Goal: Task Accomplishment & Management: Use online tool/utility

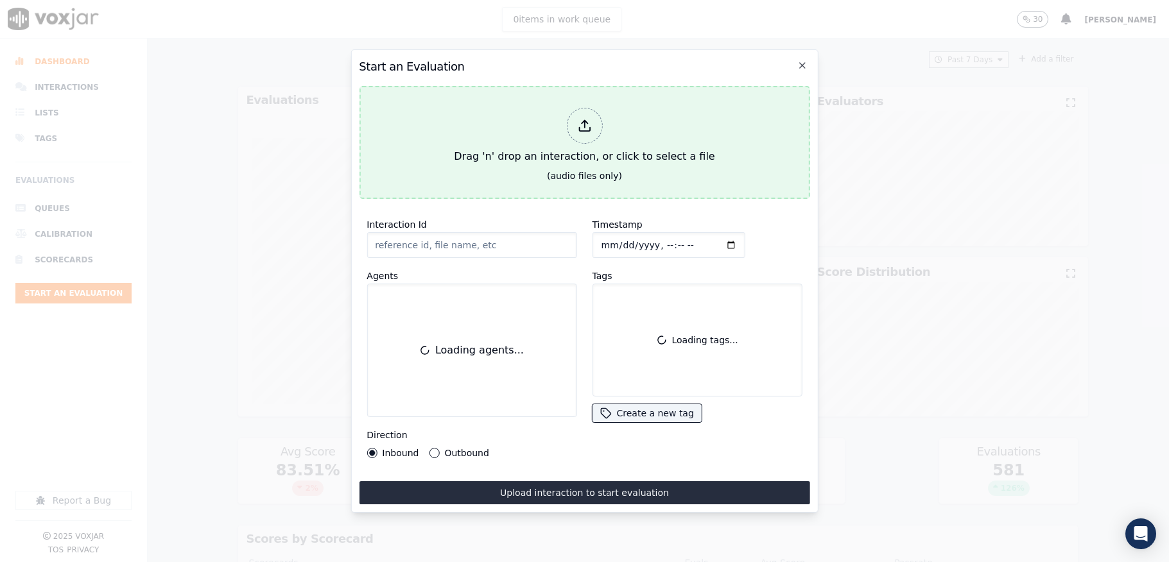
click at [575, 113] on div at bounding box center [584, 126] width 36 height 36
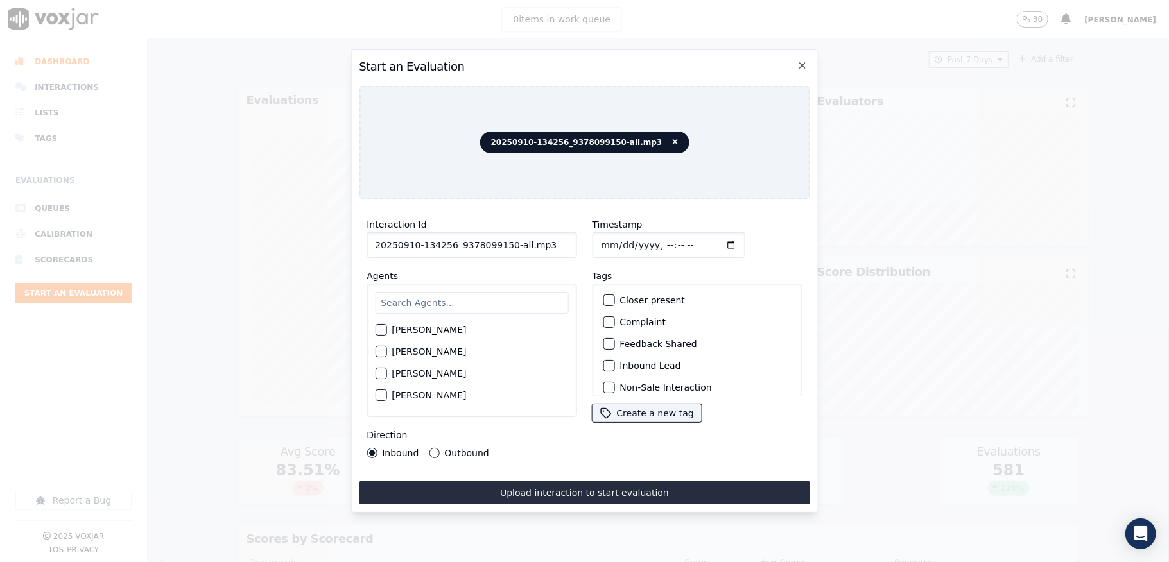
drag, startPoint x: 504, startPoint y: 240, endPoint x: 555, endPoint y: 240, distance: 50.7
click at [554, 240] on input "20250910-134256_9378099150-all.mp3" at bounding box center [471, 245] width 210 height 26
type input "20250910-134256_9378099150-C1"
click at [615, 232] on input "Timestamp" at bounding box center [668, 245] width 153 height 26
type input "2025-09-10T20:58"
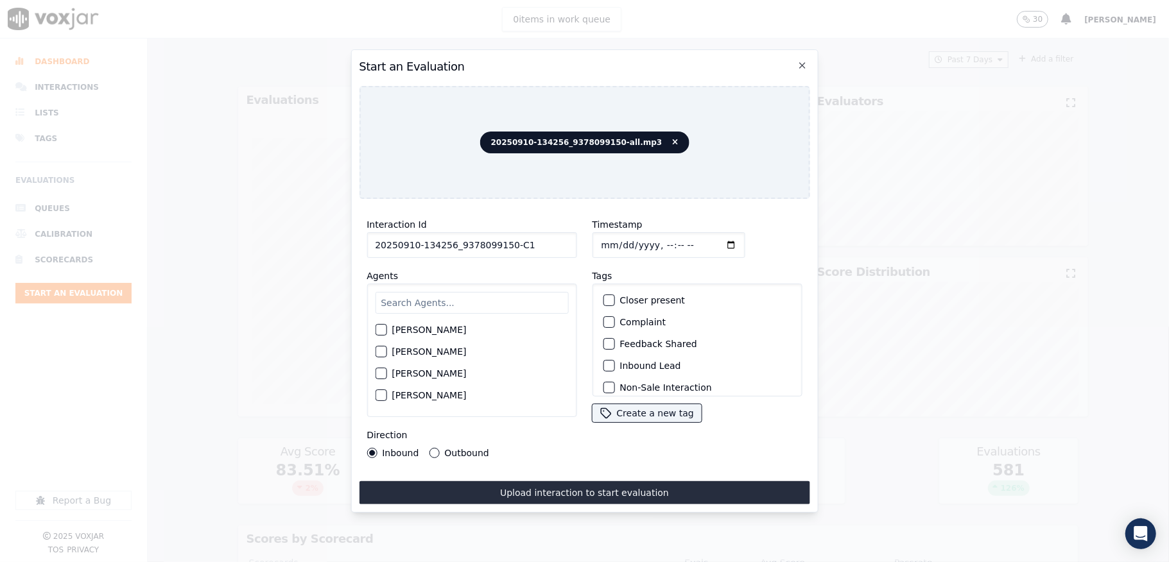
click at [447, 292] on input "text" at bounding box center [471, 303] width 193 height 22
type input "stu"
click at [376, 329] on div "button" at bounding box center [379, 333] width 9 height 9
click at [604, 361] on div "button" at bounding box center [607, 365] width 9 height 9
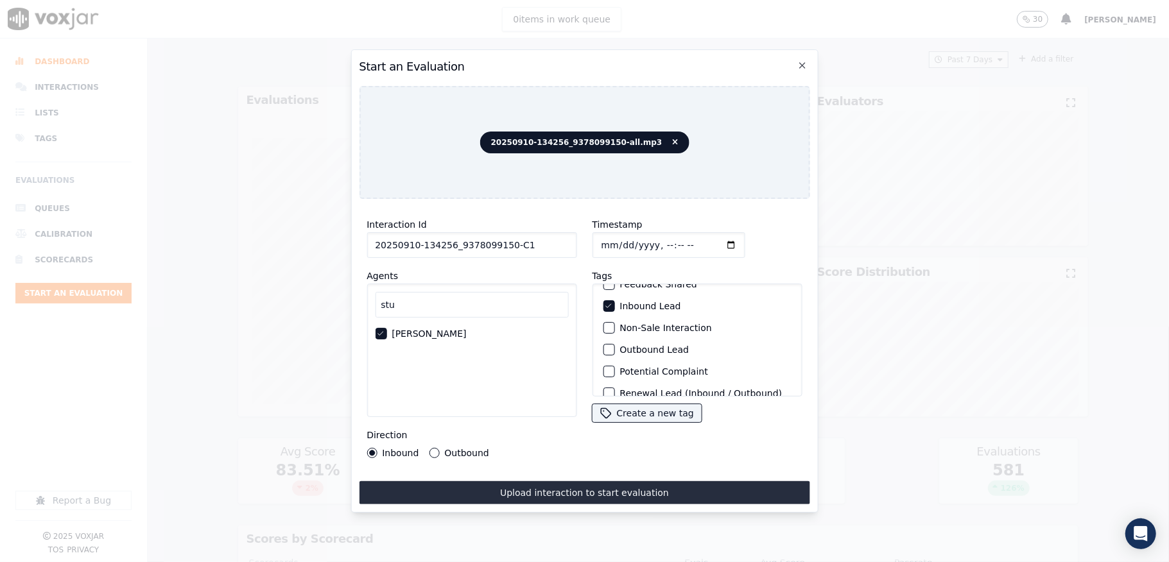
scroll to position [119, 0]
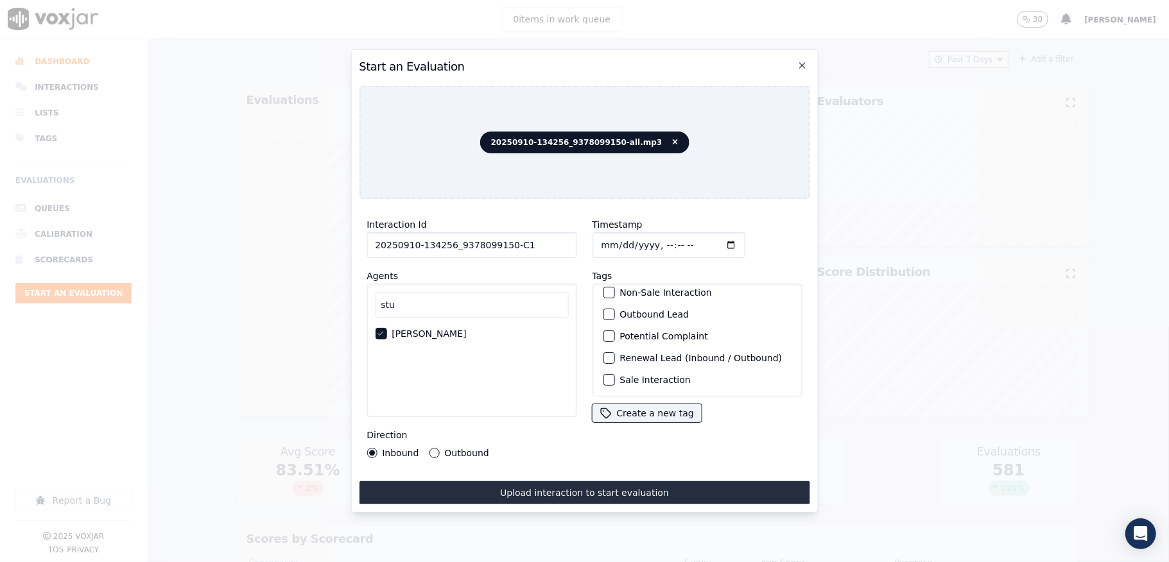
click at [603, 375] on div "button" at bounding box center [607, 379] width 9 height 9
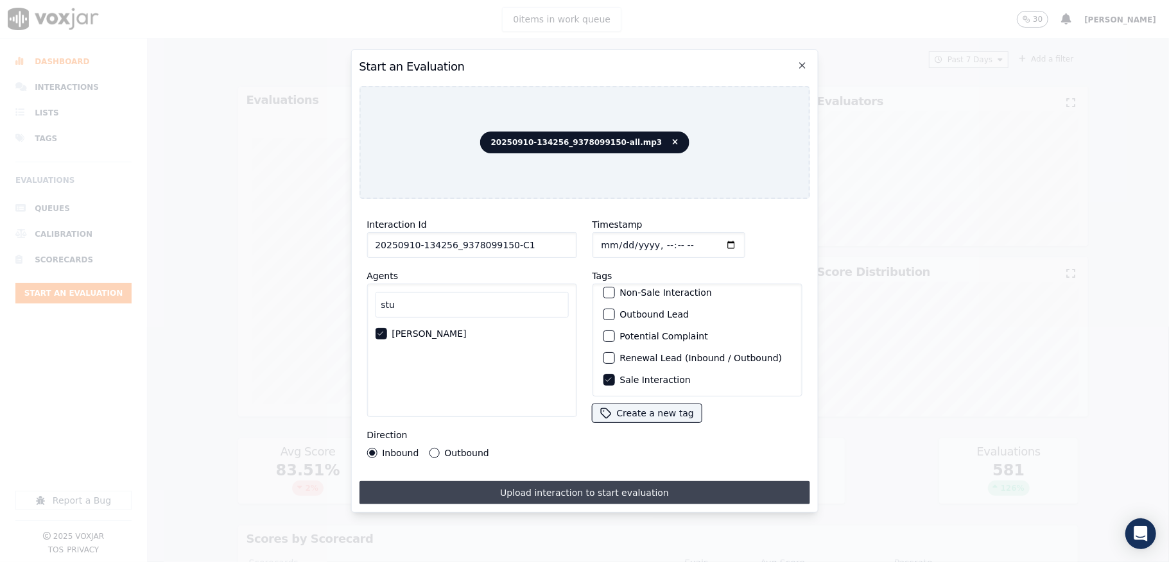
click at [596, 485] on button "Upload interaction to start evaluation" at bounding box center [584, 492] width 450 height 23
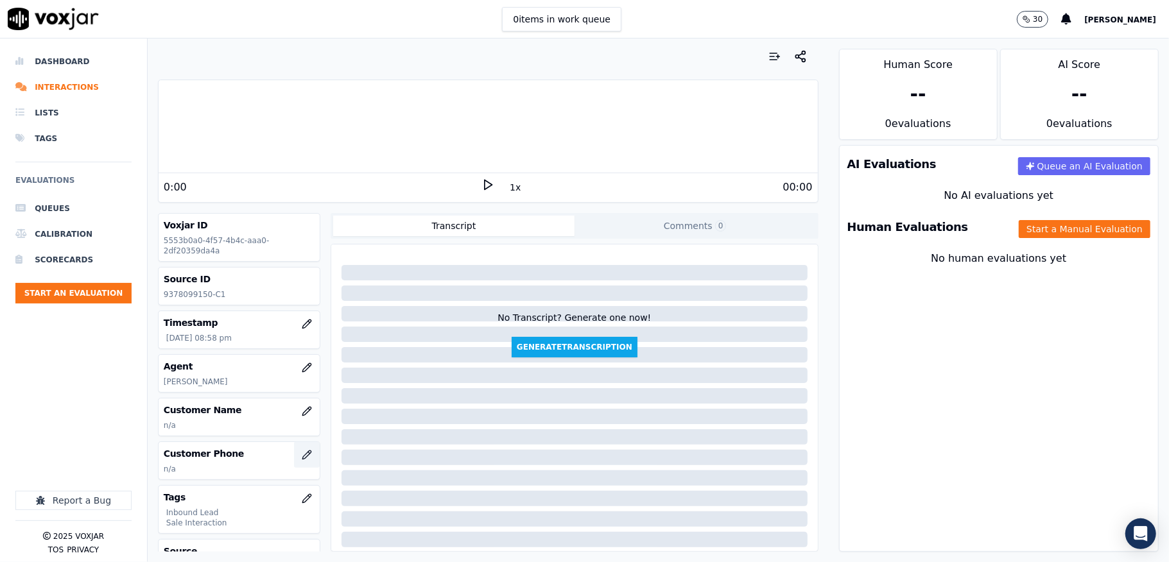
click at [302, 455] on icon "button" at bounding box center [307, 455] width 10 height 10
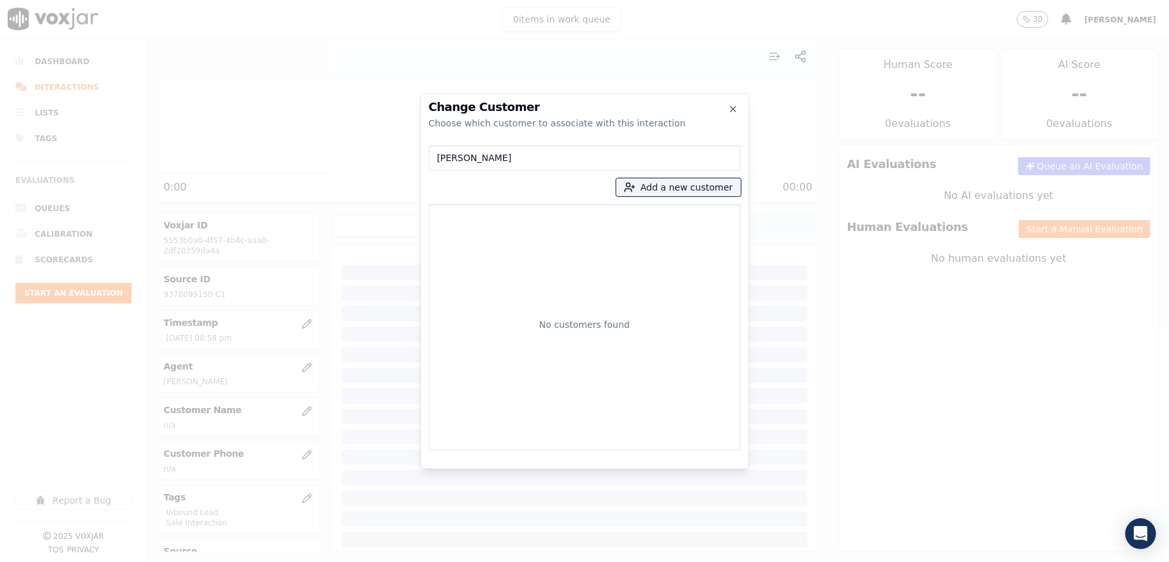
drag, startPoint x: 435, startPoint y: 157, endPoint x: 399, endPoint y: 162, distance: 36.3
click at [381, 561] on div "Change Customer Choose which customer to associate with this interaction Nantor…" at bounding box center [584, 562] width 1169 height 0
type input "ne"
drag, startPoint x: 529, startPoint y: 154, endPoint x: 402, endPoint y: 166, distance: 127.6
click at [324, 561] on div "Change Customer Choose which customer to associate with this interaction ne Add…" at bounding box center [584, 562] width 1169 height 0
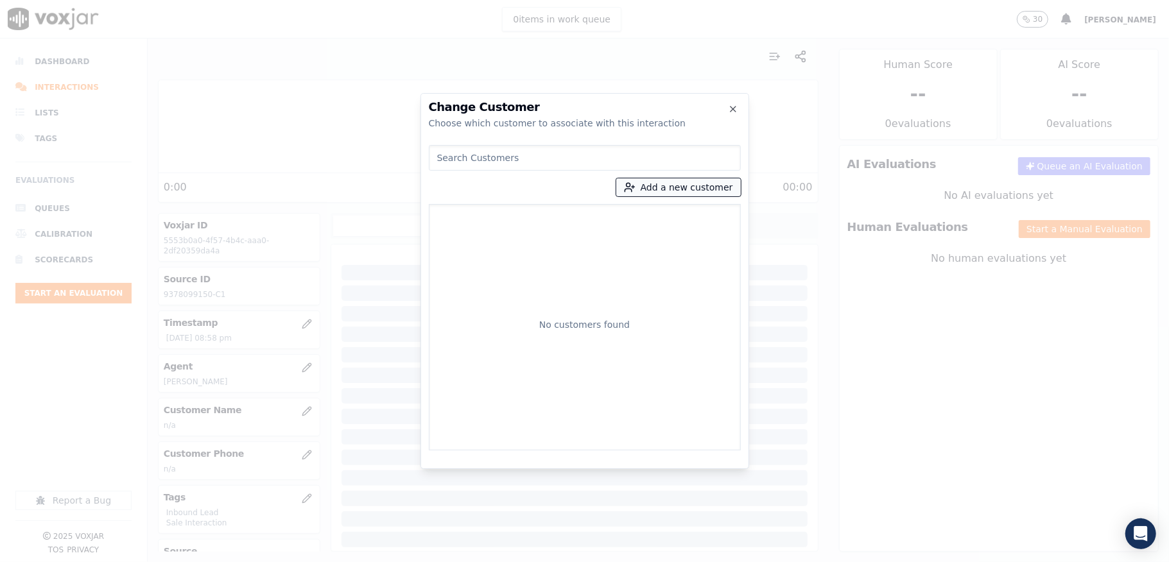
click at [689, 191] on button "Add a new customer" at bounding box center [678, 187] width 124 height 18
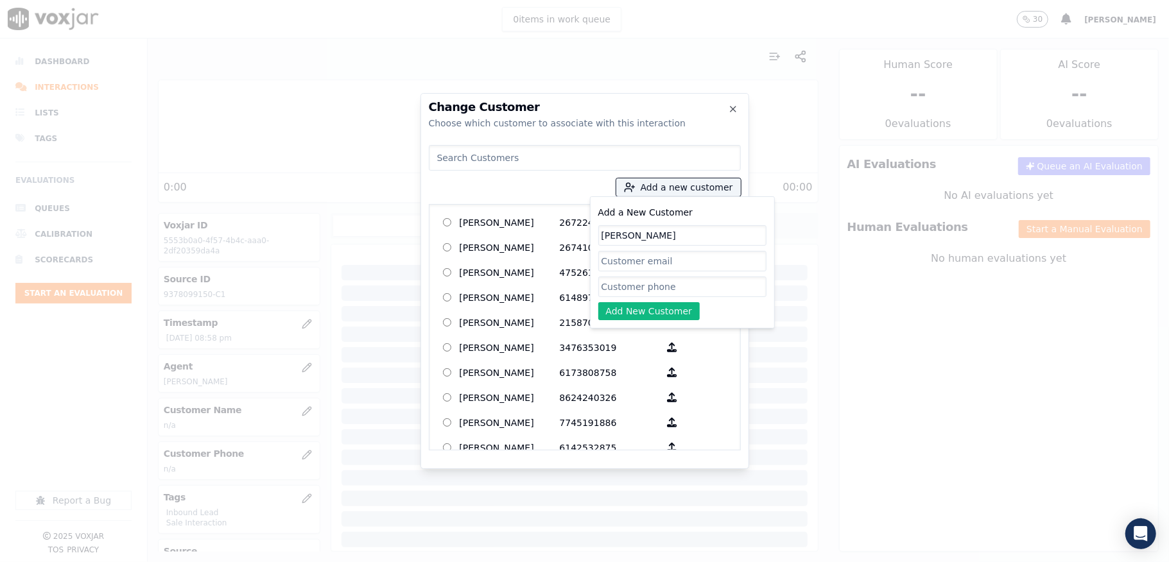
type input "Nantore Aline"
click at [650, 291] on input "Add a New Customer" at bounding box center [682, 287] width 168 height 21
paste input "9378099150"
type input "9378099150"
click at [630, 316] on button "Add New Customer" at bounding box center [649, 311] width 102 height 18
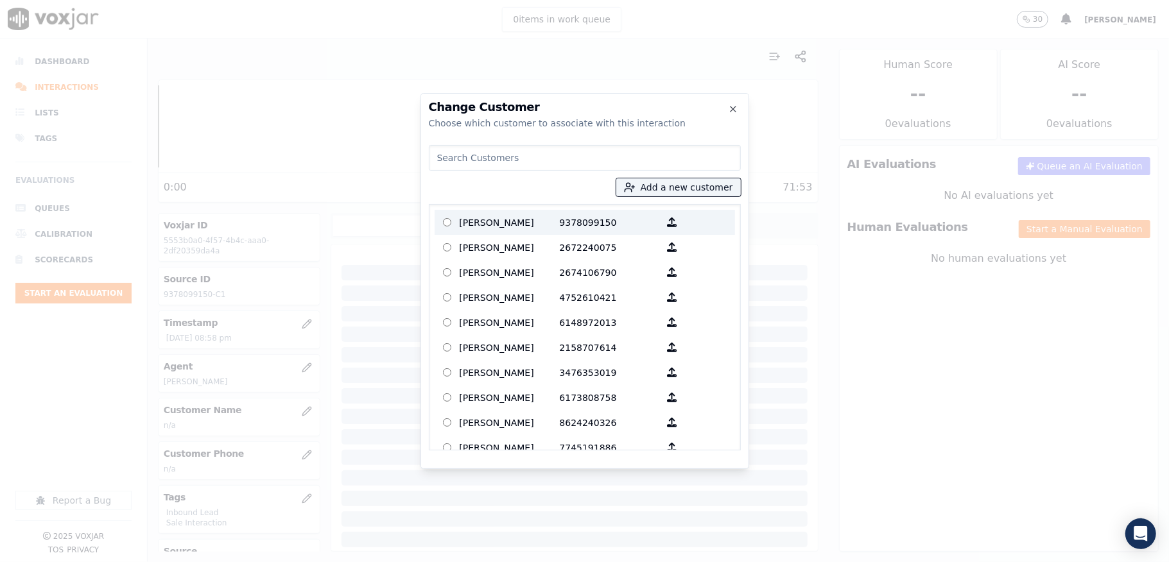
click at [518, 219] on p "Nantore Aline" at bounding box center [509, 222] width 100 height 20
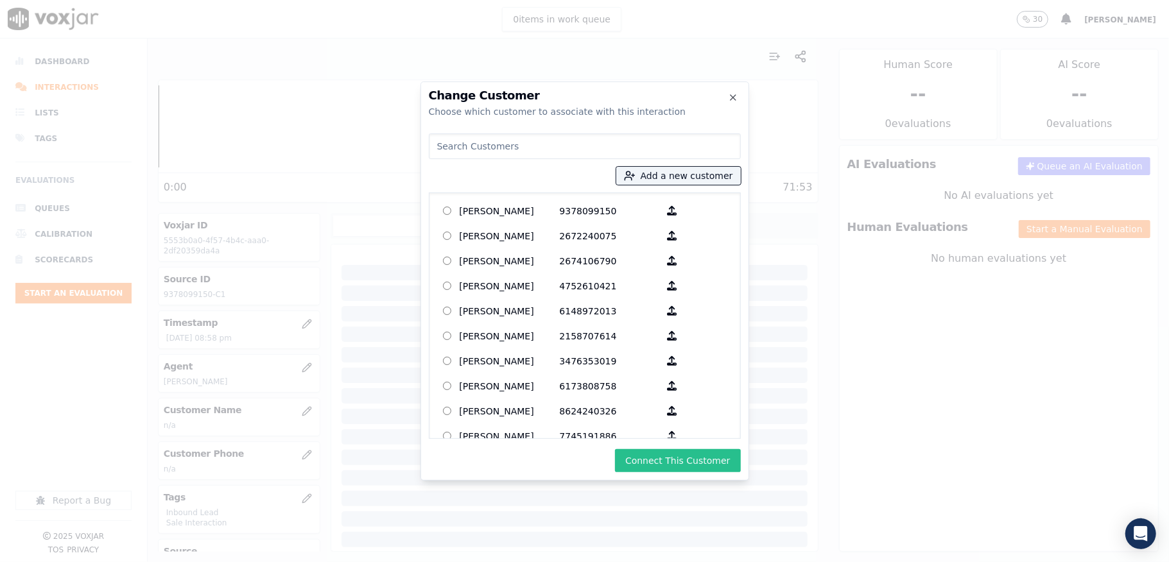
click at [683, 453] on button "Connect This Customer" at bounding box center [677, 460] width 125 height 23
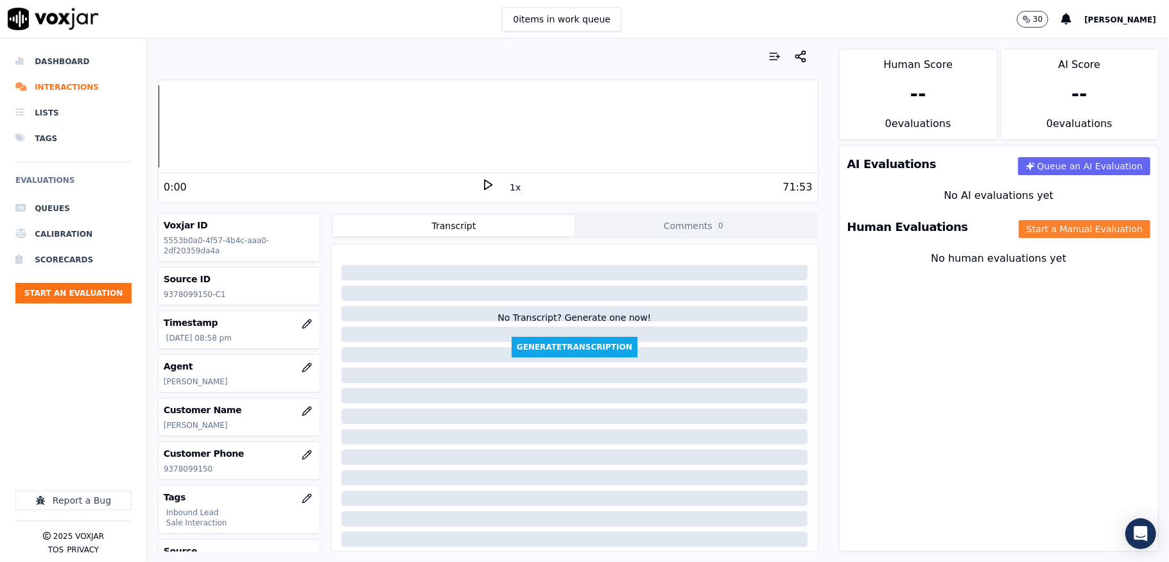
click at [1018, 227] on button "Start a Manual Evaluation" at bounding box center [1084, 229] width 132 height 18
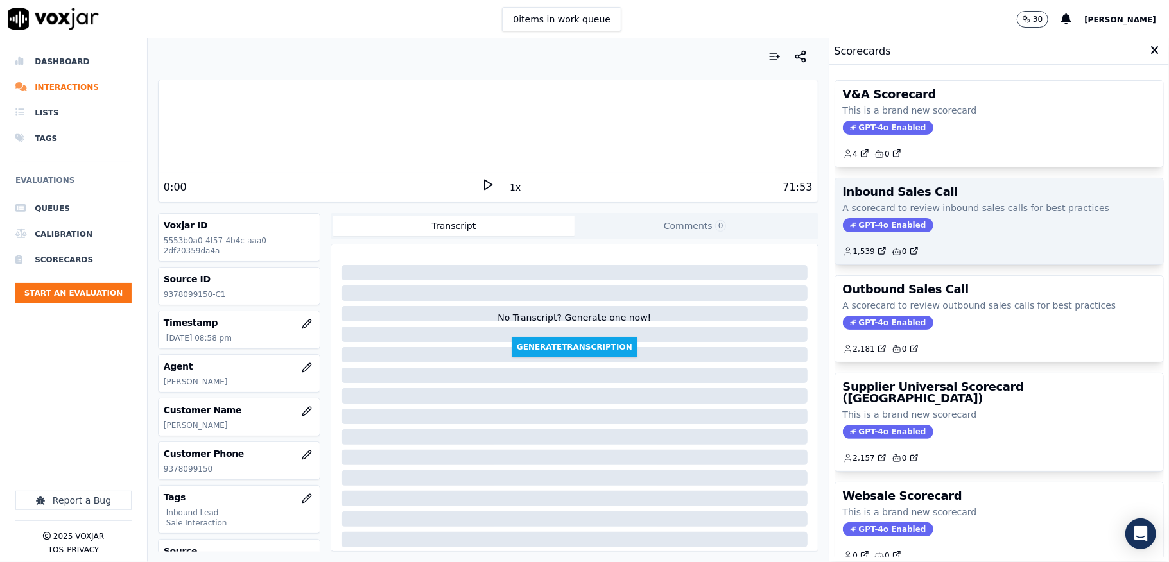
click at [843, 226] on span "GPT-4o Enabled" at bounding box center [888, 225] width 90 height 14
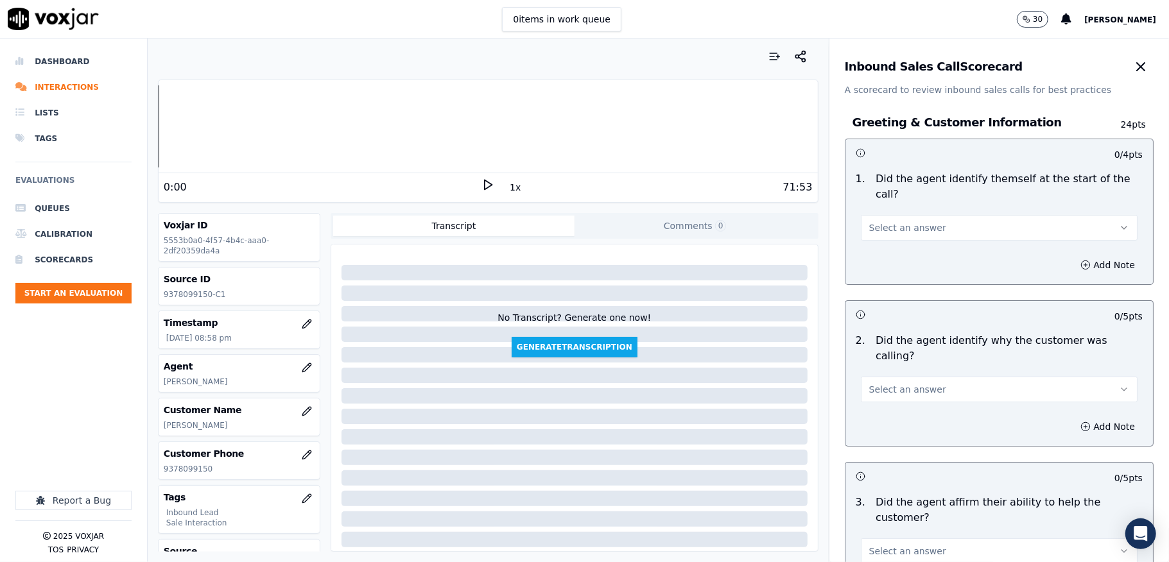
click at [912, 230] on span "Select an answer" at bounding box center [907, 227] width 77 height 13
click at [897, 252] on div "Yes" at bounding box center [967, 257] width 246 height 21
click at [881, 383] on span "Select an answer" at bounding box center [907, 389] width 77 height 13
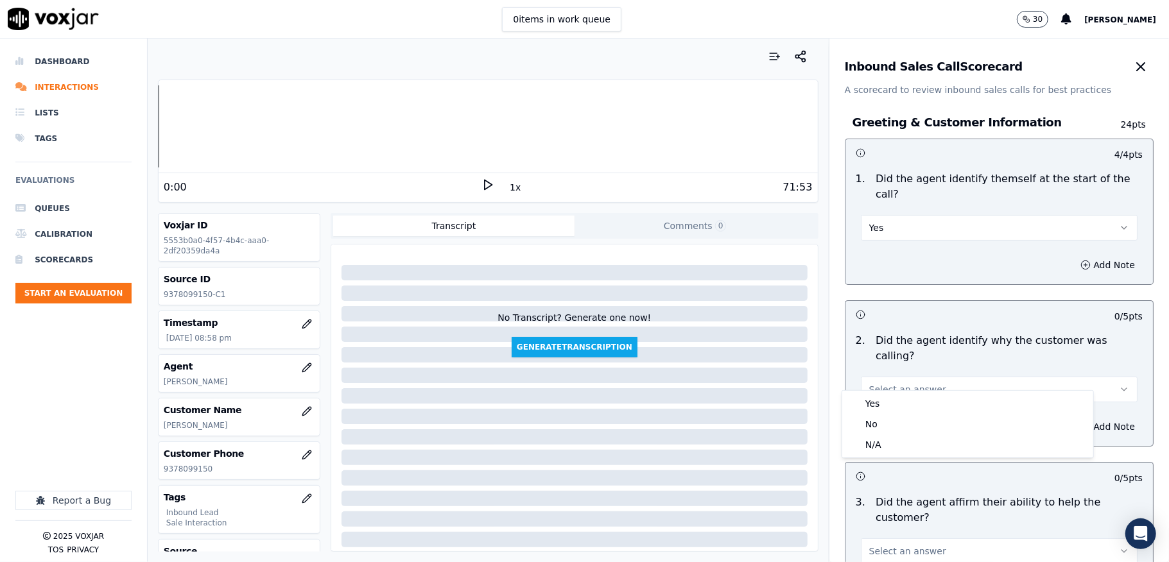
click at [883, 406] on div "Yes" at bounding box center [967, 403] width 246 height 21
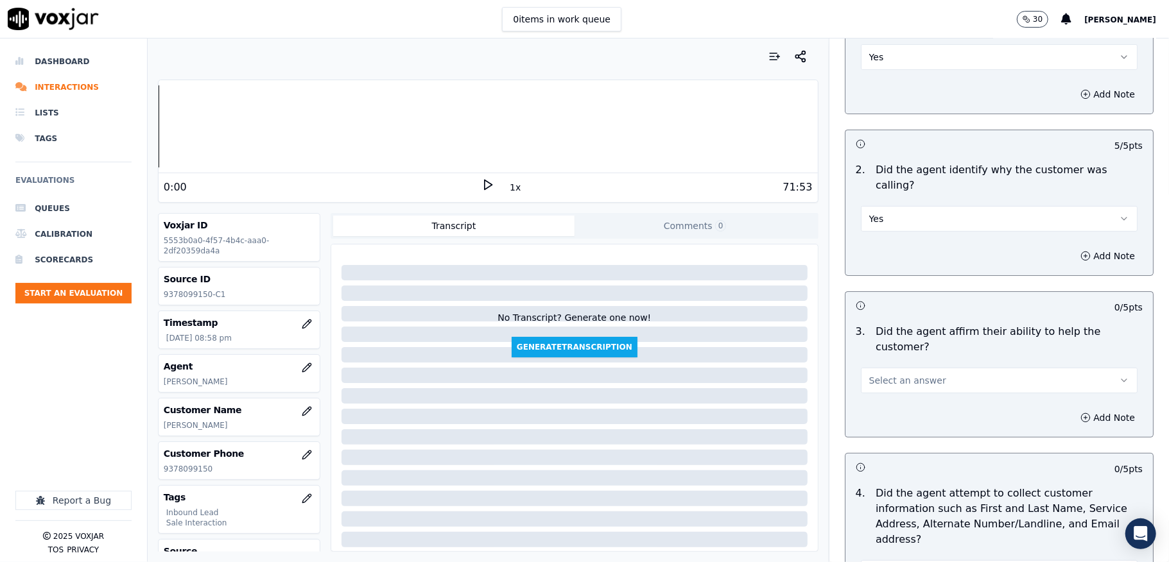
click at [903, 374] on span "Select an answer" at bounding box center [907, 380] width 77 height 13
click at [891, 405] on div "No" at bounding box center [967, 415] width 246 height 21
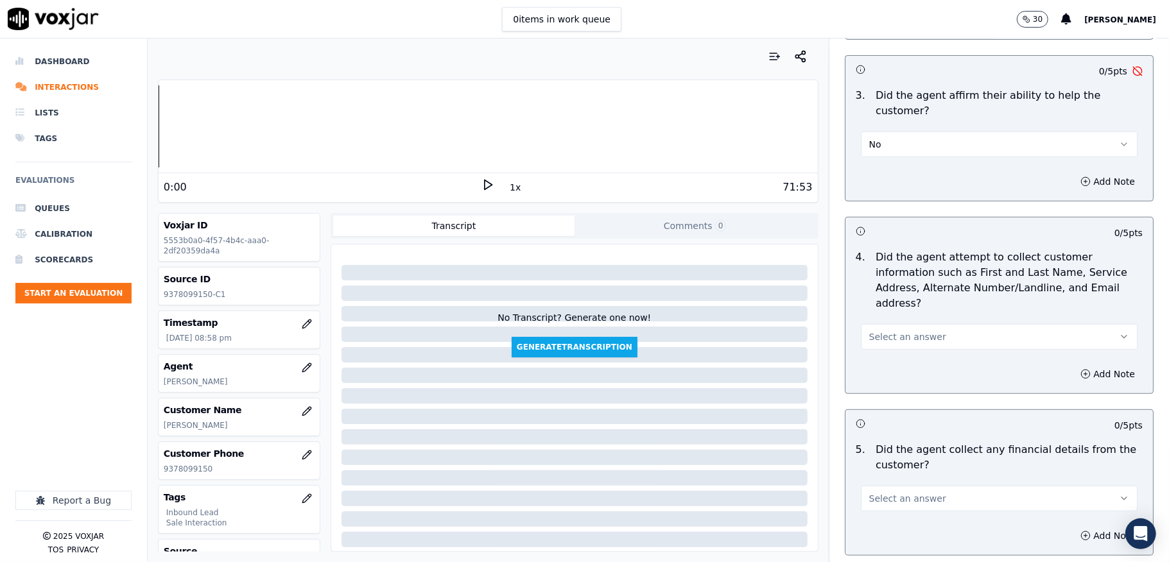
scroll to position [427, 0]
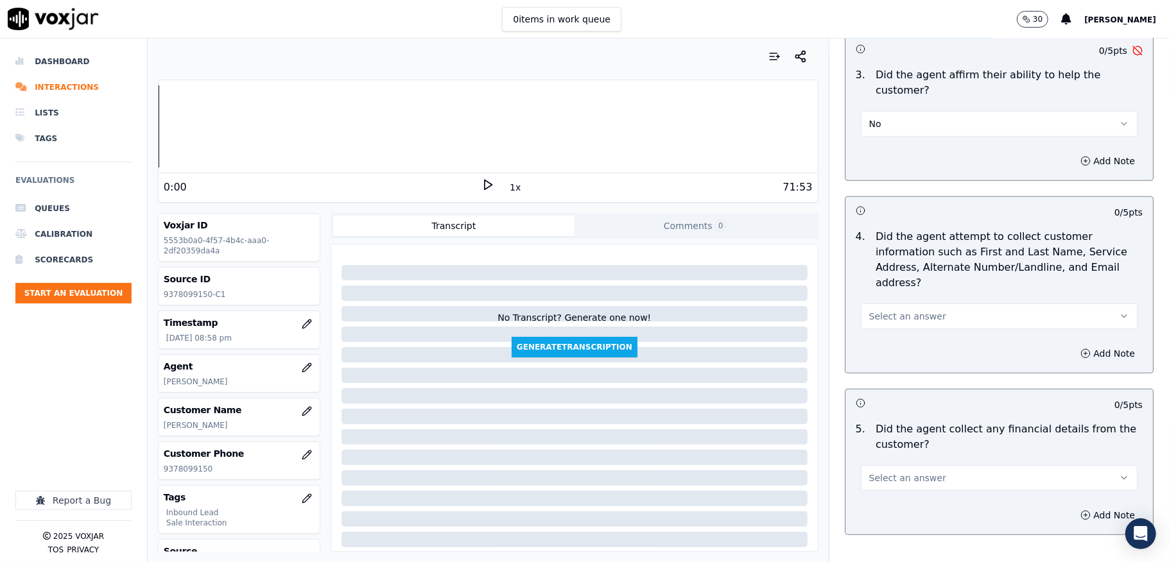
click at [914, 310] on span "Select an answer" at bounding box center [907, 316] width 77 height 13
click at [891, 341] on div "No" at bounding box center [967, 351] width 246 height 21
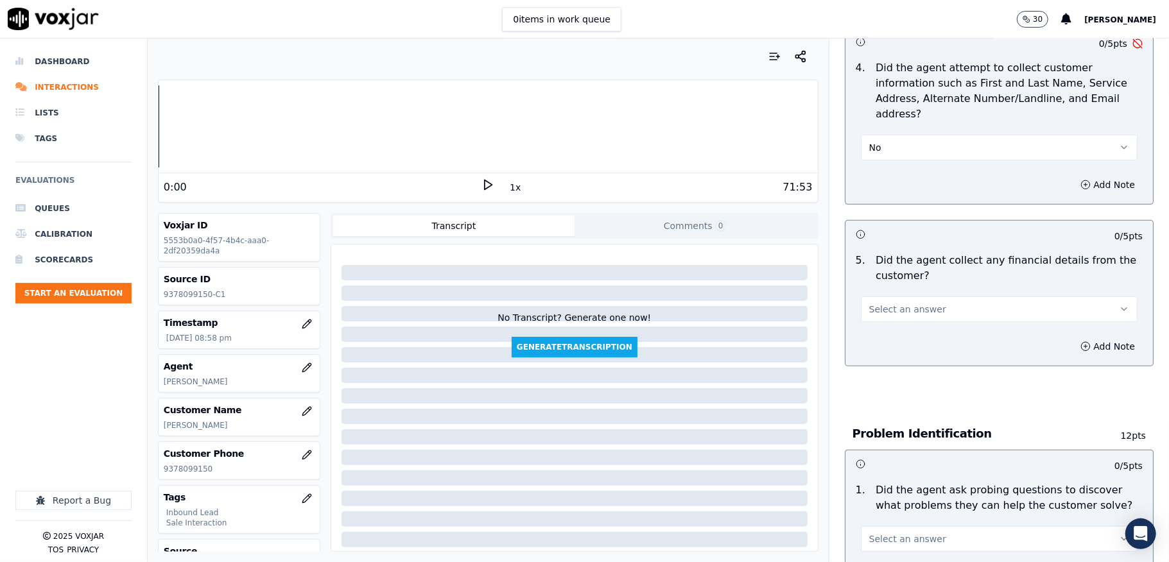
scroll to position [599, 0]
click at [884, 300] on span "Select an answer" at bounding box center [907, 306] width 77 height 13
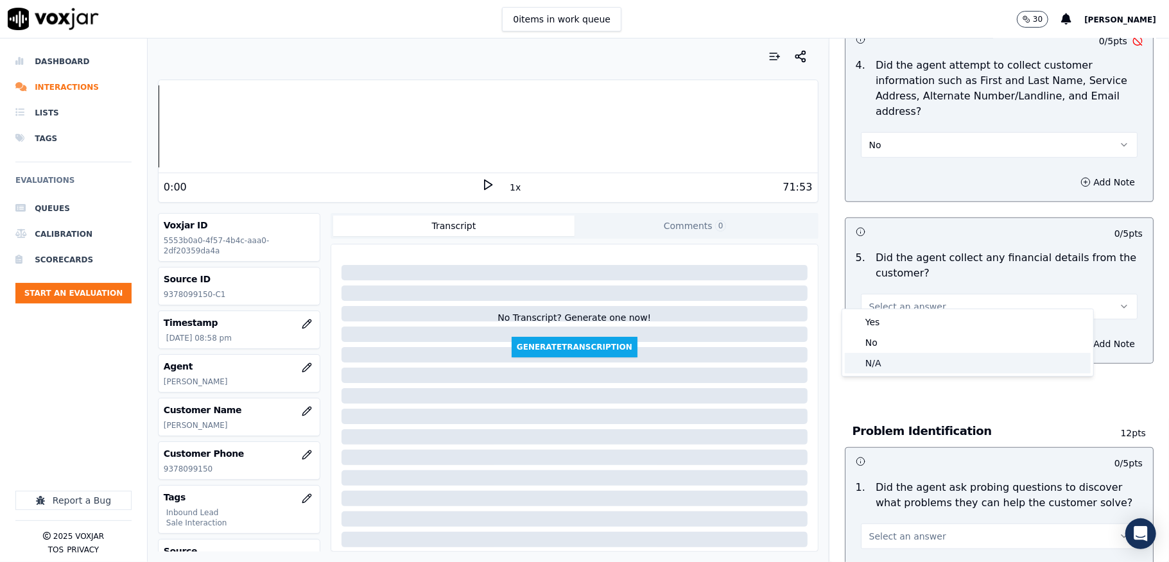
click at [873, 359] on div "N/A" at bounding box center [967, 363] width 246 height 21
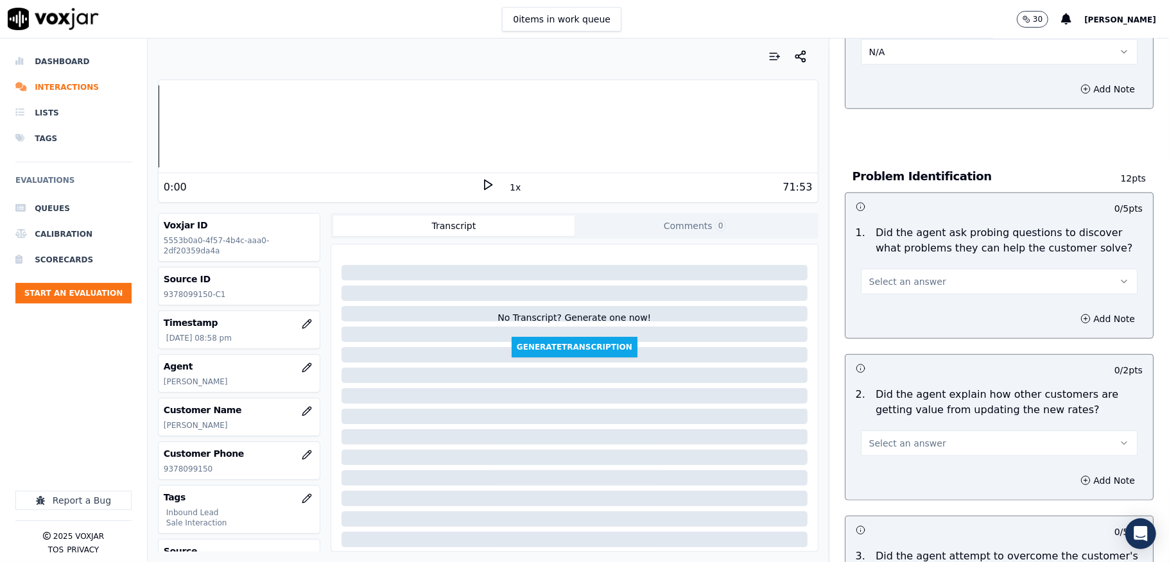
scroll to position [855, 0]
click at [924, 270] on button "Select an answer" at bounding box center [999, 280] width 277 height 26
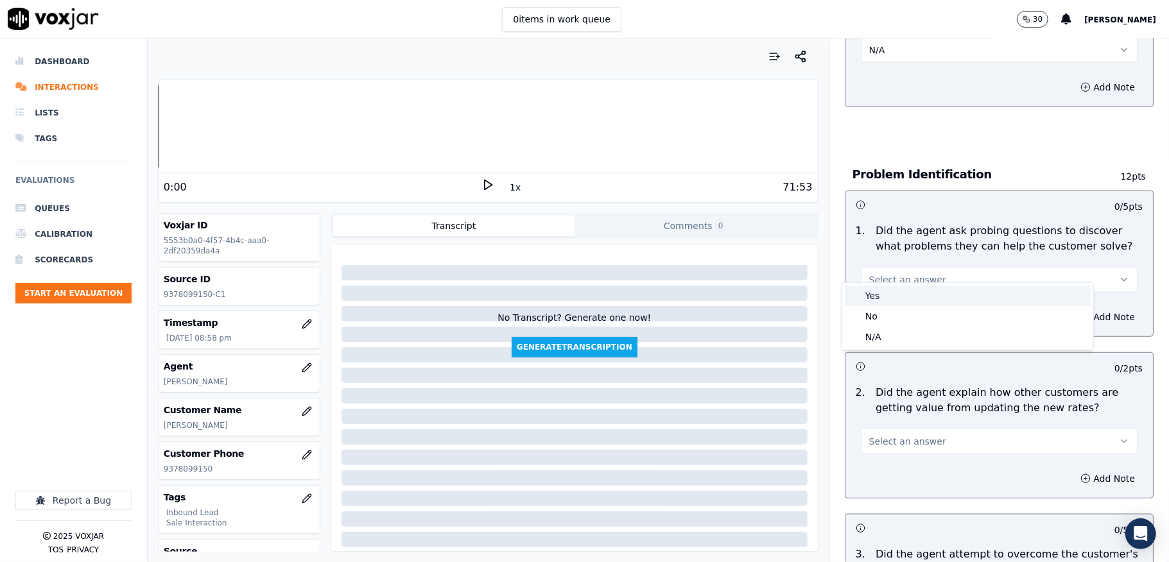
click at [886, 293] on div "Yes" at bounding box center [967, 296] width 246 height 21
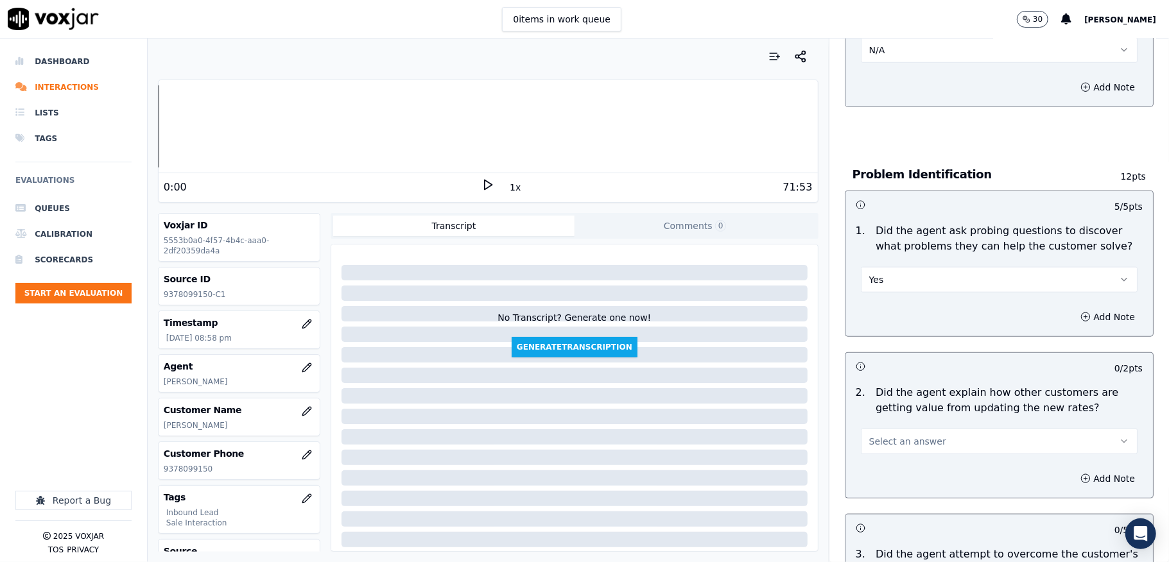
scroll to position [1027, 0]
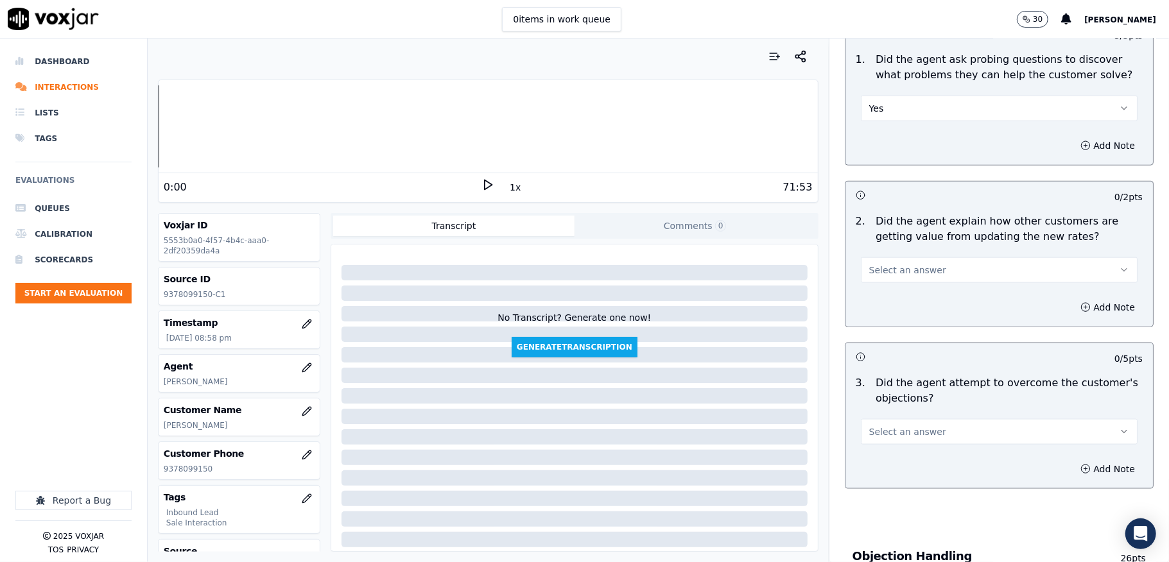
click at [895, 266] on button "Select an answer" at bounding box center [999, 270] width 277 height 26
click at [878, 295] on div "Yes" at bounding box center [967, 287] width 246 height 21
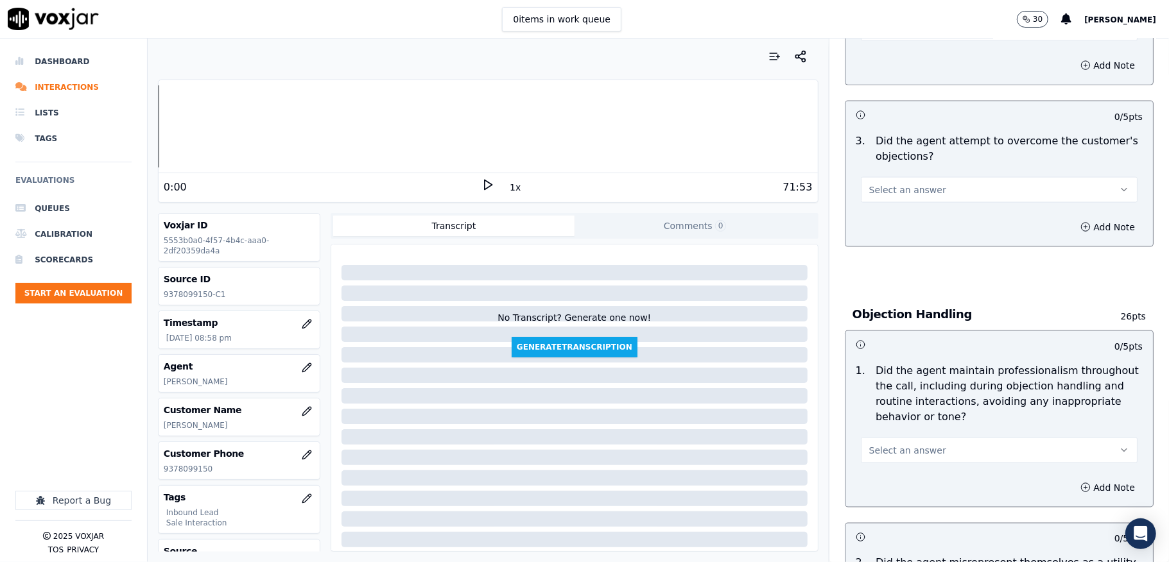
scroll to position [1283, 0]
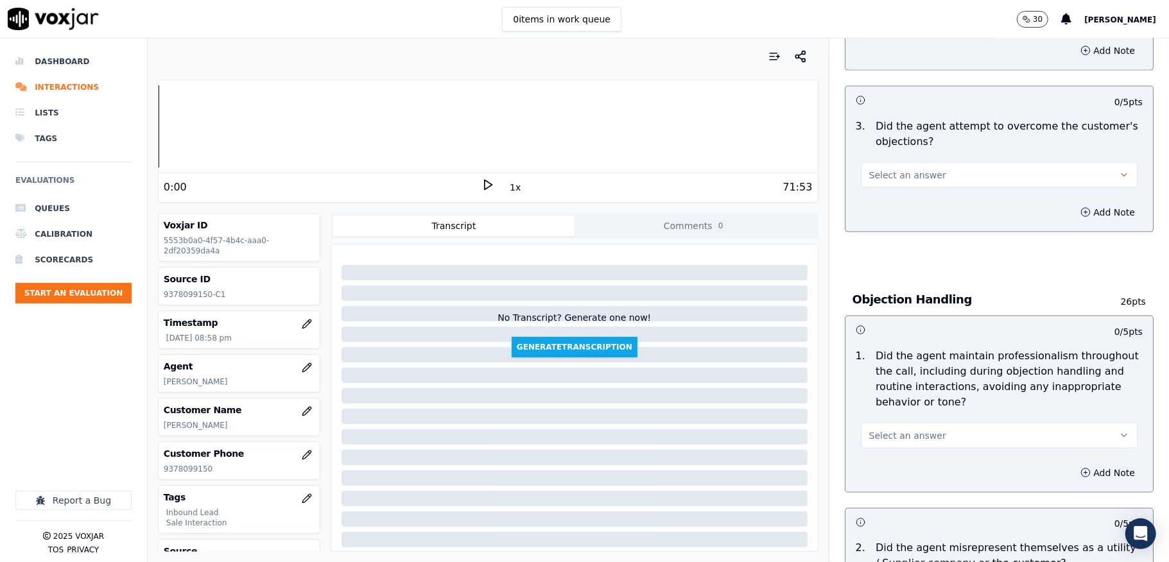
click at [903, 170] on button "Select an answer" at bounding box center [999, 175] width 277 height 26
click at [888, 210] on div "No" at bounding box center [967, 212] width 246 height 21
click at [902, 162] on button "No" at bounding box center [999, 175] width 277 height 26
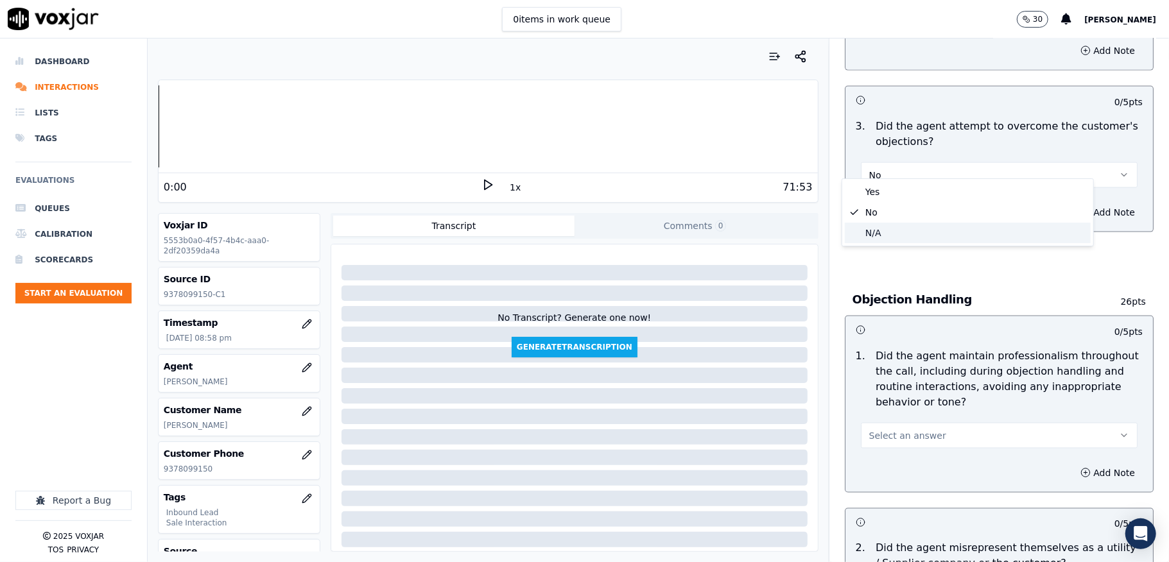
click at [868, 235] on div "N/A" at bounding box center [967, 233] width 246 height 21
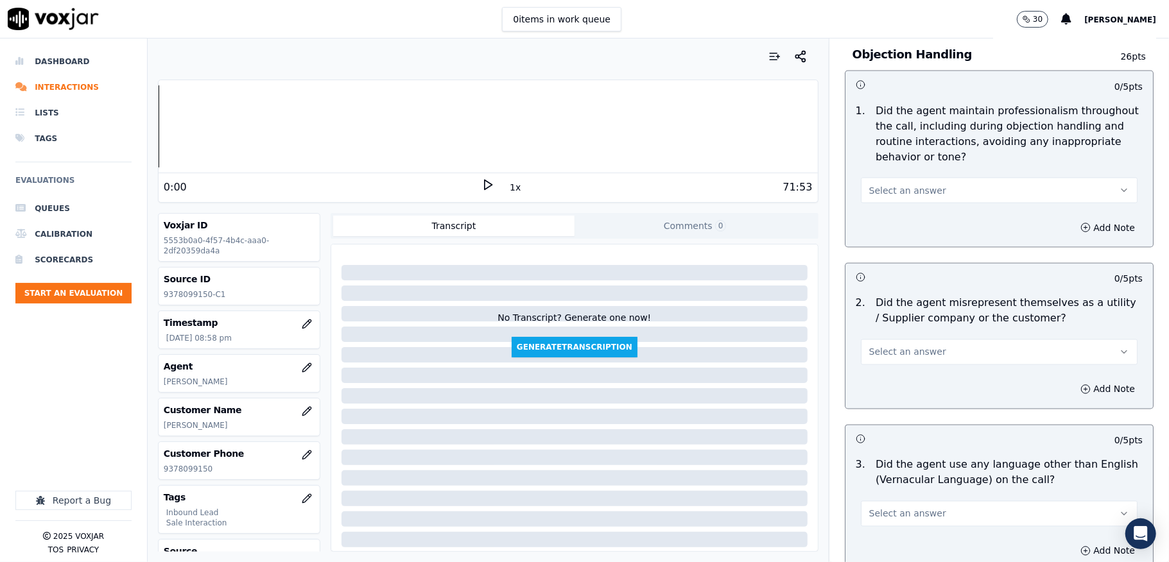
scroll to position [1540, 0]
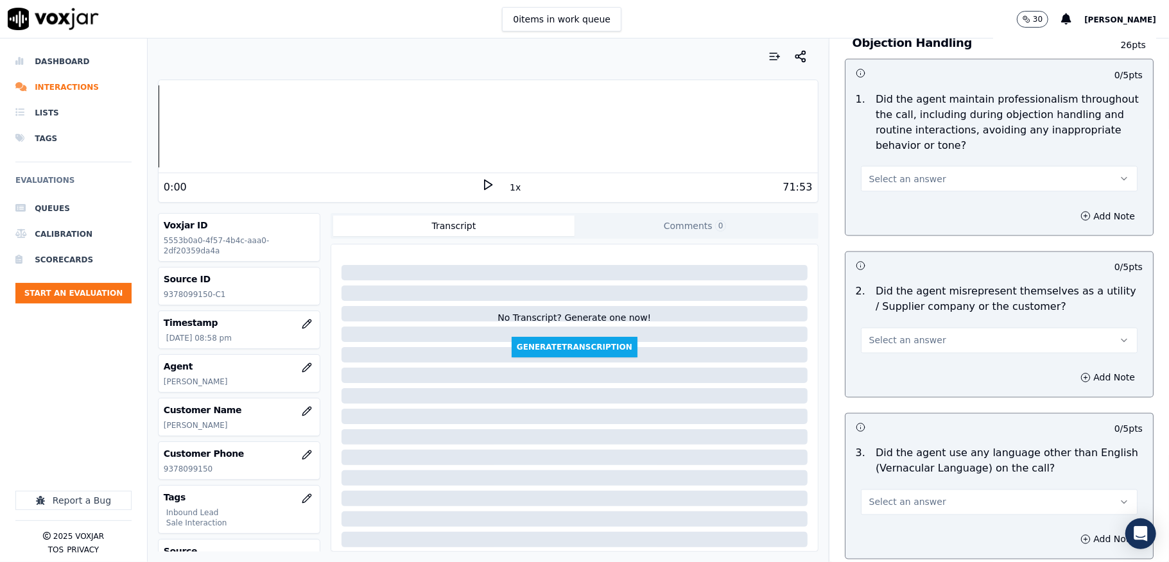
click at [916, 166] on button "Select an answer" at bounding box center [999, 179] width 277 height 26
click at [898, 191] on div "Yes" at bounding box center [967, 196] width 246 height 21
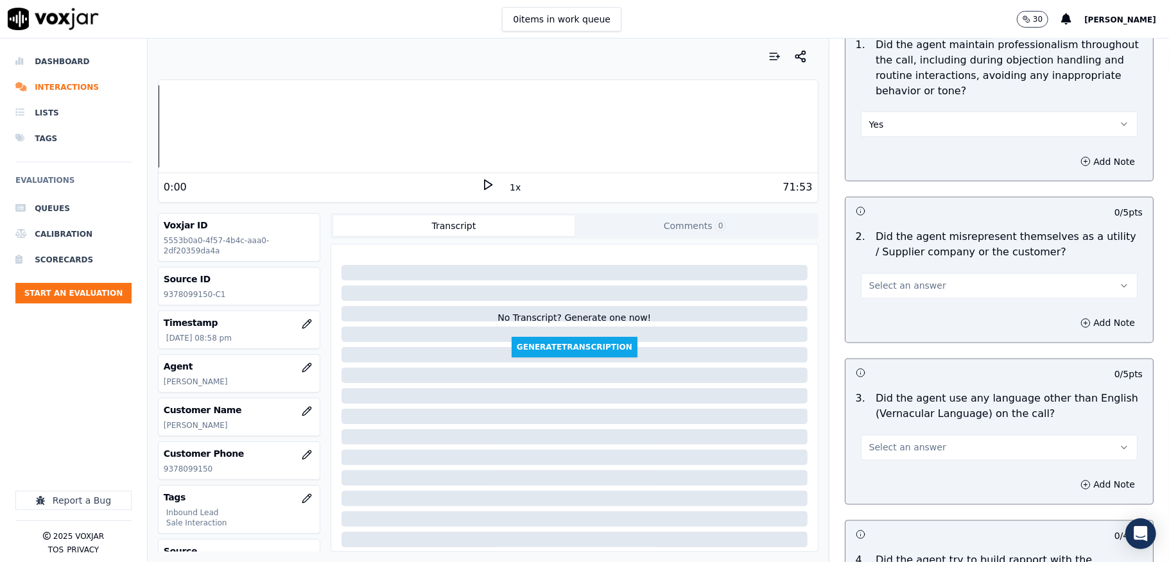
scroll to position [1625, 0]
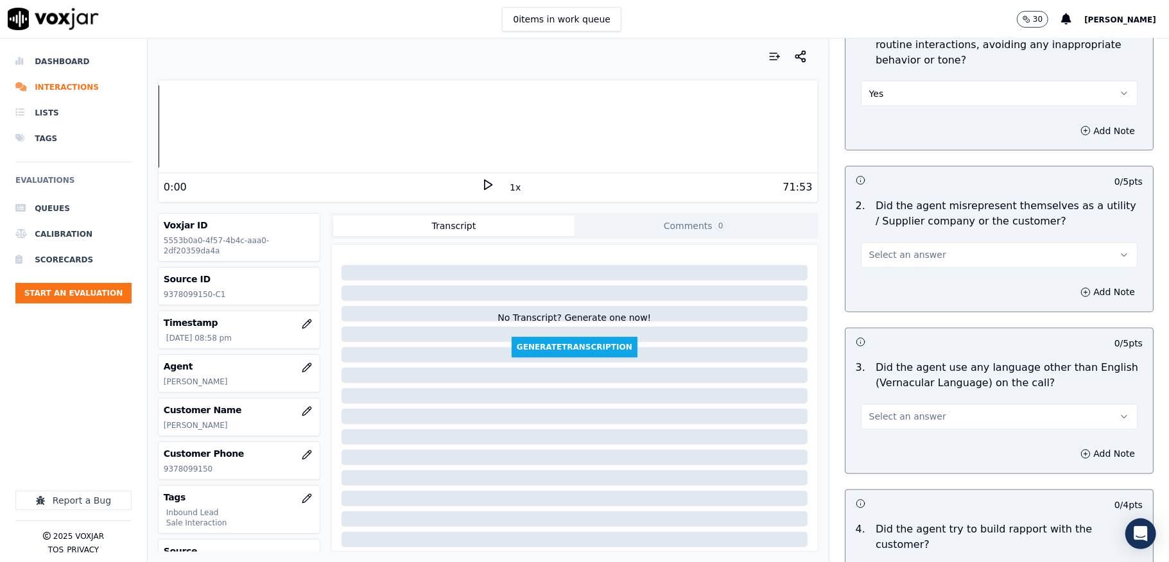
click at [901, 249] on span "Select an answer" at bounding box center [907, 255] width 77 height 13
click at [878, 296] on div "No" at bounding box center [967, 293] width 246 height 21
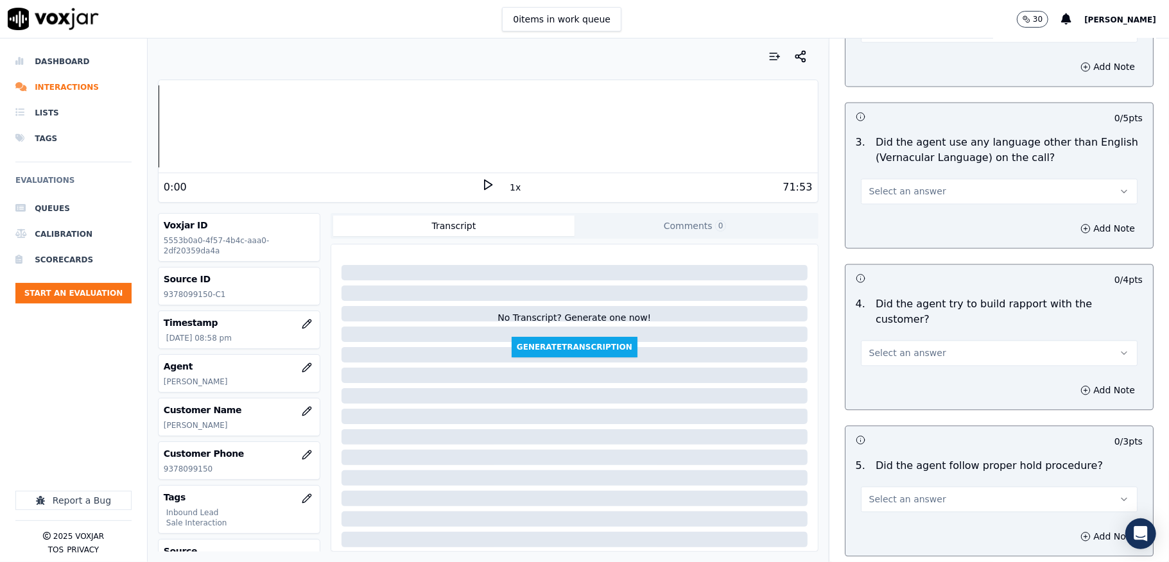
scroll to position [1882, 0]
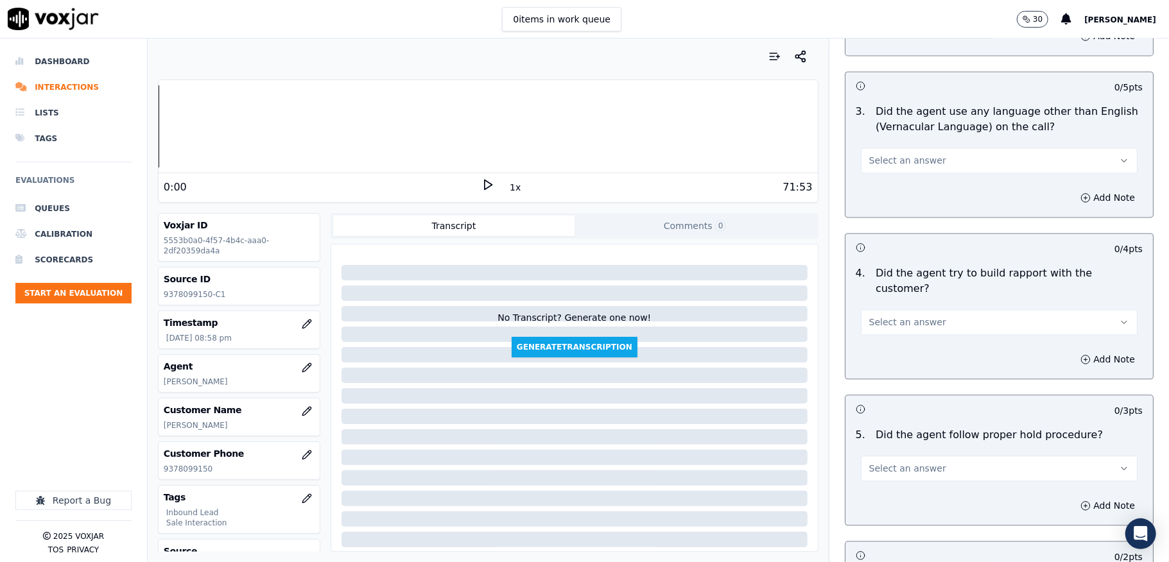
click at [925, 162] on button "Select an answer" at bounding box center [999, 161] width 277 height 26
click at [883, 203] on div "No" at bounding box center [967, 199] width 246 height 21
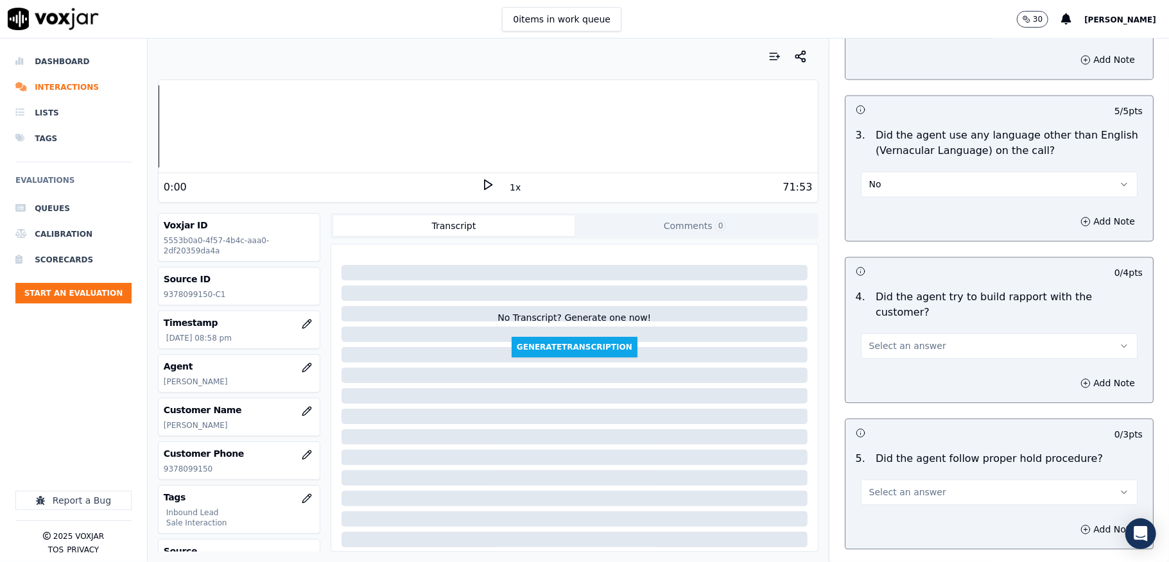
scroll to position [1967, 0]
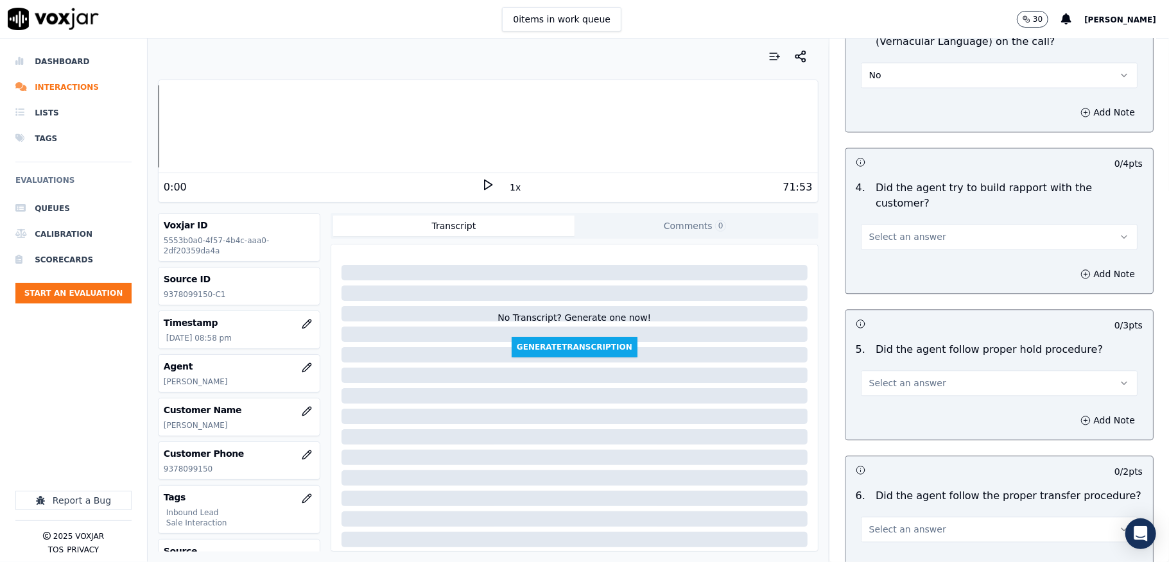
click at [912, 230] on span "Select an answer" at bounding box center [907, 236] width 77 height 13
click at [884, 262] on div "No" at bounding box center [967, 260] width 246 height 21
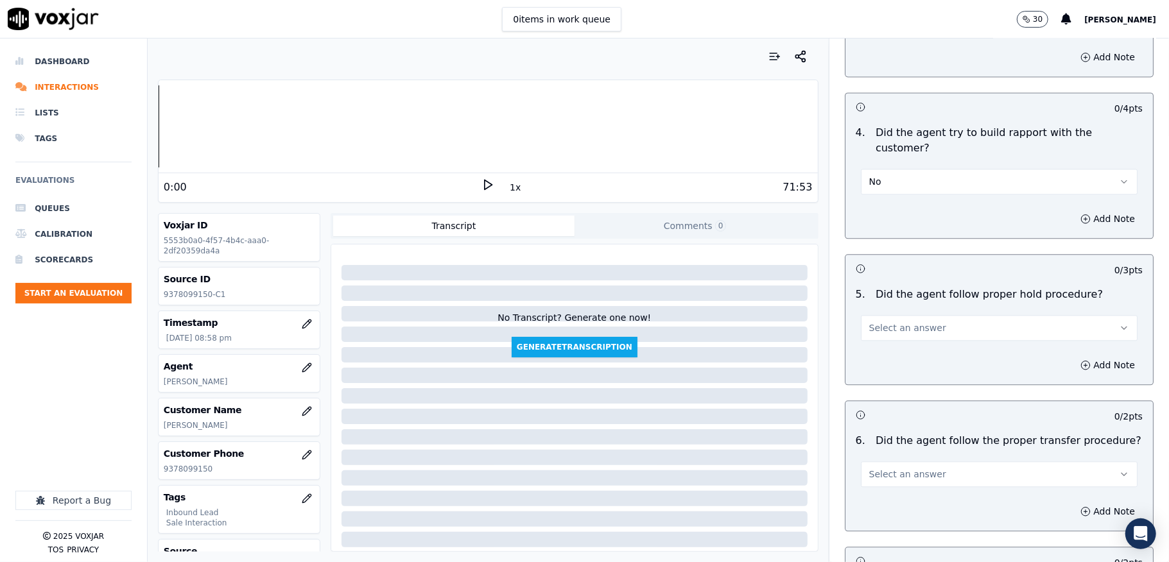
scroll to position [2053, 0]
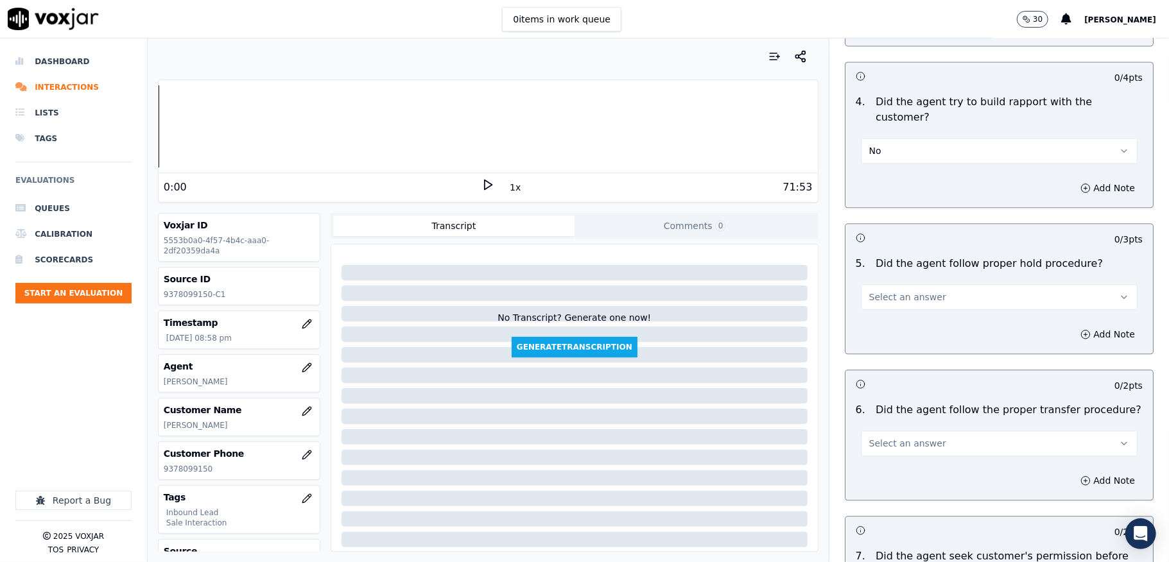
click at [894, 138] on button "No" at bounding box center [999, 151] width 277 height 26
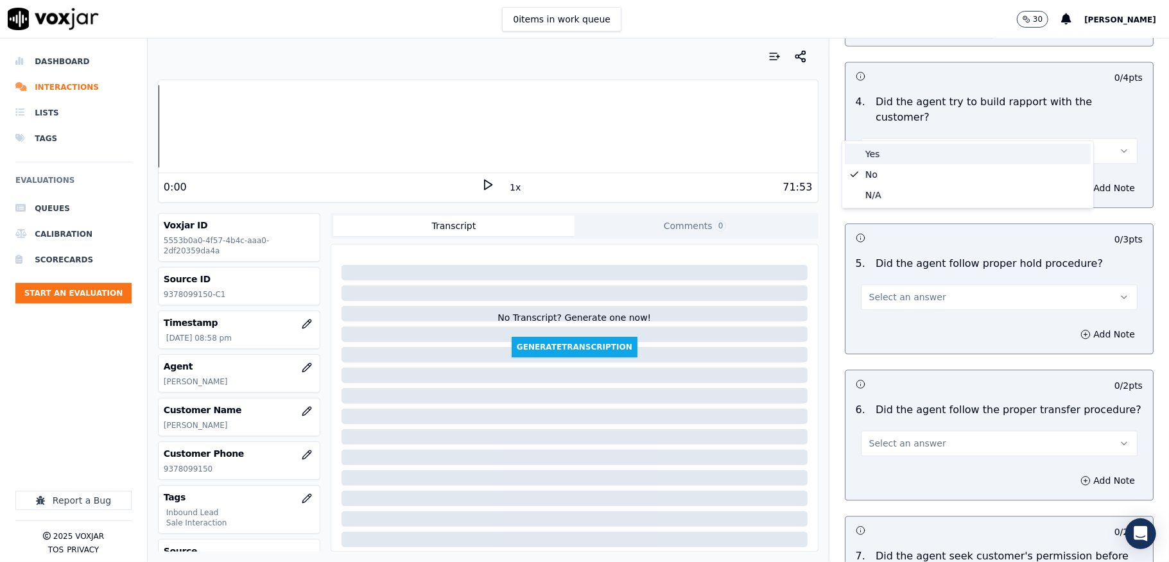
click at [873, 155] on div "Yes" at bounding box center [967, 154] width 246 height 21
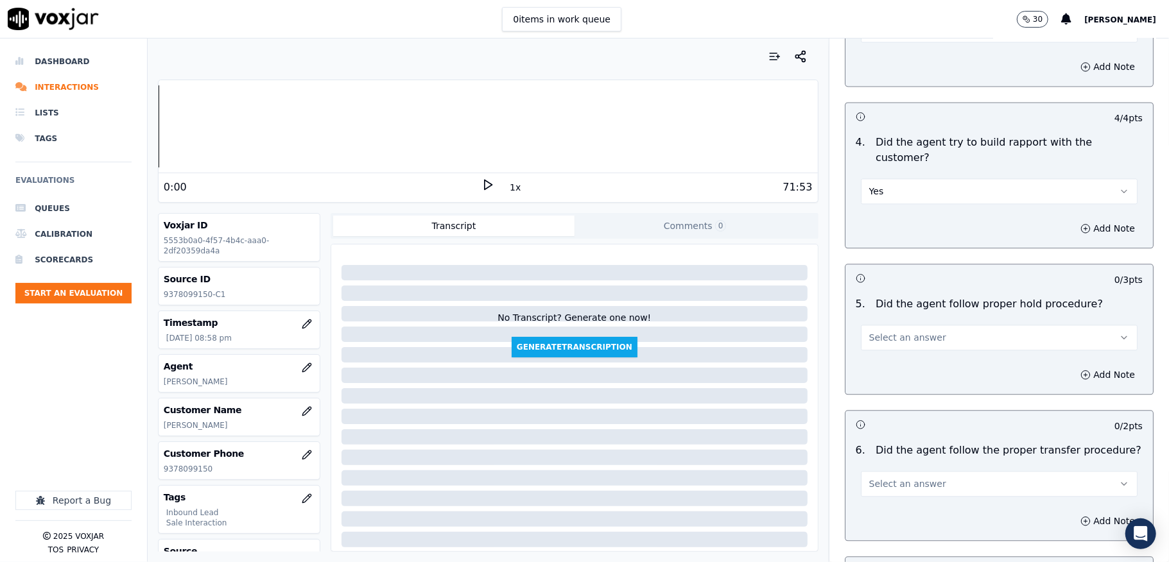
scroll to position [2139, 0]
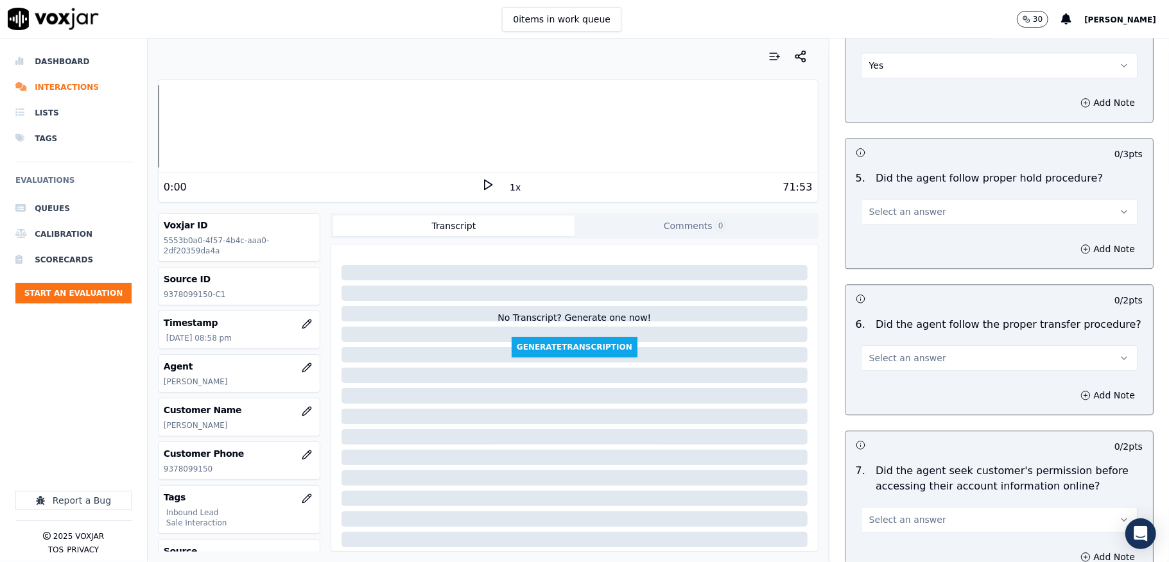
click at [907, 205] on span "Select an answer" at bounding box center [907, 211] width 77 height 13
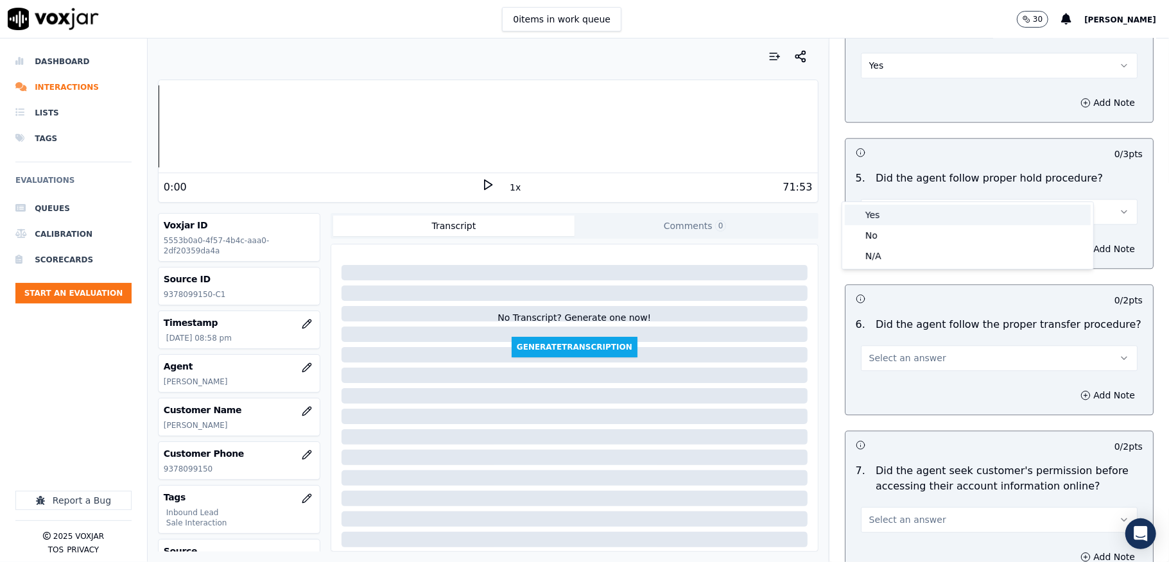
click at [886, 222] on div "Yes" at bounding box center [967, 215] width 246 height 21
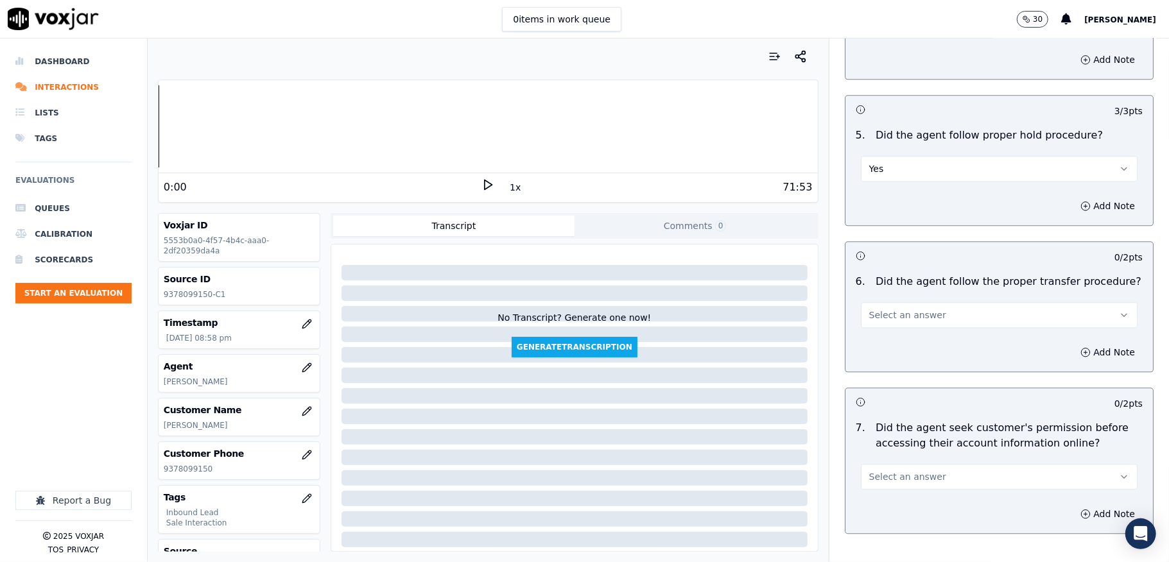
scroll to position [2224, 0]
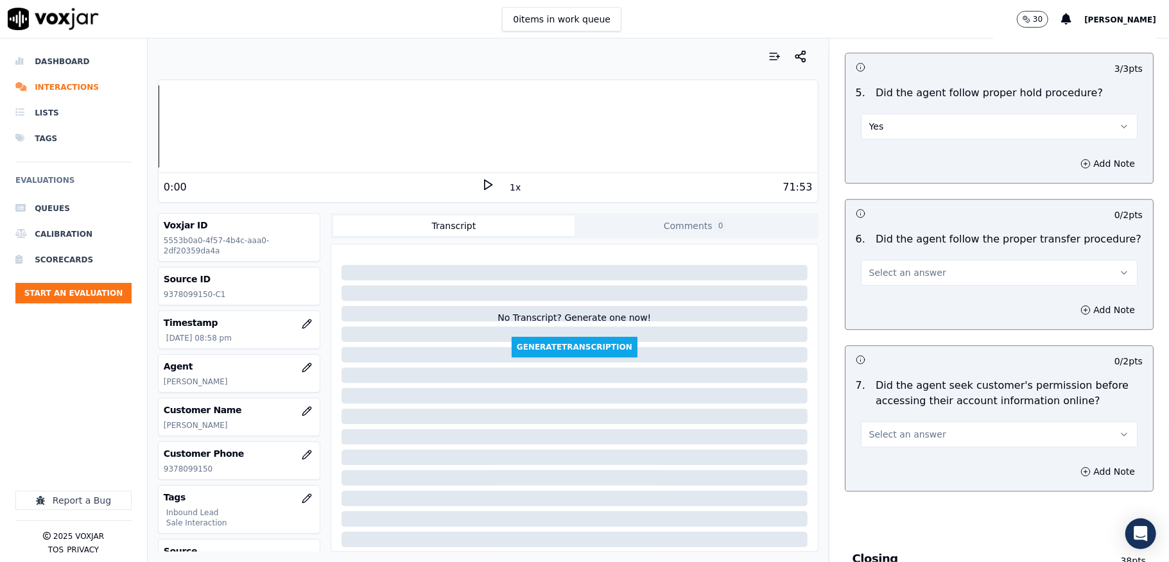
click at [927, 260] on button "Select an answer" at bounding box center [999, 273] width 277 height 26
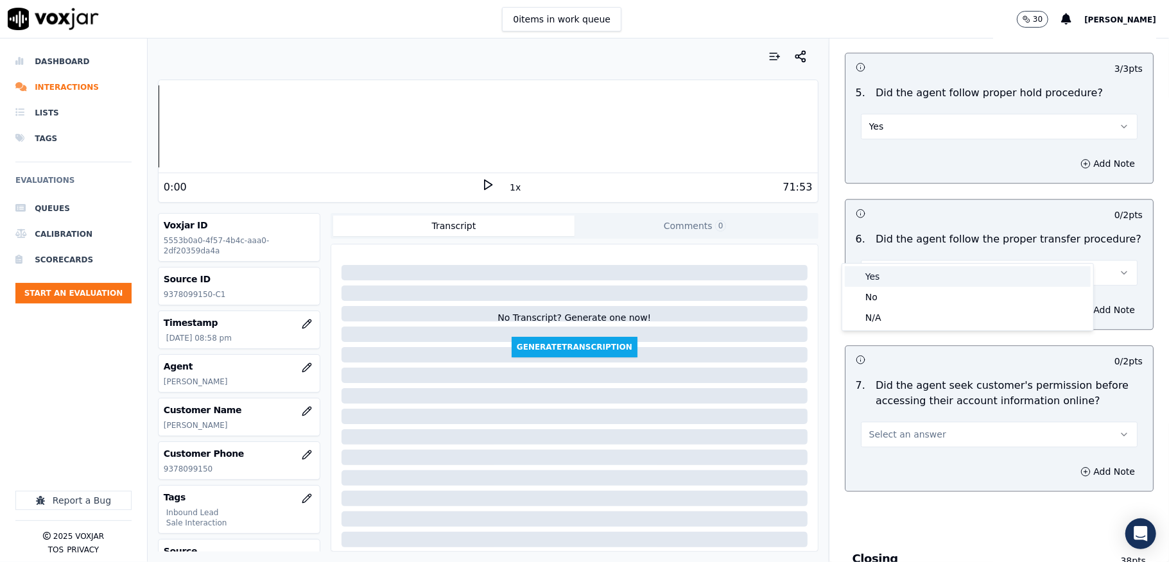
click at [906, 275] on div "Yes" at bounding box center [967, 276] width 246 height 21
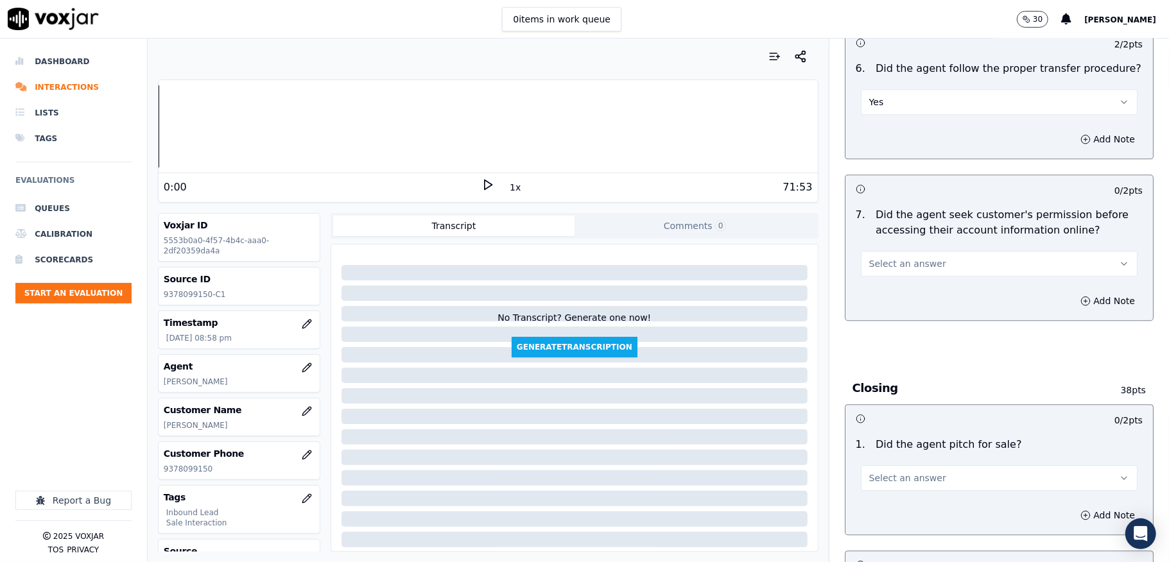
scroll to position [2395, 0]
click at [914, 250] on button "Select an answer" at bounding box center [999, 263] width 277 height 26
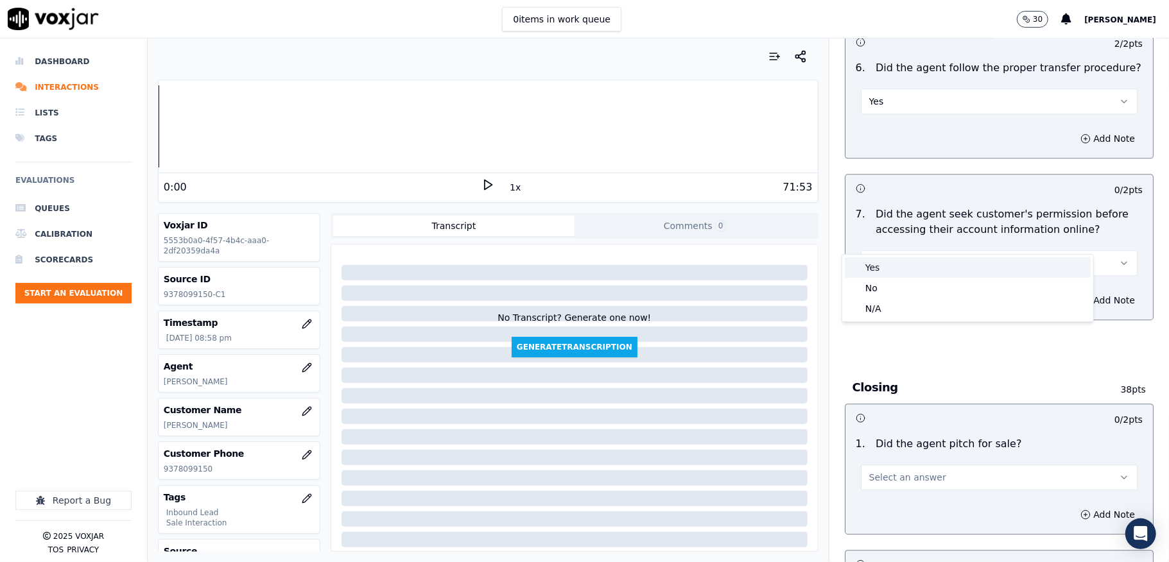
click at [898, 277] on div "Yes" at bounding box center [967, 267] width 246 height 21
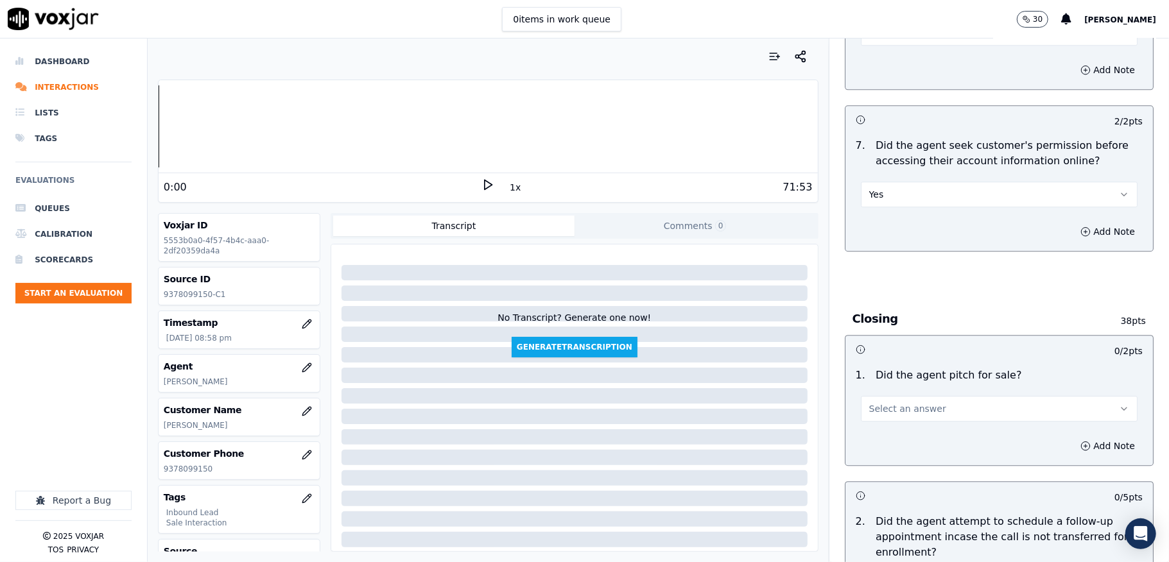
scroll to position [2567, 0]
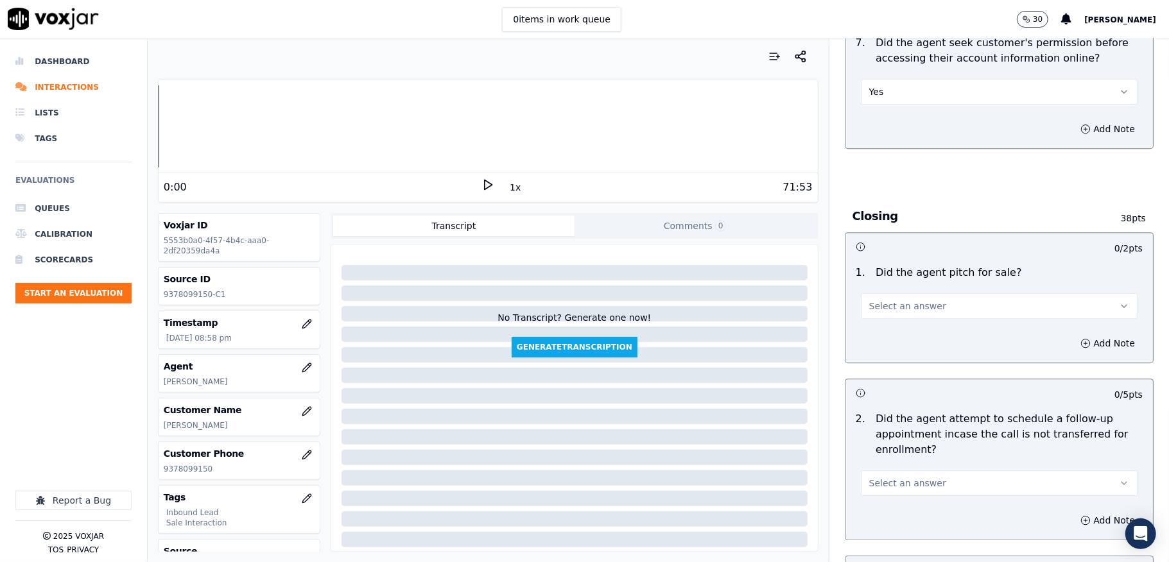
click at [888, 300] on span "Select an answer" at bounding box center [907, 306] width 77 height 13
click at [886, 343] on div "N/A" at bounding box center [967, 352] width 246 height 21
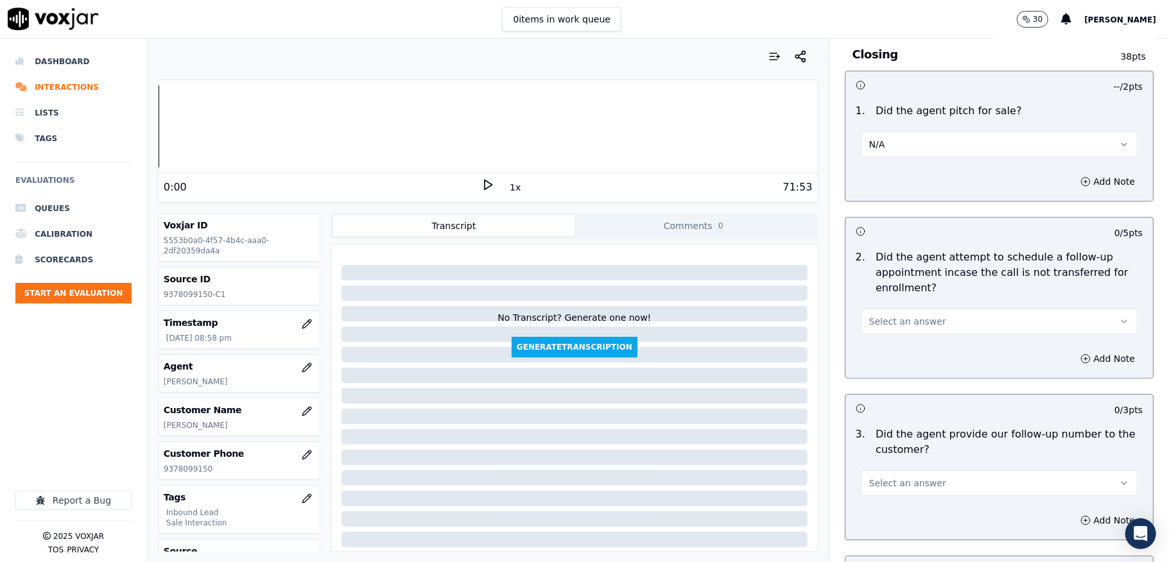
scroll to position [2737, 0]
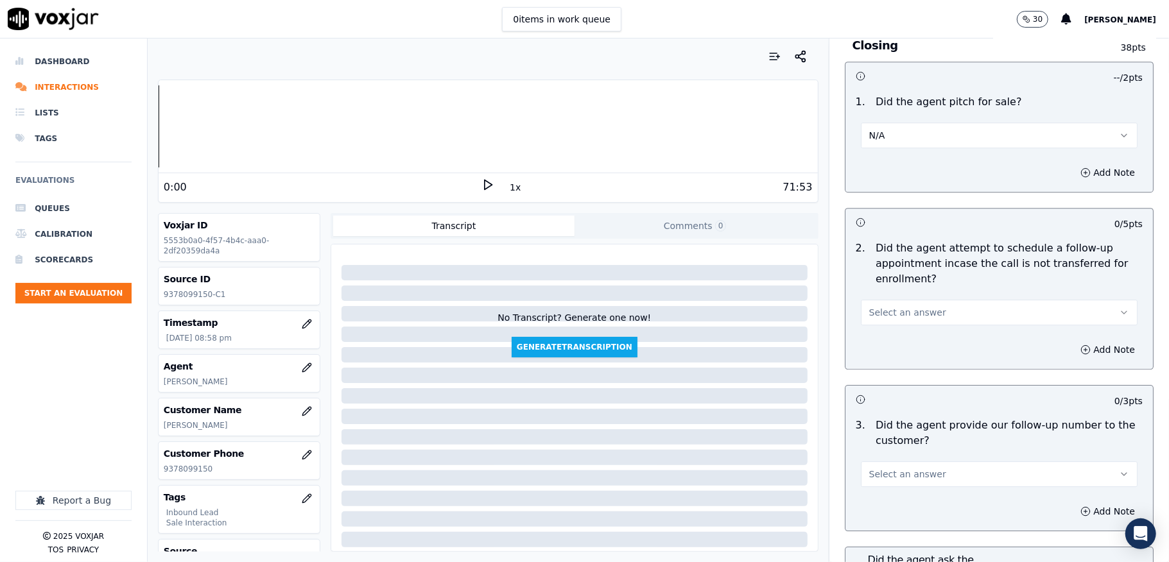
click at [889, 306] on span "Select an answer" at bounding box center [907, 312] width 77 height 13
drag, startPoint x: 878, startPoint y: 355, endPoint x: 877, endPoint y: 348, distance: 7.3
click at [878, 355] on div "N/A" at bounding box center [967, 358] width 246 height 21
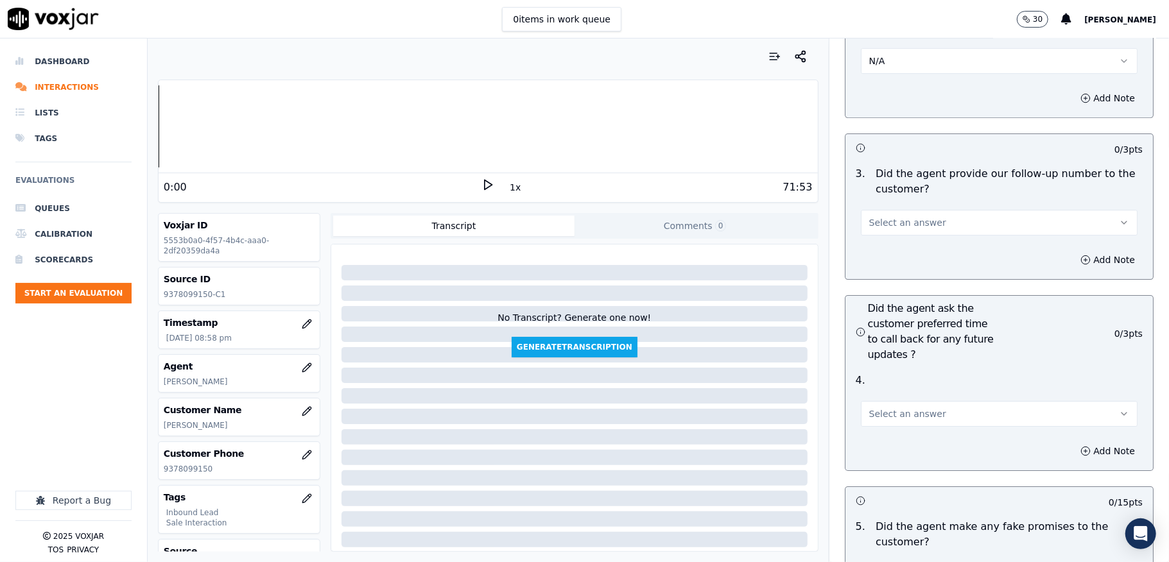
scroll to position [2994, 0]
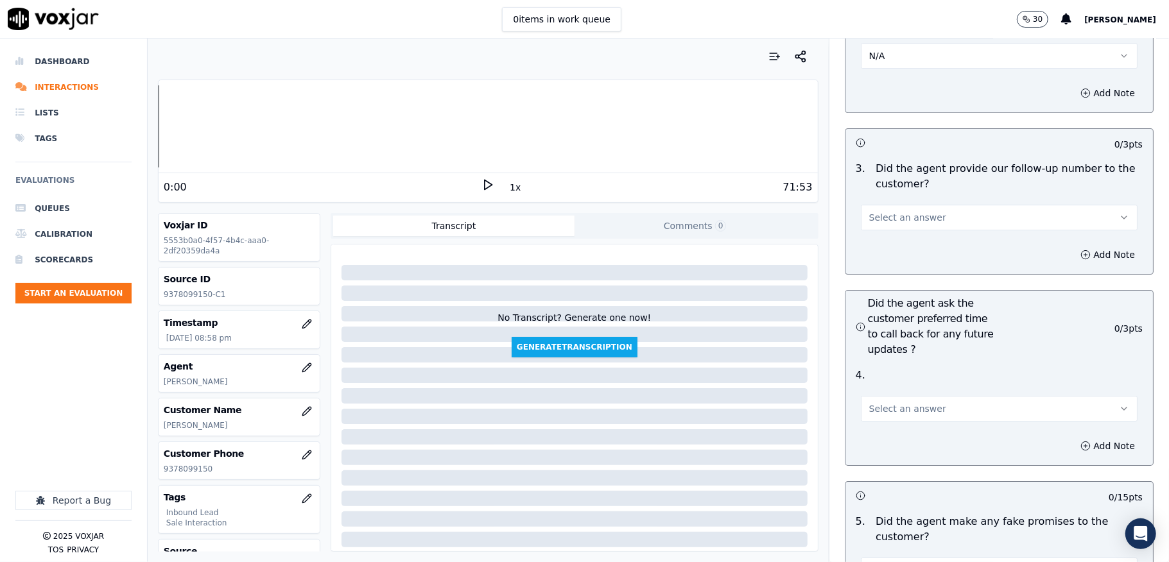
click at [907, 211] on span "Select an answer" at bounding box center [907, 217] width 77 height 13
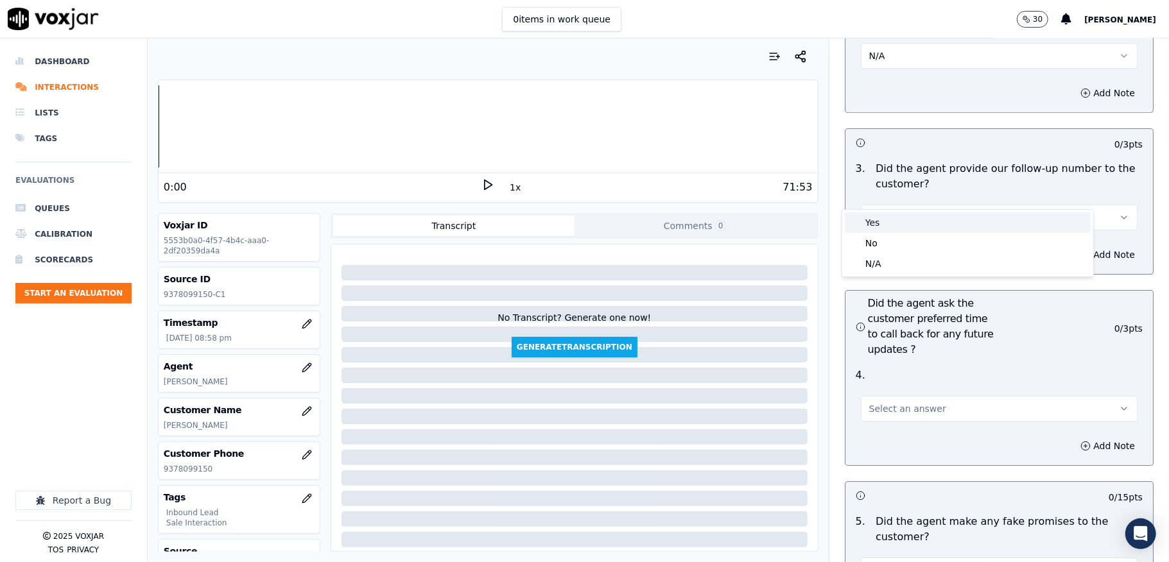
click at [888, 229] on div "Yes" at bounding box center [967, 222] width 246 height 21
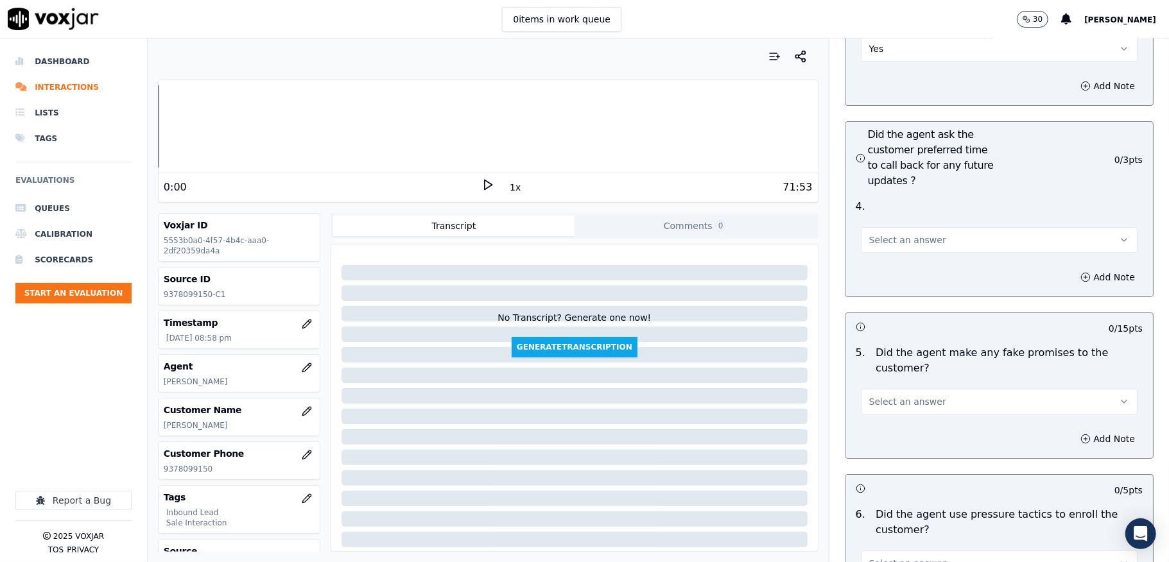
scroll to position [3165, 0]
click at [895, 231] on span "Select an answer" at bounding box center [907, 237] width 77 height 13
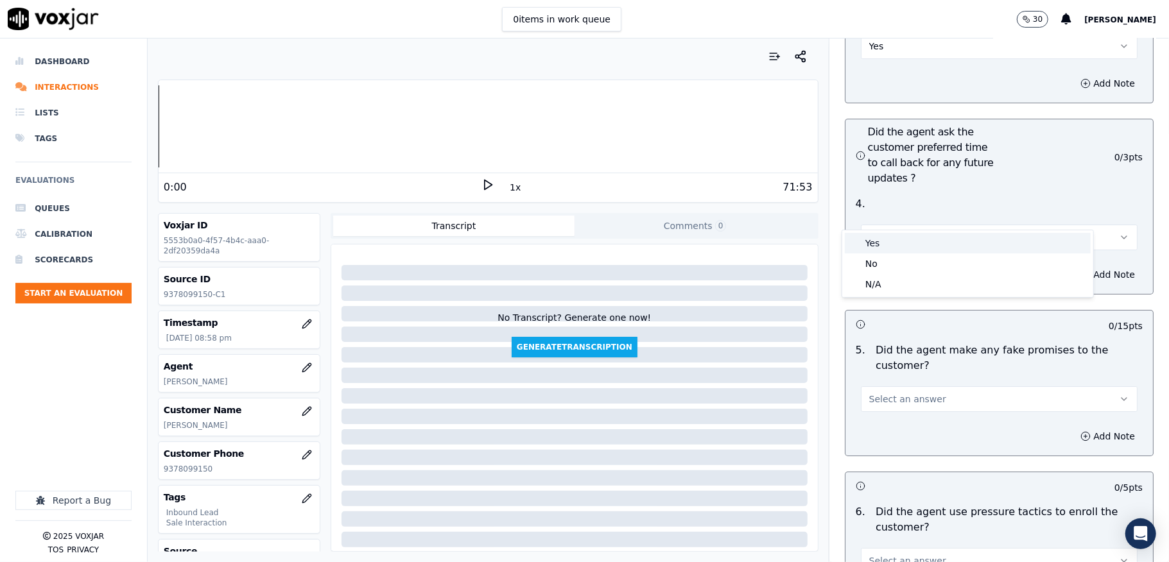
click at [891, 243] on div "Yes" at bounding box center [967, 243] width 246 height 21
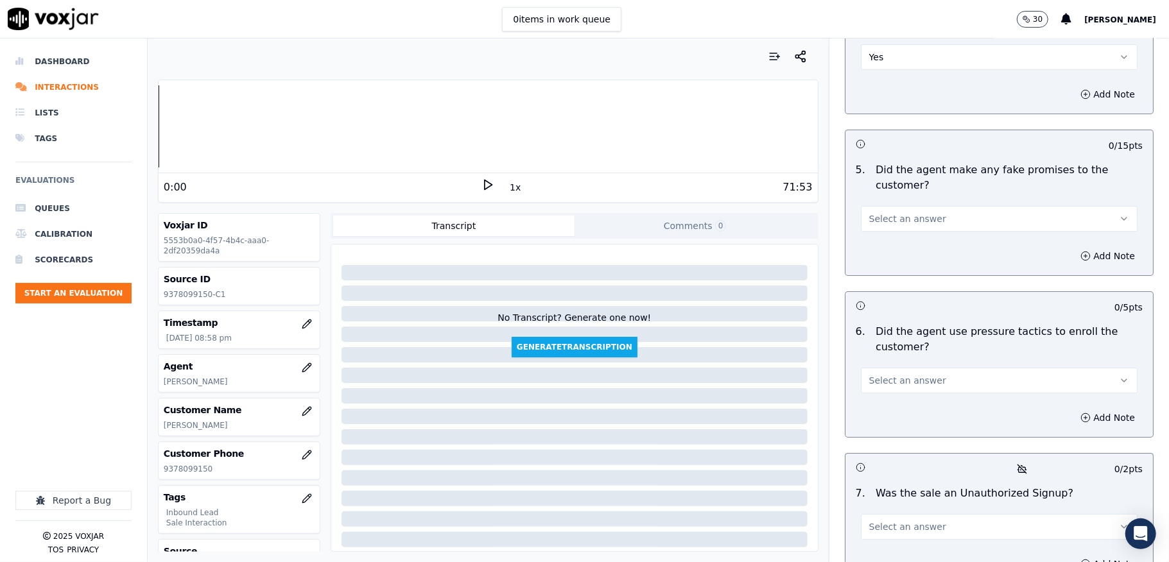
scroll to position [3422, 0]
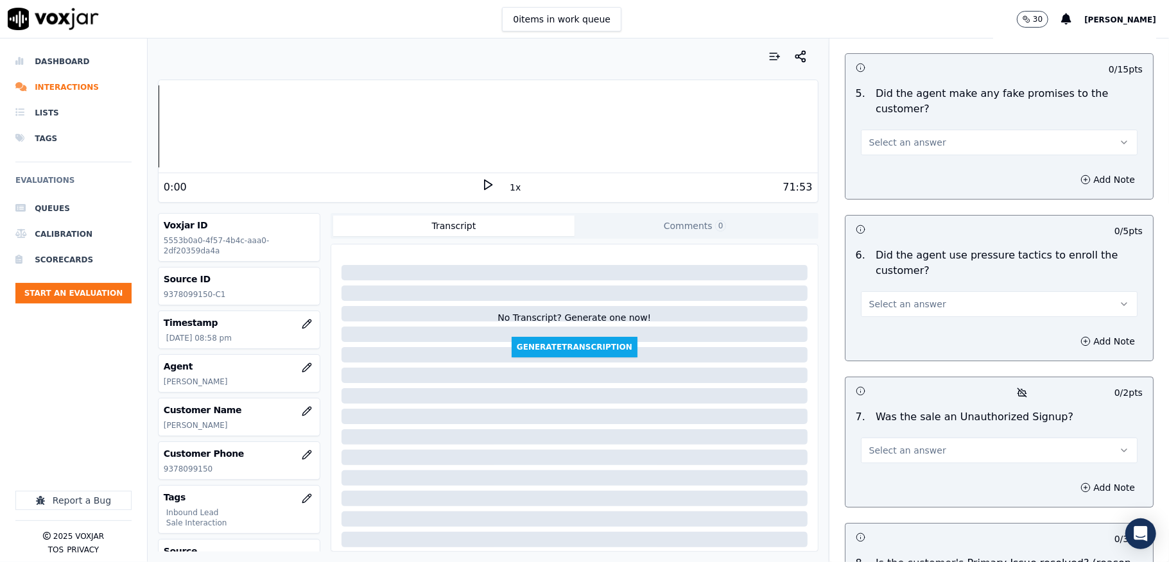
click at [900, 136] on span "Select an answer" at bounding box center [907, 142] width 77 height 13
click at [886, 163] on div "No" at bounding box center [967, 169] width 246 height 21
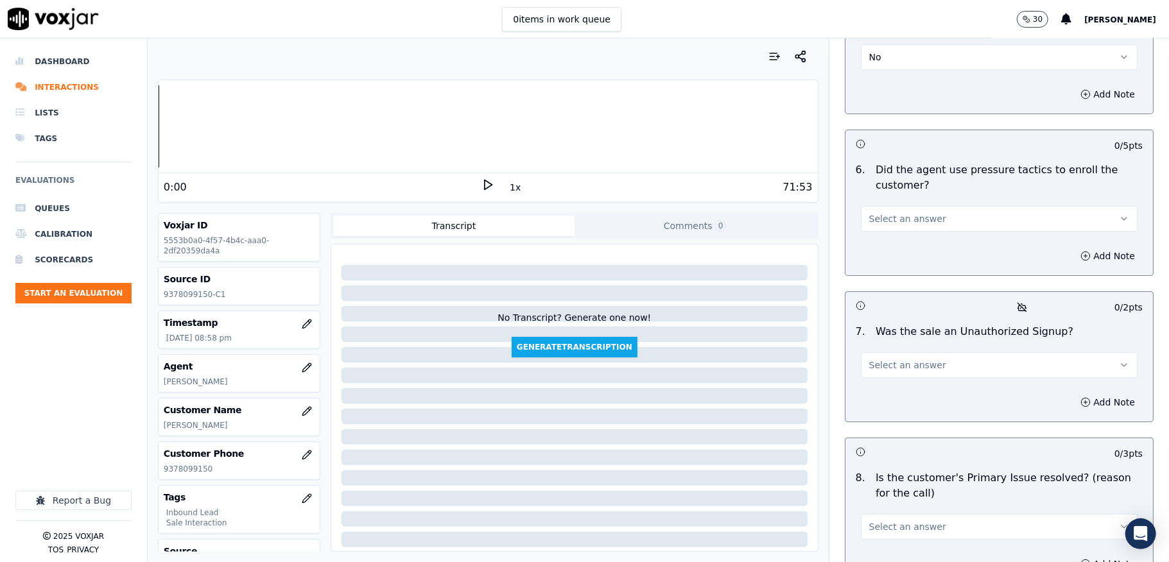
click at [909, 212] on span "Select an answer" at bounding box center [907, 218] width 77 height 13
click at [889, 239] on div "No" at bounding box center [967, 245] width 246 height 21
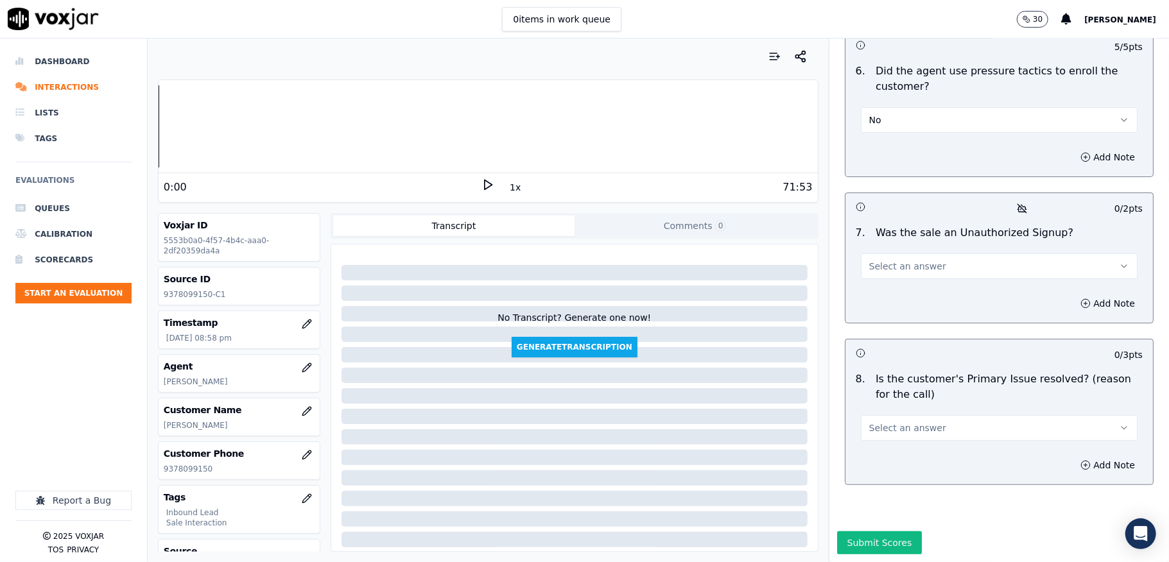
scroll to position [3629, 0]
click at [909, 253] on button "Select an answer" at bounding box center [999, 266] width 277 height 26
click at [905, 258] on div "Yes" at bounding box center [967, 251] width 246 height 21
click at [904, 253] on button "Yes" at bounding box center [999, 266] width 277 height 26
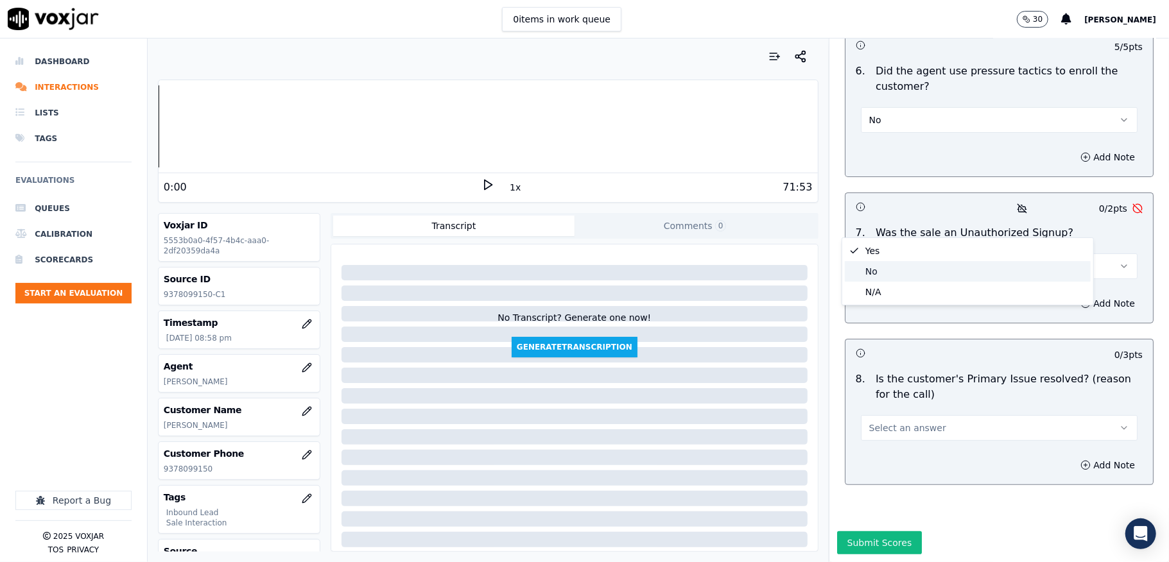
click at [886, 266] on div "No" at bounding box center [967, 271] width 246 height 21
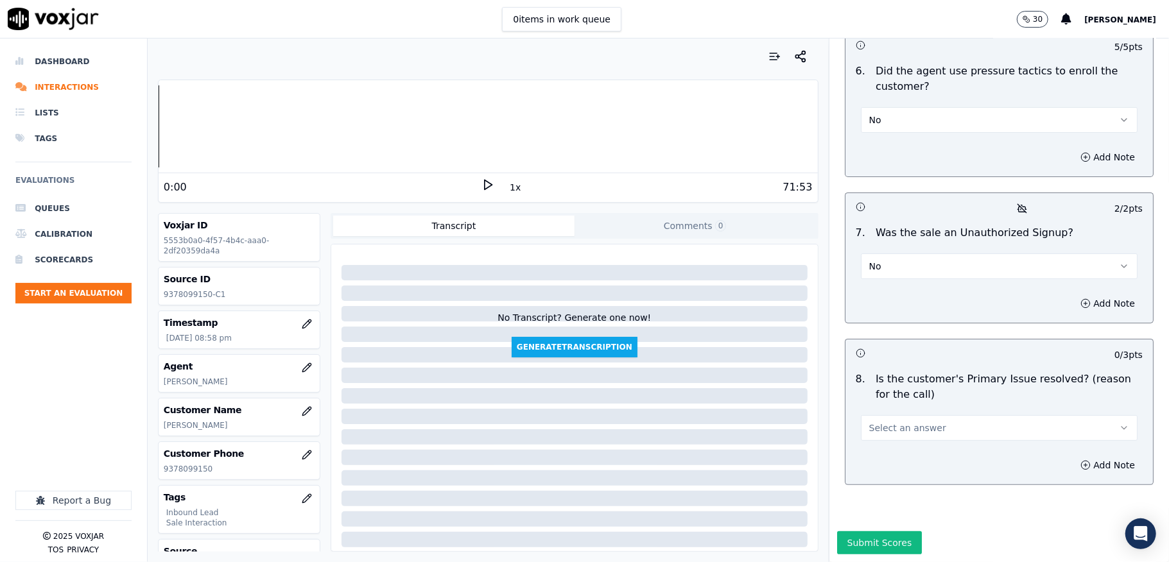
click at [893, 422] on span "Select an answer" at bounding box center [907, 428] width 77 height 13
click at [881, 425] on div "No" at bounding box center [967, 433] width 246 height 21
click at [884, 415] on button "No" at bounding box center [999, 428] width 277 height 26
click at [871, 406] on div "Yes" at bounding box center [967, 412] width 246 height 21
click at [851, 531] on button "Submit Scores" at bounding box center [879, 542] width 85 height 23
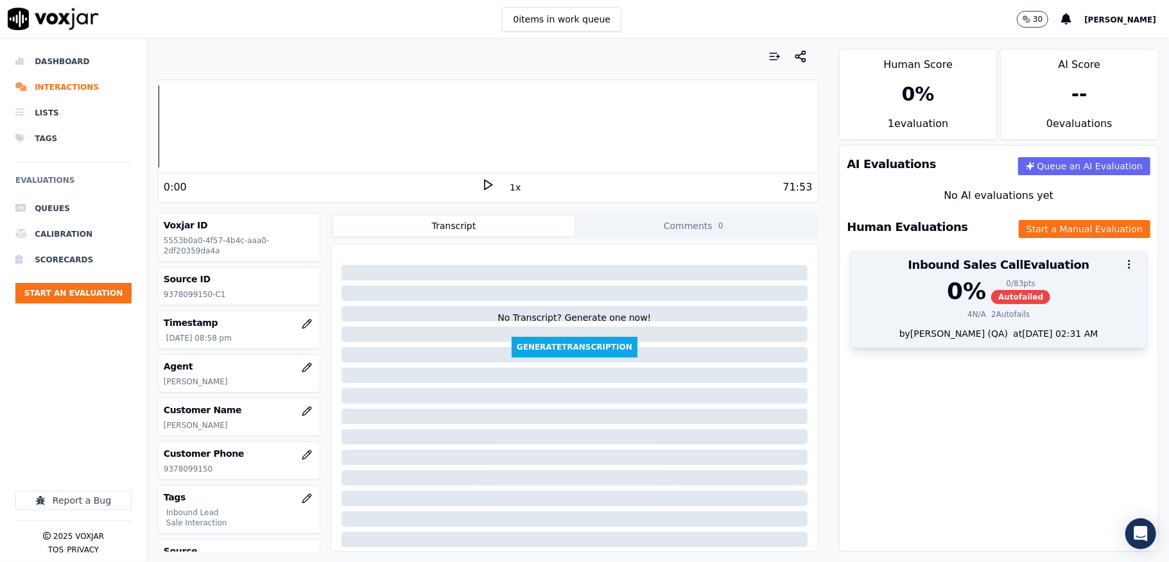
click at [991, 284] on div "0 / 83 pts" at bounding box center [1020, 283] width 59 height 10
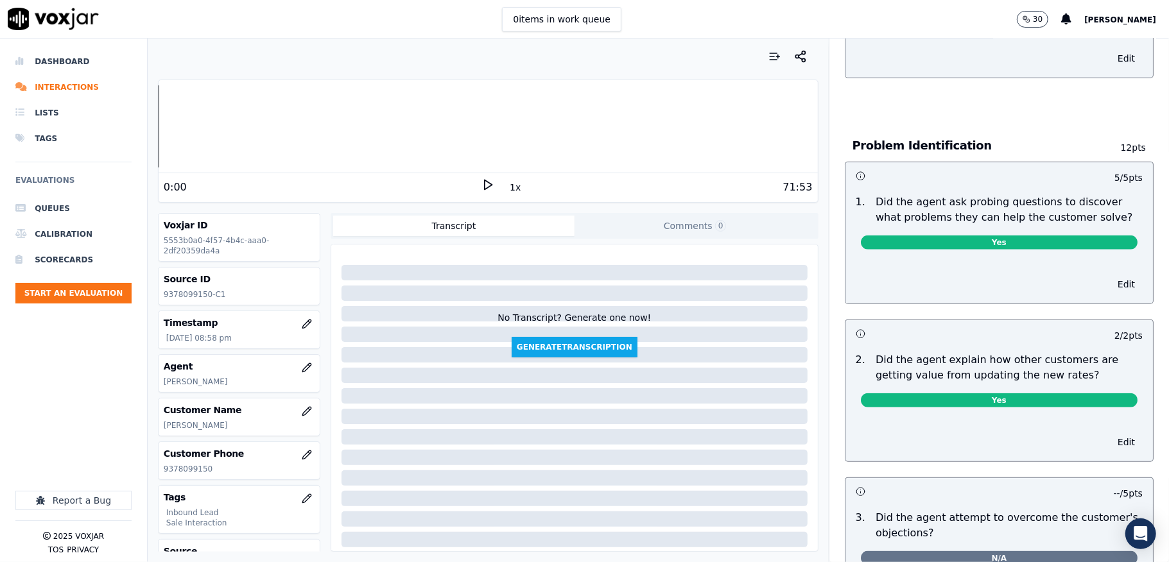
scroll to position [576, 0]
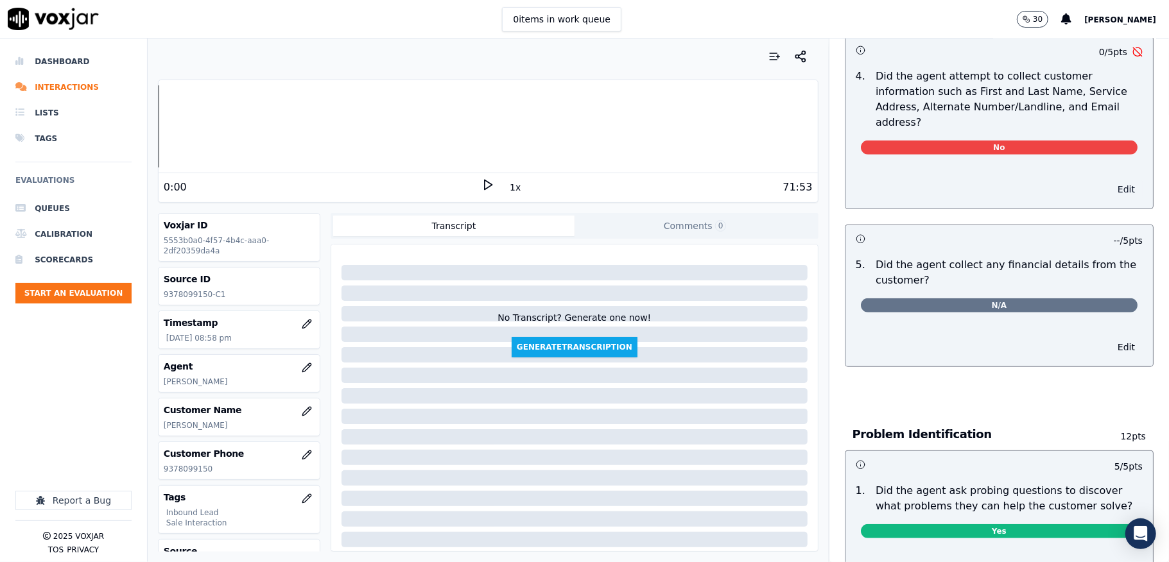
click at [1109, 180] on button "Edit" at bounding box center [1125, 189] width 33 height 18
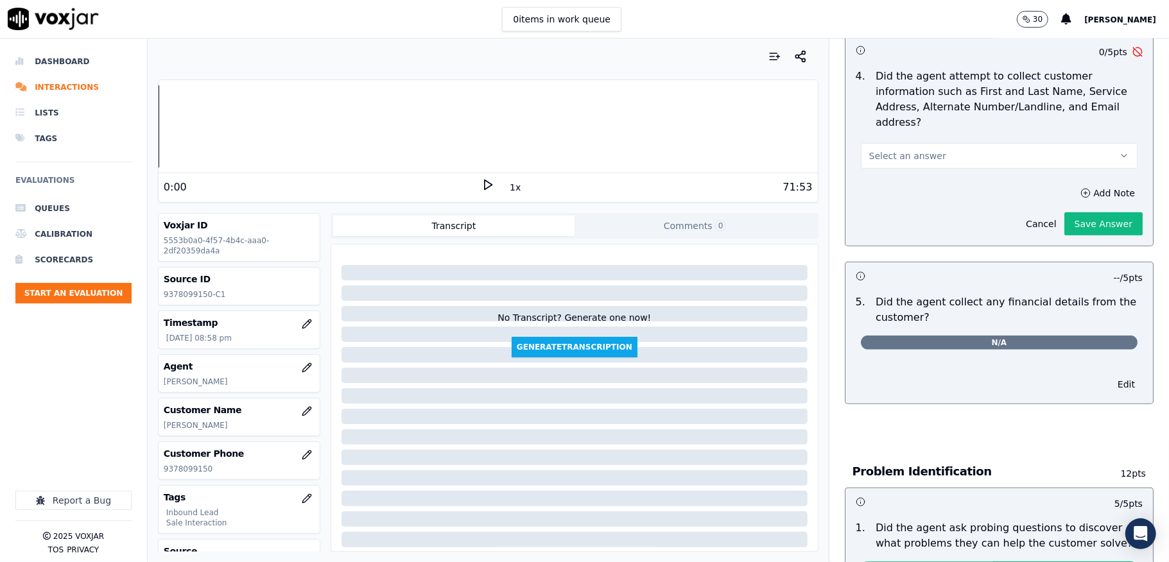
click at [980, 150] on button "Select an answer" at bounding box center [999, 156] width 277 height 26
drag, startPoint x: 929, startPoint y: 211, endPoint x: 995, endPoint y: 206, distance: 65.7
click at [928, 212] on div "N/A" at bounding box center [967, 213] width 246 height 21
click at [1064, 212] on button "Save Answer" at bounding box center [1103, 223] width 78 height 23
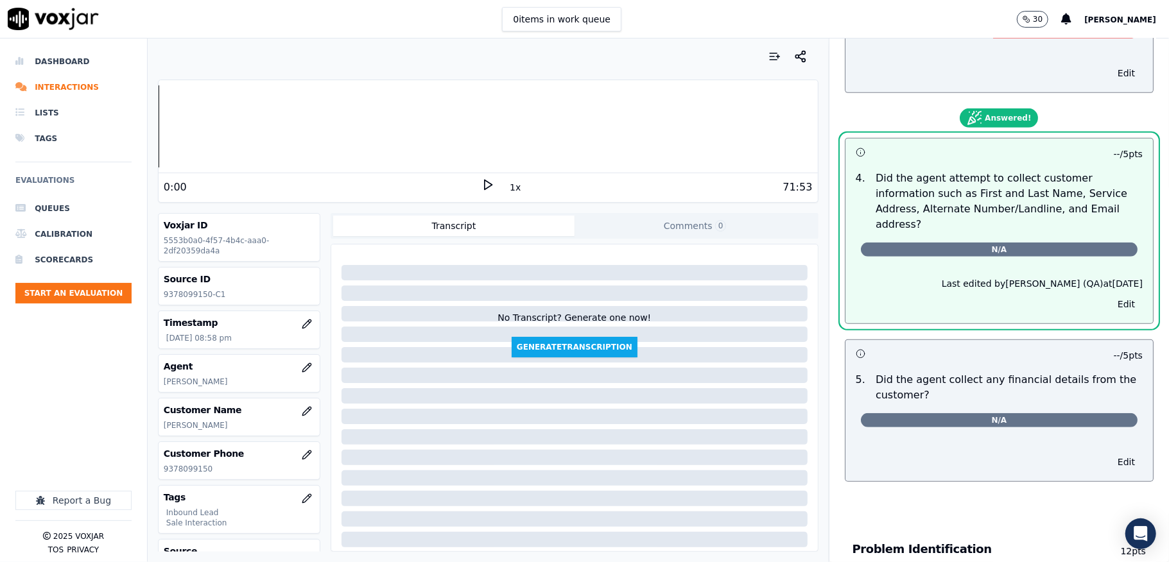
scroll to position [257, 0]
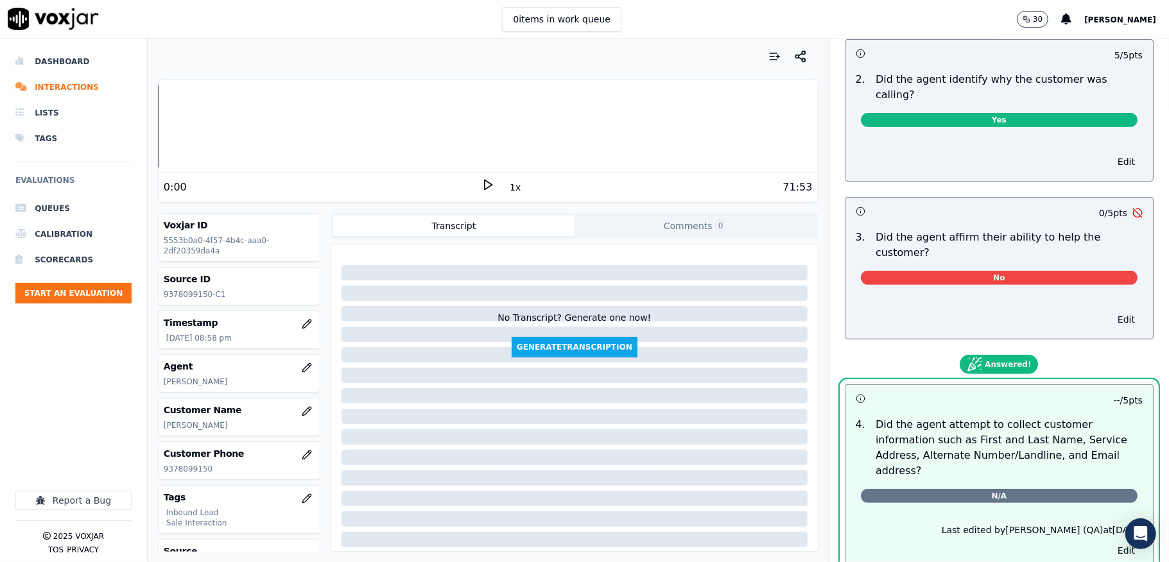
click at [1109, 311] on button "Edit" at bounding box center [1125, 320] width 33 height 18
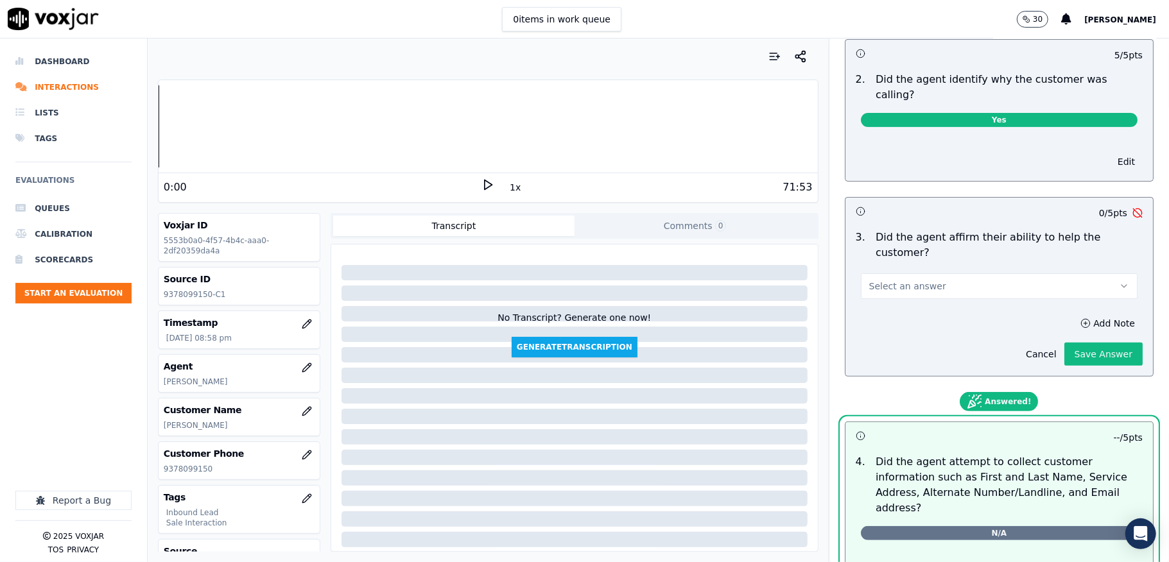
click at [972, 273] on button "Select an answer" at bounding box center [999, 286] width 277 height 26
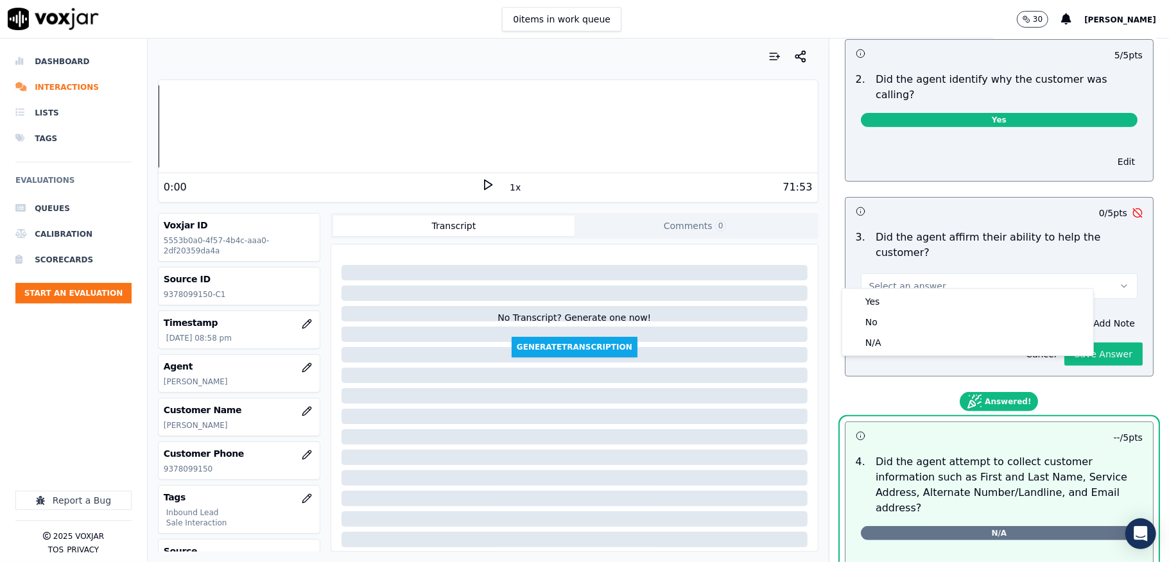
click at [932, 290] on div "Yes No N/A" at bounding box center [967, 322] width 251 height 67
click at [930, 296] on div "Yes" at bounding box center [967, 301] width 246 height 21
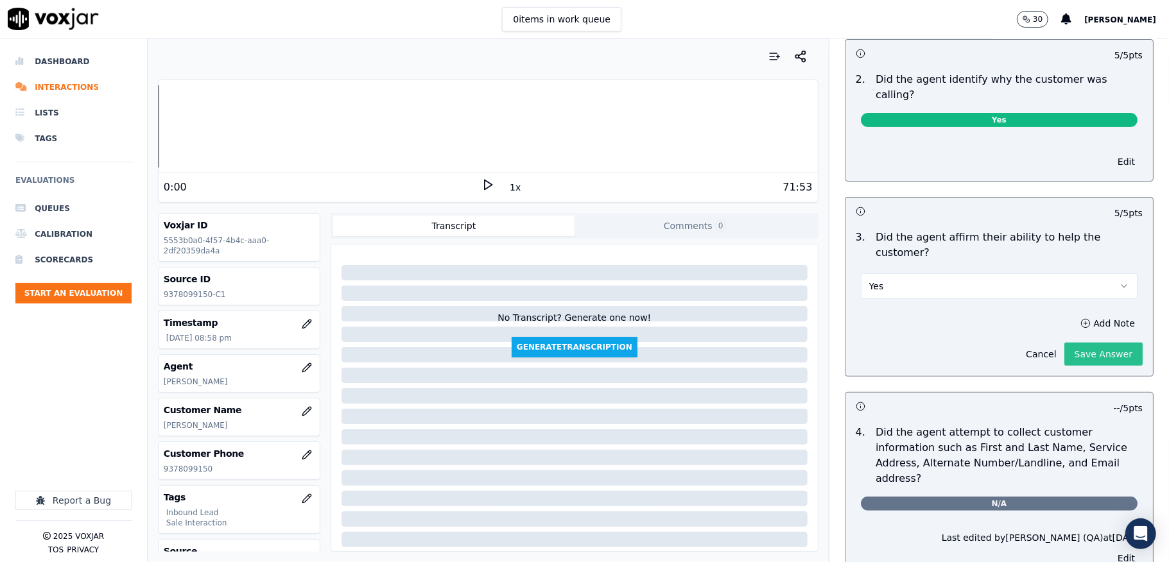
click at [1066, 343] on button "Save Answer" at bounding box center [1103, 354] width 78 height 23
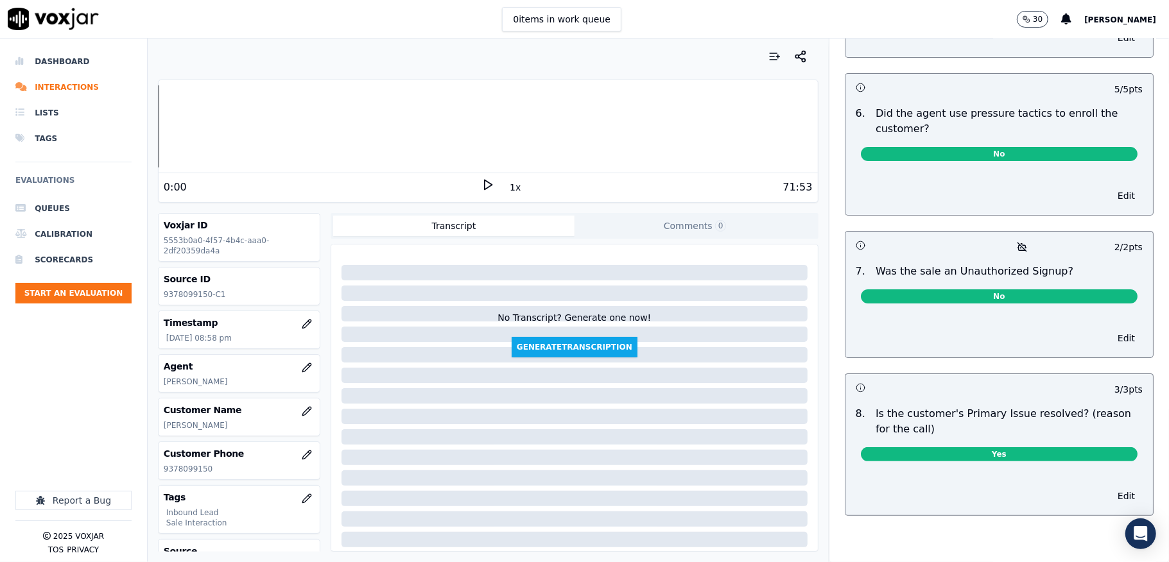
scroll to position [0, 0]
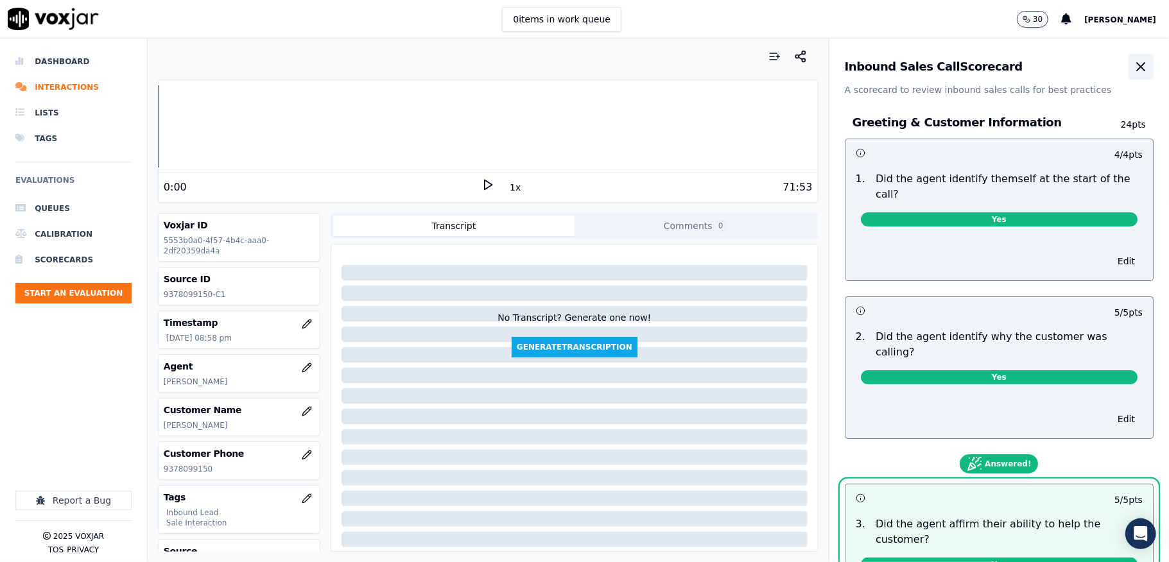
click at [1133, 60] on icon "button" at bounding box center [1140, 66] width 15 height 15
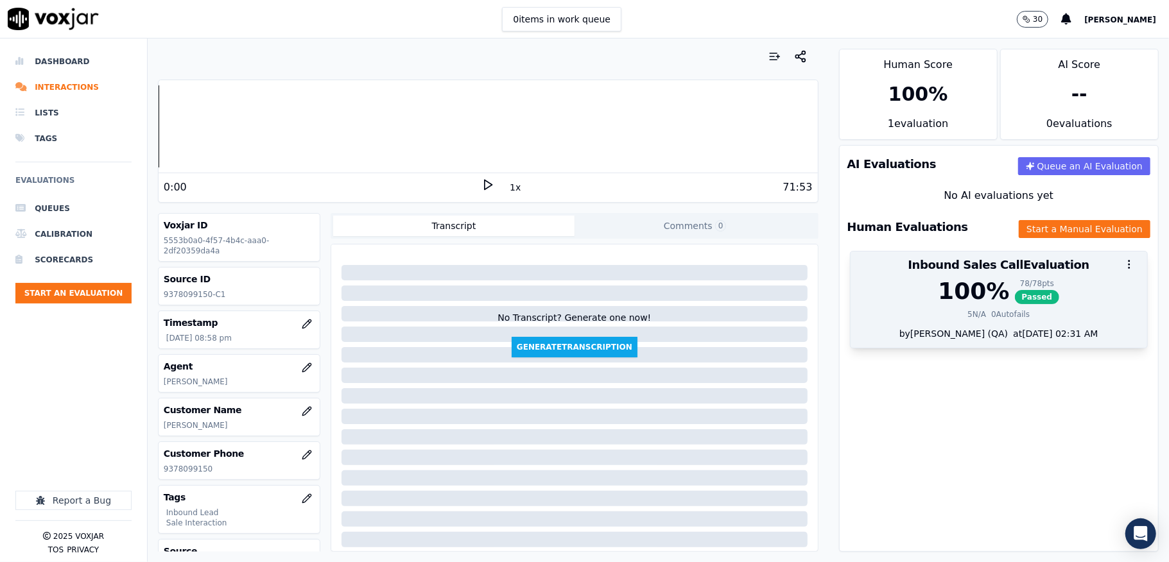
click at [969, 298] on div "100 %" at bounding box center [973, 291] width 71 height 26
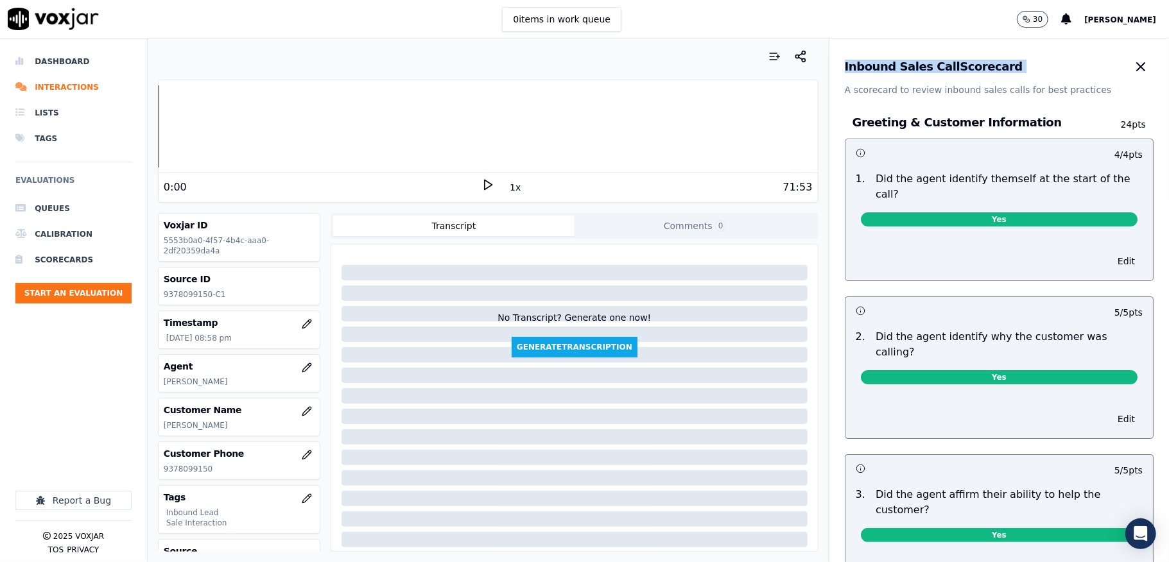
drag, startPoint x: 1147, startPoint y: 158, endPoint x: 1152, endPoint y: 230, distance: 72.1
click at [1152, 230] on div "Your browser does not support the audio element. 0:00 1x 71:53 Voxjar ID 5553b0…" at bounding box center [658, 301] width 1021 height 524
click at [950, 31] on div "0 items in work queue 30 Sudip Roy" at bounding box center [584, 19] width 1169 height 39
click at [612, 268] on div "No Transcript? Generate one now! Generate Transcription" at bounding box center [574, 304] width 476 height 108
click at [1133, 69] on icon "button" at bounding box center [1140, 66] width 15 height 15
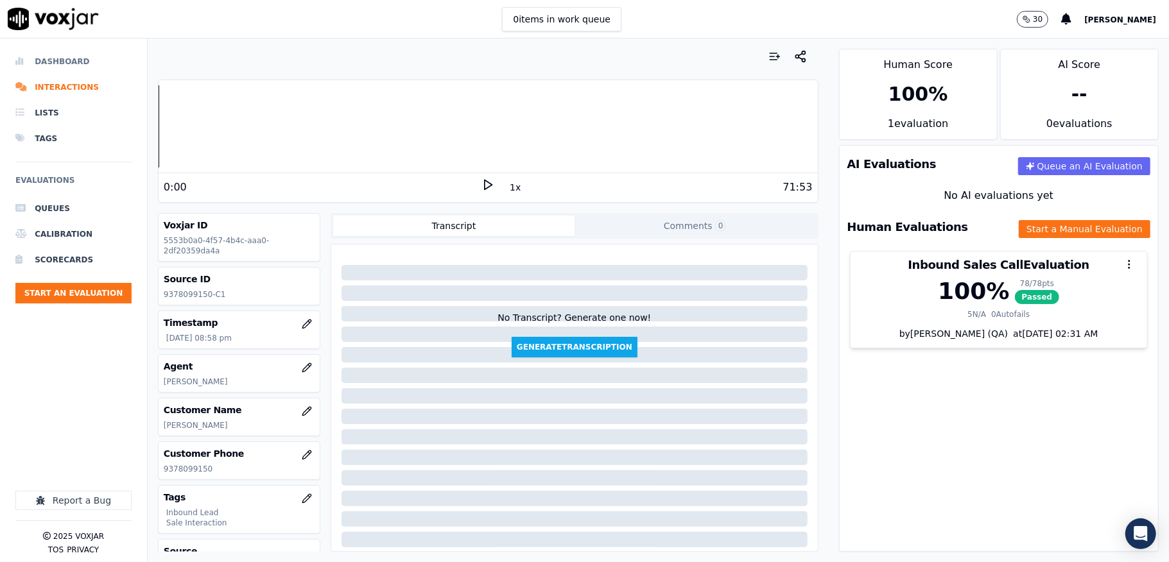
click at [72, 59] on li "Dashboard" at bounding box center [73, 62] width 116 height 26
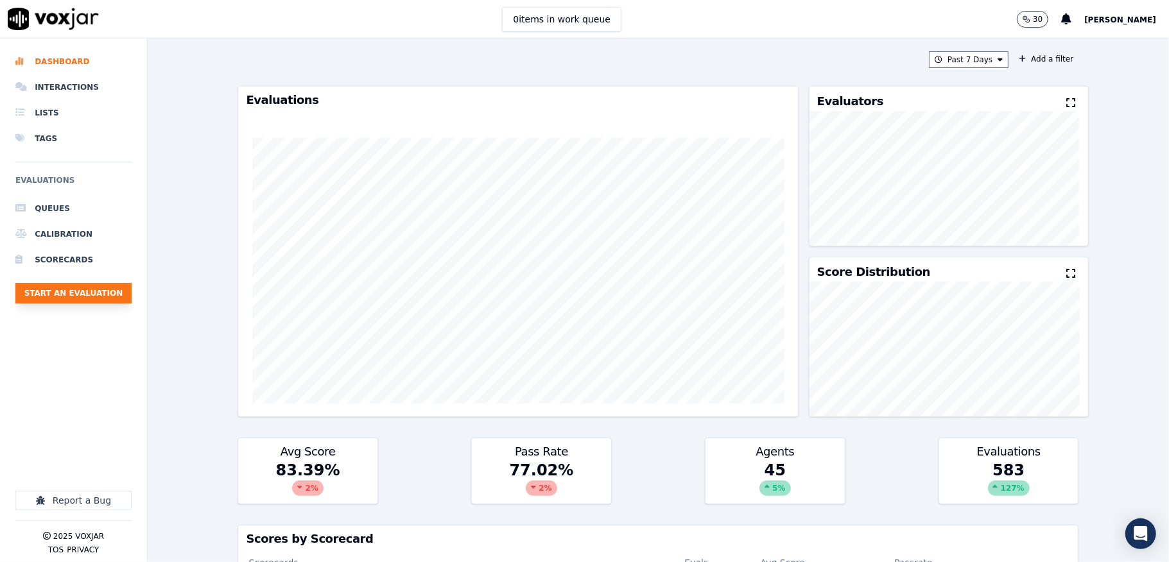
click at [63, 296] on button "Start an Evaluation" at bounding box center [73, 293] width 116 height 21
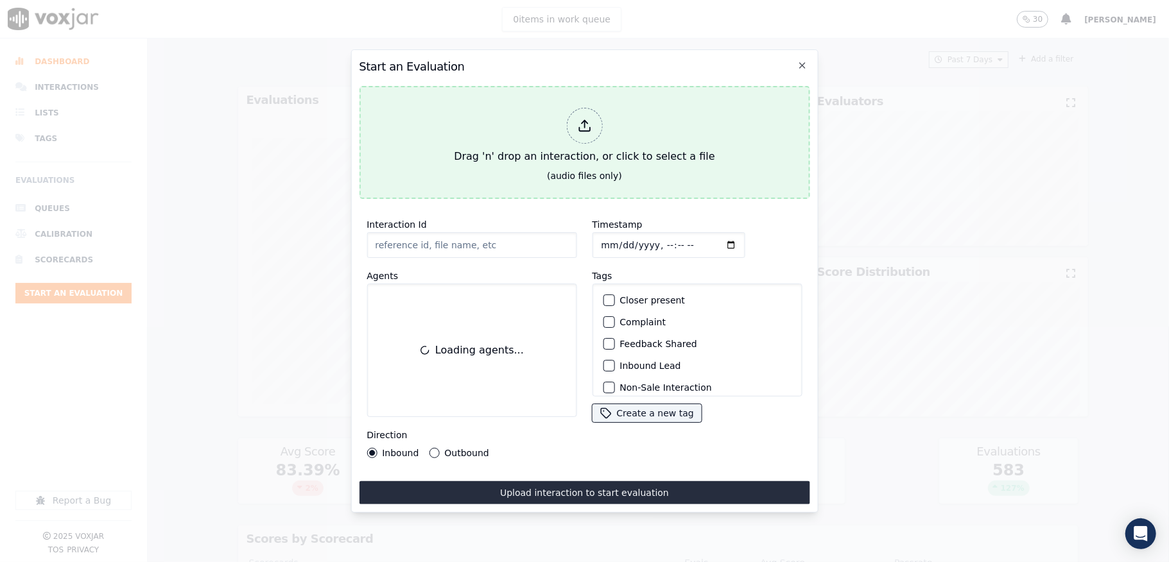
click at [593, 119] on div at bounding box center [584, 126] width 36 height 36
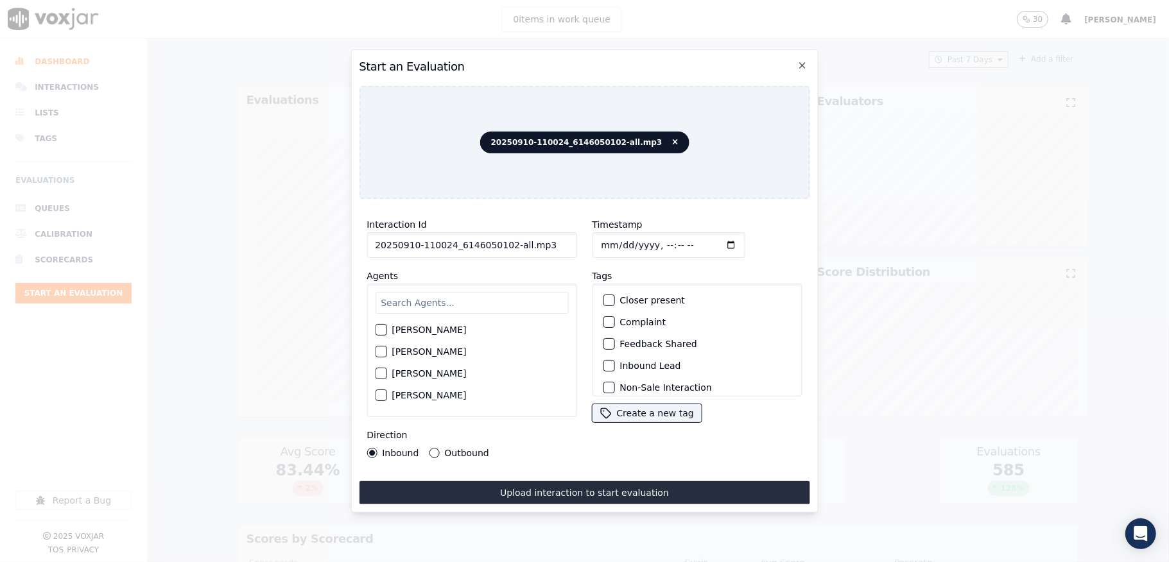
drag, startPoint x: 503, startPoint y: 242, endPoint x: 596, endPoint y: 243, distance: 93.0
click at [596, 242] on div "Interaction Id 20250910-110024_6146050102-all.mp3 Agents Harry Roy Aaron Biswas…" at bounding box center [584, 337] width 450 height 257
type input "20250910-110024_6146050102-C1"
click at [615, 237] on input "Timestamp" at bounding box center [668, 245] width 153 height 26
type input "2025-09-10T21:27"
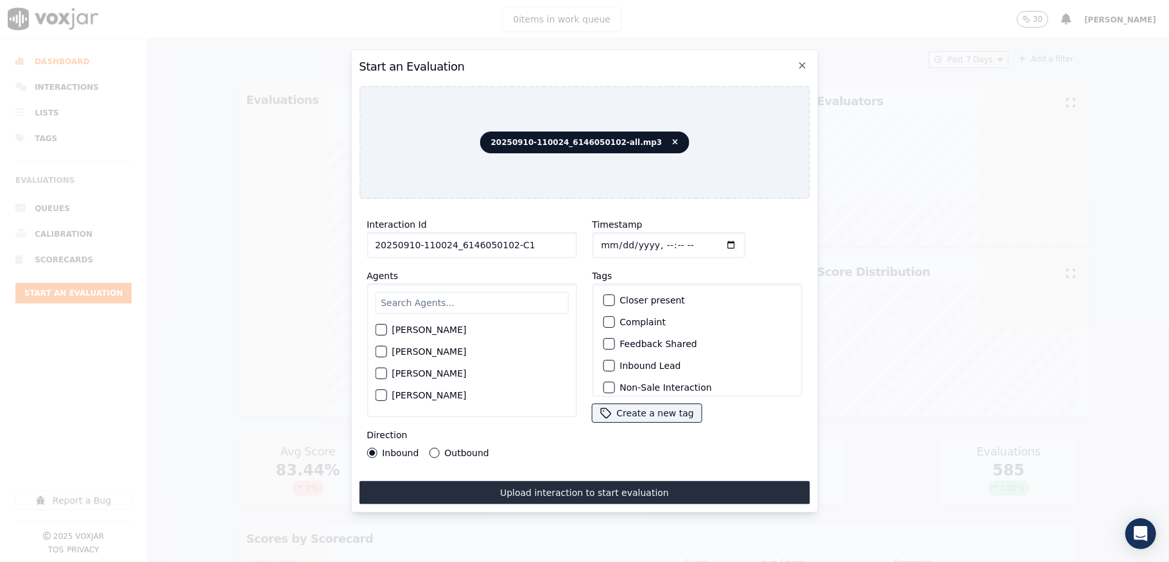
click at [472, 292] on input "text" at bounding box center [471, 303] width 193 height 22
type input "chr"
click at [375, 351] on div "button" at bounding box center [379, 355] width 9 height 9
click at [607, 363] on button "Inbound Lead" at bounding box center [609, 366] width 12 height 12
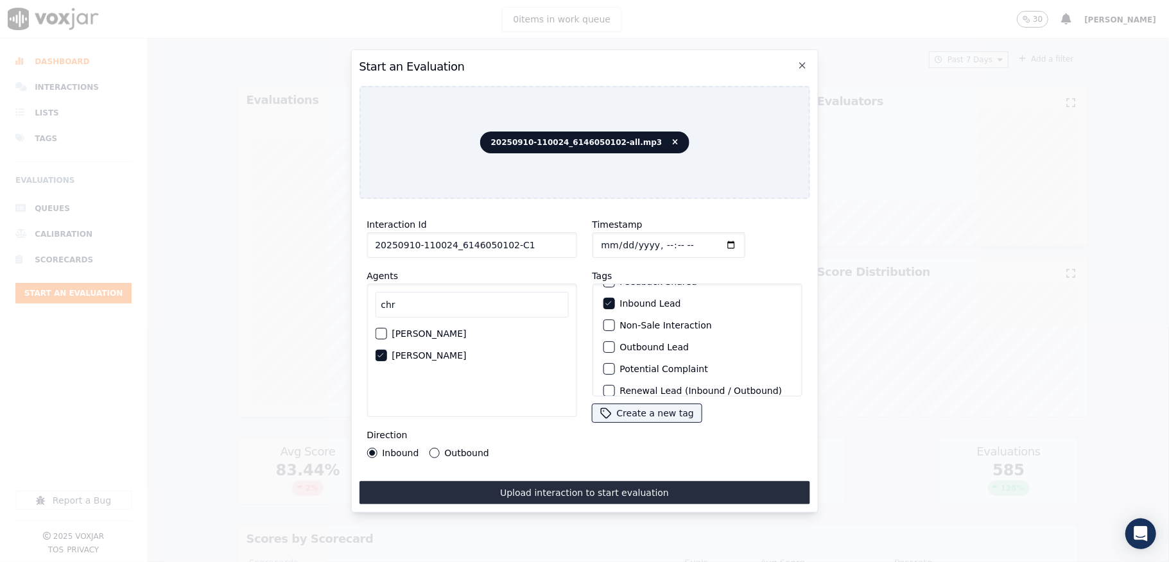
scroll to position [119, 0]
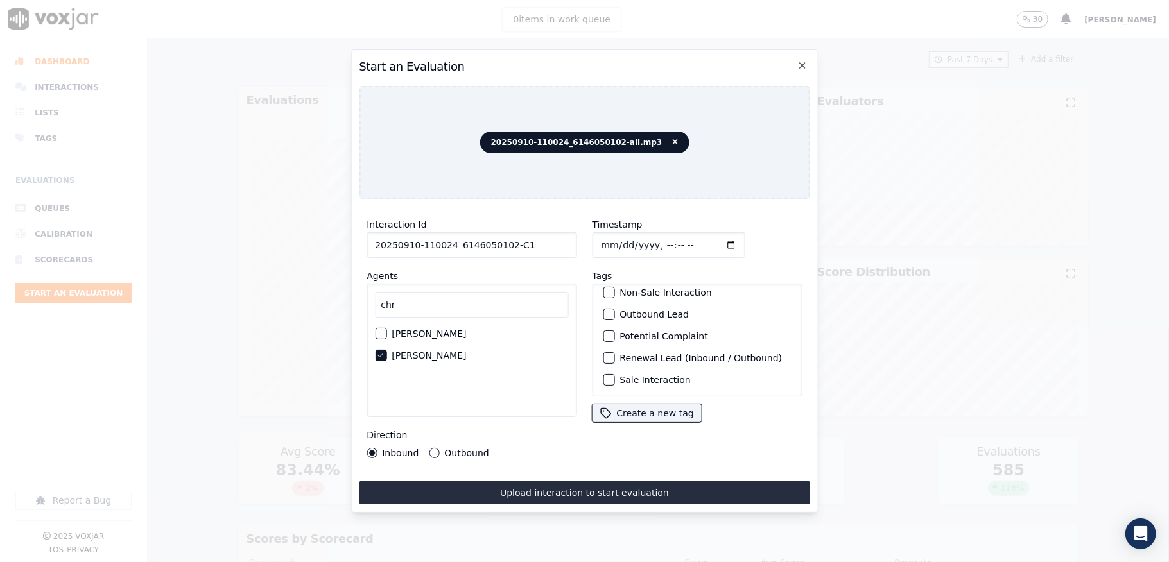
click at [607, 374] on button "Sale Interaction" at bounding box center [609, 380] width 12 height 12
click at [580, 471] on div "Interaction Id 20250910-110024_6146050102-C1 Agents chr Chris Toppo Christia Gh…" at bounding box center [584, 356] width 450 height 295
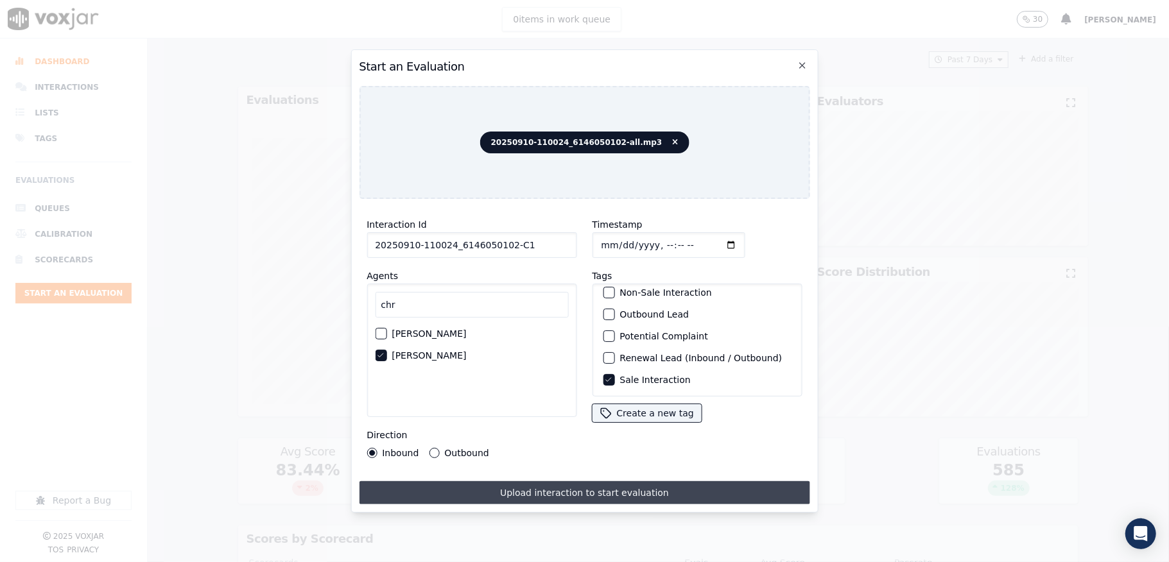
click at [580, 486] on button "Upload interaction to start evaluation" at bounding box center [584, 492] width 450 height 23
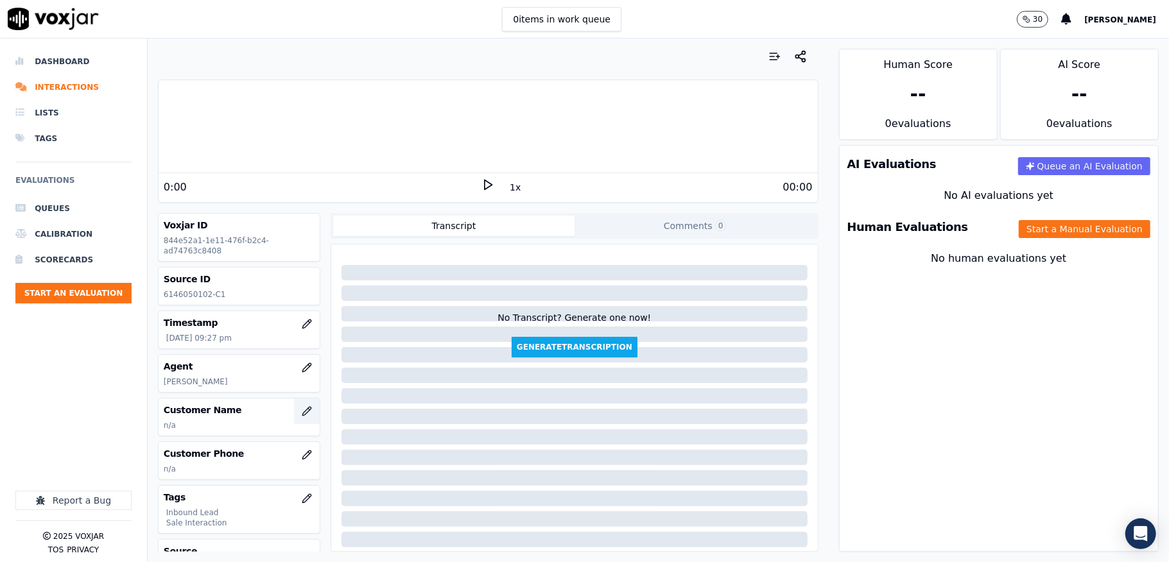
click at [302, 411] on icon "button" at bounding box center [307, 411] width 10 height 10
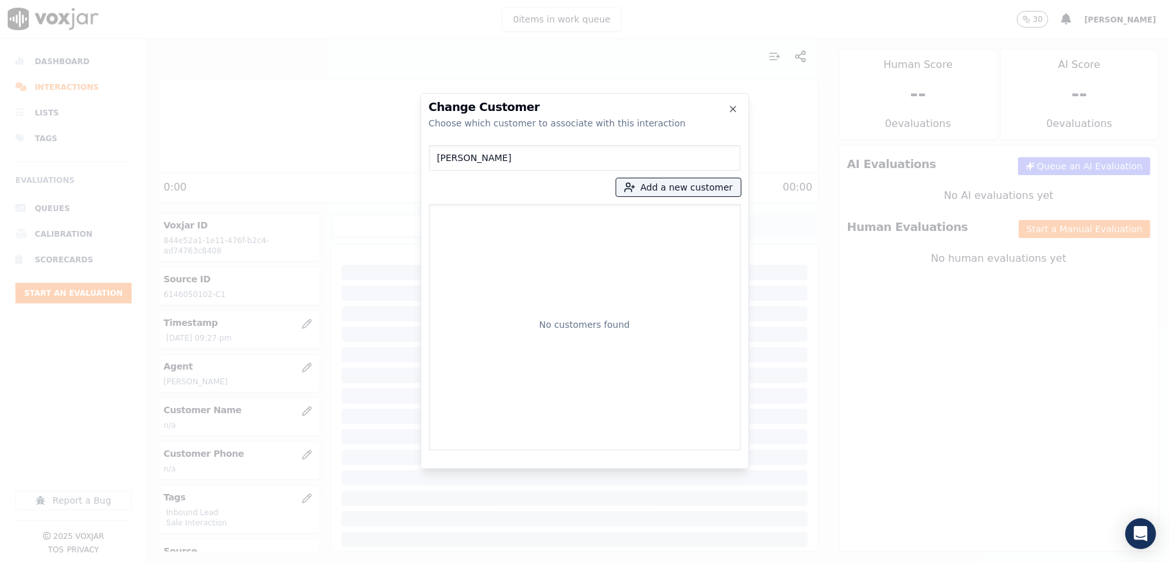
drag, startPoint x: 561, startPoint y: 155, endPoint x: 452, endPoint y: 164, distance: 109.5
click at [452, 164] on input "TIMOTHY MULHOLLAND" at bounding box center [585, 158] width 312 height 26
type input "T"
click at [702, 188] on button "Add a new customer" at bounding box center [678, 187] width 124 height 18
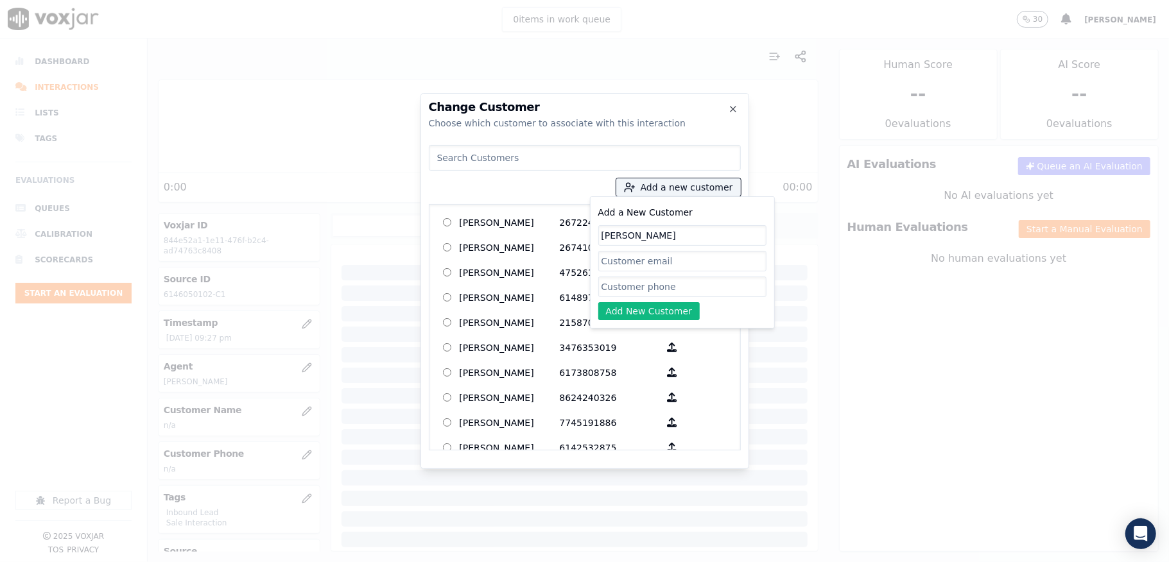
type input "TIMOTHY MULHOLLAND"
click at [620, 286] on input "Add a New Customer" at bounding box center [682, 287] width 168 height 21
paste input "6146050102"
type input "6146050102"
click at [619, 319] on button "Add New Customer" at bounding box center [649, 311] width 102 height 18
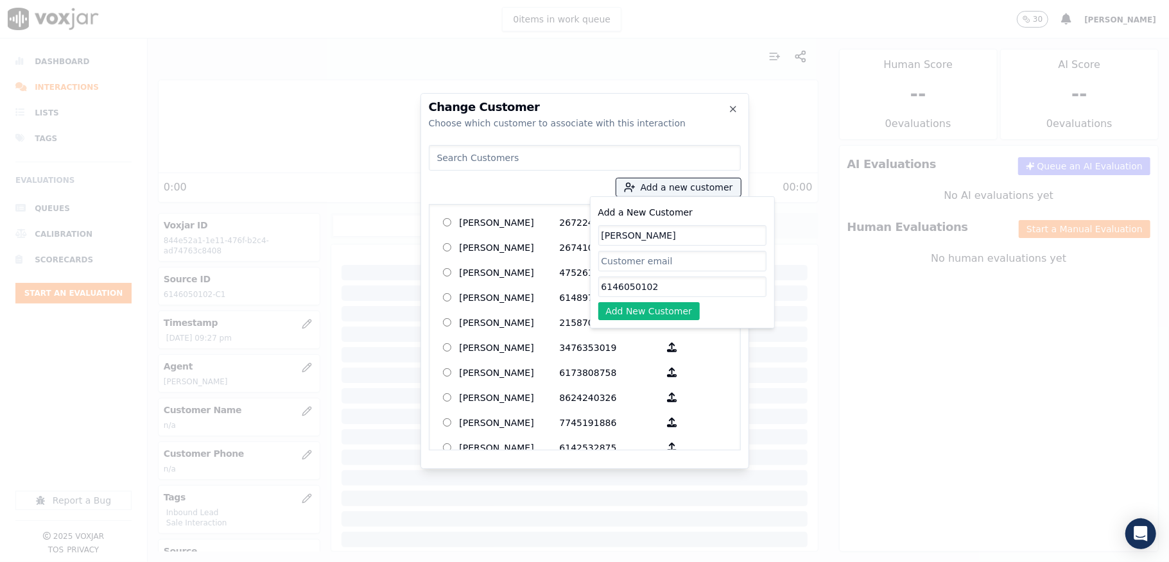
click at [626, 308] on div "Add a New Customer TIMOTHY MULHOLLAND 6146050102 Add New Customer" at bounding box center [682, 263] width 168 height 116
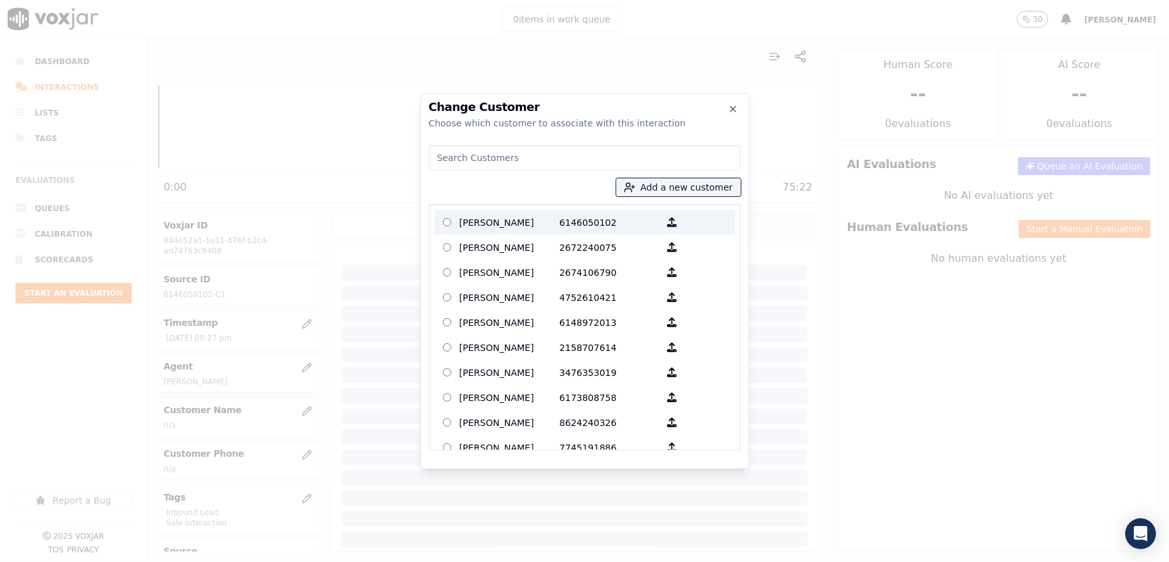
click at [537, 227] on p "TIMOTHY MULHOLLAND" at bounding box center [509, 222] width 100 height 20
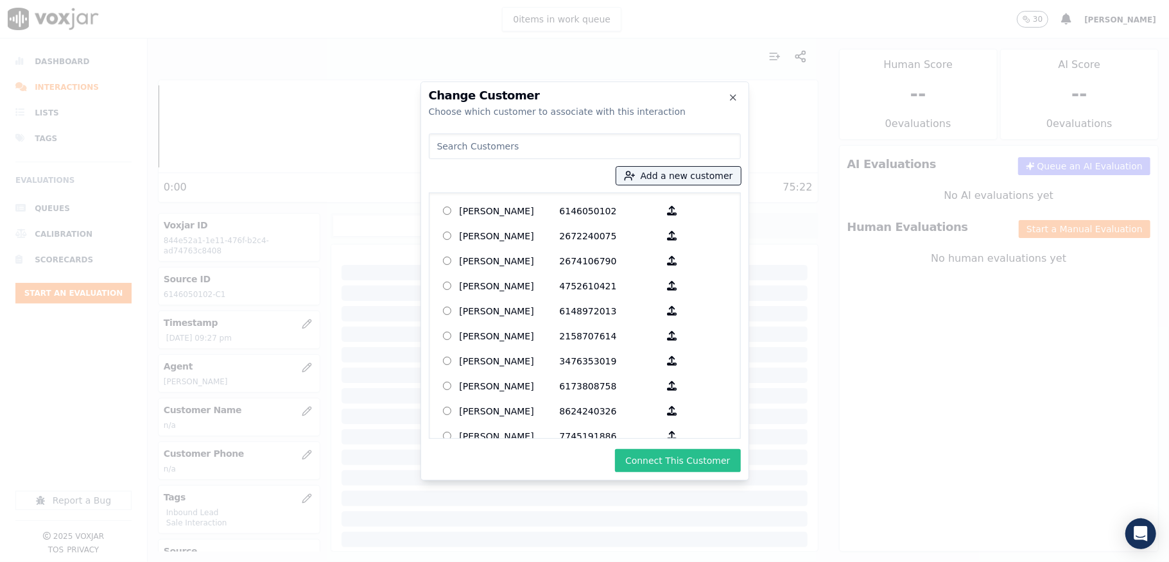
click at [637, 459] on button "Connect This Customer" at bounding box center [677, 460] width 125 height 23
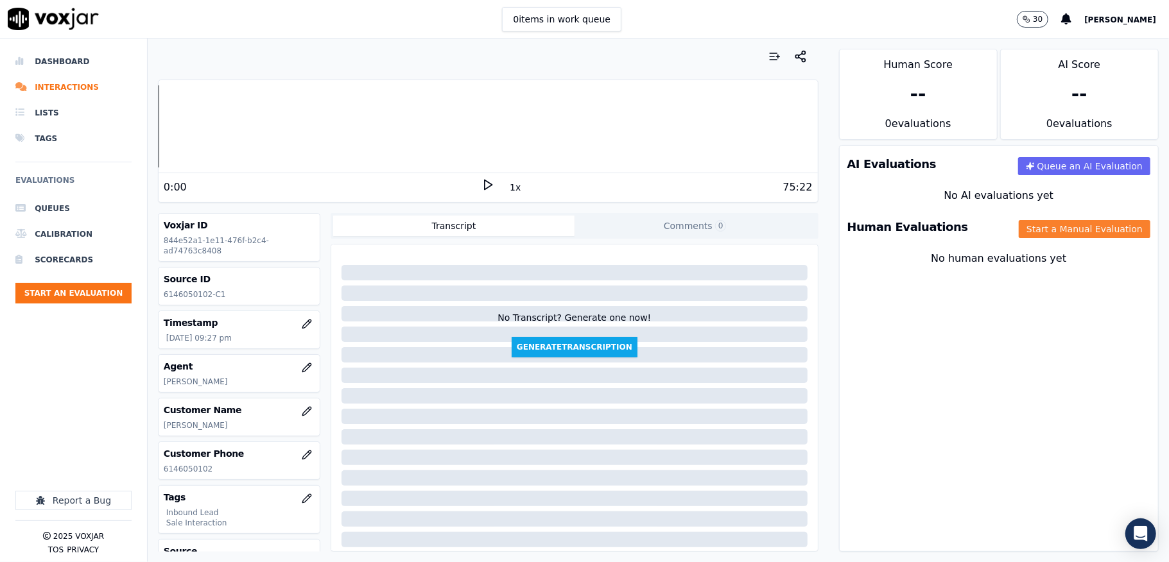
click at [1028, 232] on button "Start a Manual Evaluation" at bounding box center [1084, 229] width 132 height 18
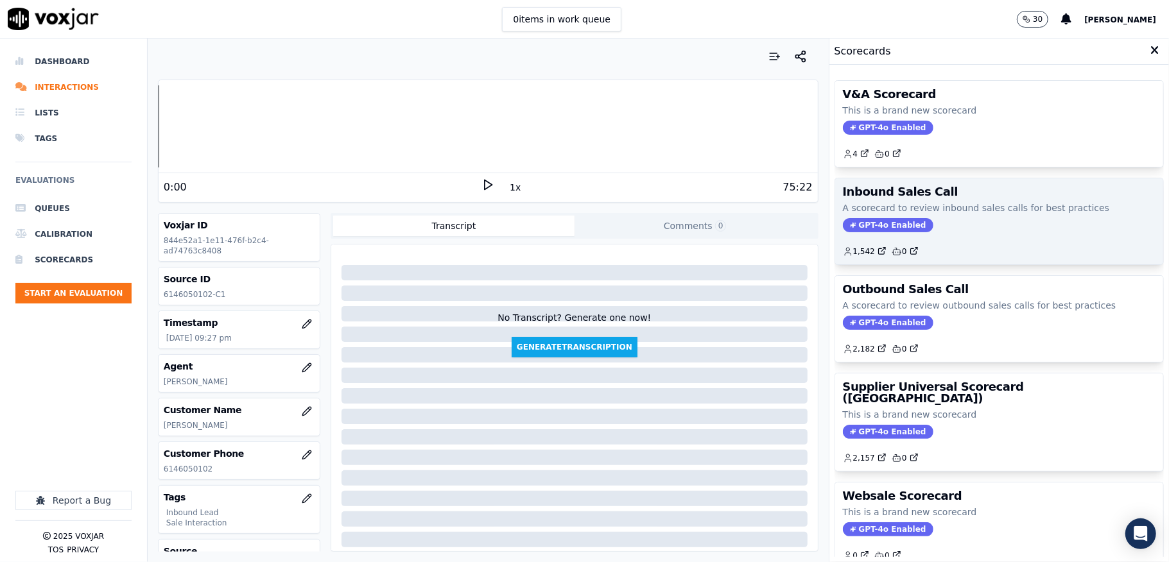
click at [857, 230] on span "GPT-4o Enabled" at bounding box center [888, 225] width 90 height 14
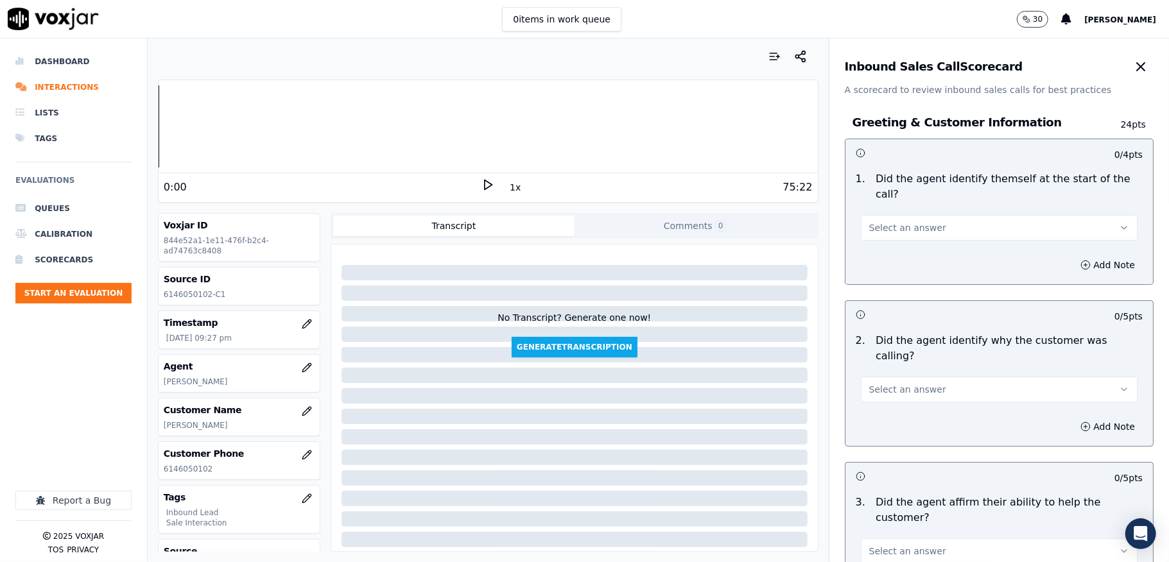
click at [925, 216] on button "Select an answer" at bounding box center [999, 228] width 277 height 26
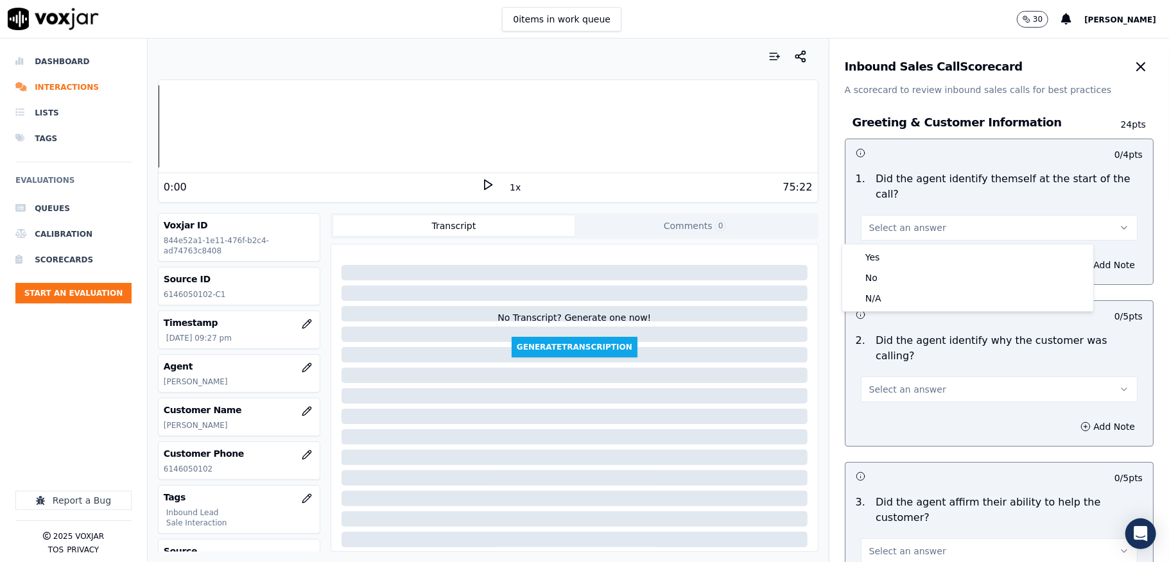
click at [902, 246] on div "Yes No N/A" at bounding box center [967, 277] width 251 height 67
click at [889, 252] on div "Yes" at bounding box center [967, 257] width 246 height 21
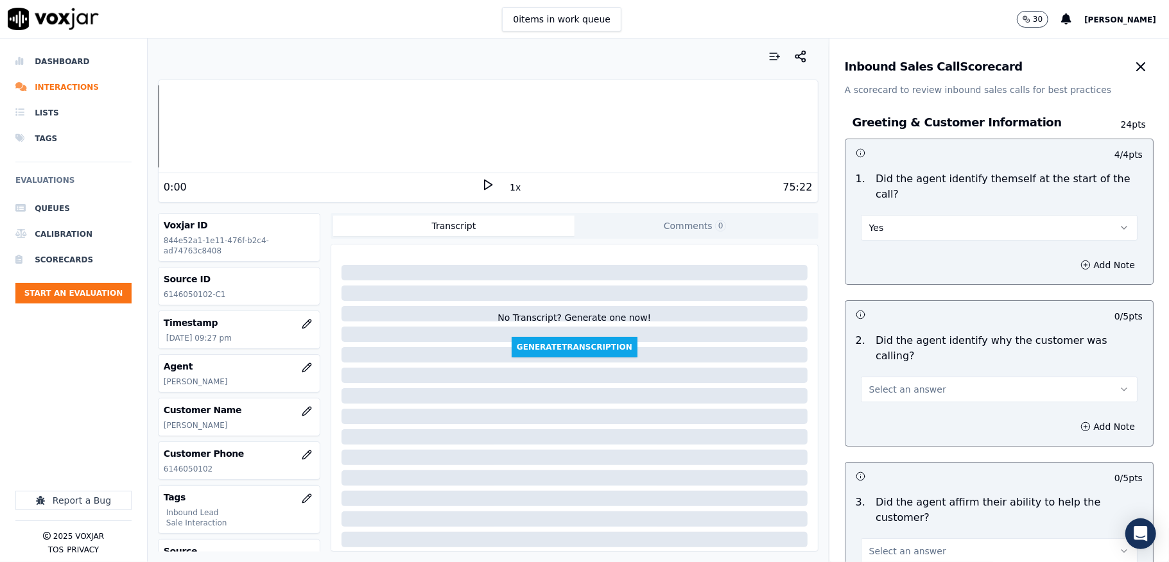
scroll to position [171, 0]
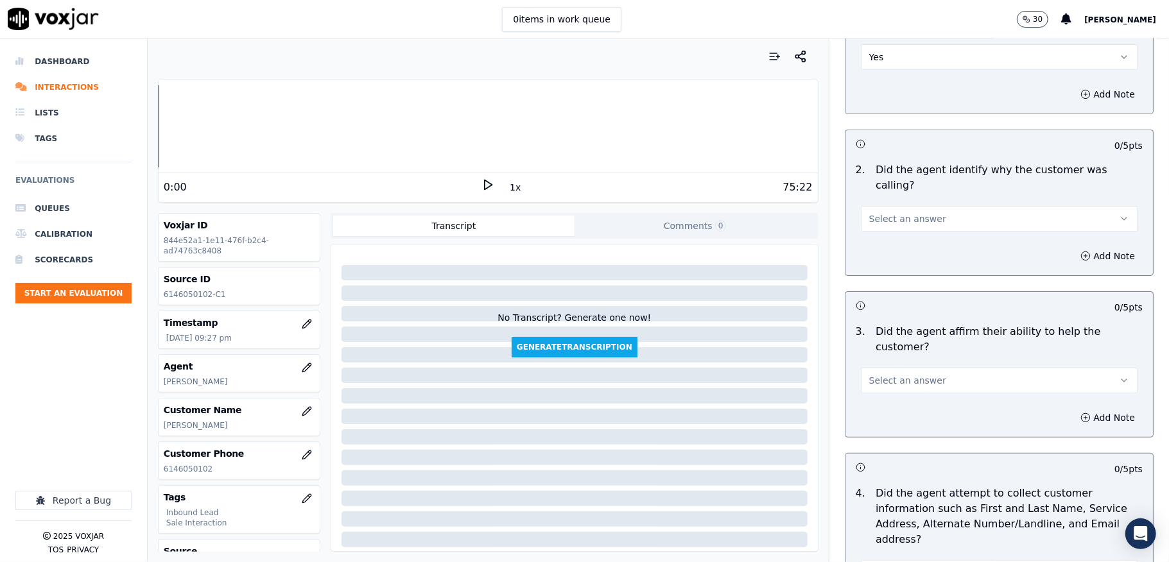
click at [873, 210] on button "Select an answer" at bounding box center [999, 219] width 277 height 26
click at [868, 230] on div "Yes" at bounding box center [967, 233] width 246 height 21
click at [894, 374] on span "Select an answer" at bounding box center [907, 380] width 77 height 13
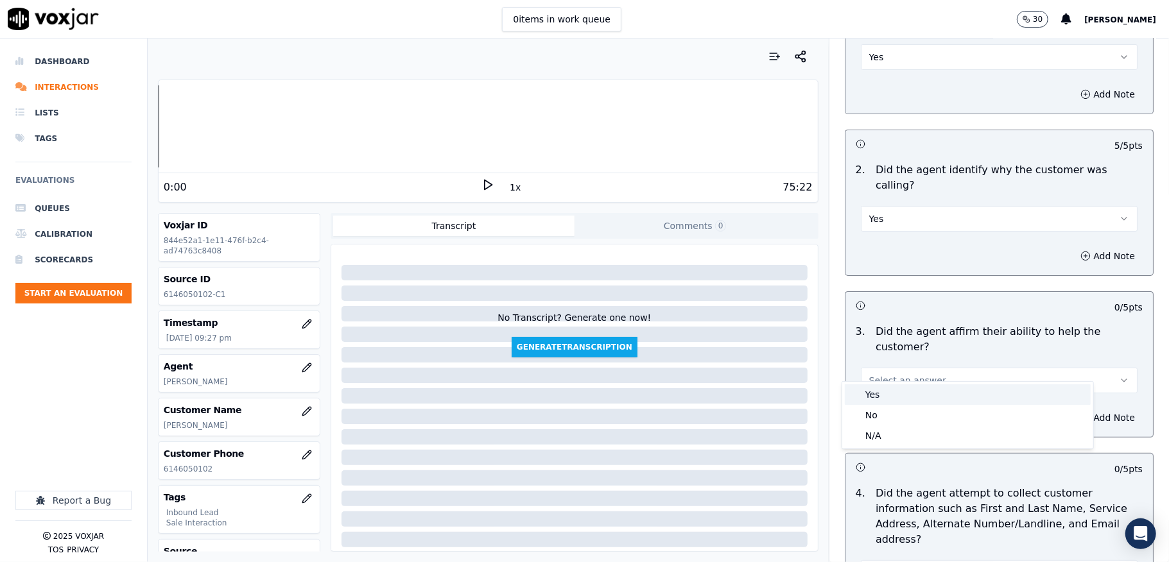
click at [880, 399] on div "Yes" at bounding box center [967, 394] width 246 height 21
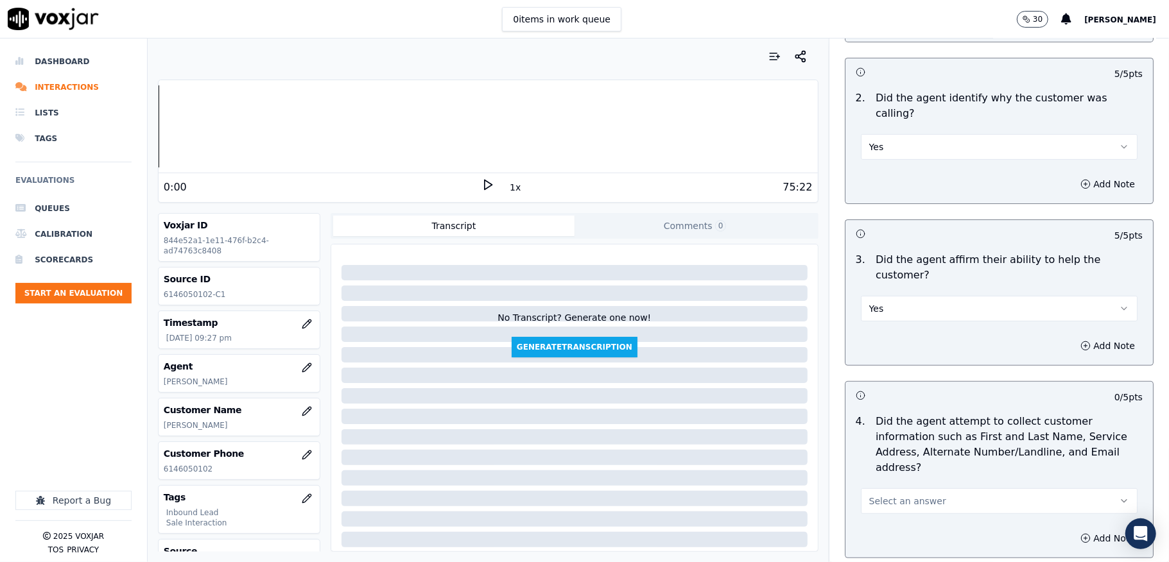
scroll to position [342, 0]
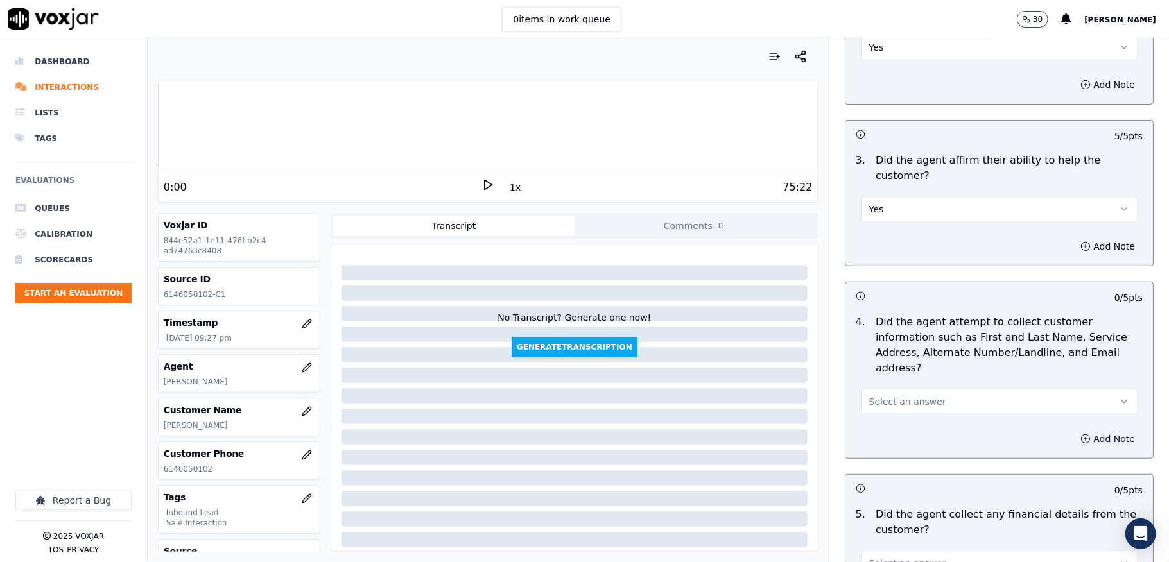
click at [896, 395] on span "Select an answer" at bounding box center [907, 401] width 77 height 13
click at [884, 412] on div "Yes" at bounding box center [967, 416] width 246 height 21
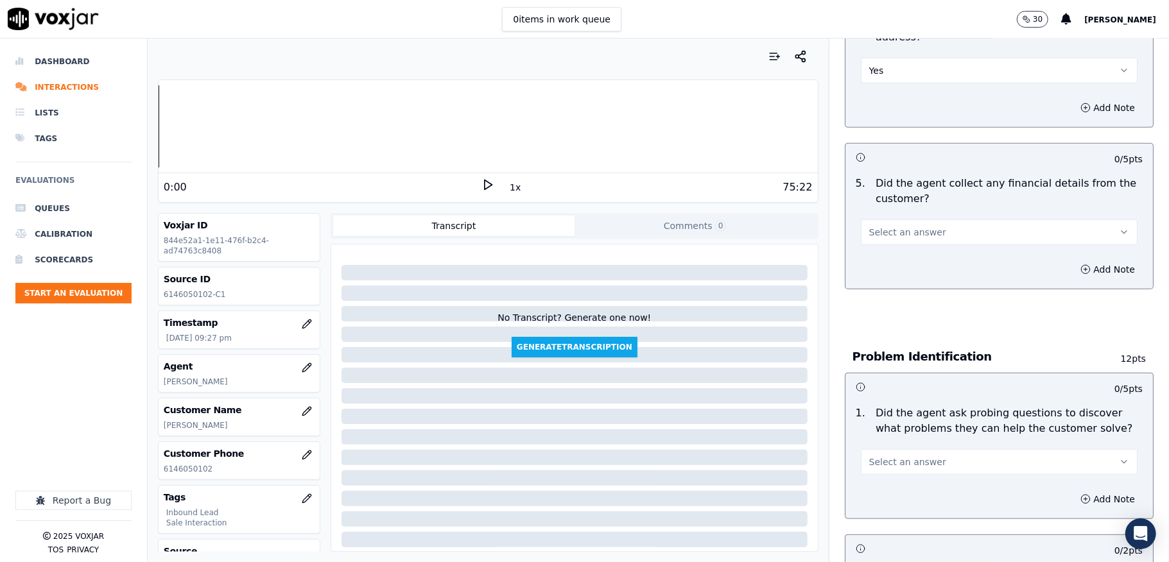
scroll to position [684, 0]
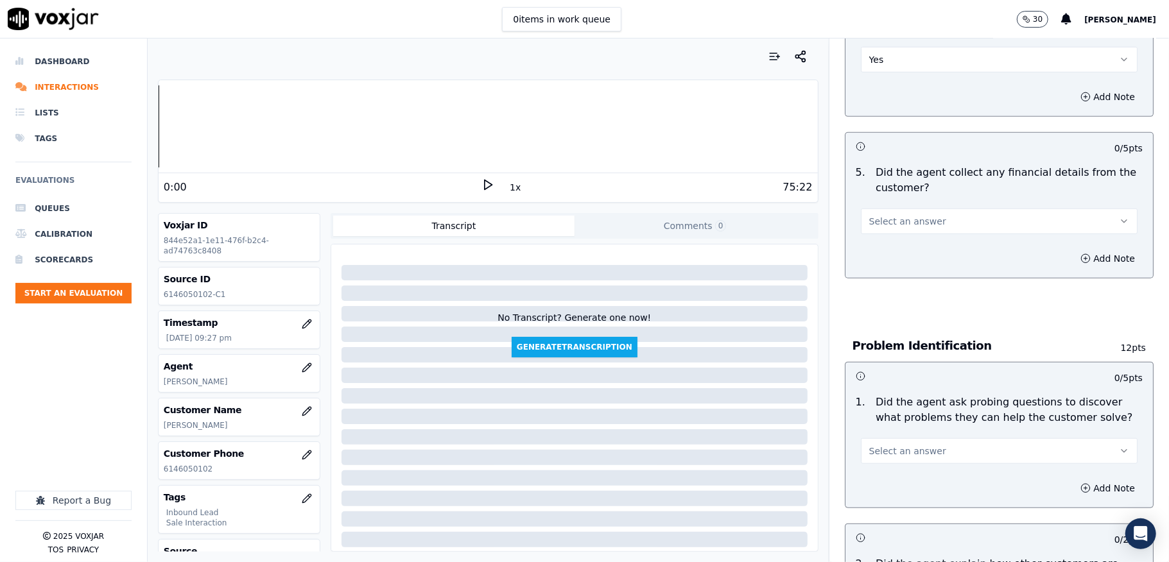
click at [917, 210] on button "Select an answer" at bounding box center [999, 222] width 277 height 26
click at [886, 259] on div "No" at bounding box center [967, 257] width 246 height 21
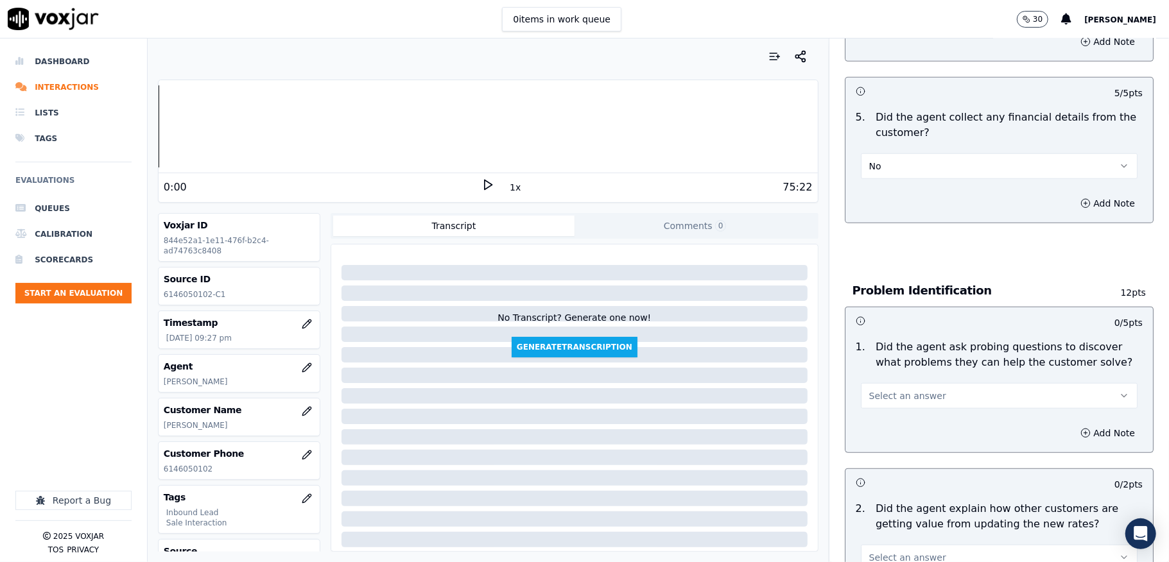
scroll to position [770, 0]
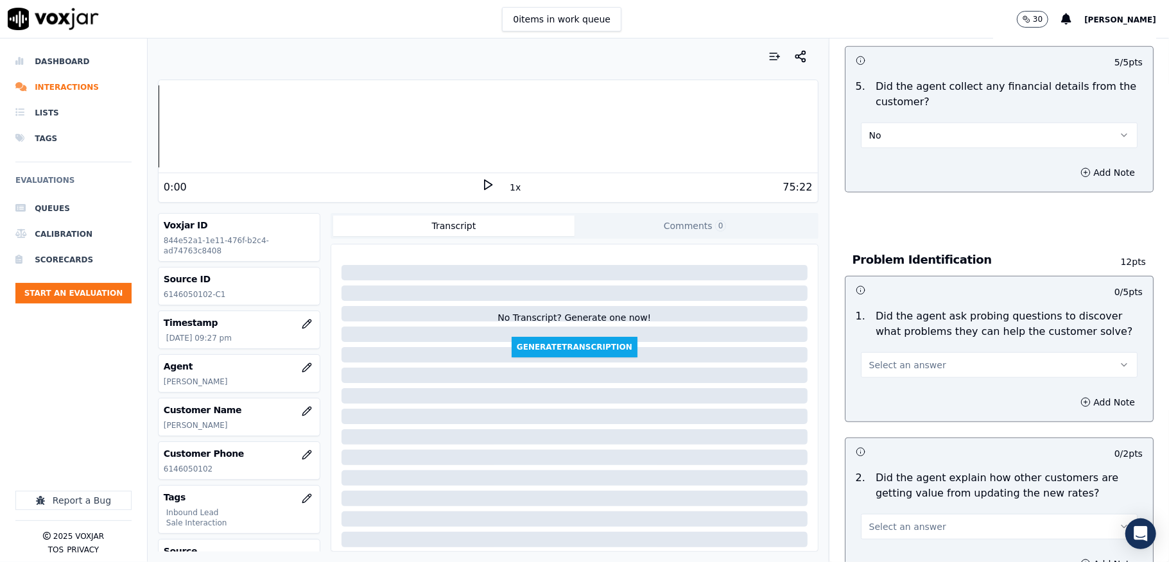
click at [918, 360] on button "Select an answer" at bounding box center [999, 365] width 277 height 26
click at [893, 397] on div "No" at bounding box center [967, 401] width 246 height 21
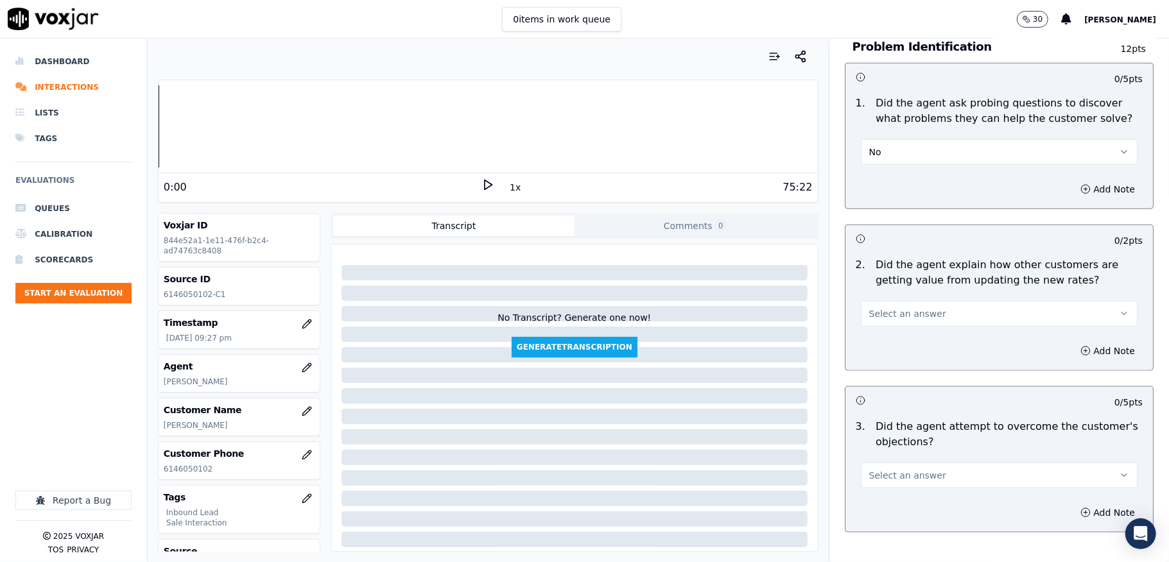
scroll to position [1027, 0]
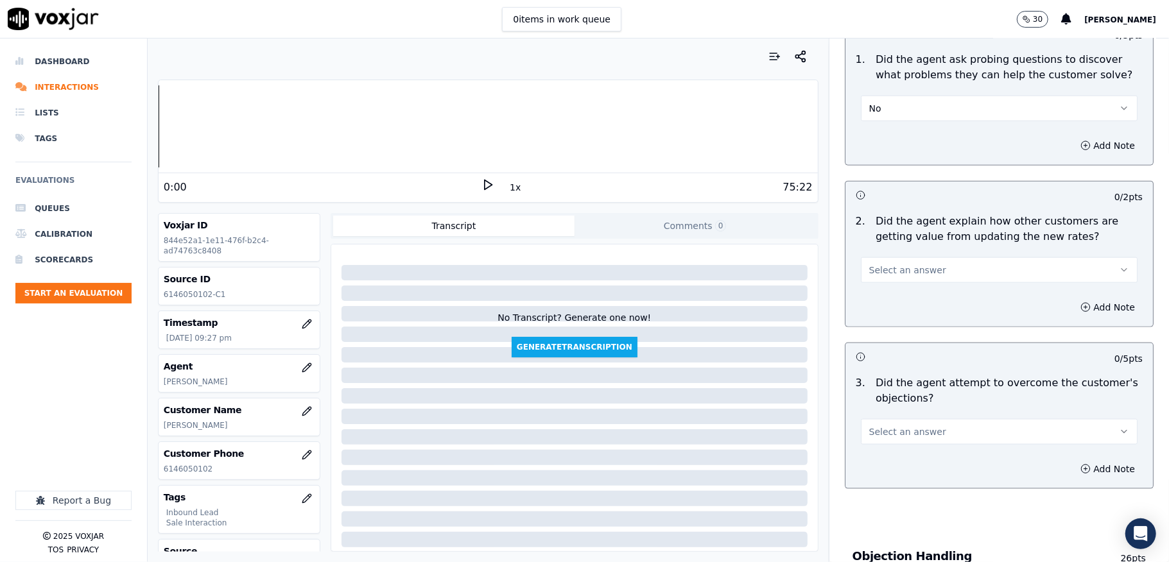
click at [889, 104] on button "No" at bounding box center [999, 109] width 277 height 26
click at [883, 121] on div "Yes" at bounding box center [967, 124] width 246 height 21
click at [935, 257] on button "Select an answer" at bounding box center [999, 270] width 277 height 26
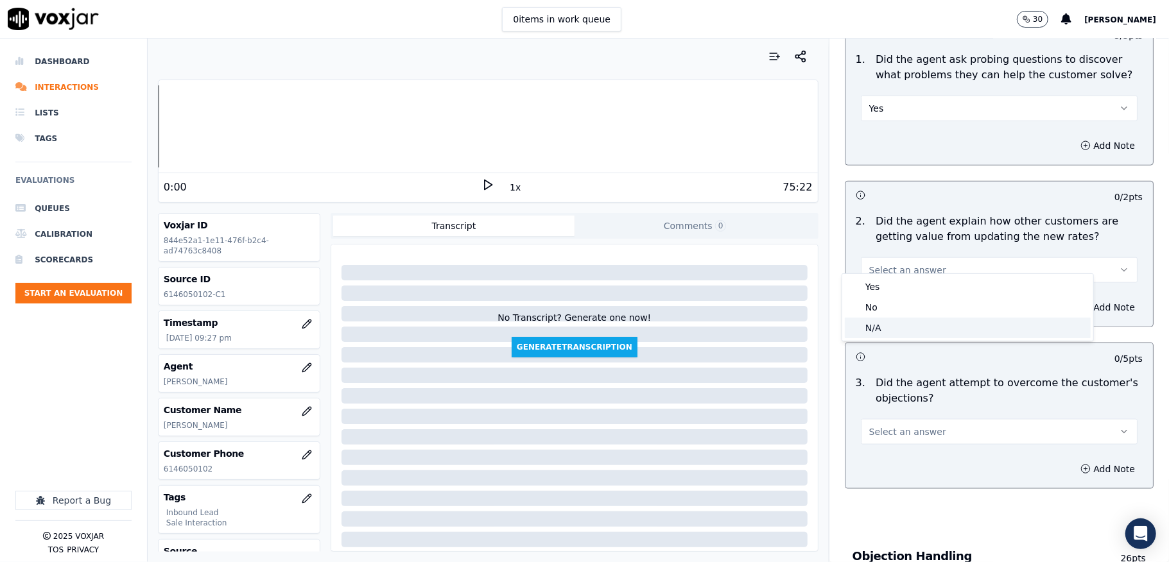
click at [897, 329] on div "N/A" at bounding box center [967, 328] width 246 height 21
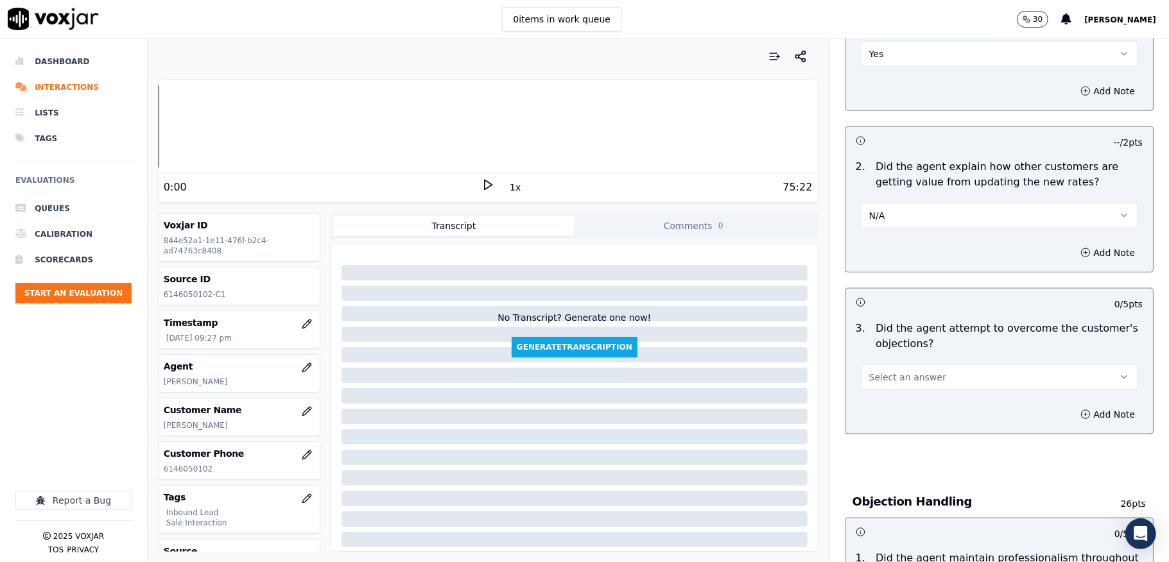
scroll to position [1112, 0]
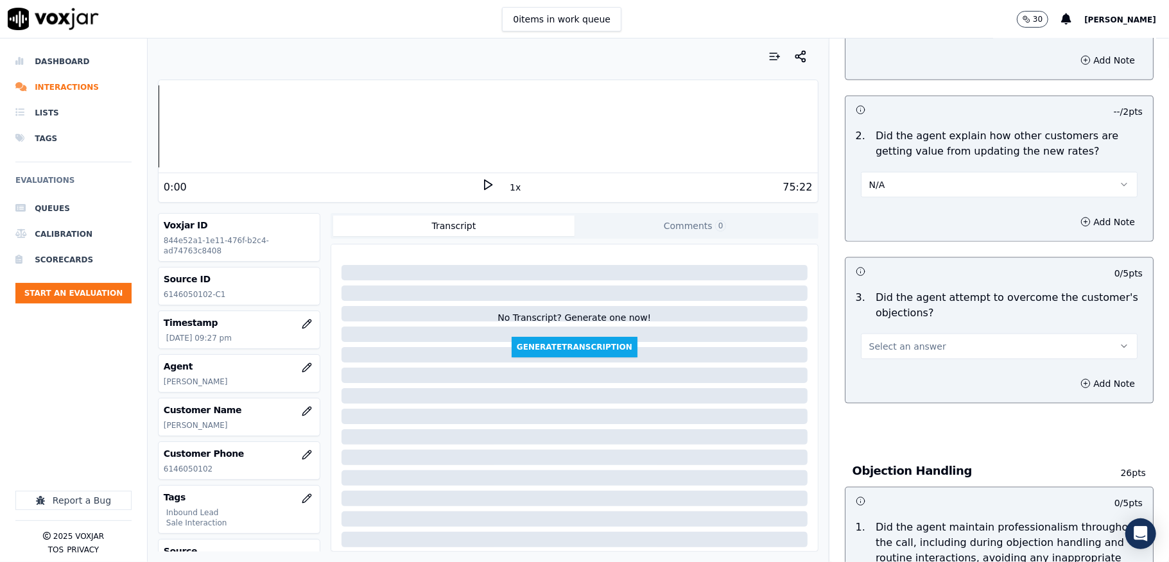
click at [916, 334] on button "Select an answer" at bounding box center [999, 347] width 277 height 26
click at [895, 357] on div "Yes" at bounding box center [967, 363] width 246 height 21
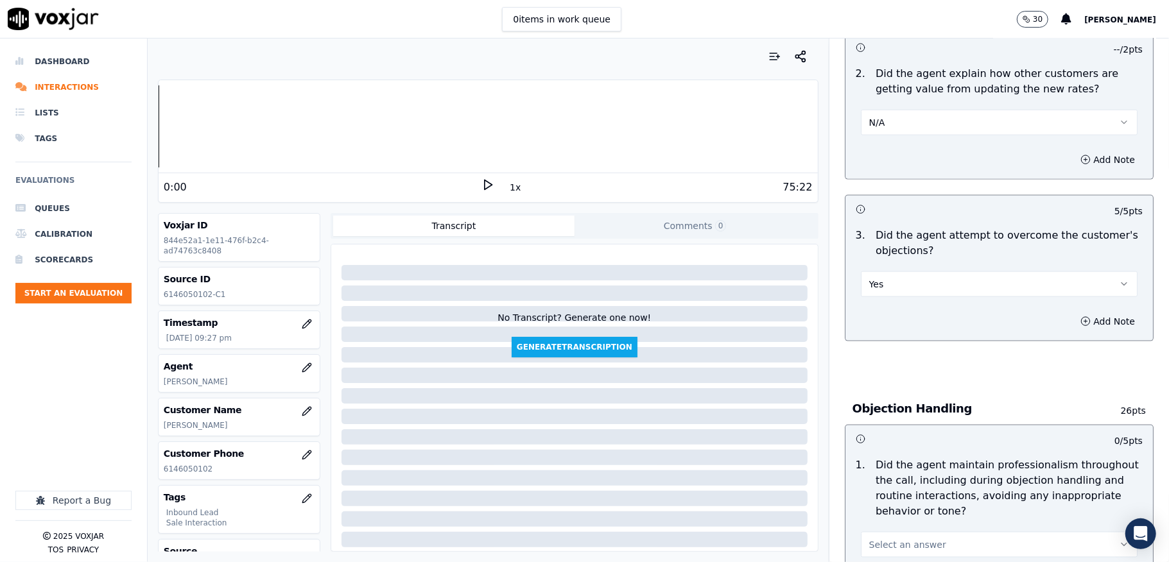
scroll to position [1283, 0]
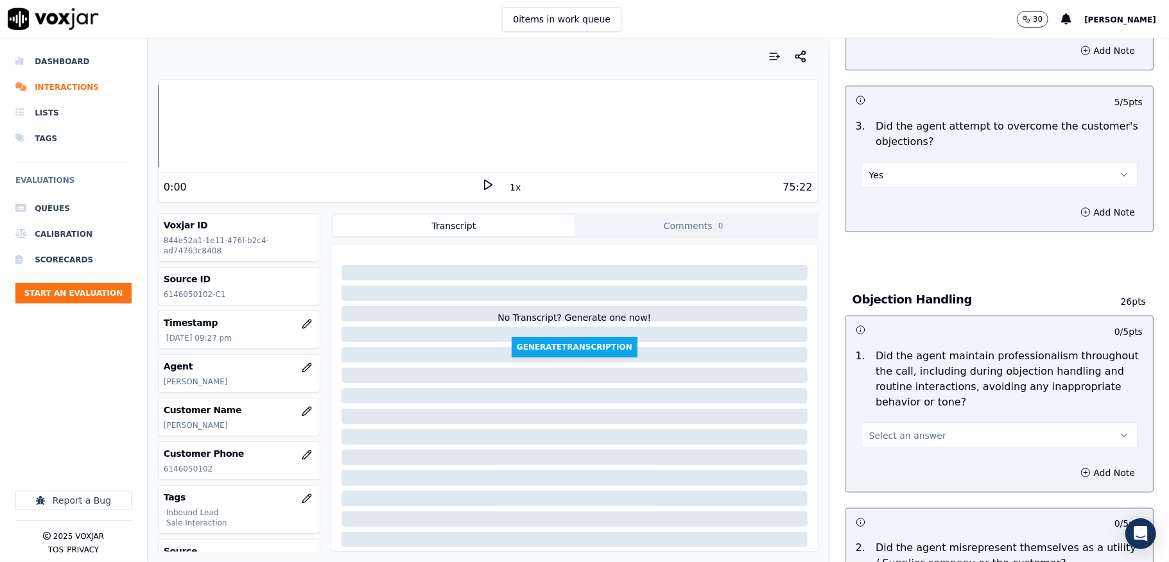
click at [901, 429] on span "Select an answer" at bounding box center [907, 435] width 77 height 13
click at [881, 468] on div "No" at bounding box center [967, 473] width 246 height 21
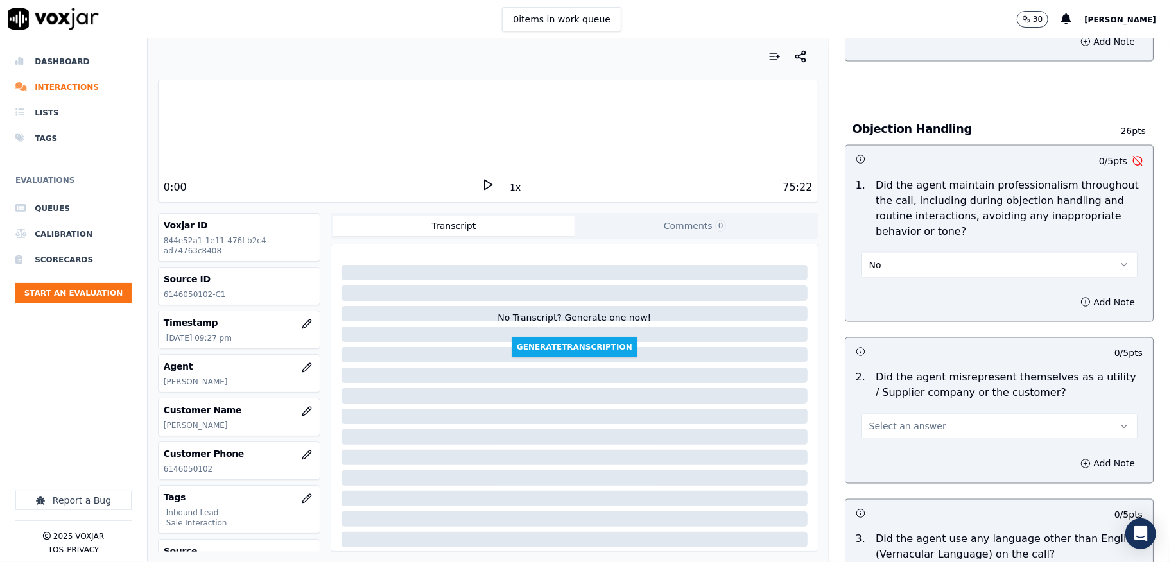
click at [896, 252] on button "No" at bounding box center [999, 265] width 277 height 26
click at [888, 283] on div "Yes" at bounding box center [967, 281] width 246 height 21
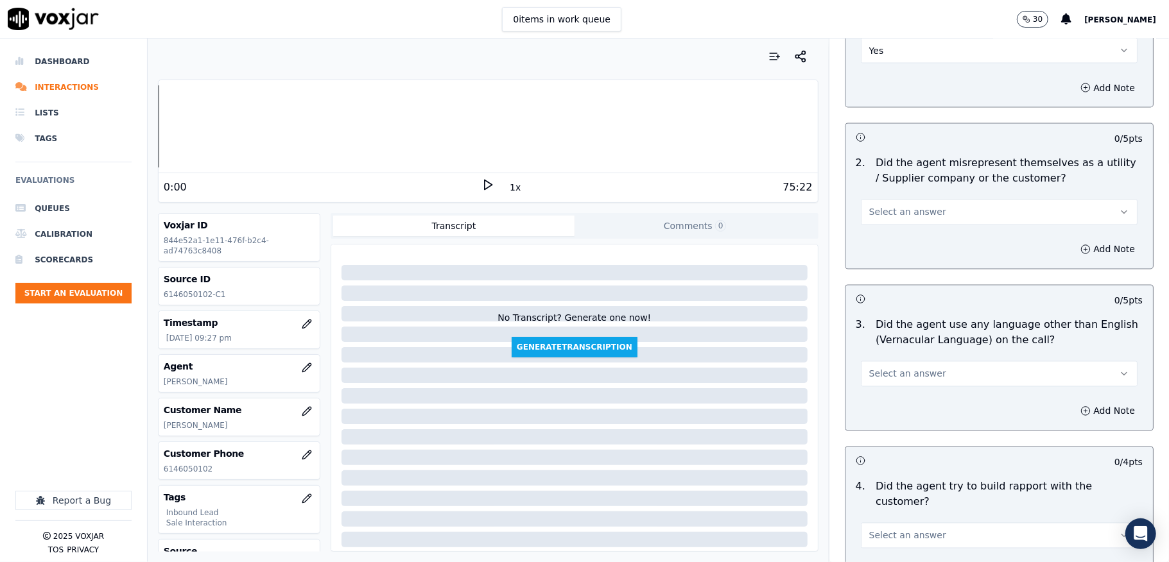
scroll to position [1711, 0]
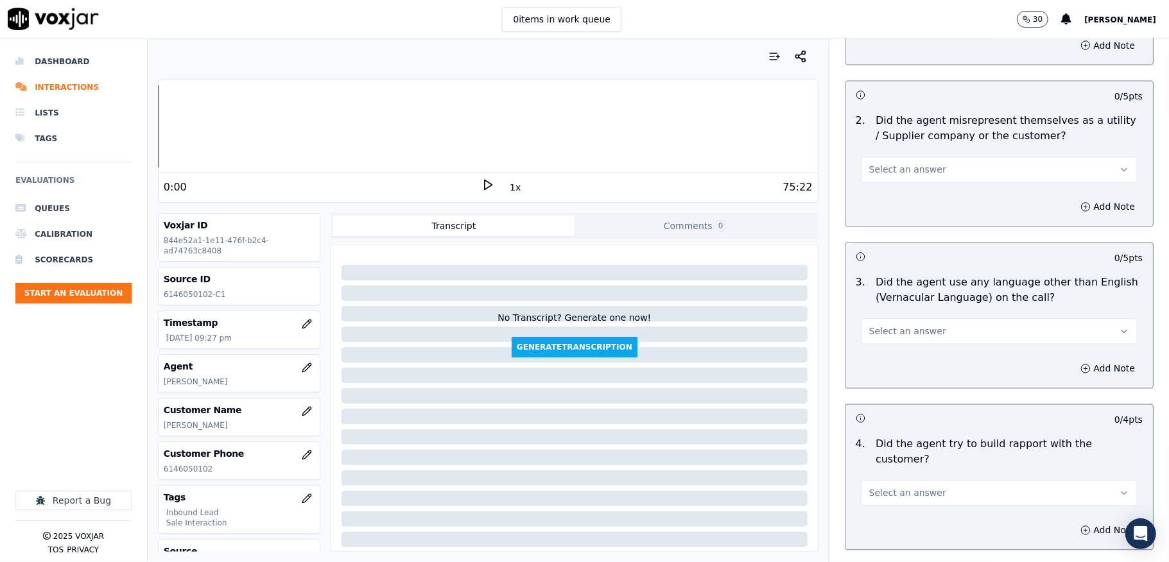
click at [924, 160] on button "Select an answer" at bounding box center [999, 170] width 277 height 26
click at [881, 201] on div "No" at bounding box center [967, 208] width 246 height 21
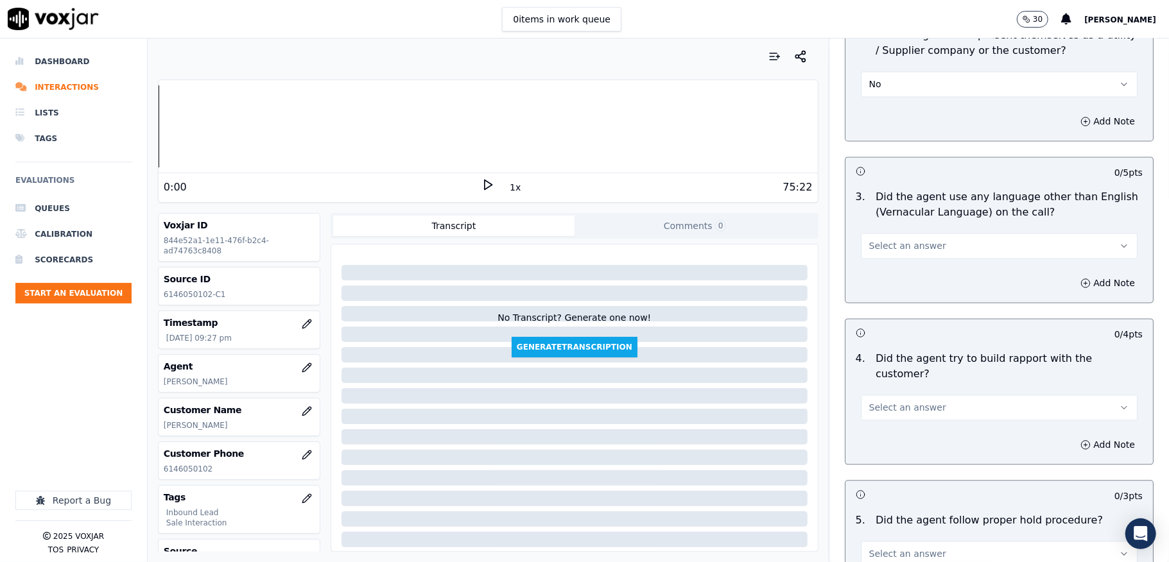
click at [894, 239] on span "Select an answer" at bounding box center [907, 245] width 77 height 13
click at [880, 282] on div "No" at bounding box center [967, 284] width 246 height 21
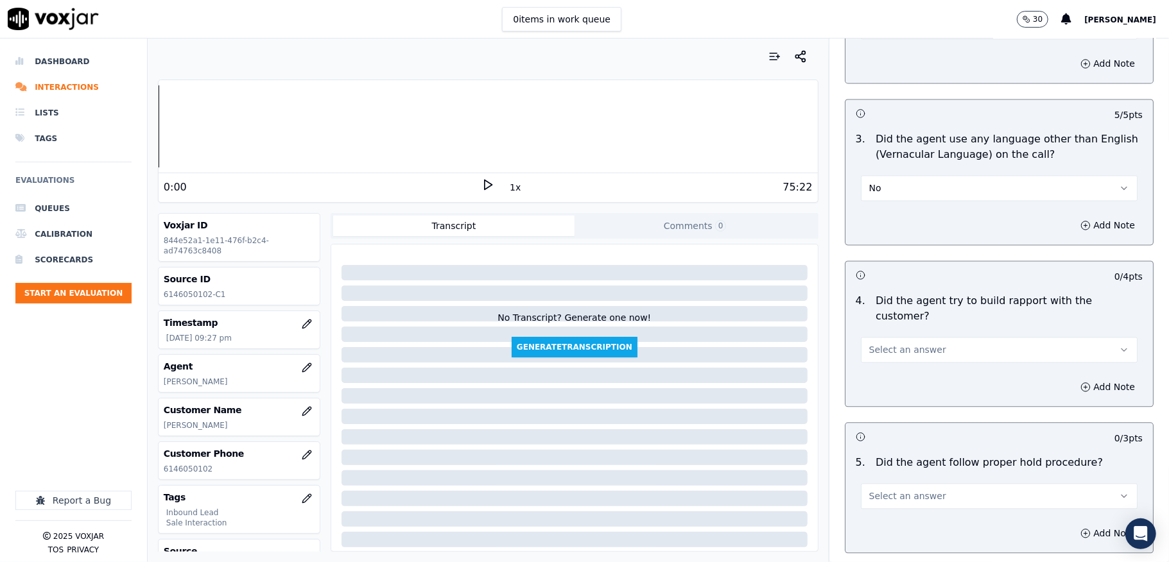
scroll to position [1967, 0]
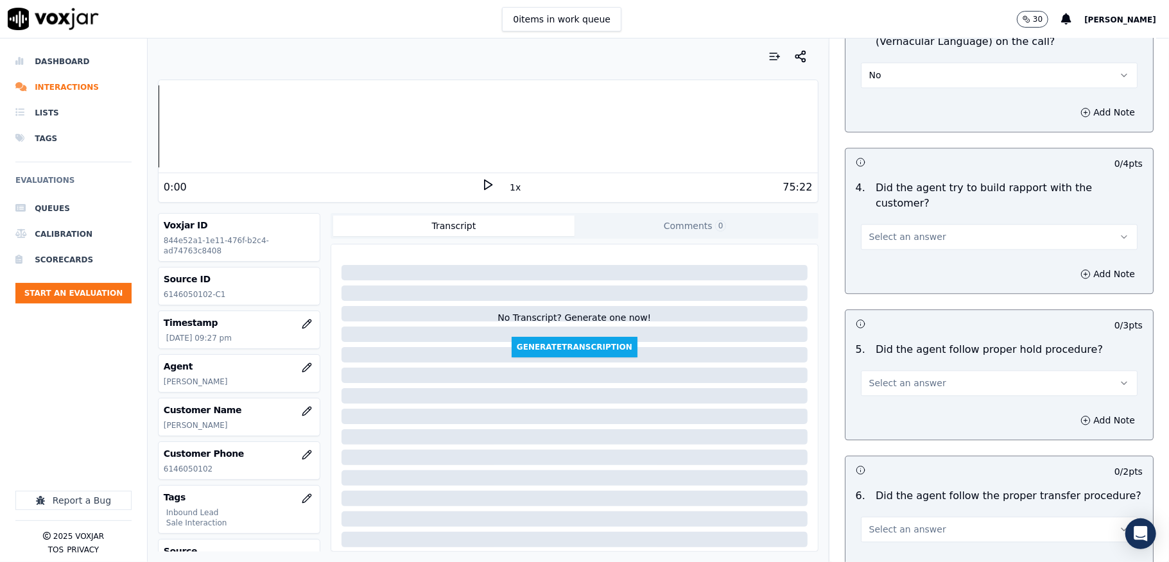
click at [925, 224] on button "Select an answer" at bounding box center [999, 237] width 277 height 26
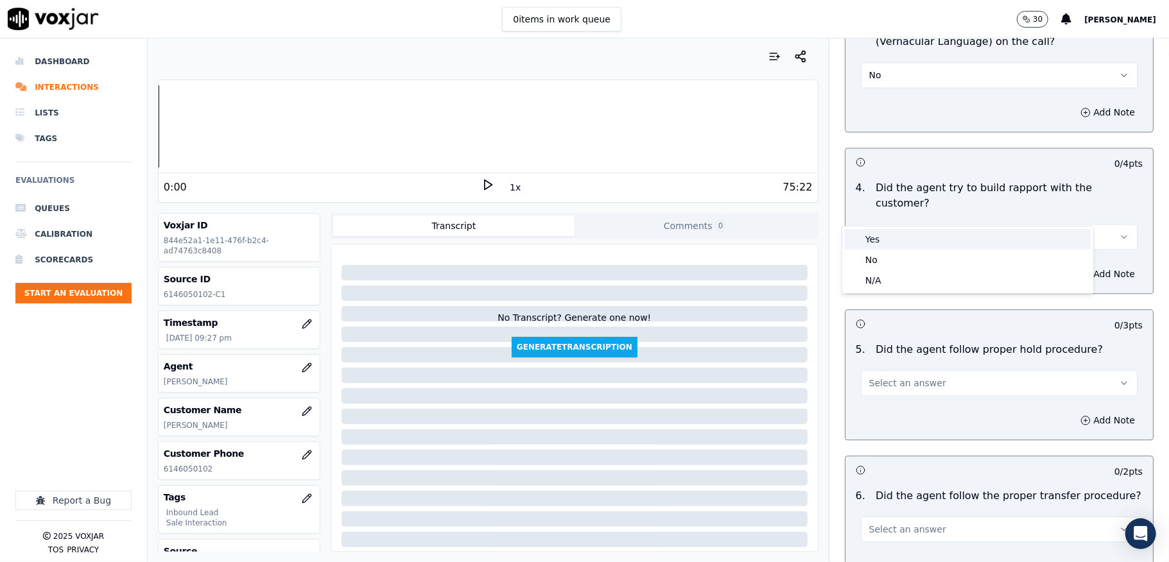
click at [884, 240] on div "Yes" at bounding box center [967, 239] width 246 height 21
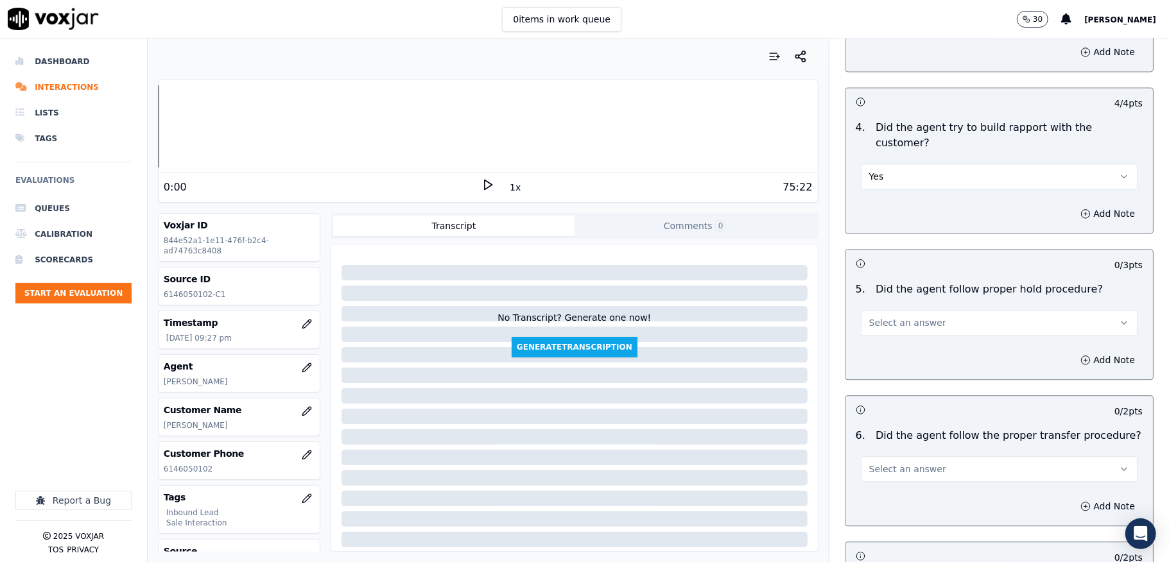
scroll to position [2139, 0]
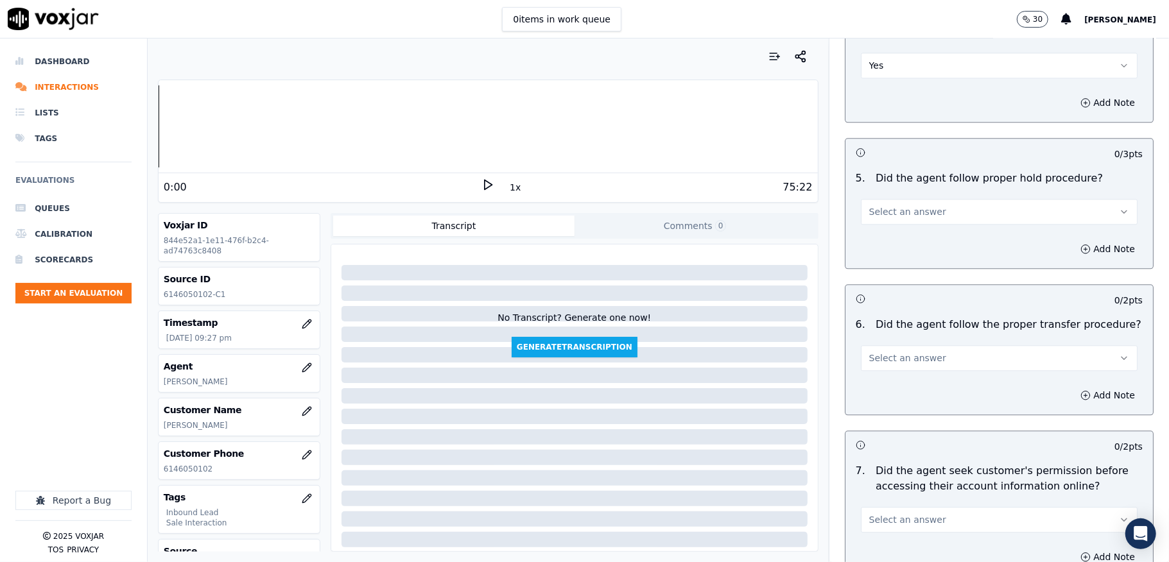
click at [919, 199] on button "Select an answer" at bounding box center [999, 212] width 277 height 26
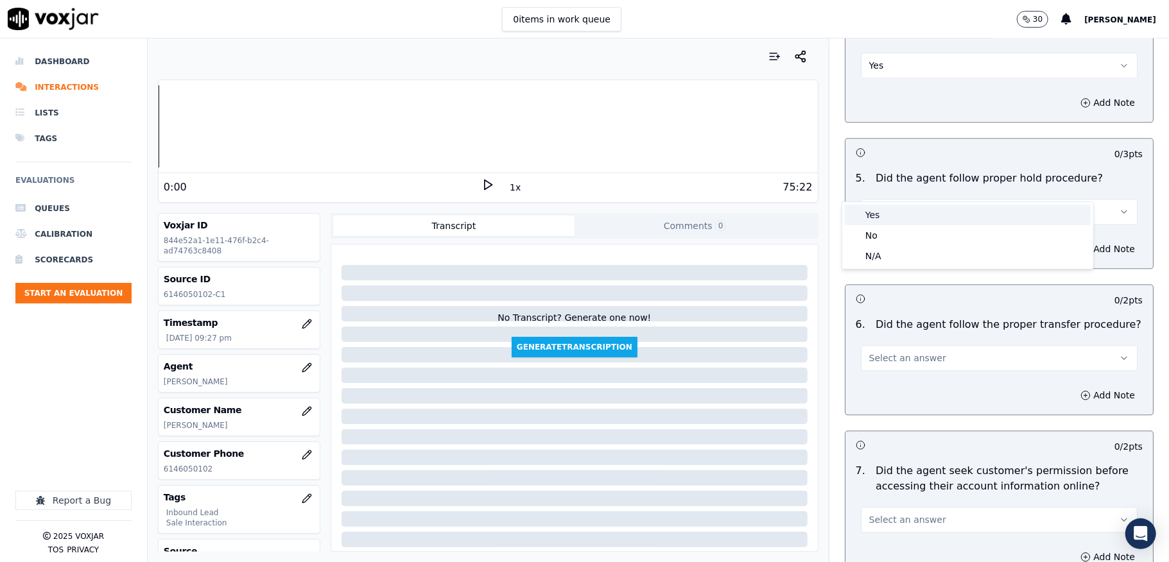
click at [895, 217] on div "Yes" at bounding box center [967, 215] width 246 height 21
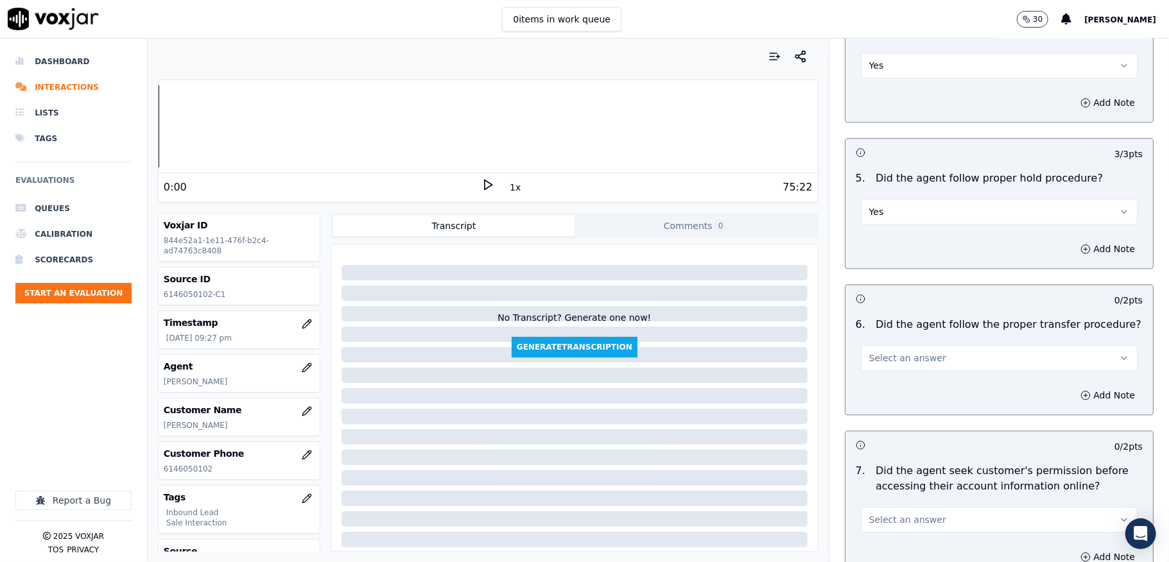
click at [884, 352] on span "Select an answer" at bounding box center [907, 358] width 77 height 13
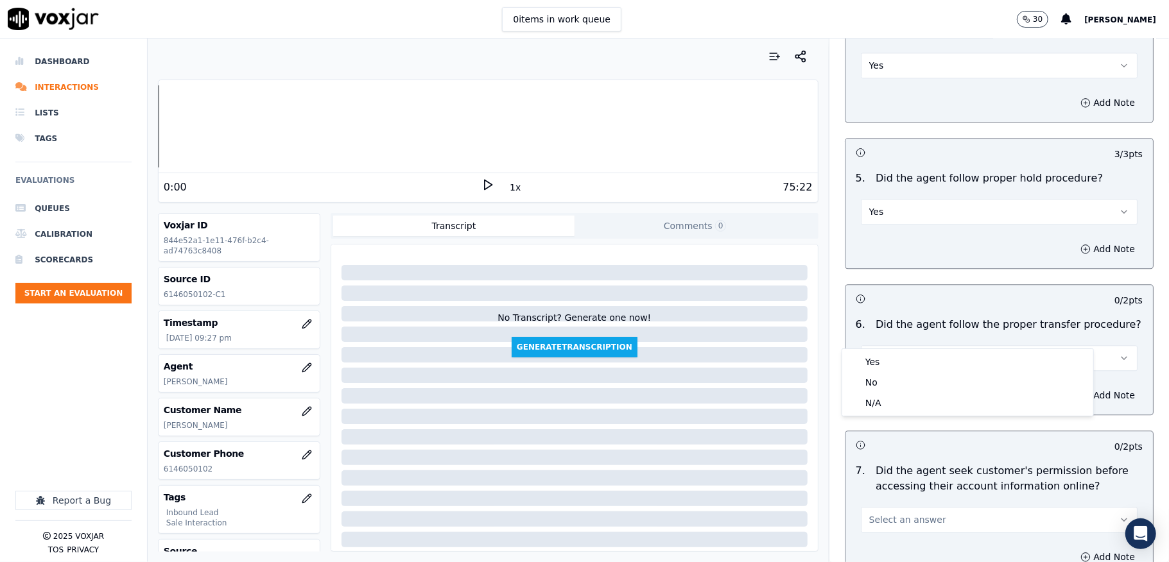
click at [888, 350] on div "Yes No N/A" at bounding box center [967, 382] width 251 height 67
click at [887, 357] on div "Yes" at bounding box center [967, 362] width 246 height 21
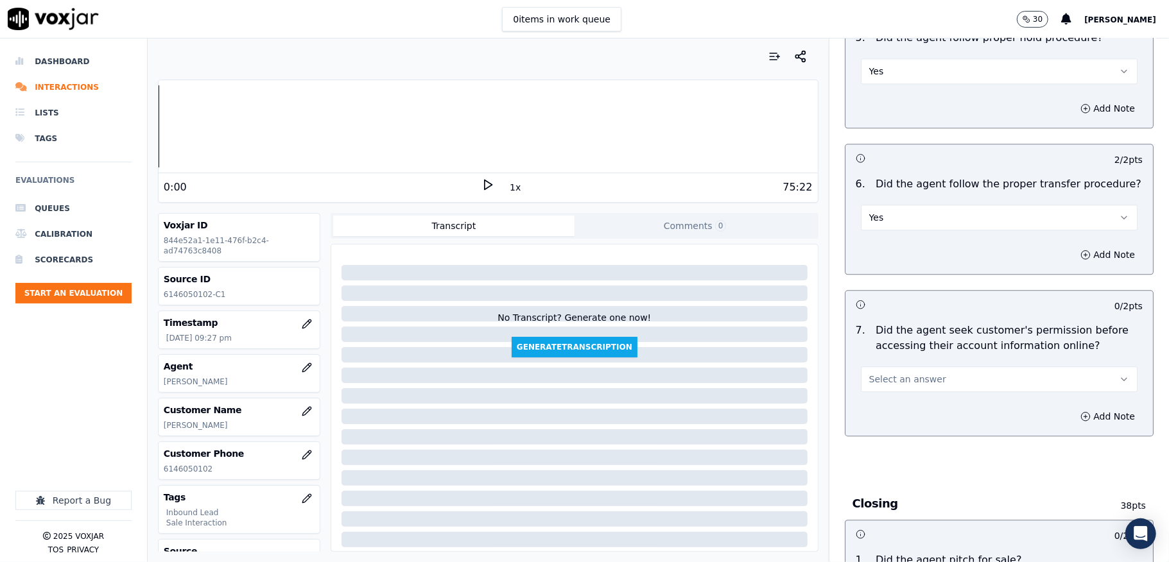
scroll to position [2310, 0]
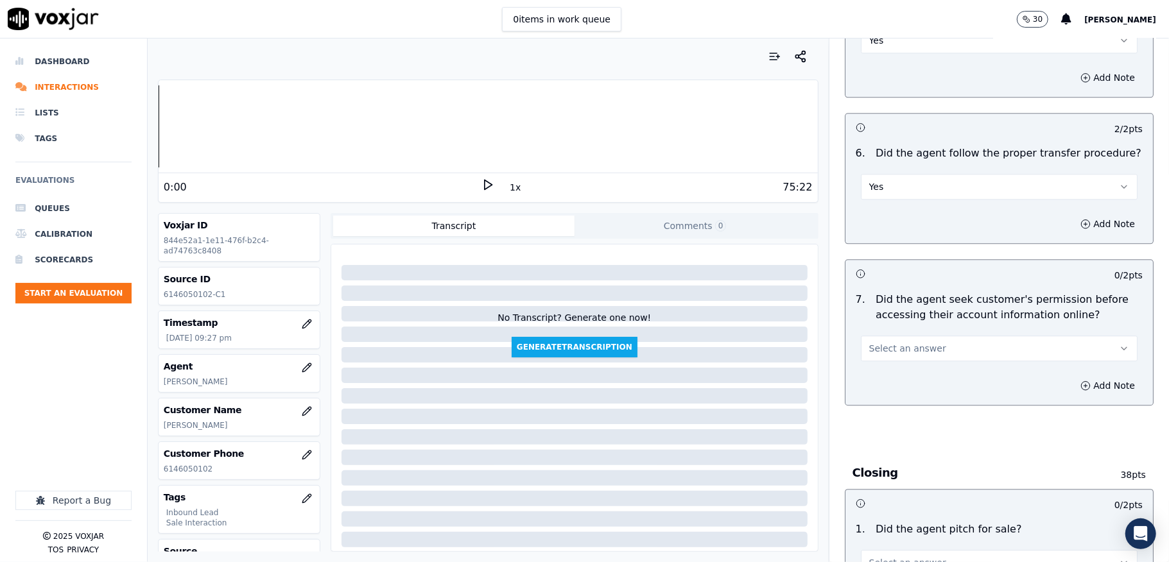
click at [907, 342] on span "Select an answer" at bounding box center [907, 348] width 77 height 13
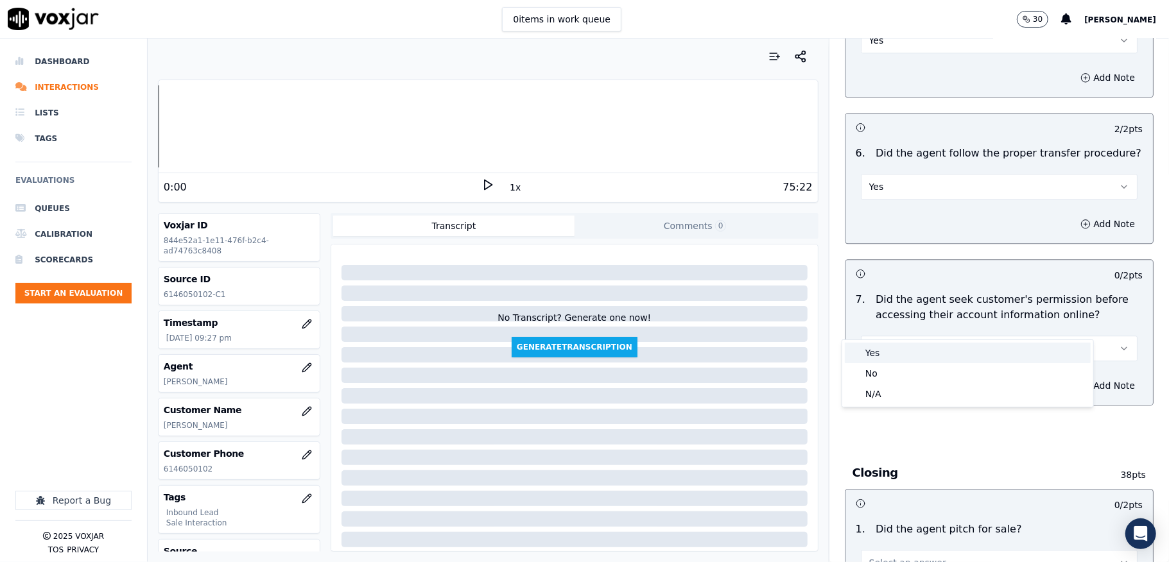
click at [880, 350] on div "Yes" at bounding box center [967, 353] width 246 height 21
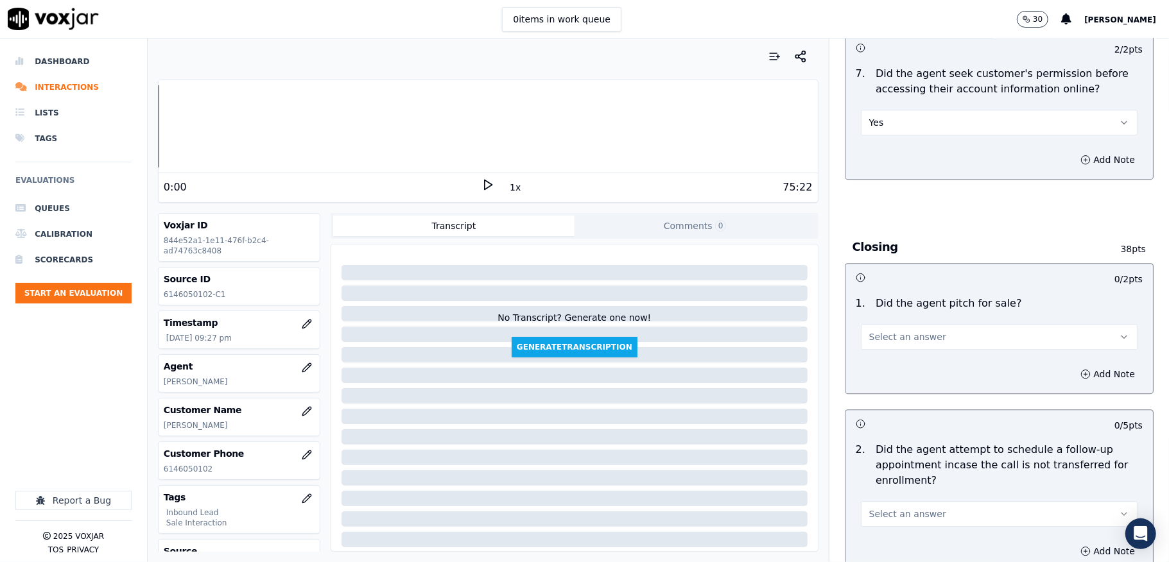
scroll to position [2567, 0]
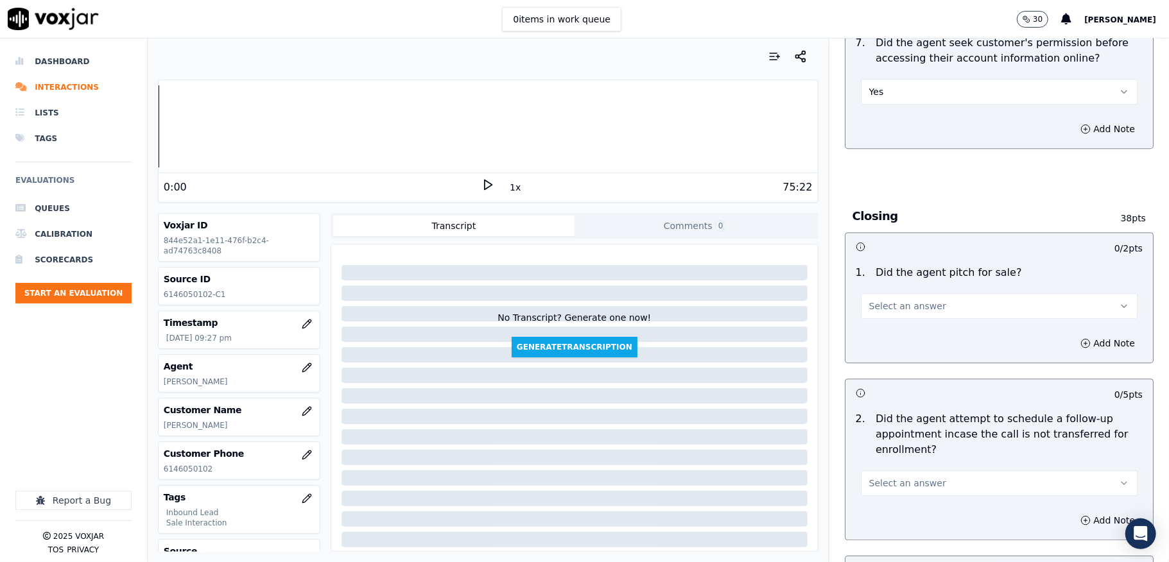
click at [888, 300] on span "Select an answer" at bounding box center [907, 306] width 77 height 13
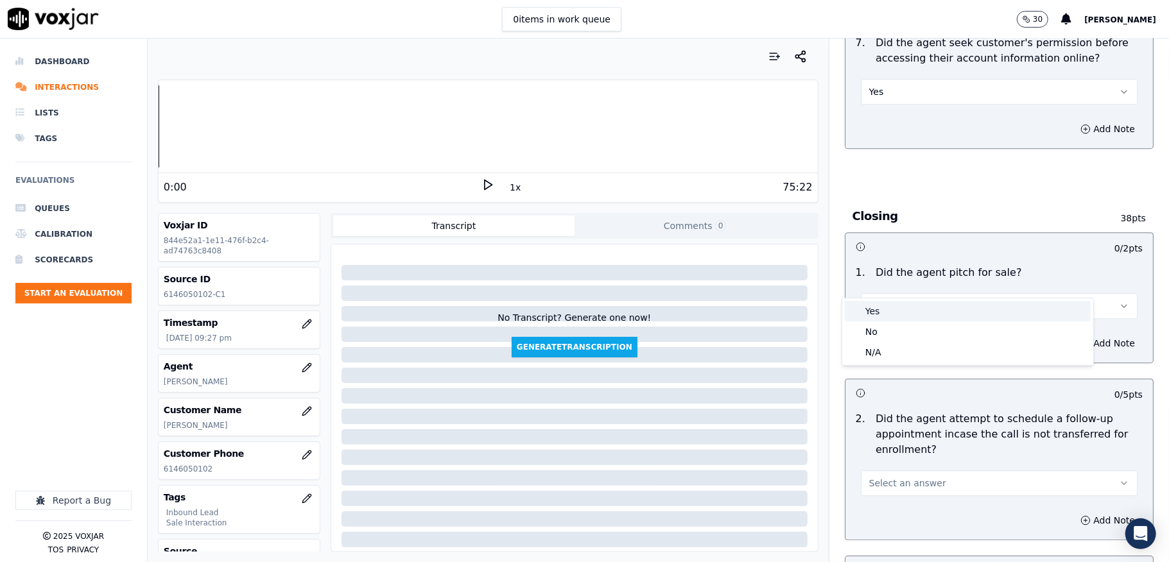
click at [879, 314] on div "Yes" at bounding box center [967, 311] width 246 height 21
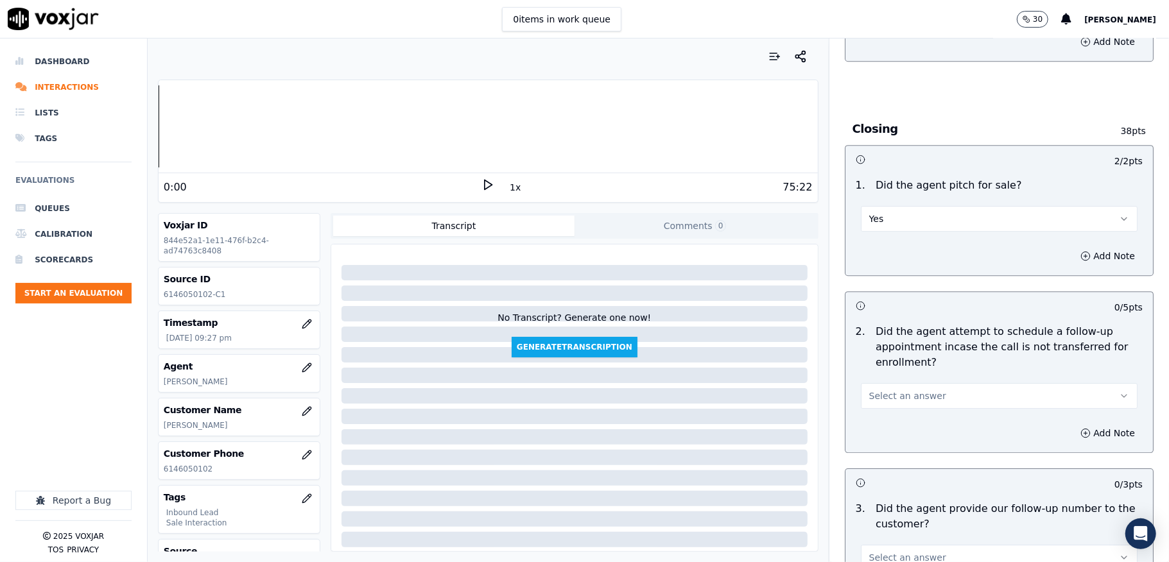
scroll to position [2737, 0]
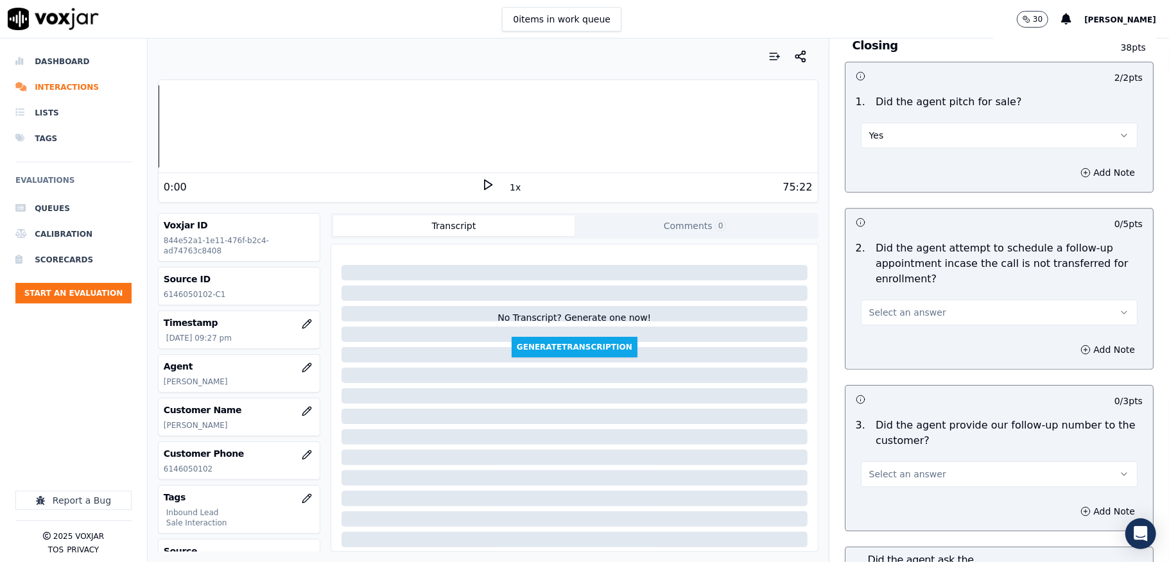
click at [897, 306] on span "Select an answer" at bounding box center [907, 312] width 77 height 13
click at [878, 354] on div "N/A" at bounding box center [967, 358] width 246 height 21
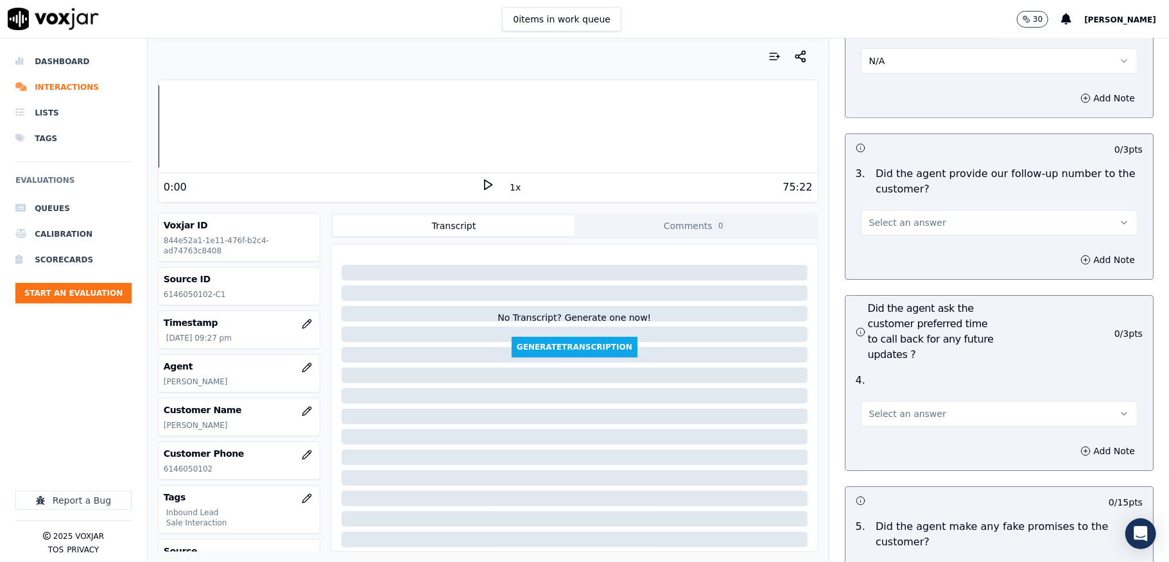
scroll to position [2994, 0]
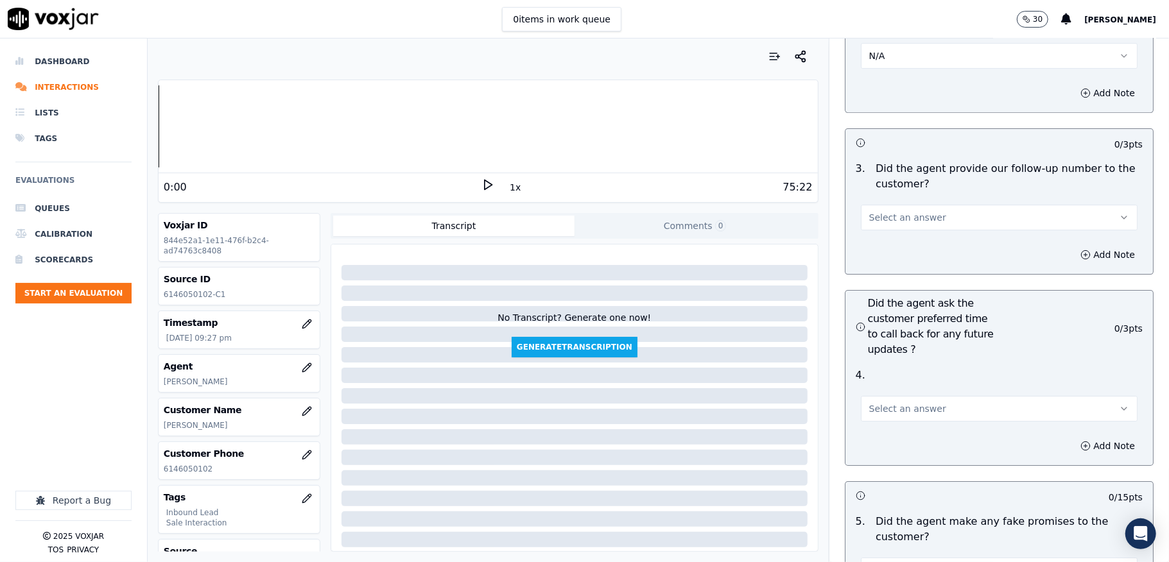
click at [904, 211] on span "Select an answer" at bounding box center [907, 217] width 77 height 13
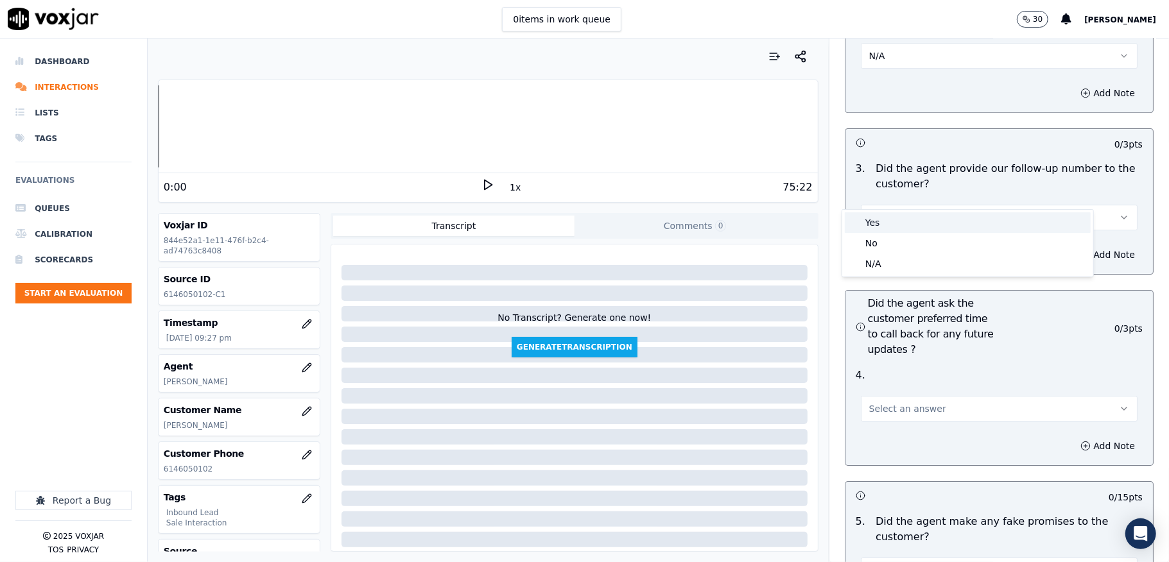
click at [889, 216] on div "Yes" at bounding box center [967, 222] width 246 height 21
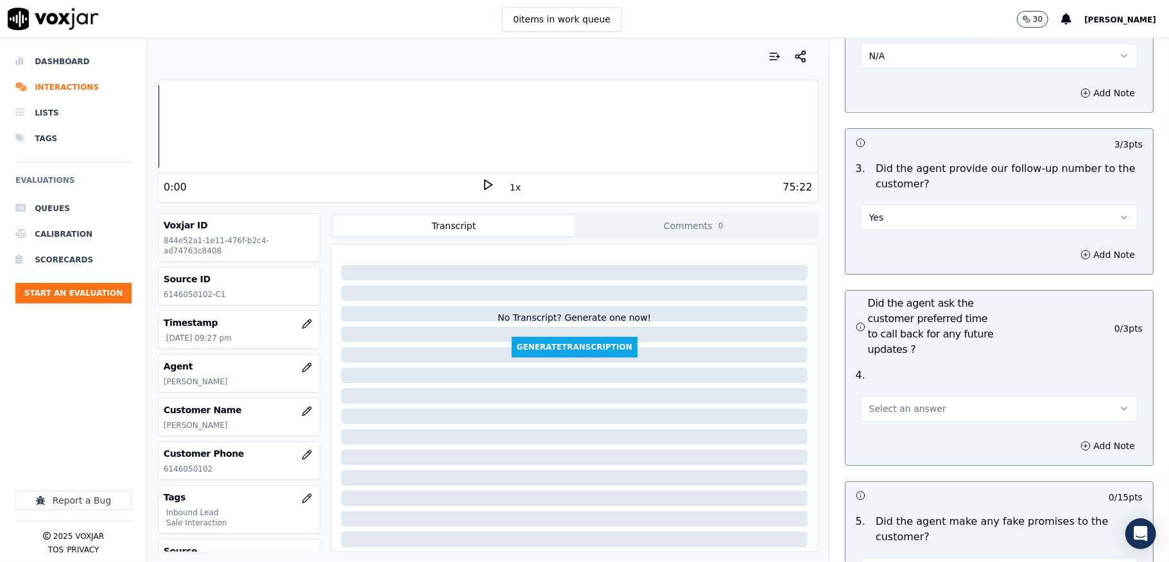
click at [871, 402] on span "Select an answer" at bounding box center [907, 408] width 77 height 13
drag, startPoint x: 879, startPoint y: 450, endPoint x: 871, endPoint y: 411, distance: 40.0
click at [878, 452] on div "N/A" at bounding box center [967, 455] width 246 height 21
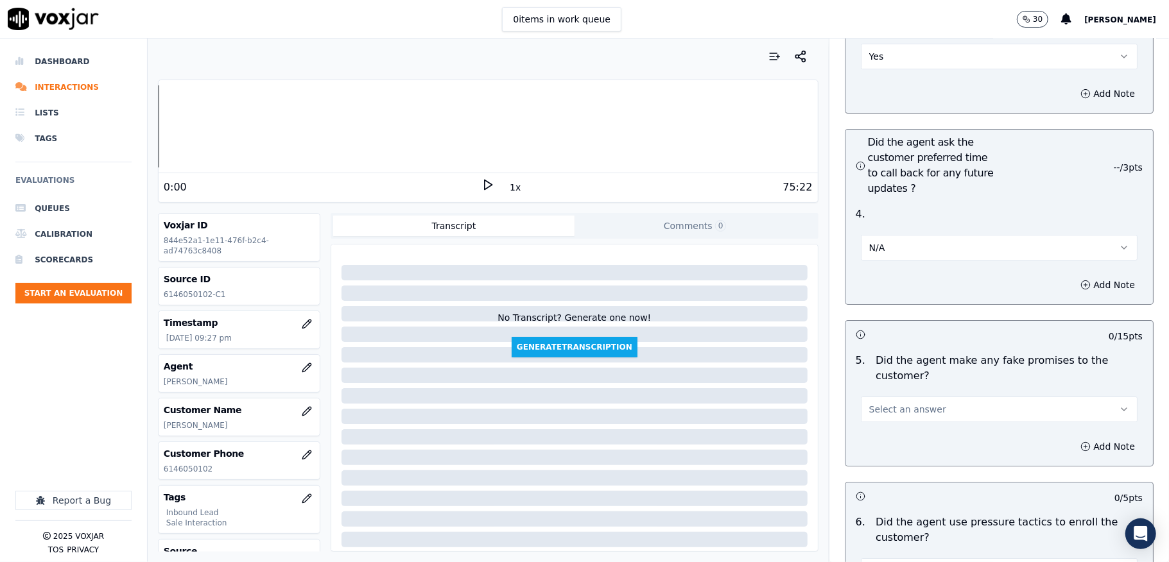
scroll to position [3251, 0]
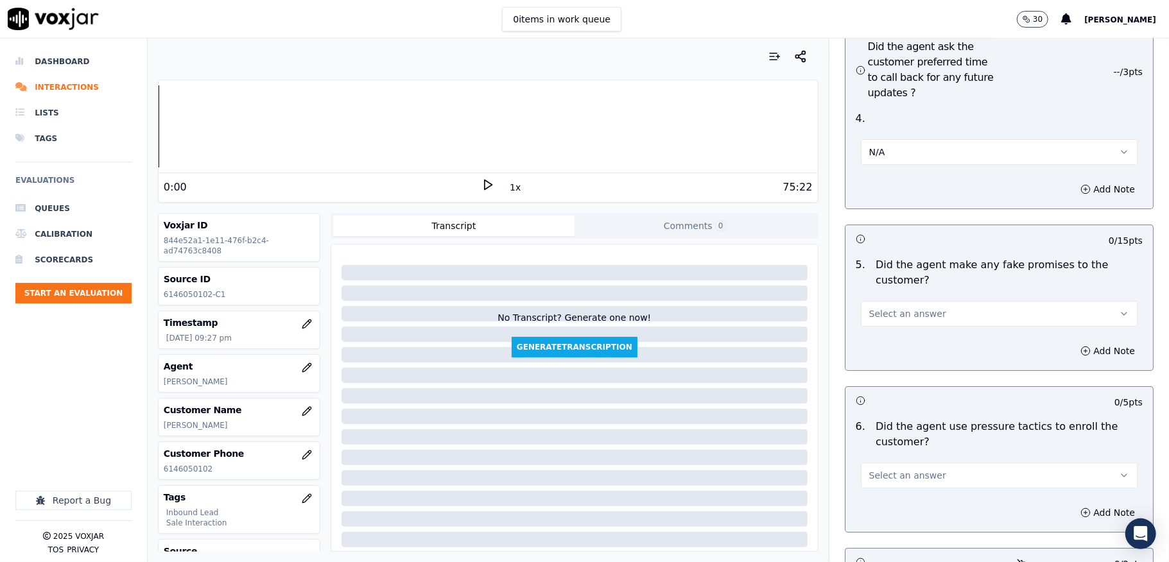
click at [894, 307] on span "Select an answer" at bounding box center [907, 313] width 77 height 13
click at [881, 338] on div "No" at bounding box center [967, 340] width 246 height 21
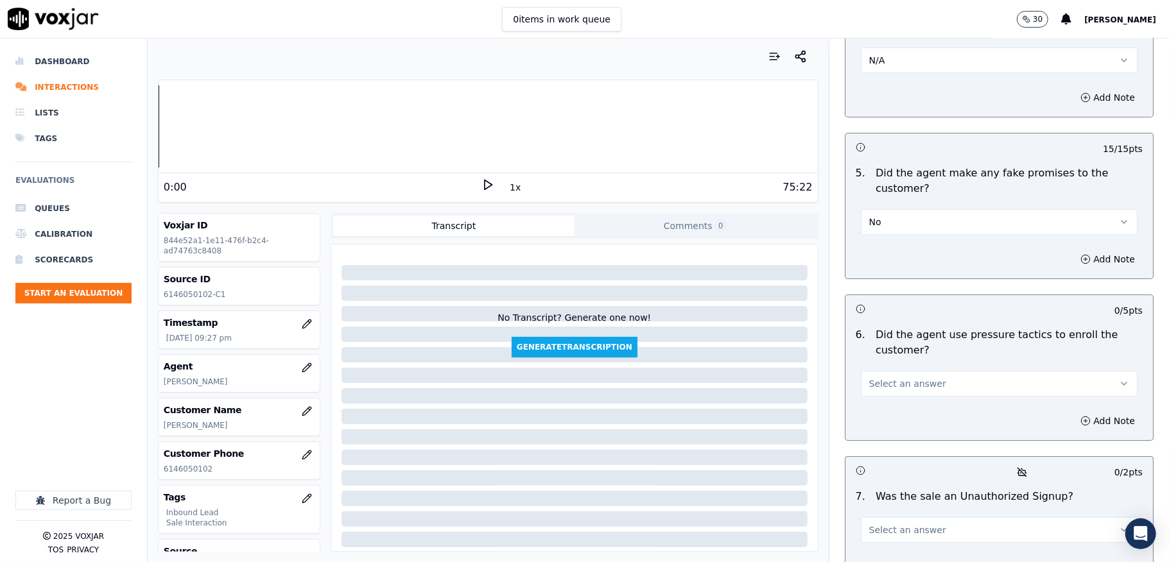
scroll to position [3507, 0]
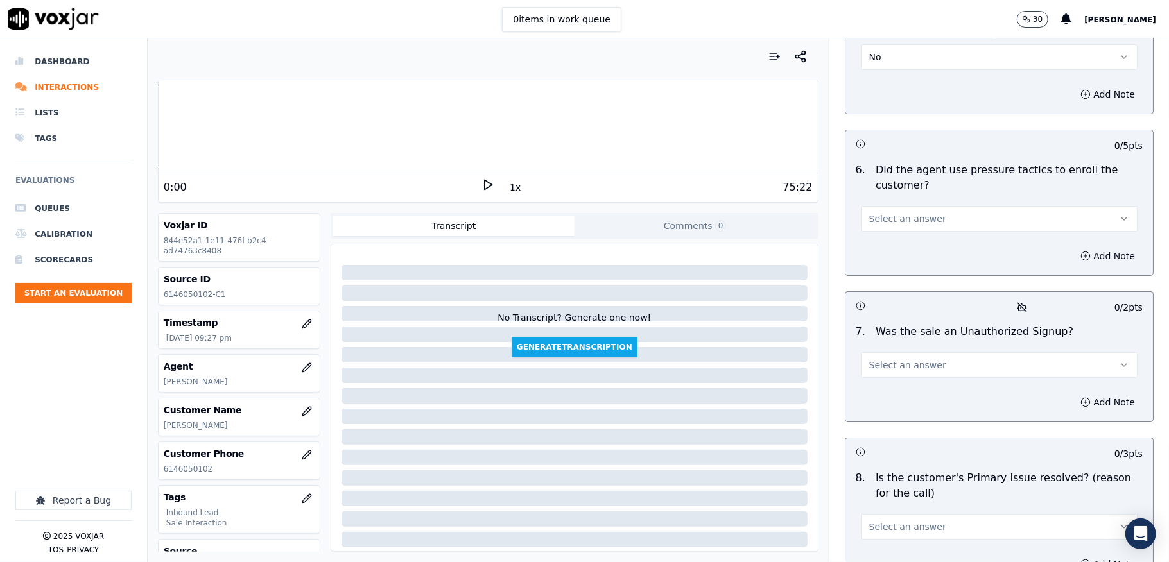
click at [901, 212] on span "Select an answer" at bounding box center [907, 218] width 77 height 13
click at [876, 239] on div "No" at bounding box center [967, 245] width 246 height 21
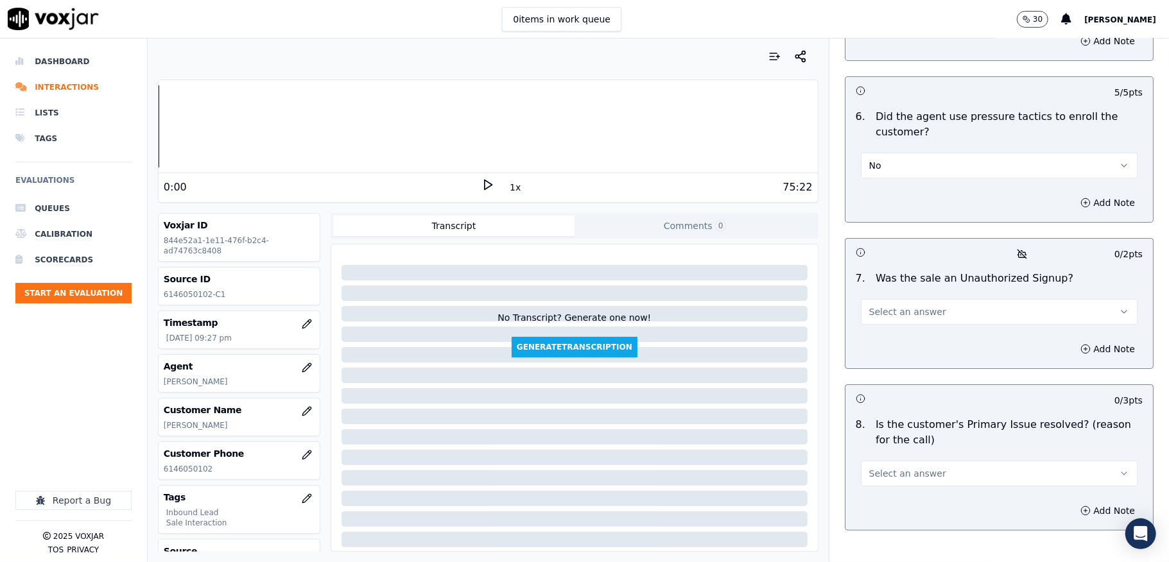
scroll to position [3629, 0]
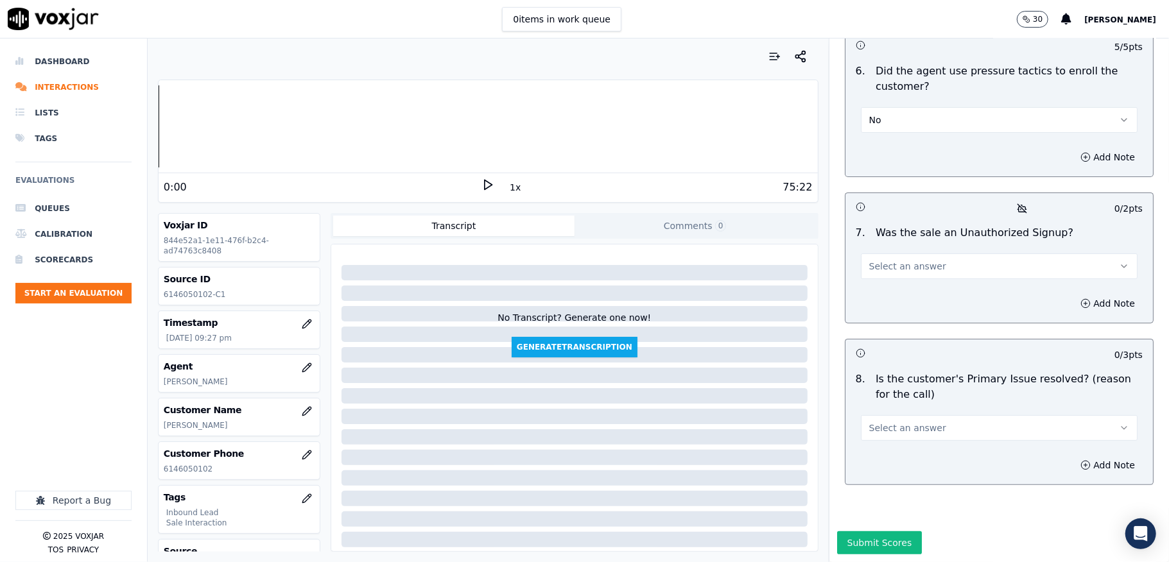
click at [894, 260] on span "Select an answer" at bounding box center [907, 266] width 77 height 13
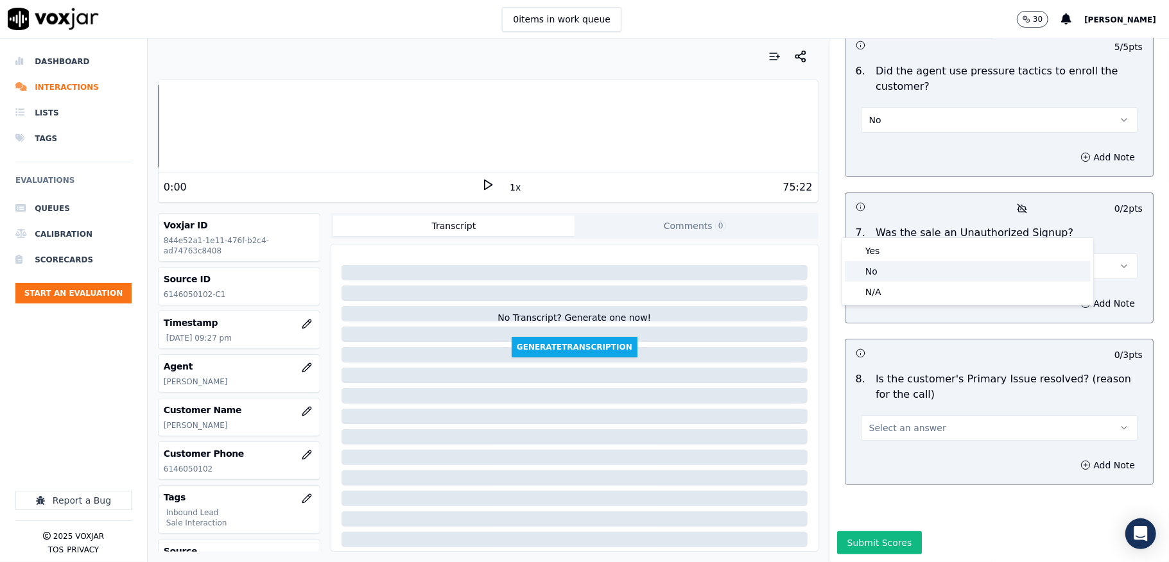
click at [882, 272] on div "No" at bounding box center [967, 271] width 246 height 21
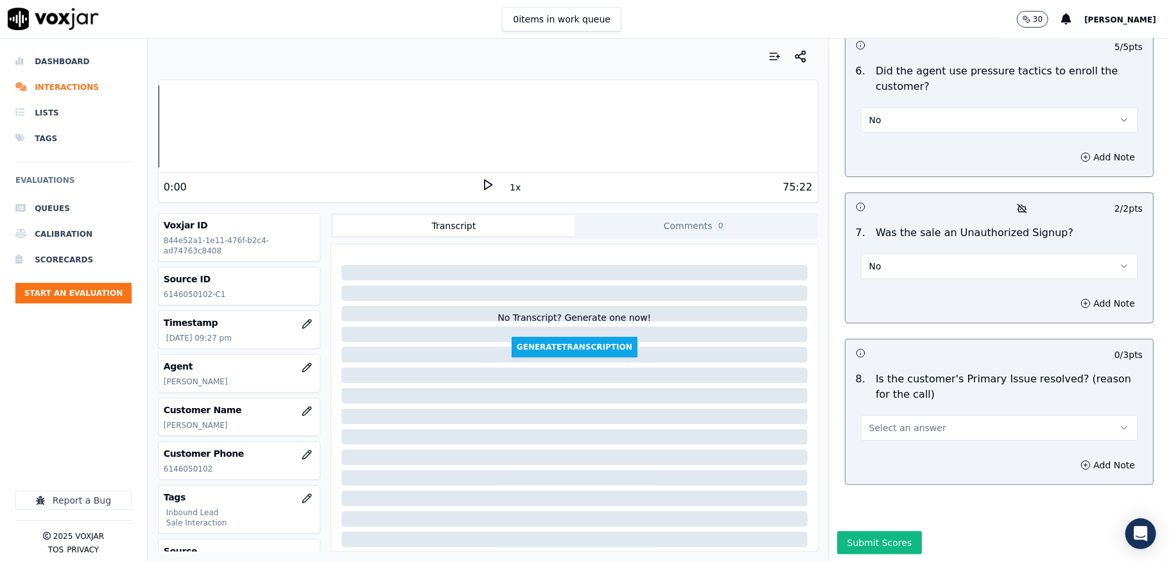
click at [920, 415] on button "Select an answer" at bounding box center [999, 428] width 277 height 26
click at [886, 404] on div "Yes" at bounding box center [967, 412] width 246 height 21
click at [865, 531] on button "Submit Scores" at bounding box center [879, 542] width 85 height 23
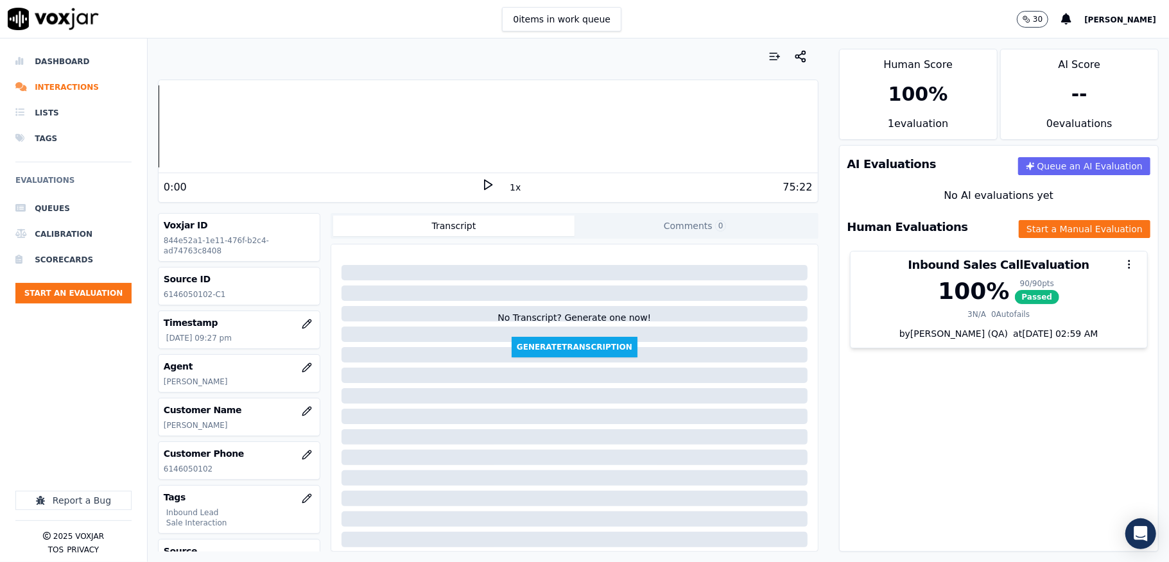
drag, startPoint x: 55, startPoint y: 60, endPoint x: 159, endPoint y: 1, distance: 119.5
click at [56, 60] on li "Dashboard" at bounding box center [73, 62] width 116 height 26
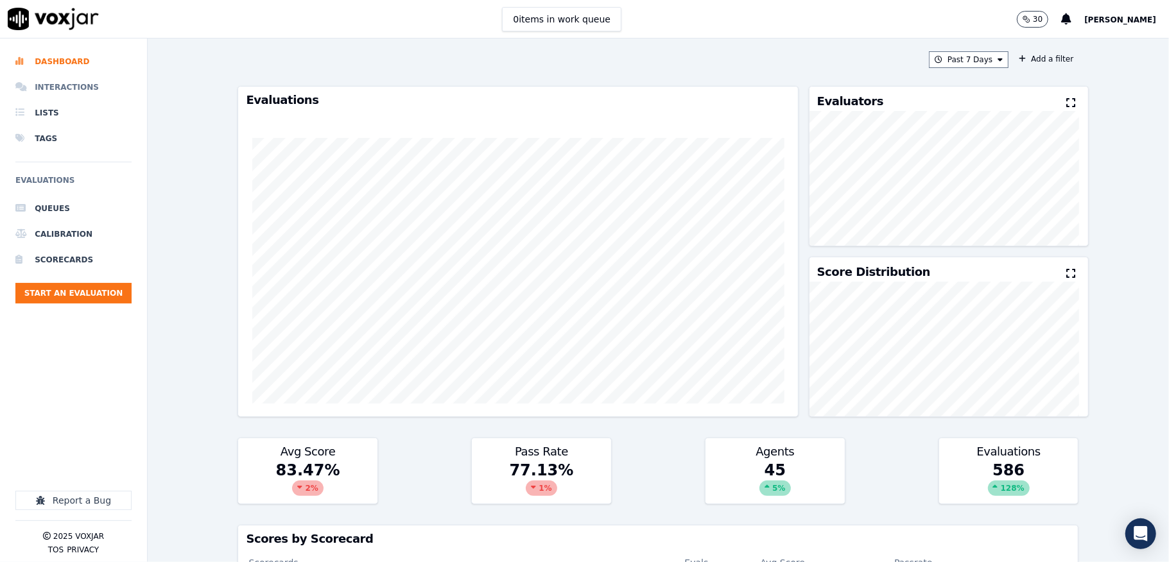
click at [86, 89] on li "Interactions" at bounding box center [73, 87] width 116 height 26
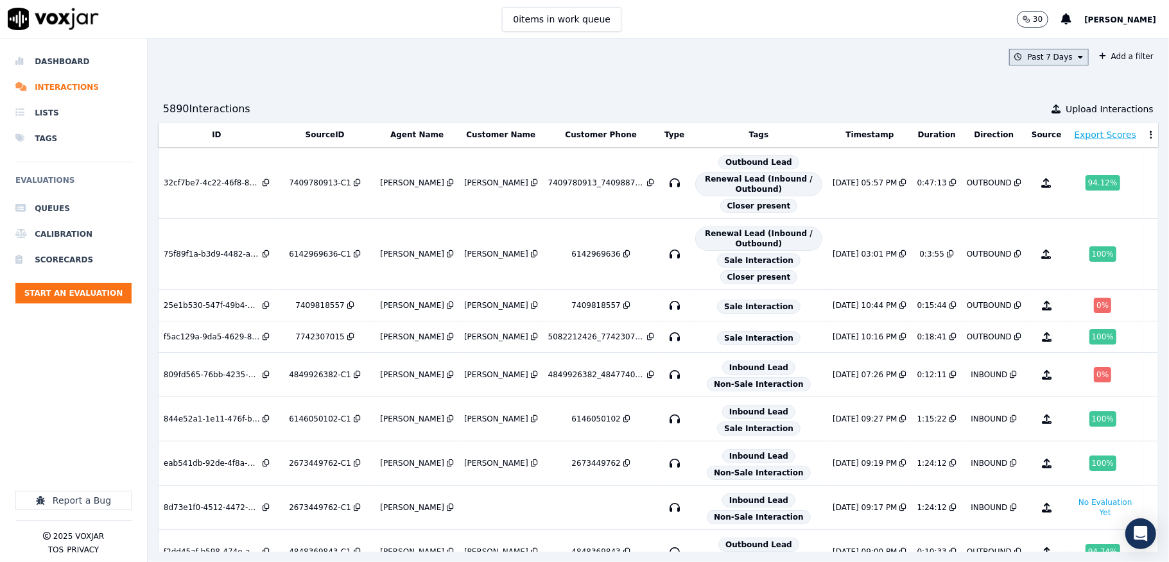
click at [1029, 53] on button "Past 7 Days" at bounding box center [1049, 57] width 80 height 17
click at [1029, 130] on div "Past 7 Days" at bounding box center [1051, 127] width 45 height 10
click at [1057, 215] on button "Add" at bounding box center [1069, 204] width 25 height 21
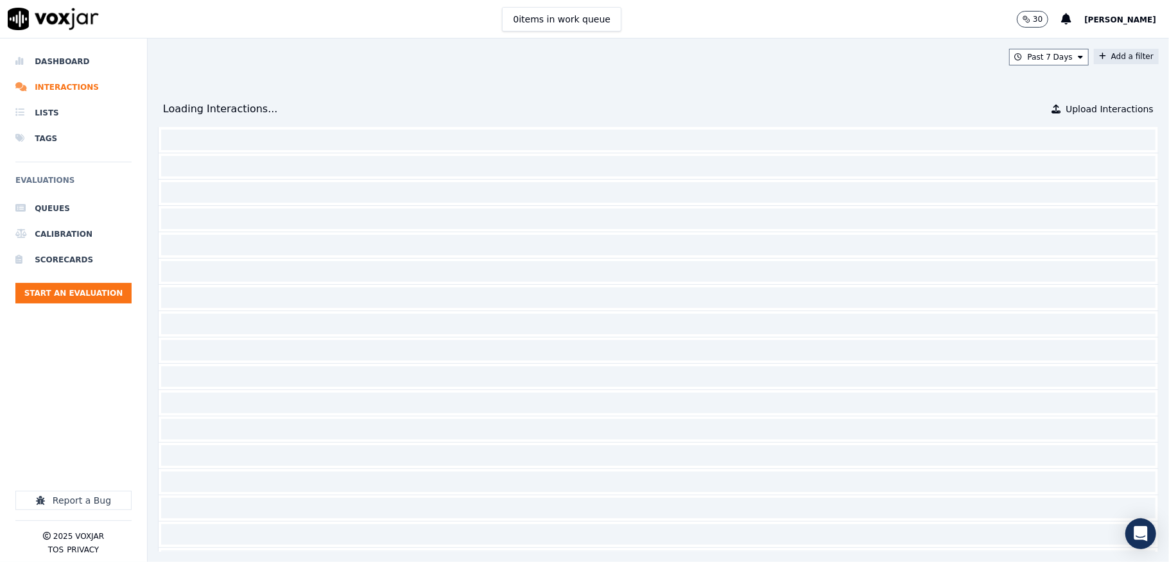
click at [1093, 59] on button "Add a filter" at bounding box center [1125, 56] width 65 height 15
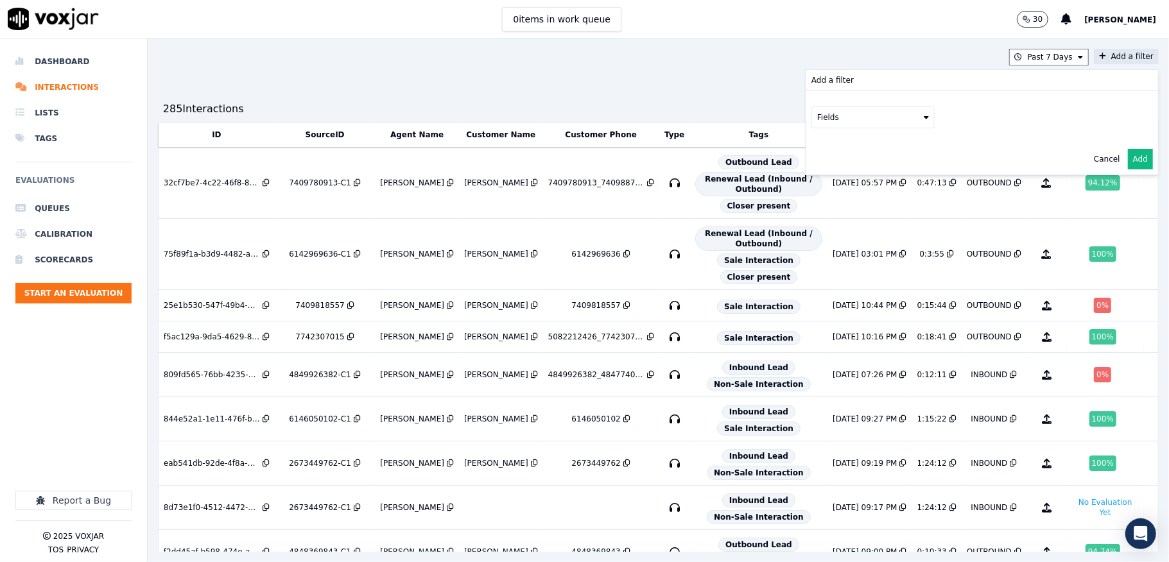
click at [923, 118] on icon at bounding box center [925, 118] width 5 height 8
drag, startPoint x: 877, startPoint y: 182, endPoint x: 878, endPoint y: 219, distance: 36.6
click at [878, 219] on div "id direction sourceIdentifier source duration interactionType tags scores agent…" at bounding box center [873, 193] width 122 height 128
click at [833, 227] on div "agents" at bounding box center [846, 232] width 26 height 10
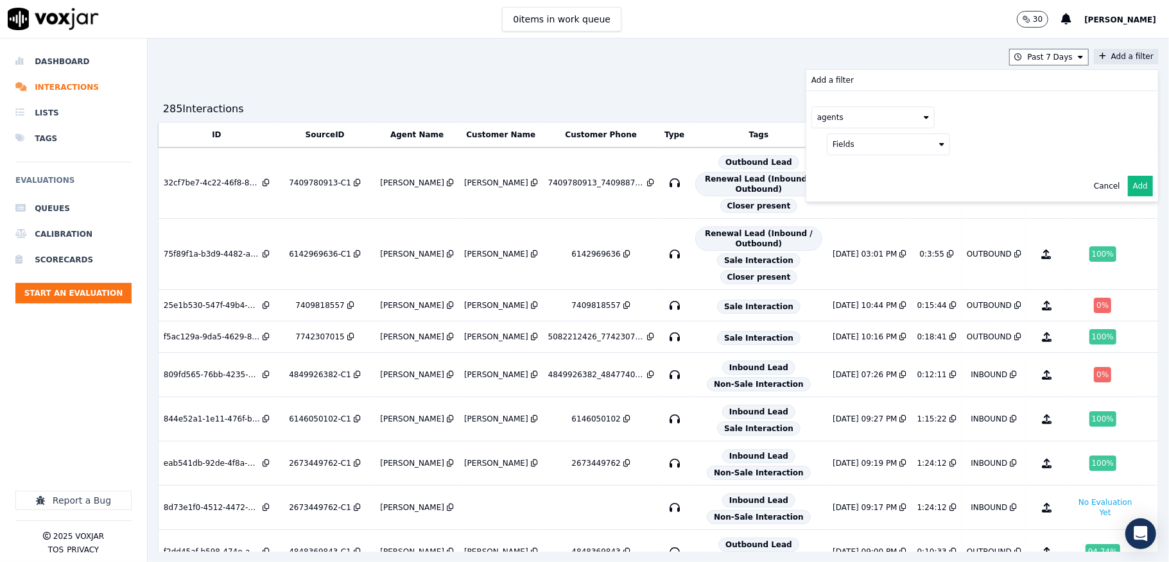
click at [923, 118] on icon at bounding box center [925, 118] width 5 height 8
click at [833, 242] on div "customers" at bounding box center [853, 247] width 40 height 10
click at [894, 145] on button "Fields" at bounding box center [887, 144] width 123 height 22
click at [848, 216] on div "phone" at bounding box center [860, 212] width 24 height 10
click at [1129, 140] on icon at bounding box center [1131, 143] width 5 height 8
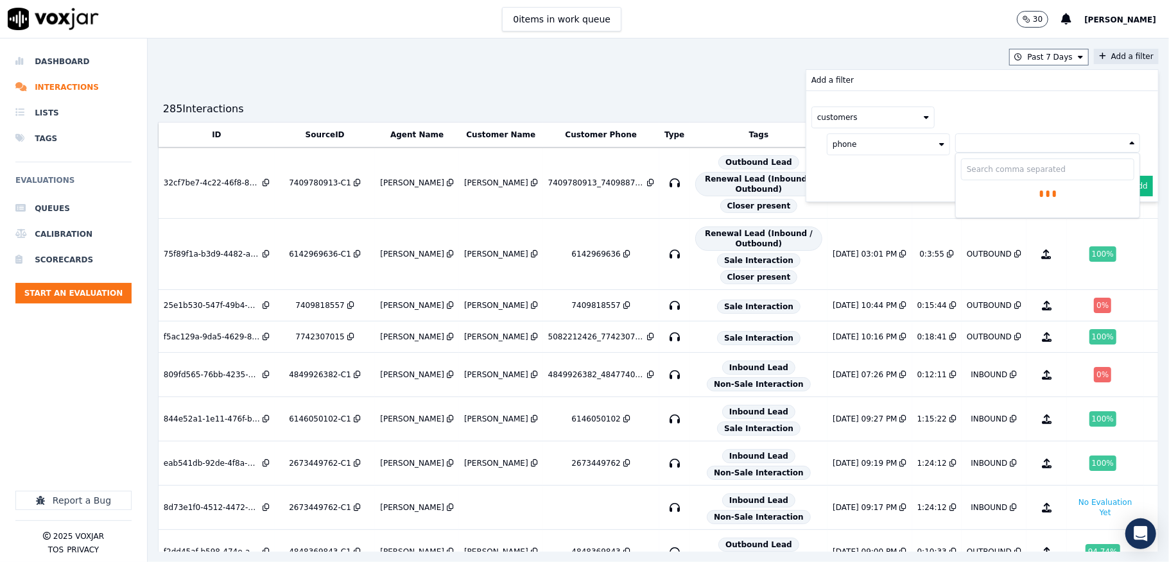
click at [980, 177] on input "text" at bounding box center [1047, 169] width 173 height 22
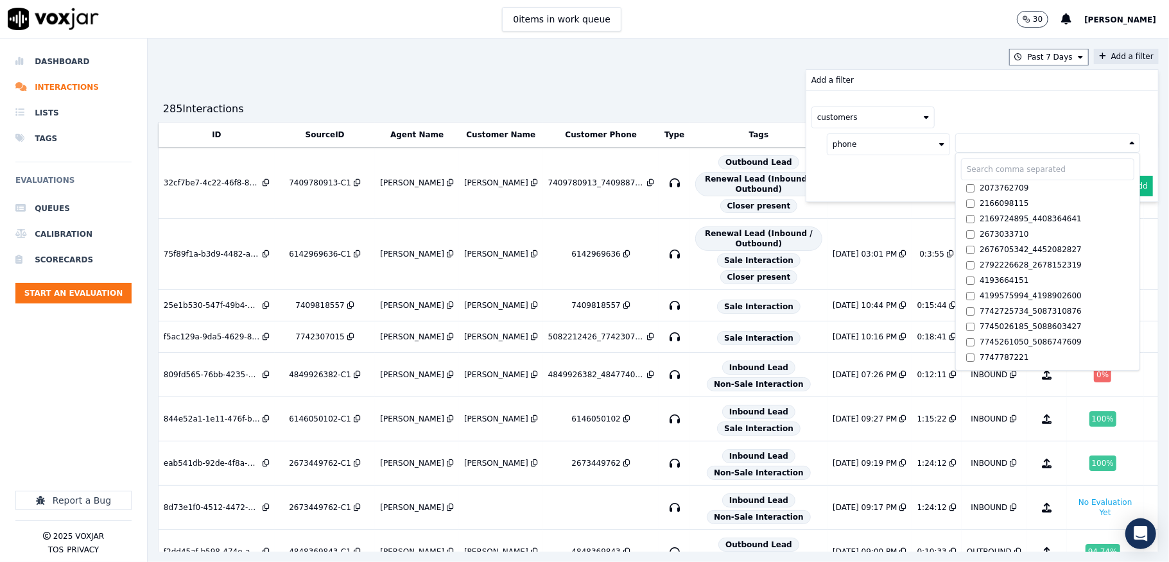
paste input "7245703082"
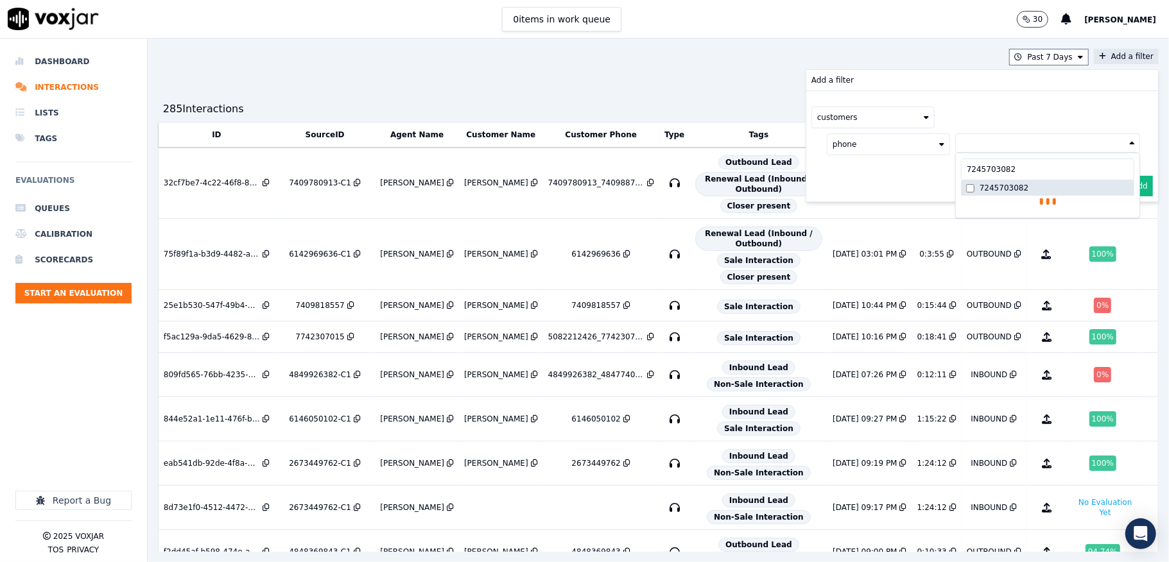
type input "7245703082"
click at [1127, 221] on button "Add" at bounding box center [1139, 217] width 25 height 21
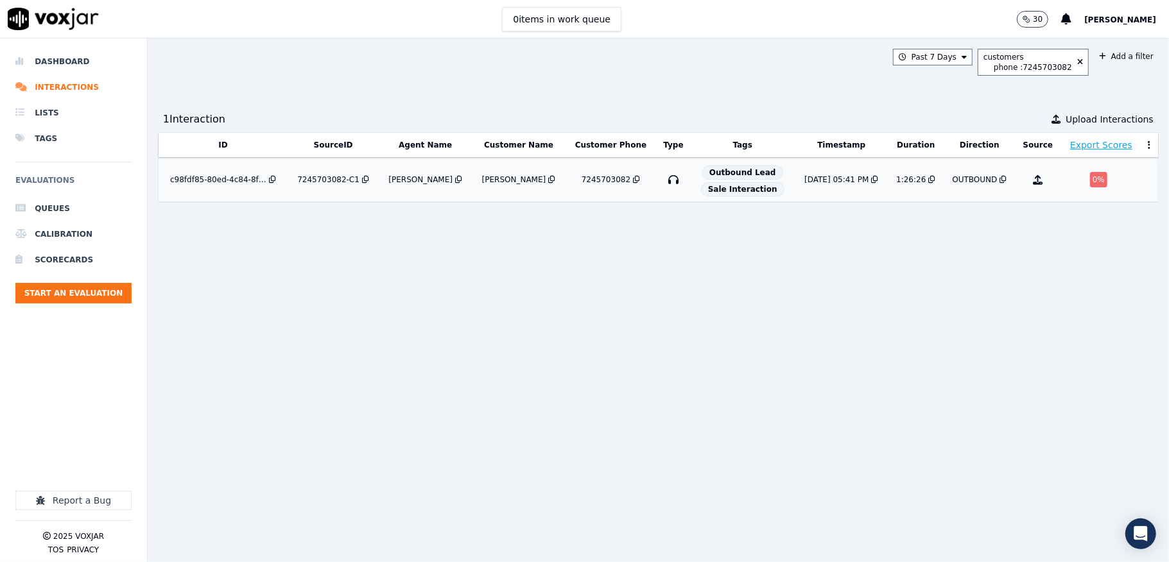
click at [1090, 180] on div "0 %" at bounding box center [1098, 179] width 17 height 15
click at [58, 65] on li "Dashboard" at bounding box center [73, 62] width 116 height 26
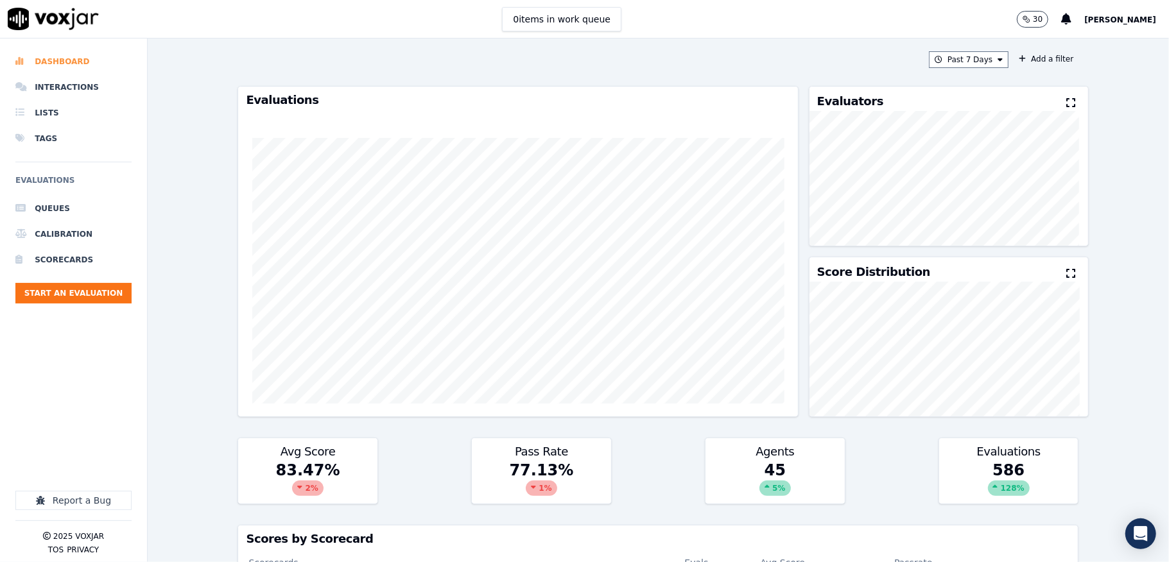
click at [69, 60] on li "Dashboard" at bounding box center [73, 62] width 116 height 26
click at [60, 290] on button "Start an Evaluation" at bounding box center [73, 293] width 116 height 21
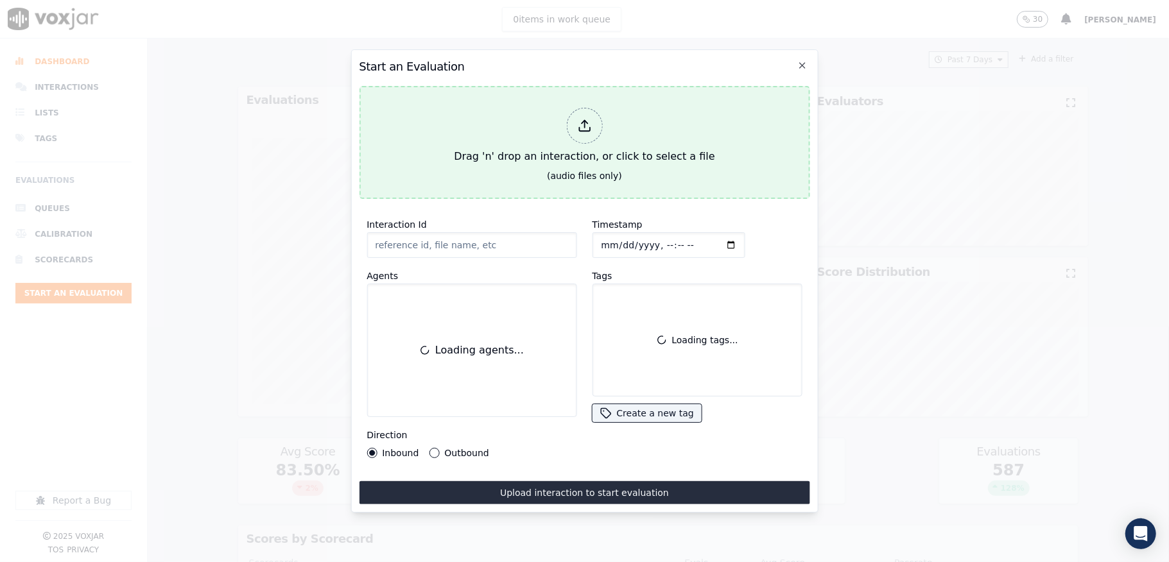
click at [589, 119] on icon at bounding box center [584, 126] width 14 height 14
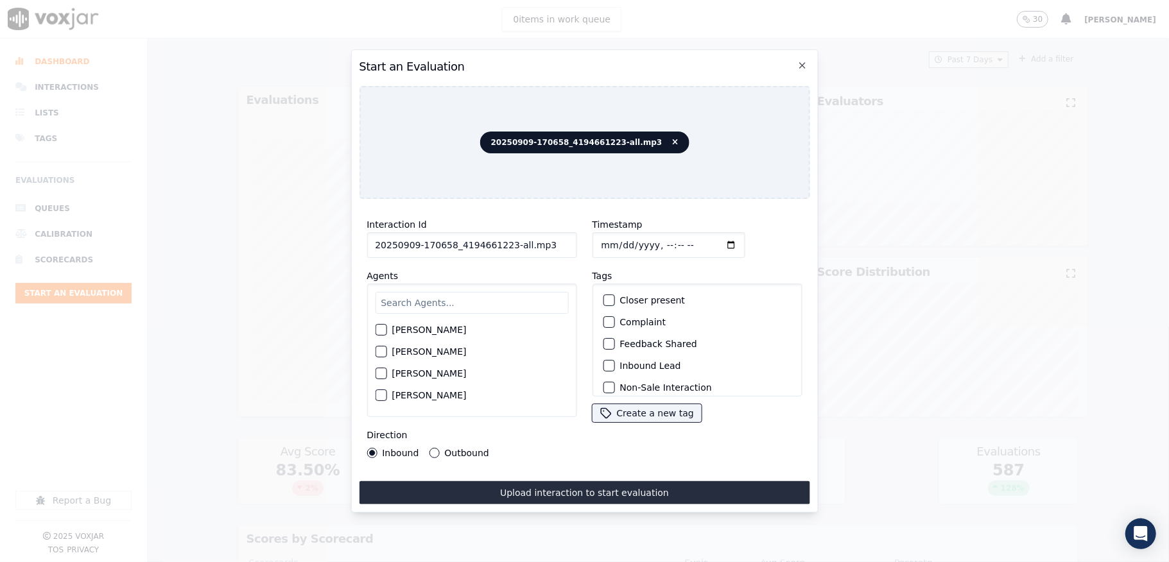
drag, startPoint x: 503, startPoint y: 239, endPoint x: 580, endPoint y: 239, distance: 77.0
click at [580, 239] on div "Interaction Id 20250909-170658_4194661223-all.mp3 Agents Harry Roy Aaron Biswas…" at bounding box center [584, 337] width 450 height 257
type input "20250909-170658_4194661223-C1"
click at [596, 237] on input "Timestamp" at bounding box center [668, 245] width 153 height 26
click at [622, 235] on input "Timestamp" at bounding box center [668, 245] width 153 height 26
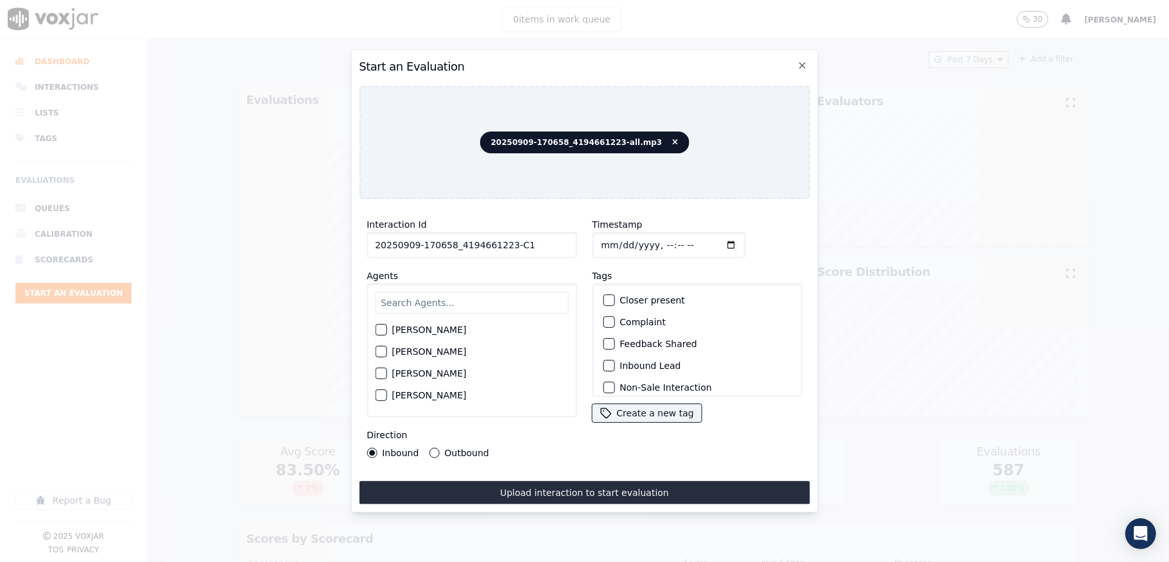
click at [617, 237] on input "Timestamp" at bounding box center [668, 245] width 153 height 26
type input "2025-09-10T21:56"
click at [470, 292] on input "text" at bounding box center [471, 303] width 193 height 22
type input "sta"
click at [379, 330] on div "button" at bounding box center [379, 333] width 9 height 9
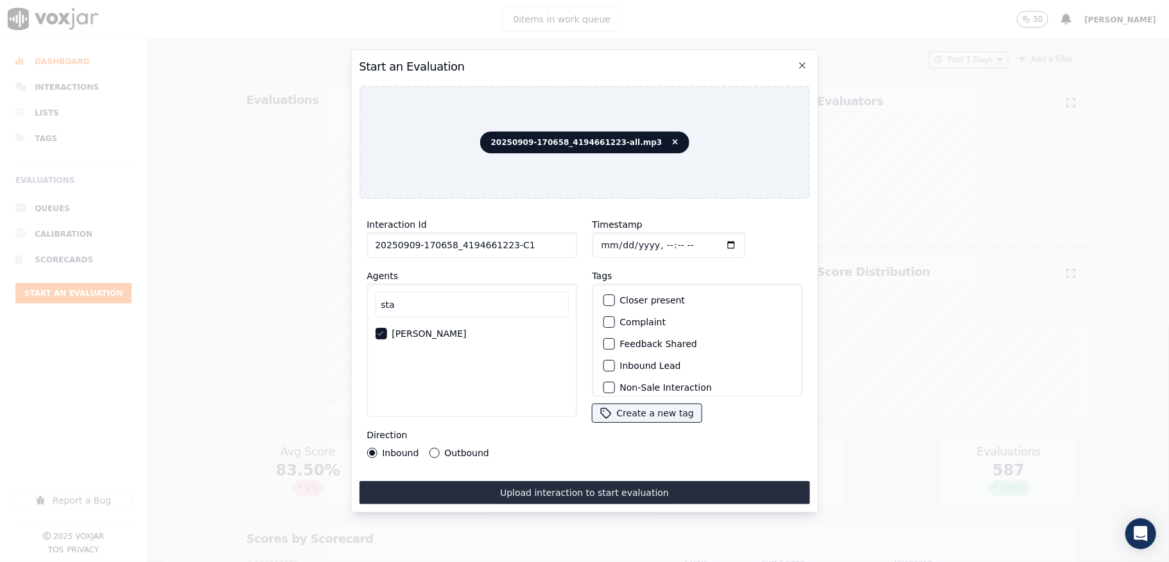
click at [603, 361] on div "button" at bounding box center [607, 365] width 9 height 9
click at [606, 374] on button "Sale Interaction" at bounding box center [609, 380] width 12 height 12
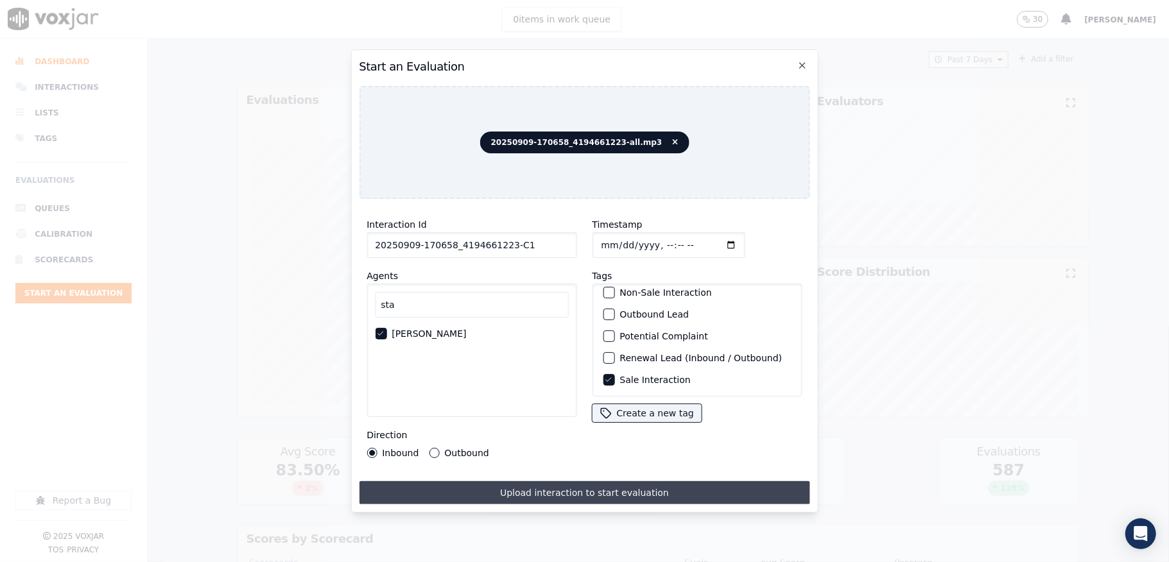
click at [561, 493] on button "Upload interaction to start evaluation" at bounding box center [584, 492] width 450 height 23
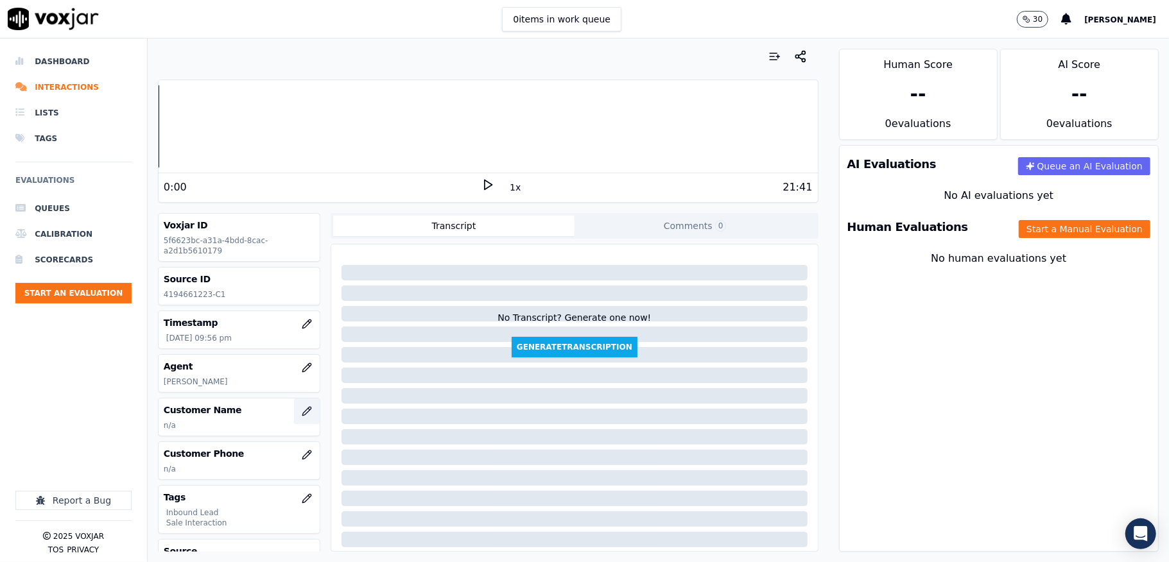
click at [302, 415] on icon "button" at bounding box center [307, 411] width 10 height 10
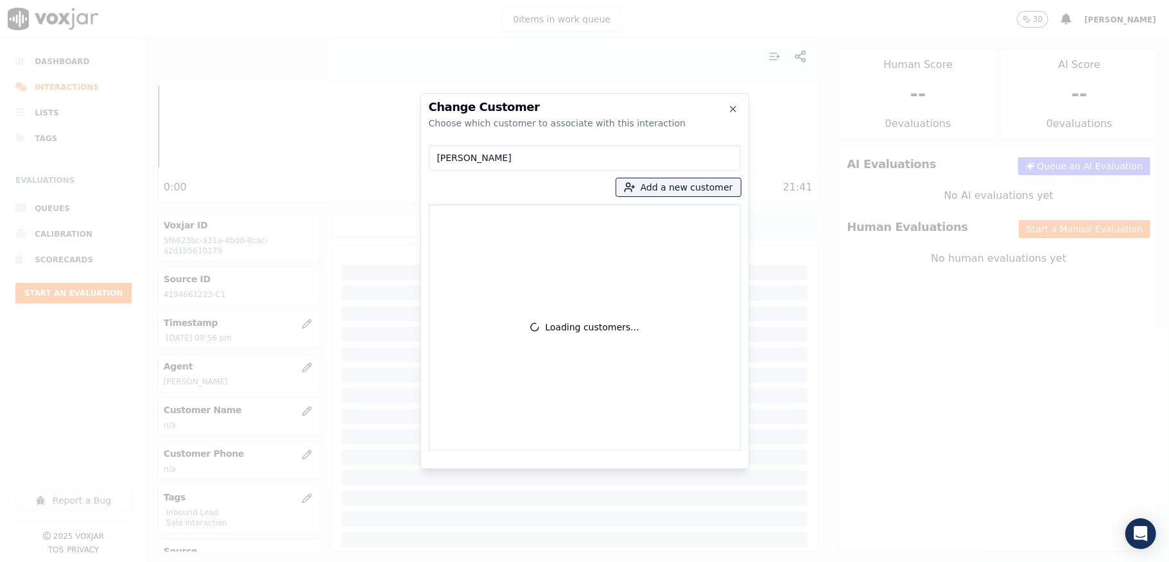
click at [442, 162] on input "JENNIFER S HASSAN" at bounding box center [585, 158] width 312 height 26
type input "JENNIFER S HASSAN"
drag, startPoint x: 527, startPoint y: 157, endPoint x: 359, endPoint y: 168, distance: 168.5
click at [362, 561] on div "Change Customer Choose which customer to associate with this interaction JENNIF…" at bounding box center [584, 562] width 1169 height 0
click at [708, 186] on button "Add a new customer" at bounding box center [678, 187] width 124 height 18
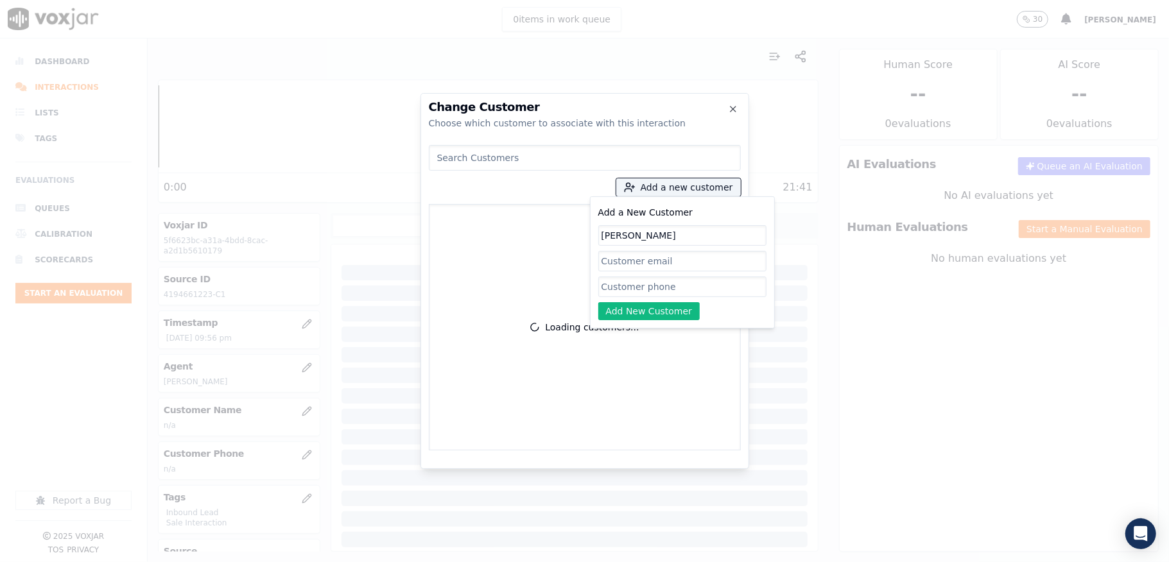
type input "JENNIFER S HASSAN"
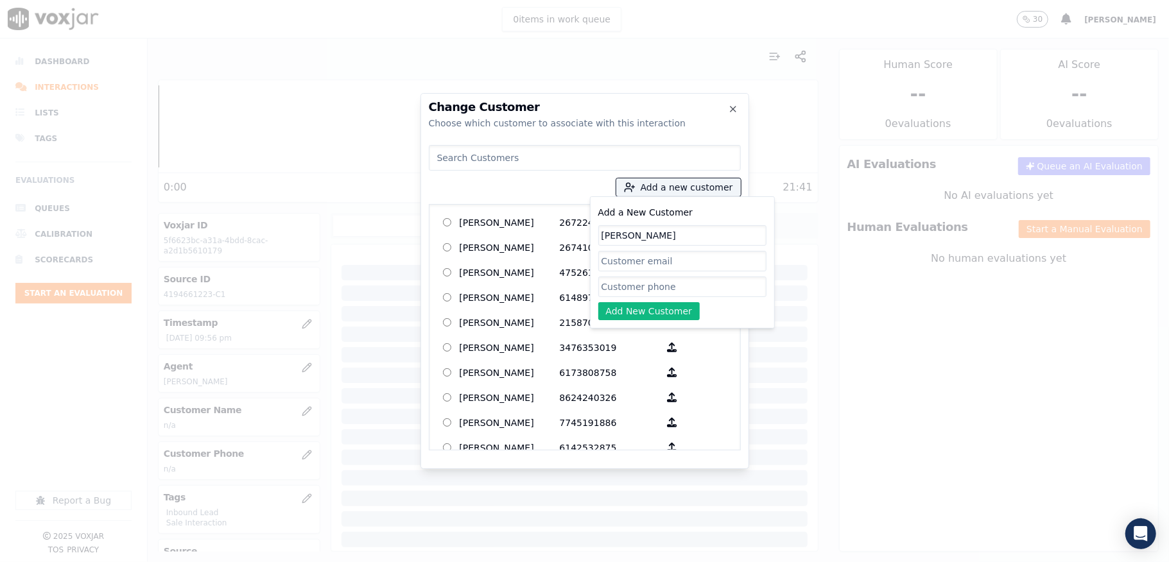
click at [656, 283] on input "Add a New Customer" at bounding box center [682, 287] width 168 height 21
paste input "4194661223"
paste input "4199576519"
type input "4194661223_4199576519"
click at [648, 311] on button "Add New Customer" at bounding box center [649, 311] width 102 height 18
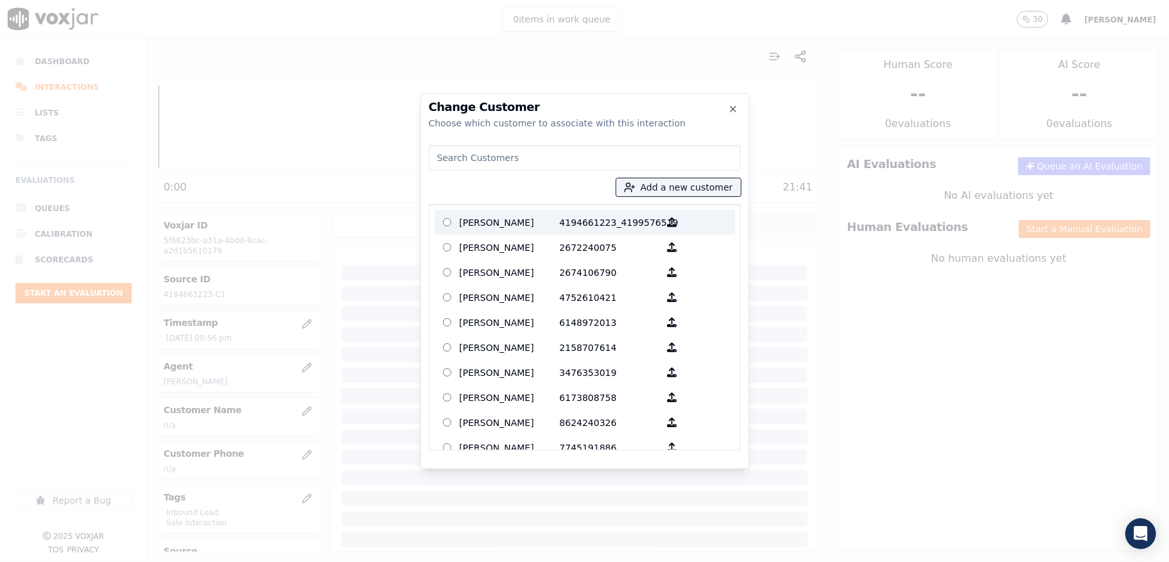
click at [507, 222] on p "JENNIFER S HASSAN" at bounding box center [509, 222] width 100 height 20
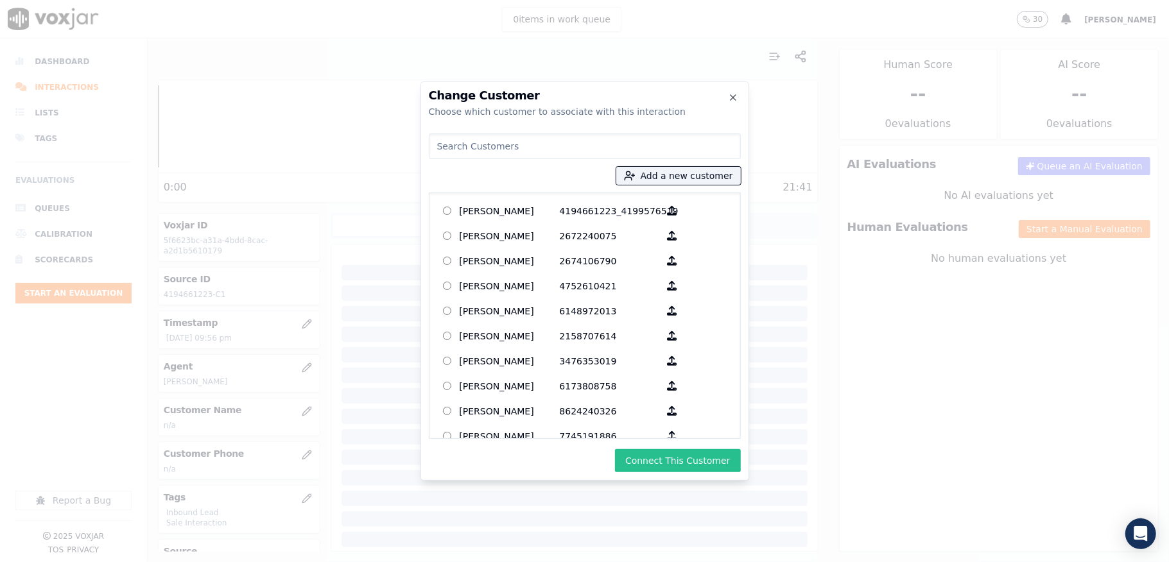
click at [671, 465] on button "Connect This Customer" at bounding box center [677, 460] width 125 height 23
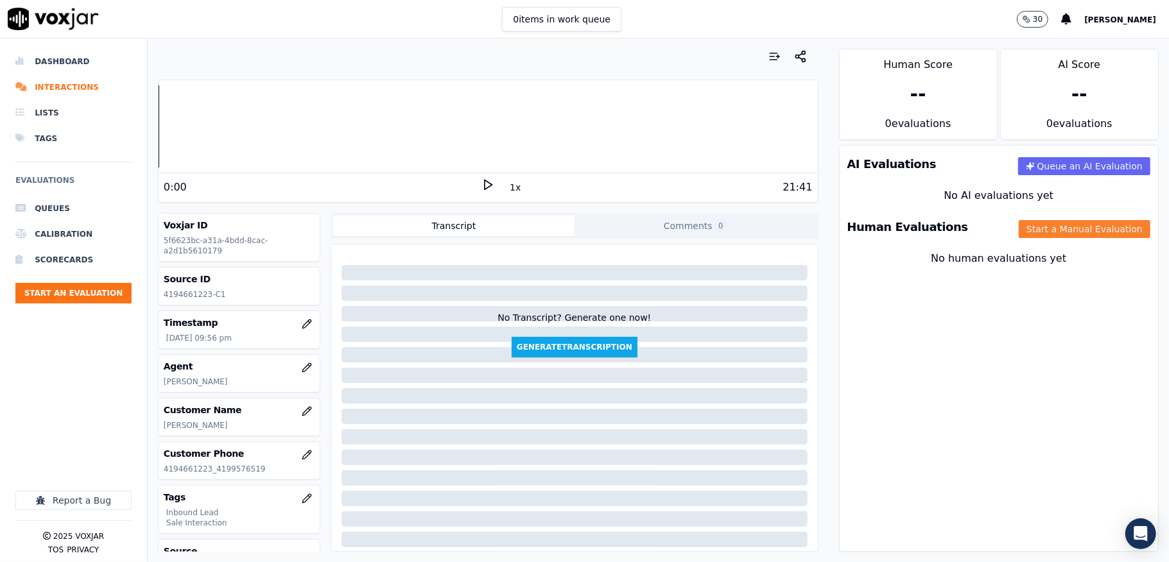
click at [1018, 232] on button "Start a Manual Evaluation" at bounding box center [1084, 229] width 132 height 18
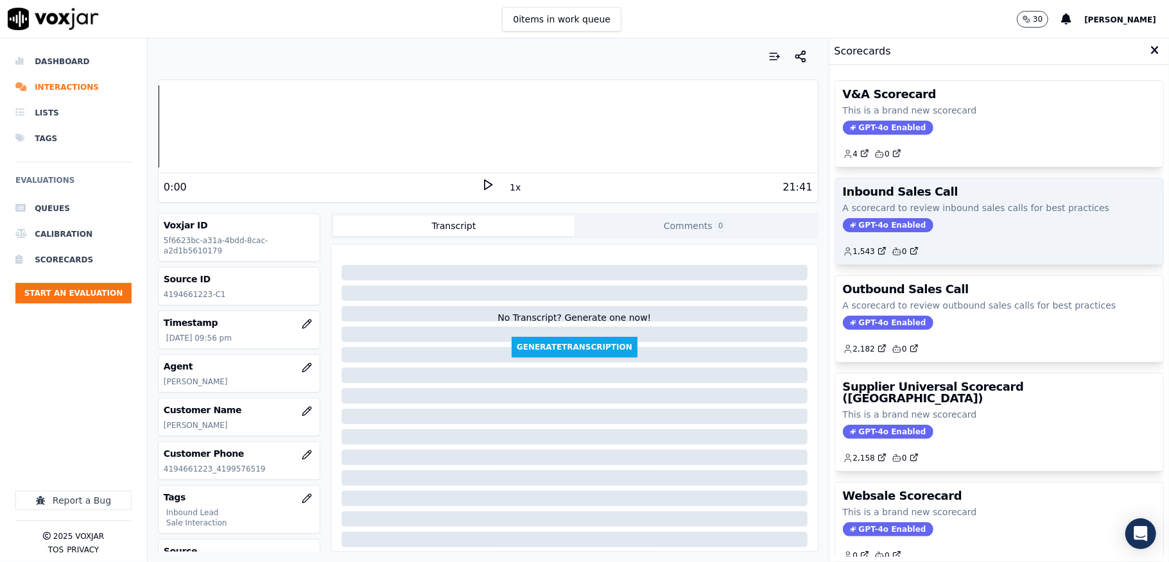
click at [858, 221] on span "GPT-4o Enabled" at bounding box center [888, 225] width 90 height 14
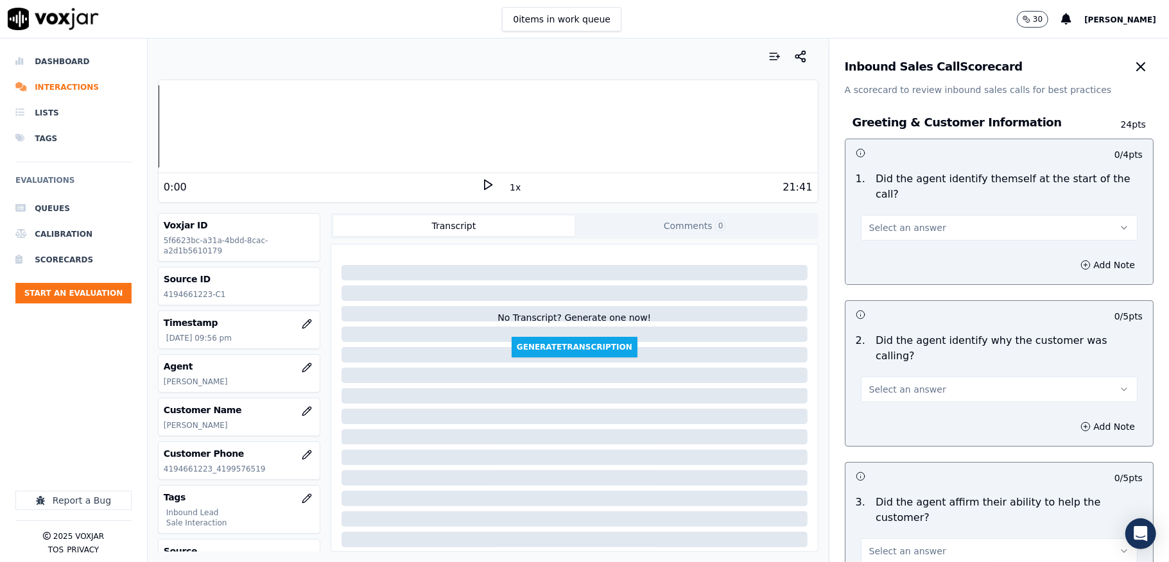
click at [900, 234] on span "Select an answer" at bounding box center [907, 227] width 77 height 13
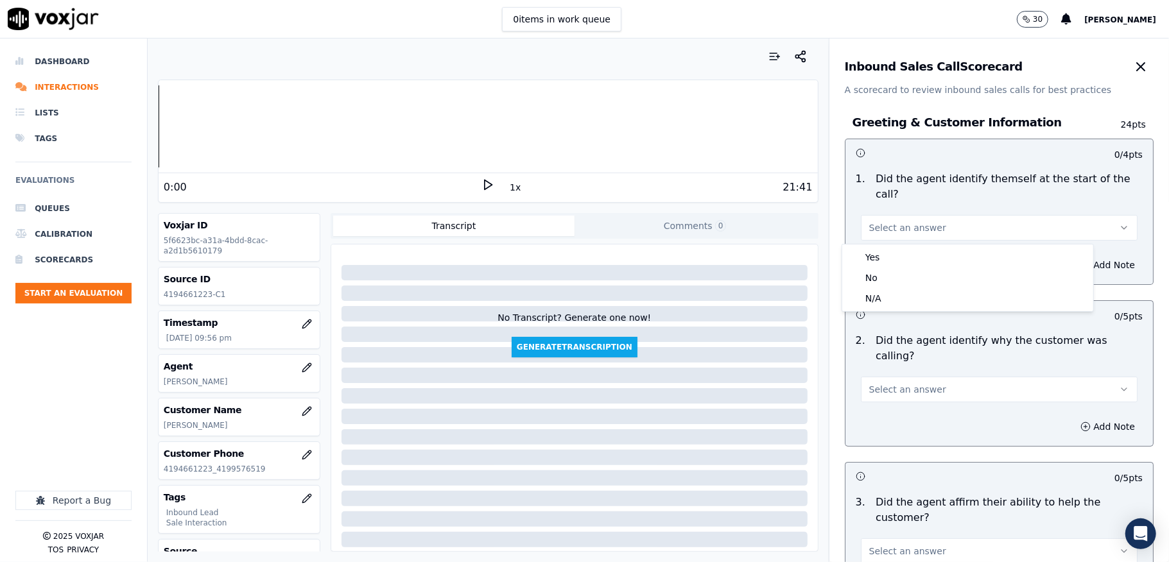
click at [889, 250] on div "Yes" at bounding box center [967, 257] width 246 height 21
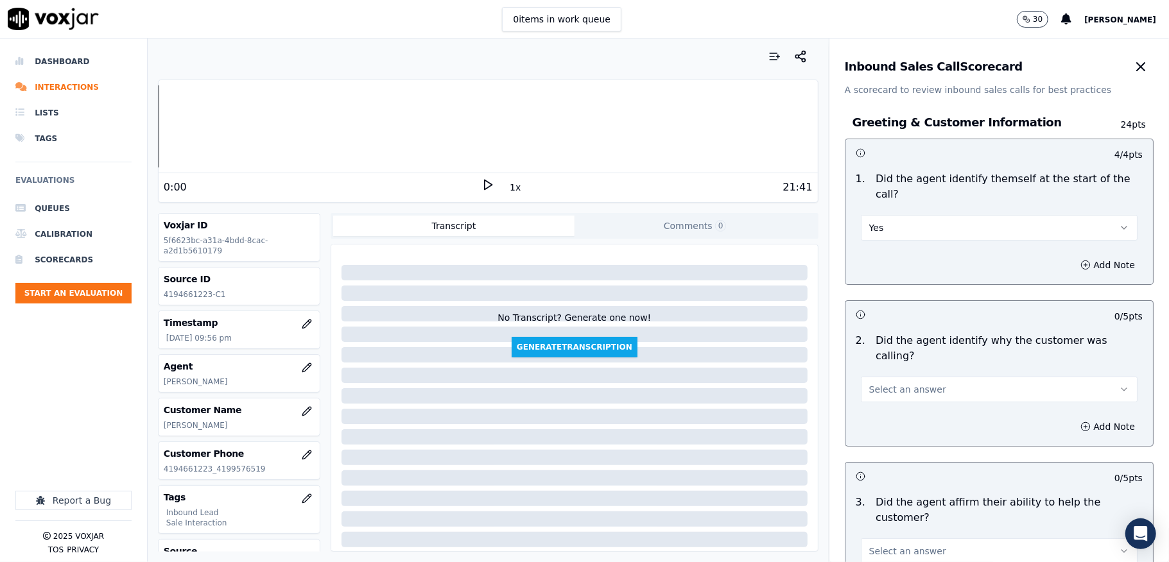
click at [899, 384] on button "Select an answer" at bounding box center [999, 390] width 277 height 26
click at [891, 395] on div "Yes" at bounding box center [967, 403] width 246 height 21
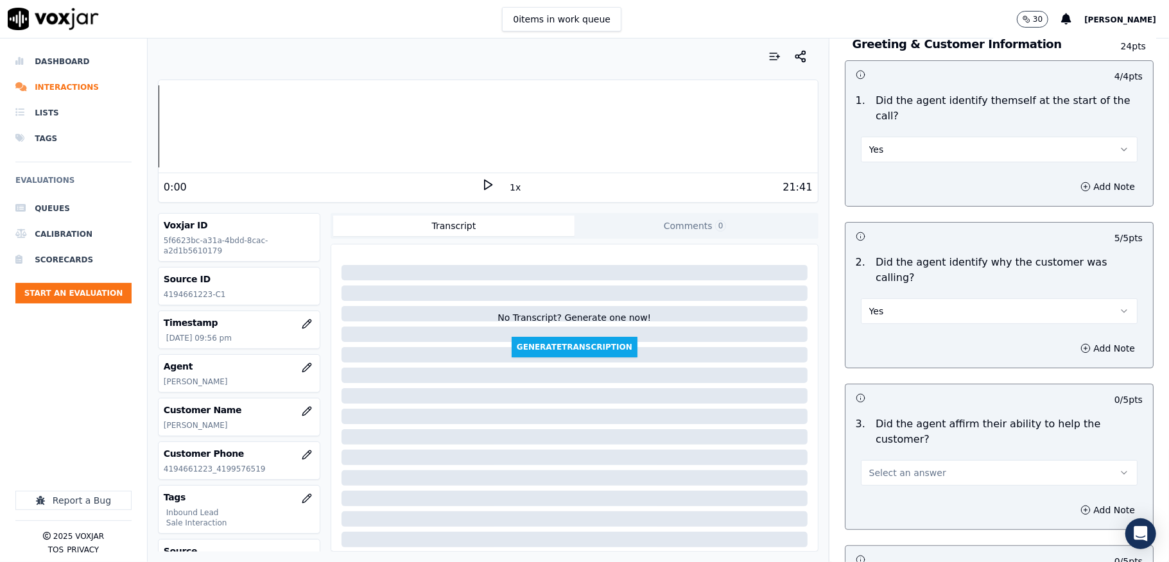
scroll to position [257, 0]
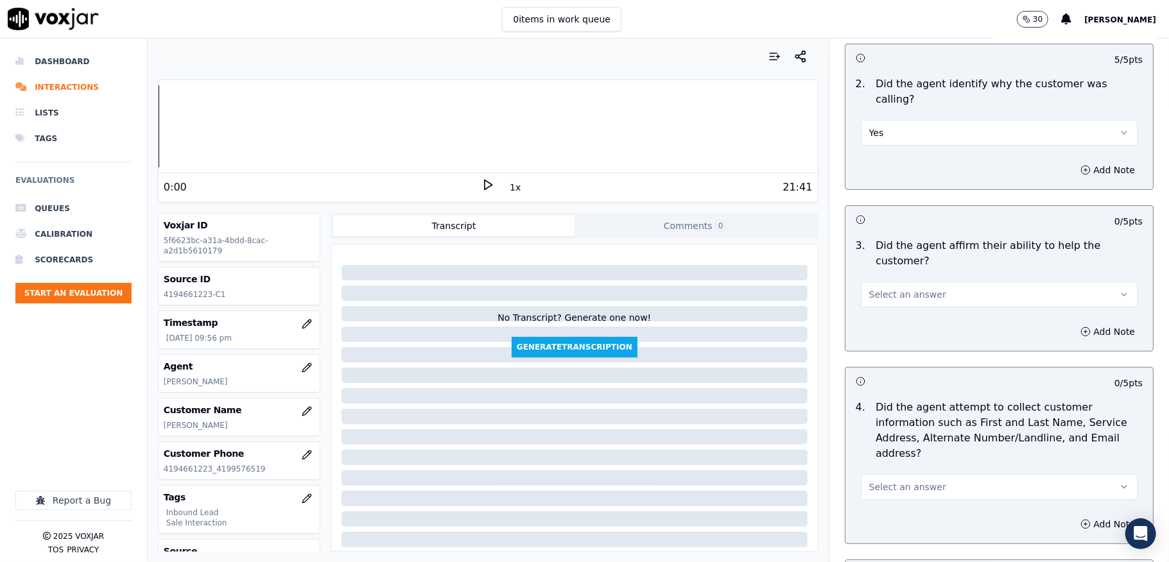
click at [903, 288] on span "Select an answer" at bounding box center [907, 294] width 77 height 13
click at [886, 314] on div "Yes" at bounding box center [967, 309] width 246 height 21
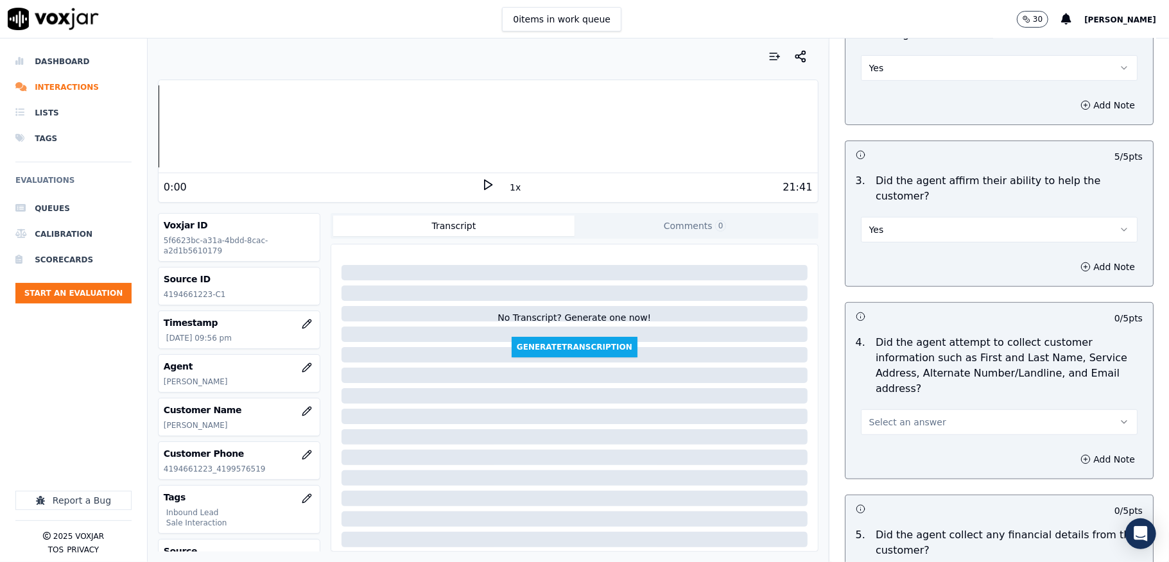
scroll to position [427, 0]
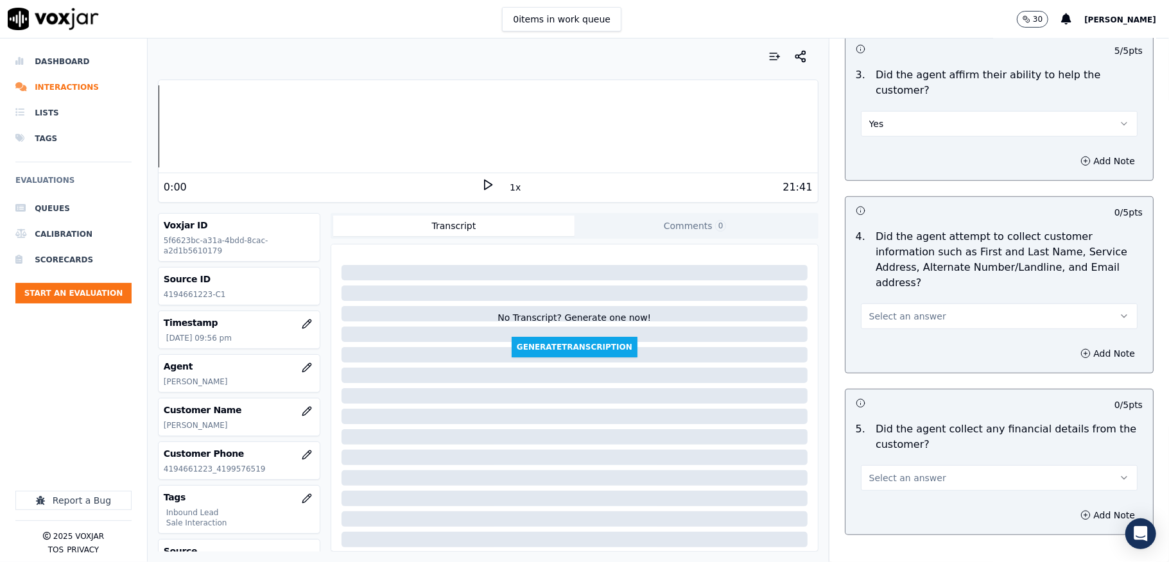
click at [892, 310] on span "Select an answer" at bounding box center [907, 316] width 77 height 13
click at [880, 345] on div "No" at bounding box center [967, 351] width 246 height 21
click at [1080, 348] on icon "button" at bounding box center [1085, 353] width 10 height 10
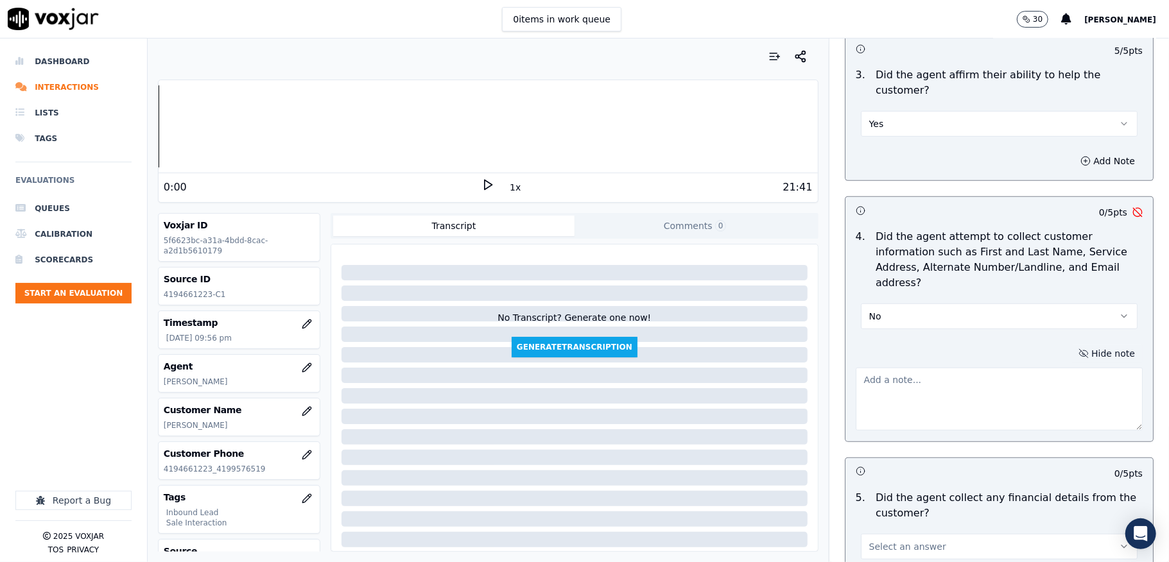
click at [945, 372] on textarea at bounding box center [998, 399] width 287 height 63
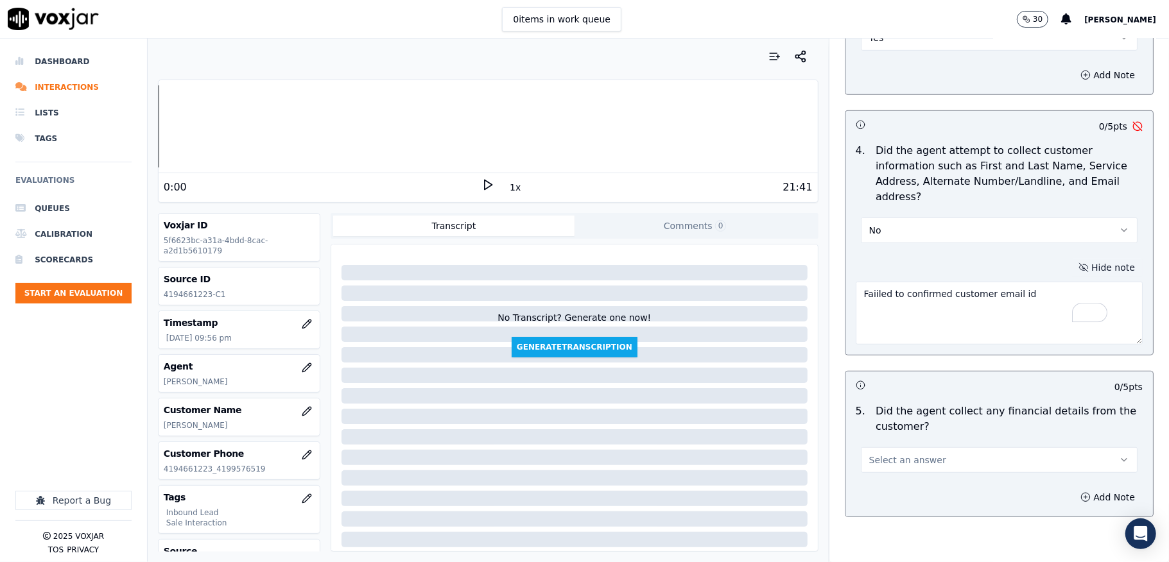
scroll to position [599, 0]
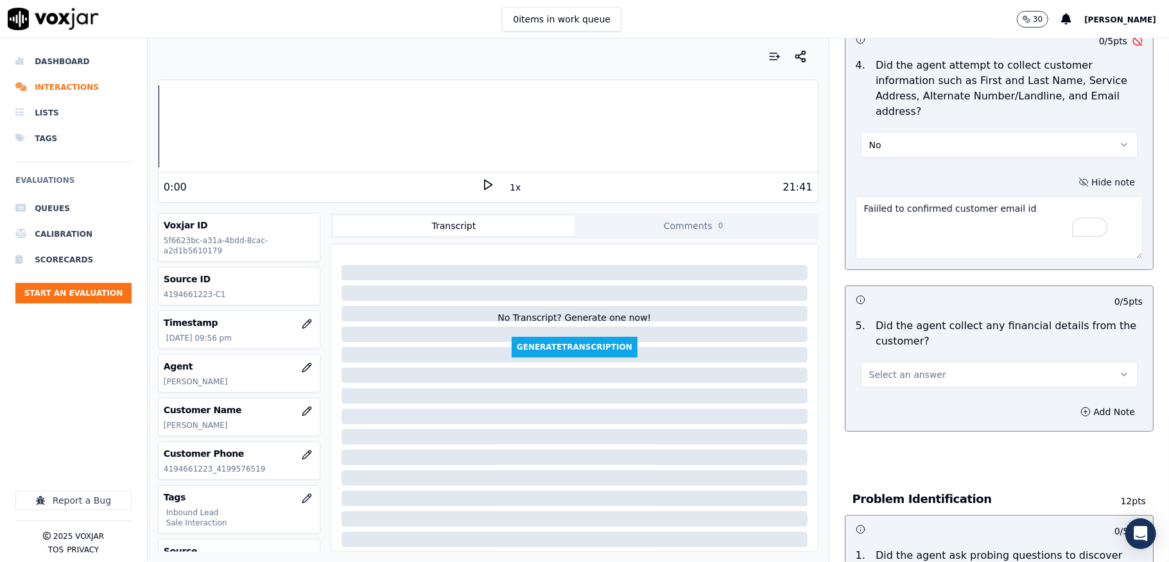
type textarea "Faiiled to confirmed customer email id"
click at [874, 362] on button "Select an answer" at bounding box center [999, 375] width 277 height 26
click at [871, 411] on div "No" at bounding box center [967, 411] width 246 height 21
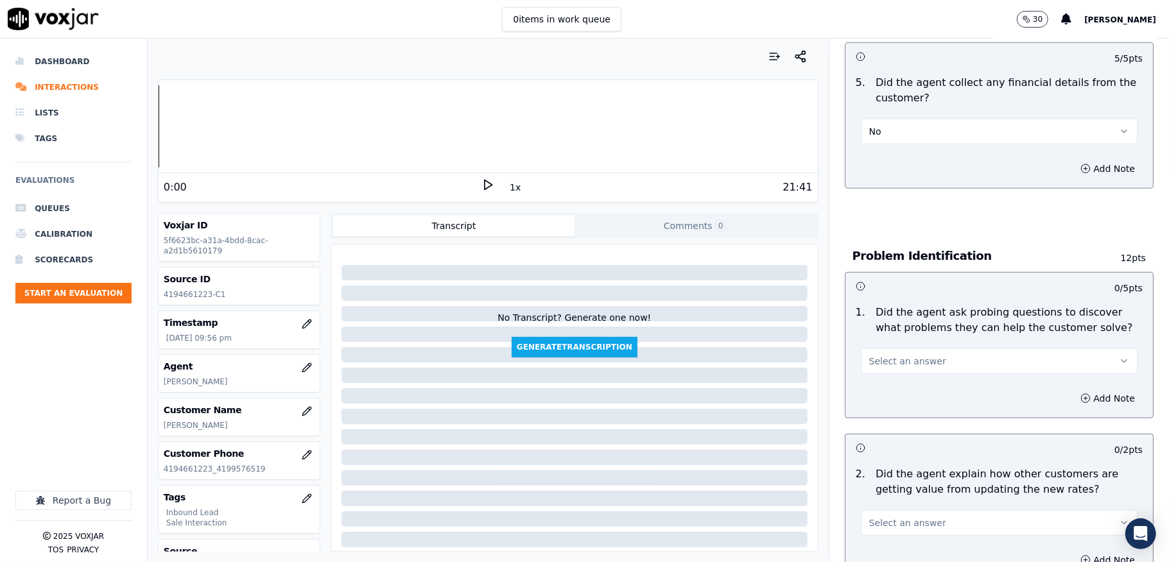
scroll to position [941, 0]
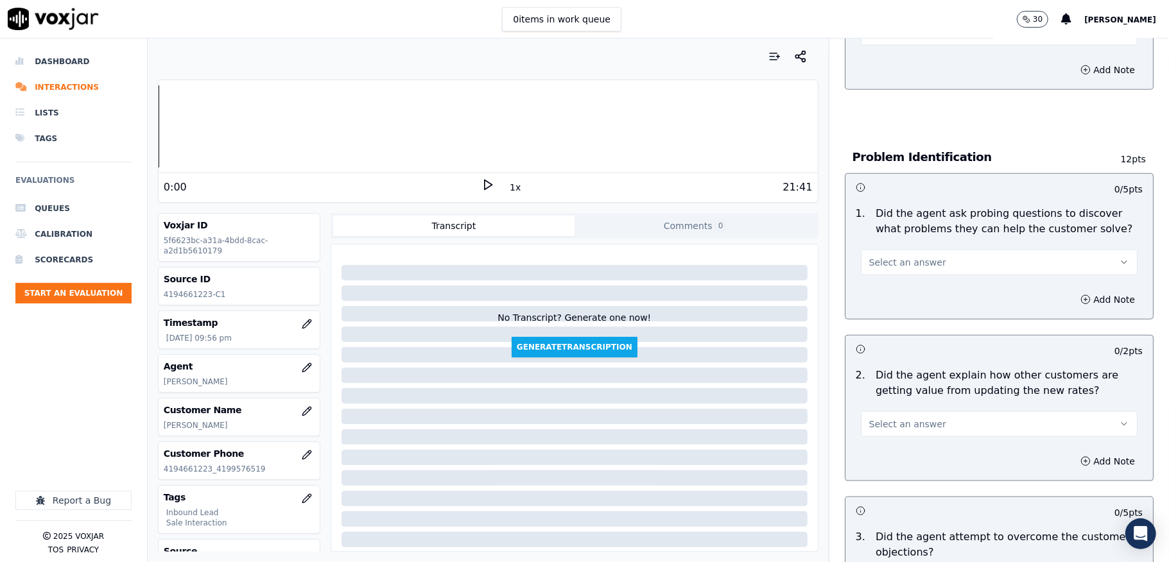
click at [932, 252] on button "Select an answer" at bounding box center [999, 263] width 277 height 26
click at [891, 295] on div "No" at bounding box center [967, 299] width 246 height 21
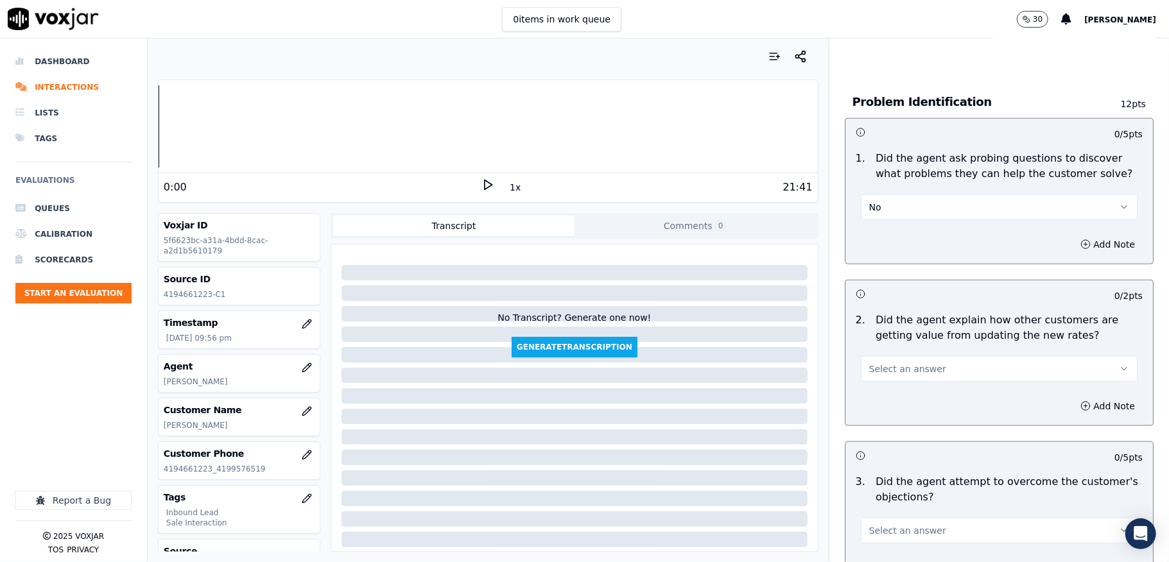
scroll to position [1027, 0]
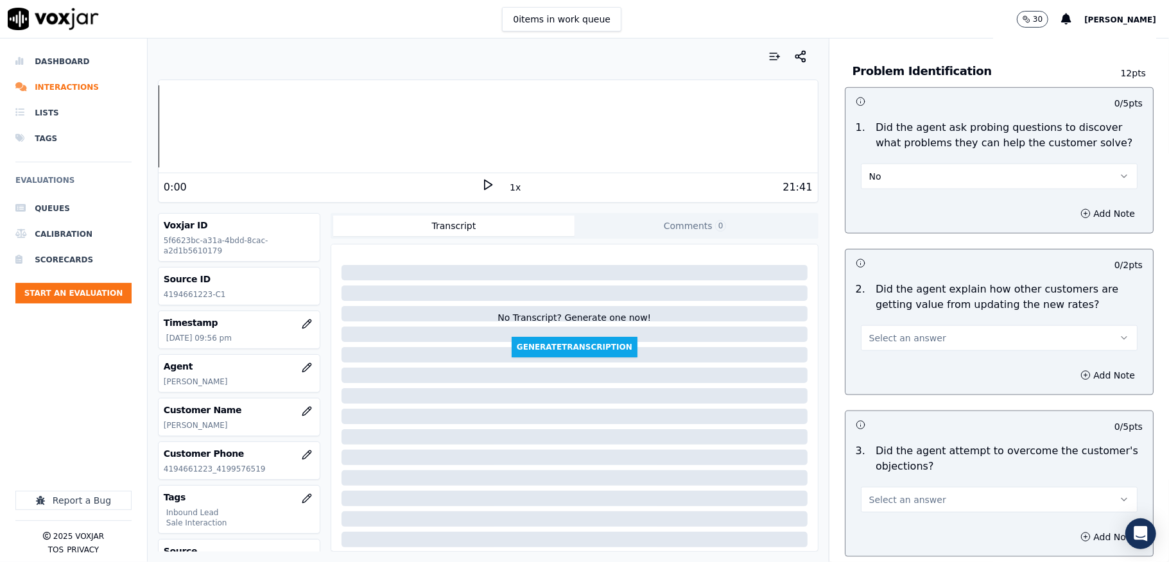
click at [934, 176] on button "No" at bounding box center [999, 177] width 277 height 26
click at [955, 164] on button "No" at bounding box center [999, 177] width 277 height 26
click at [928, 164] on button "No" at bounding box center [999, 177] width 277 height 26
click at [897, 193] on div "Yes" at bounding box center [967, 193] width 246 height 21
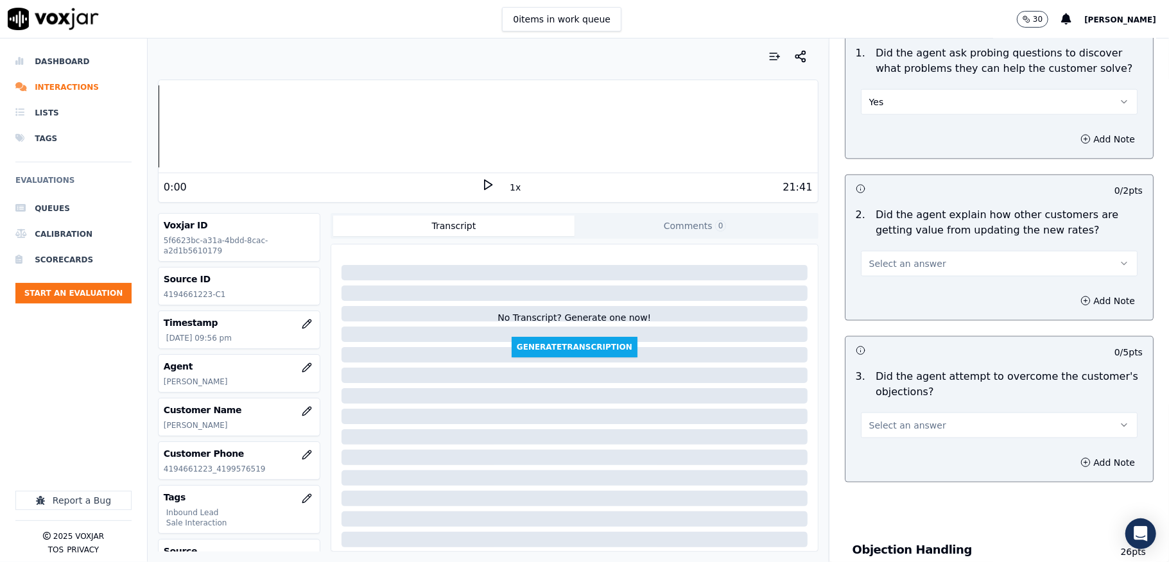
scroll to position [1197, 0]
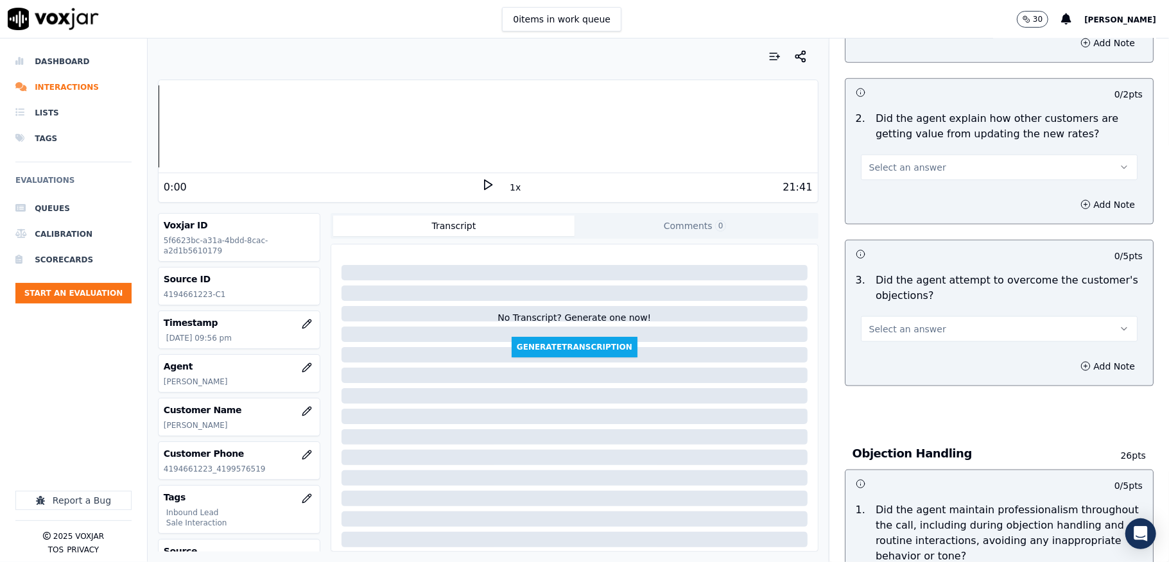
click at [965, 167] on button "Select an answer" at bounding box center [999, 168] width 277 height 26
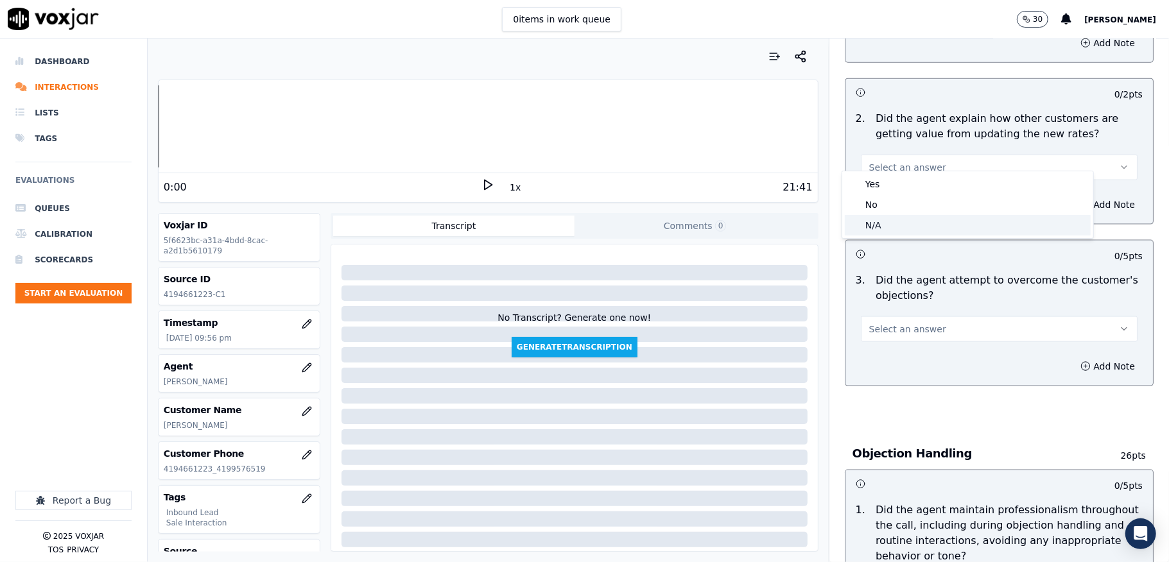
click at [870, 221] on div "N/A" at bounding box center [967, 225] width 246 height 21
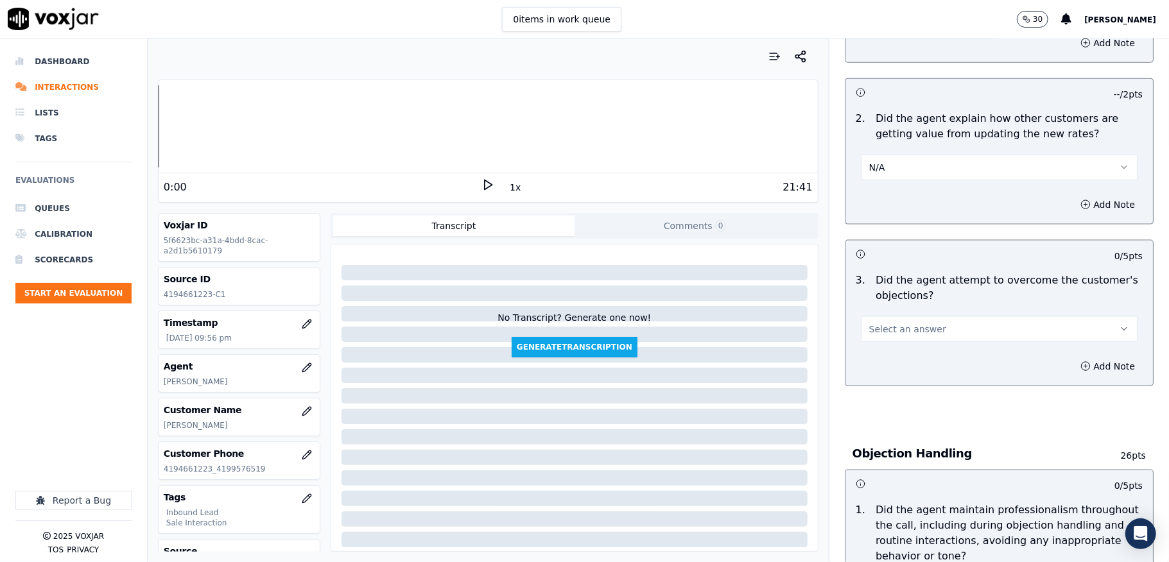
scroll to position [1283, 0]
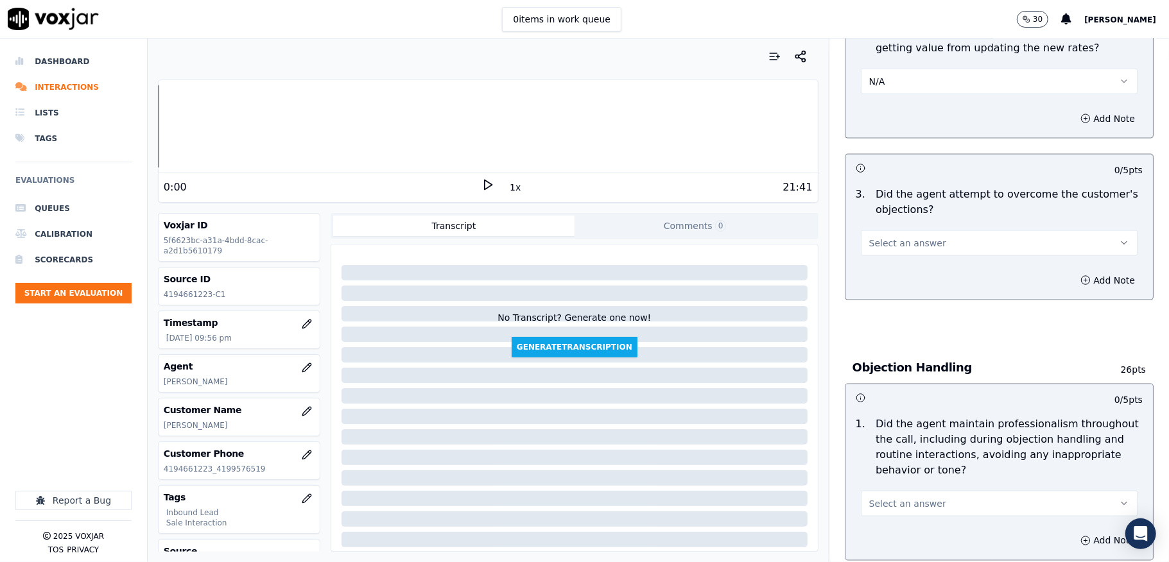
click at [897, 237] on span "Select an answer" at bounding box center [907, 243] width 77 height 13
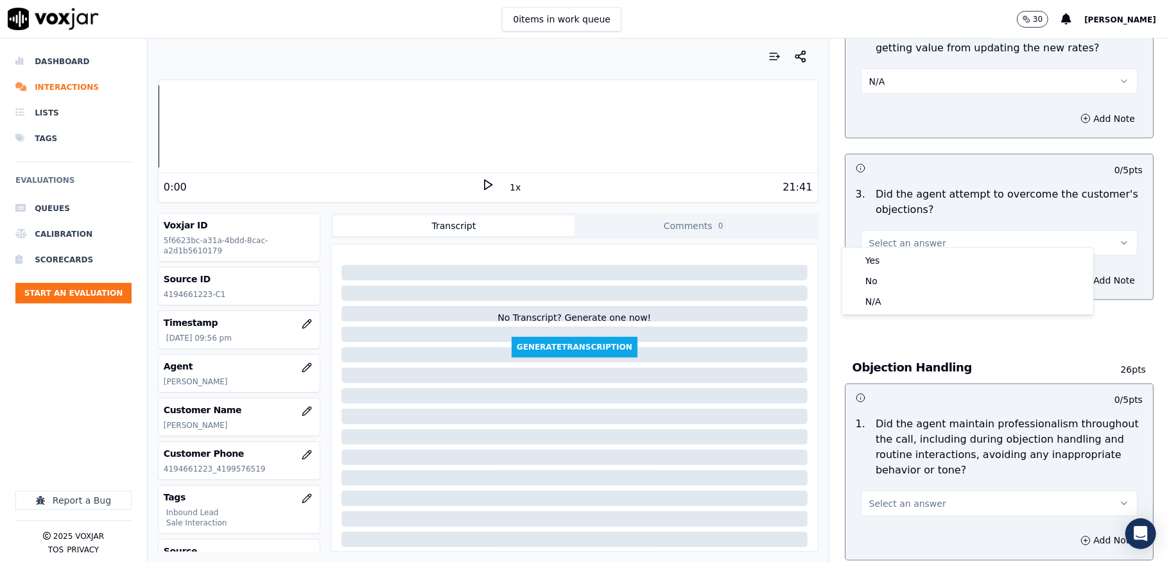
click at [886, 249] on div "Yes No N/A" at bounding box center [967, 281] width 251 height 67
click at [879, 263] on div "Yes" at bounding box center [967, 260] width 246 height 21
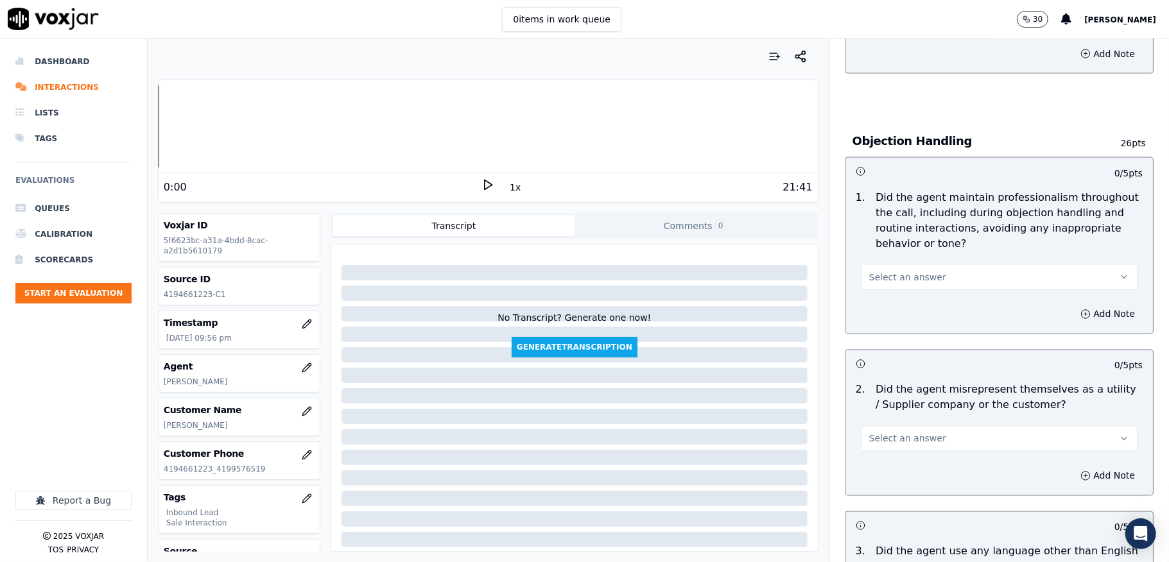
scroll to position [1540, 0]
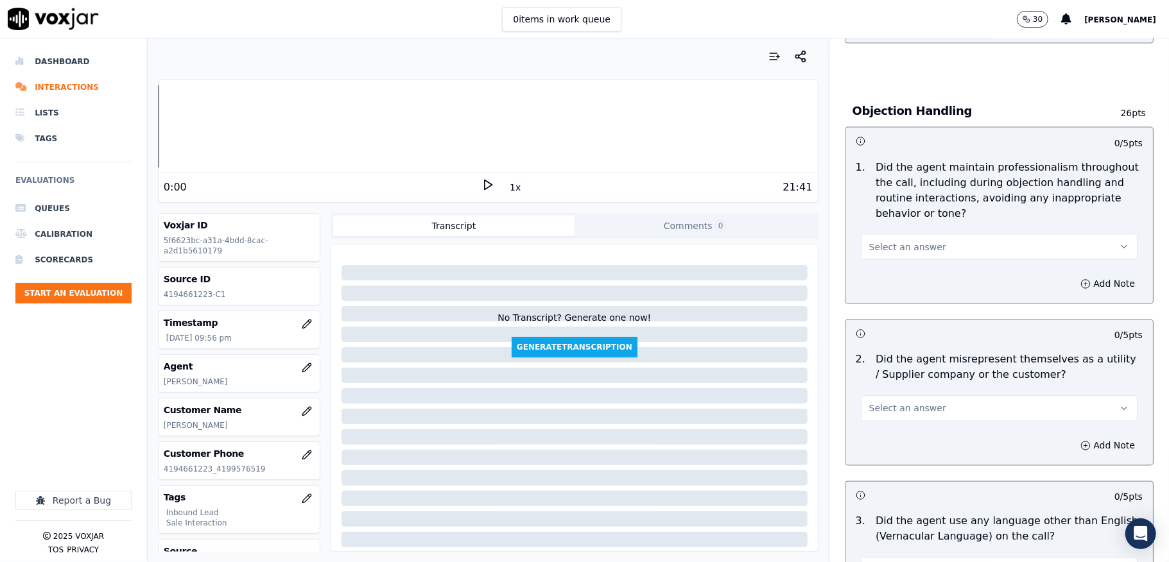
click at [914, 243] on button "Select an answer" at bounding box center [999, 247] width 277 height 26
click at [881, 272] on div "Yes" at bounding box center [967, 265] width 246 height 21
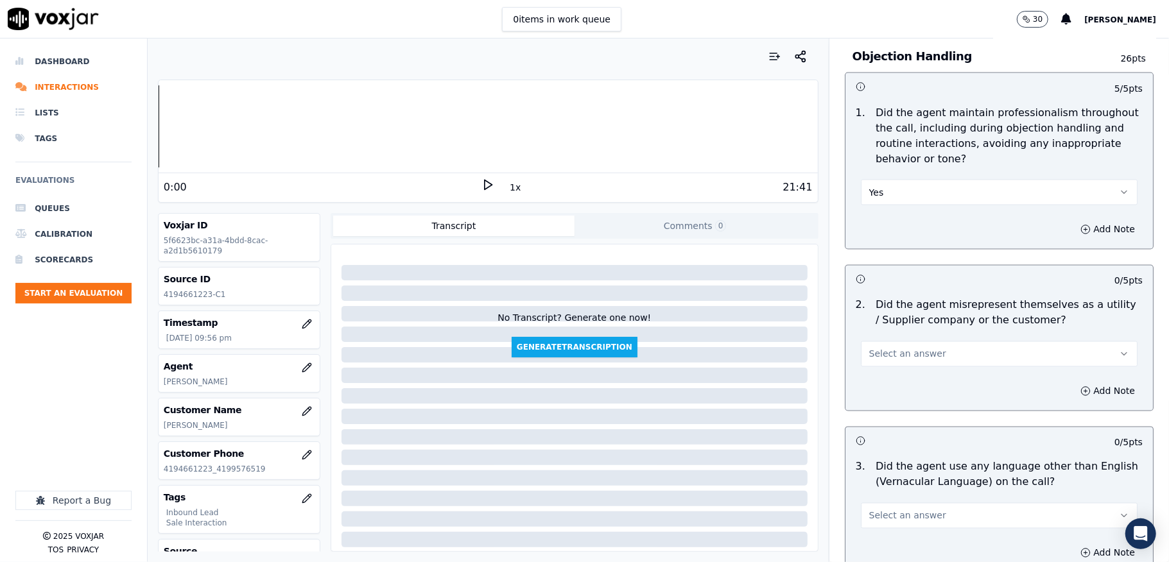
scroll to position [1625, 0]
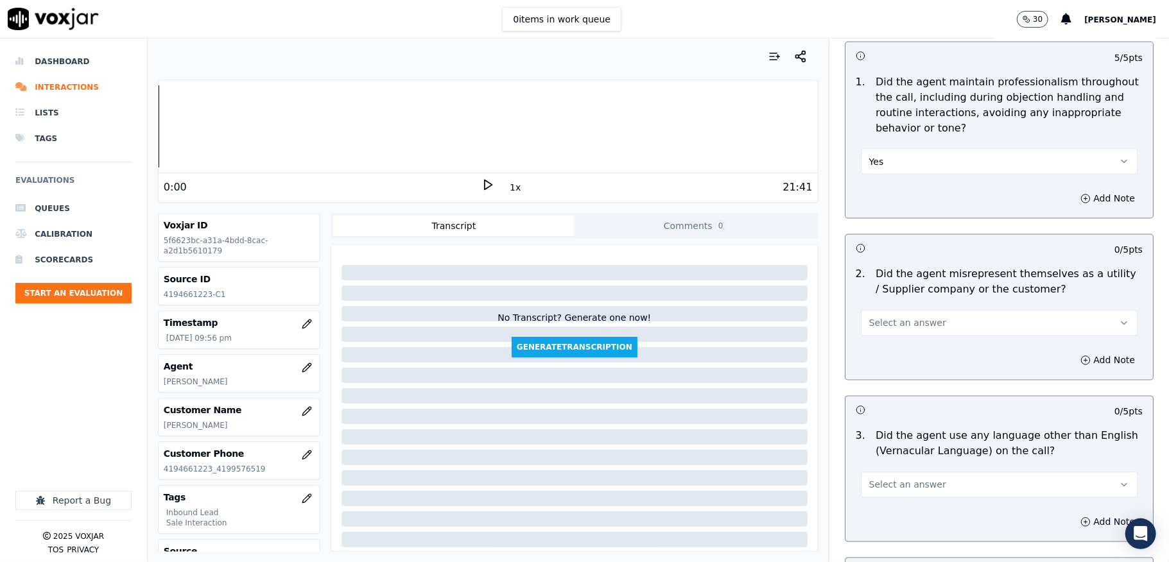
click at [902, 317] on span "Select an answer" at bounding box center [907, 323] width 77 height 13
click at [884, 360] on div "No" at bounding box center [967, 362] width 246 height 21
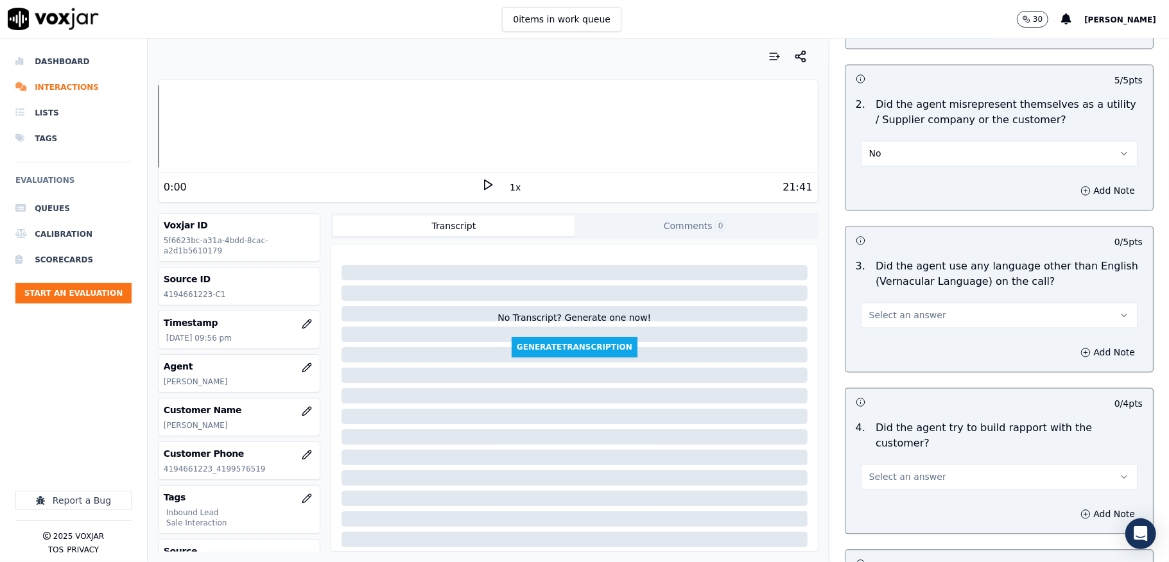
scroll to position [1797, 0]
click at [902, 307] on span "Select an answer" at bounding box center [907, 313] width 77 height 13
click at [888, 345] on div "No" at bounding box center [967, 353] width 246 height 21
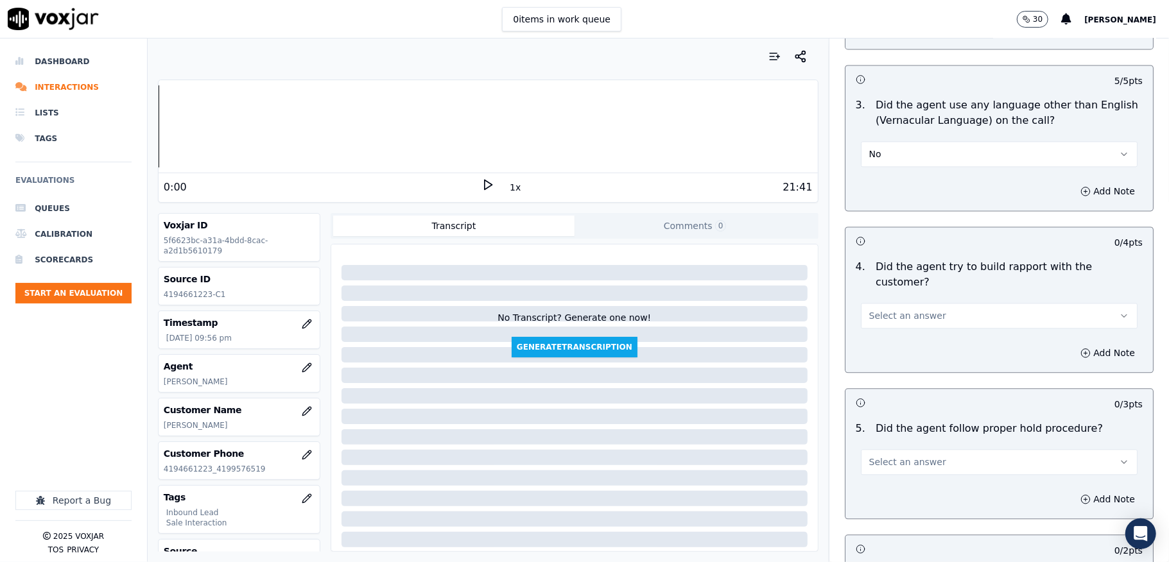
scroll to position [1967, 0]
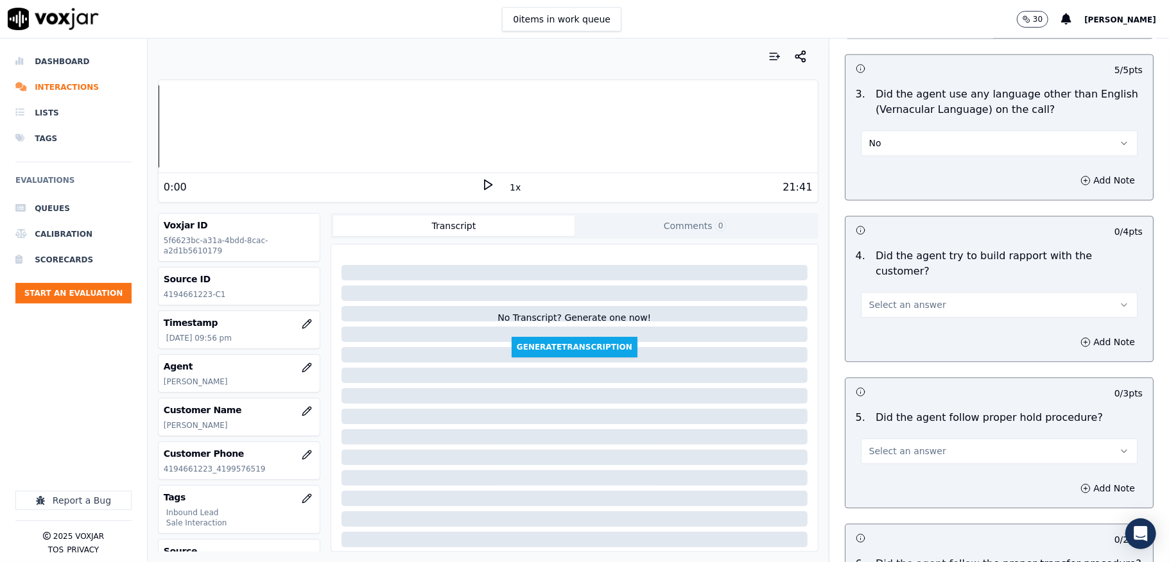
click at [922, 292] on button "Select an answer" at bounding box center [999, 305] width 277 height 26
click at [889, 342] on div "N/A" at bounding box center [967, 349] width 246 height 21
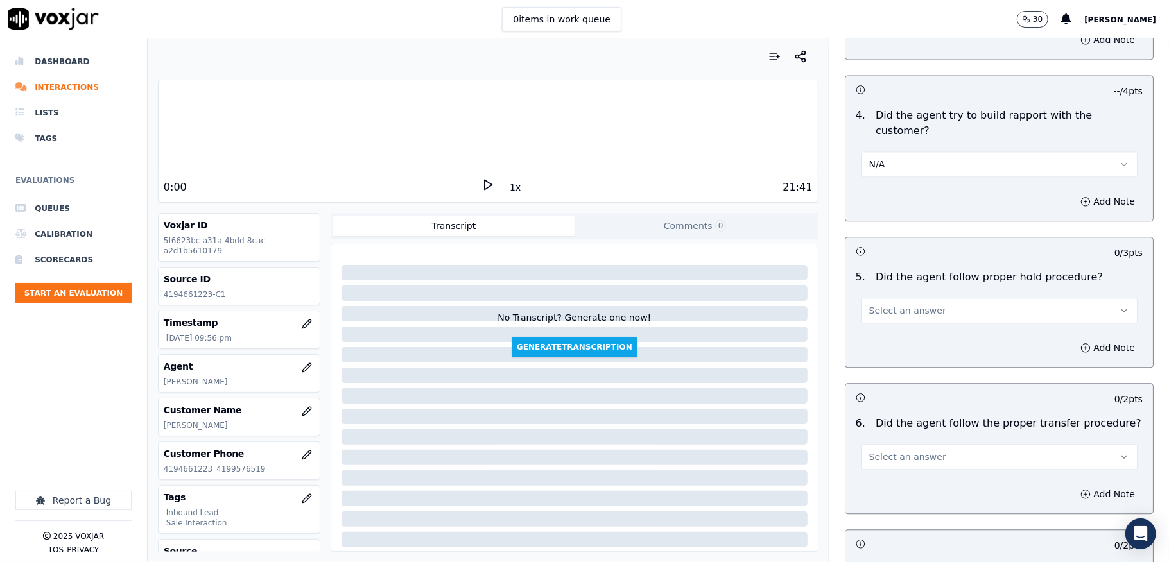
scroll to position [2139, 0]
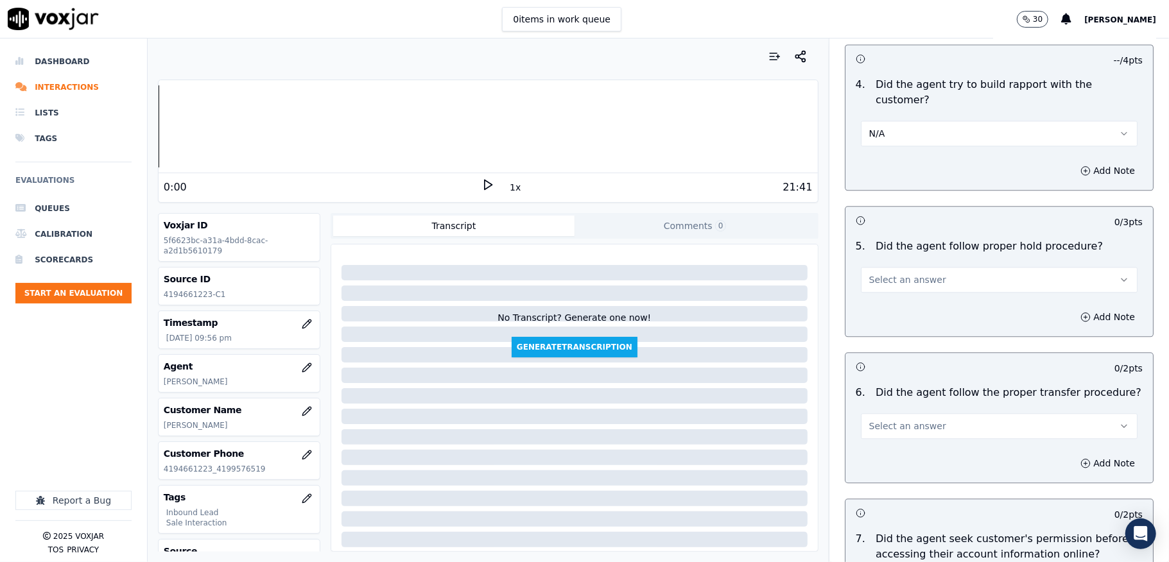
click at [911, 267] on button "Select an answer" at bounding box center [999, 280] width 277 height 26
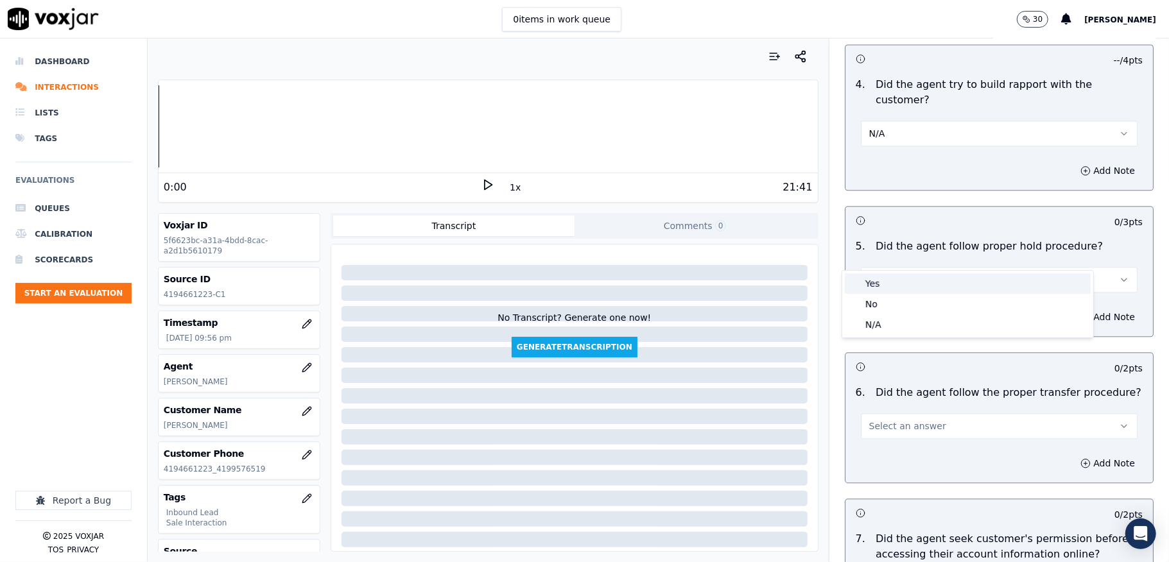
click at [897, 282] on div "Yes" at bounding box center [967, 283] width 246 height 21
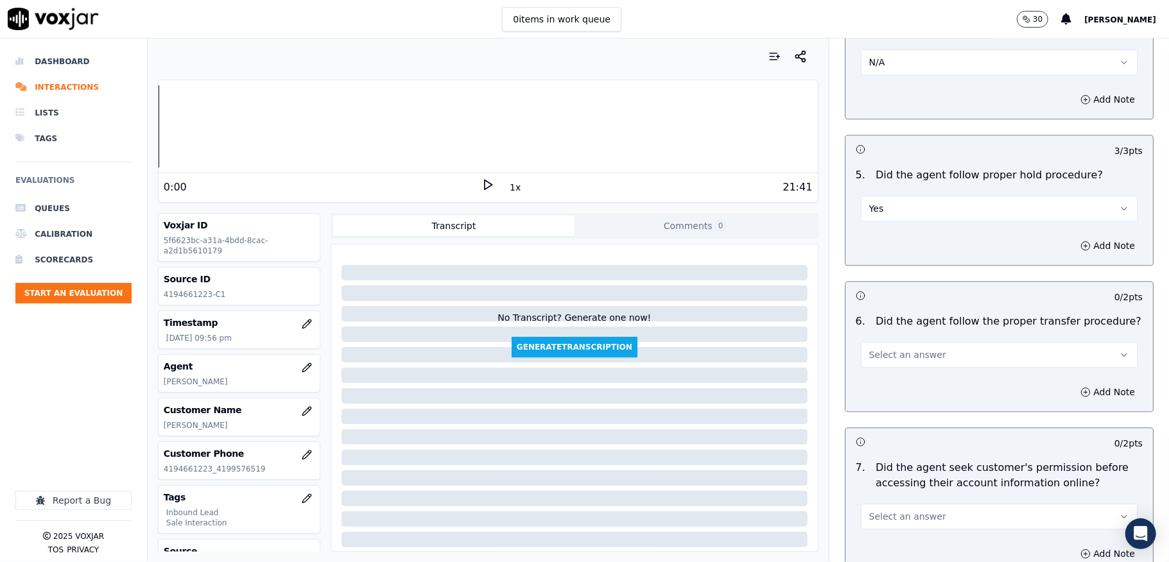
scroll to position [2310, 0]
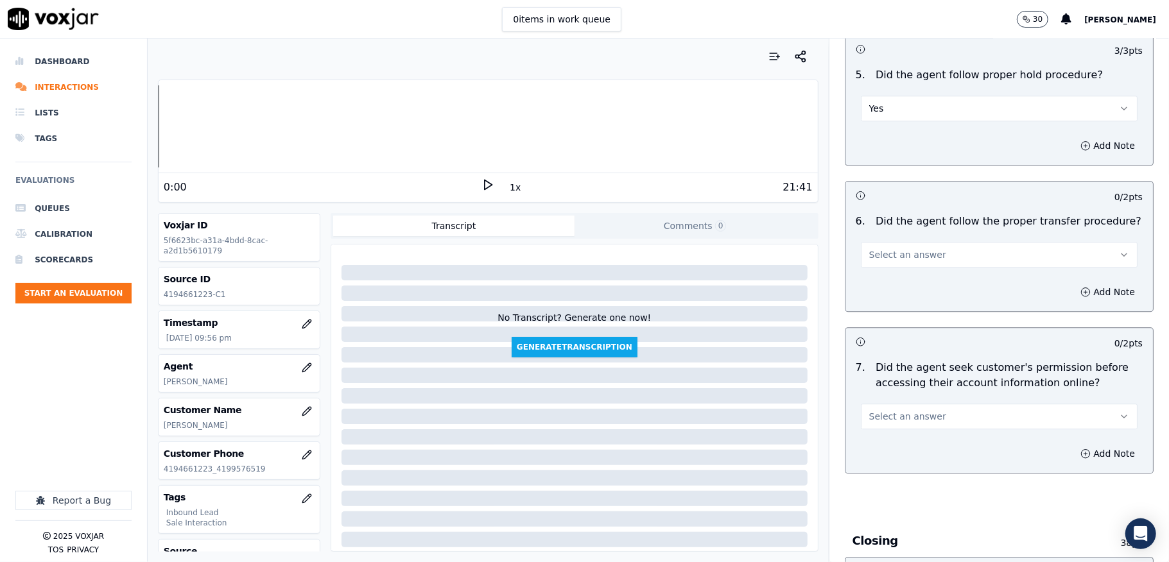
click at [933, 242] on button "Select an answer" at bounding box center [999, 255] width 277 height 26
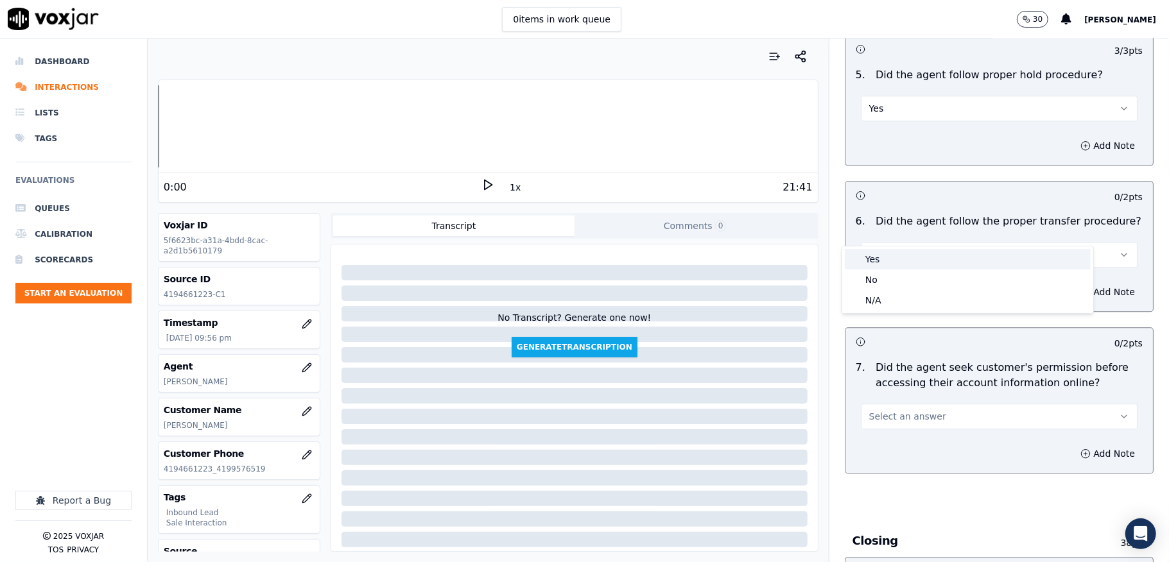
click at [923, 266] on div "Yes" at bounding box center [967, 259] width 246 height 21
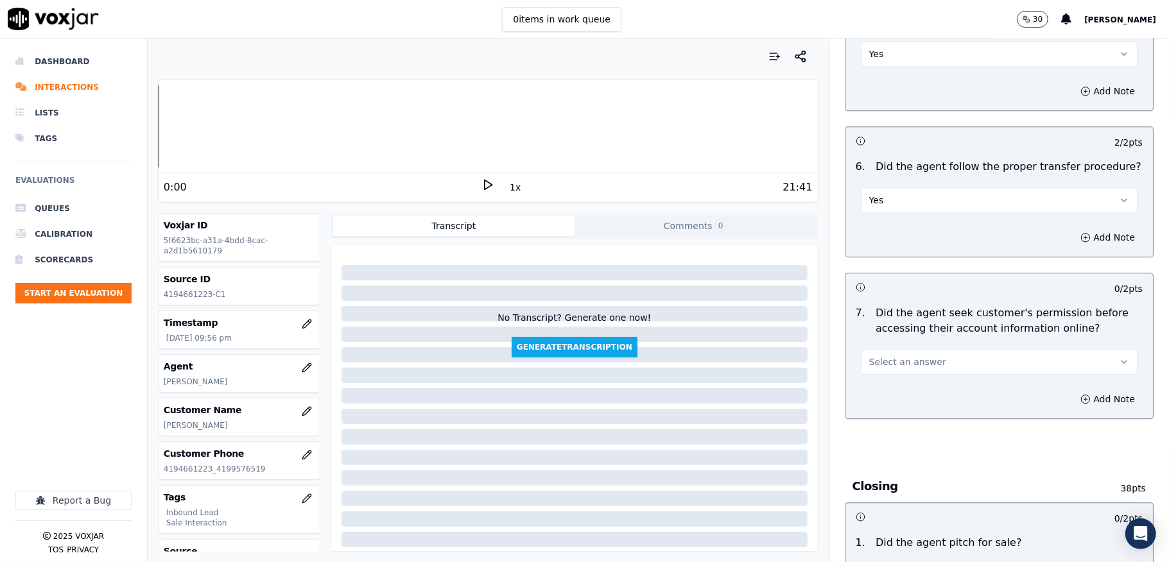
scroll to position [2395, 0]
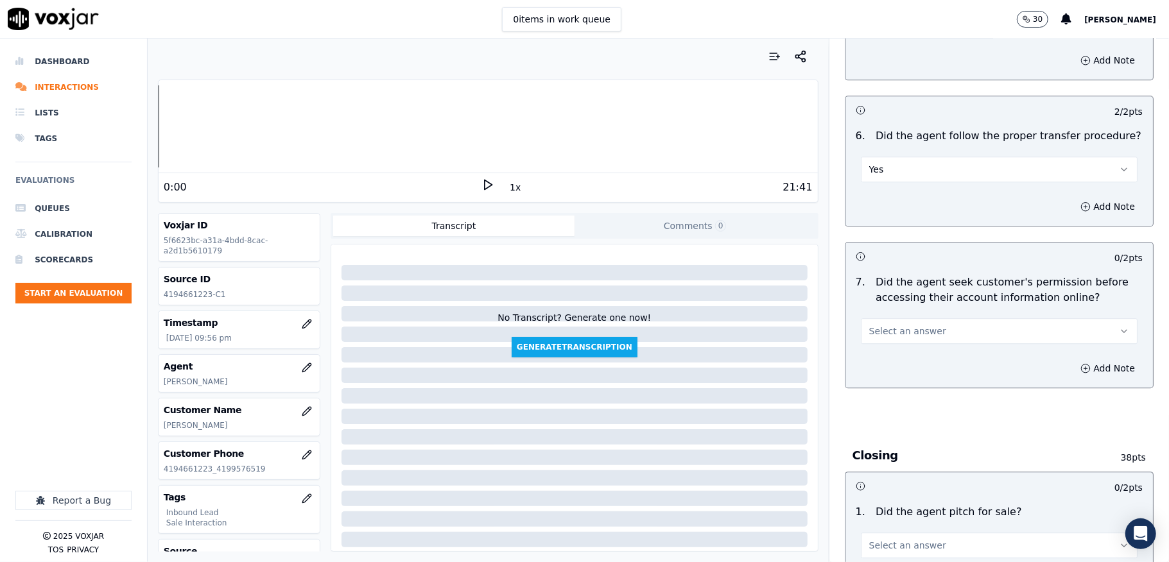
click at [928, 318] on button "Select an answer" at bounding box center [999, 331] width 277 height 26
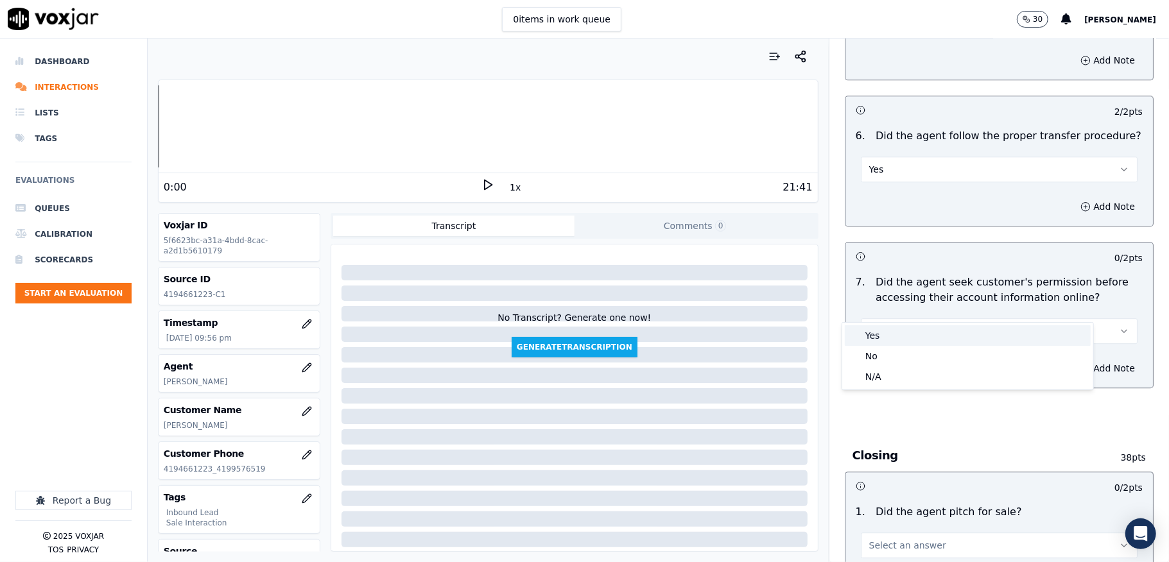
click at [914, 330] on div "Yes" at bounding box center [967, 335] width 246 height 21
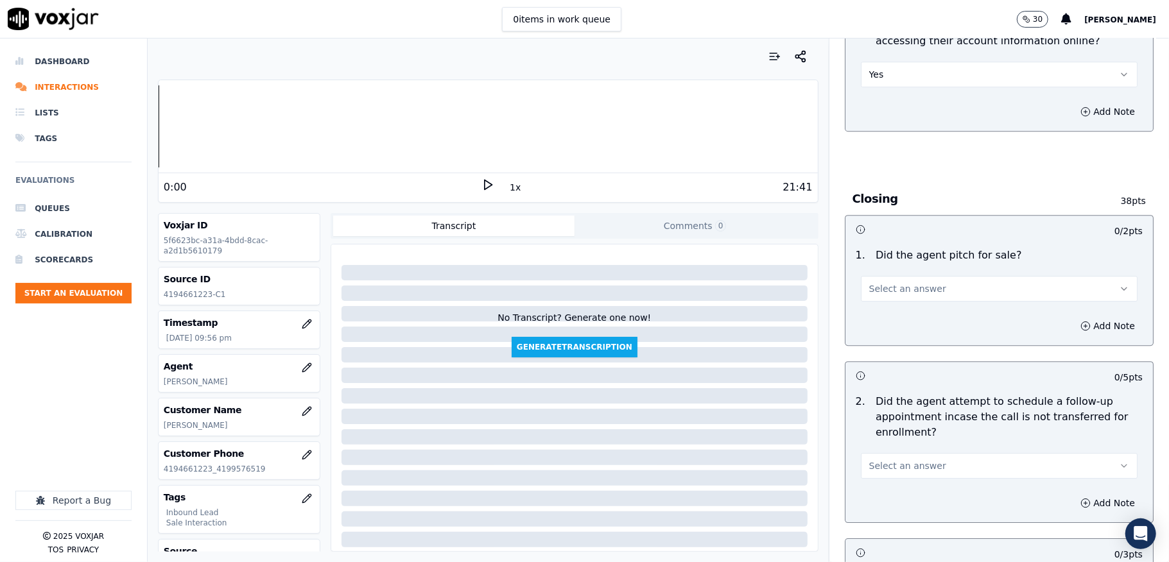
scroll to position [2737, 0]
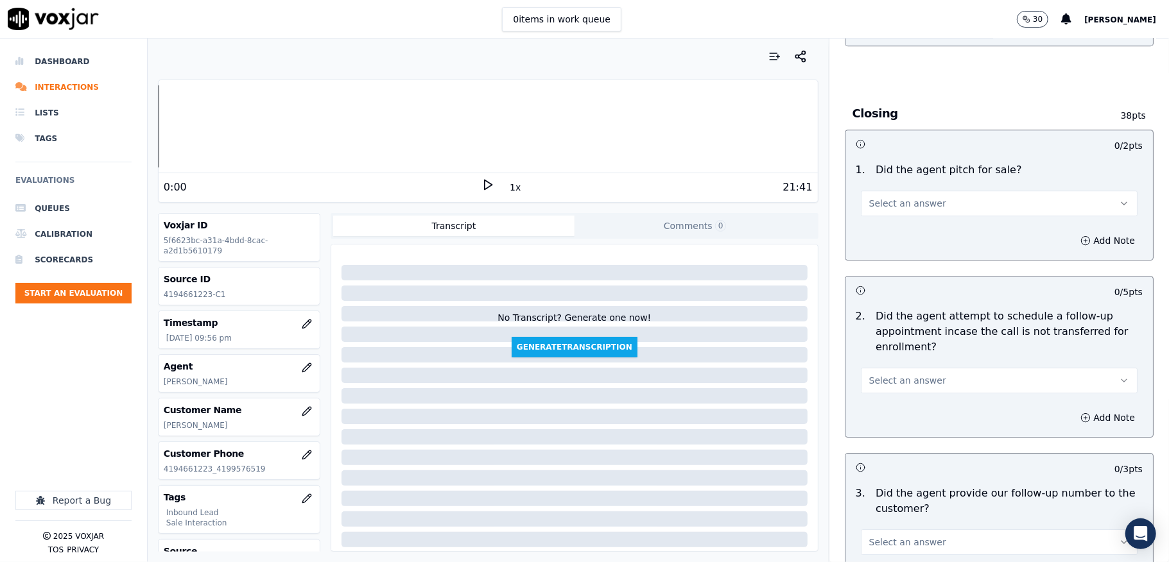
click at [961, 191] on button "Select an answer" at bounding box center [999, 204] width 277 height 26
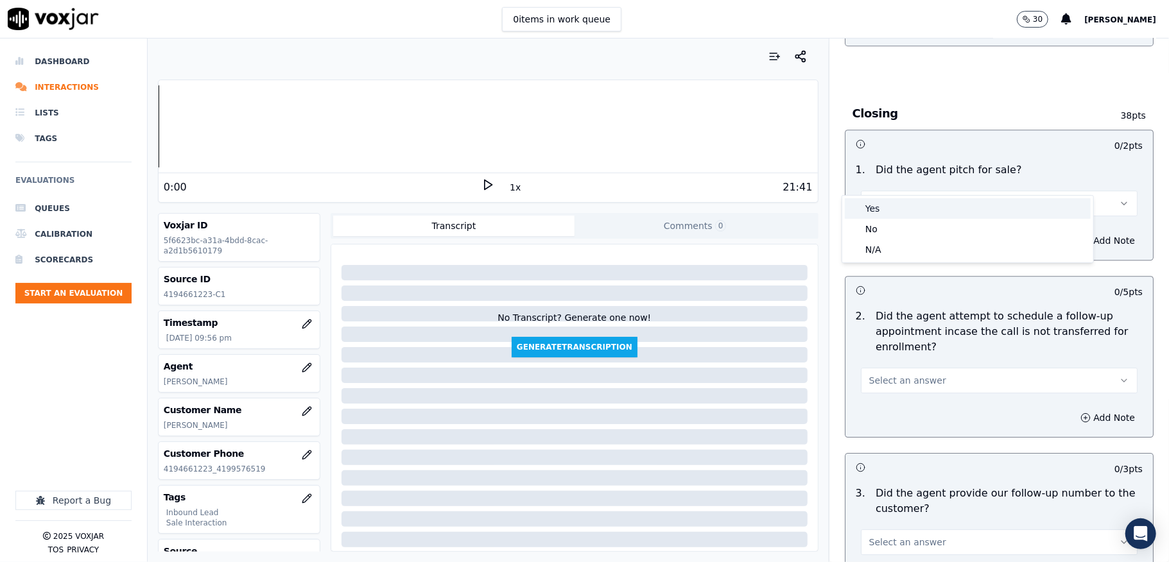
click at [940, 209] on div "Yes" at bounding box center [967, 208] width 246 height 21
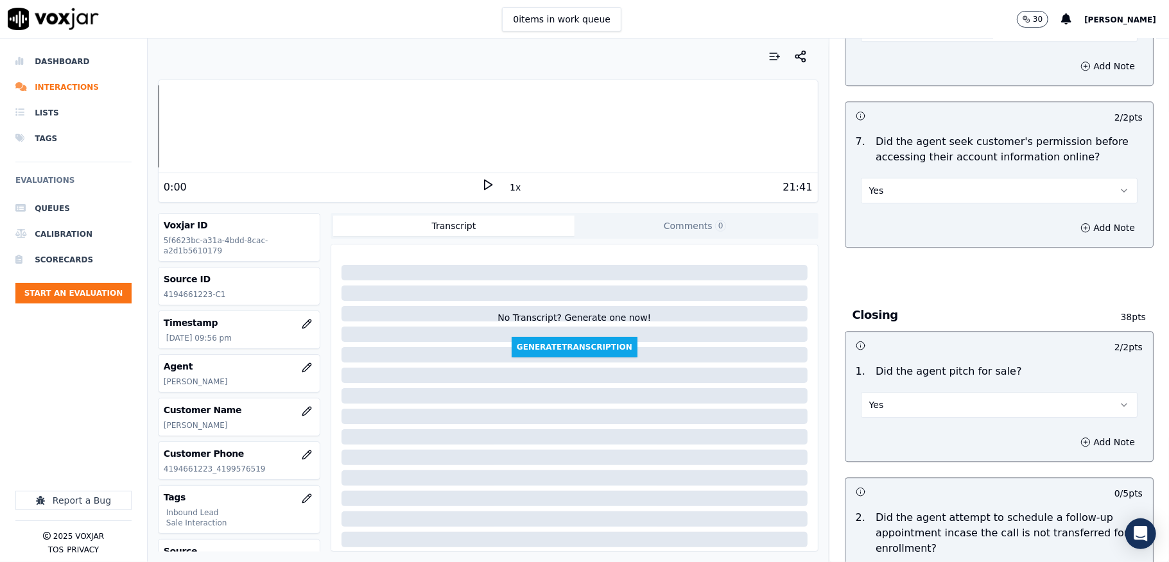
scroll to position [2567, 0]
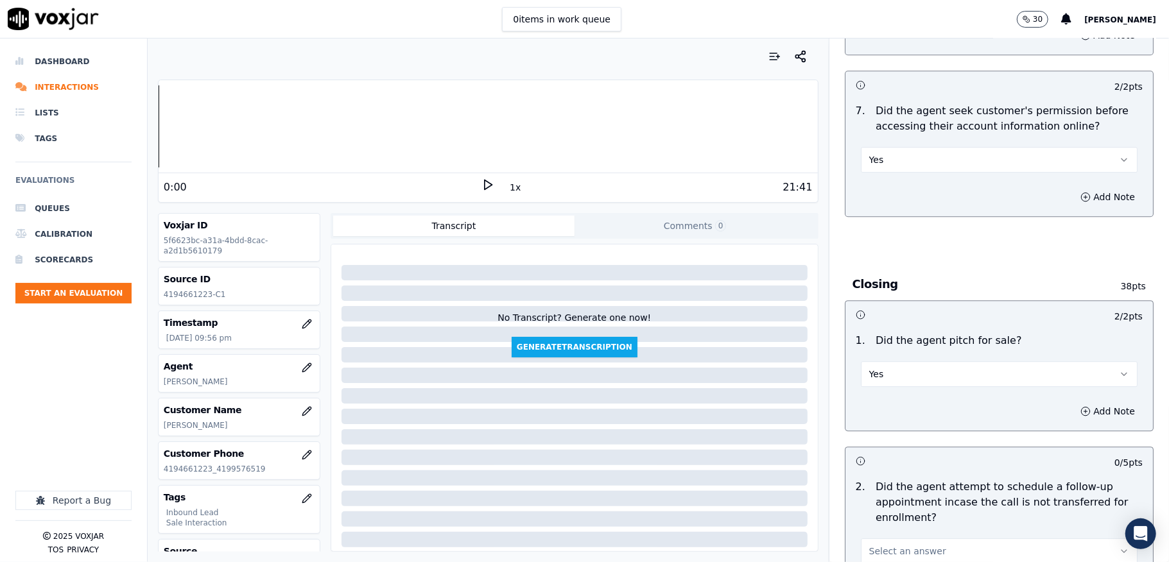
click at [970, 144] on div "Yes" at bounding box center [999, 158] width 277 height 28
click at [933, 147] on button "Yes" at bounding box center [999, 160] width 277 height 26
click at [914, 183] on div "No" at bounding box center [967, 185] width 246 height 21
click at [1072, 188] on button "Add Note" at bounding box center [1107, 197] width 70 height 18
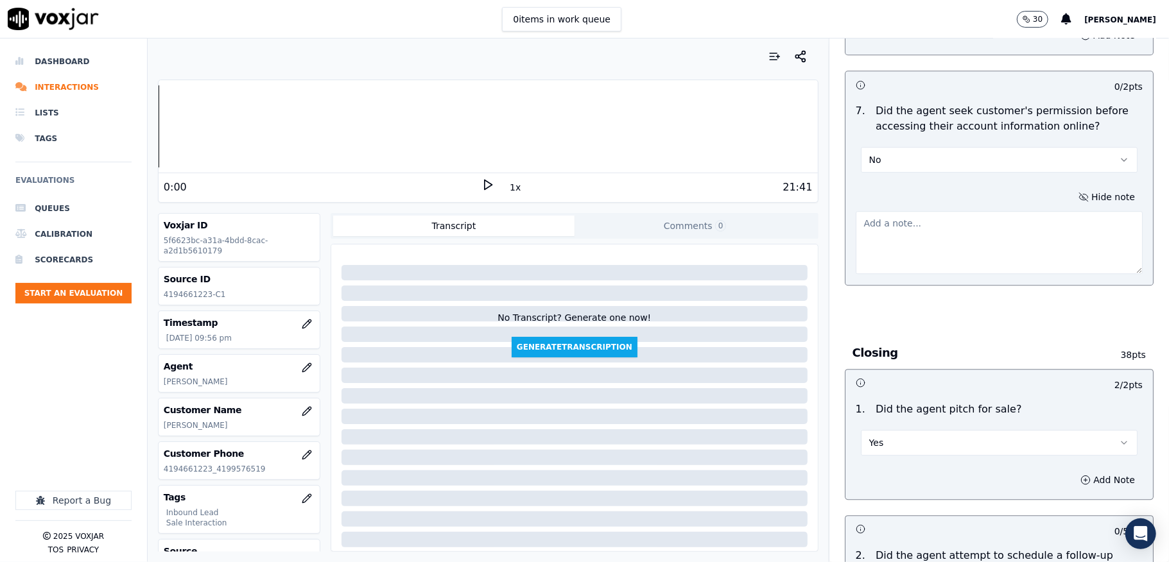
click at [932, 225] on textarea at bounding box center [998, 242] width 287 height 63
paste textarea "Call id - 20250910-143008_@1:29 / @4:21 - agent share the account number - The …"
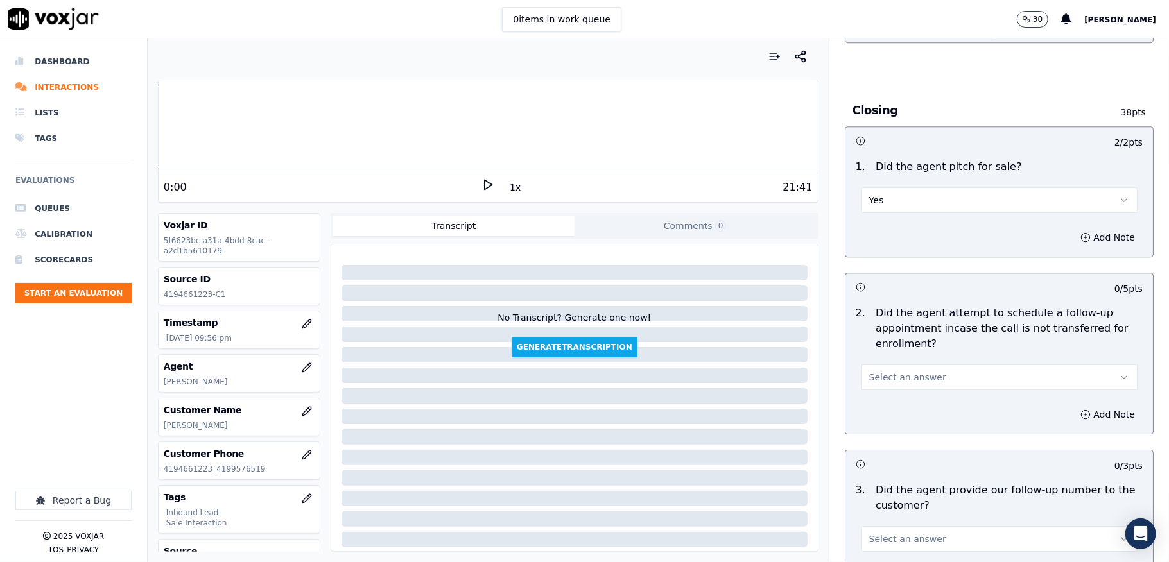
scroll to position [2909, 0]
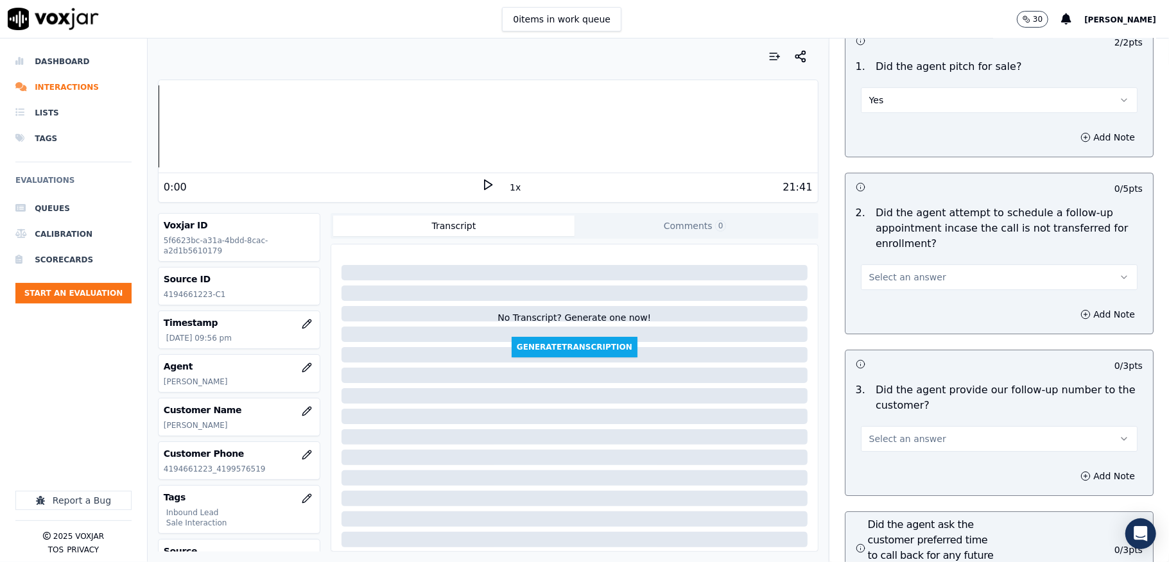
type textarea "Call id - 20250910-143008_@1:29 / @4:21 - agent share the account number - The …"
click at [887, 271] on span "Select an answer" at bounding box center [907, 277] width 77 height 13
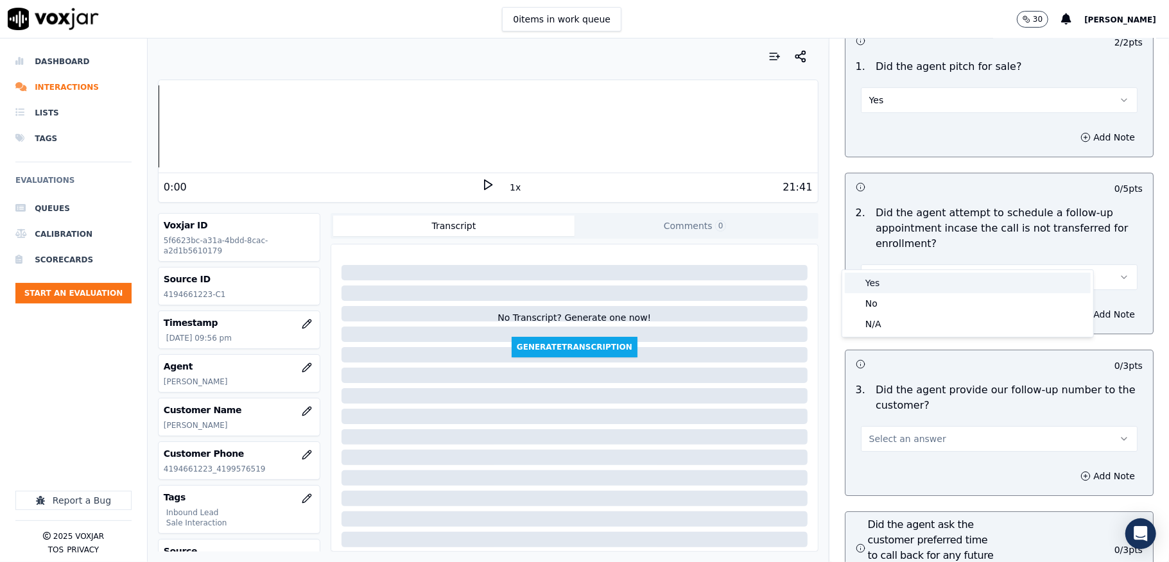
click at [862, 281] on div "Yes" at bounding box center [967, 283] width 246 height 21
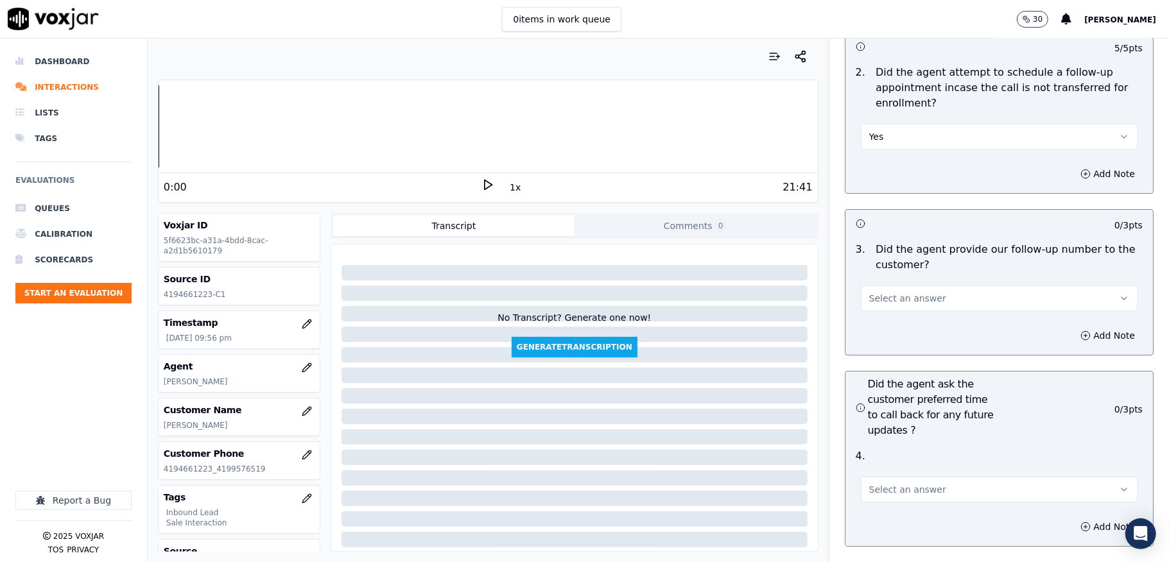
scroll to position [3080, 0]
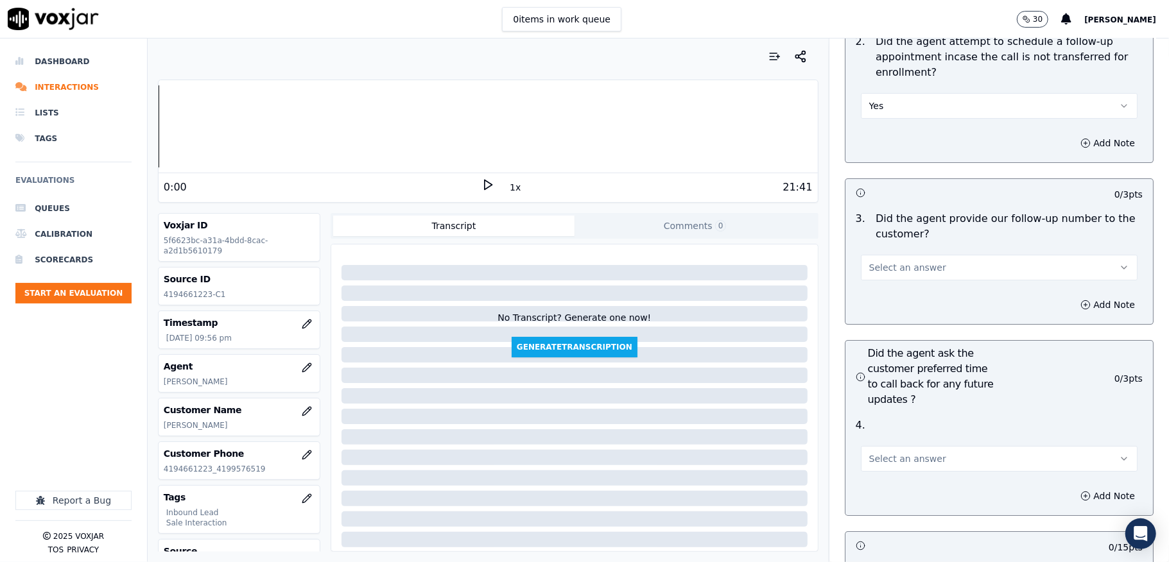
click at [927, 242] on div "Select an answer" at bounding box center [998, 261] width 297 height 39
drag, startPoint x: 909, startPoint y: 243, endPoint x: 900, endPoint y: 258, distance: 17.8
click at [909, 261] on span "Select an answer" at bounding box center [907, 267] width 77 height 13
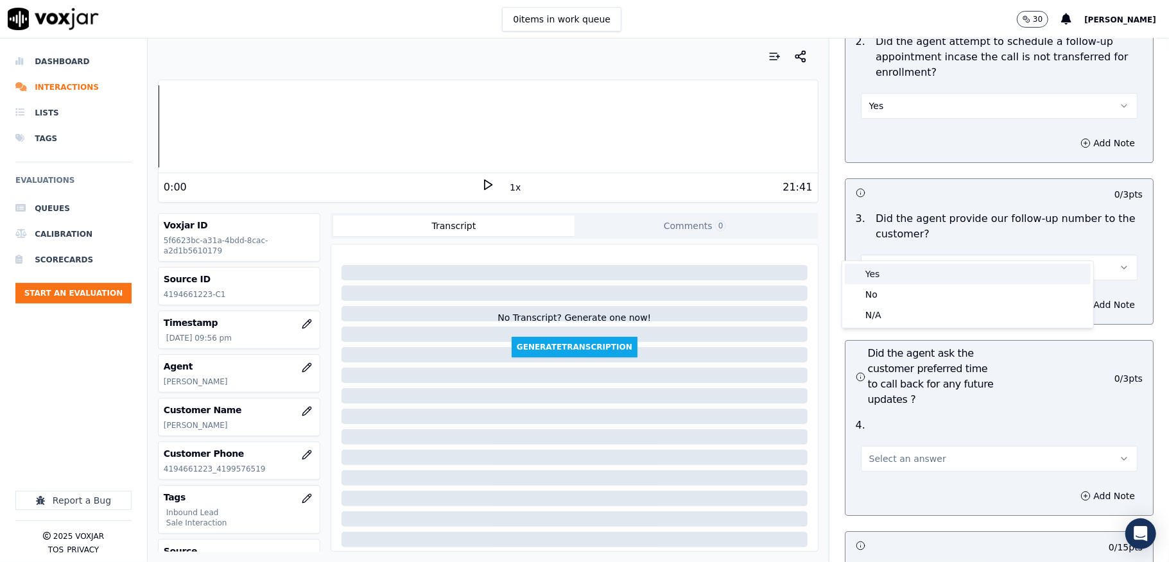
click at [889, 268] on div "Yes" at bounding box center [967, 274] width 246 height 21
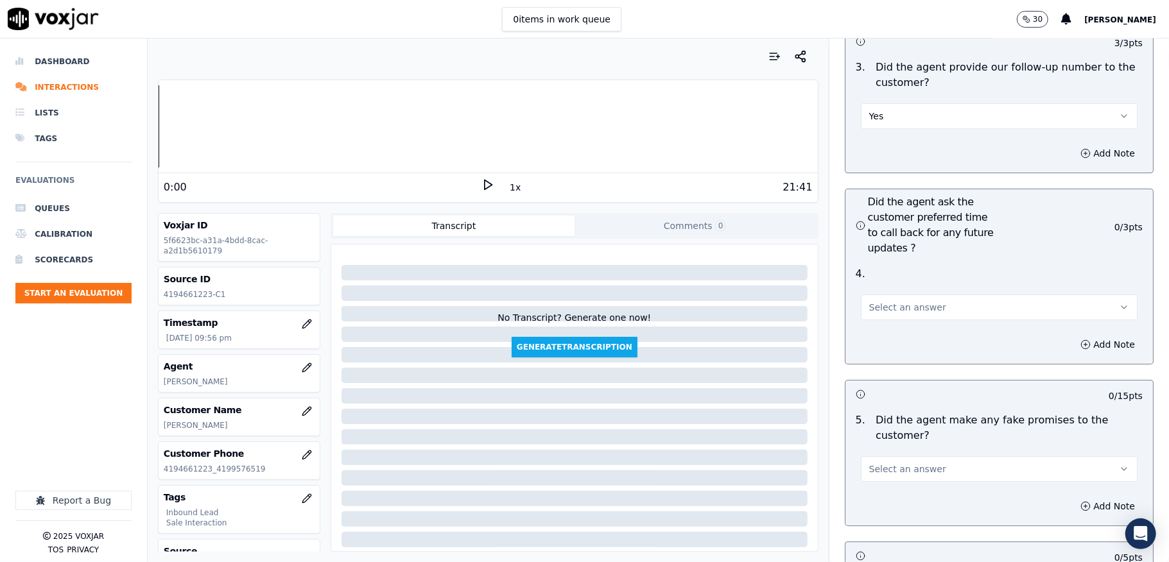
scroll to position [3251, 0]
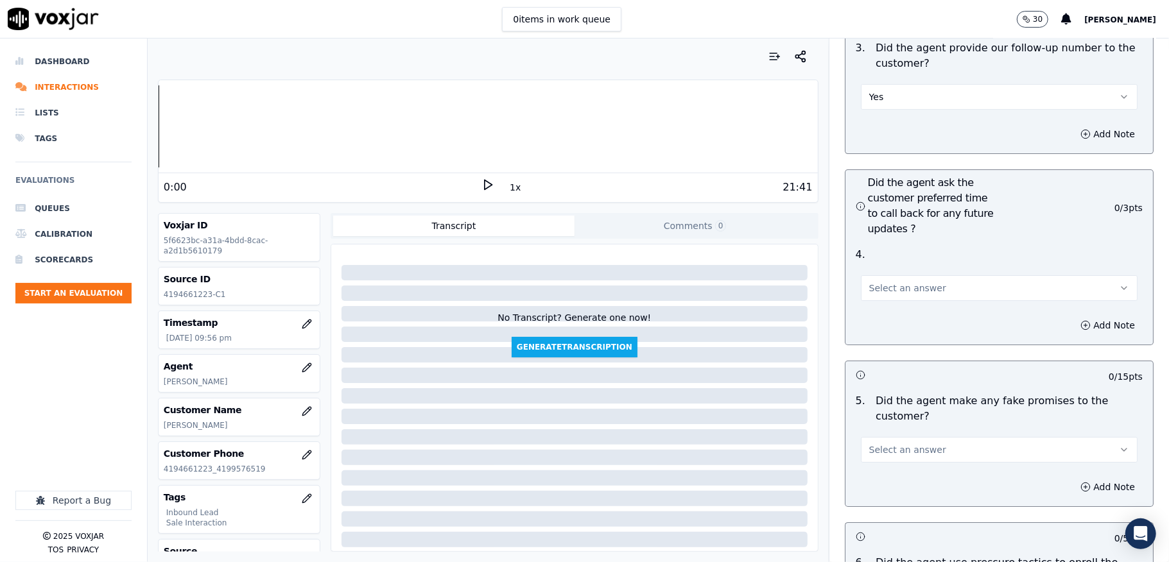
click at [896, 275] on button "Select an answer" at bounding box center [999, 288] width 277 height 26
click at [873, 335] on div "N/A" at bounding box center [967, 335] width 246 height 21
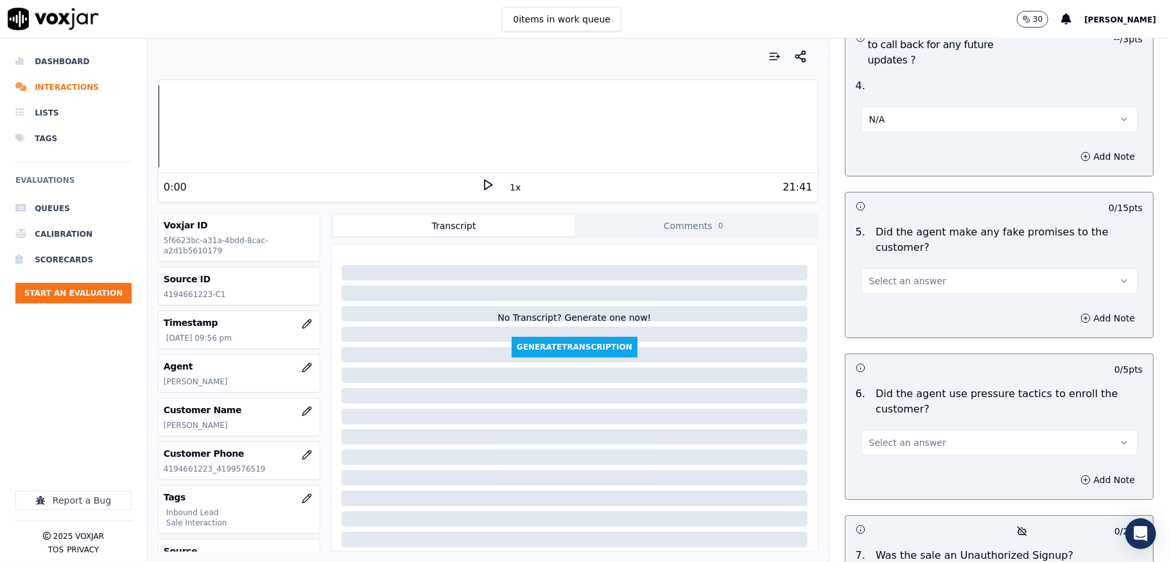
scroll to position [3422, 0]
click at [902, 266] on button "Select an answer" at bounding box center [999, 279] width 277 height 26
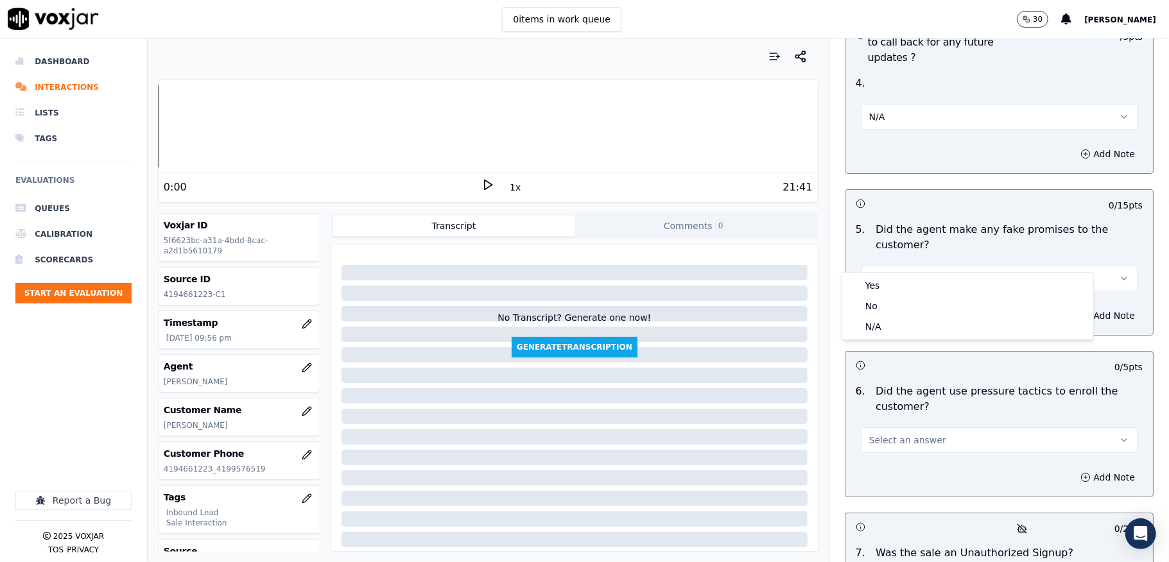
scroll to position [3337, 0]
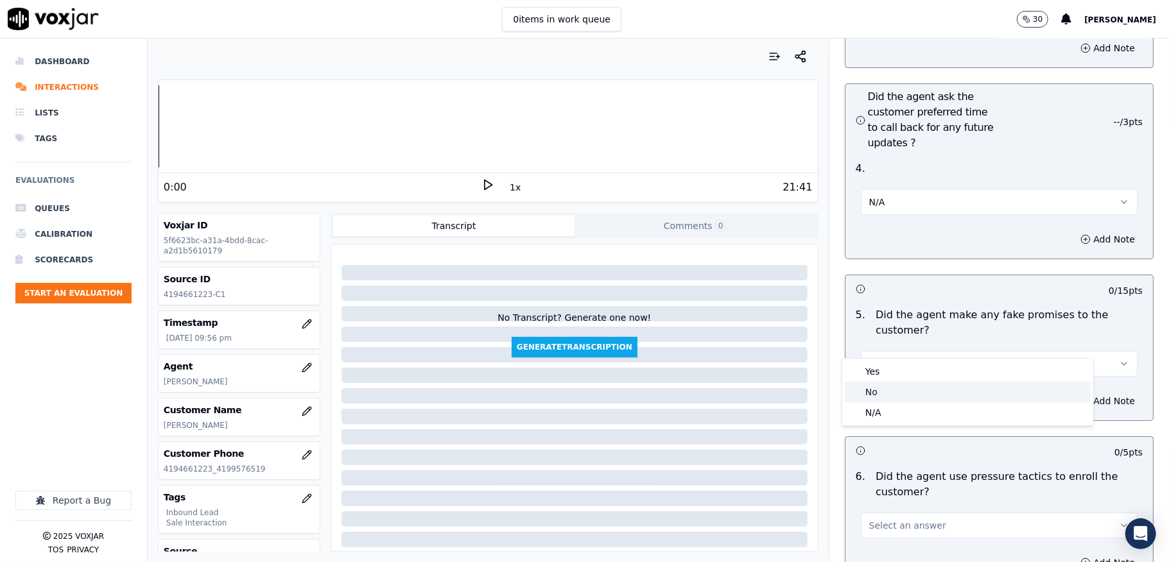
click at [869, 396] on div "No" at bounding box center [967, 392] width 246 height 21
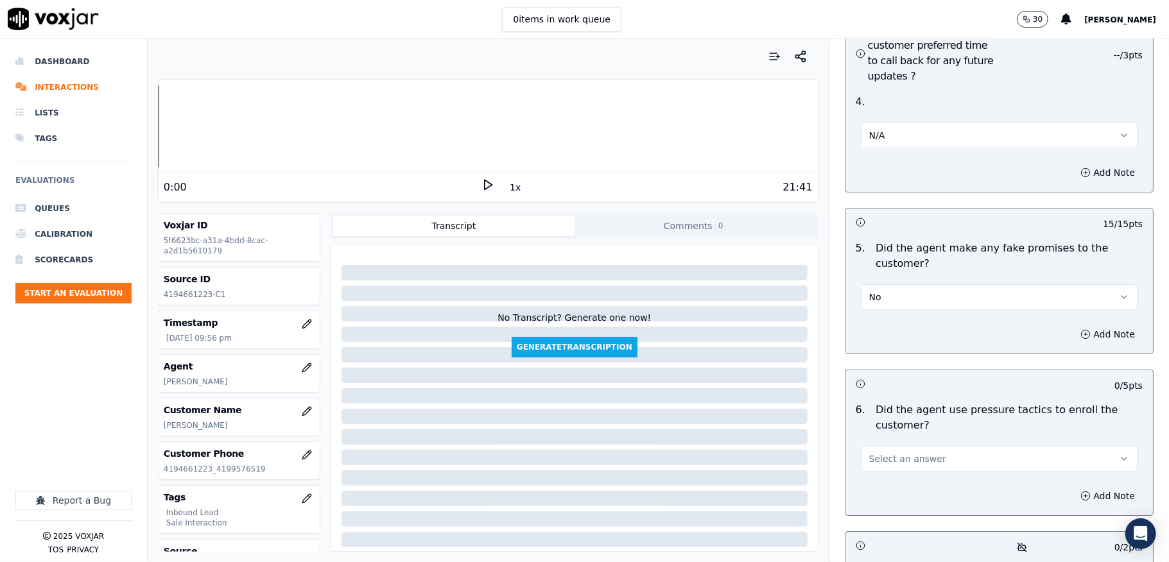
scroll to position [3507, 0]
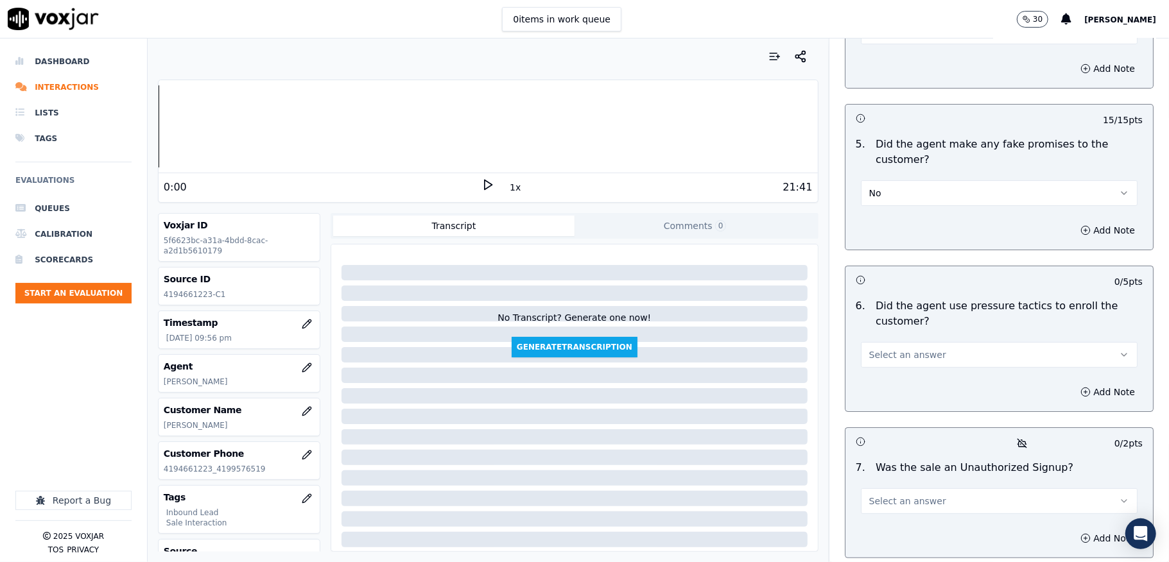
click at [892, 342] on button "Select an answer" at bounding box center [999, 355] width 277 height 26
click at [891, 377] on div "No" at bounding box center [967, 383] width 246 height 21
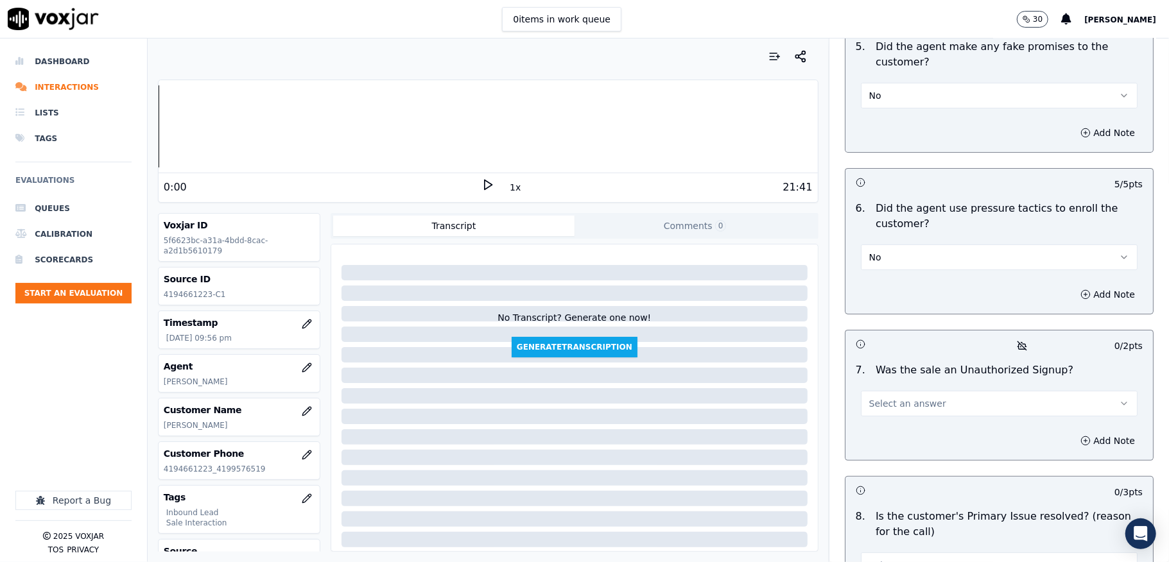
scroll to position [3764, 0]
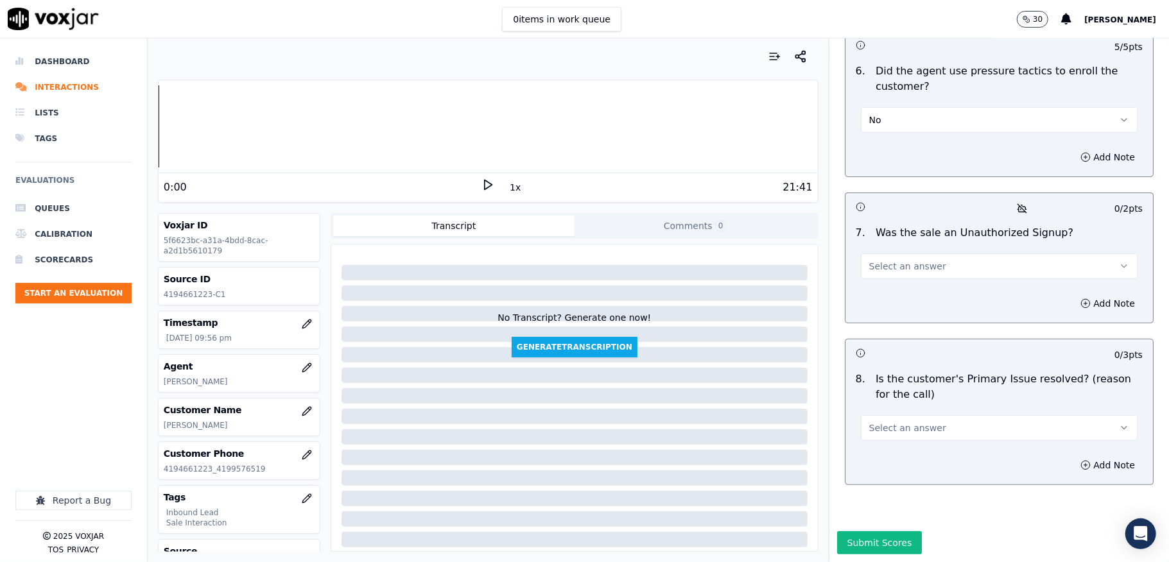
click at [901, 260] on span "Select an answer" at bounding box center [907, 266] width 77 height 13
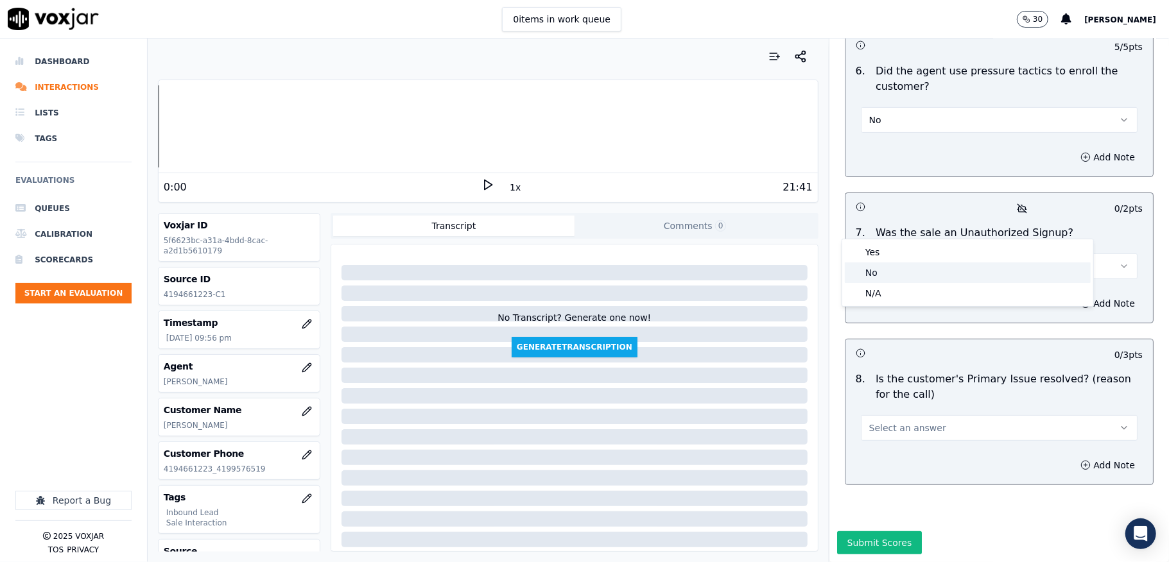
click at [881, 268] on div "No" at bounding box center [967, 272] width 246 height 21
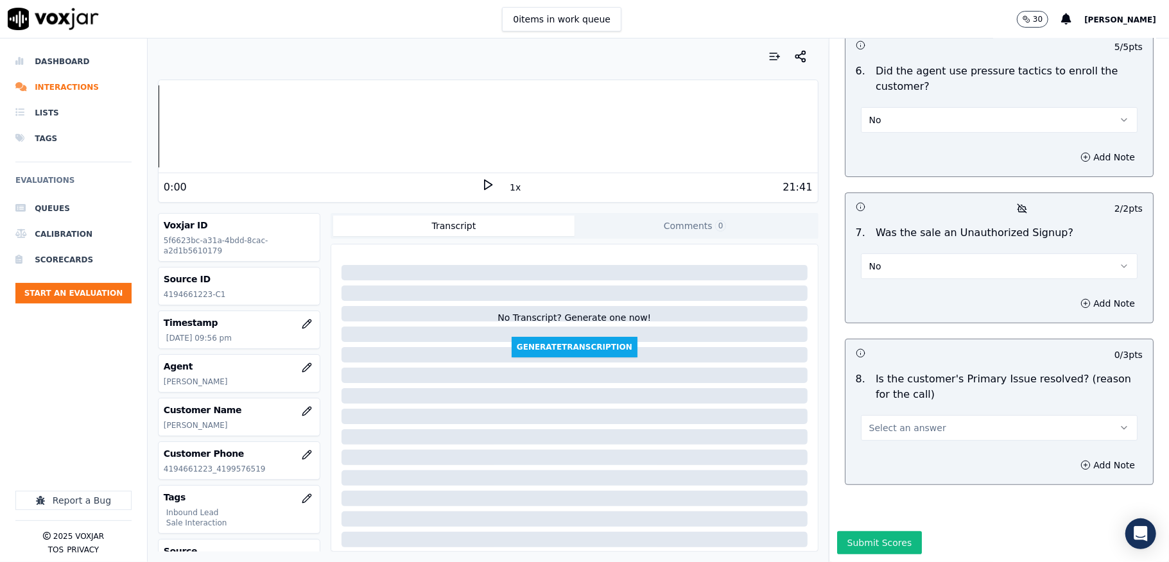
click at [886, 415] on button "Select an answer" at bounding box center [999, 428] width 277 height 26
click at [871, 419] on div "Yes" at bounding box center [967, 414] width 246 height 21
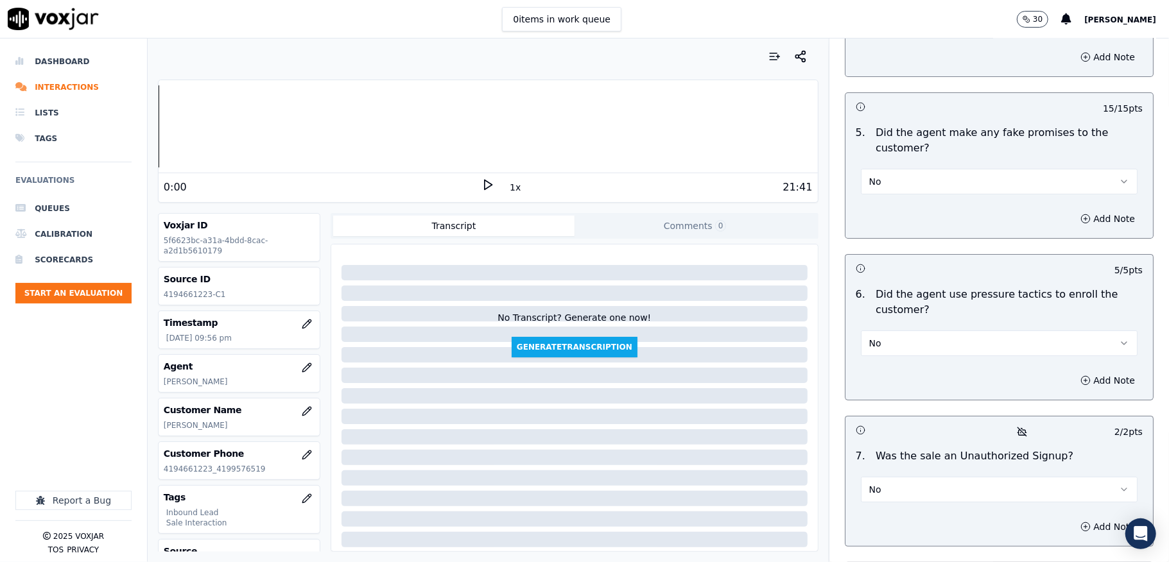
scroll to position [3766, 0]
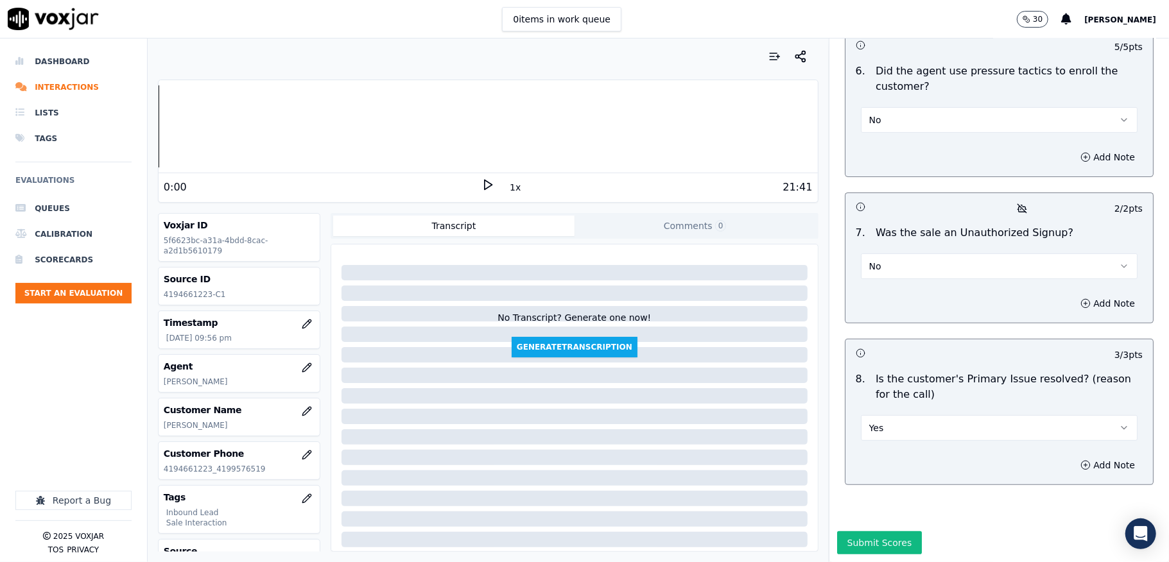
click at [865, 415] on button "Yes" at bounding box center [999, 428] width 277 height 26
click at [868, 450] on div "N/A" at bounding box center [967, 453] width 246 height 21
click at [871, 531] on button "Submit Scores" at bounding box center [879, 542] width 85 height 23
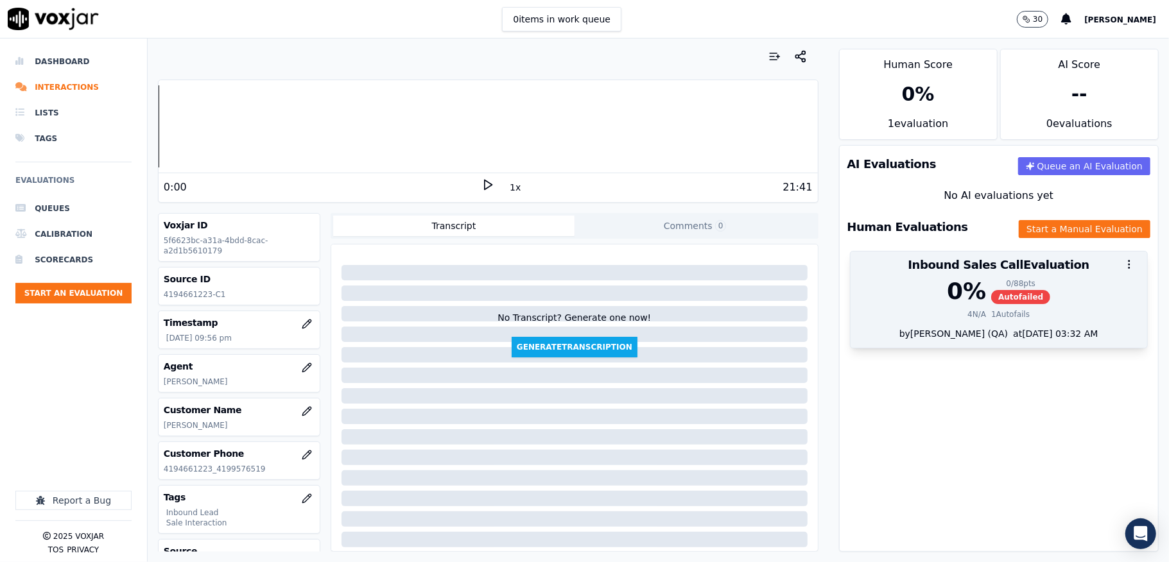
click at [996, 291] on span "Autofailed" at bounding box center [1020, 297] width 59 height 14
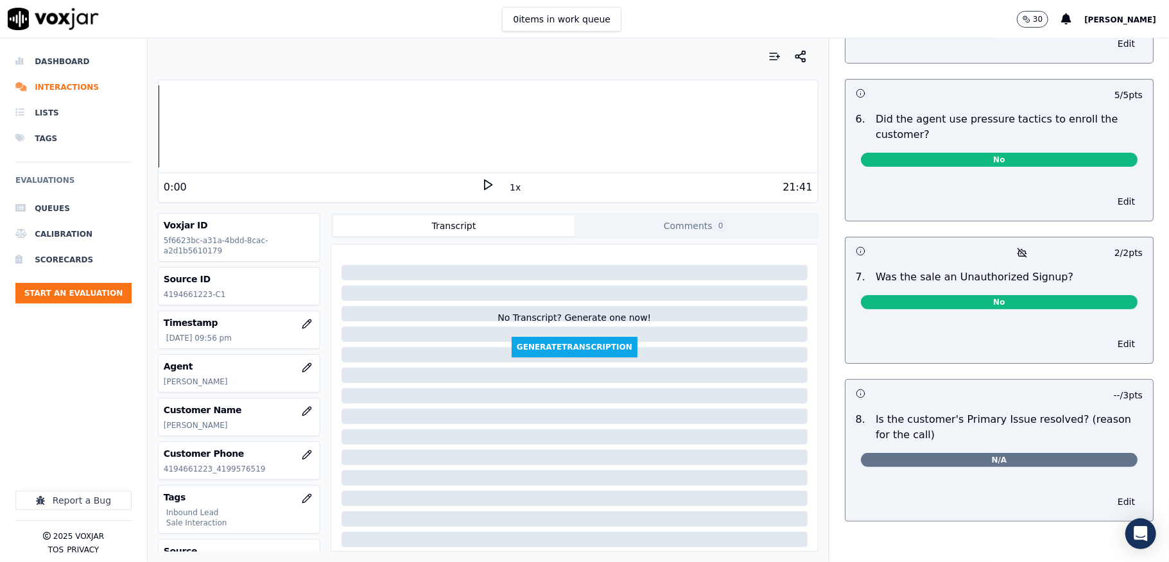
scroll to position [0, 0]
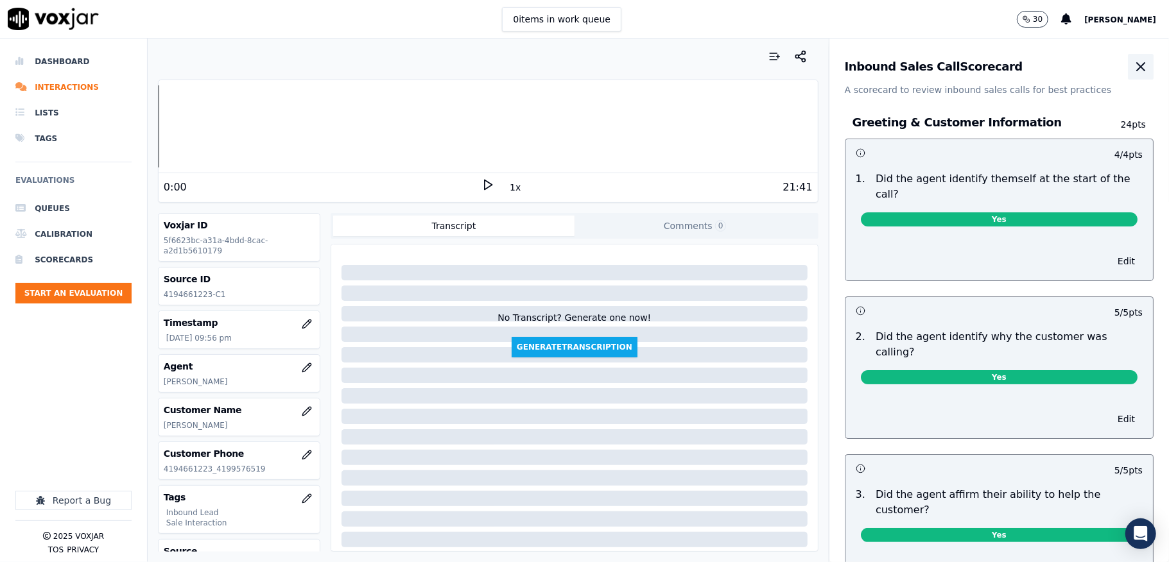
click at [1133, 62] on icon "button" at bounding box center [1140, 66] width 15 height 15
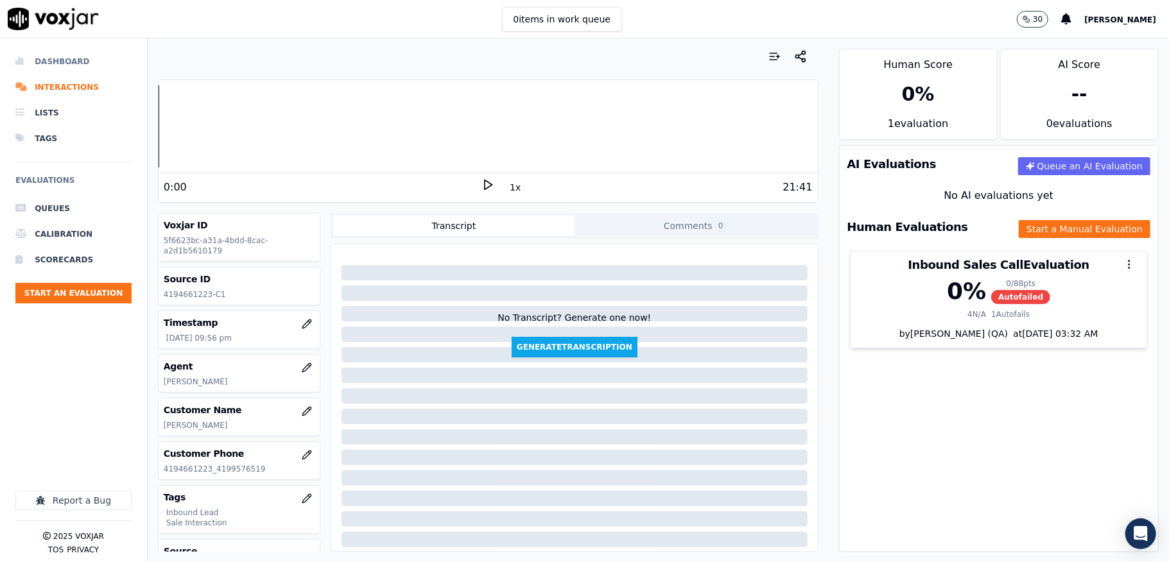
click at [50, 60] on li "Dashboard" at bounding box center [73, 62] width 116 height 26
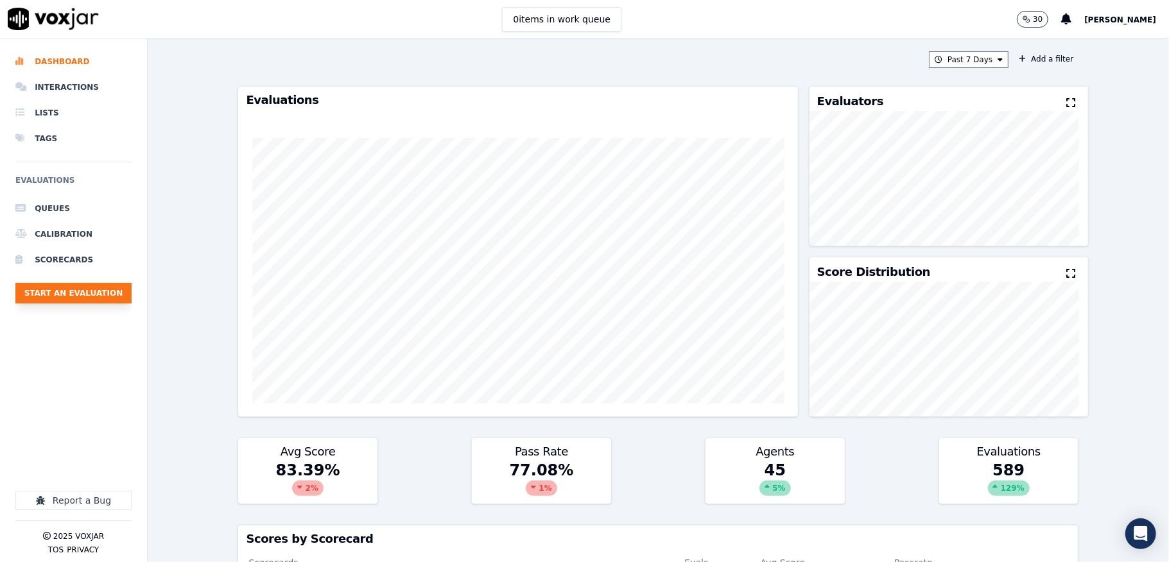
click at [108, 293] on button "Start an Evaluation" at bounding box center [73, 293] width 116 height 21
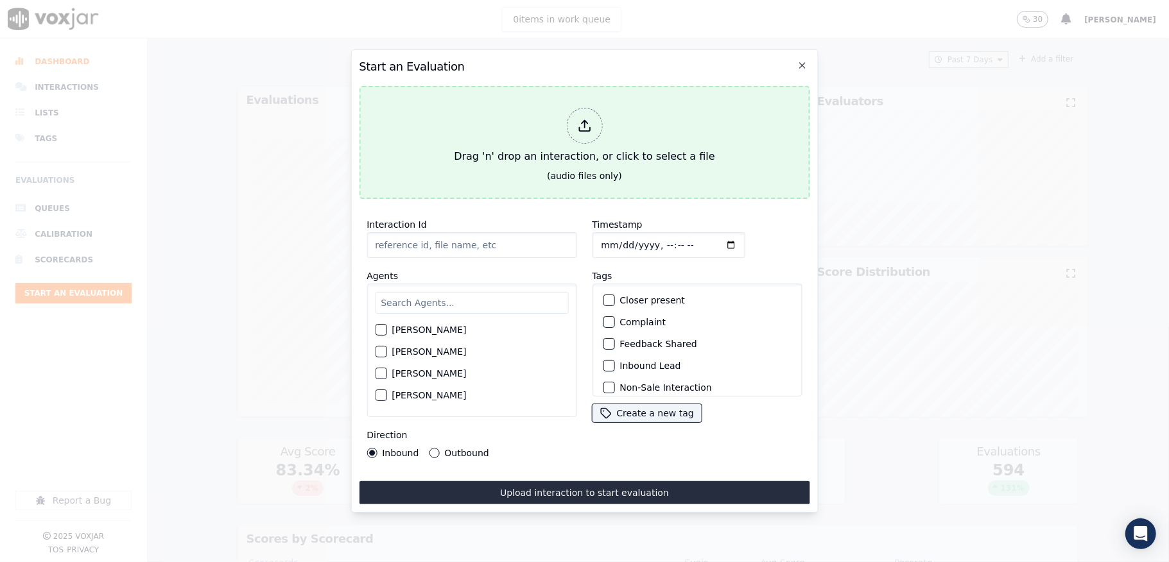
click at [576, 110] on div at bounding box center [584, 126] width 36 height 36
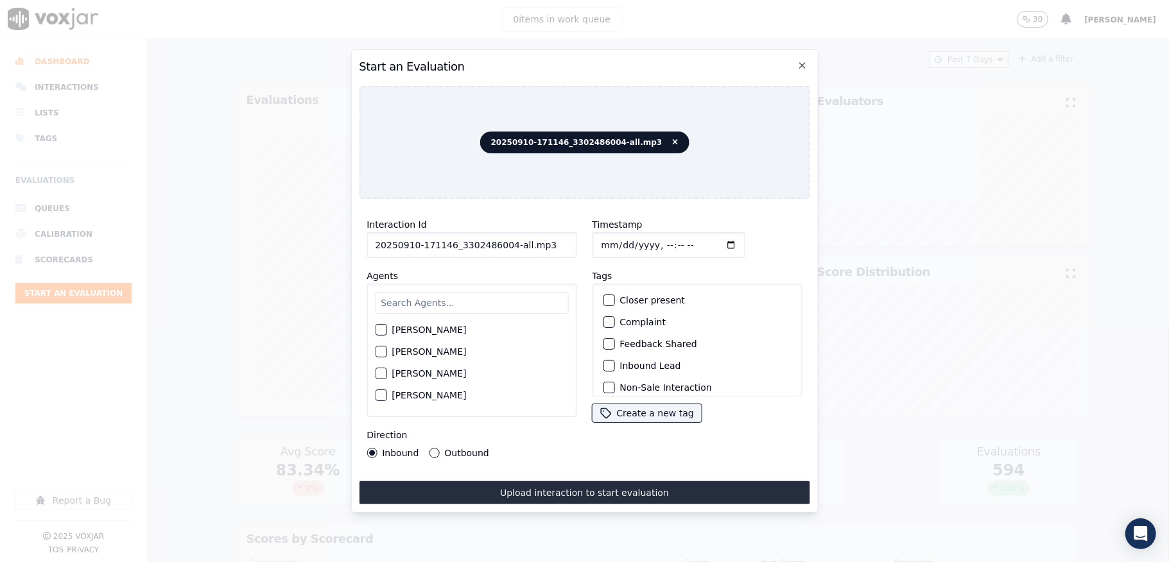
drag, startPoint x: 501, startPoint y: 244, endPoint x: 557, endPoint y: 244, distance: 55.8
click at [557, 244] on input "20250910-171146_3302486004-all.mp3" at bounding box center [471, 245] width 210 height 26
type input "20250910-171146_3302486004-C1"
click at [615, 236] on input "Timestamp" at bounding box center [668, 245] width 153 height 26
type input "2025-09-10T22:20"
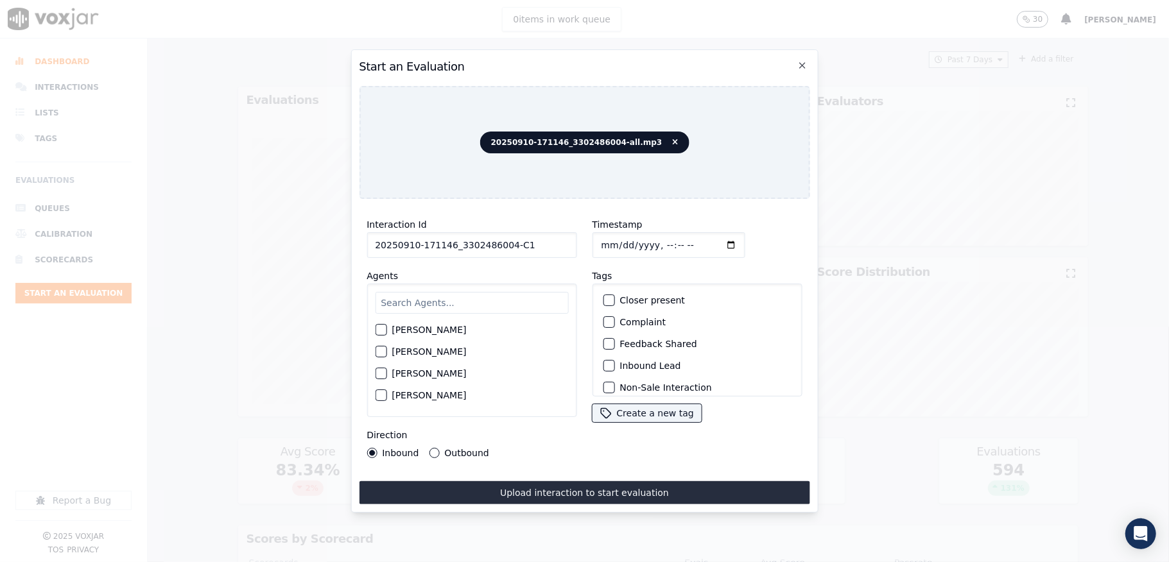
click at [494, 299] on input "text" at bounding box center [471, 303] width 193 height 22
type input "ed"
click at [375, 328] on button "[PERSON_NAME]" at bounding box center [381, 334] width 12 height 12
click at [432, 448] on button "Outbound" at bounding box center [434, 453] width 10 height 10
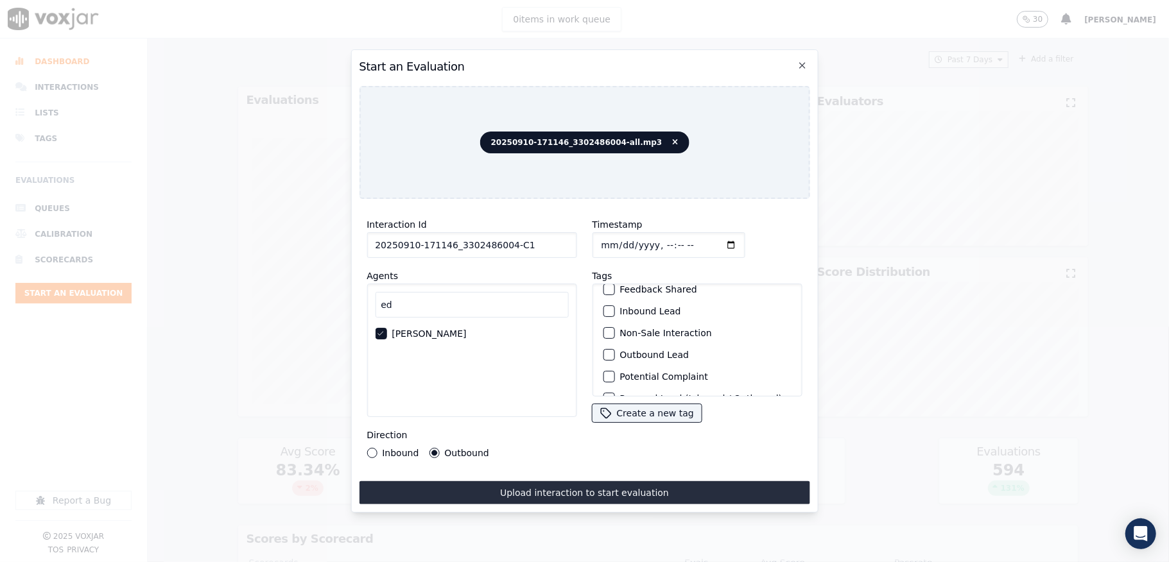
scroll to position [85, 0]
click at [603, 321] on div "button" at bounding box center [607, 324] width 9 height 9
click at [606, 374] on button "Sale Interaction" at bounding box center [609, 380] width 12 height 12
click at [599, 481] on button "Upload interaction to start evaluation" at bounding box center [584, 492] width 450 height 23
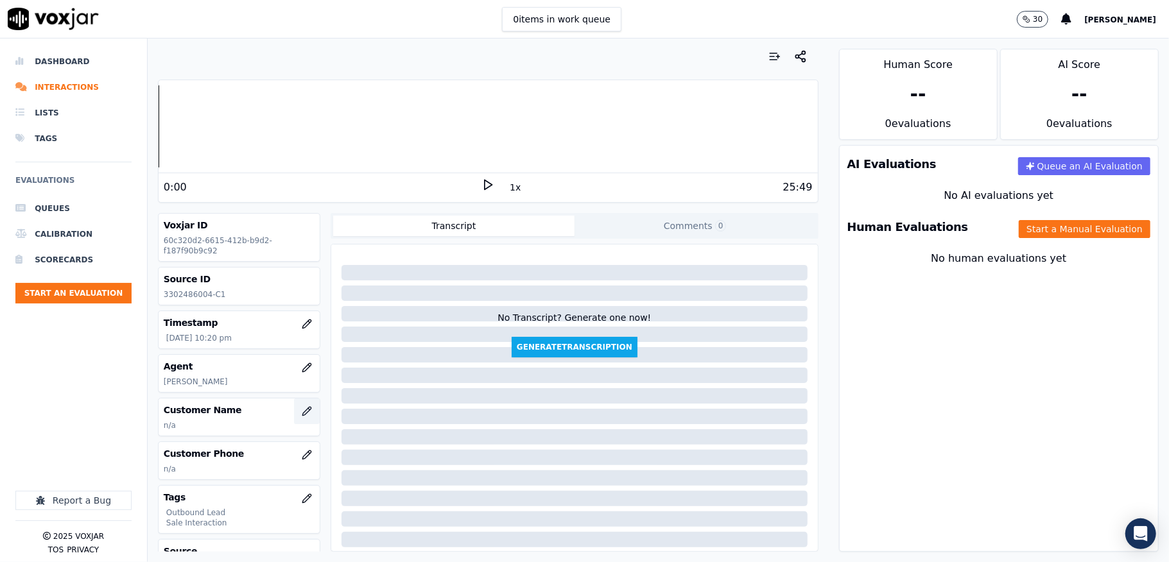
click at [302, 414] on icon "button" at bounding box center [307, 411] width 10 height 10
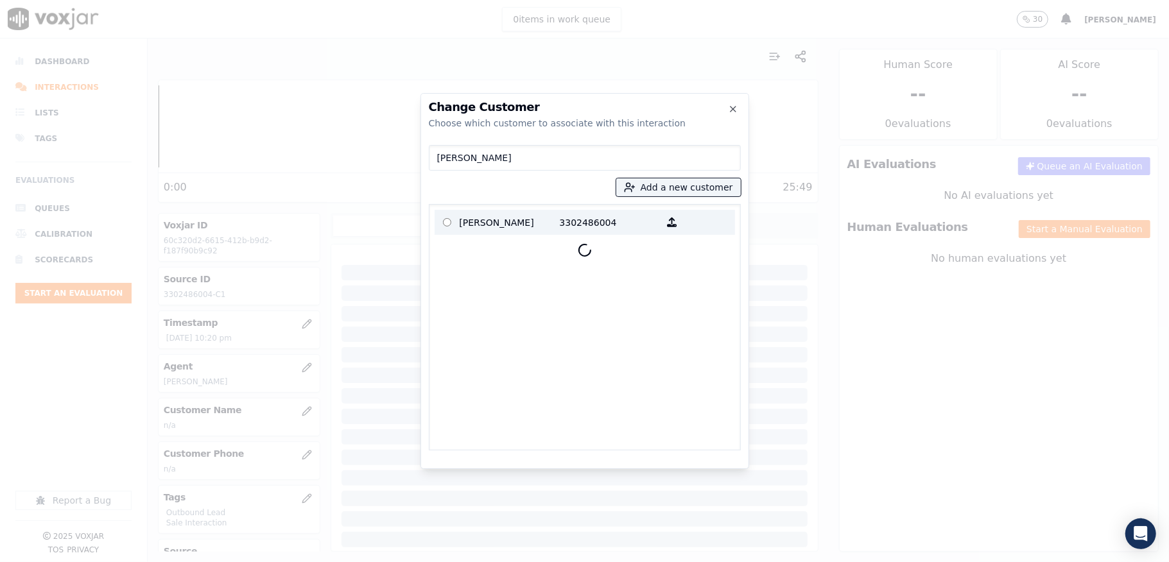
type input "JON R ADELMAN"
click at [503, 221] on p "JON R ADELMAN" at bounding box center [509, 222] width 100 height 20
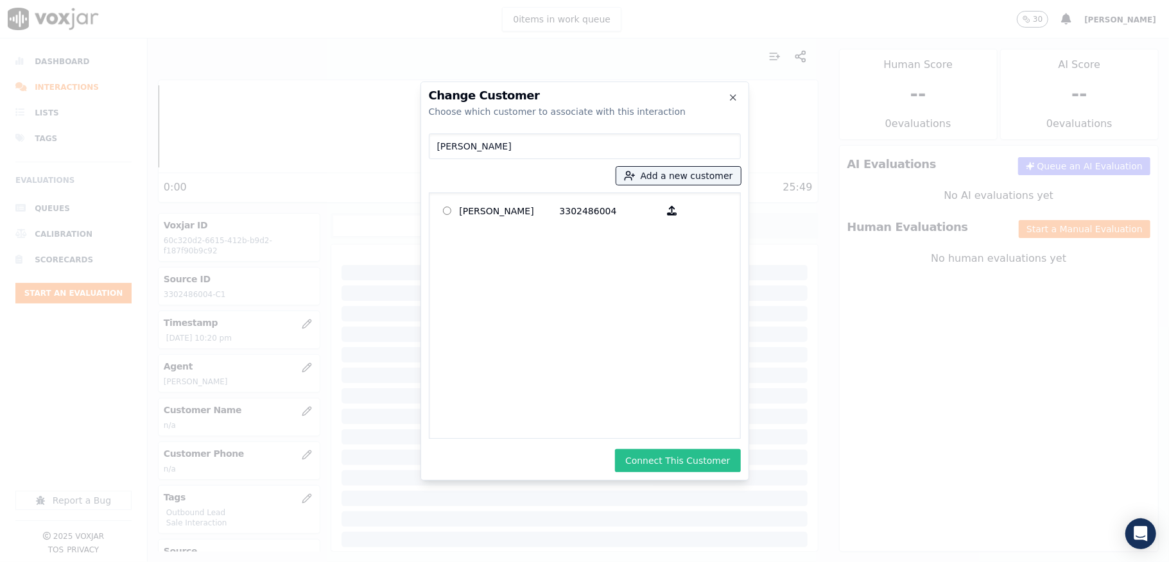
click at [683, 458] on button "Connect This Customer" at bounding box center [677, 460] width 125 height 23
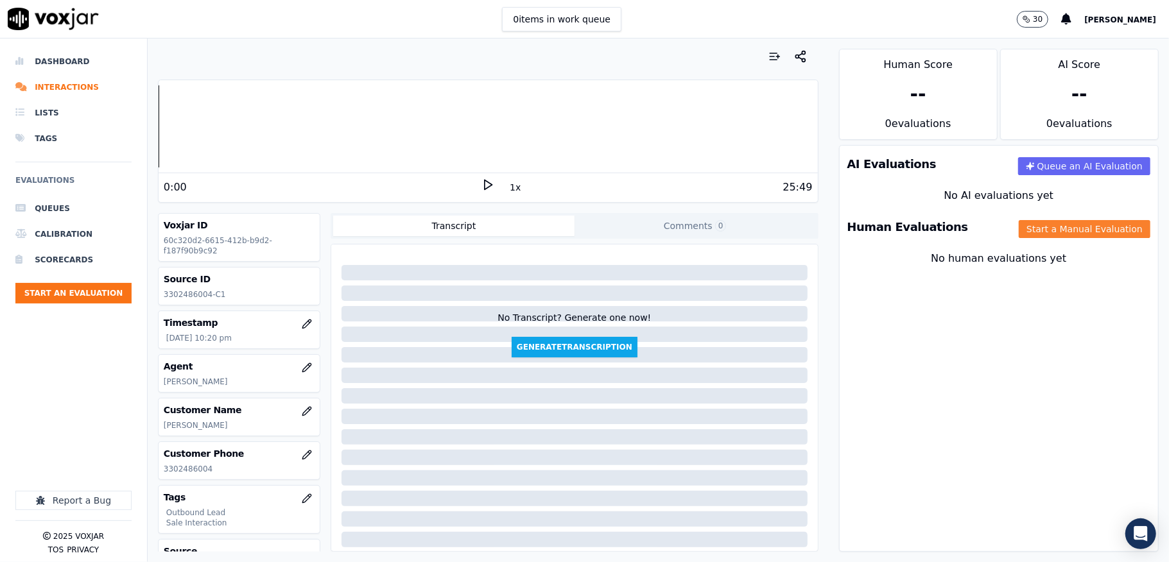
click at [1046, 227] on button "Start a Manual Evaluation" at bounding box center [1084, 229] width 132 height 18
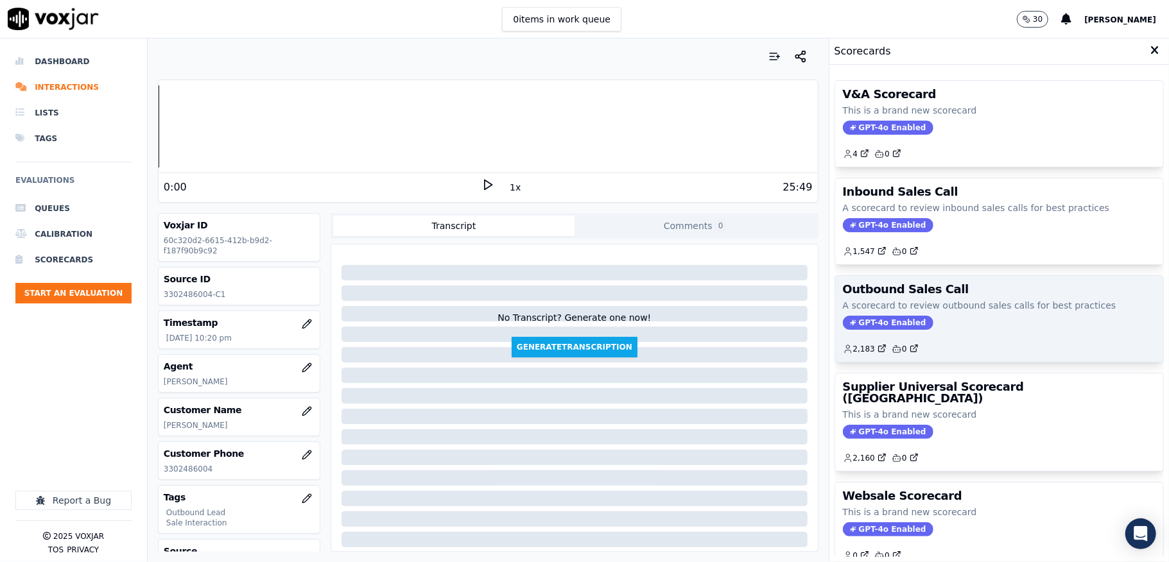
click at [843, 320] on span "GPT-4o Enabled" at bounding box center [888, 323] width 90 height 14
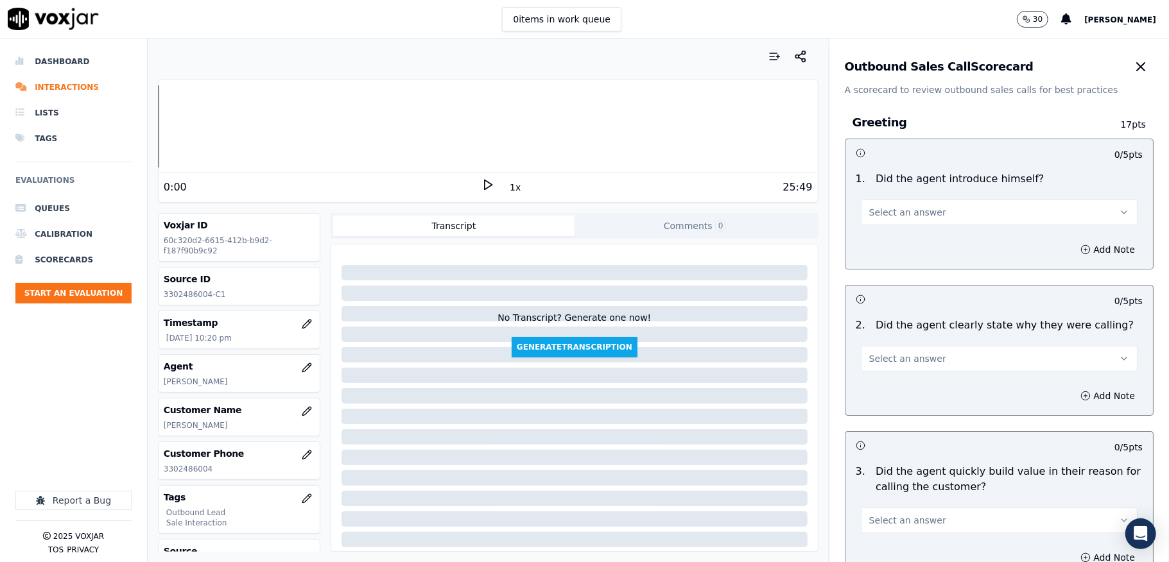
click at [905, 214] on span "Select an answer" at bounding box center [907, 212] width 77 height 13
click at [891, 240] on div "Yes" at bounding box center [967, 242] width 246 height 21
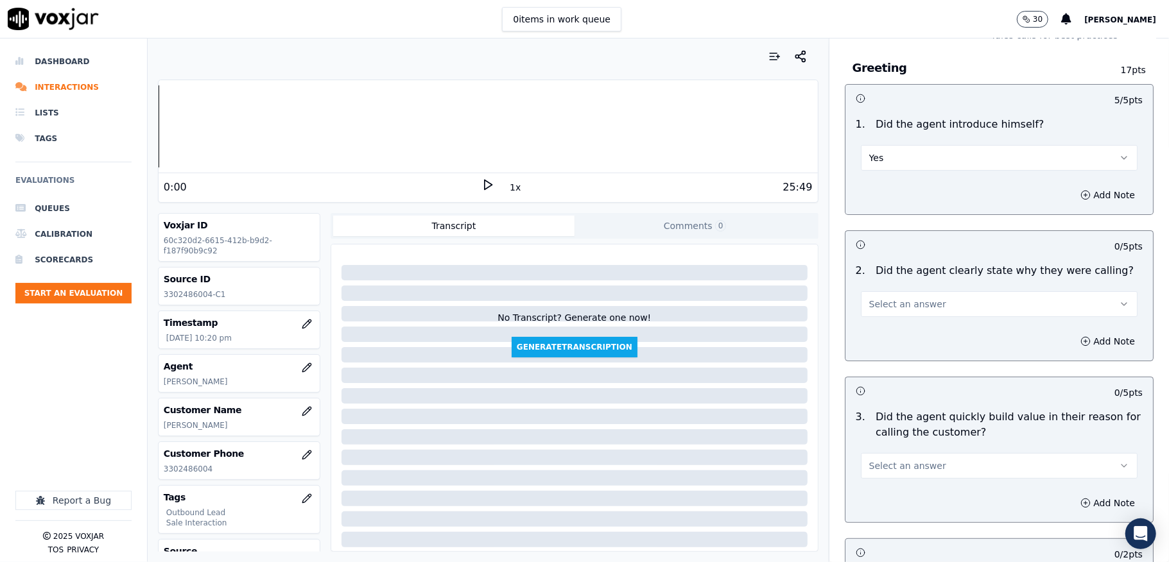
scroll to position [85, 0]
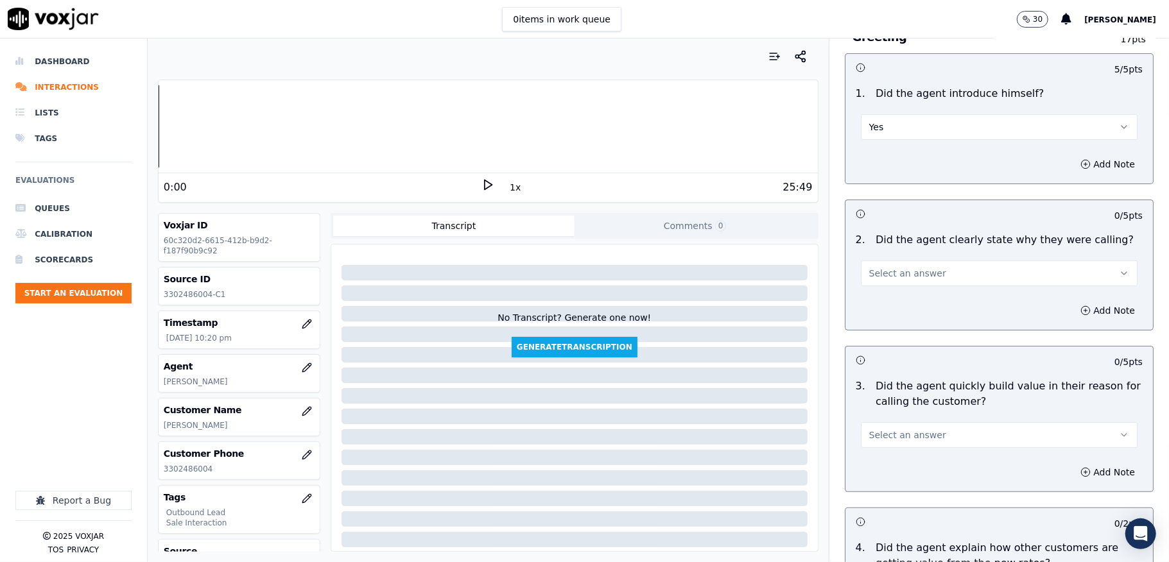
click at [895, 287] on div "2 . Did the agent clearly state why they were calling? Select an answer" at bounding box center [998, 259] width 307 height 64
click at [888, 307] on div "Add Note" at bounding box center [998, 310] width 307 height 39
click at [891, 270] on span "Select an answer" at bounding box center [907, 273] width 77 height 13
click at [878, 308] on div "Yes" at bounding box center [967, 303] width 246 height 21
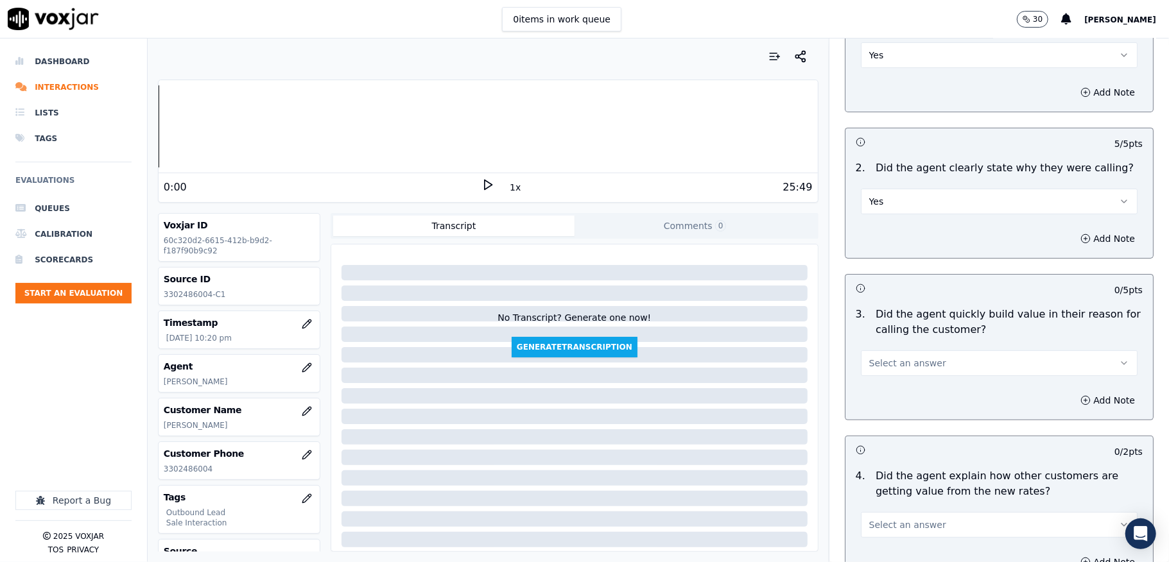
scroll to position [257, 0]
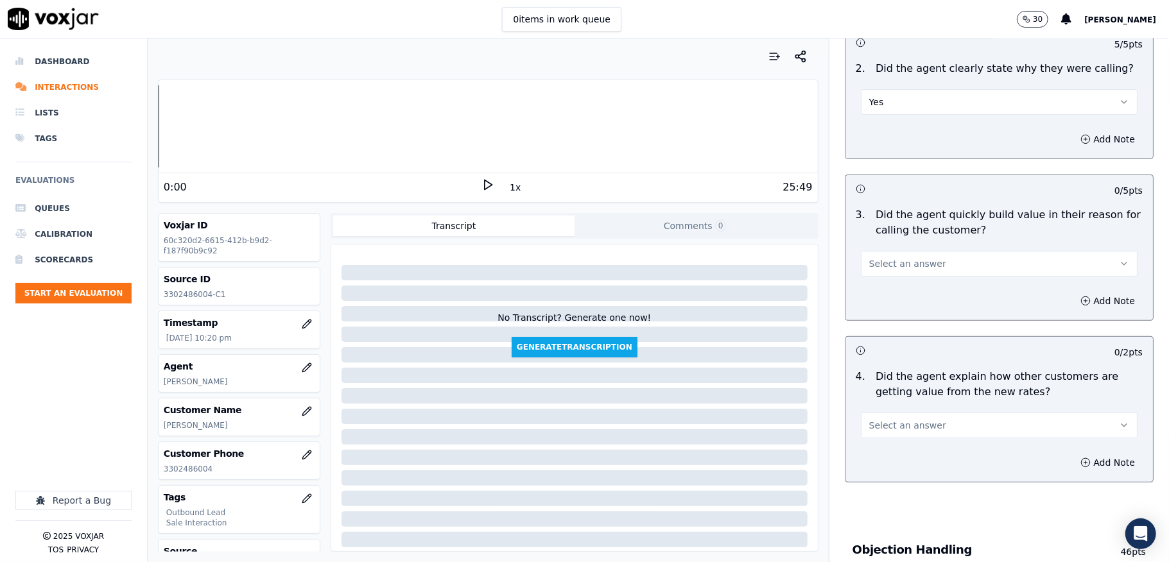
click at [912, 254] on button "Select an answer" at bounding box center [999, 264] width 277 height 26
click at [884, 295] on div "Yes" at bounding box center [967, 294] width 246 height 21
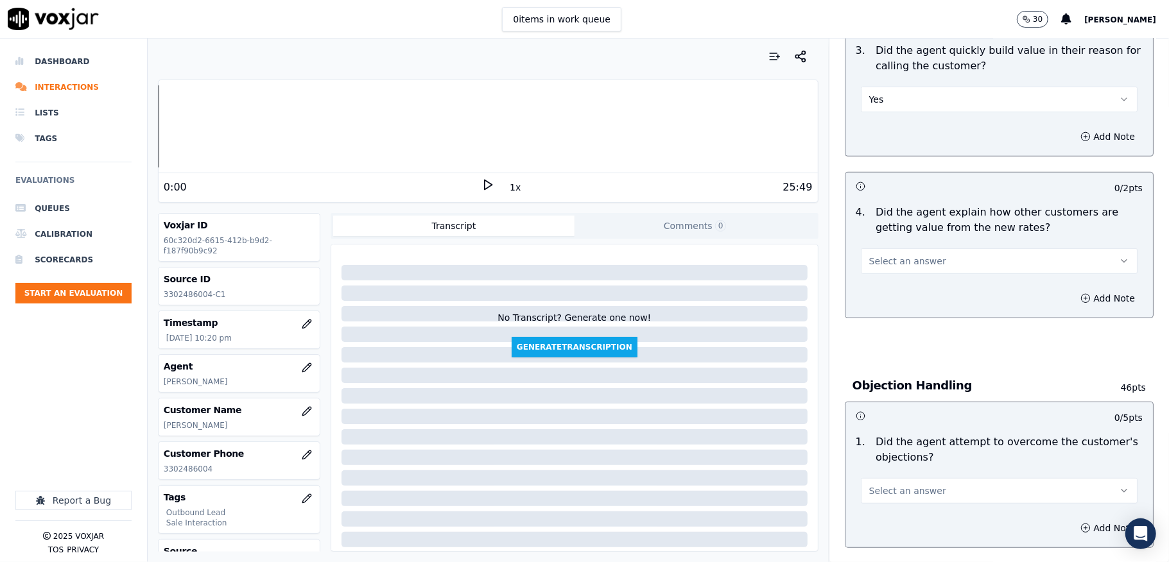
scroll to position [427, 0]
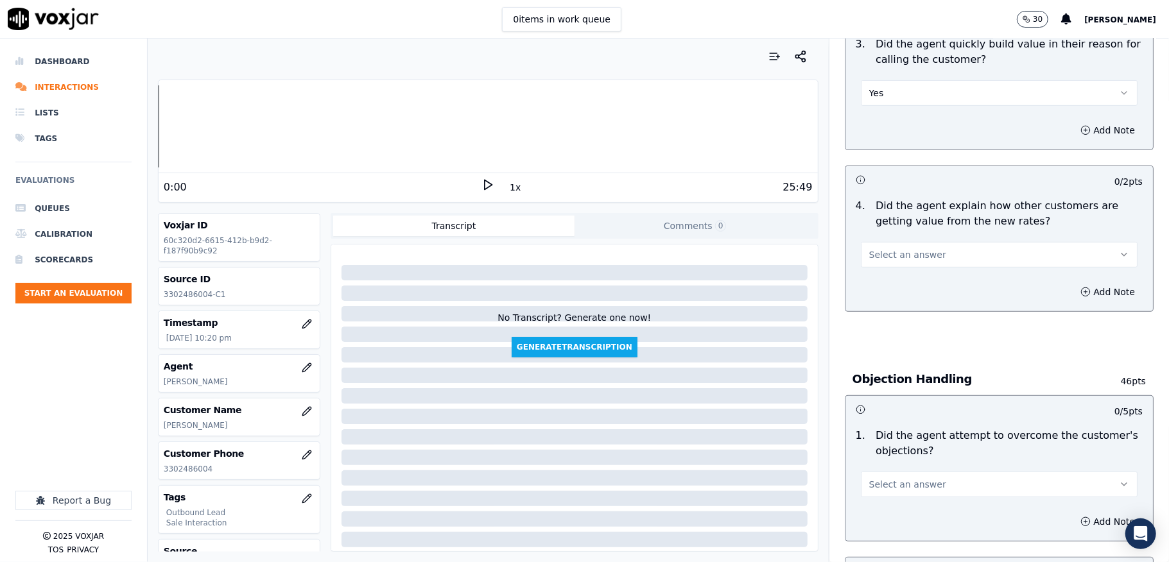
click at [918, 248] on button "Select an answer" at bounding box center [999, 255] width 277 height 26
click at [889, 288] on div "Yes" at bounding box center [967, 285] width 246 height 21
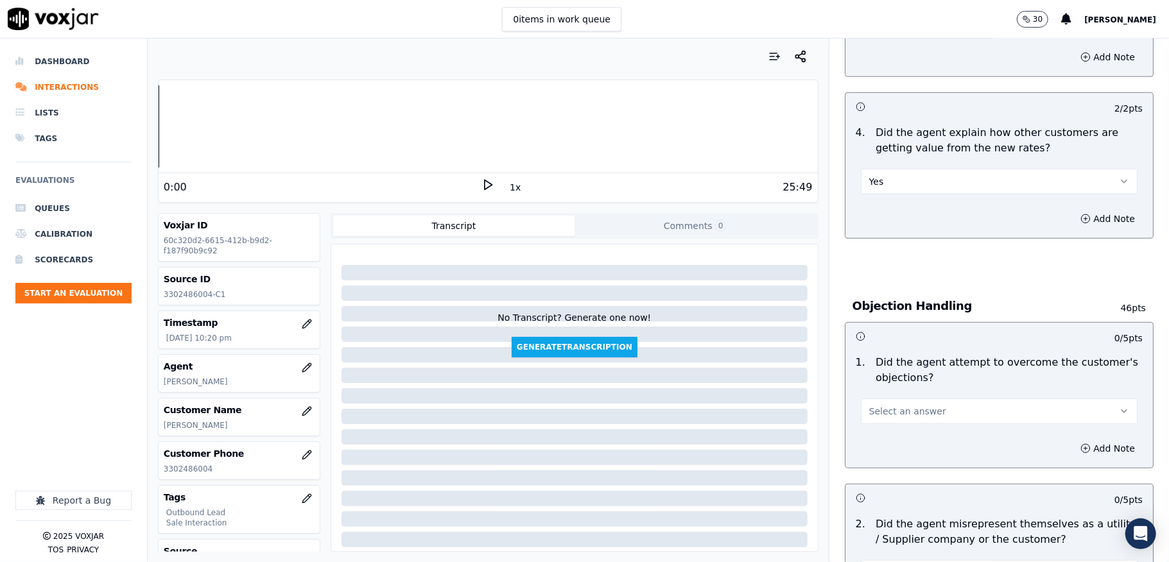
scroll to position [684, 0]
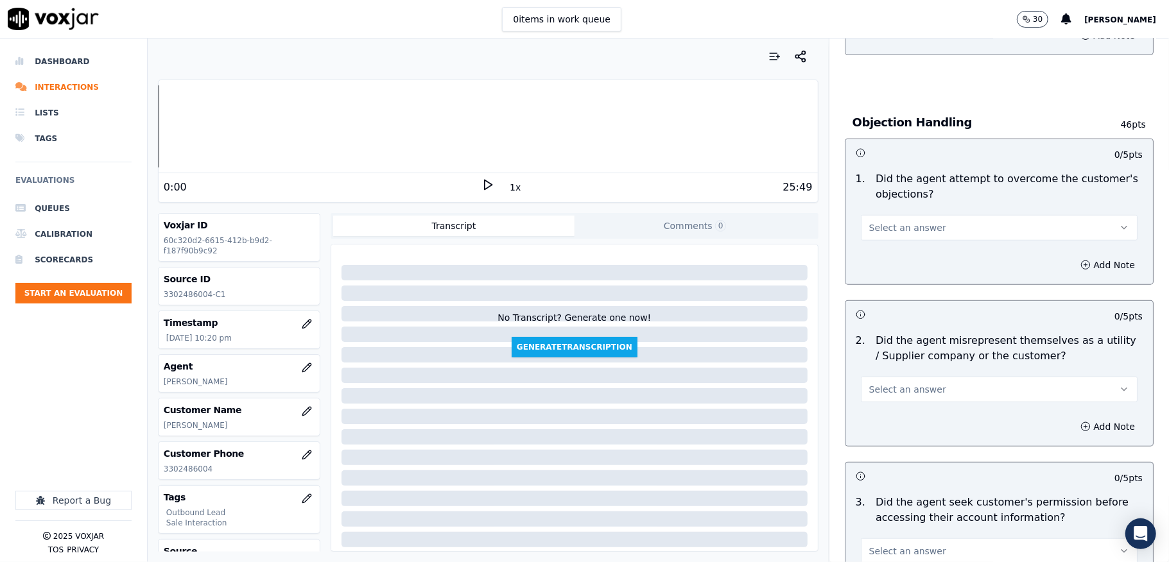
click at [920, 225] on button "Select an answer" at bounding box center [999, 228] width 277 height 26
click at [884, 261] on div "Yes" at bounding box center [967, 258] width 246 height 21
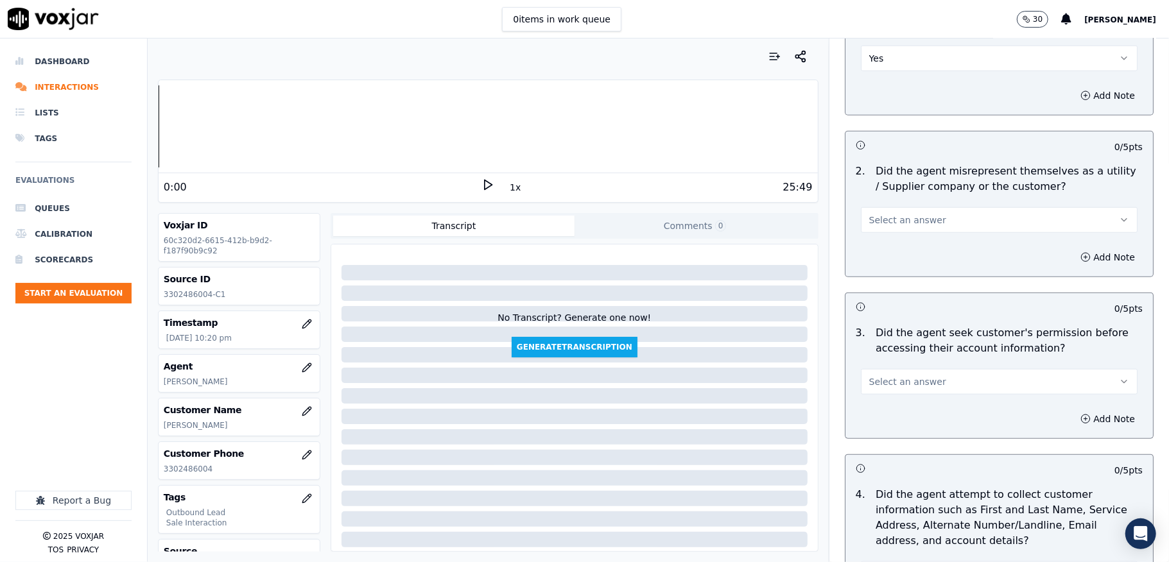
scroll to position [855, 0]
click at [902, 222] on span "Select an answer" at bounding box center [907, 218] width 77 height 13
click at [878, 263] on div "No" at bounding box center [967, 270] width 246 height 21
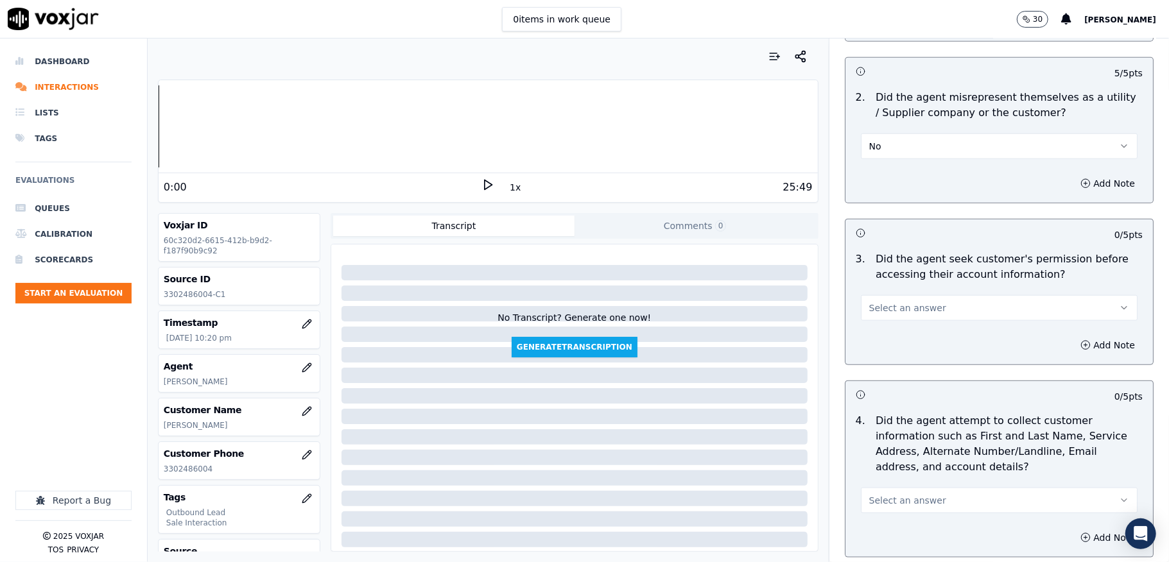
scroll to position [1027, 0]
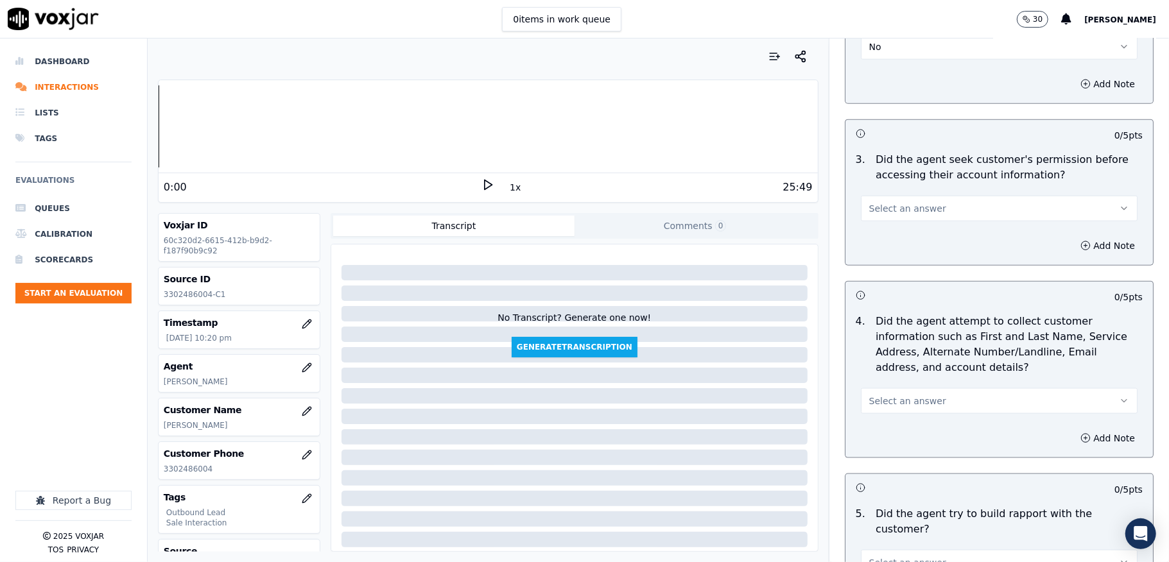
click at [898, 210] on span "Select an answer" at bounding box center [907, 208] width 77 height 13
click at [880, 258] on div "No" at bounding box center [967, 261] width 246 height 21
click at [1072, 244] on button "Add Note" at bounding box center [1107, 246] width 70 height 18
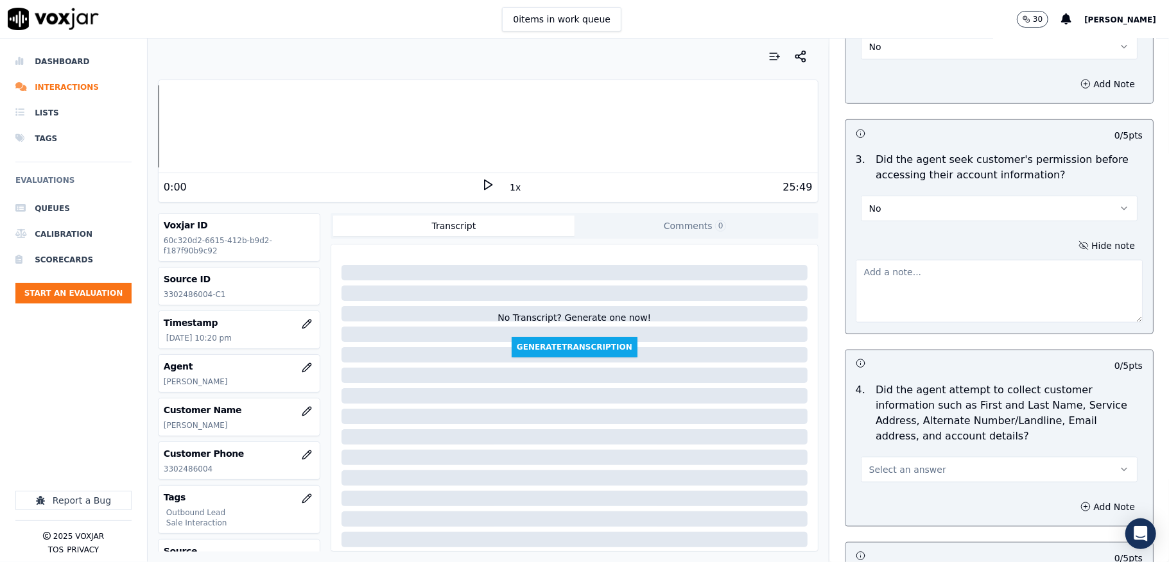
click at [1006, 272] on textarea at bounding box center [998, 291] width 287 height 63
paste textarea "@11:21 Edward shares customer account number <> The agent must ask for and obta…"
click at [874, 277] on textarea "@11:21 Edward shares customer account number <> The agent must ask for and obta…" at bounding box center [998, 291] width 287 height 63
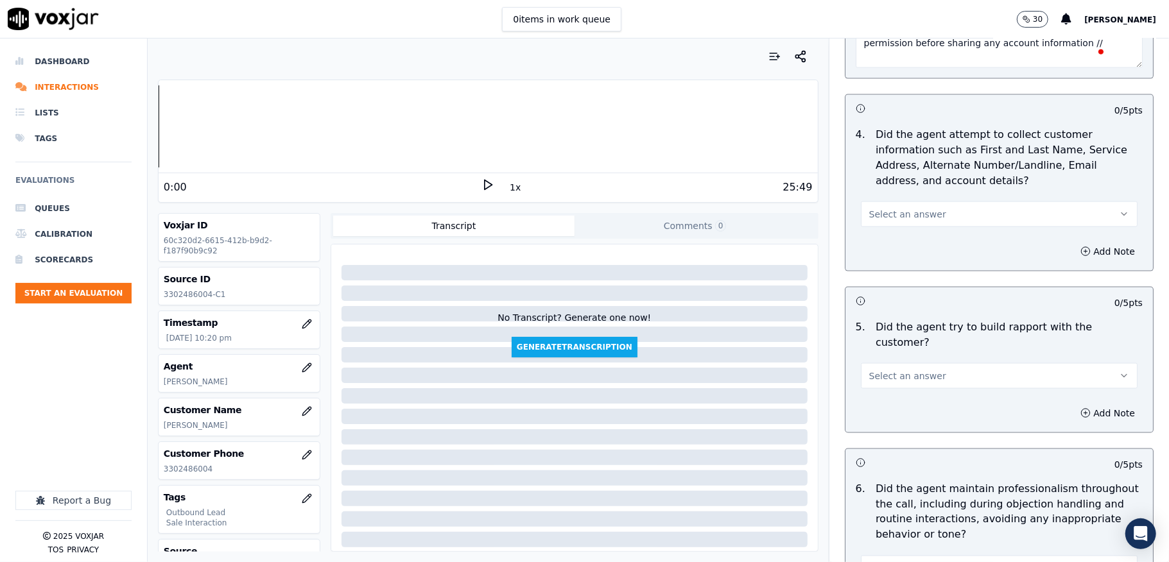
scroll to position [1283, 0]
type textarea "@11:21 Edward shares customer account number <> The agent must ask for and obta…"
click at [916, 218] on button "Select an answer" at bounding box center [999, 213] width 277 height 26
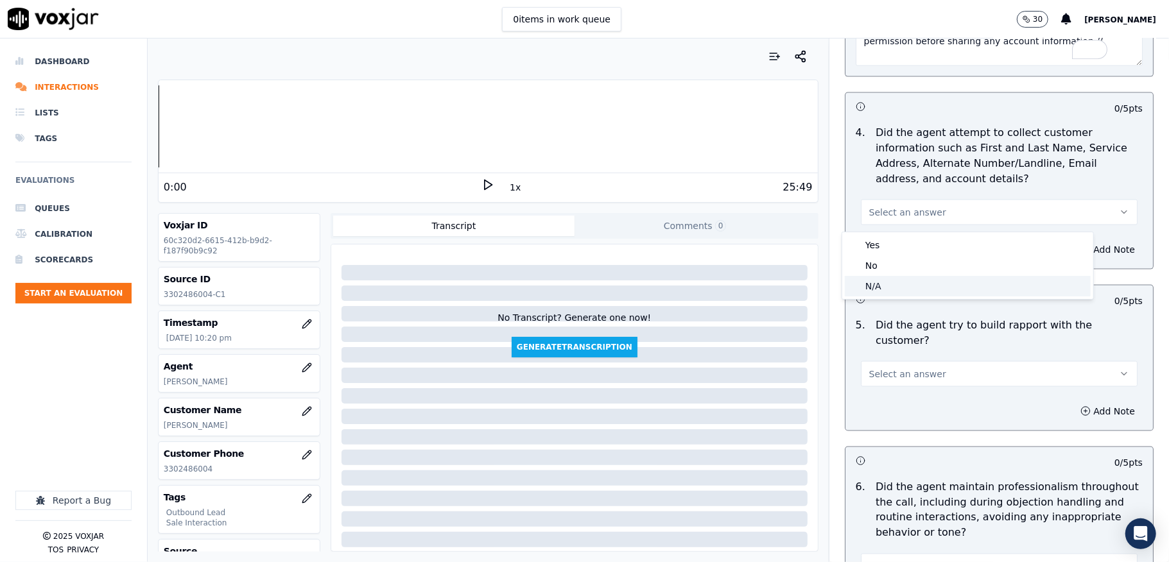
click at [889, 280] on div "N/A" at bounding box center [967, 286] width 246 height 21
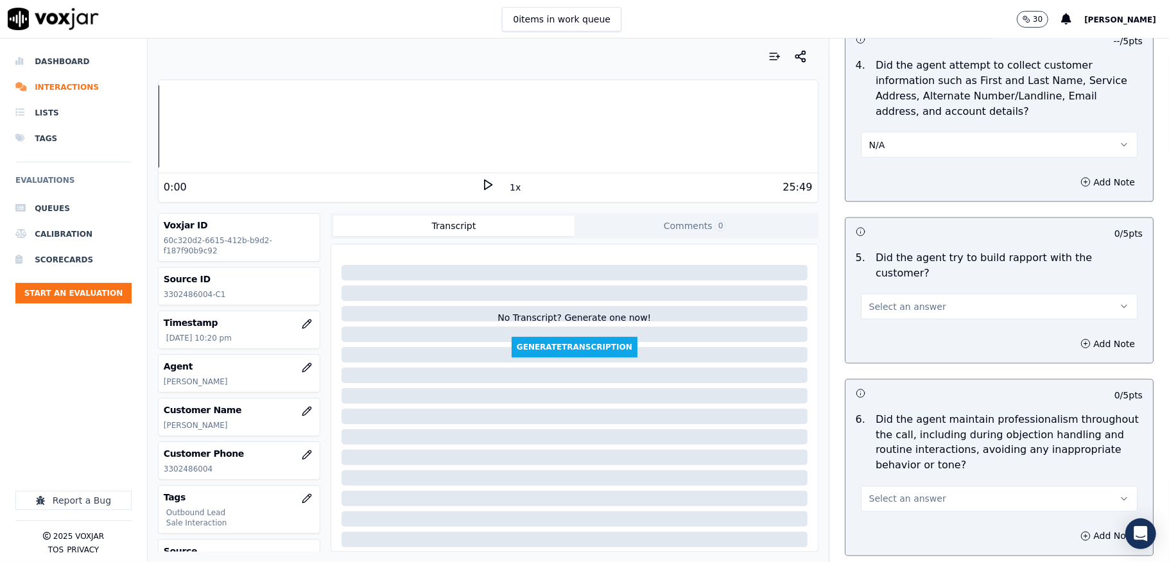
scroll to position [1454, 0]
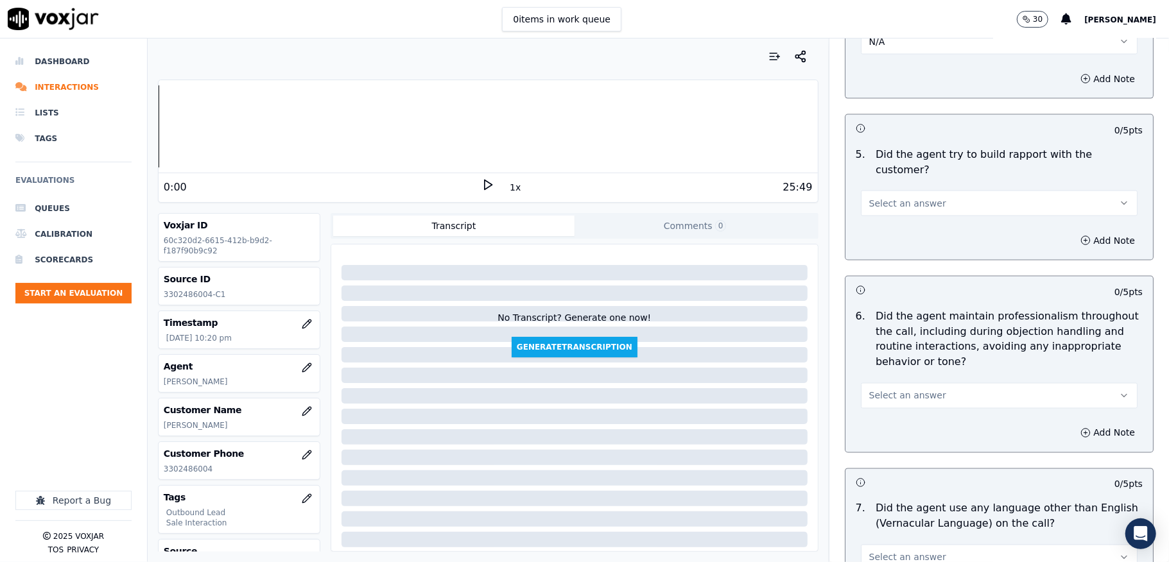
click at [932, 193] on button "Select an answer" at bounding box center [999, 204] width 277 height 26
click at [907, 224] on div "Yes" at bounding box center [967, 220] width 246 height 21
click at [902, 390] on span "Select an answer" at bounding box center [907, 396] width 77 height 13
click at [879, 409] on div "Yes" at bounding box center [967, 414] width 246 height 21
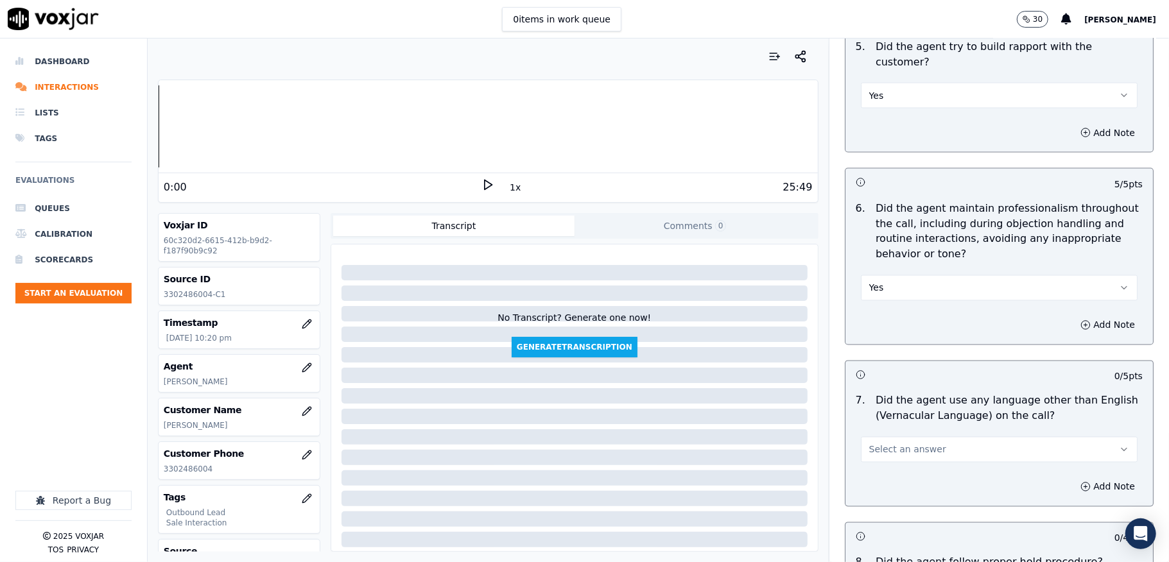
scroll to position [1625, 0]
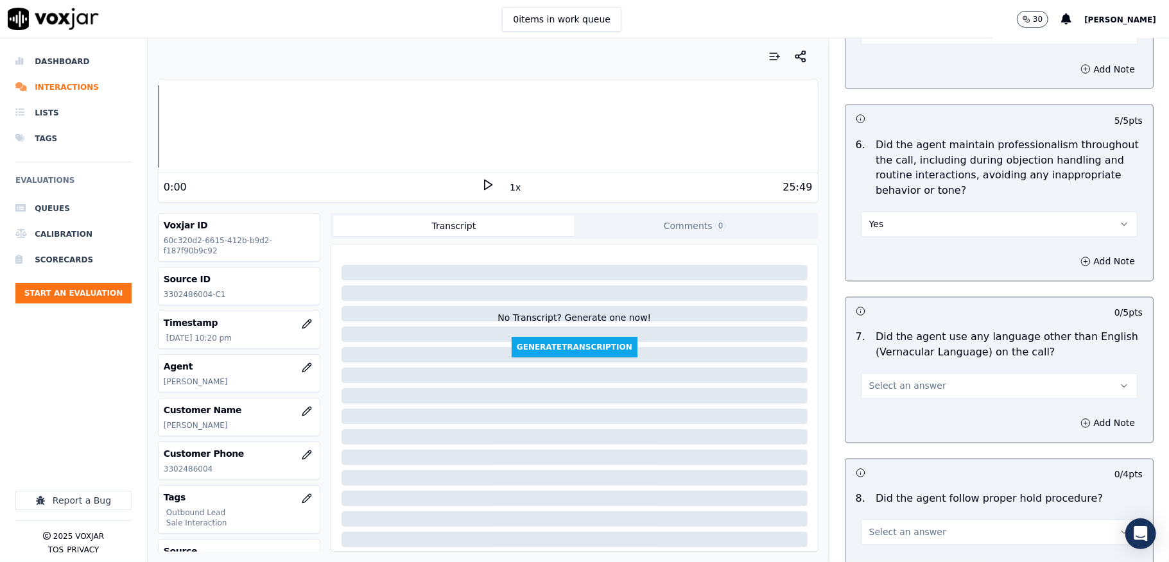
click at [909, 373] on button "Select an answer" at bounding box center [999, 386] width 277 height 26
click at [886, 424] on div "No" at bounding box center [967, 425] width 246 height 21
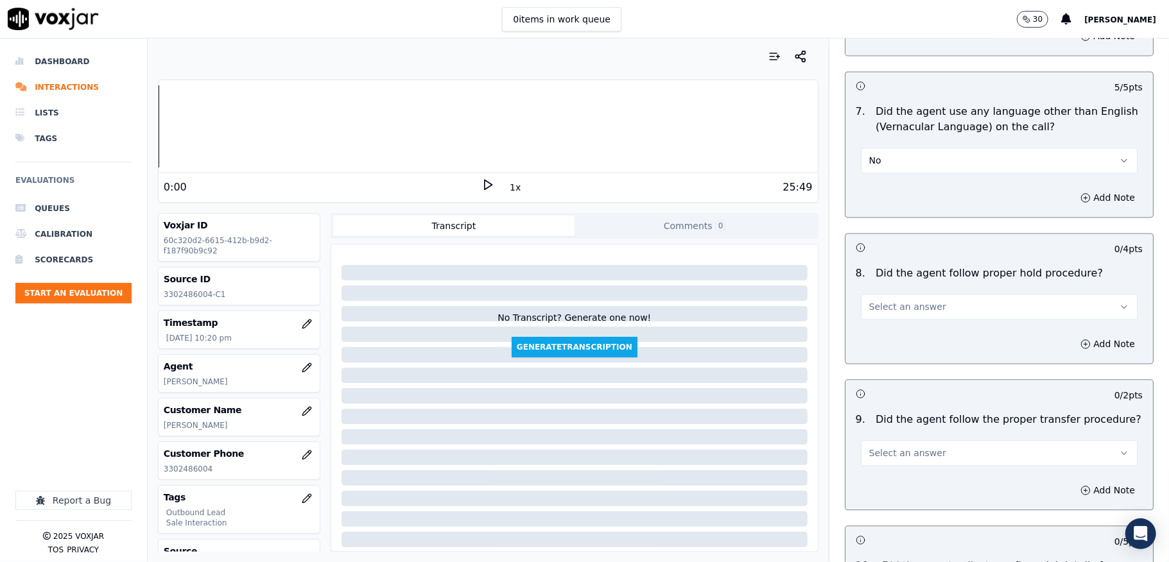
scroll to position [1882, 0]
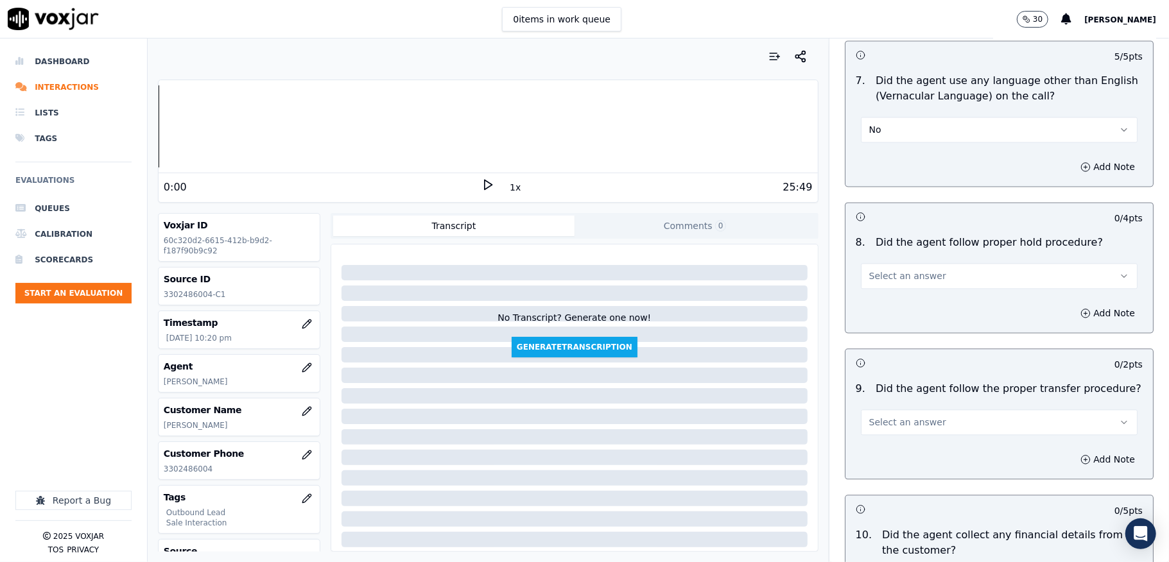
click at [921, 264] on button "Select an answer" at bounding box center [999, 276] width 277 height 26
click at [902, 298] on div "Yes" at bounding box center [967, 294] width 246 height 21
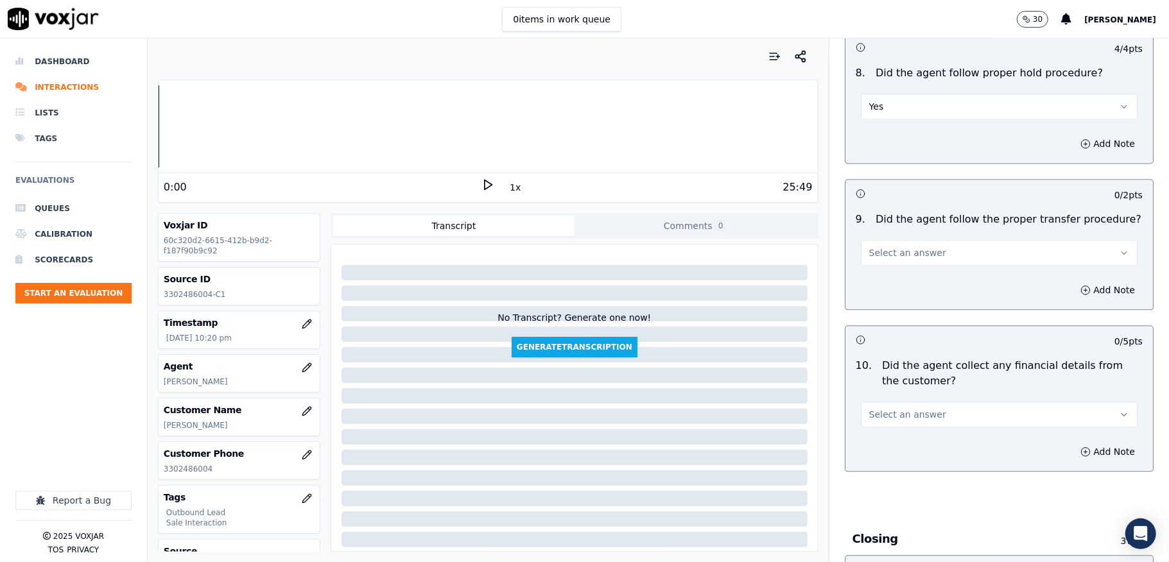
scroll to position [2053, 0]
click at [930, 252] on button "Select an answer" at bounding box center [999, 251] width 277 height 26
click at [896, 271] on div "Yes" at bounding box center [967, 270] width 246 height 21
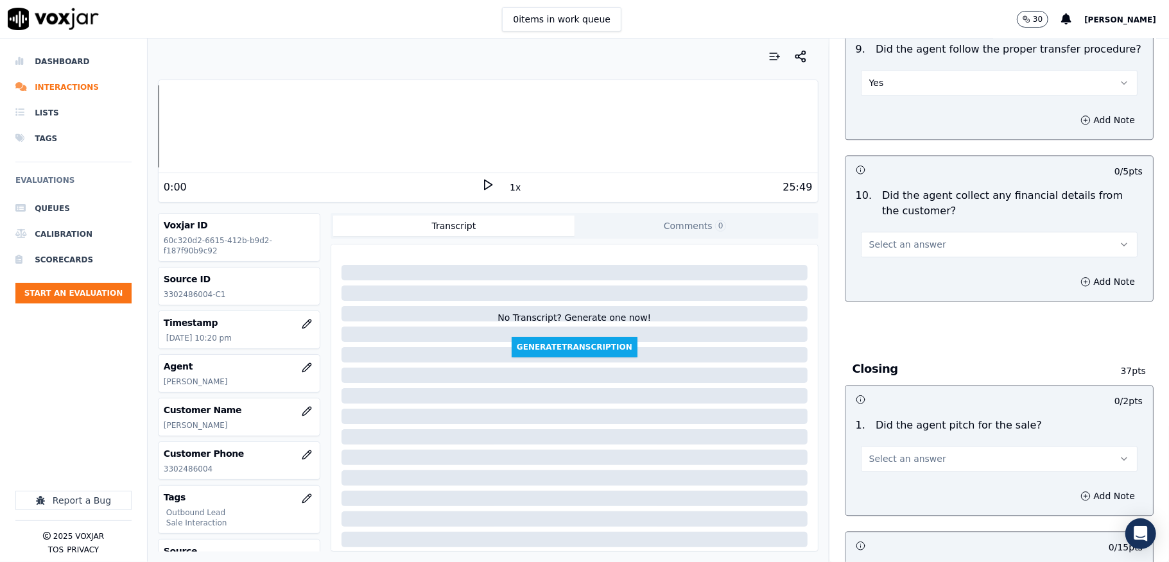
scroll to position [2224, 0]
click at [922, 229] on button "Select an answer" at bounding box center [999, 242] width 277 height 26
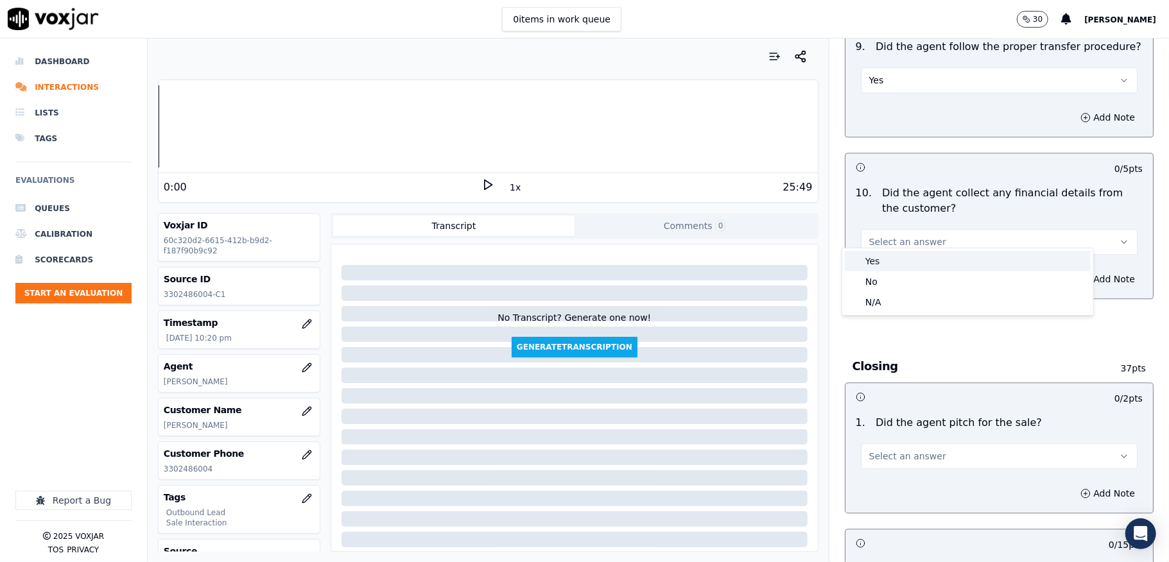
click at [882, 275] on div "No" at bounding box center [967, 281] width 246 height 21
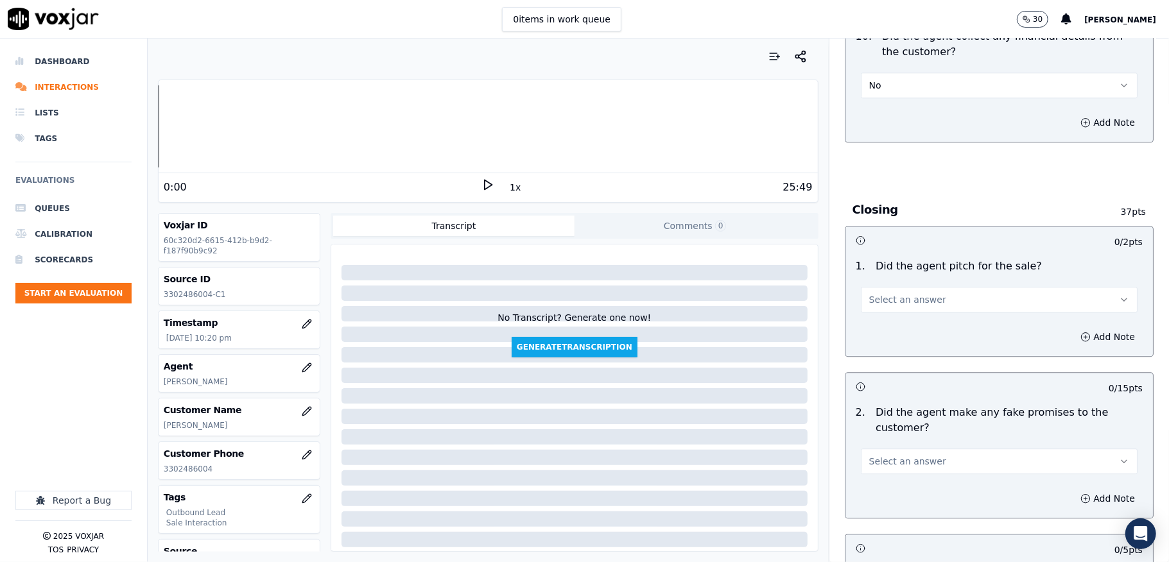
scroll to position [2395, 0]
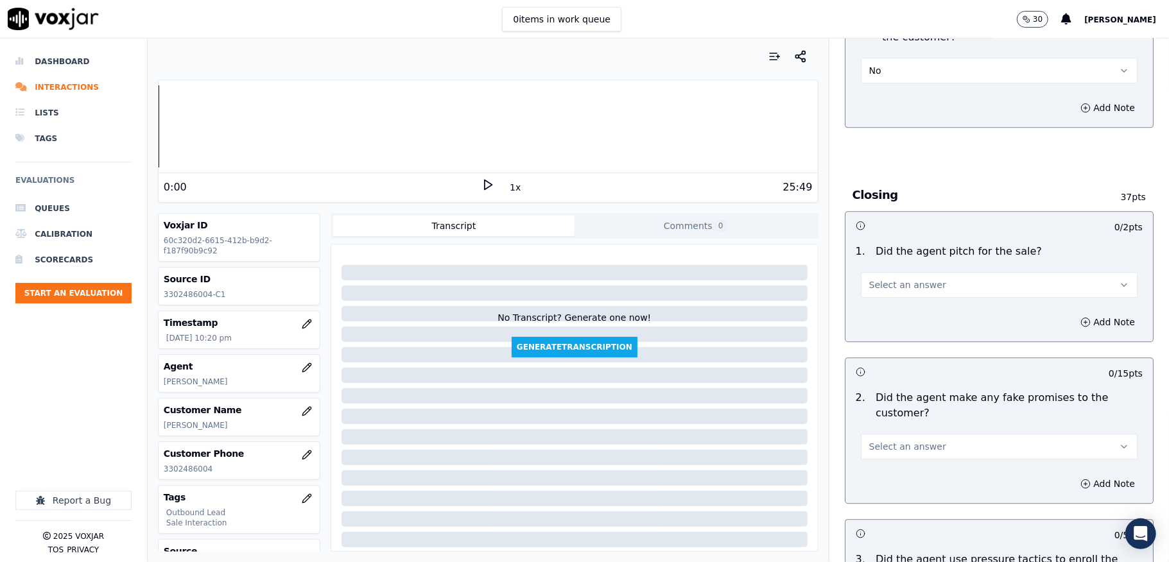
click at [894, 285] on button "Select an answer" at bounding box center [999, 285] width 277 height 26
click at [874, 302] on div "Yes" at bounding box center [967, 305] width 246 height 21
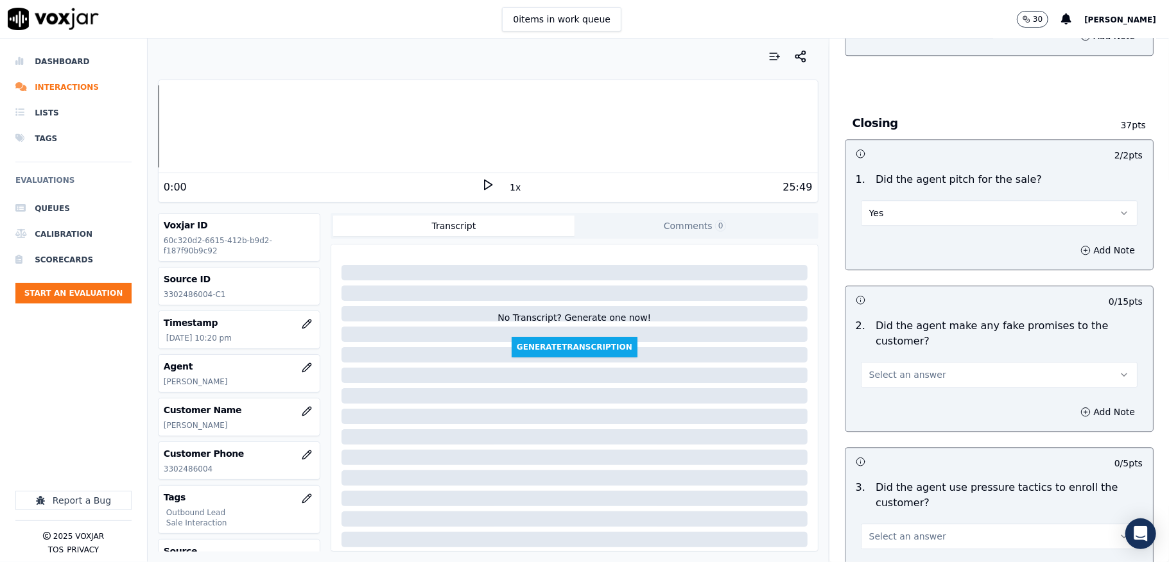
scroll to position [2567, 0]
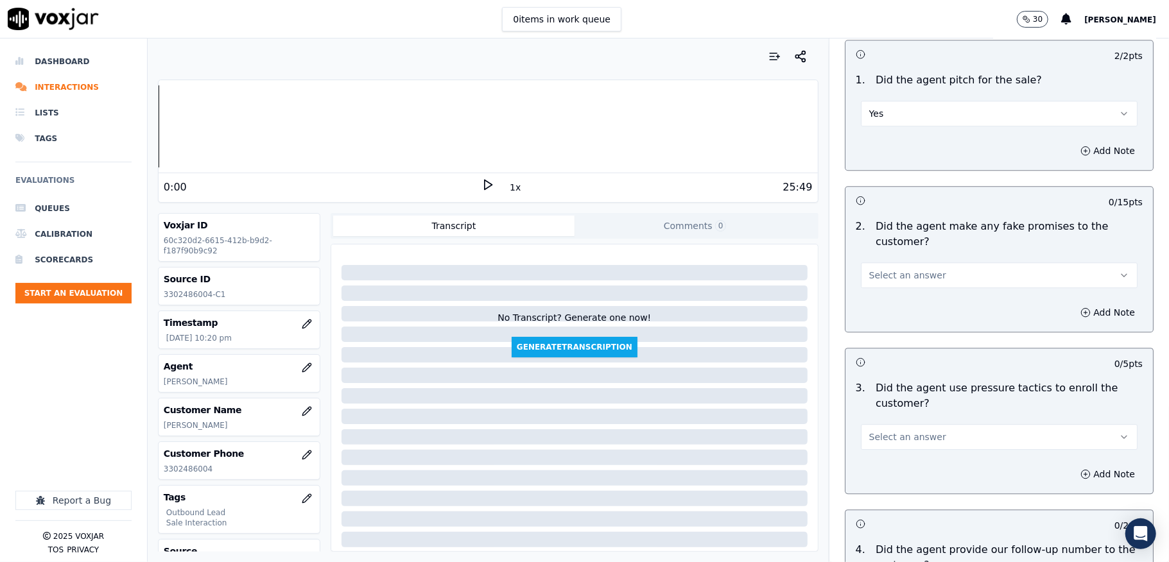
click at [888, 275] on button "Select an answer" at bounding box center [999, 275] width 277 height 26
click at [877, 321] on div "No" at bounding box center [967, 316] width 246 height 21
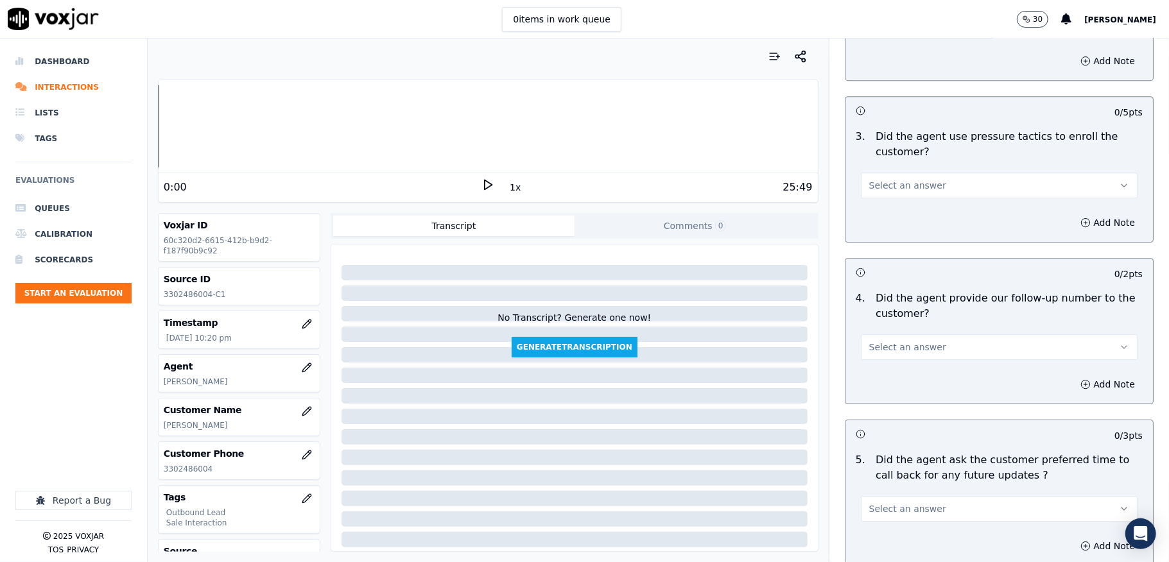
scroll to position [2823, 0]
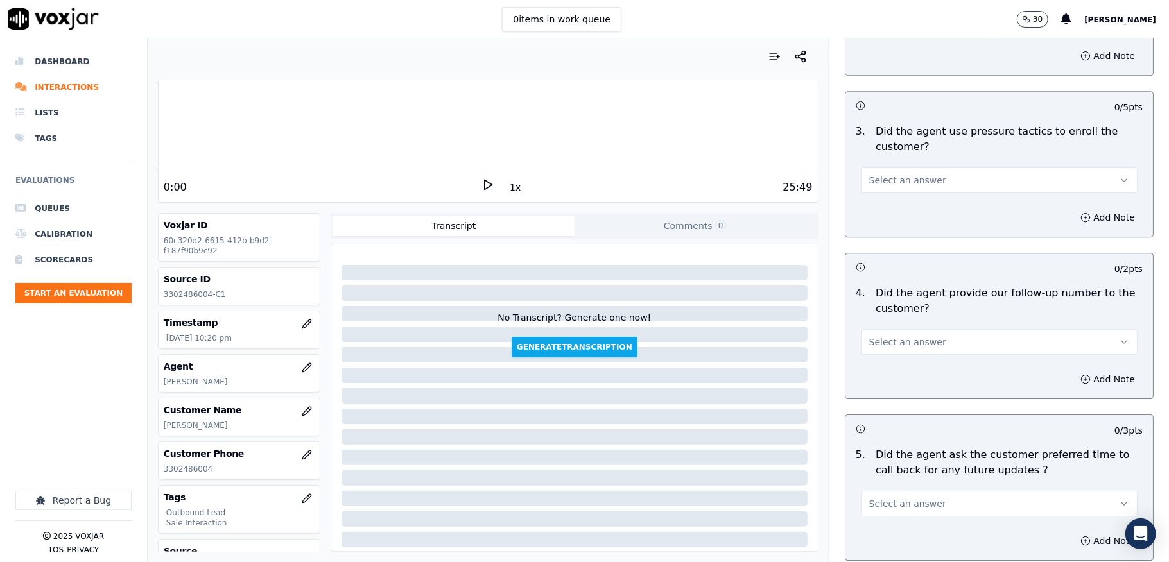
click at [906, 167] on button "Select an answer" at bounding box center [999, 180] width 277 height 26
click at [878, 194] on div "Yes" at bounding box center [967, 201] width 246 height 21
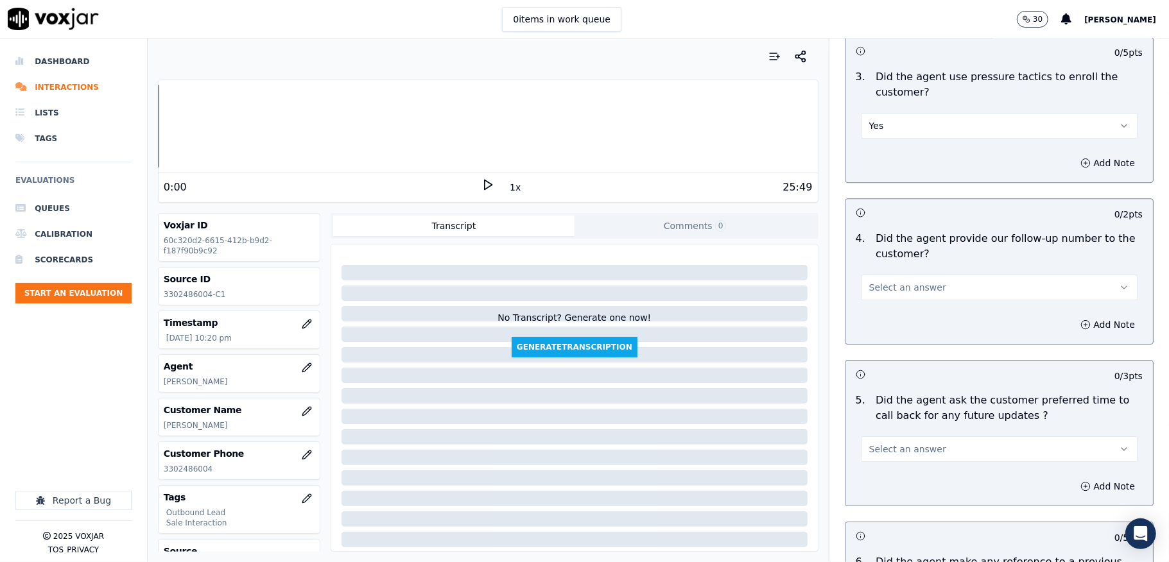
scroll to position [2909, 0]
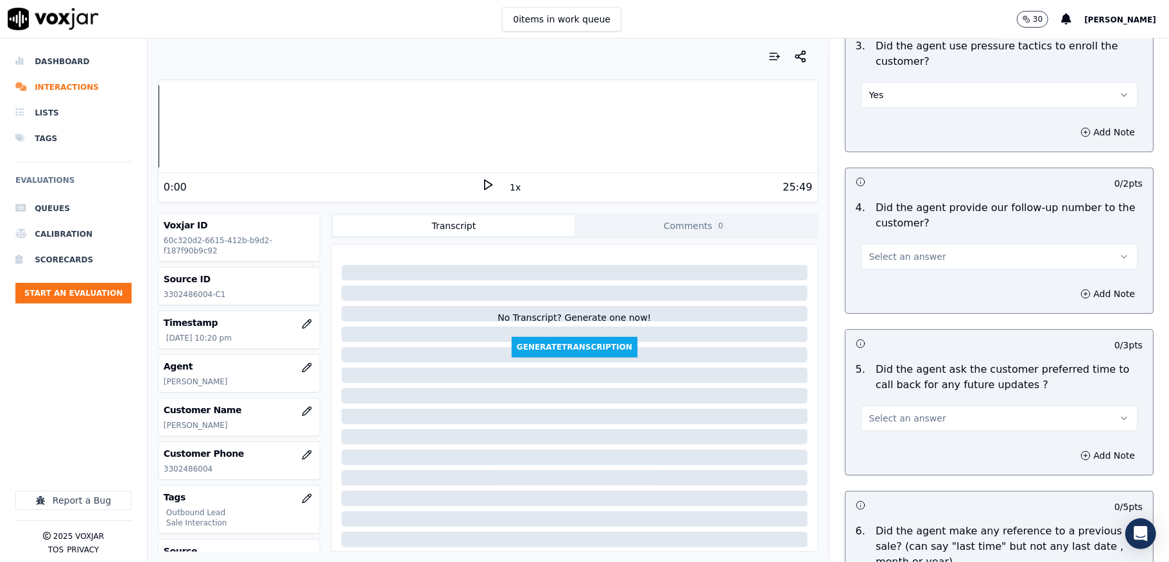
click at [866, 90] on button "Yes" at bounding box center [999, 95] width 277 height 26
click at [865, 142] on div "No" at bounding box center [967, 136] width 246 height 21
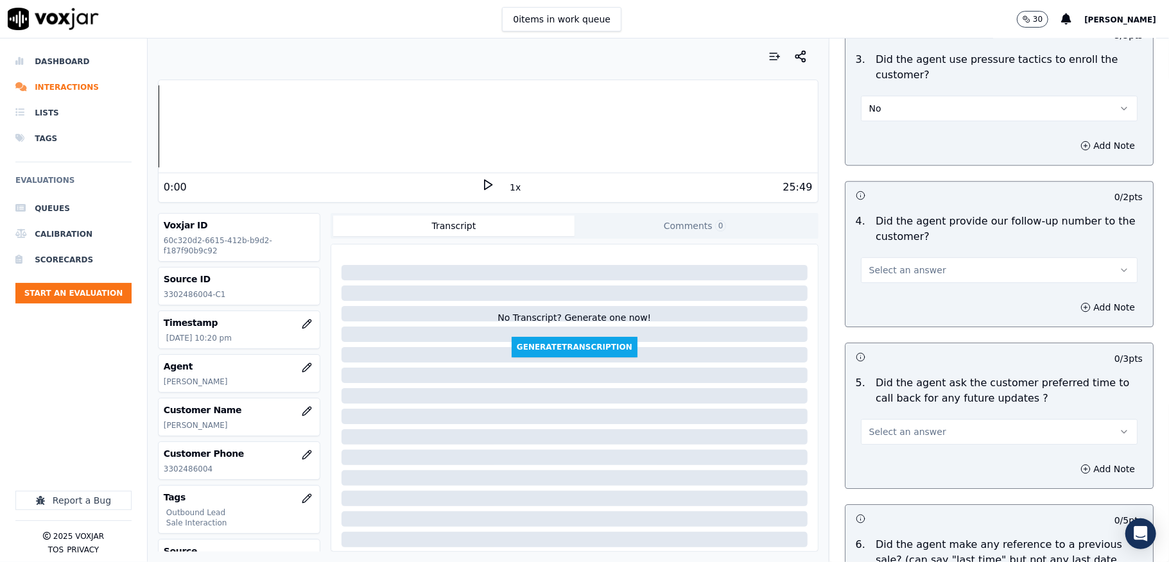
scroll to position [2994, 0]
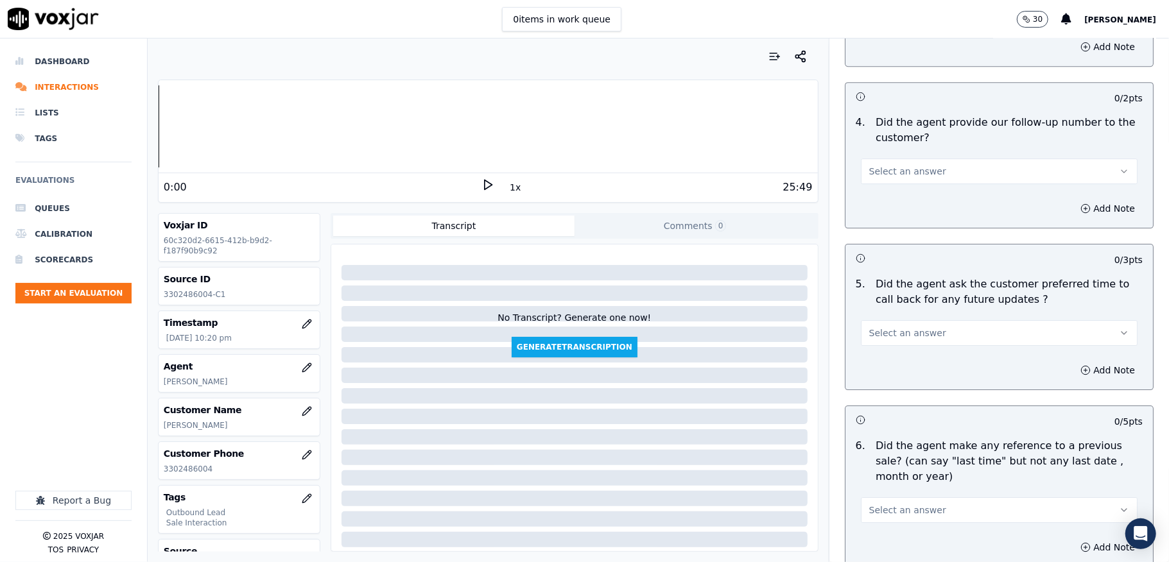
click at [924, 162] on button "Select an answer" at bounding box center [999, 171] width 277 height 26
click at [896, 191] on div "Yes" at bounding box center [967, 192] width 246 height 21
click at [901, 327] on span "Select an answer" at bounding box center [907, 333] width 77 height 13
click at [876, 355] on div "Yes" at bounding box center [967, 355] width 246 height 21
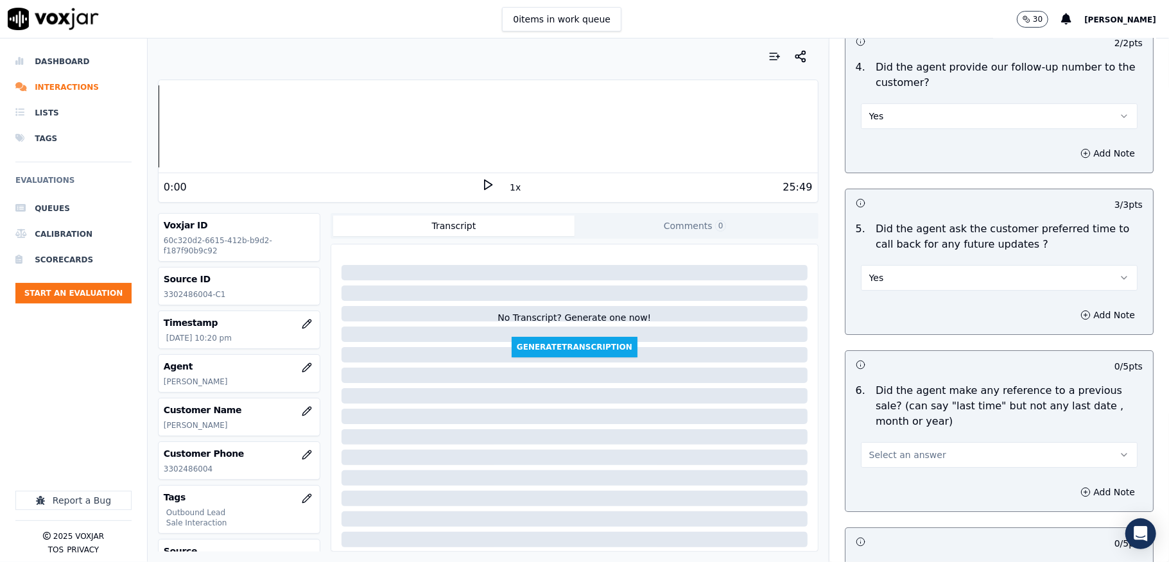
scroll to position [3080, 0]
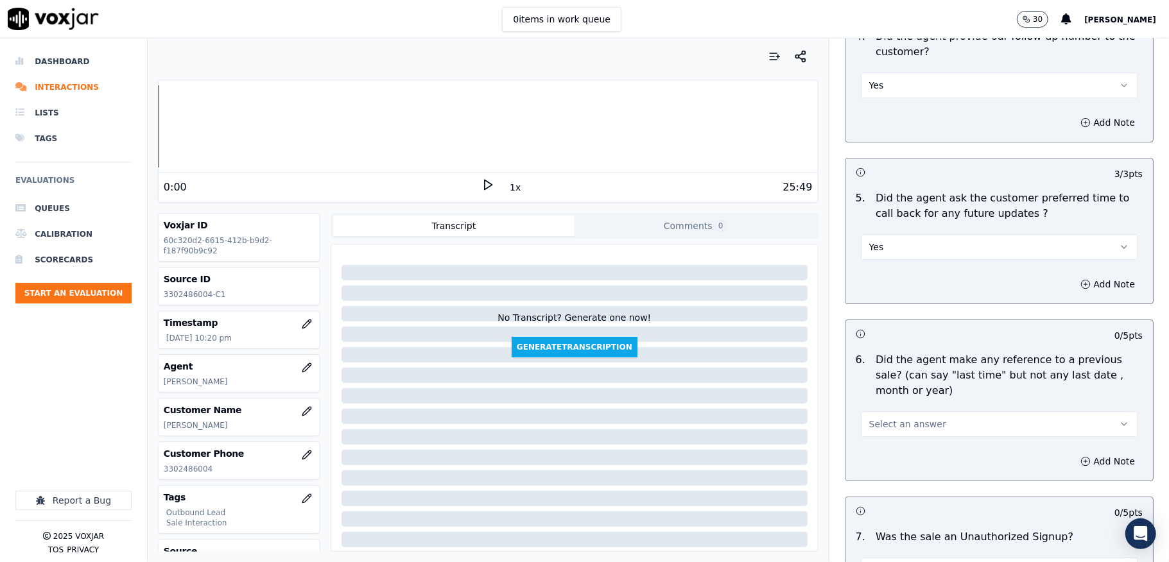
click at [891, 244] on button "Yes" at bounding box center [999, 247] width 277 height 26
click at [871, 309] on div "N/A" at bounding box center [967, 310] width 246 height 21
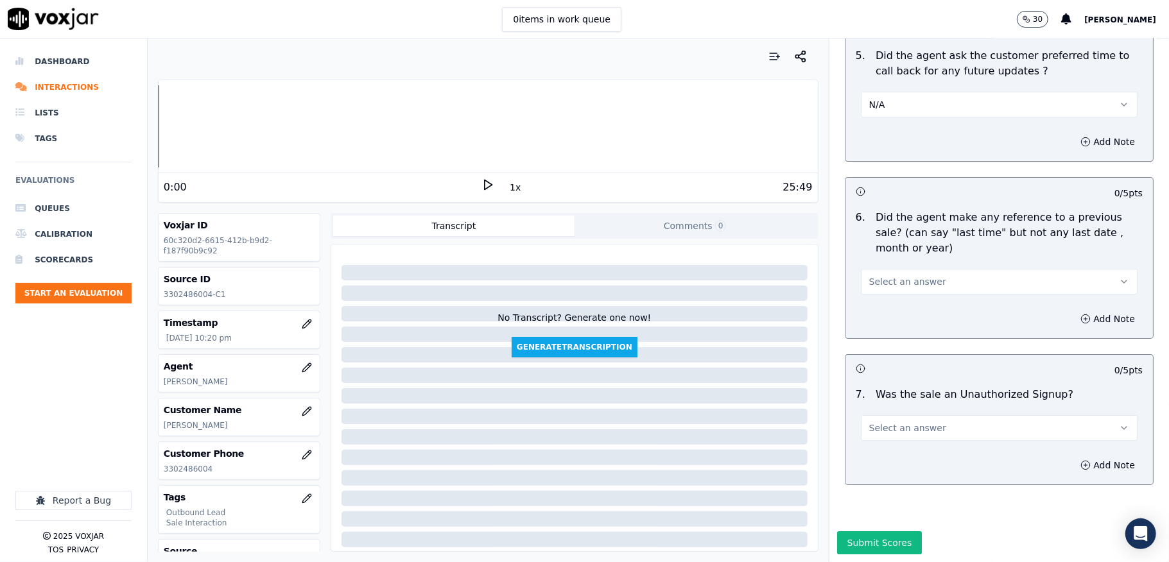
scroll to position [3251, 0]
click at [902, 275] on span "Select an answer" at bounding box center [907, 281] width 77 height 13
click at [888, 293] on div "No" at bounding box center [967, 296] width 246 height 21
click at [912, 415] on button "Select an answer" at bounding box center [999, 428] width 277 height 26
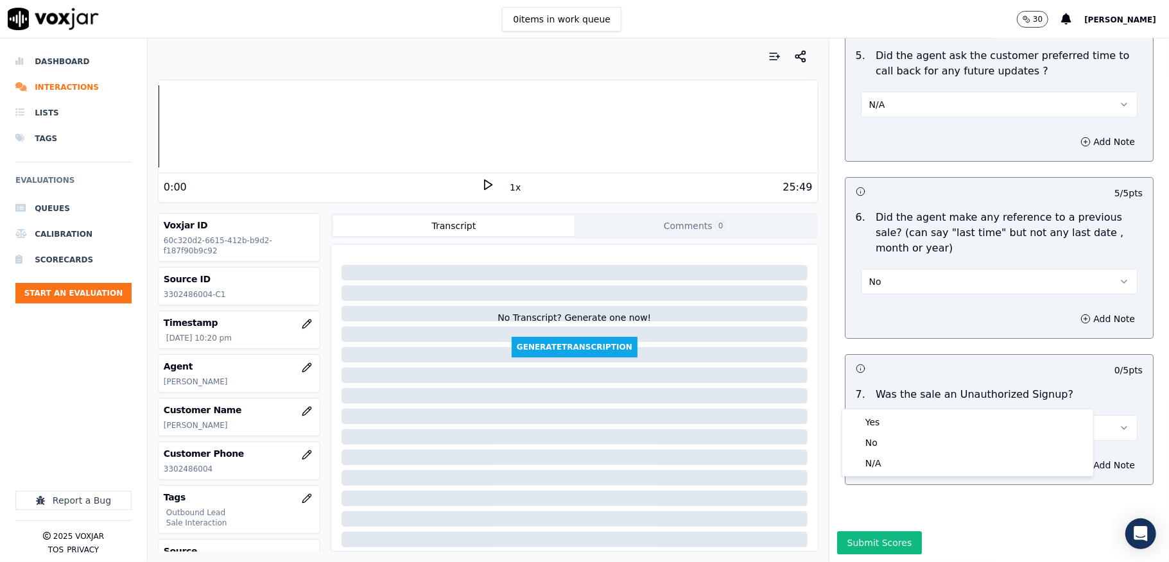
click at [911, 422] on span "Select an answer" at bounding box center [907, 428] width 77 height 13
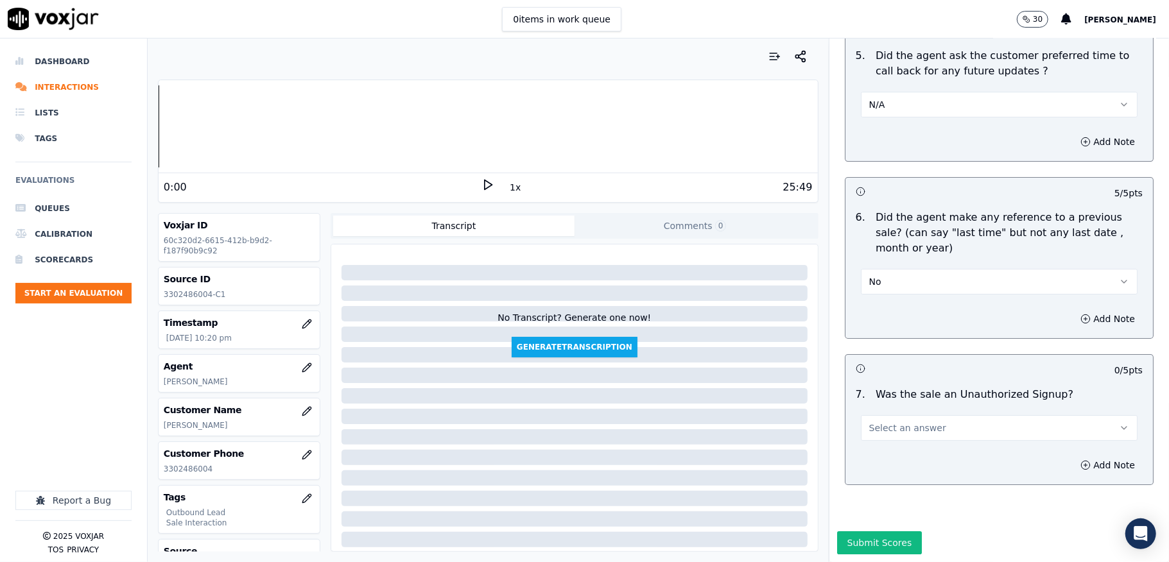
click at [888, 422] on span "Select an answer" at bounding box center [907, 428] width 77 height 13
click at [874, 437] on div "No" at bounding box center [967, 442] width 246 height 21
click at [864, 531] on button "Submit Scores" at bounding box center [879, 542] width 85 height 23
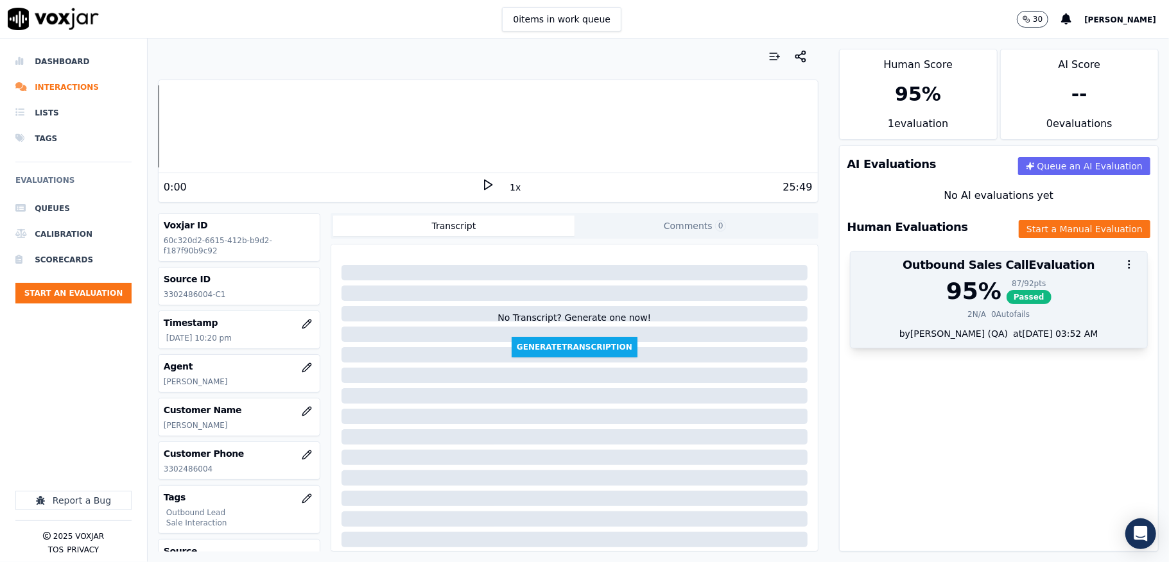
click at [1006, 291] on span "Passed" at bounding box center [1028, 297] width 45 height 14
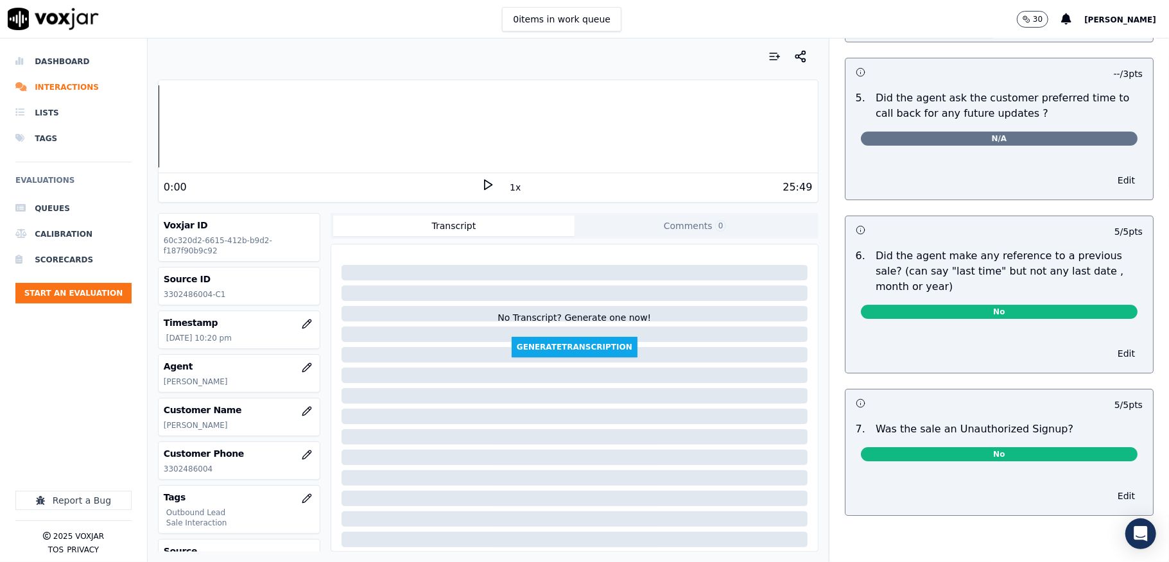
scroll to position [0, 0]
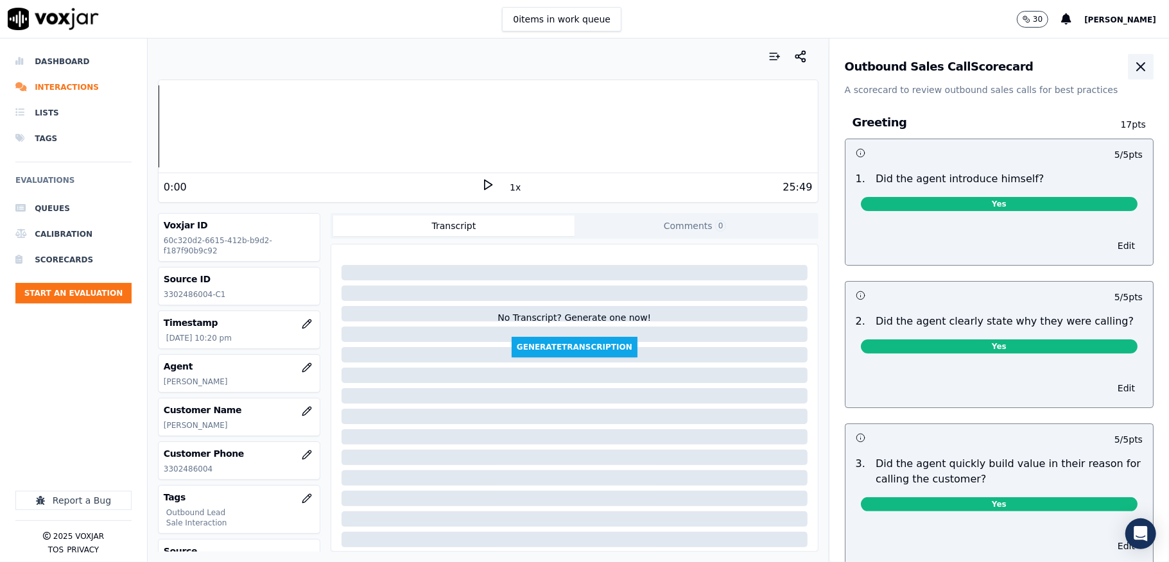
click at [1133, 63] on icon "button" at bounding box center [1140, 66] width 15 height 15
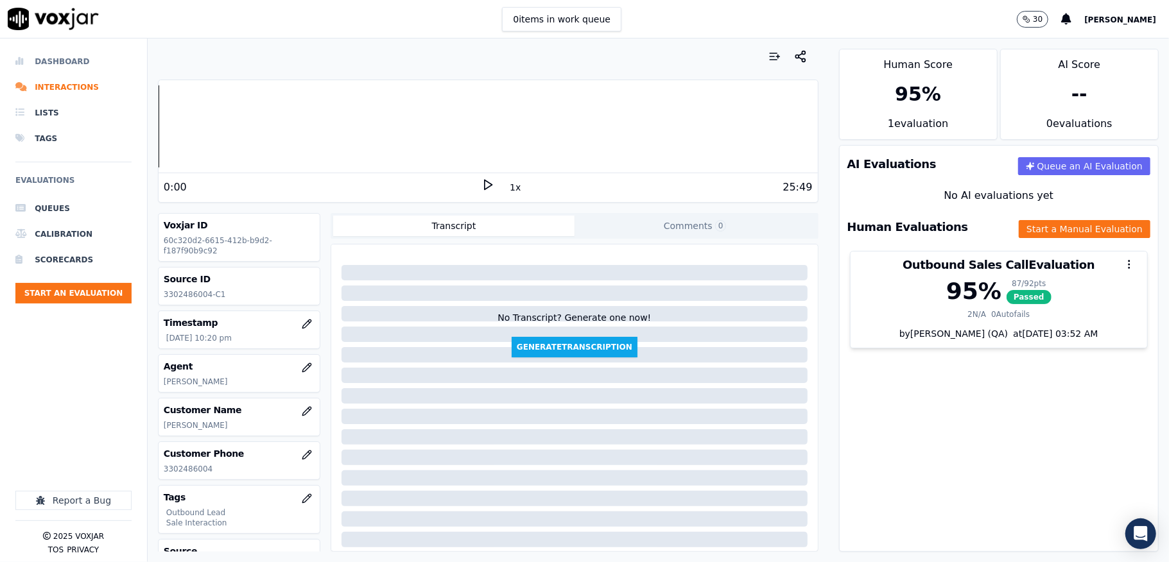
click at [47, 58] on li "Dashboard" at bounding box center [73, 62] width 116 height 26
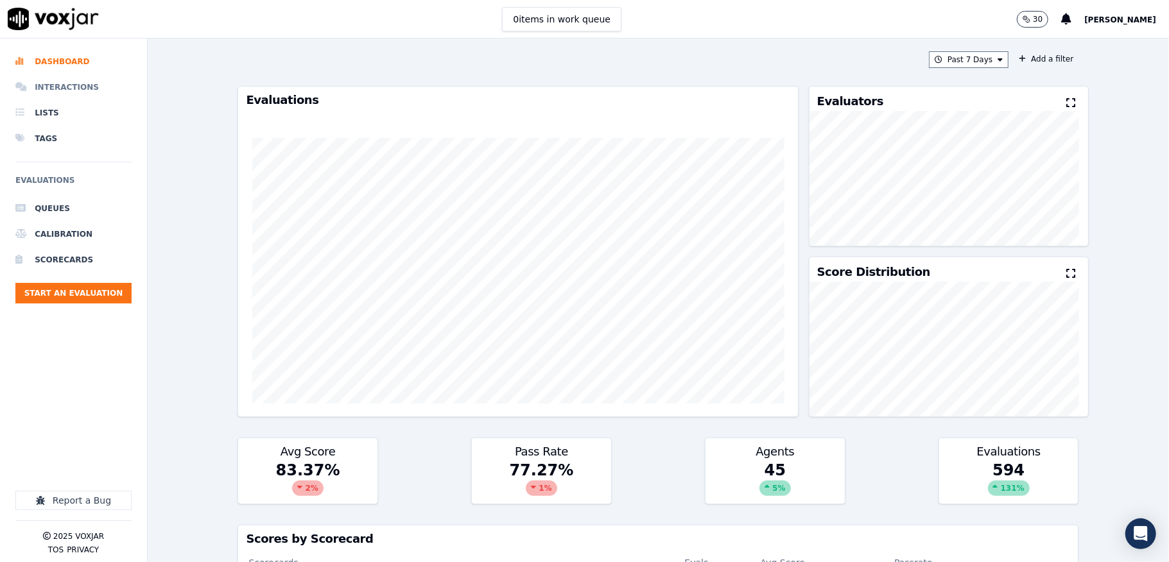
click at [54, 83] on li "Interactions" at bounding box center [73, 87] width 116 height 26
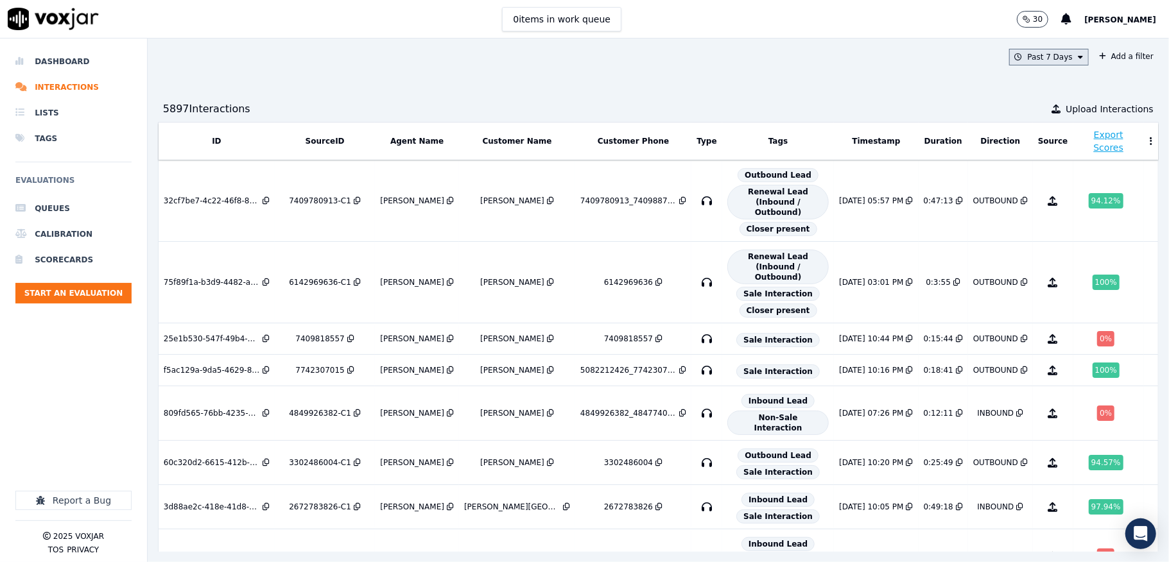
click at [1019, 56] on button "Past 7 Days" at bounding box center [1049, 57] width 80 height 17
click at [1029, 126] on div "Past 7 Days" at bounding box center [1051, 127] width 45 height 10
click at [1057, 215] on button "Add" at bounding box center [1069, 204] width 25 height 21
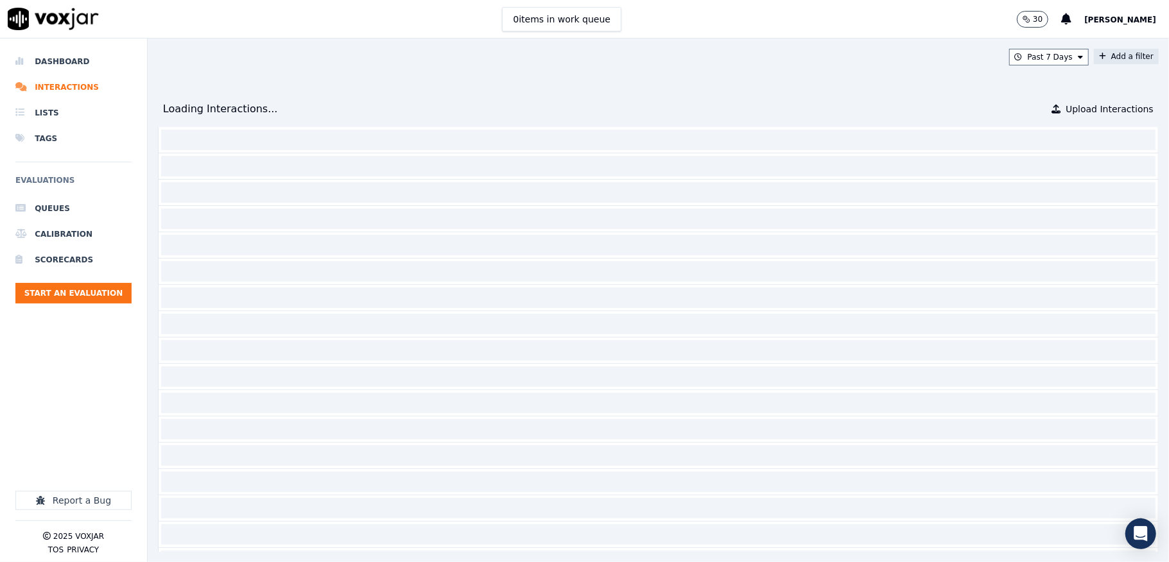
click at [1093, 49] on button "Add a filter" at bounding box center [1125, 56] width 65 height 15
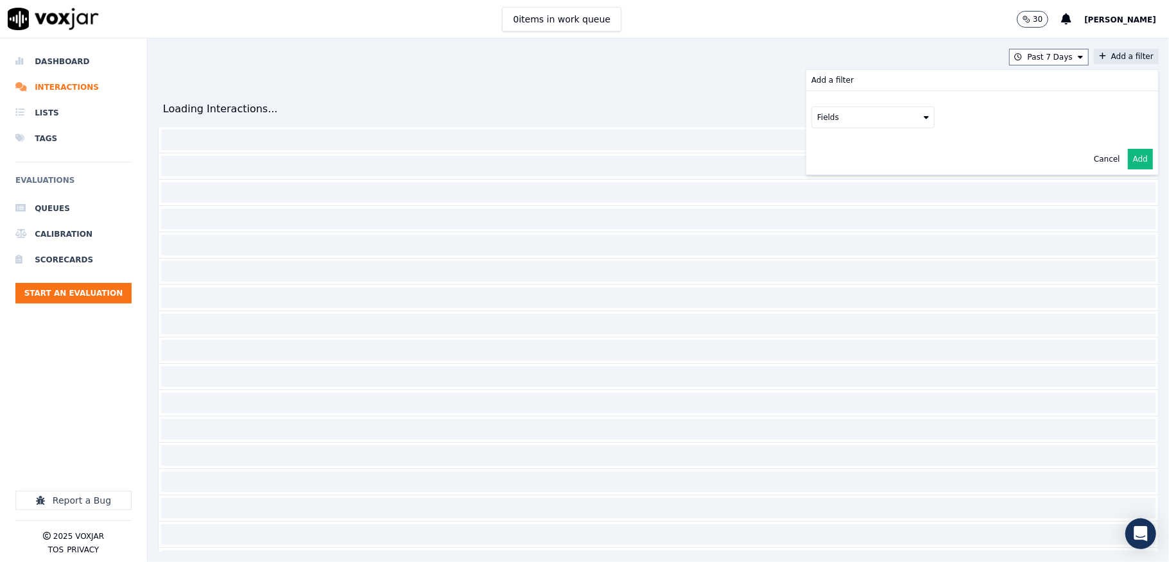
click at [886, 118] on button "Fields" at bounding box center [872, 118] width 123 height 22
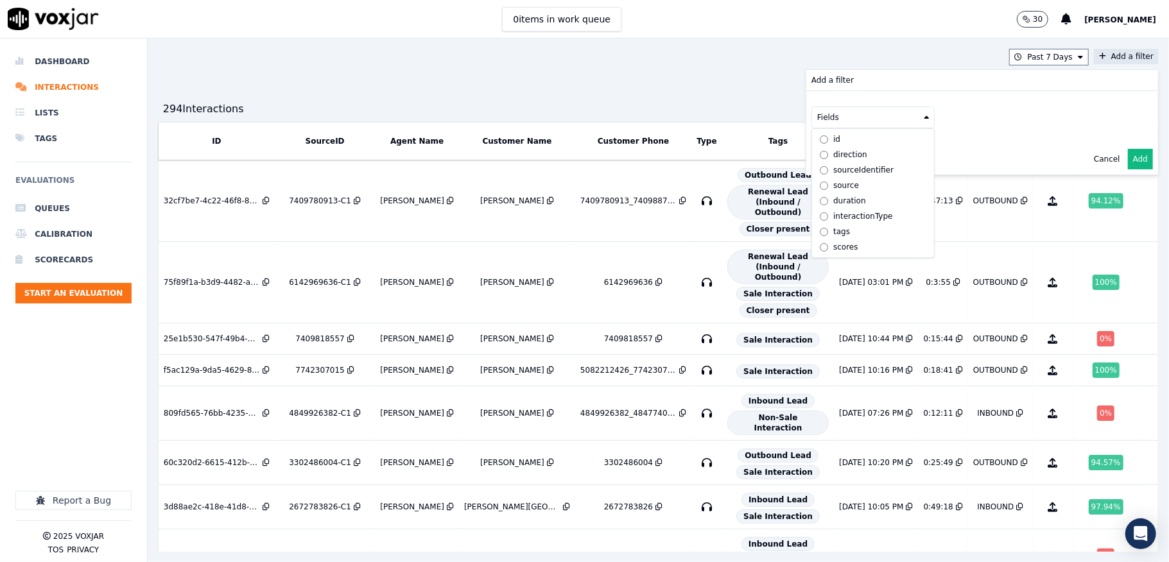
scroll to position [45, 0]
click at [833, 242] on div "customers" at bounding box center [853, 247] width 40 height 10
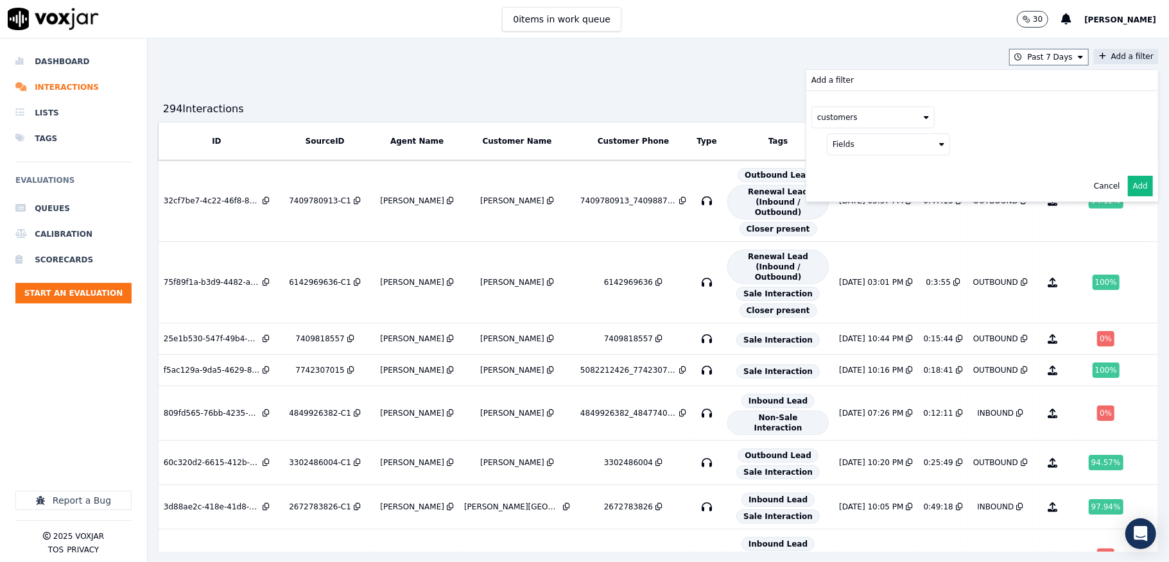
click at [939, 145] on icon at bounding box center [941, 145] width 5 height 8
click at [848, 213] on div "phone" at bounding box center [860, 212] width 24 height 10
click at [1004, 146] on button at bounding box center [1047, 142] width 185 height 19
click at [991, 171] on input "text" at bounding box center [1047, 169] width 173 height 22
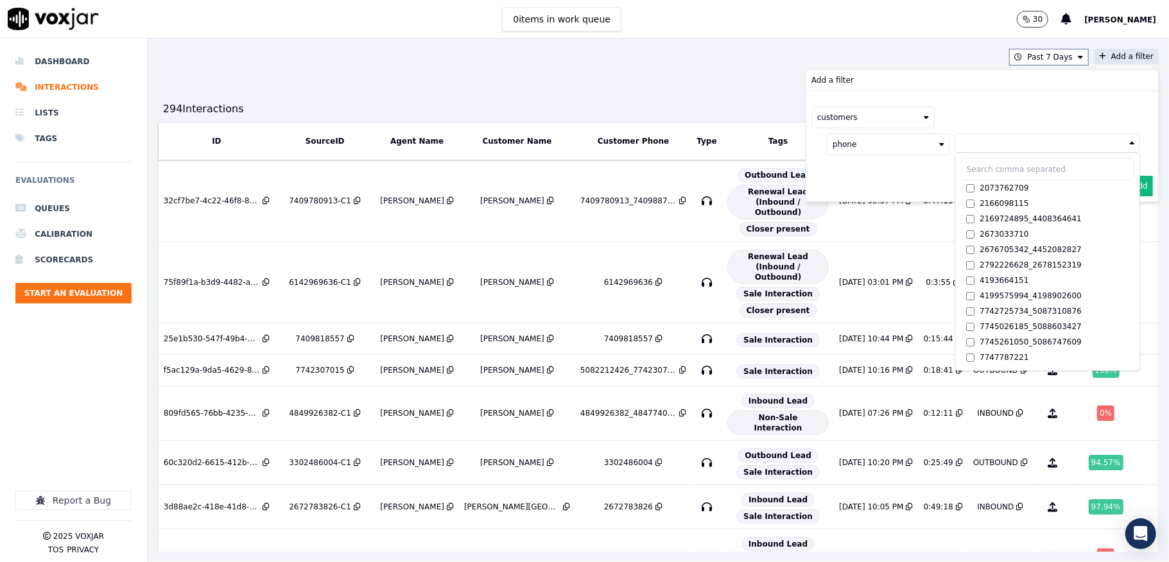
paste input "7245703082"
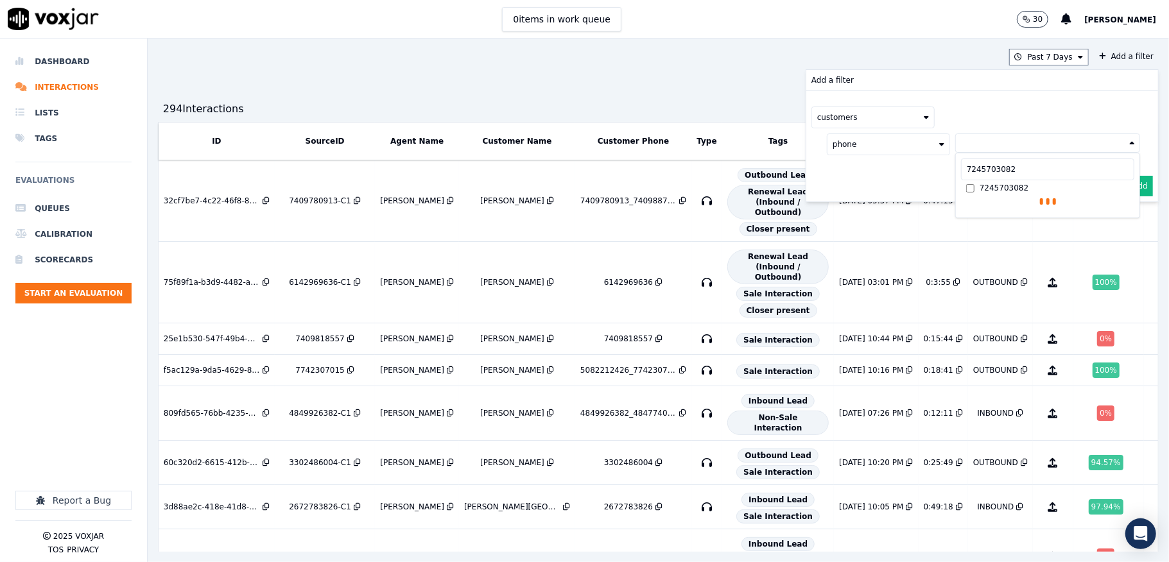
type input "7245703082"
click at [1127, 217] on button "Add" at bounding box center [1139, 217] width 25 height 21
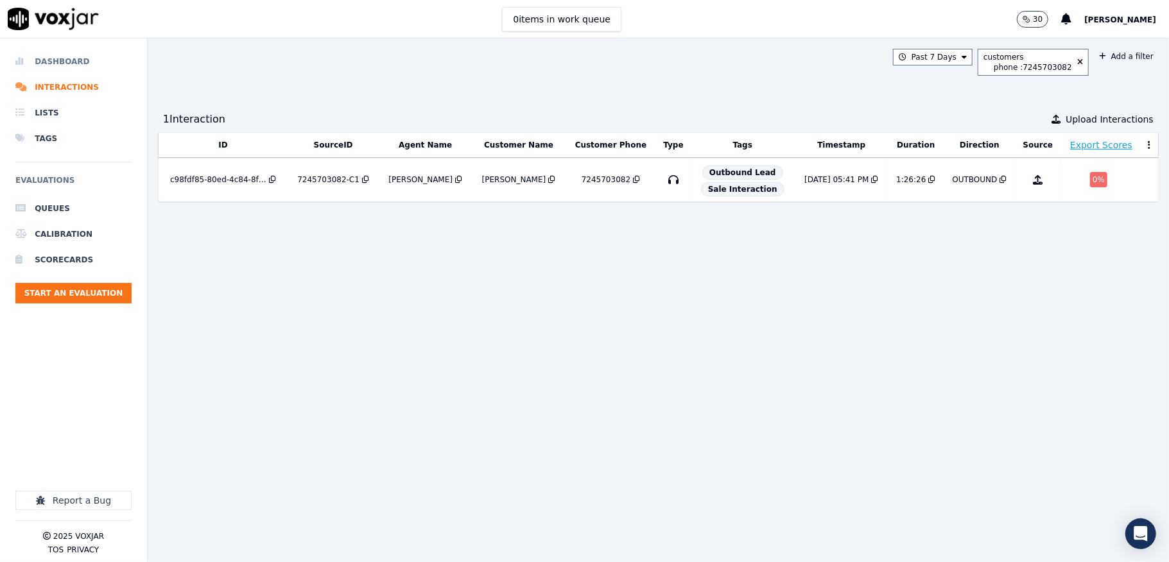
click at [46, 62] on li "Dashboard" at bounding box center [73, 62] width 116 height 26
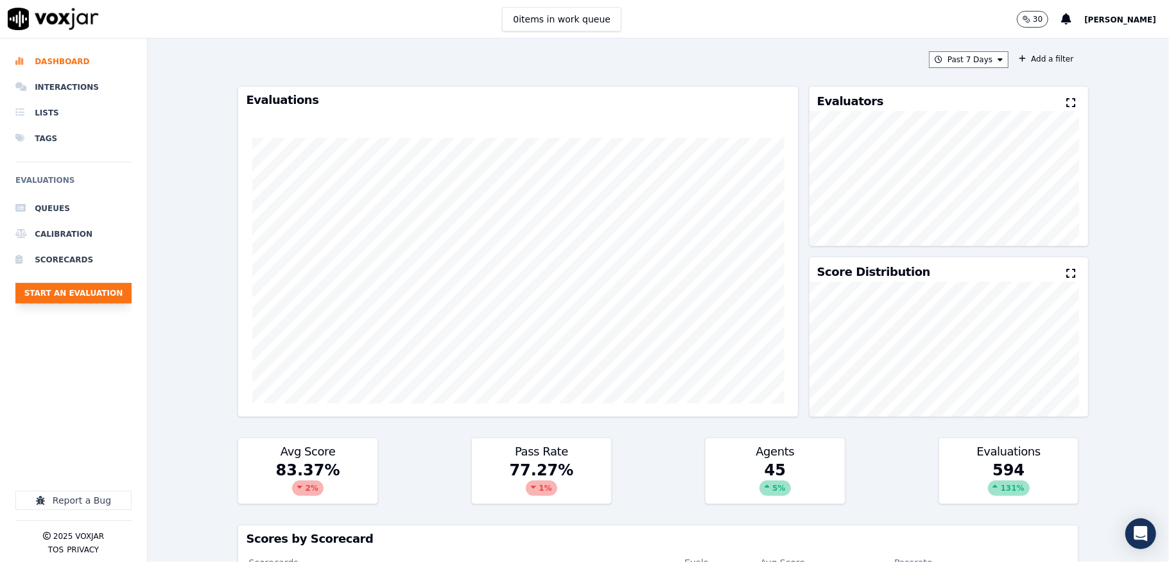
click at [87, 293] on button "Start an Evaluation" at bounding box center [73, 293] width 116 height 21
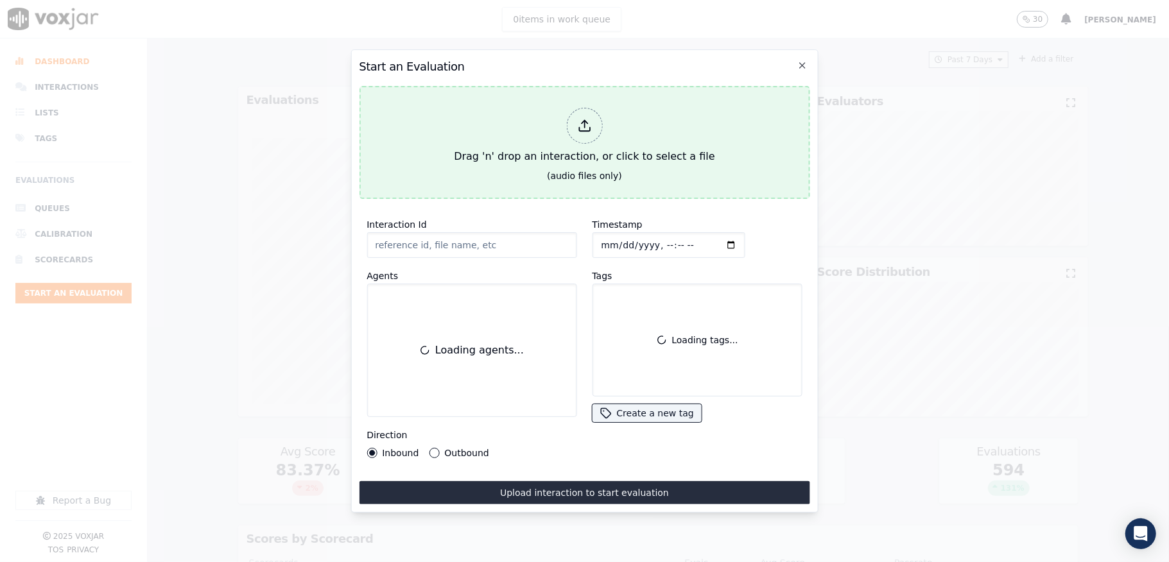
click at [583, 119] on icon at bounding box center [584, 126] width 14 height 14
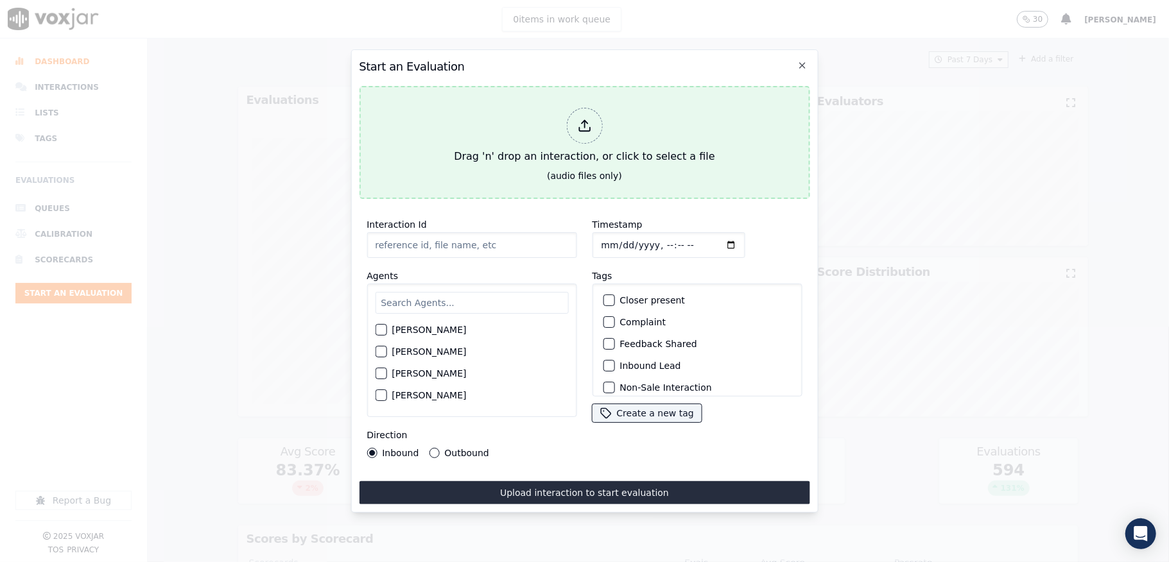
type input "20250910-155643_6146367010-all.mp3"
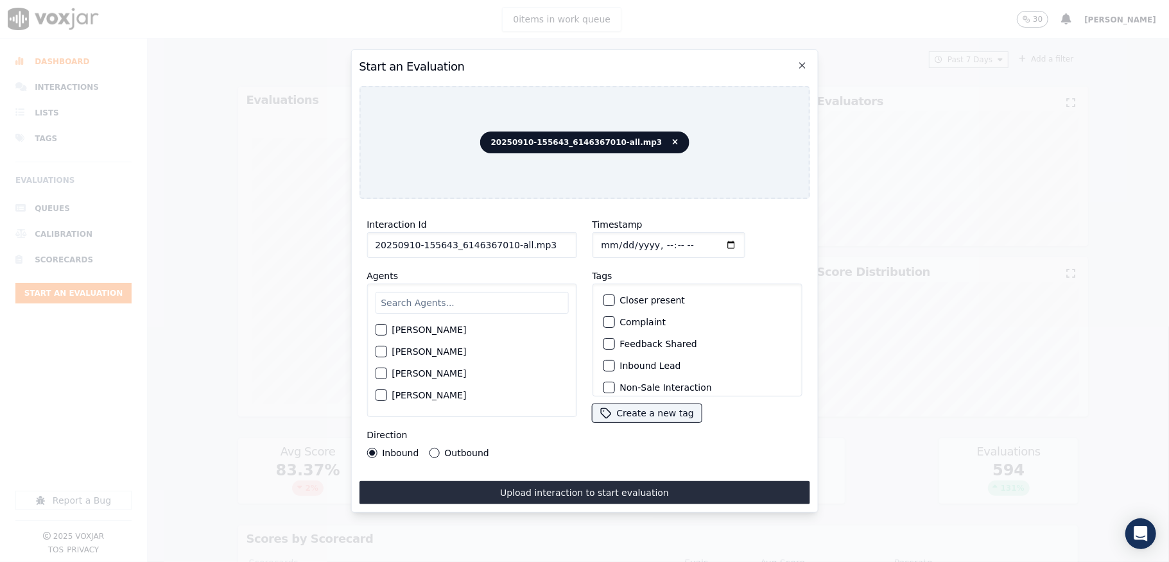
drag, startPoint x: 504, startPoint y: 239, endPoint x: 595, endPoint y: 241, distance: 91.1
click at [593, 240] on div "Interaction Id 20250910-155643_6146367010-all.mp3 Agents Harry Roy Aaron Biswas…" at bounding box center [584, 337] width 450 height 257
click at [595, 241] on input "Timestamp" at bounding box center [668, 245] width 153 height 26
click at [610, 239] on input "Timestamp" at bounding box center [668, 245] width 153 height 26
type input "2025-09-10T22:45"
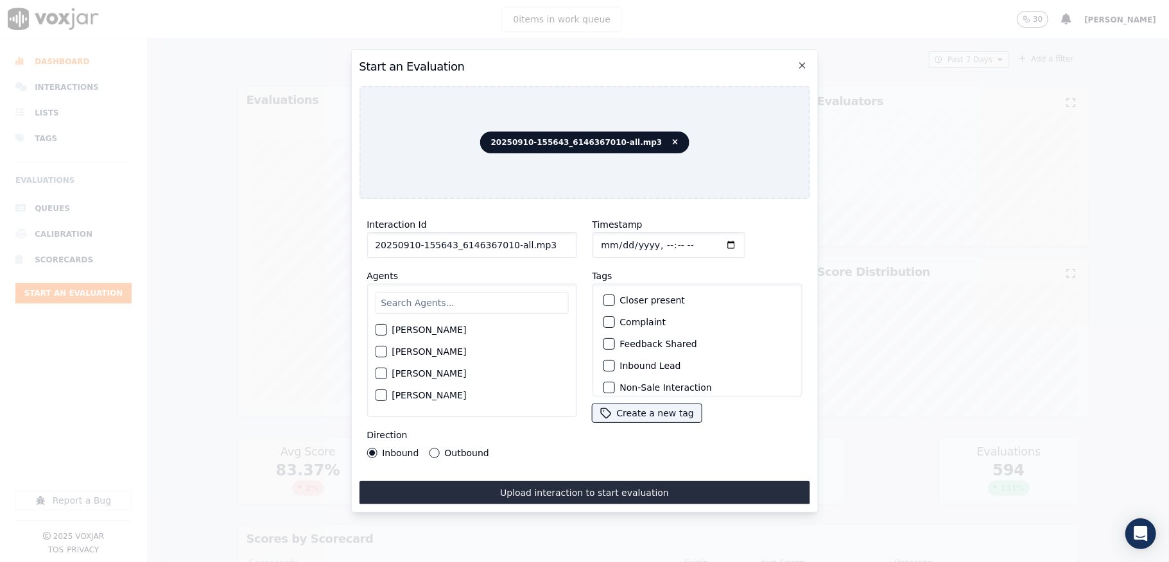
drag, startPoint x: 504, startPoint y: 244, endPoint x: 552, endPoint y: 242, distance: 48.2
click at [552, 242] on input "20250910-155643_6146367010-all.mp3" at bounding box center [471, 245] width 210 height 26
type input "20250910-155643_6146367010-C1"
click at [475, 295] on input "text" at bounding box center [471, 303] width 193 height 22
type input "geor"
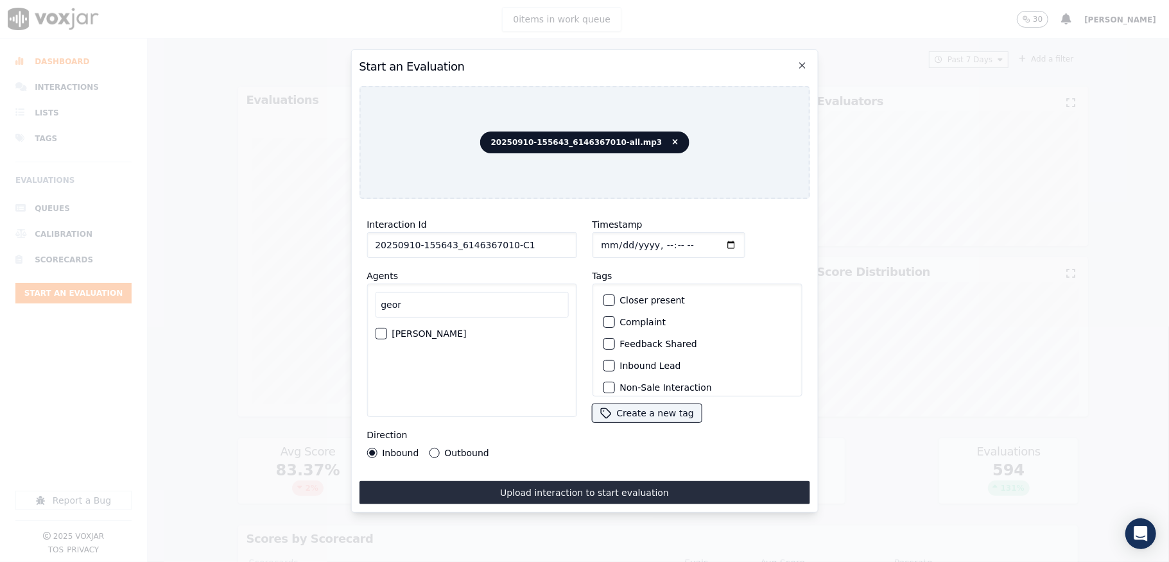
click at [384, 329] on div "button" at bounding box center [379, 333] width 9 height 9
click at [431, 448] on button "Outbound" at bounding box center [434, 453] width 10 height 10
click at [603, 321] on div "button" at bounding box center [607, 324] width 9 height 9
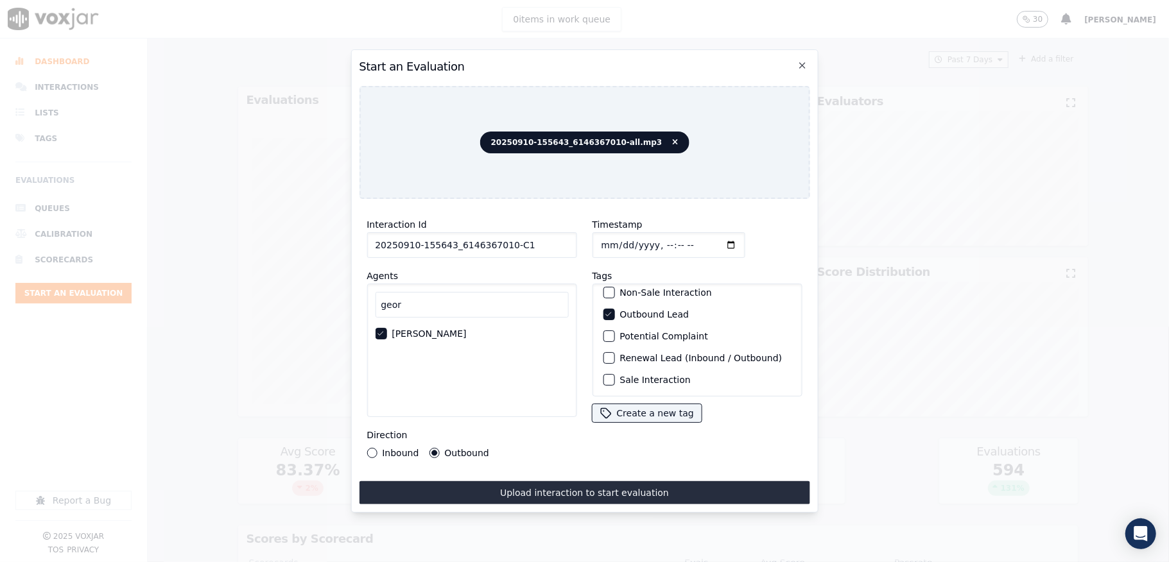
scroll to position [119, 0]
click at [603, 375] on div "button" at bounding box center [607, 379] width 9 height 9
click at [601, 486] on button "Upload interaction to start evaluation" at bounding box center [584, 492] width 450 height 23
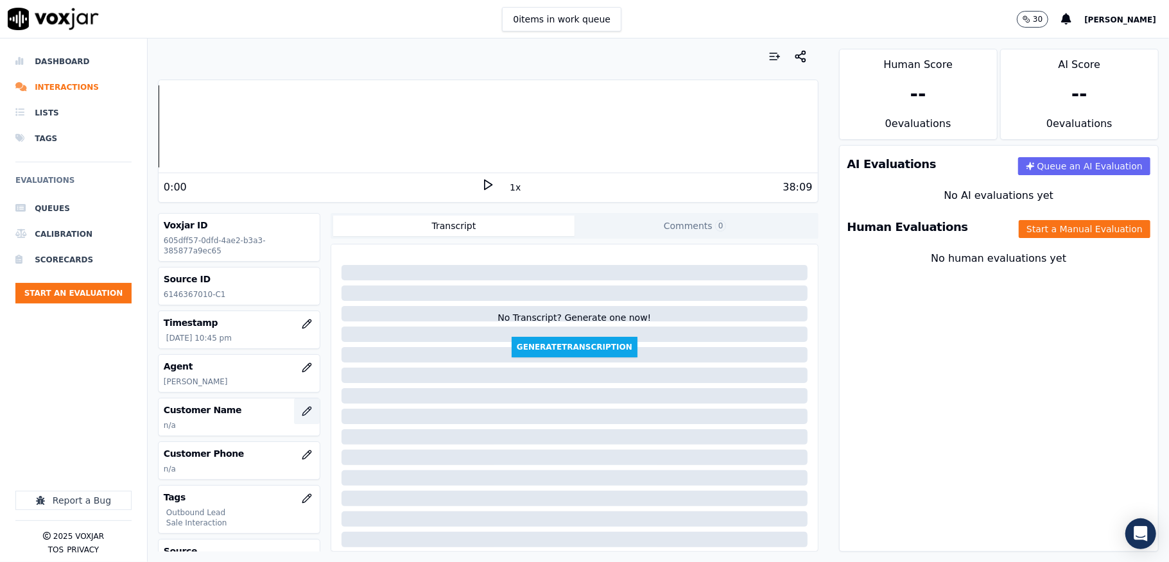
click at [302, 414] on icon "button" at bounding box center [306, 411] width 8 height 8
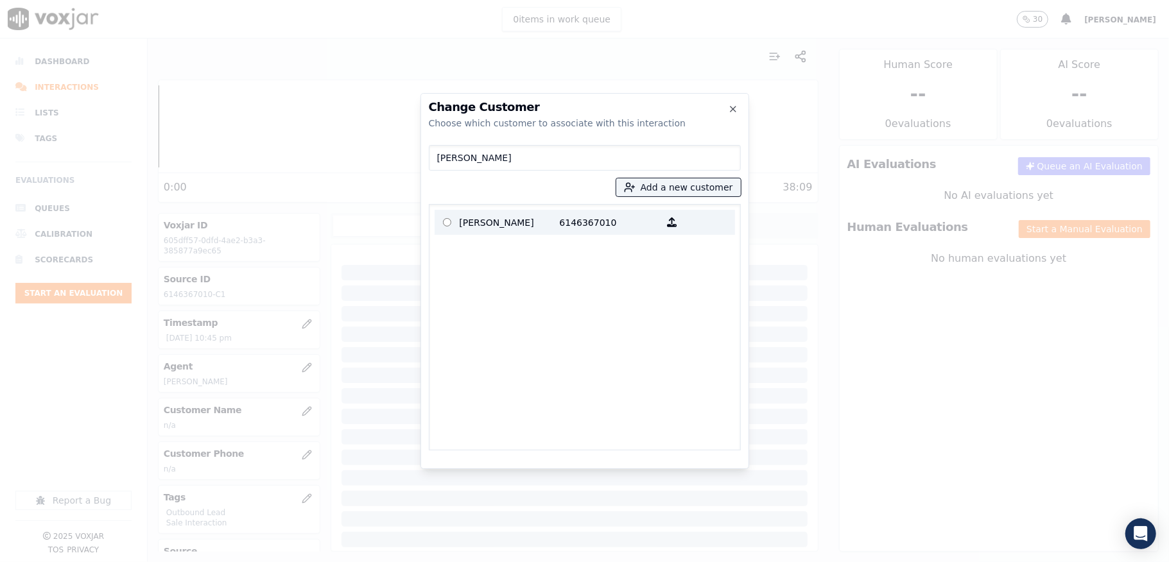
type input "Angela Julious"
click at [514, 222] on p "Angela Julious" at bounding box center [509, 222] width 100 height 20
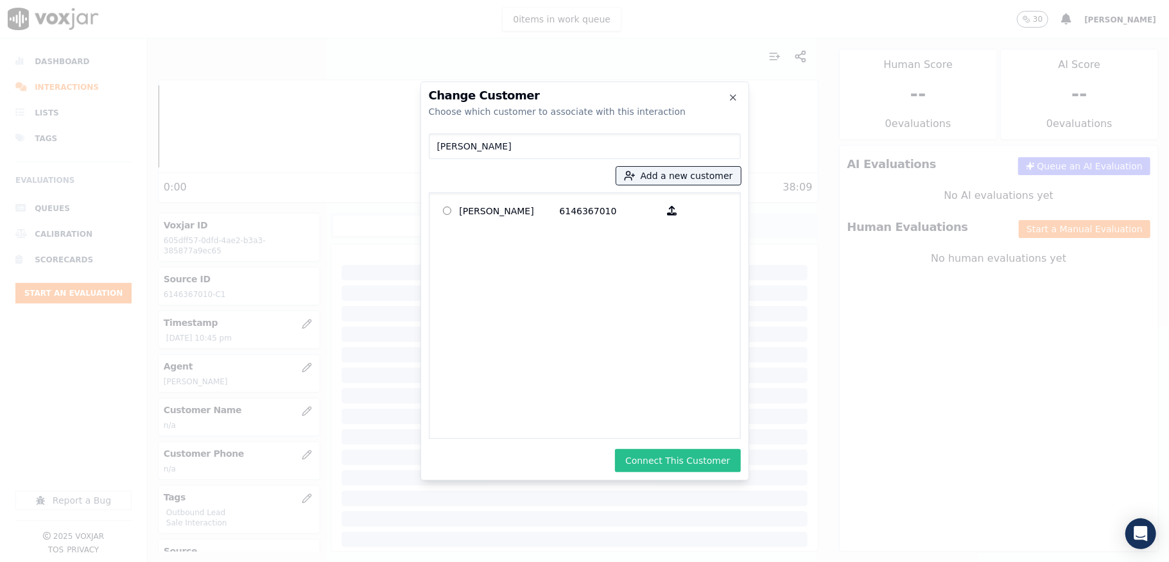
click at [672, 463] on button "Connect This Customer" at bounding box center [677, 460] width 125 height 23
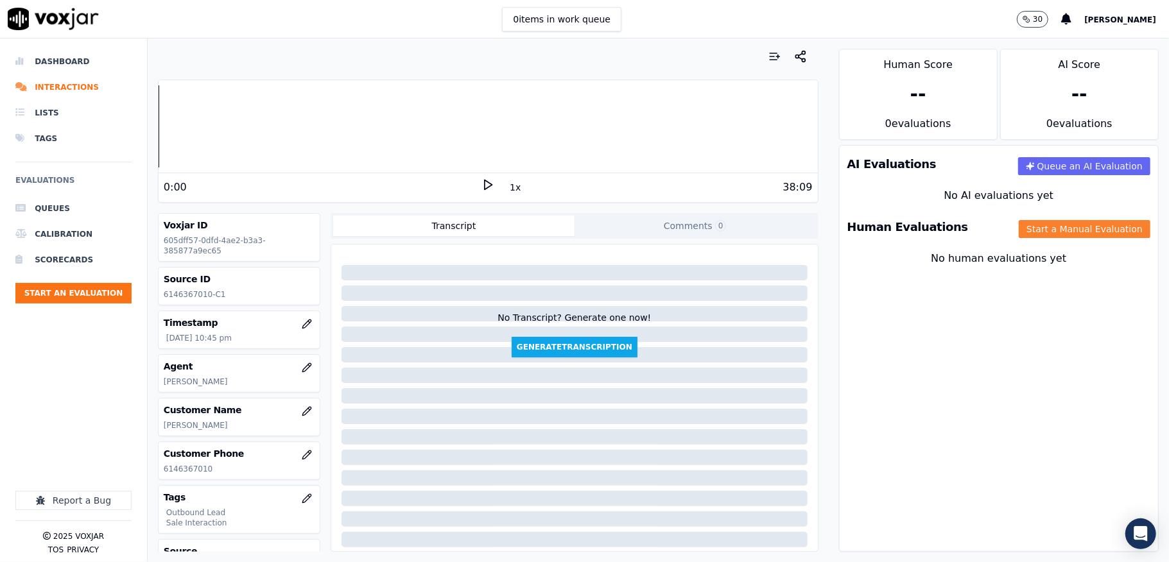
click at [1018, 227] on button "Start a Manual Evaluation" at bounding box center [1084, 229] width 132 height 18
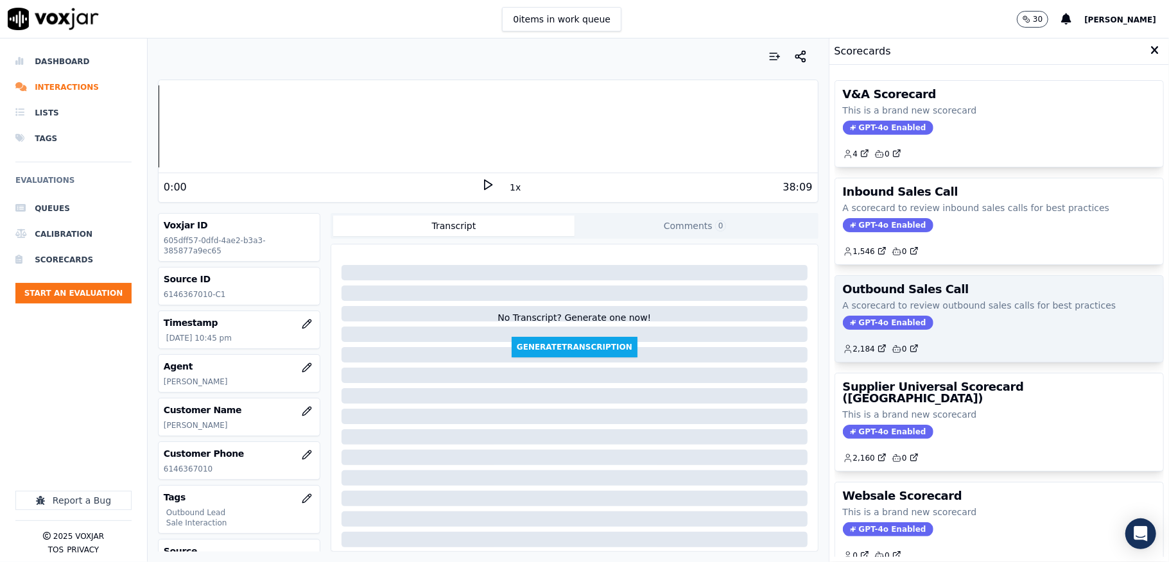
click at [861, 319] on span "GPT-4o Enabled" at bounding box center [888, 323] width 90 height 14
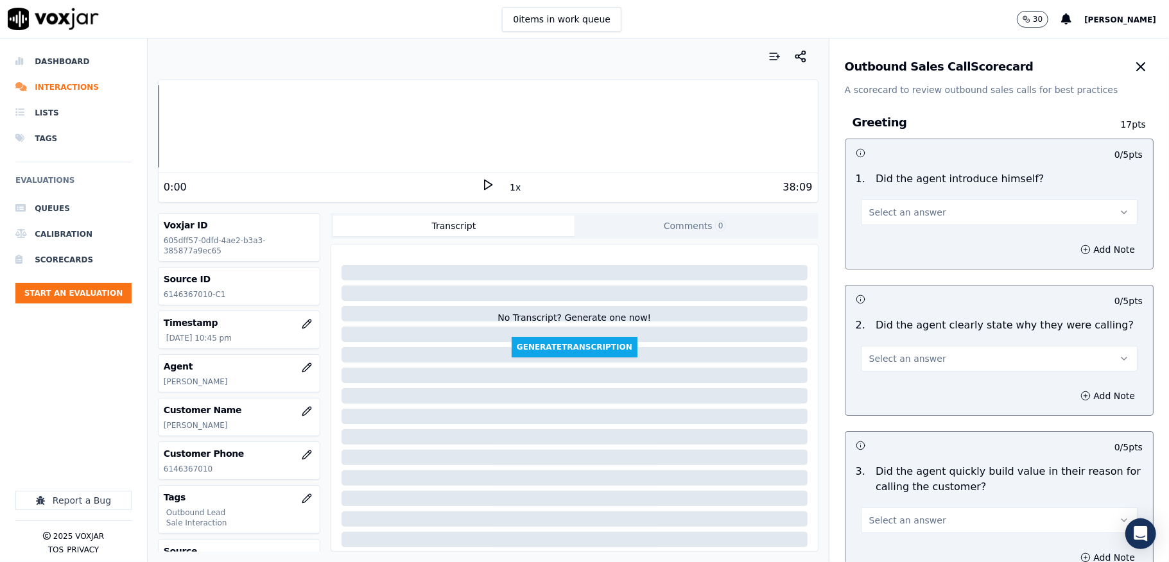
click at [938, 216] on button "Select an answer" at bounding box center [999, 213] width 277 height 26
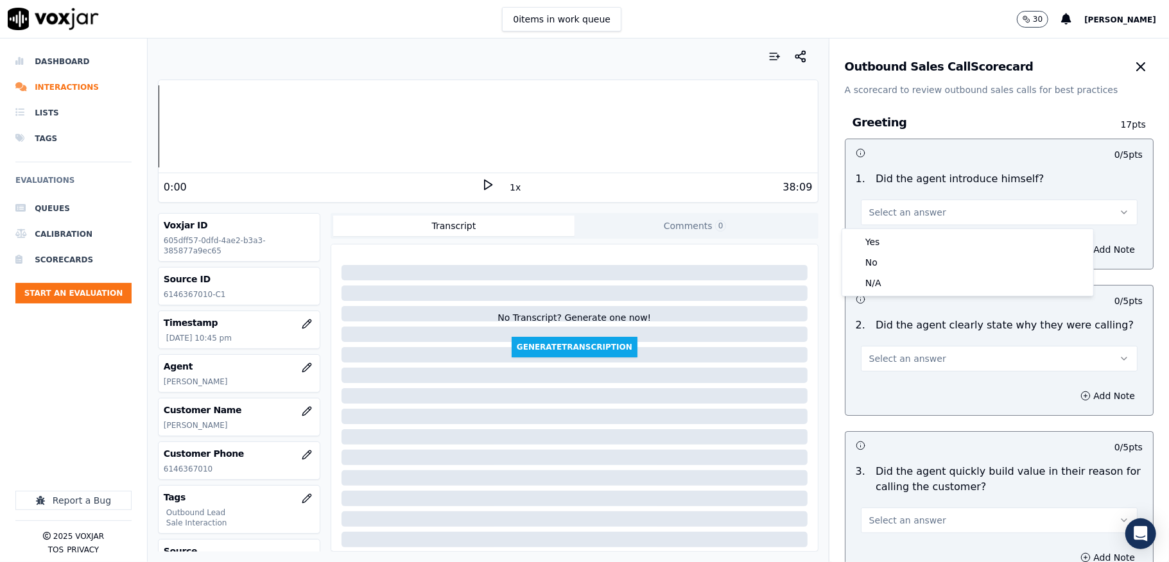
click at [917, 239] on div "Yes" at bounding box center [967, 242] width 246 height 21
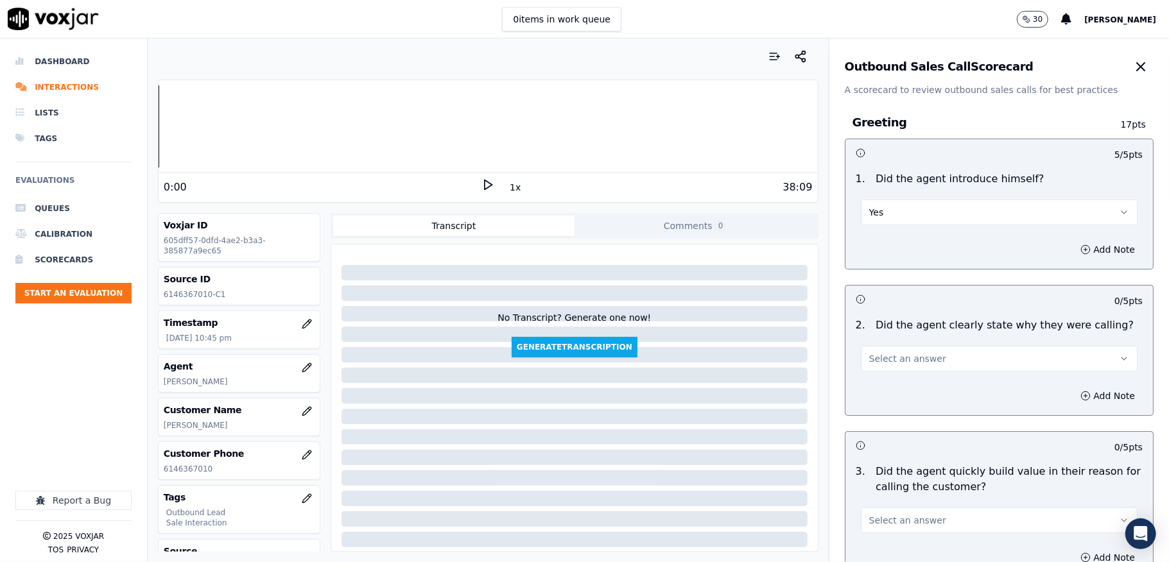
click at [916, 365] on button "Select an answer" at bounding box center [999, 359] width 277 height 26
click at [899, 386] on div "Yes" at bounding box center [967, 388] width 246 height 21
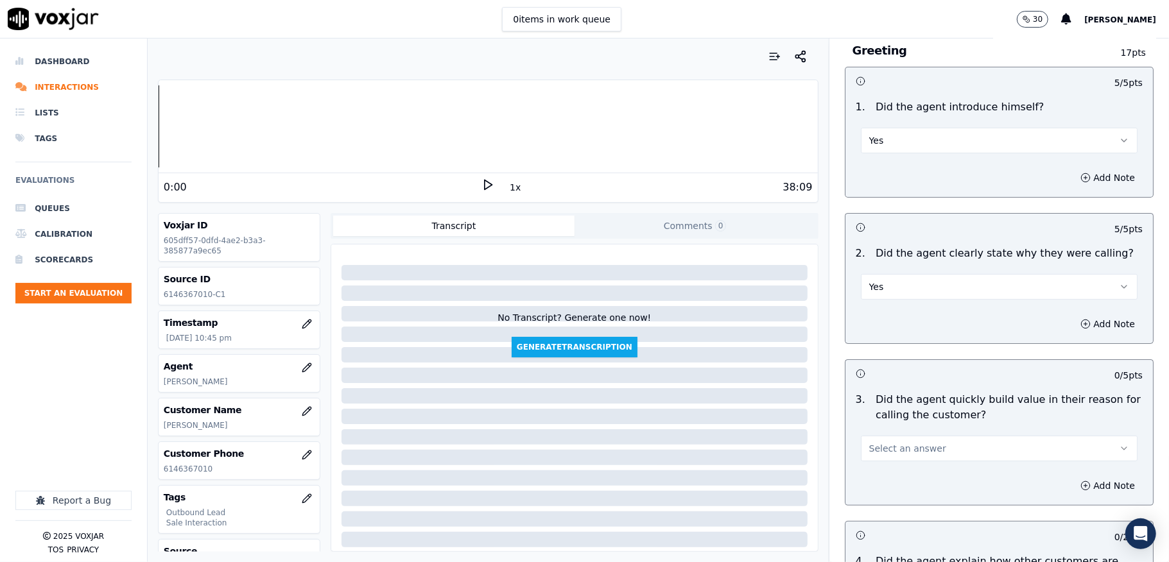
scroll to position [171, 0]
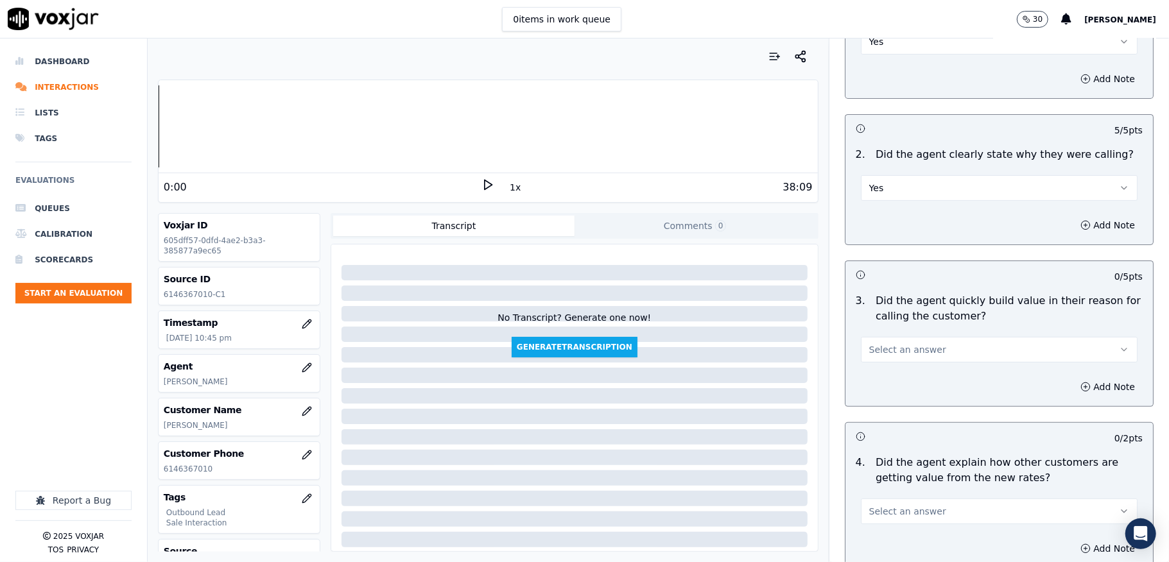
click at [907, 345] on span "Select an answer" at bounding box center [907, 349] width 77 height 13
click at [874, 373] on div "Yes" at bounding box center [967, 379] width 246 height 21
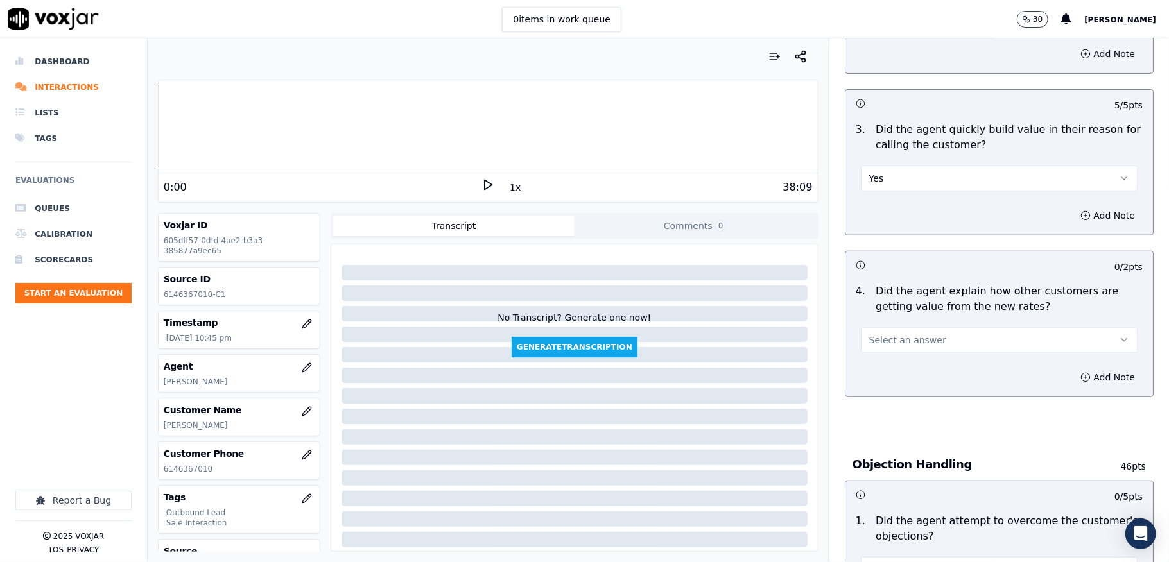
click at [909, 332] on button "Select an answer" at bounding box center [999, 340] width 277 height 26
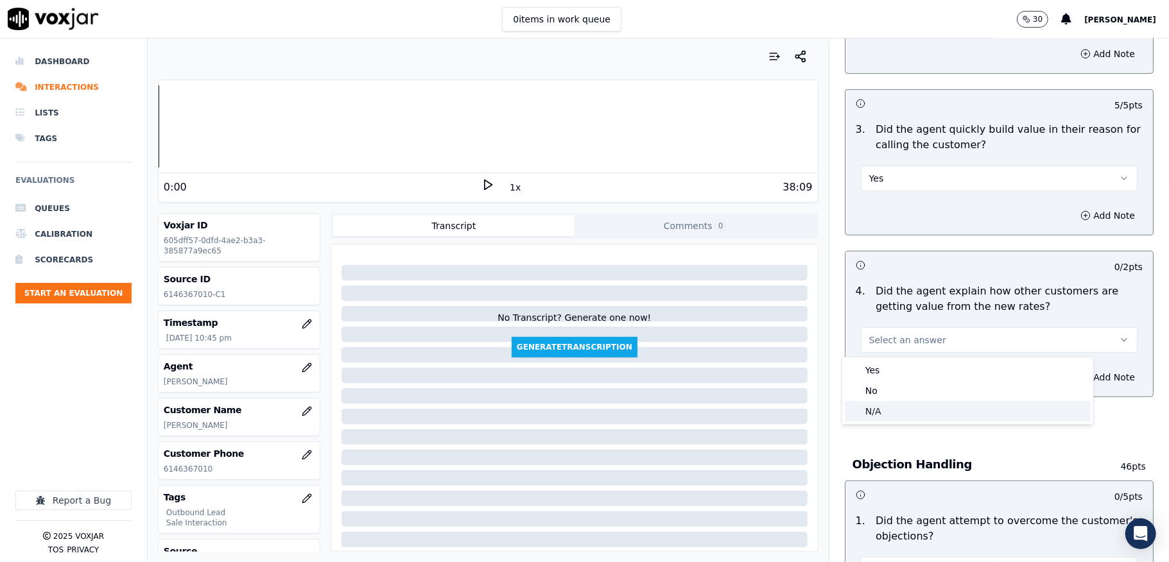
click at [888, 411] on div "N/A" at bounding box center [967, 411] width 246 height 21
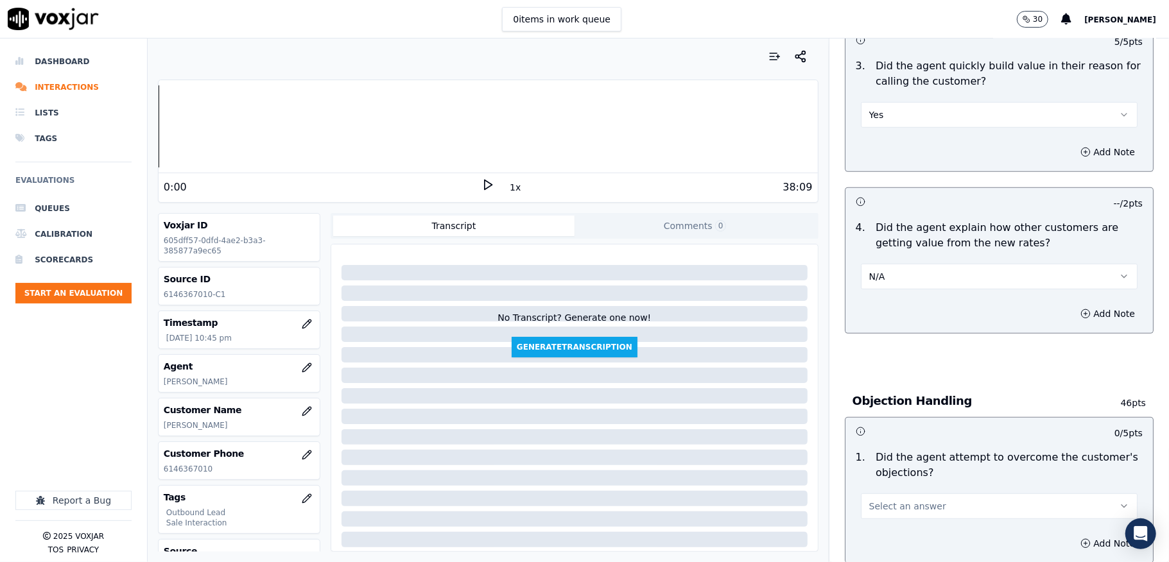
scroll to position [513, 0]
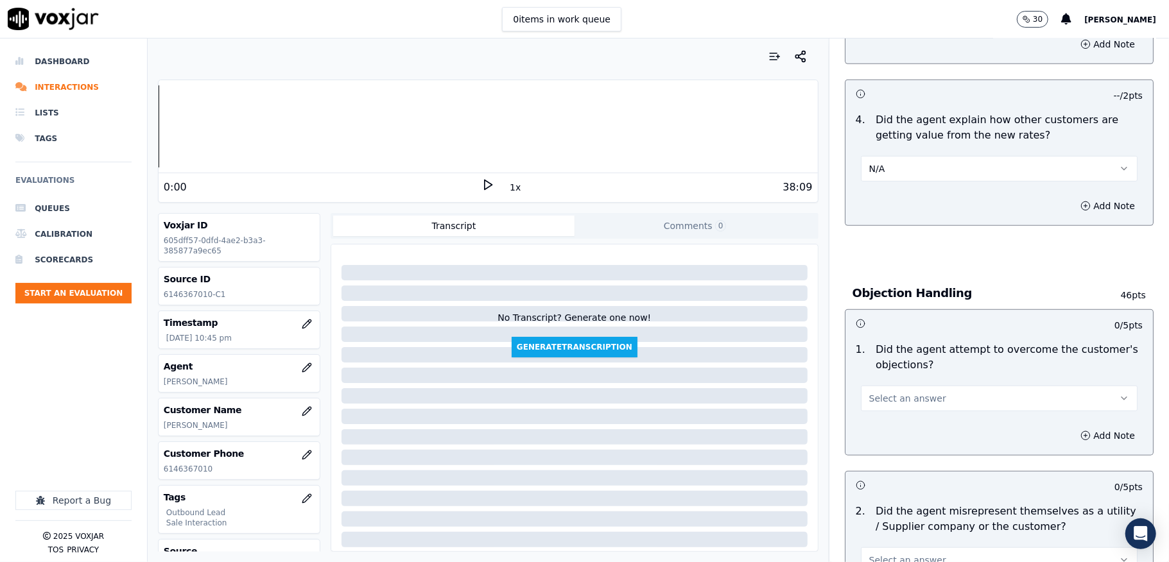
click at [895, 173] on button "N/A" at bounding box center [999, 169] width 277 height 26
click at [884, 190] on div "Yes" at bounding box center [967, 199] width 246 height 21
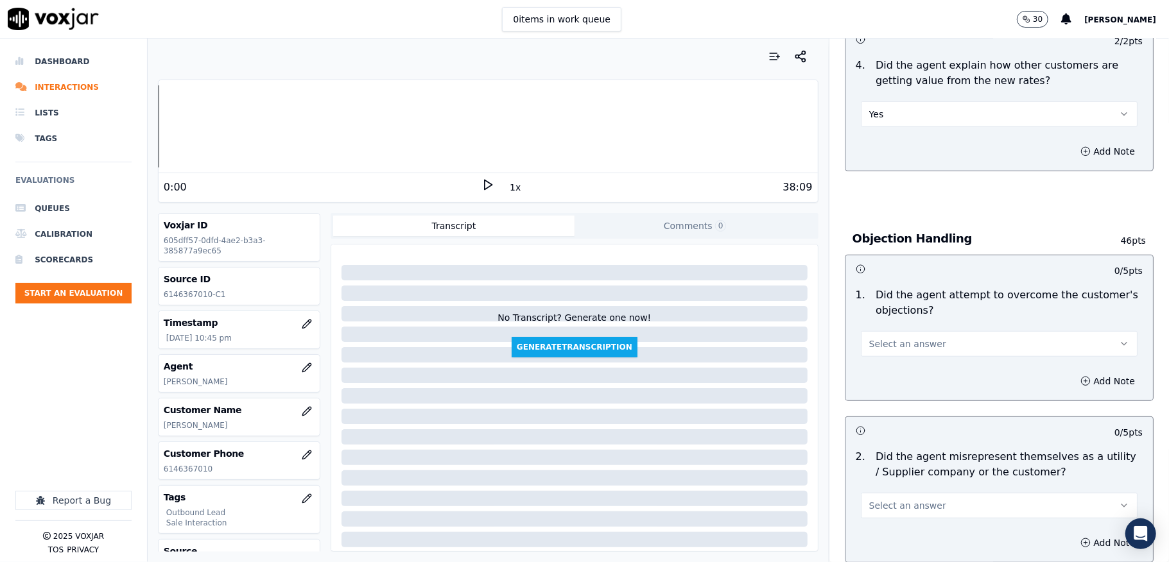
scroll to position [599, 0]
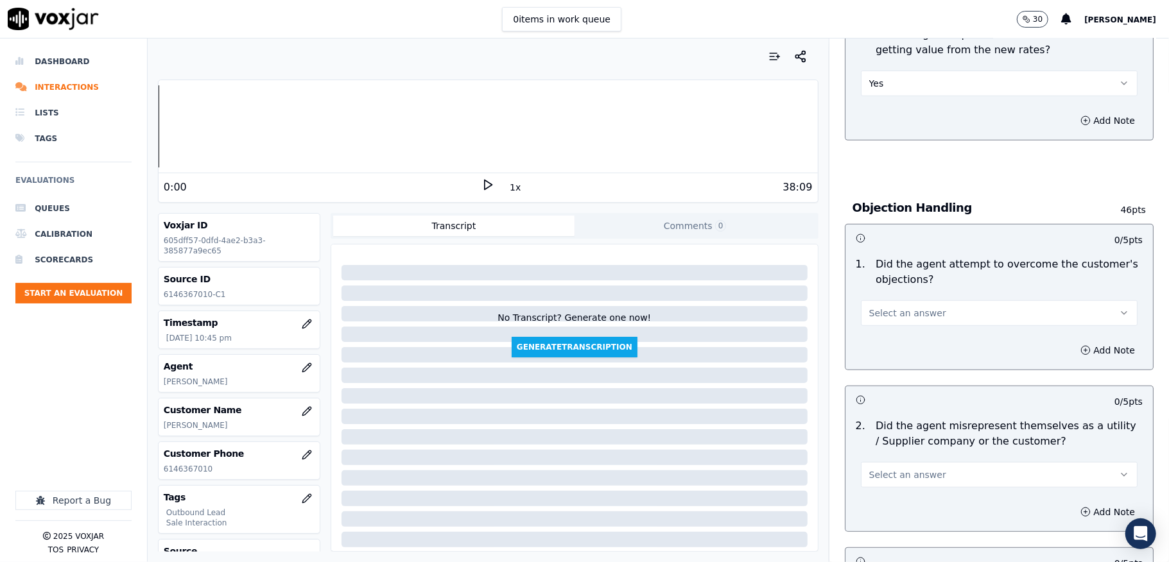
click at [905, 90] on button "Yes" at bounding box center [999, 84] width 277 height 26
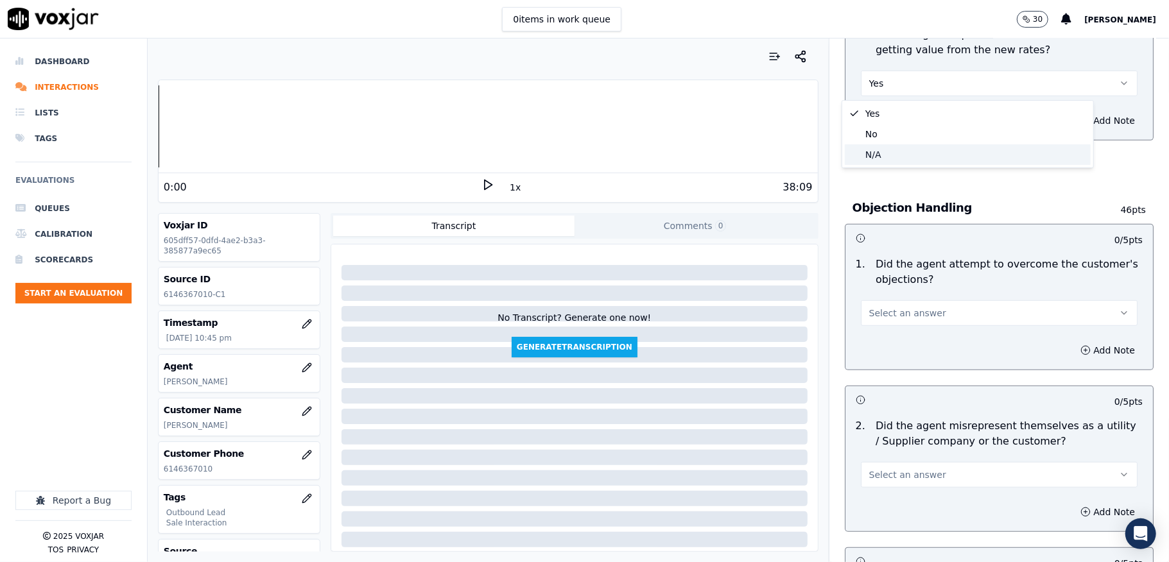
click at [880, 152] on div "N/A" at bounding box center [967, 154] width 246 height 21
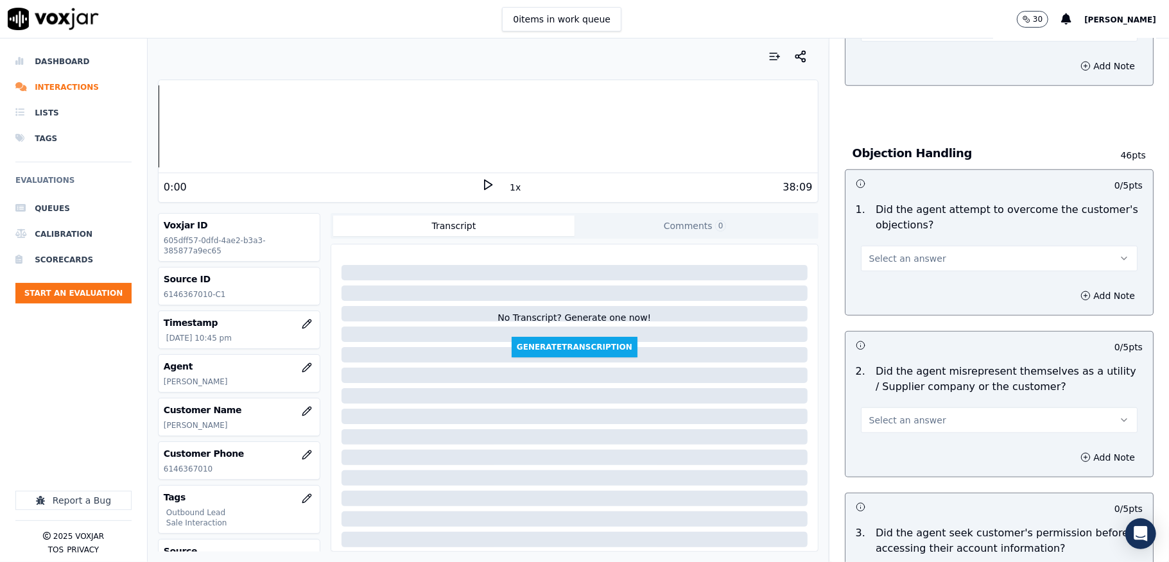
scroll to position [684, 0]
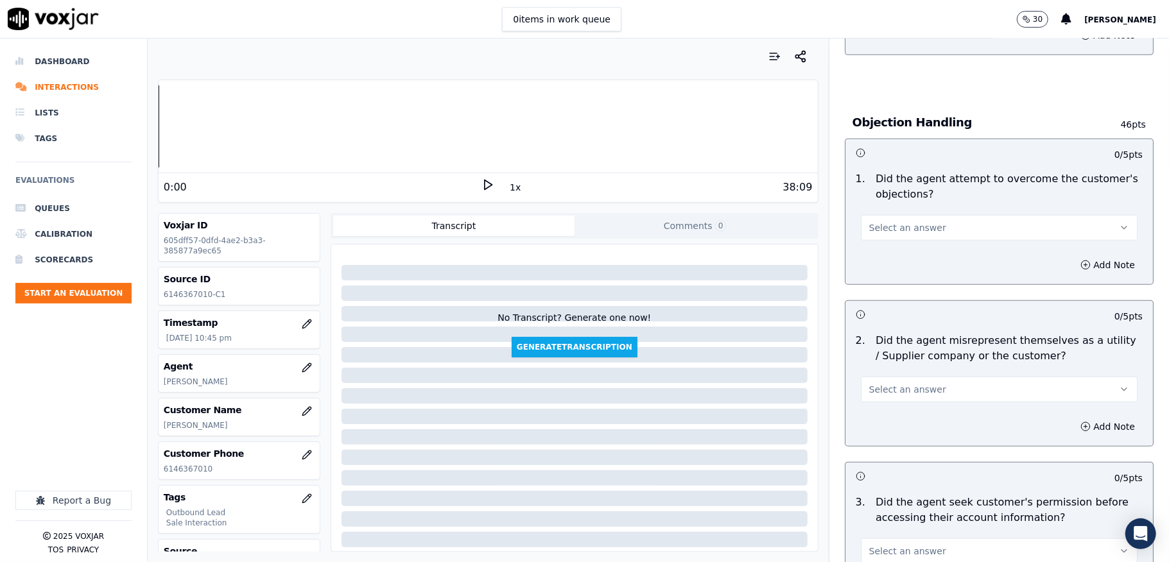
click at [921, 232] on button "Select an answer" at bounding box center [999, 228] width 277 height 26
click at [884, 257] on div "Yes" at bounding box center [967, 258] width 246 height 21
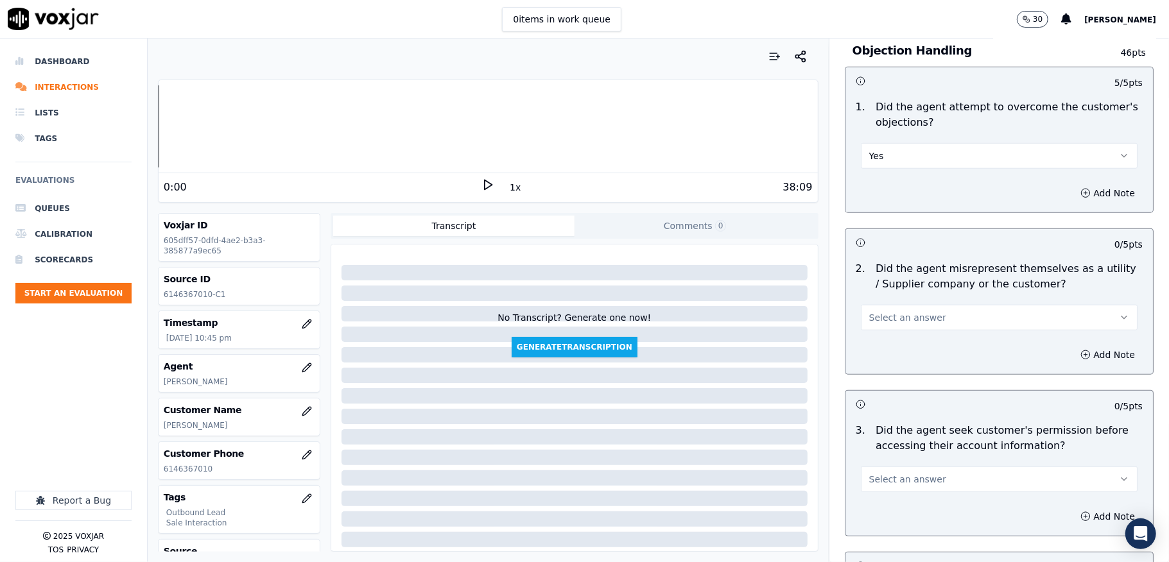
scroll to position [855, 0]
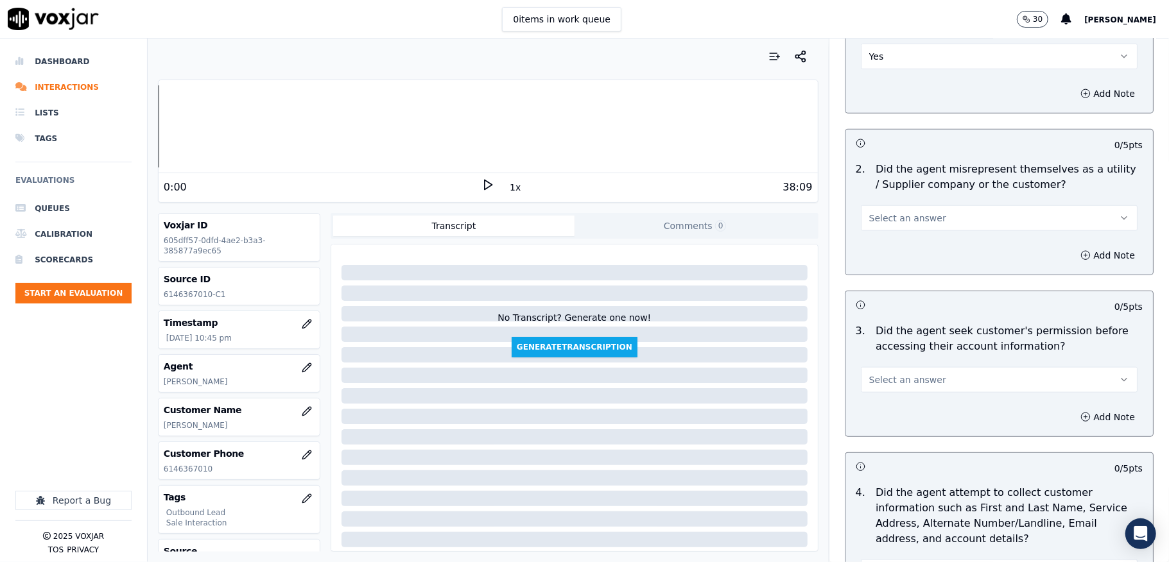
click at [900, 219] on span "Select an answer" at bounding box center [907, 218] width 77 height 13
click at [884, 270] on div "No" at bounding box center [967, 270] width 246 height 21
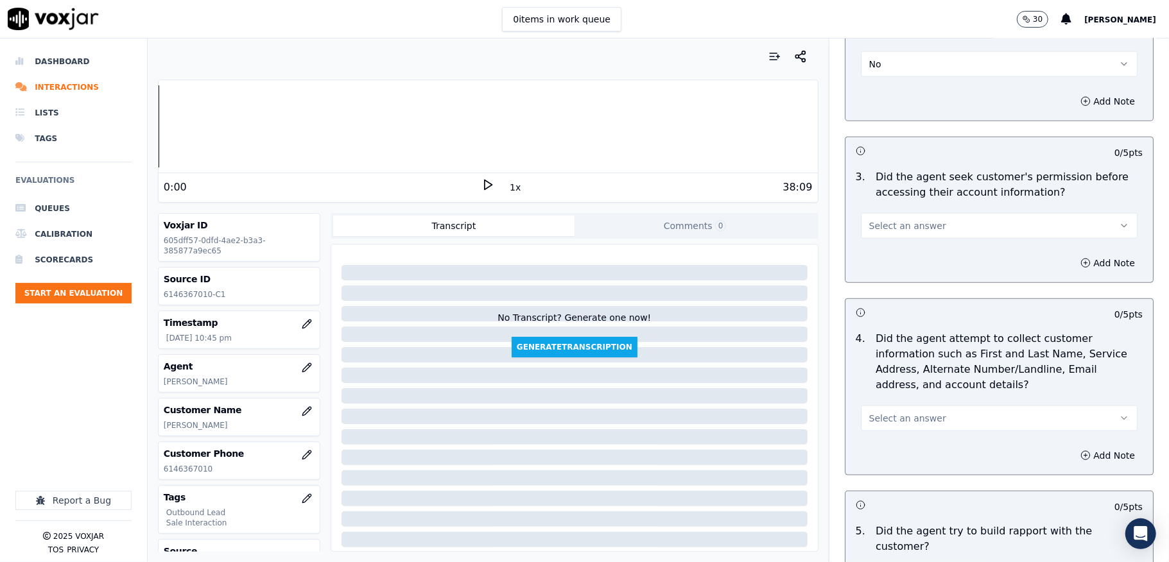
scroll to position [1027, 0]
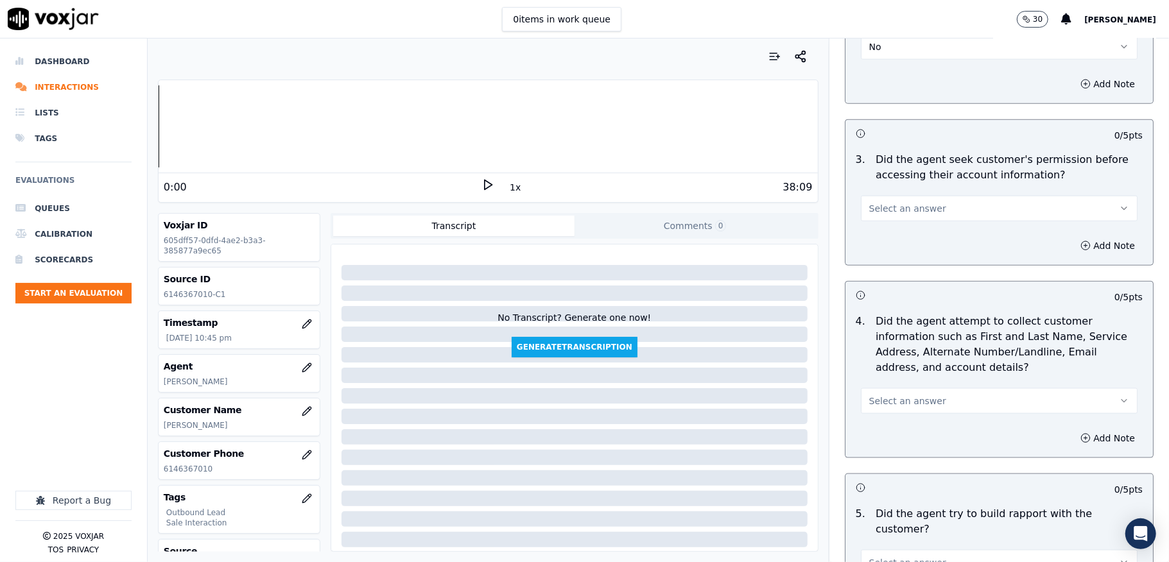
click at [916, 205] on button "Select an answer" at bounding box center [999, 209] width 277 height 26
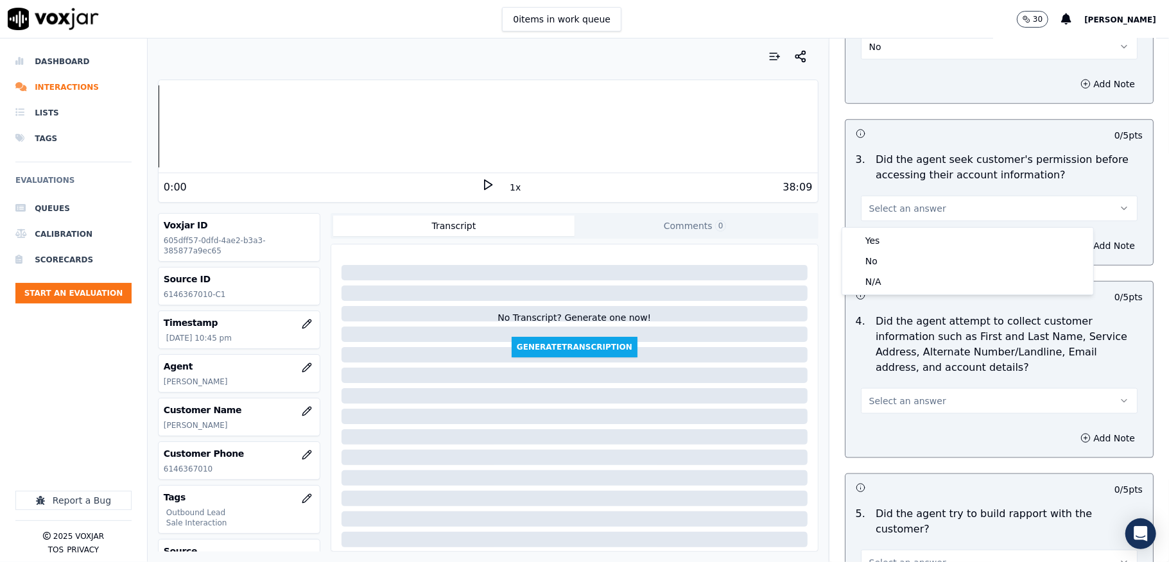
click at [878, 236] on div "Yes" at bounding box center [967, 240] width 246 height 21
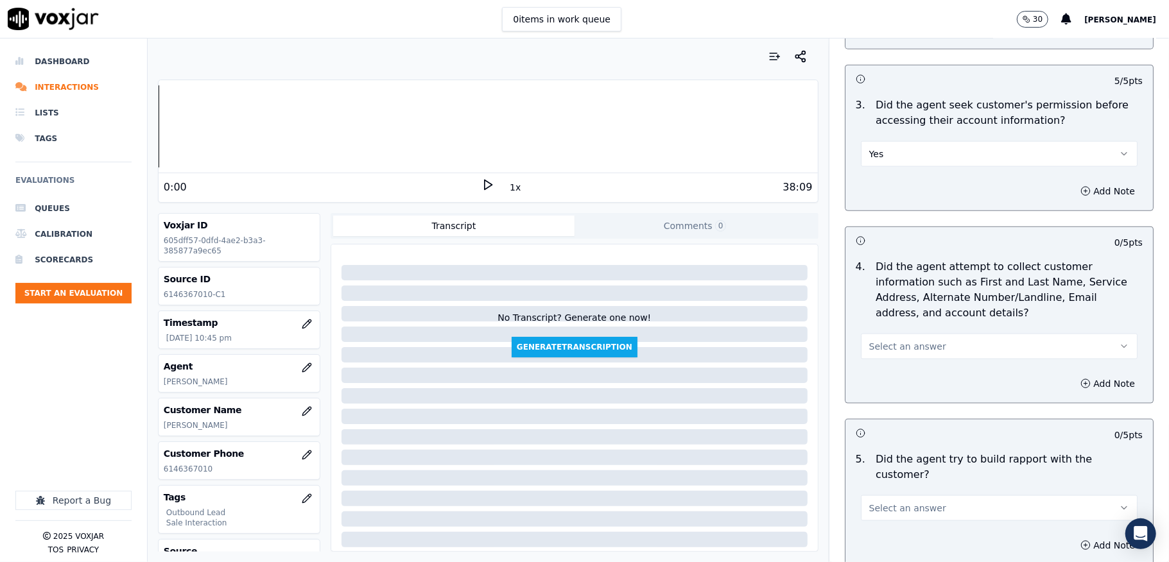
scroll to position [1112, 0]
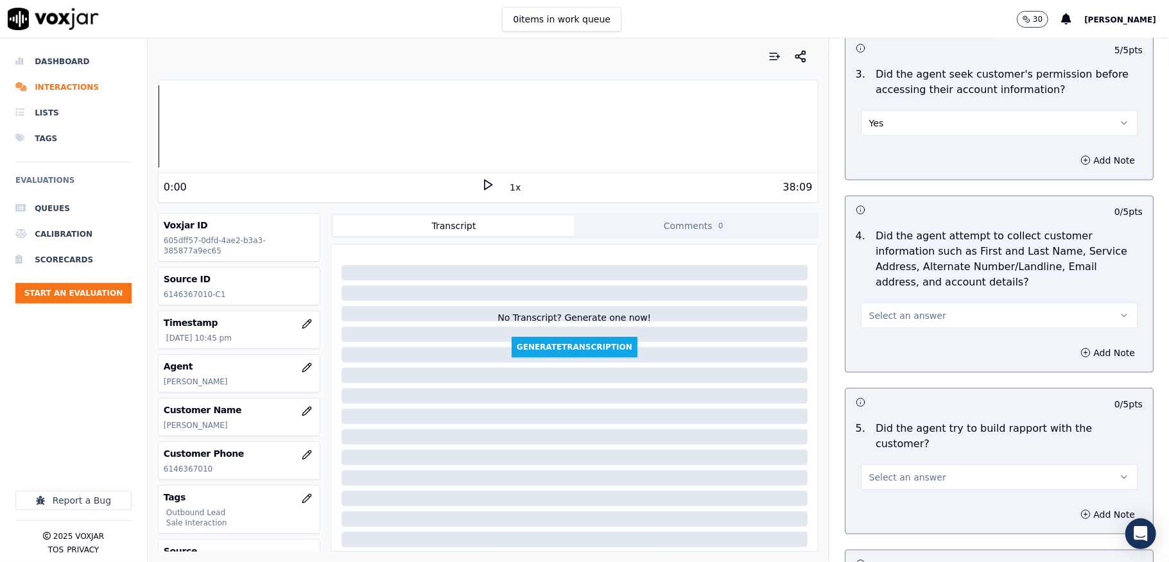
click at [879, 314] on span "Select an answer" at bounding box center [907, 315] width 77 height 13
click at [871, 390] on div "N/A" at bounding box center [967, 389] width 246 height 21
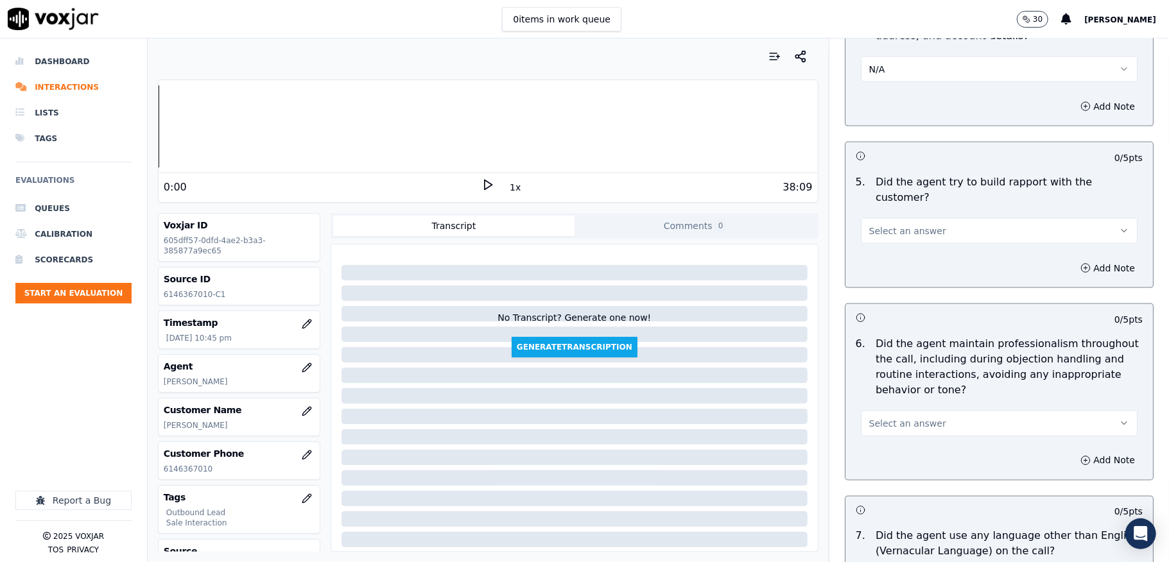
scroll to position [1369, 0]
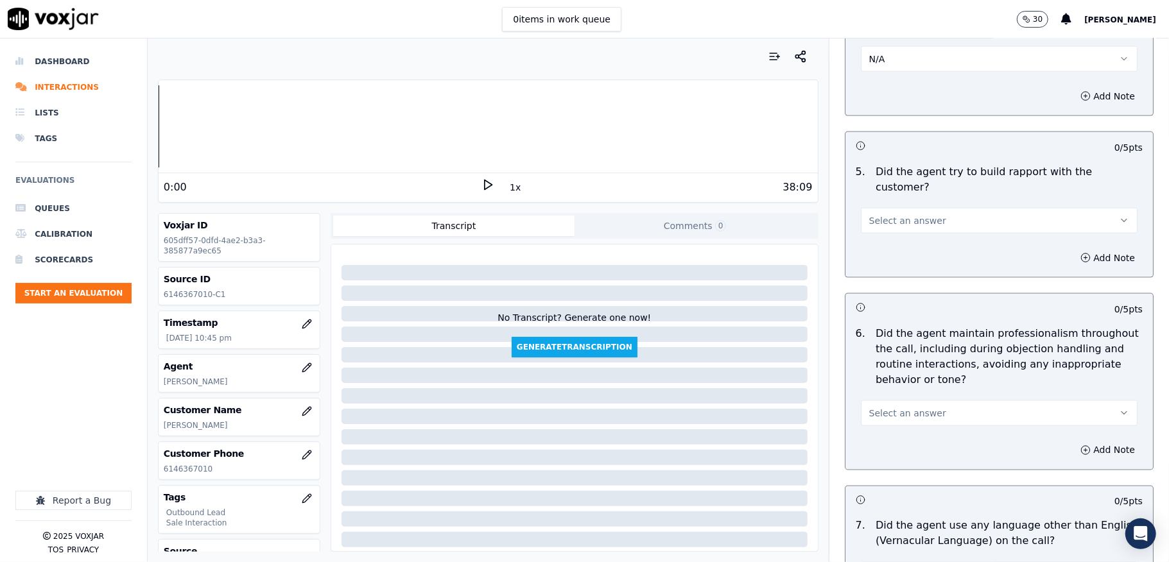
click at [888, 214] on span "Select an answer" at bounding box center [907, 220] width 77 height 13
click at [877, 239] on div "Yes" at bounding box center [967, 238] width 246 height 21
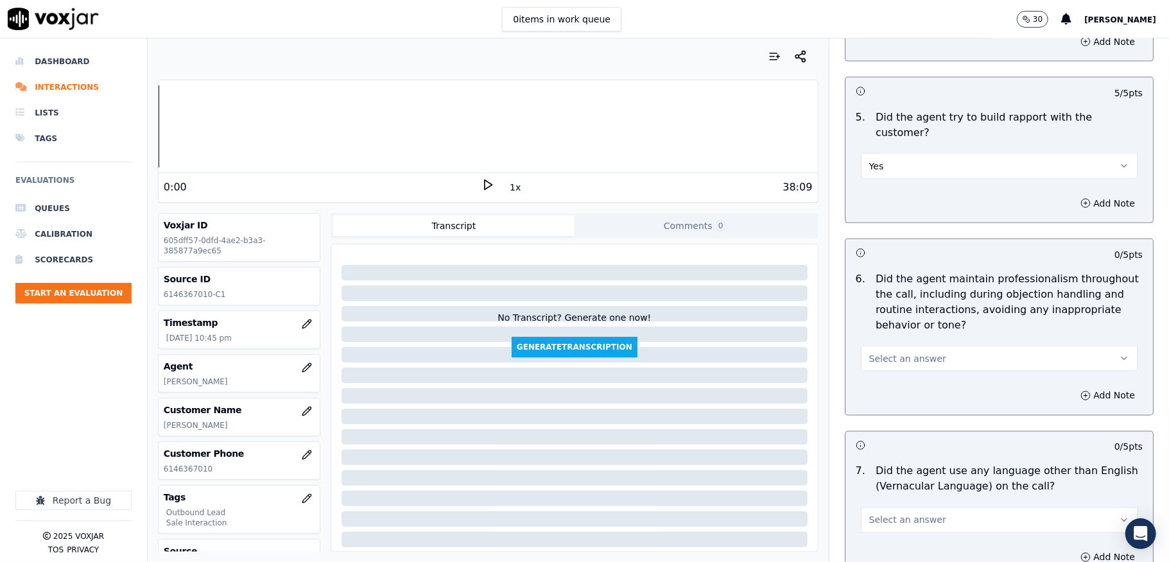
scroll to position [1454, 0]
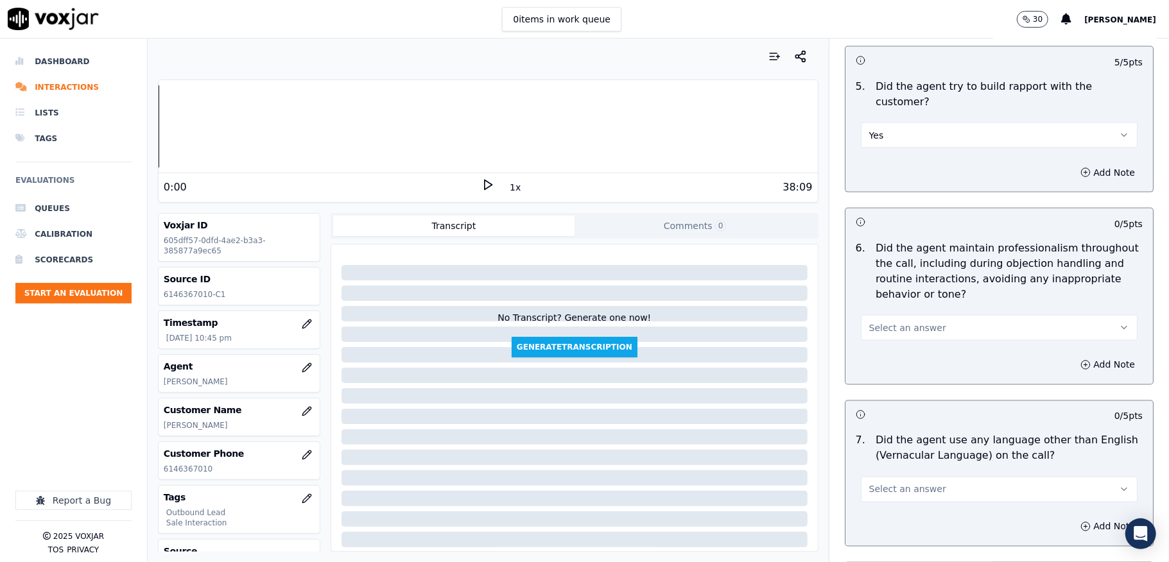
click at [900, 321] on span "Select an answer" at bounding box center [907, 327] width 77 height 13
click at [871, 365] on div "No" at bounding box center [967, 365] width 246 height 21
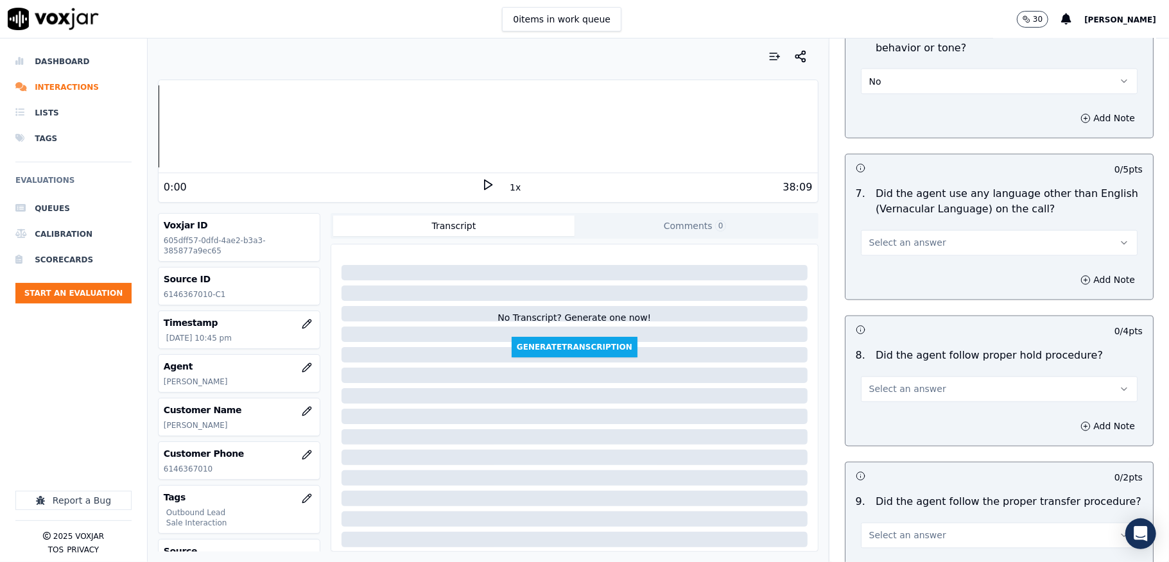
scroll to position [1711, 0]
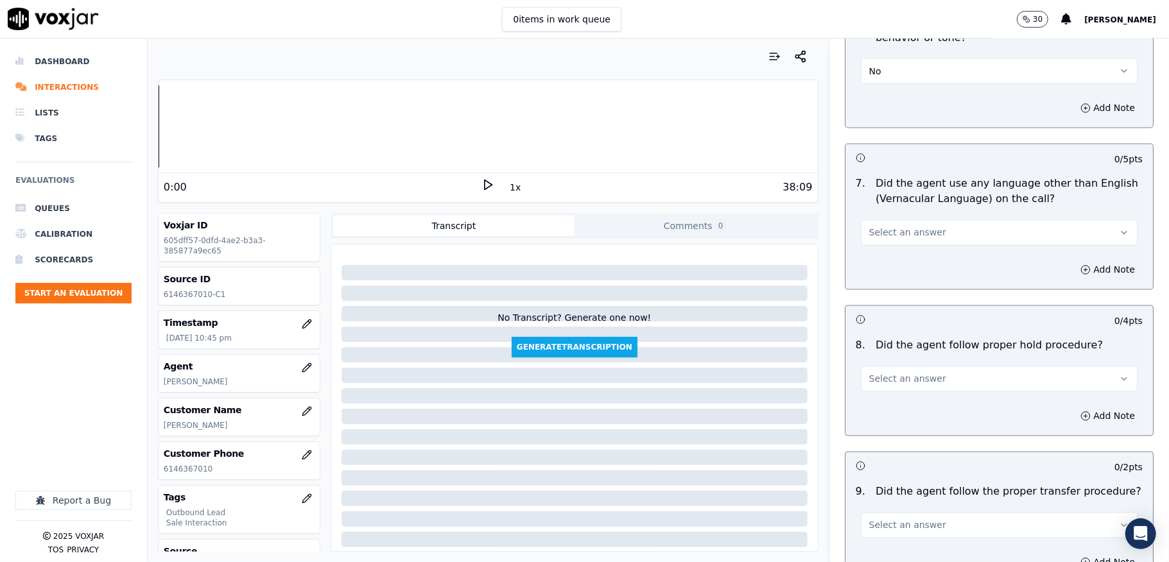
click at [869, 63] on button "No" at bounding box center [999, 71] width 277 height 26
click at [869, 87] on div "Yes" at bounding box center [967, 88] width 246 height 21
click at [914, 227] on span "Select an answer" at bounding box center [907, 233] width 77 height 13
click at [886, 275] on div "No" at bounding box center [967, 271] width 246 height 21
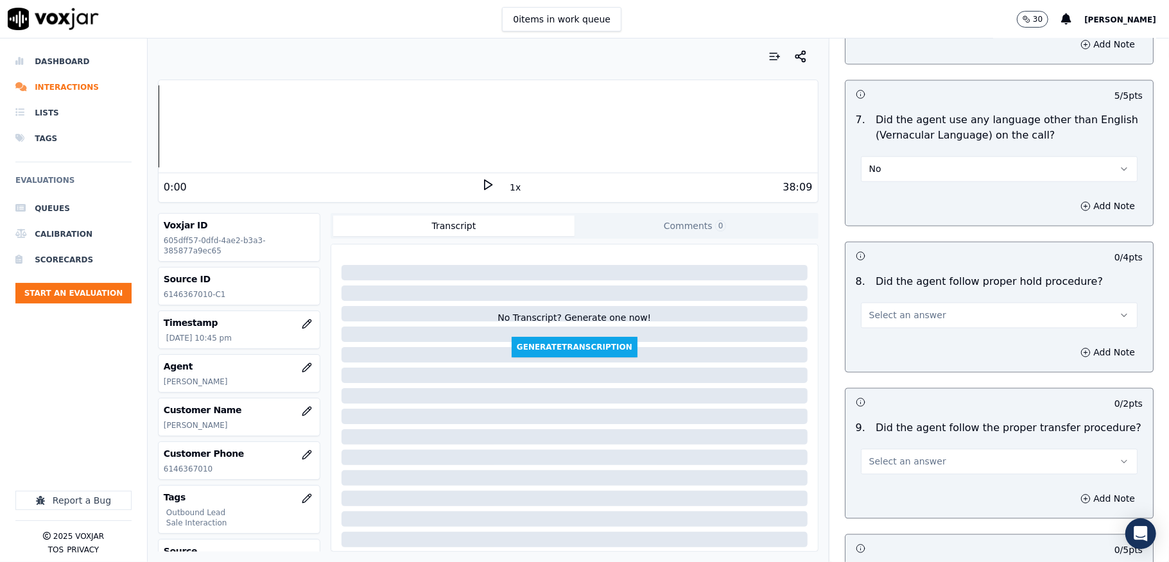
scroll to position [1882, 0]
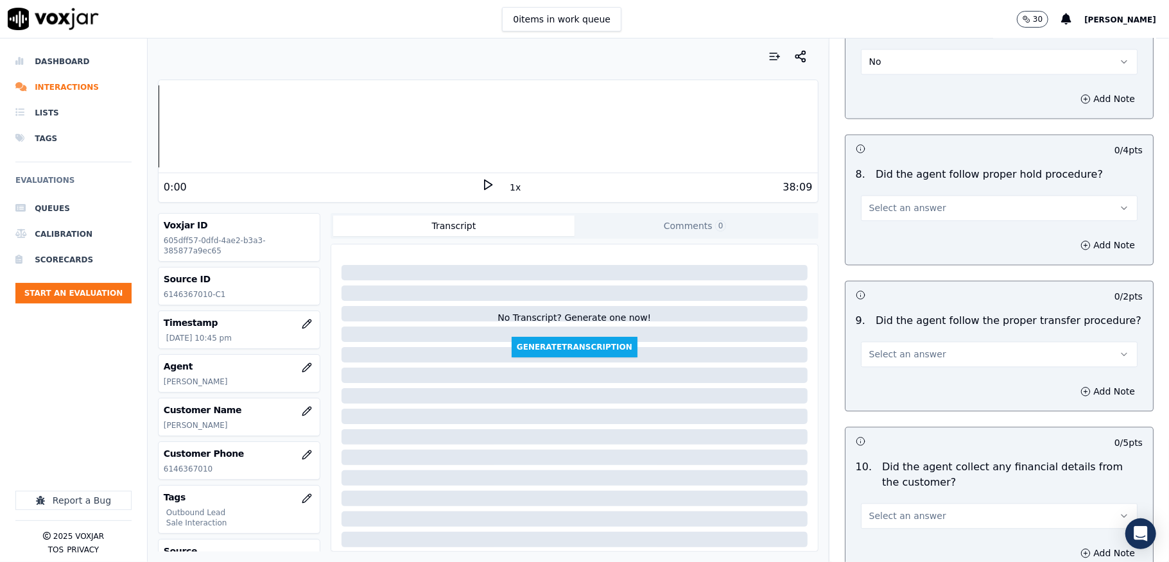
click at [905, 204] on button "Select an answer" at bounding box center [999, 208] width 277 height 26
click at [878, 227] on div "Yes" at bounding box center [967, 226] width 246 height 21
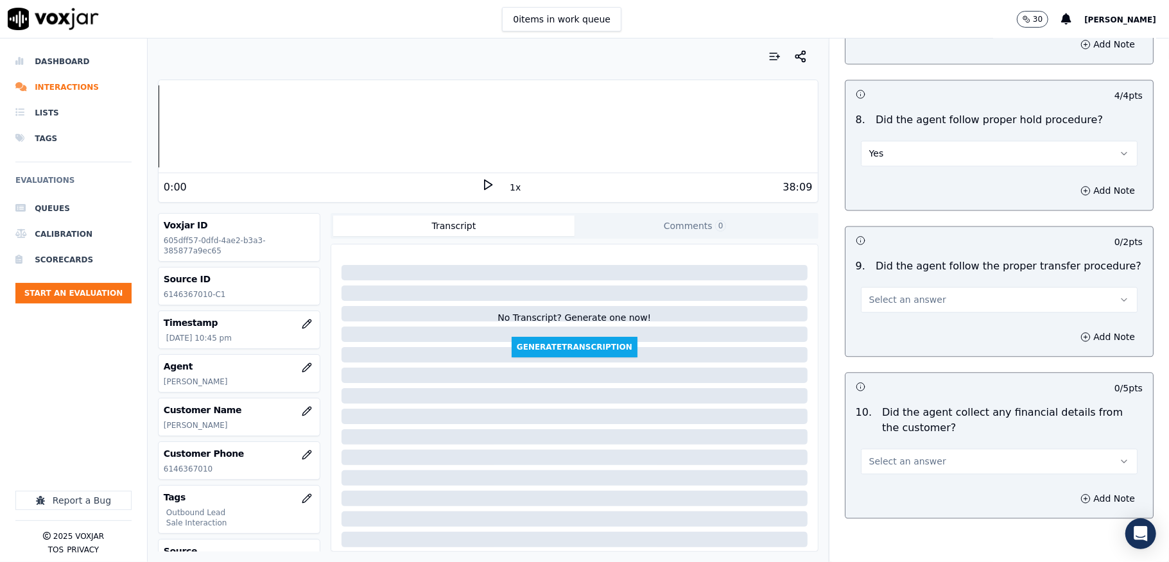
scroll to position [1967, 0]
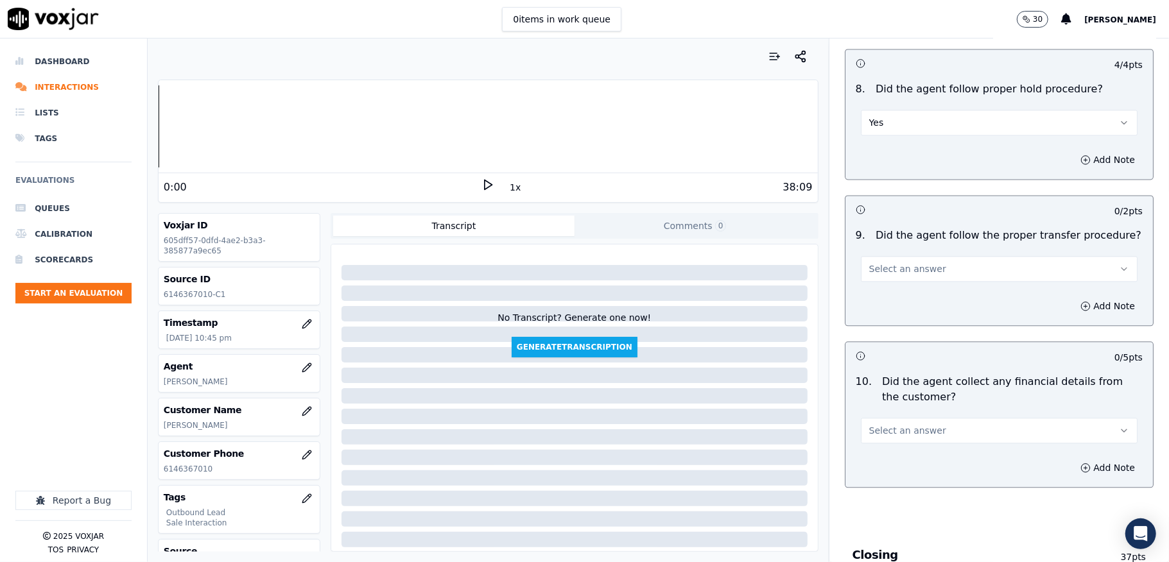
click at [933, 257] on button "Select an answer" at bounding box center [999, 269] width 277 height 26
click at [882, 286] on div "Yes" at bounding box center [967, 287] width 246 height 21
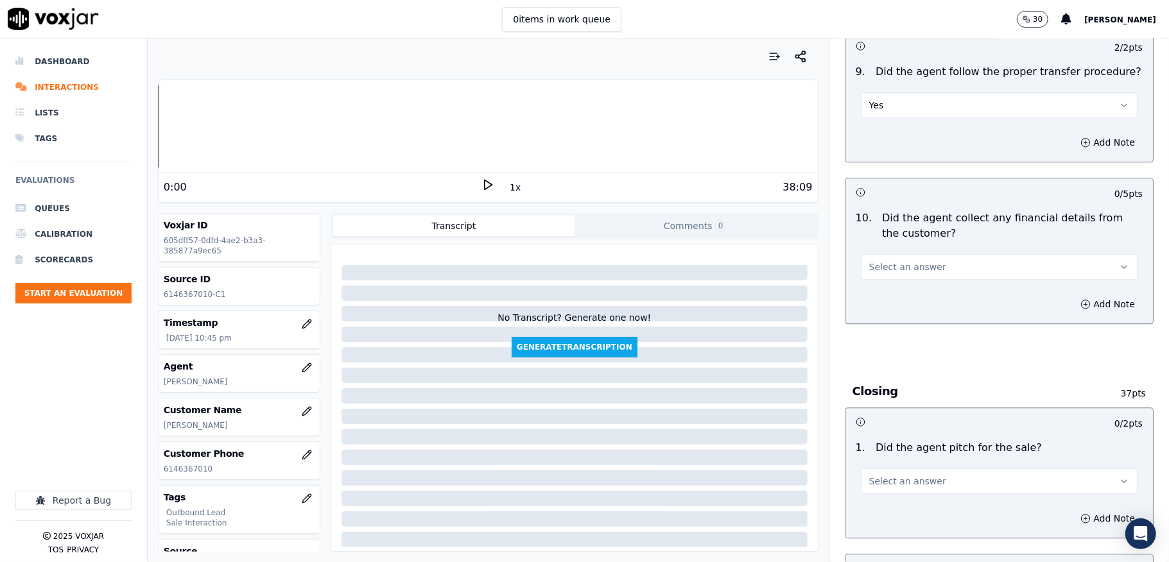
scroll to position [2139, 0]
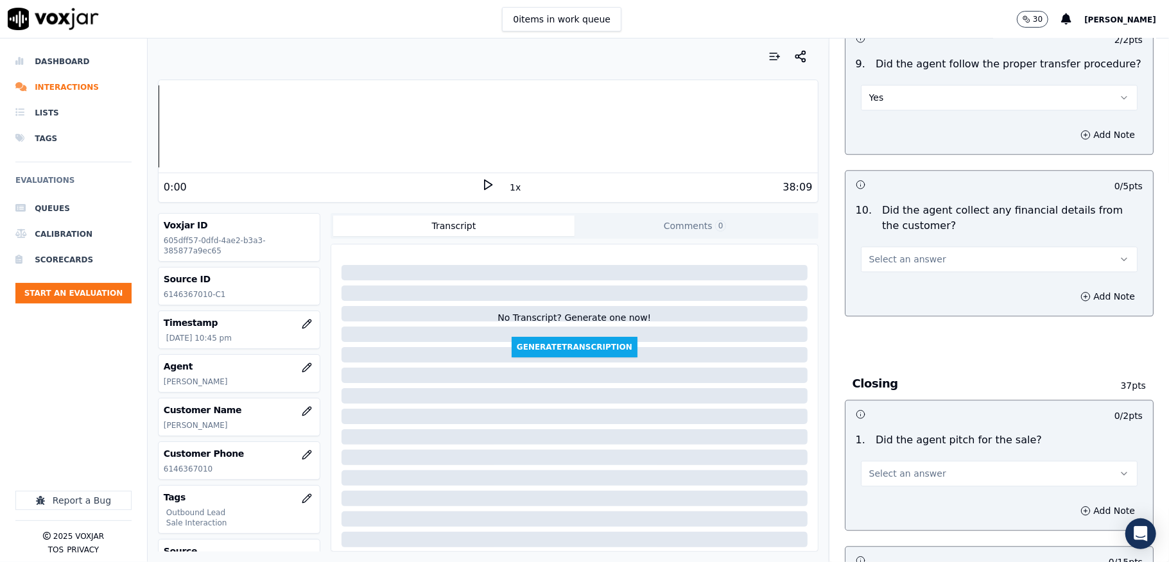
click at [897, 246] on button "Select an answer" at bounding box center [999, 259] width 277 height 26
click at [877, 298] on div "No" at bounding box center [967, 299] width 246 height 21
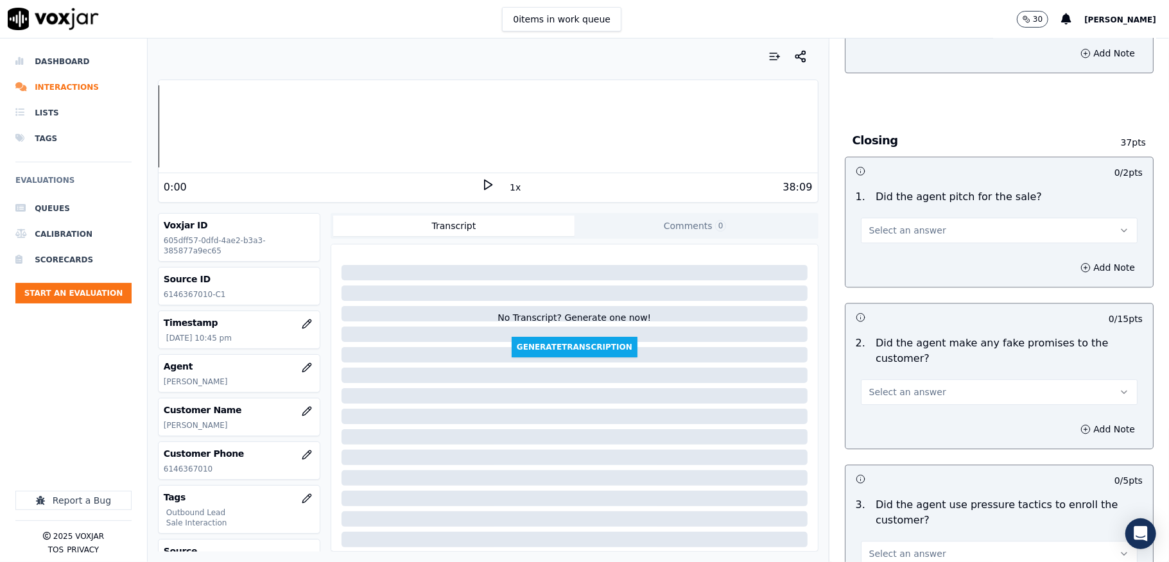
scroll to position [2481, 0]
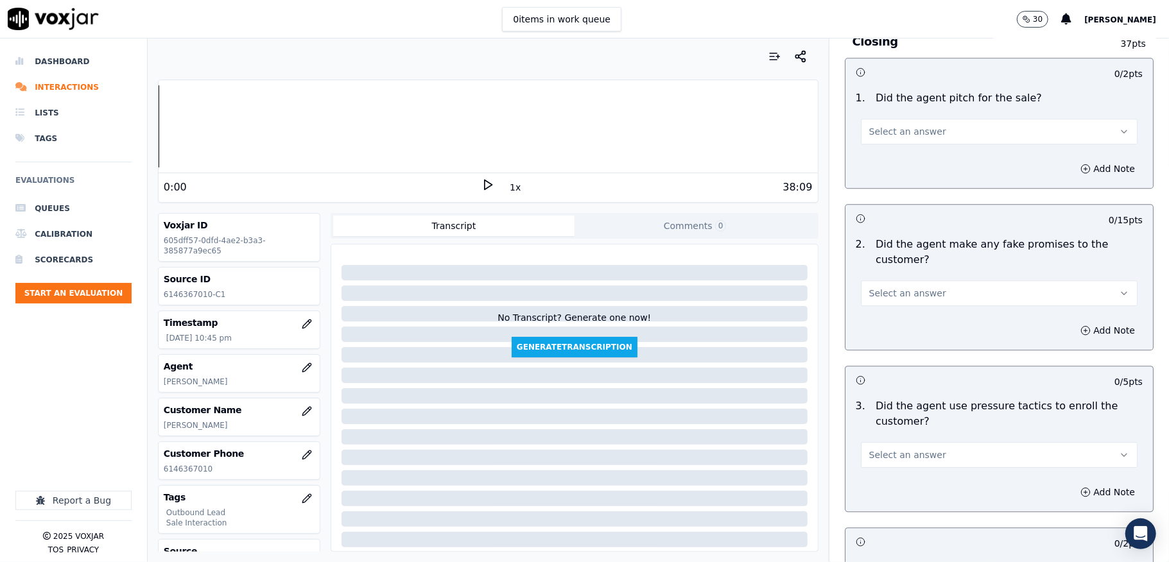
click at [911, 125] on span "Select an answer" at bounding box center [907, 131] width 77 height 13
click at [893, 145] on div "Yes" at bounding box center [967, 151] width 246 height 21
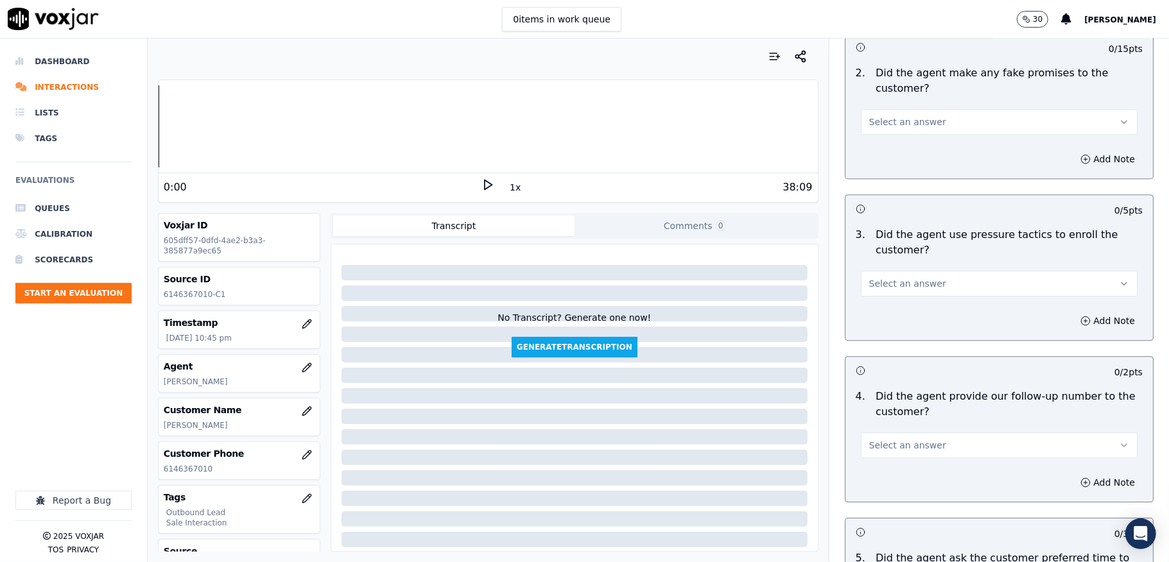
click at [881, 116] on span "Select an answer" at bounding box center [907, 122] width 77 height 13
click at [871, 157] on div "No" at bounding box center [967, 162] width 246 height 21
click at [920, 275] on button "Select an answer" at bounding box center [999, 284] width 277 height 26
click at [873, 302] on div "Yes" at bounding box center [967, 304] width 246 height 21
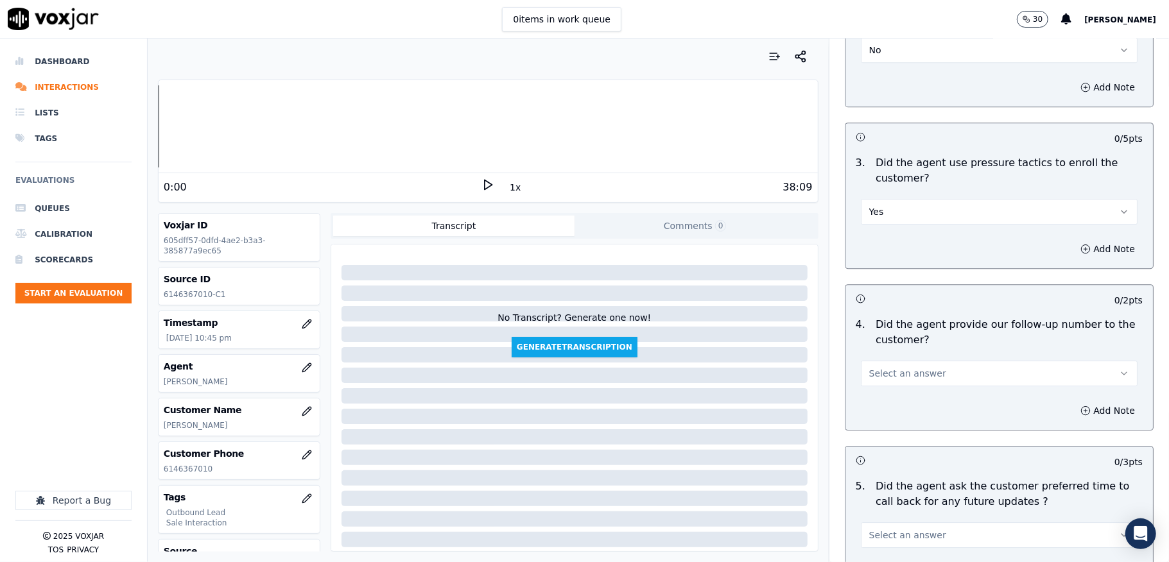
scroll to position [2823, 0]
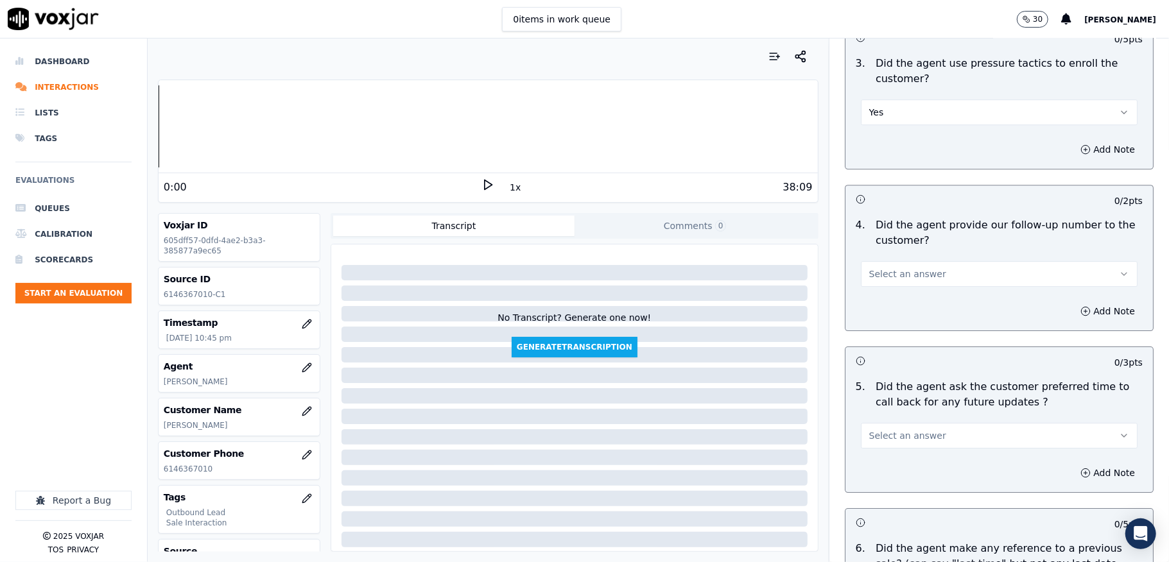
click at [882, 99] on button "Yes" at bounding box center [999, 112] width 277 height 26
click at [880, 147] on div "No" at bounding box center [967, 153] width 246 height 21
click at [889, 268] on span "Select an answer" at bounding box center [907, 274] width 77 height 13
click at [887, 293] on div "Yes" at bounding box center [967, 295] width 246 height 21
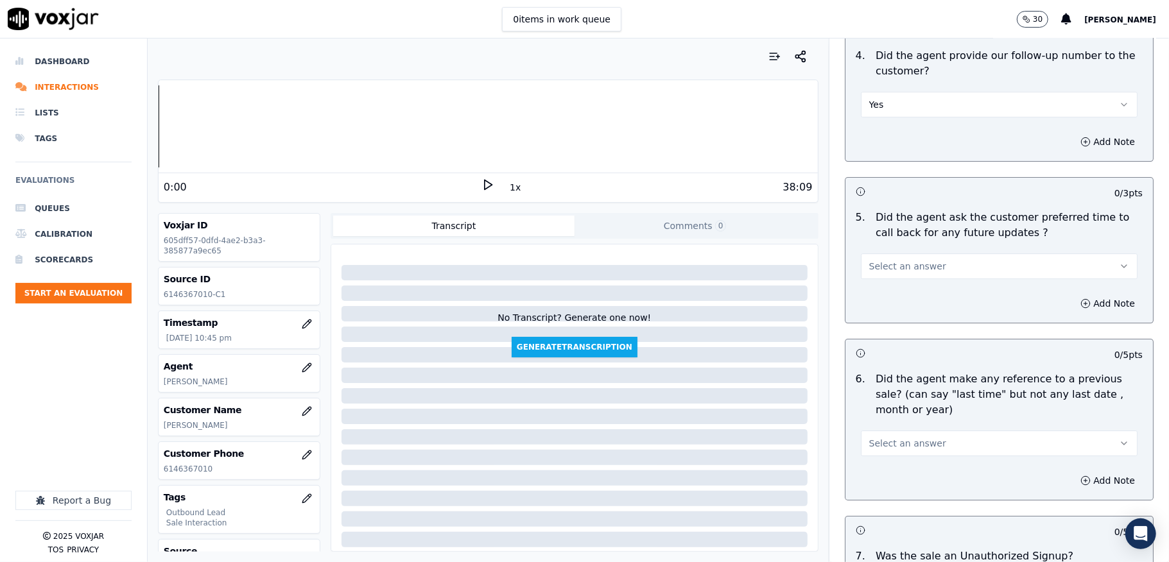
scroll to position [2994, 0]
click at [917, 257] on button "Select an answer" at bounding box center [999, 265] width 277 height 26
click at [896, 289] on div "Yes" at bounding box center [967, 286] width 246 height 21
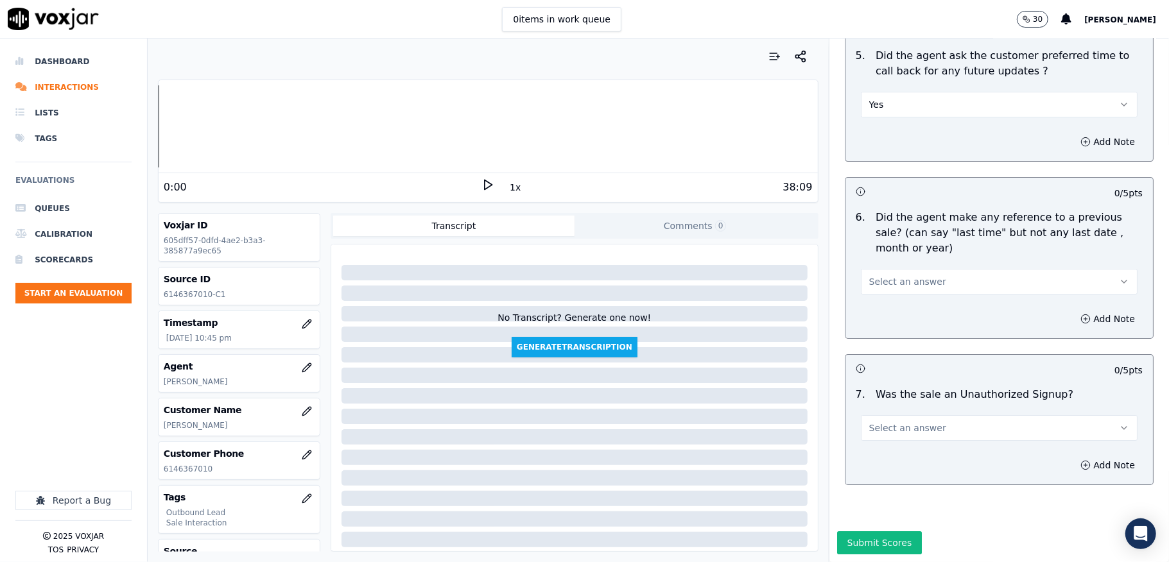
scroll to position [3165, 0]
click at [927, 269] on button "Select an answer" at bounding box center [999, 282] width 277 height 26
click at [889, 307] on div "No" at bounding box center [967, 313] width 246 height 21
click at [902, 415] on button "Select an answer" at bounding box center [999, 428] width 277 height 26
drag, startPoint x: 878, startPoint y: 450, endPoint x: 880, endPoint y: 434, distance: 16.8
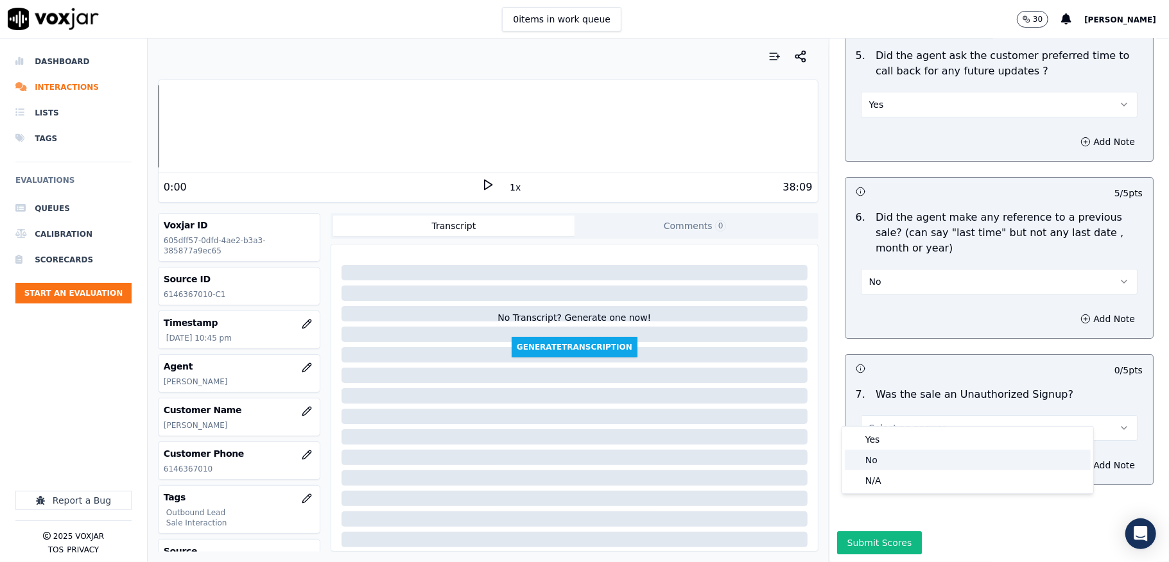
click at [878, 452] on div "No" at bounding box center [967, 460] width 246 height 21
click at [870, 531] on button "Submit Scores" at bounding box center [879, 542] width 85 height 23
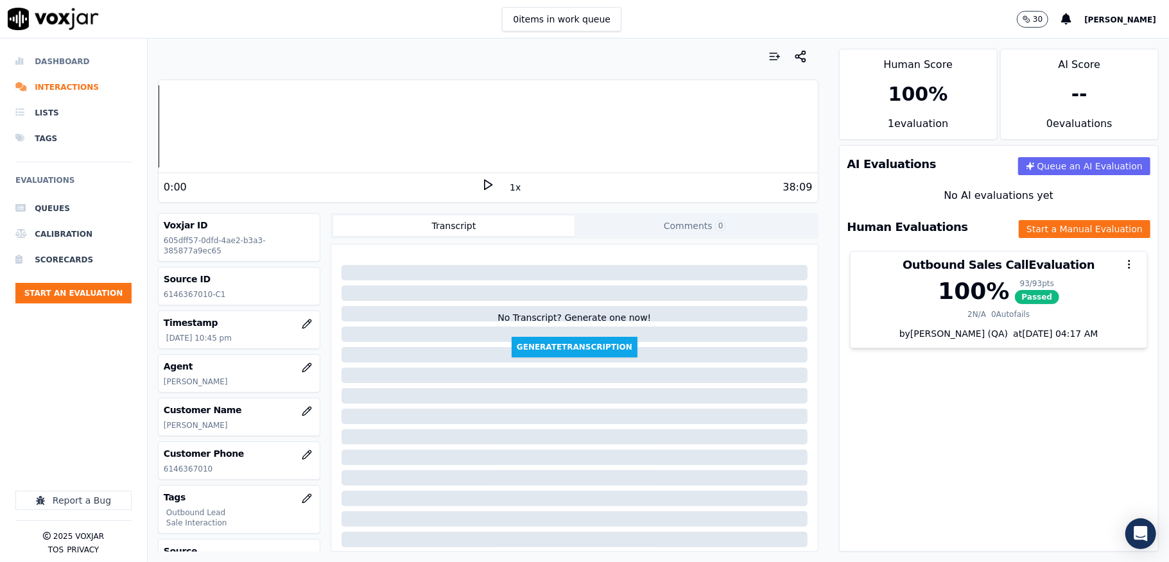
click at [59, 62] on li "Dashboard" at bounding box center [73, 62] width 116 height 26
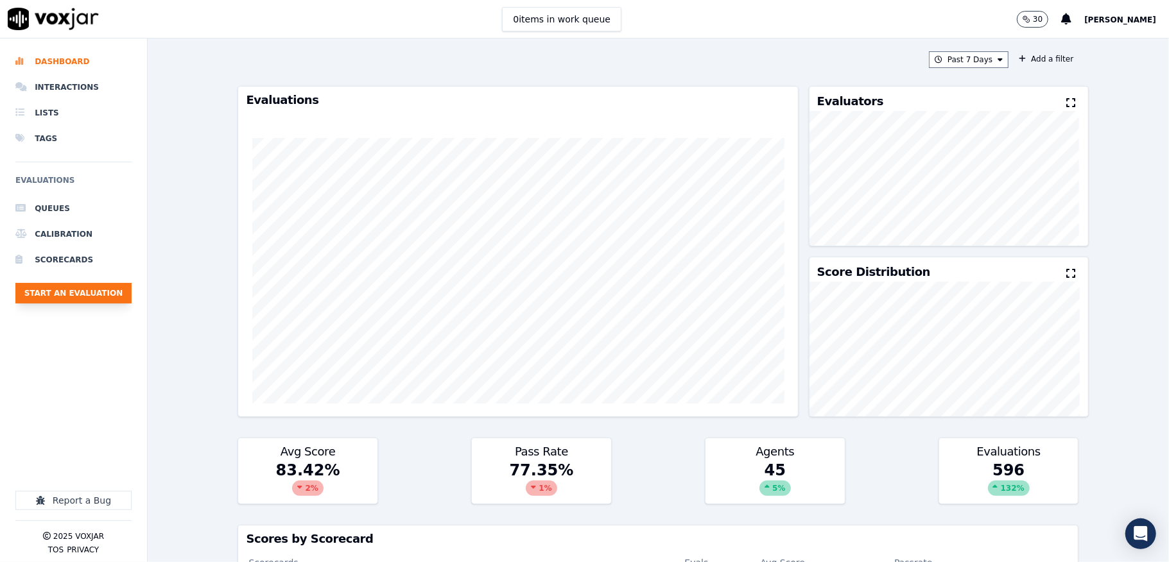
click at [108, 287] on button "Start an Evaluation" at bounding box center [73, 293] width 116 height 21
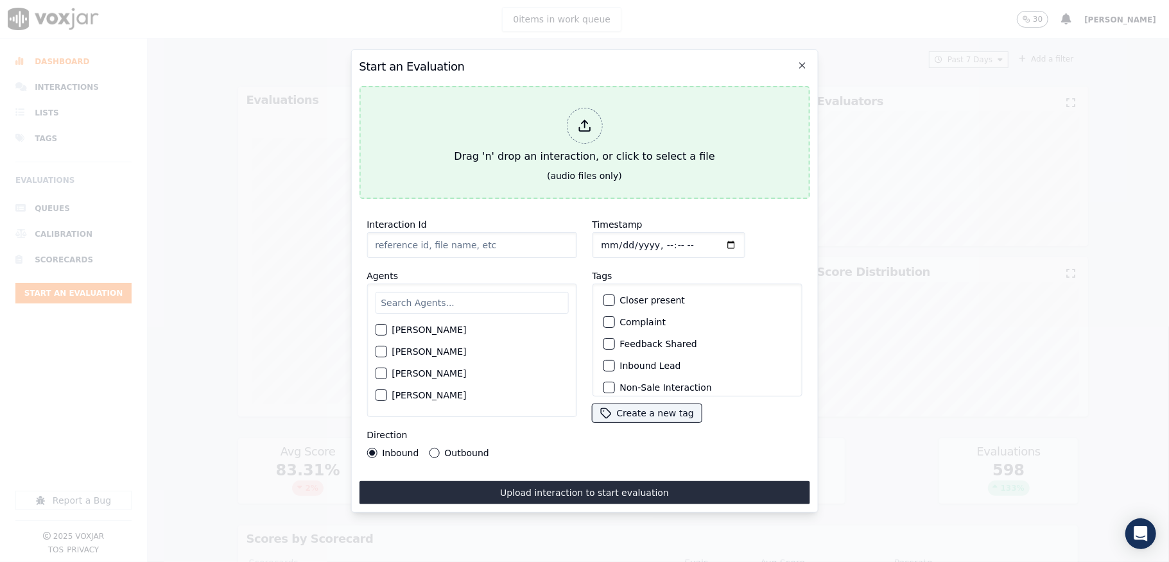
click at [588, 128] on div at bounding box center [584, 126] width 36 height 36
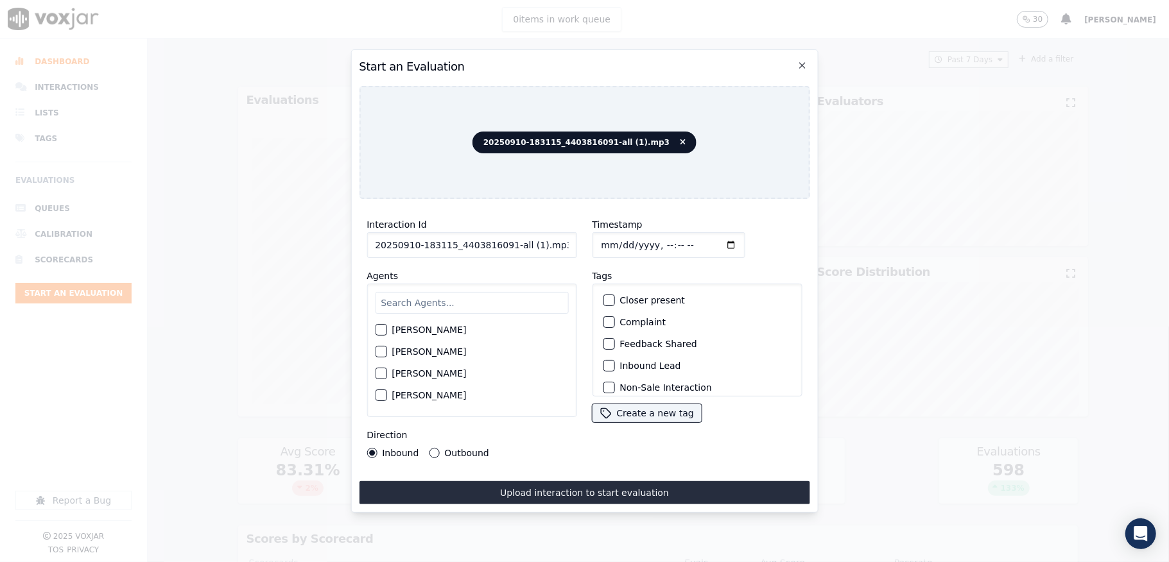
drag, startPoint x: 504, startPoint y: 237, endPoint x: 592, endPoint y: 244, distance: 88.2
click at [591, 244] on div "Interaction Id 20250910-183115_4403816091-all (1).mp3 Agents Harry Roy Aaron Bi…" at bounding box center [584, 337] width 450 height 257
type input "20250910-183115_4403816091-C1"
click at [610, 239] on input "Timestamp" at bounding box center [668, 245] width 153 height 26
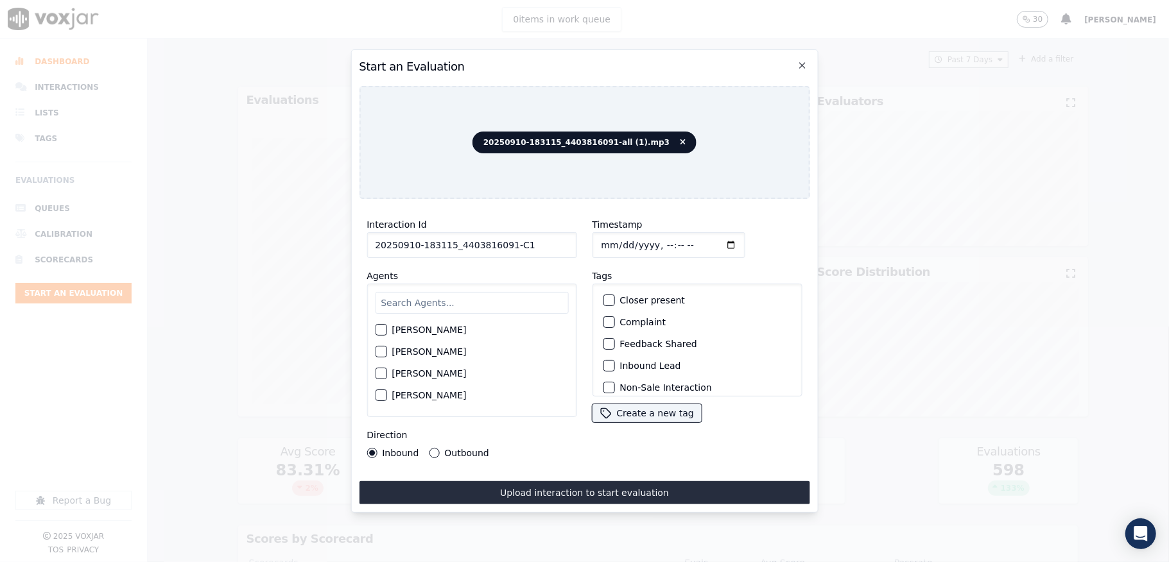
type input "2025-09-10T22:56"
click at [458, 298] on input "text" at bounding box center [471, 303] width 193 height 22
type input "Anna"
click at [379, 332] on button "[PERSON_NAME]" at bounding box center [381, 334] width 12 height 12
click at [431, 448] on button "Outbound" at bounding box center [434, 453] width 10 height 10
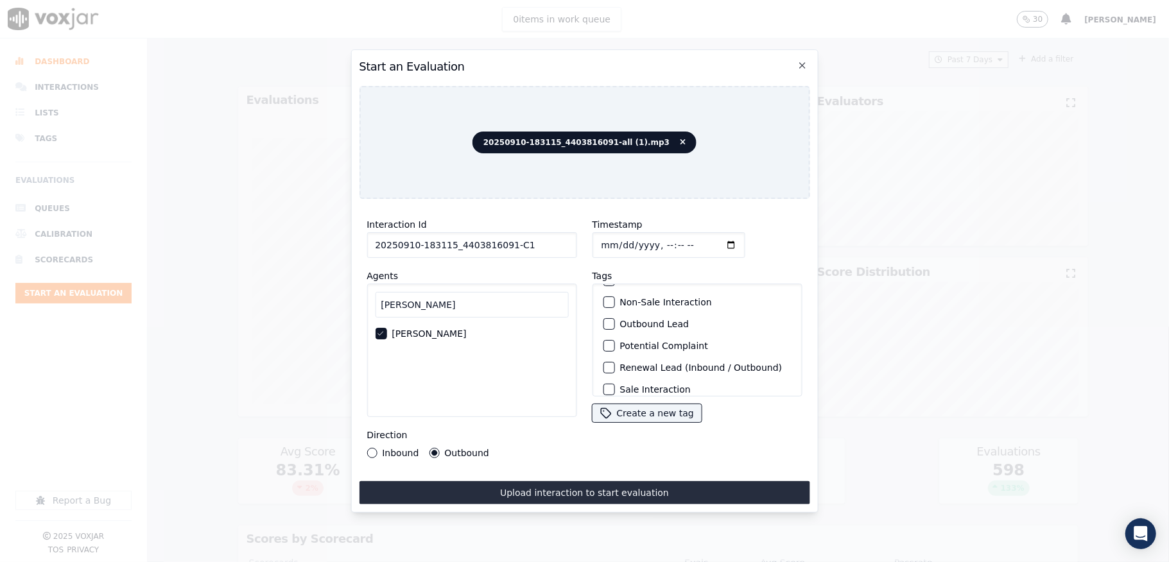
click at [603, 320] on div "button" at bounding box center [607, 324] width 9 height 9
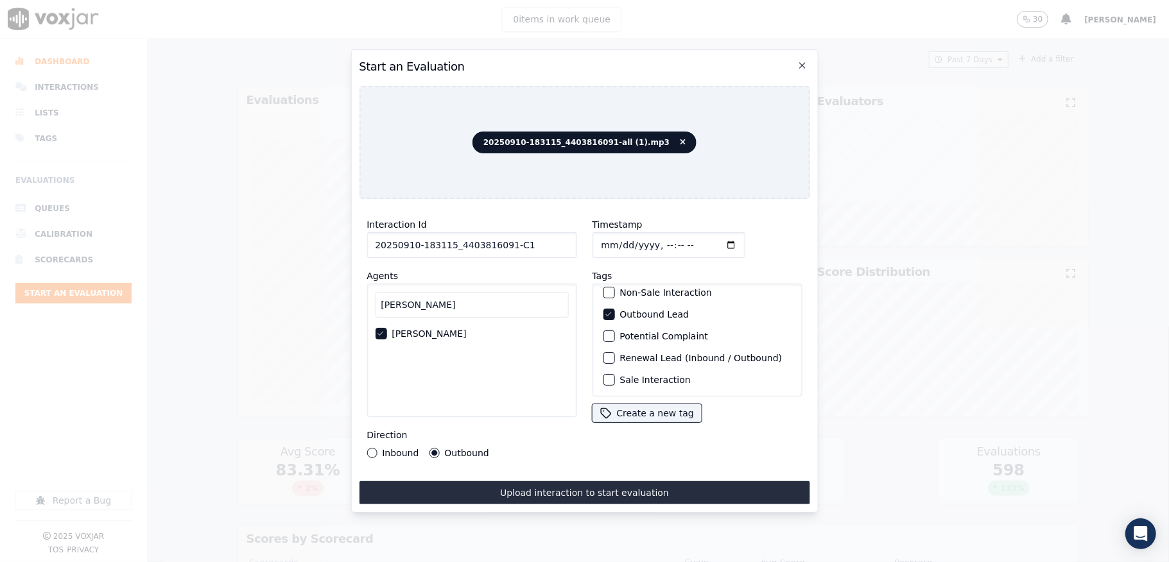
scroll to position [119, 0]
click at [603, 375] on div "button" at bounding box center [607, 379] width 9 height 9
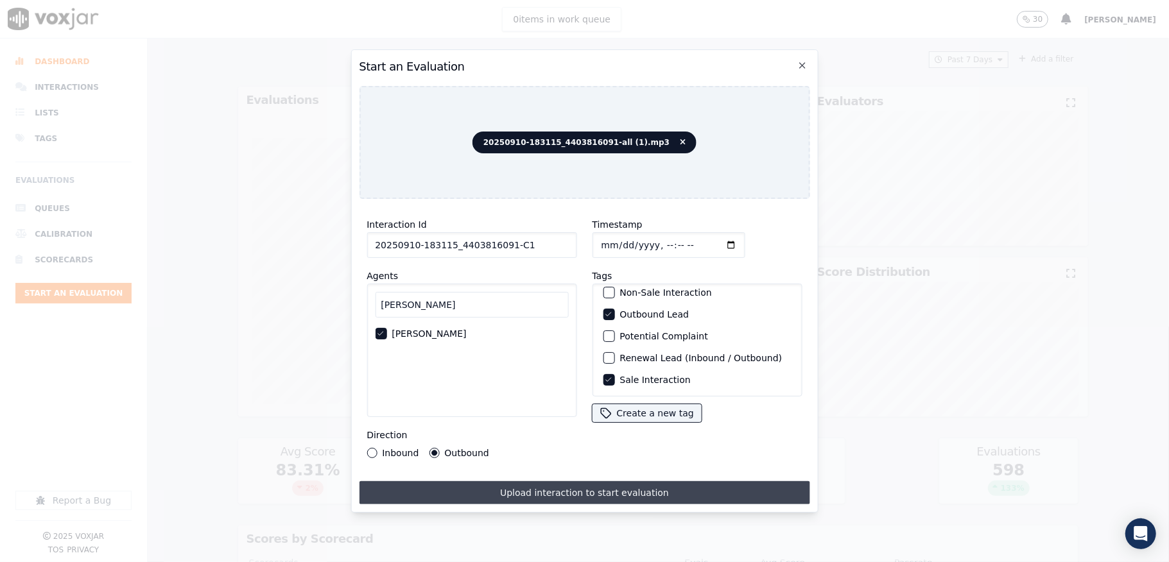
click at [589, 481] on button "Upload interaction to start evaluation" at bounding box center [584, 492] width 450 height 23
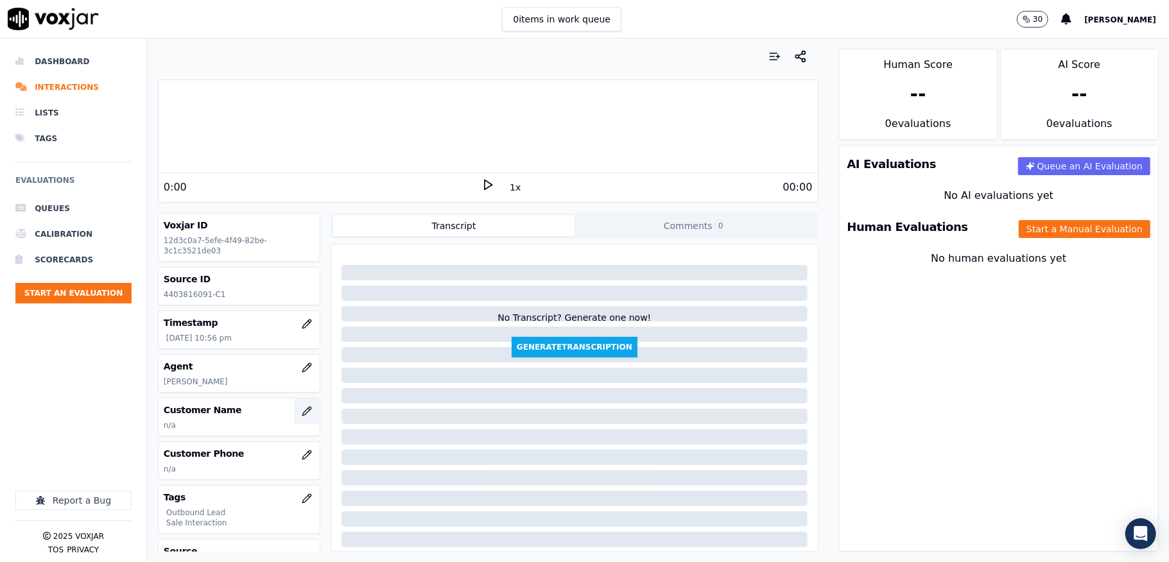
click at [302, 413] on icon "button" at bounding box center [307, 411] width 10 height 10
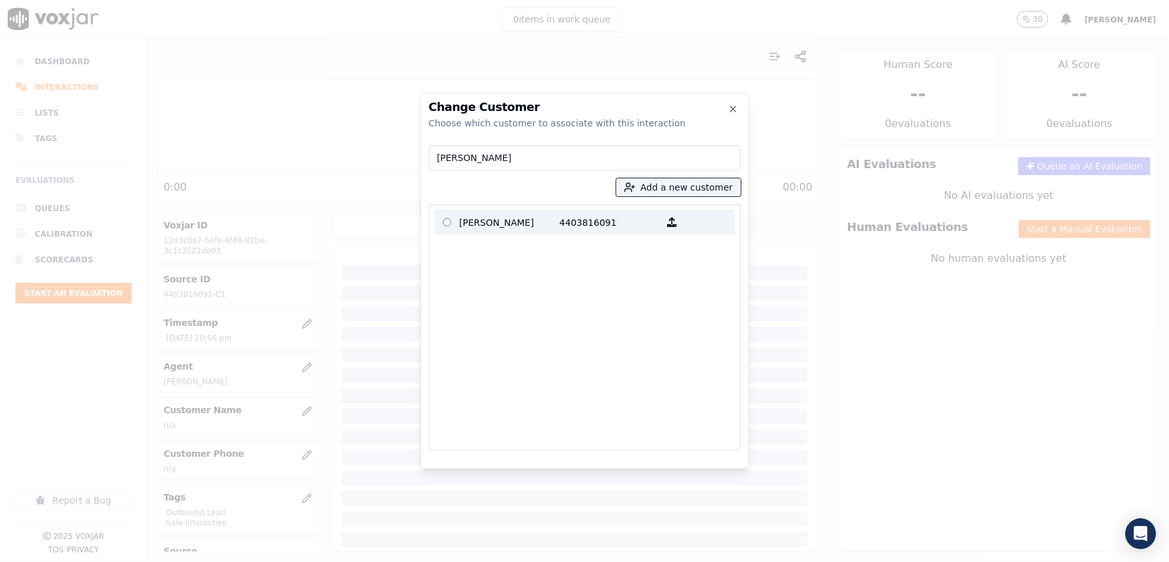
type input "RANDY WILLIAMS"
click at [520, 219] on p "RANDY WILLIAMS" at bounding box center [509, 222] width 100 height 20
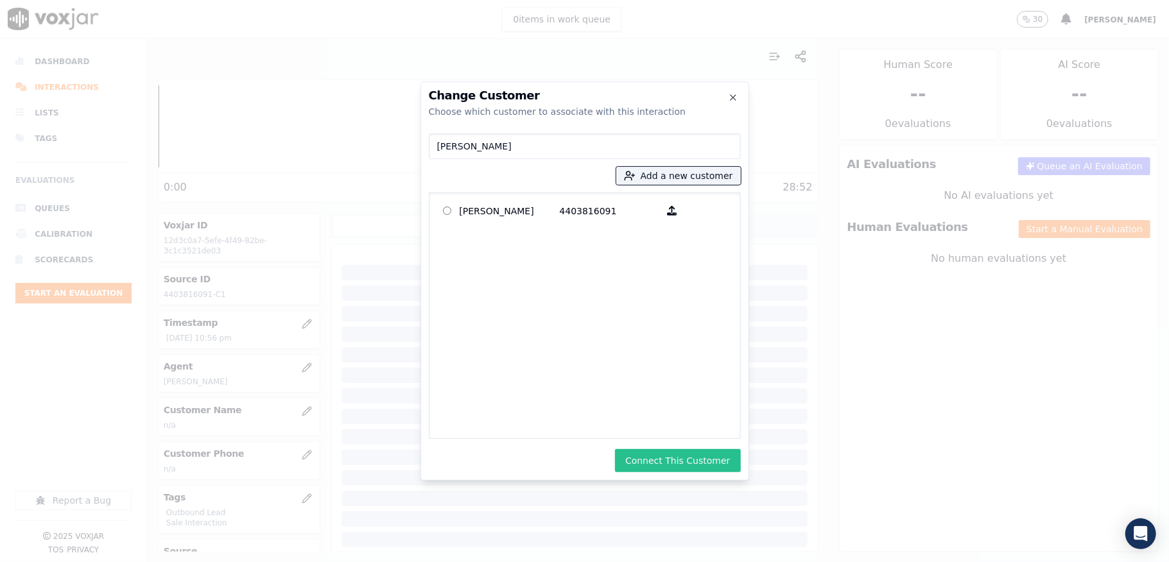
click at [657, 459] on button "Connect This Customer" at bounding box center [677, 460] width 125 height 23
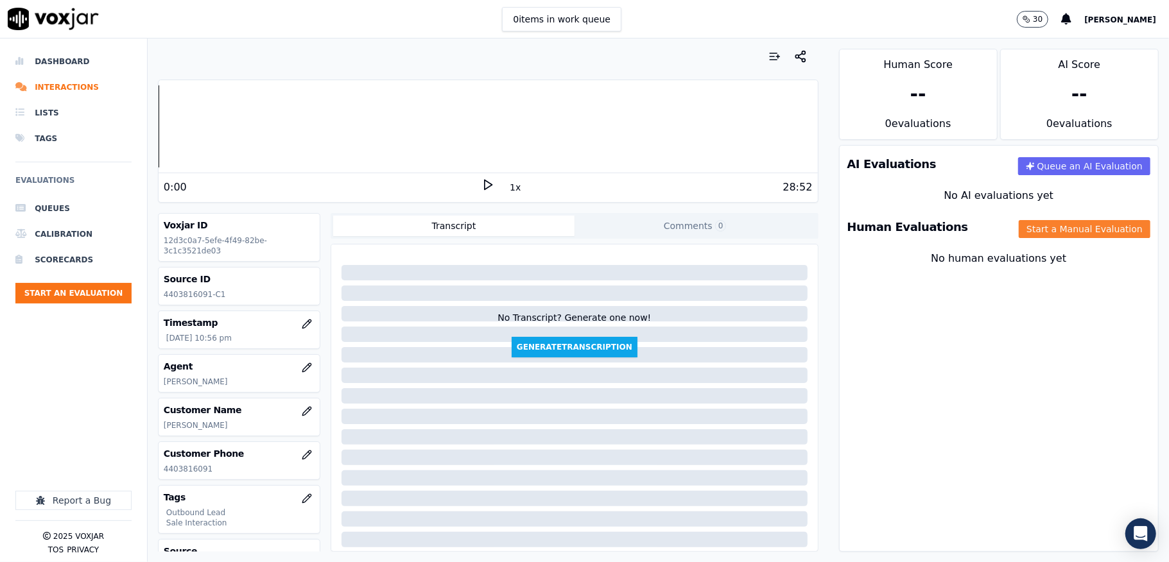
click at [1022, 232] on button "Start a Manual Evaluation" at bounding box center [1084, 229] width 132 height 18
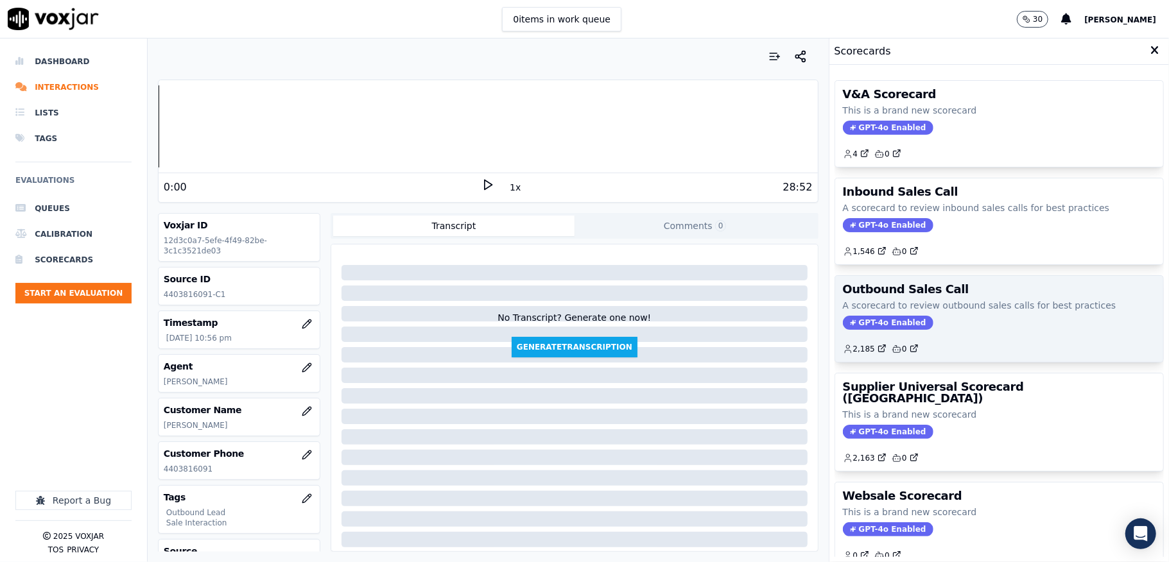
click at [862, 329] on span "GPT-4o Enabled" at bounding box center [888, 323] width 90 height 14
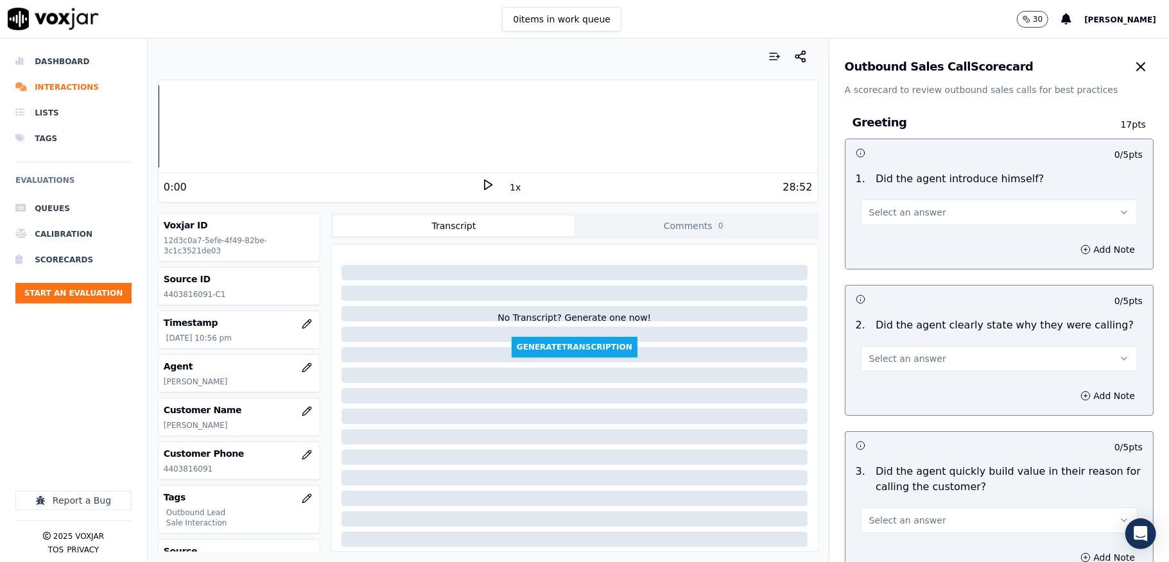
click at [896, 203] on button "Select an answer" at bounding box center [999, 213] width 277 height 26
click at [883, 244] on div "Yes" at bounding box center [967, 242] width 246 height 21
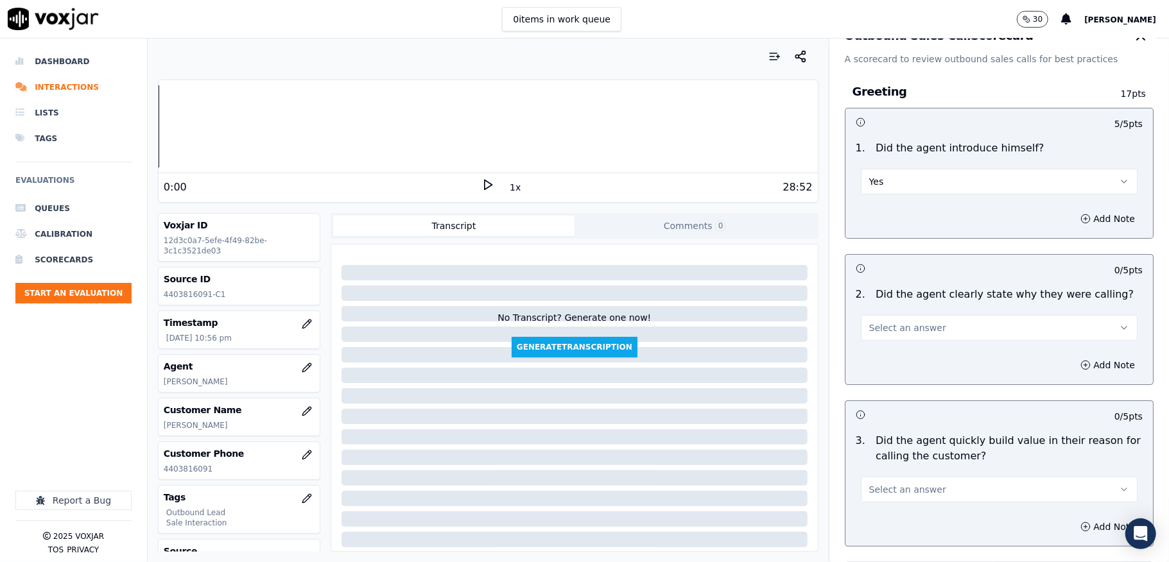
scroll to position [85, 0]
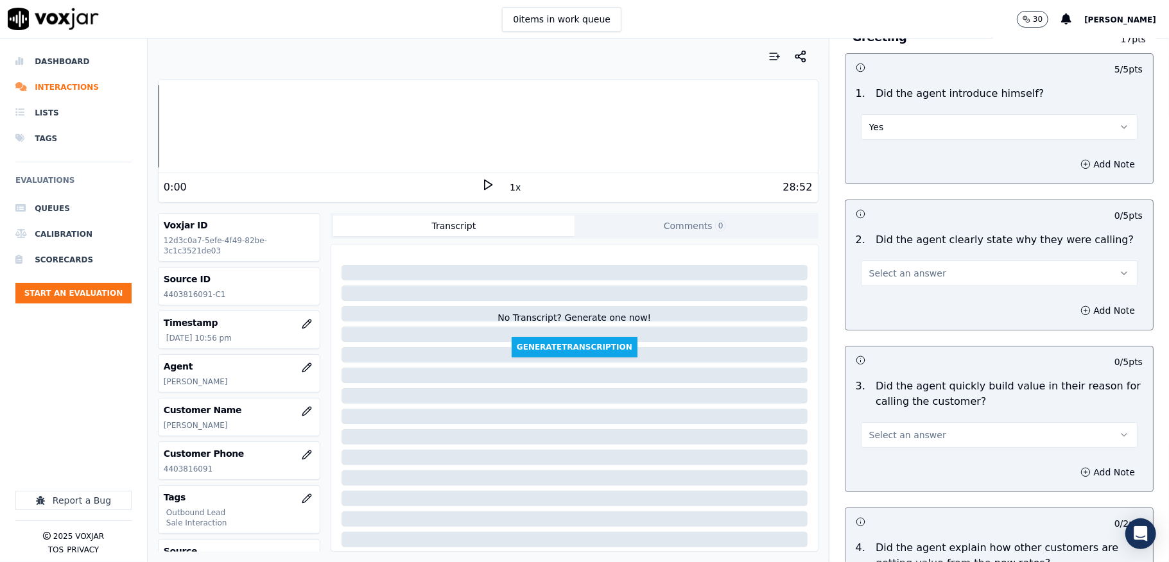
click at [891, 278] on span "Select an answer" at bounding box center [907, 273] width 77 height 13
click at [878, 295] on div "Yes" at bounding box center [967, 303] width 246 height 21
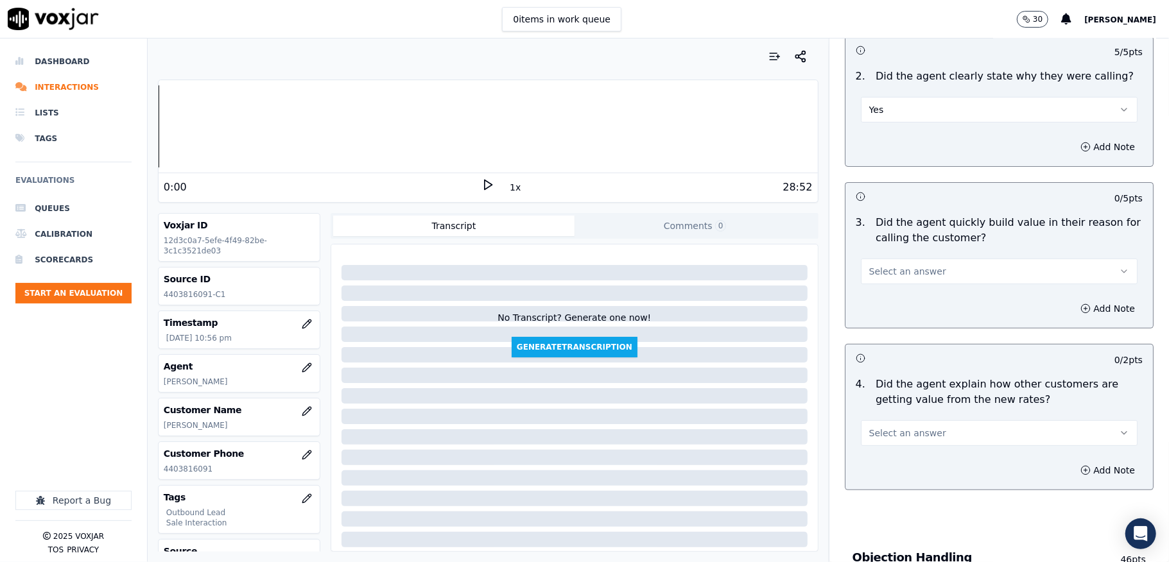
scroll to position [257, 0]
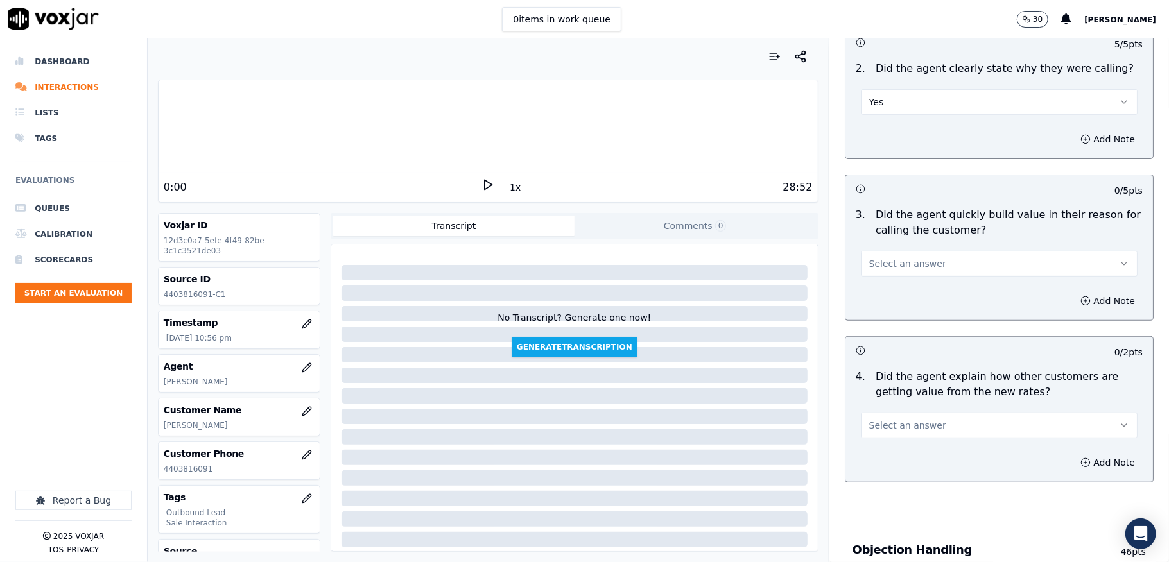
click at [894, 268] on span "Select an answer" at bounding box center [907, 263] width 77 height 13
click at [893, 291] on div "Yes" at bounding box center [967, 294] width 246 height 21
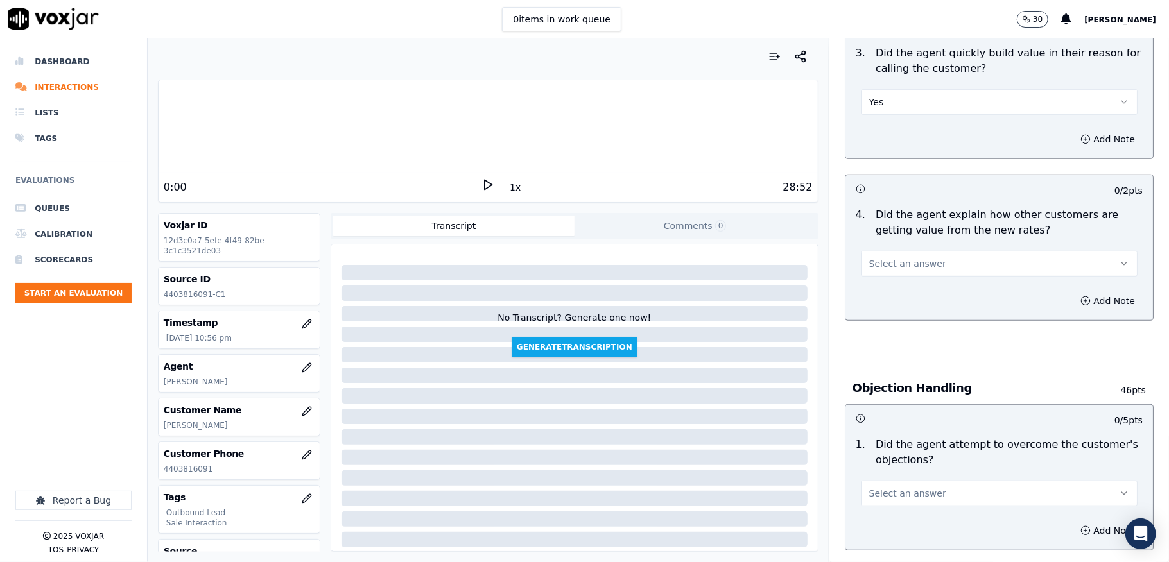
scroll to position [427, 0]
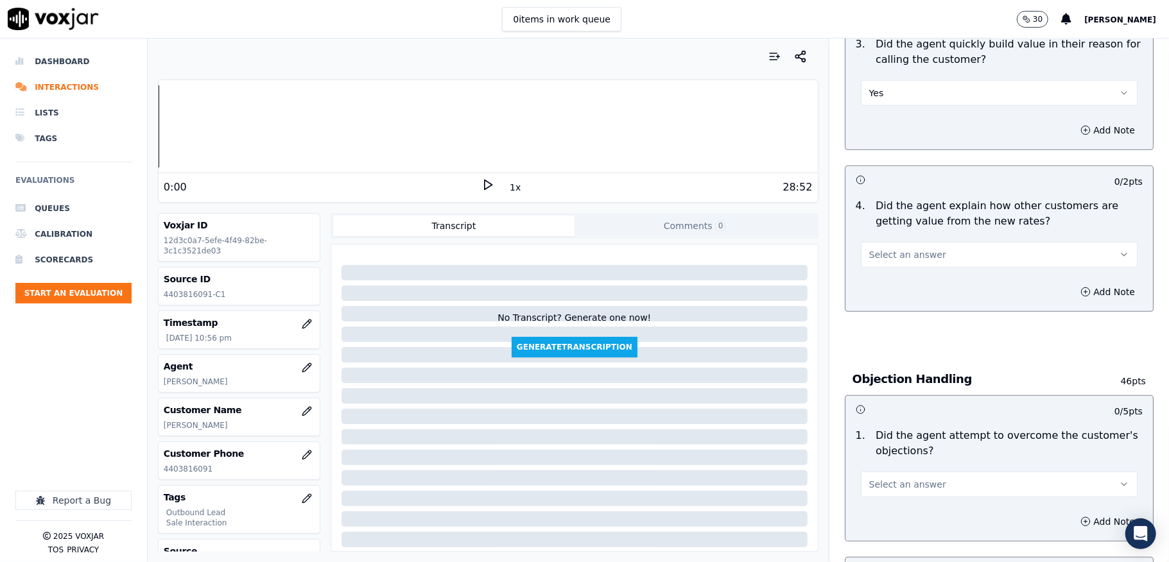
click at [912, 259] on span "Select an answer" at bounding box center [907, 254] width 77 height 13
click at [887, 285] on div "Yes" at bounding box center [967, 285] width 246 height 21
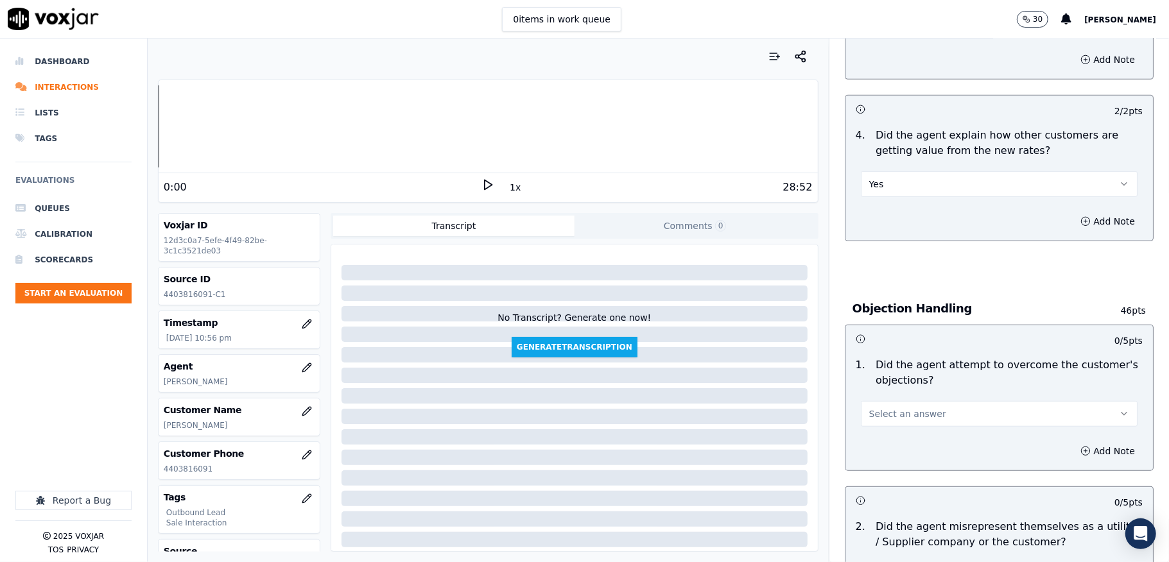
scroll to position [599, 0]
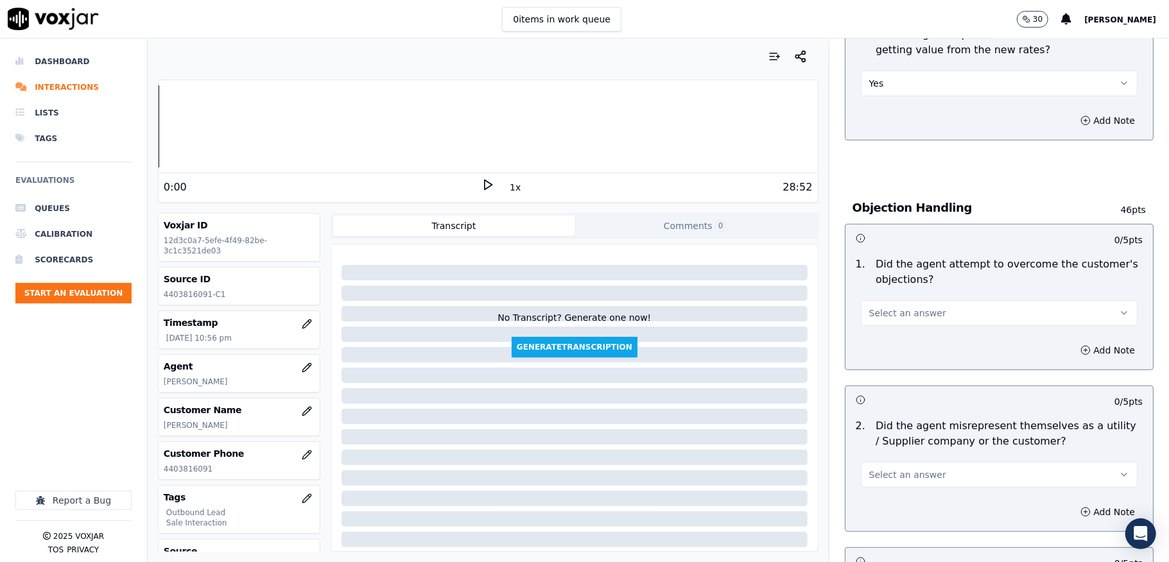
click at [912, 308] on span "Select an answer" at bounding box center [907, 313] width 77 height 13
click at [889, 339] on div "Yes" at bounding box center [967, 344] width 246 height 21
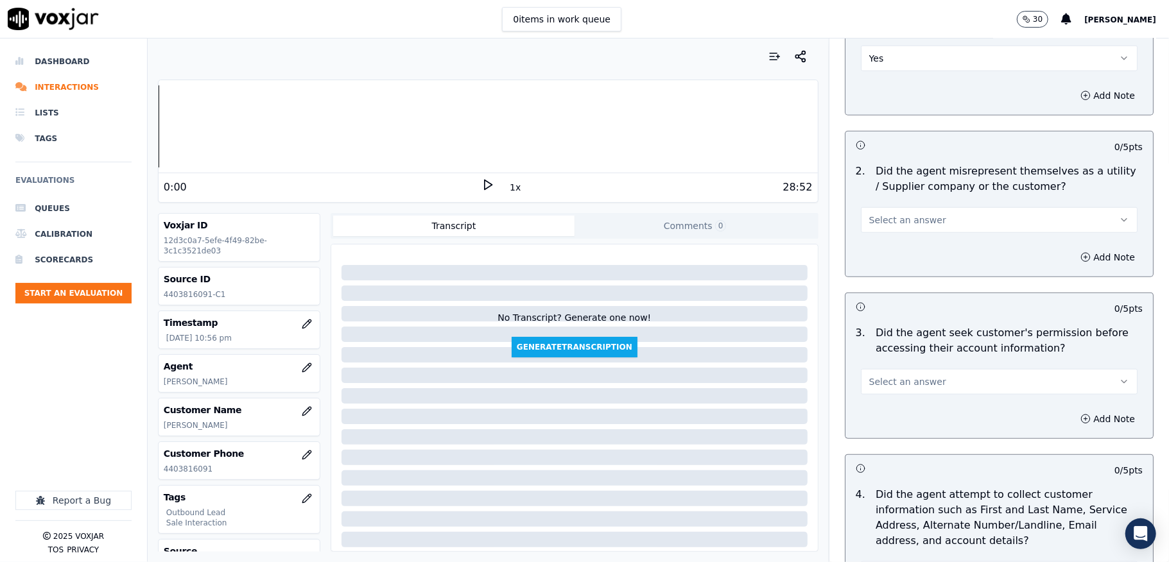
scroll to position [855, 0]
click at [909, 225] on span "Select an answer" at bounding box center [907, 218] width 77 height 13
click at [880, 268] on div "No" at bounding box center [967, 270] width 246 height 21
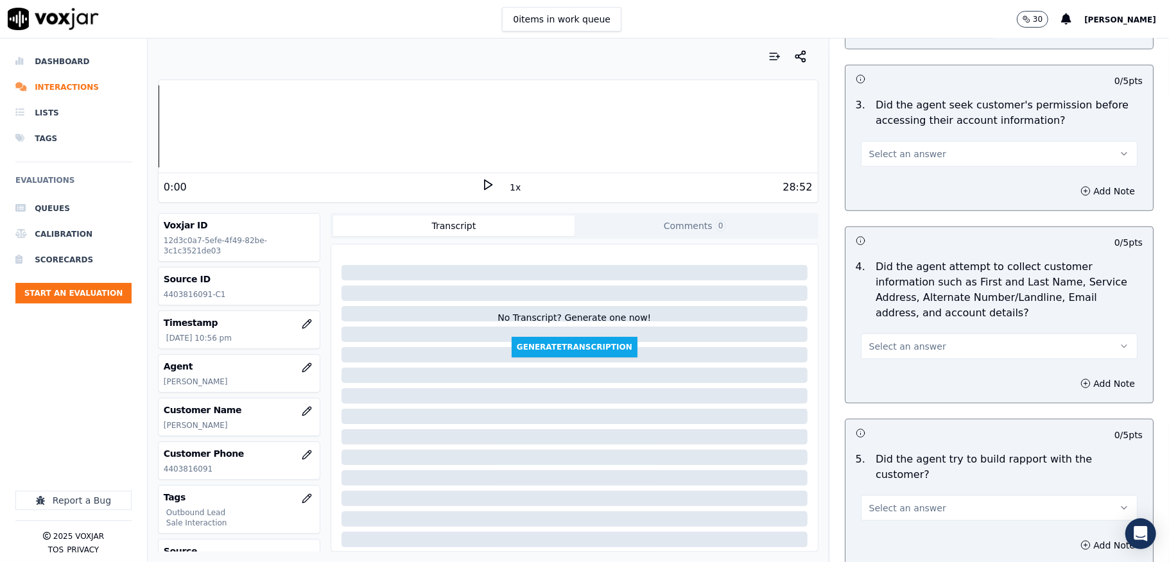
scroll to position [1112, 0]
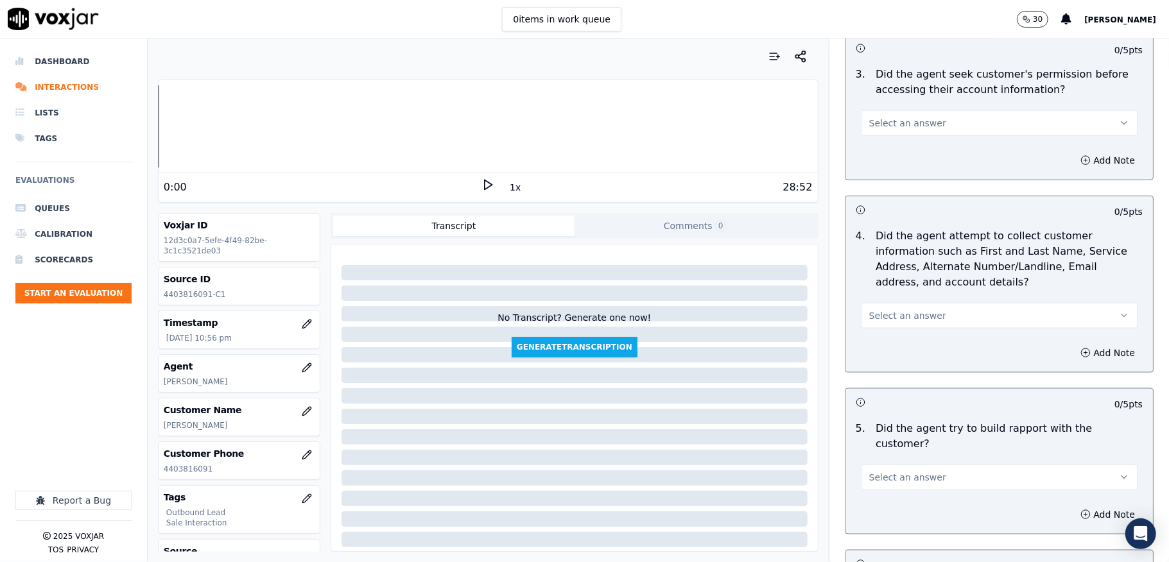
click at [905, 119] on span "Select an answer" at bounding box center [907, 123] width 77 height 13
click at [886, 176] on div "No" at bounding box center [967, 175] width 246 height 21
drag, startPoint x: 1065, startPoint y: 158, endPoint x: 1046, endPoint y: 169, distance: 22.4
click at [1072, 157] on button "Add Note" at bounding box center [1107, 160] width 70 height 18
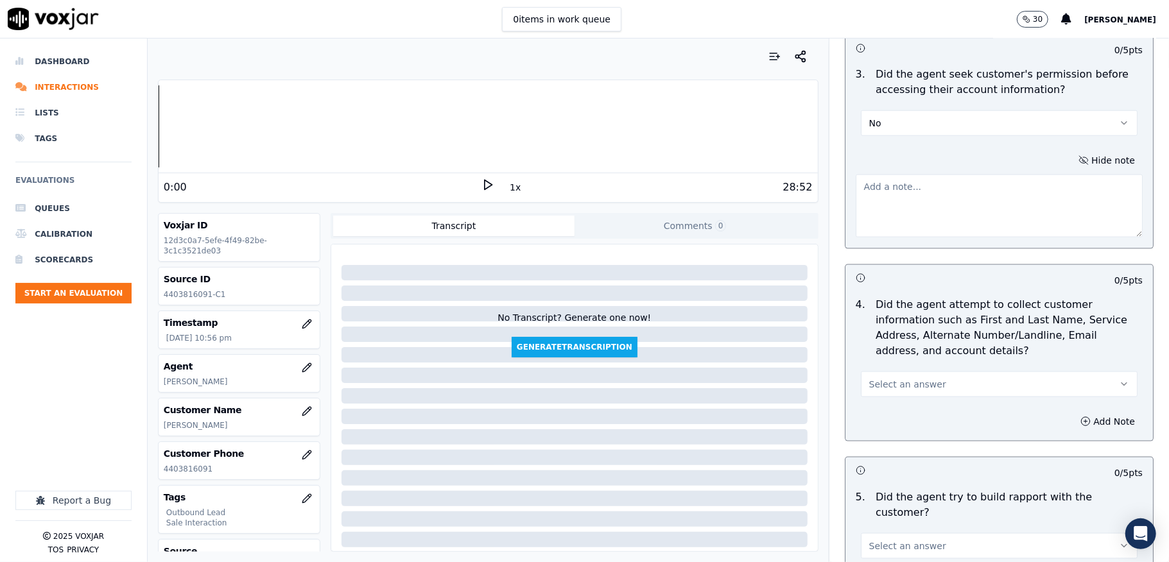
click at [975, 210] on textarea at bounding box center [998, 206] width 287 height 63
paste textarea "@3:13 Anna shares the account number <> The agent must ask for and obtain the c…"
click at [855, 189] on textarea "@3:13 Anna shares the account number <> The agent must ask for and obtain the c…" at bounding box center [998, 206] width 287 height 63
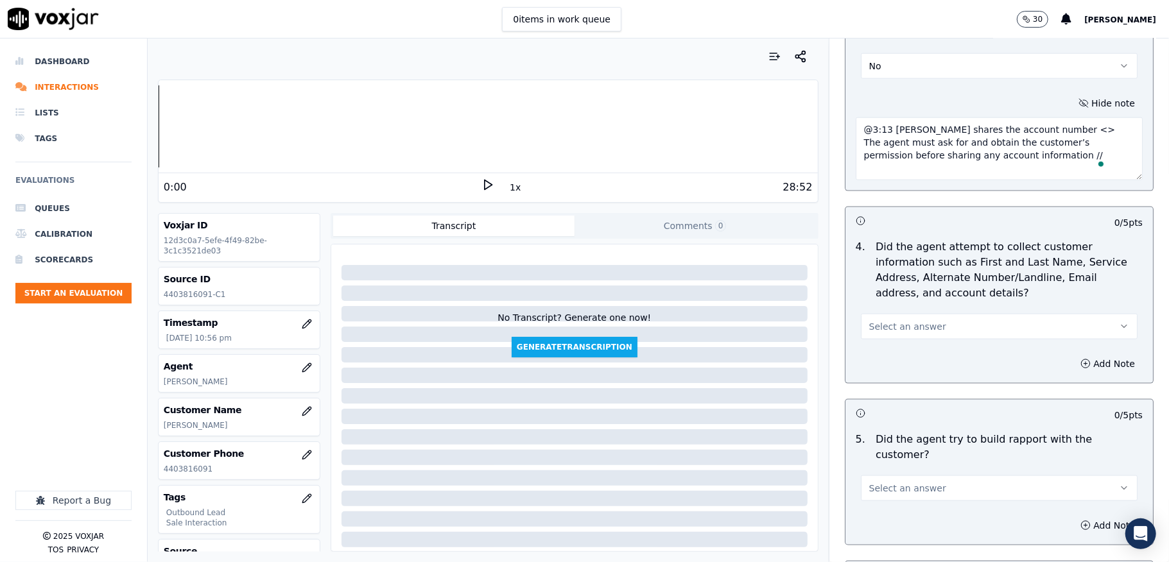
scroll to position [1283, 0]
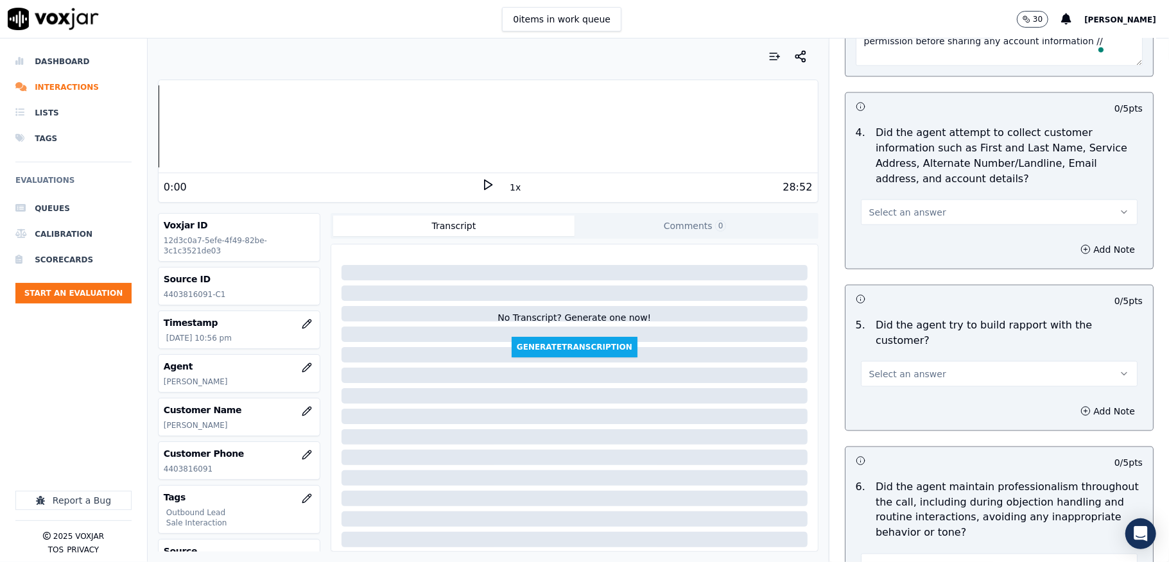
type textarea "@3:13 Anna shares the account number <> The agent must ask for and obtain the c…"
drag, startPoint x: 937, startPoint y: 201, endPoint x: 938, endPoint y: 210, distance: 9.7
click at [938, 201] on div "Select an answer" at bounding box center [999, 211] width 277 height 28
drag, startPoint x: 934, startPoint y: 216, endPoint x: 930, endPoint y: 223, distance: 8.0
click at [935, 216] on button "Select an answer" at bounding box center [999, 213] width 277 height 26
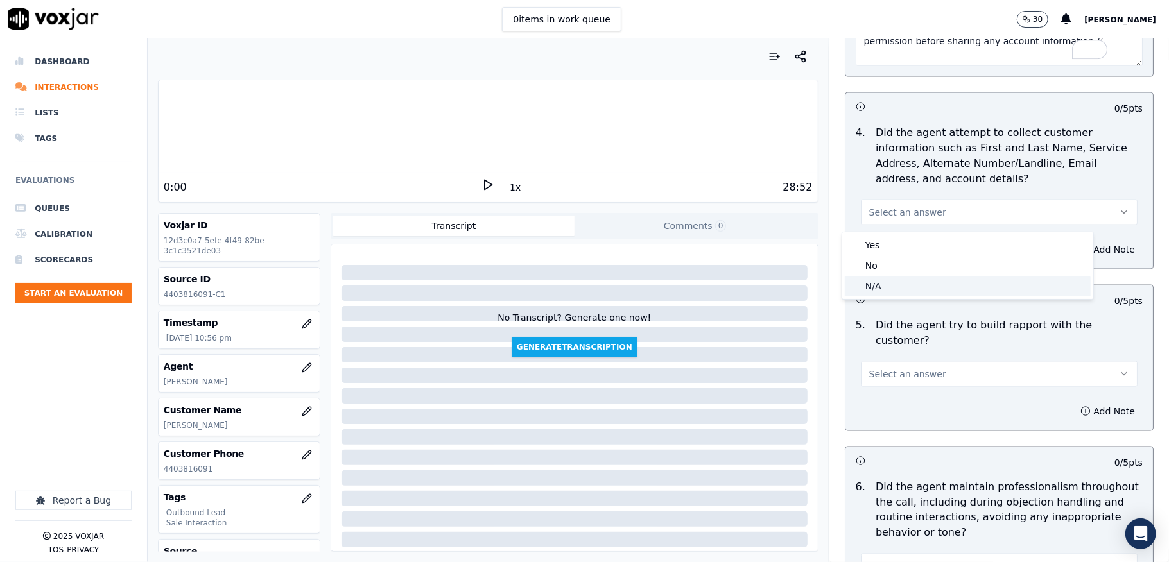
click at [891, 285] on div "N/A" at bounding box center [967, 286] width 246 height 21
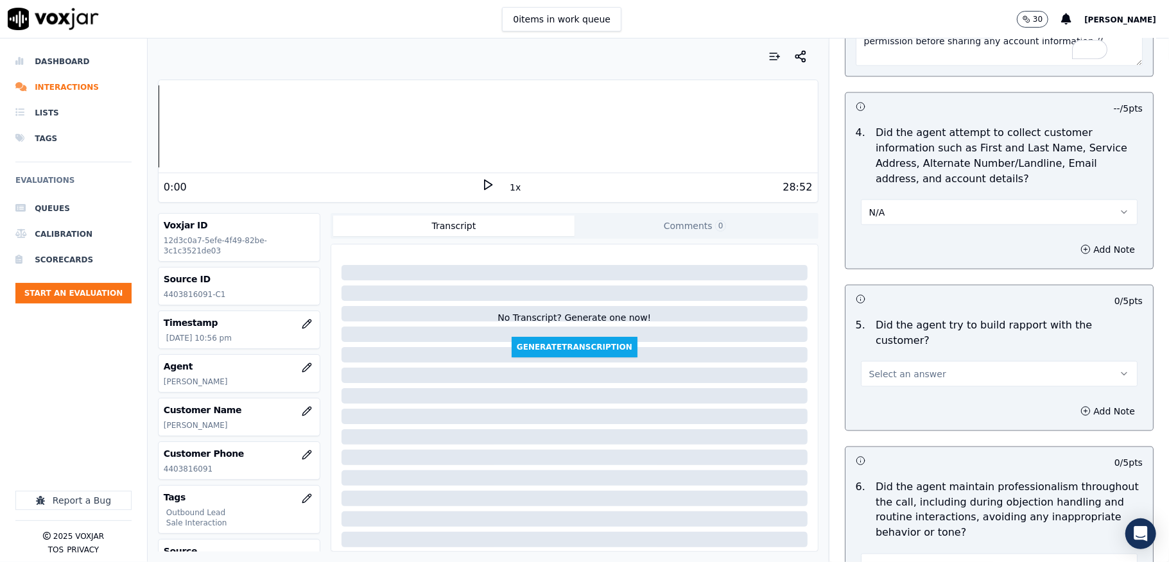
click at [943, 365] on button "Select an answer" at bounding box center [999, 374] width 277 height 26
click at [906, 389] on div "Yes" at bounding box center [967, 392] width 246 height 21
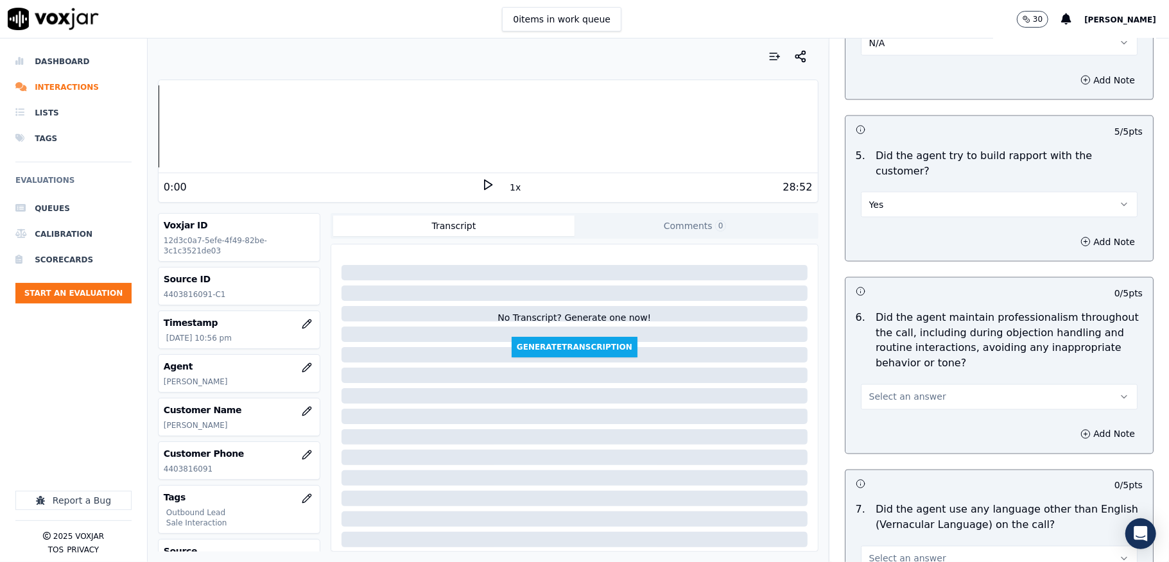
scroll to position [1454, 0]
click at [911, 390] on span "Select an answer" at bounding box center [907, 396] width 77 height 13
click at [878, 413] on div "Yes" at bounding box center [967, 414] width 246 height 21
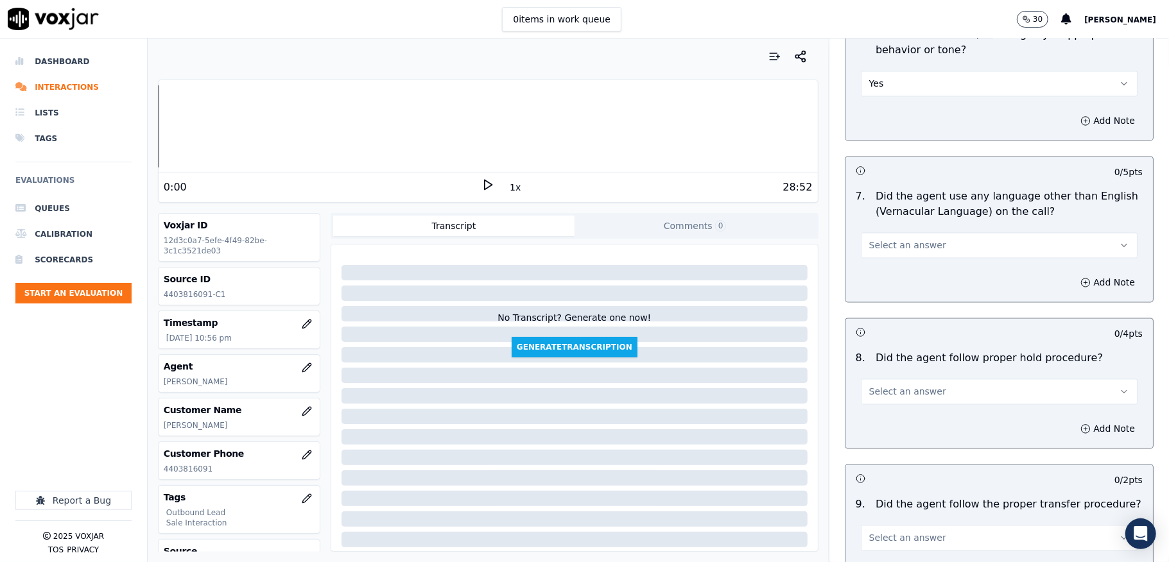
scroll to position [1797, 0]
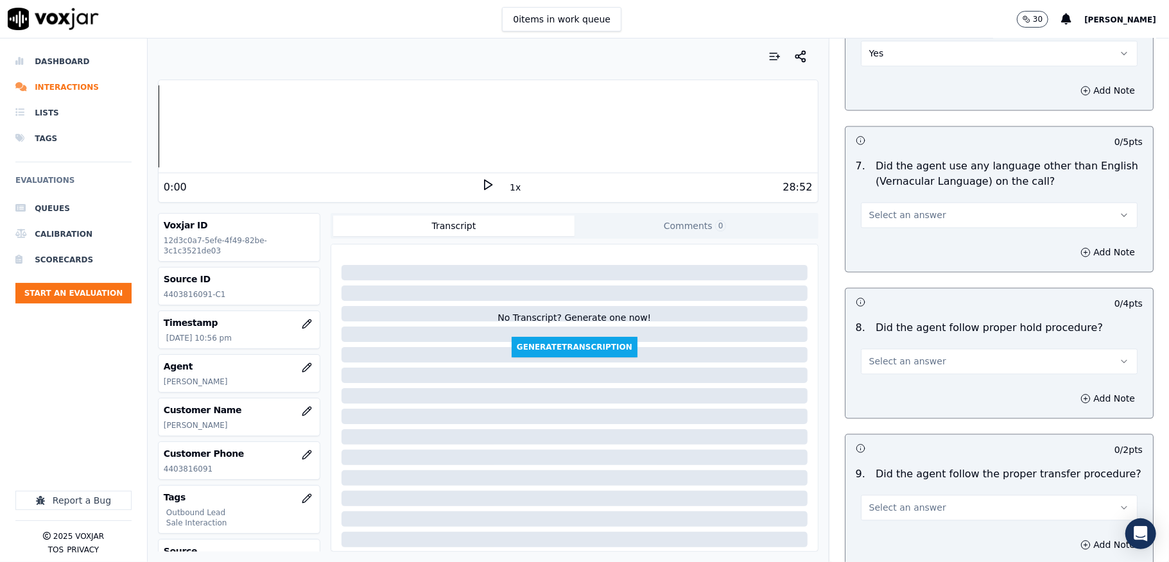
click at [903, 209] on span "Select an answer" at bounding box center [907, 215] width 77 height 13
click at [875, 250] on div "No" at bounding box center [967, 254] width 246 height 21
click at [897, 355] on span "Select an answer" at bounding box center [907, 361] width 77 height 13
click at [888, 379] on div "Yes" at bounding box center [967, 380] width 246 height 21
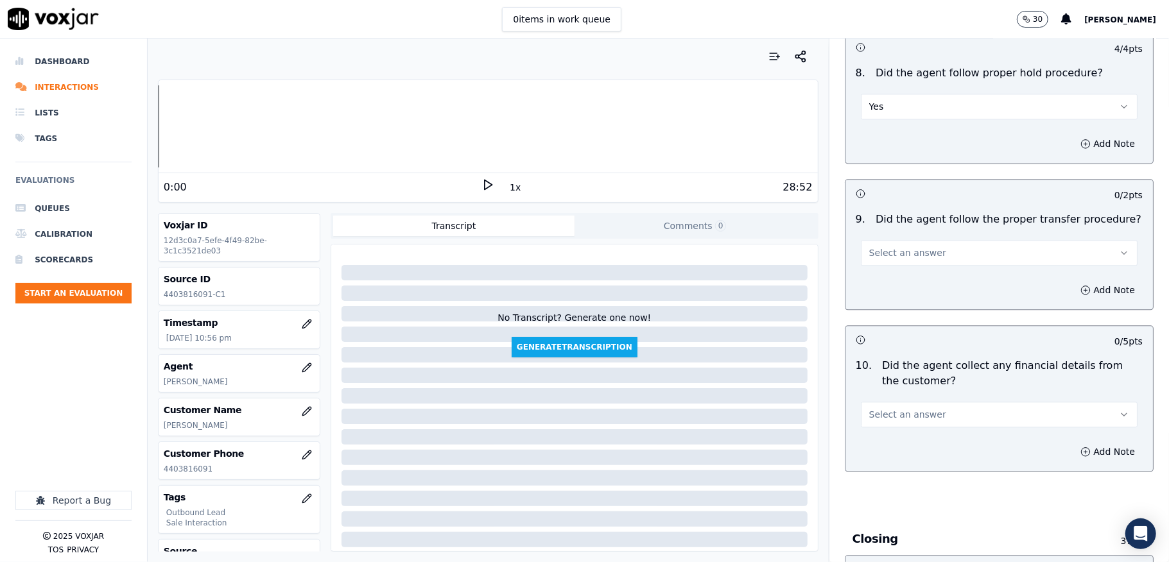
scroll to position [2053, 0]
drag, startPoint x: 911, startPoint y: 236, endPoint x: 912, endPoint y: 252, distance: 16.1
click at [912, 244] on span "Select an answer" at bounding box center [907, 250] width 77 height 13
click at [891, 270] on div "Yes" at bounding box center [967, 270] width 246 height 21
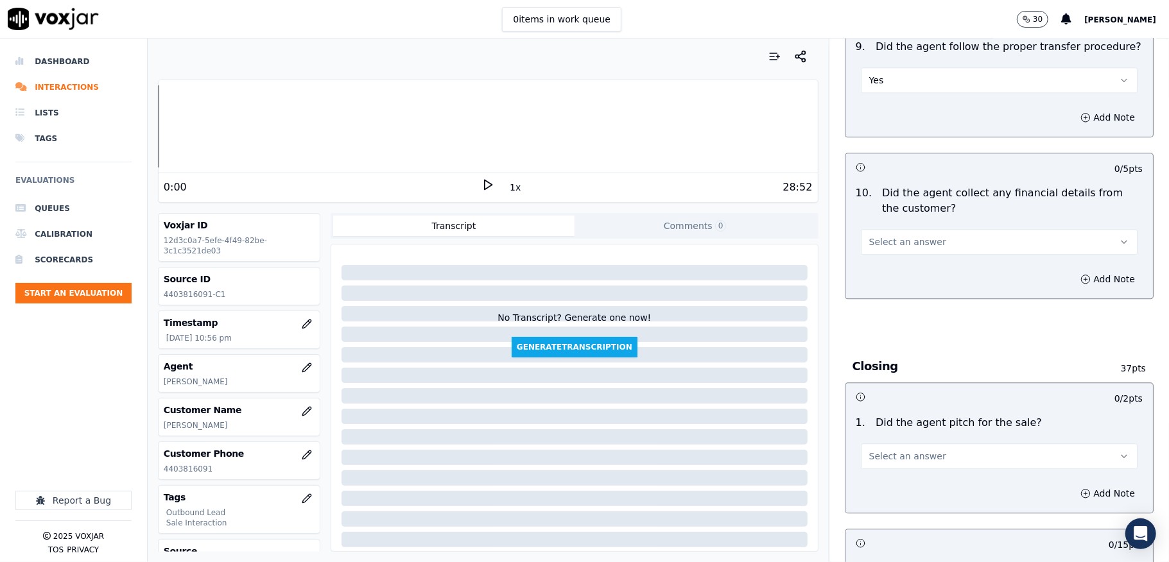
click at [939, 227] on div "Select an answer" at bounding box center [999, 241] width 277 height 28
click at [893, 229] on button "Select an answer" at bounding box center [999, 242] width 277 height 26
click at [887, 272] on div "No" at bounding box center [967, 281] width 246 height 21
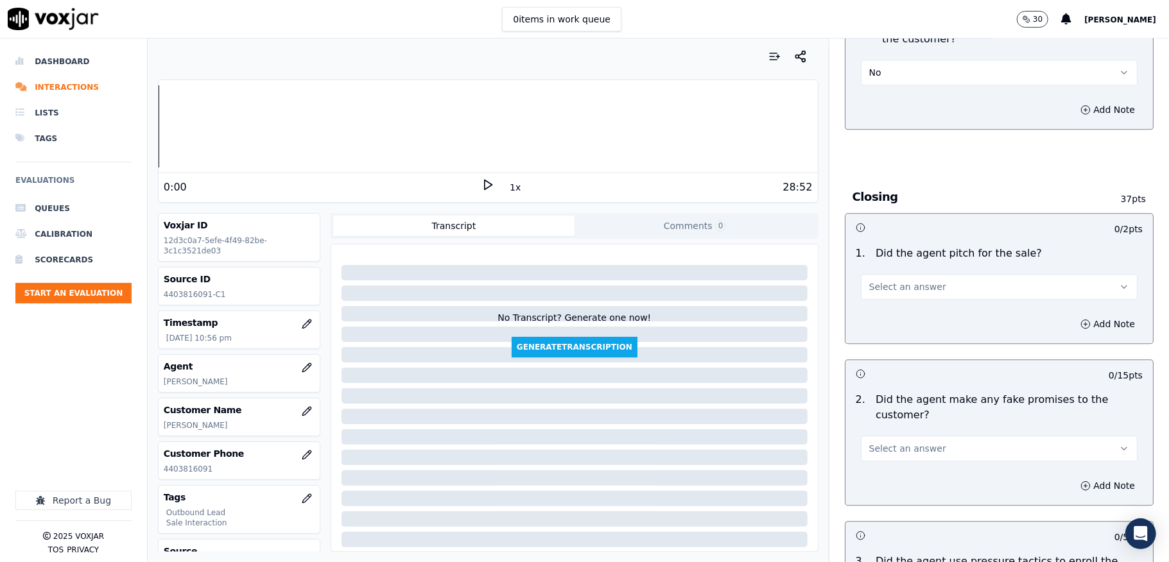
scroll to position [2395, 0]
click at [901, 280] on span "Select an answer" at bounding box center [907, 284] width 77 height 13
click at [893, 299] on div "Yes" at bounding box center [967, 305] width 246 height 21
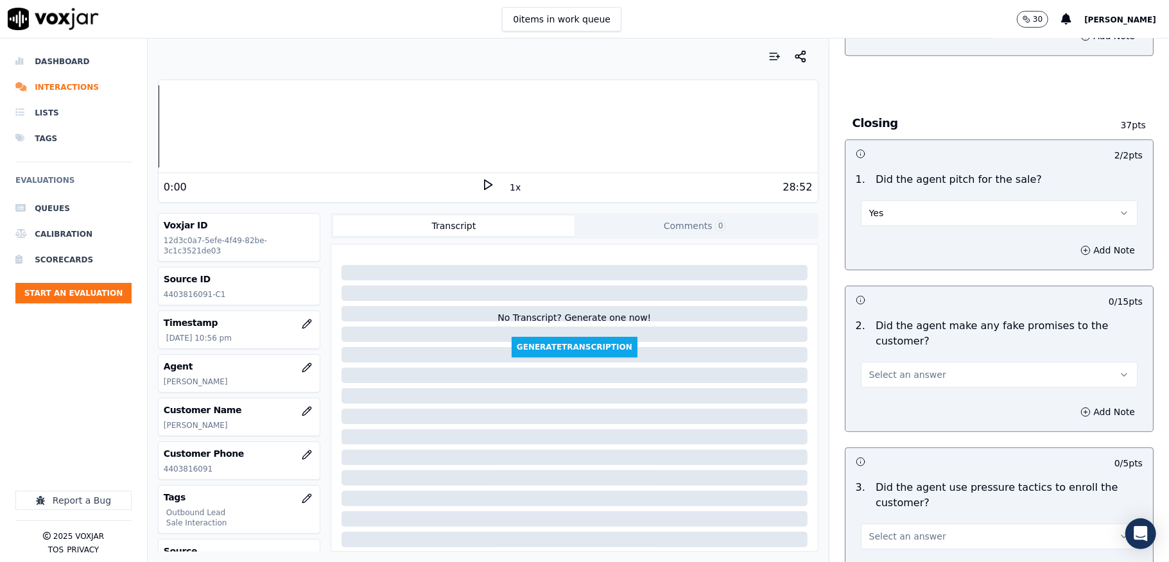
scroll to position [2567, 0]
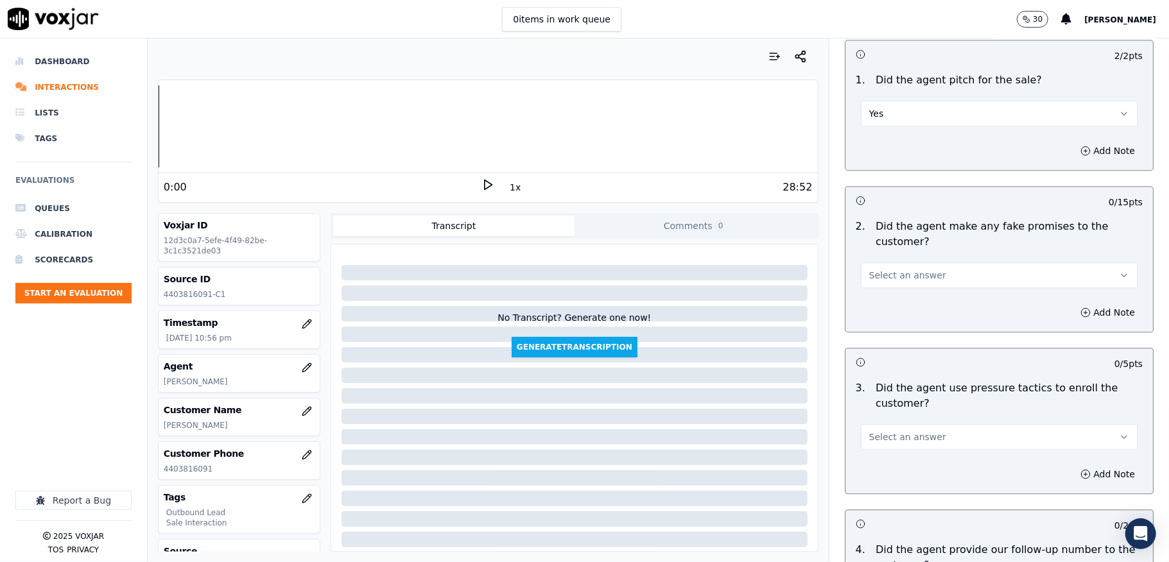
click at [896, 269] on span "Select an answer" at bounding box center [907, 275] width 77 height 13
click at [878, 314] on div "No" at bounding box center [967, 316] width 246 height 21
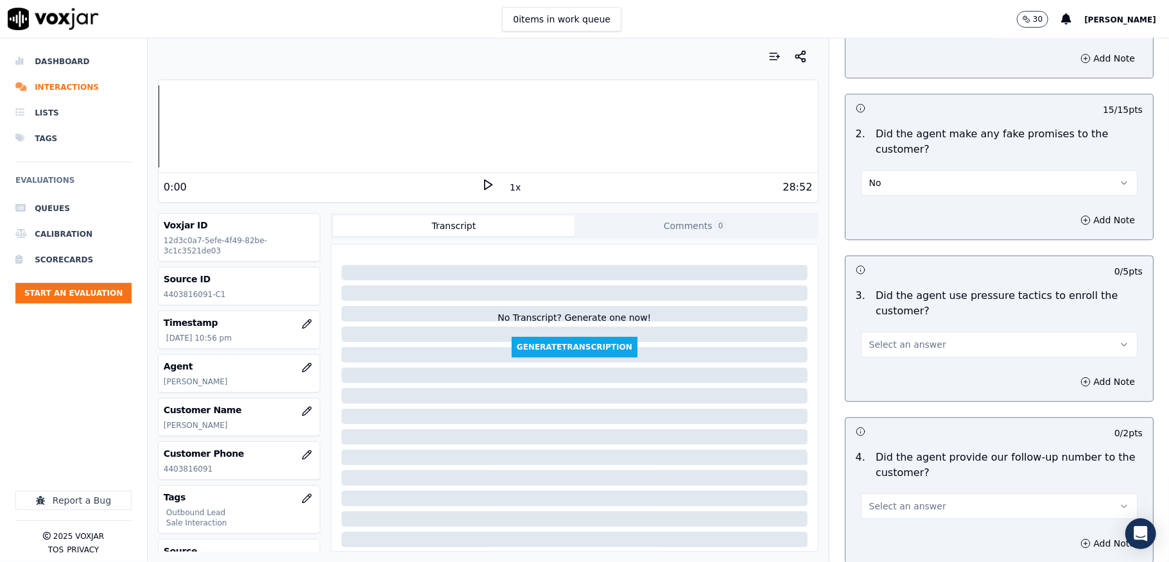
scroll to position [2823, 0]
click at [914, 174] on span "Select an answer" at bounding box center [907, 180] width 77 height 13
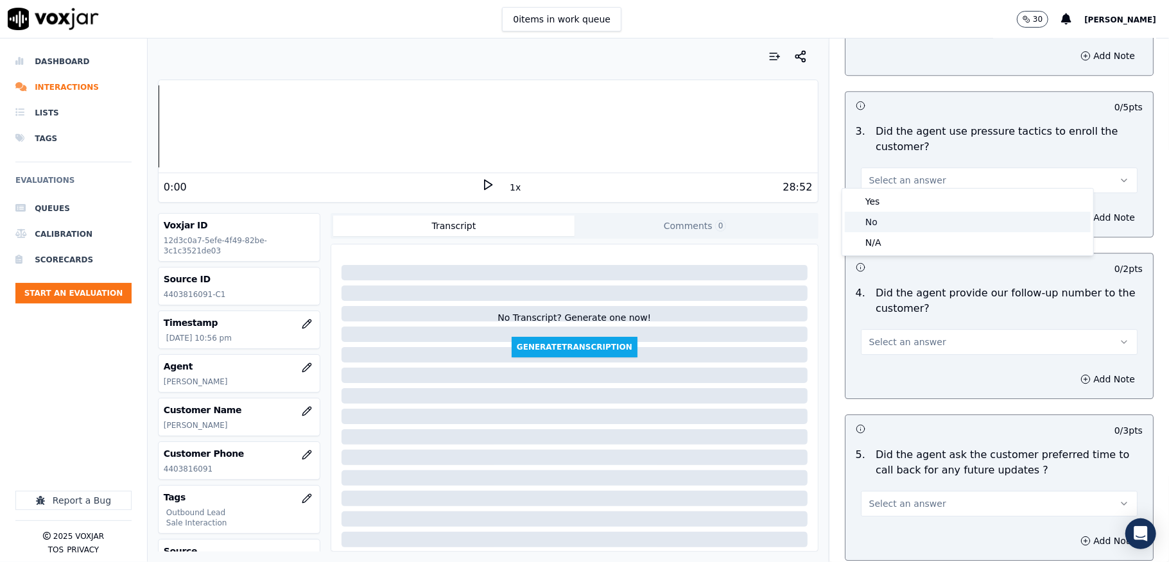
click at [891, 216] on div "No" at bounding box center [967, 222] width 246 height 21
click at [910, 327] on div "Select an answer" at bounding box center [999, 341] width 277 height 28
click at [896, 339] on span "Select an answer" at bounding box center [907, 342] width 77 height 13
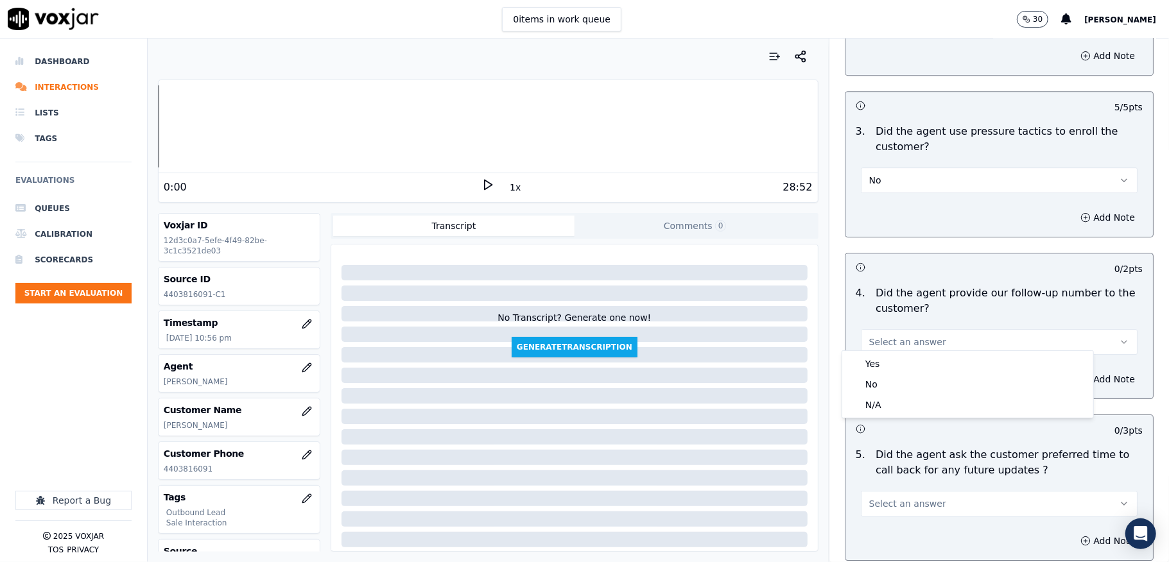
click at [880, 362] on div "Yes" at bounding box center [967, 364] width 246 height 21
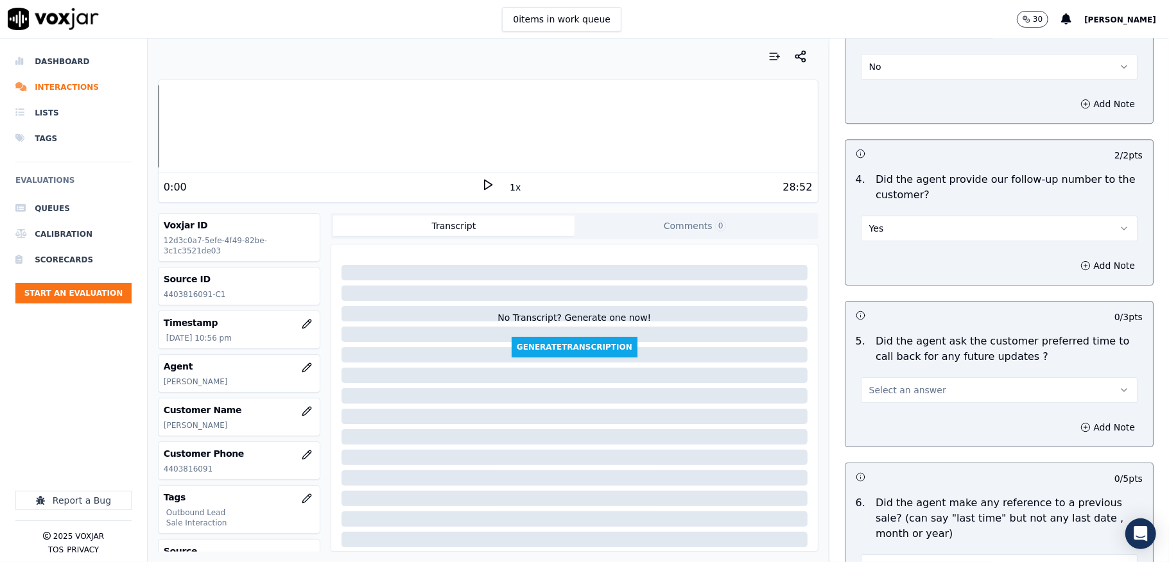
scroll to position [3080, 0]
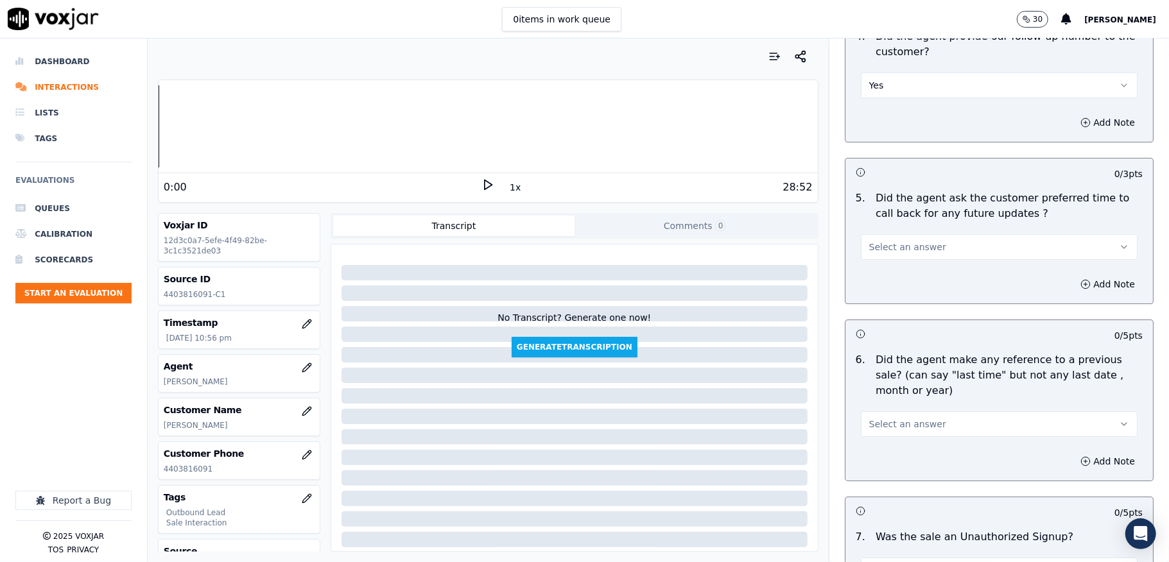
click at [898, 247] on button "Select an answer" at bounding box center [999, 247] width 277 height 26
click at [884, 309] on div "N/A" at bounding box center [967, 310] width 246 height 21
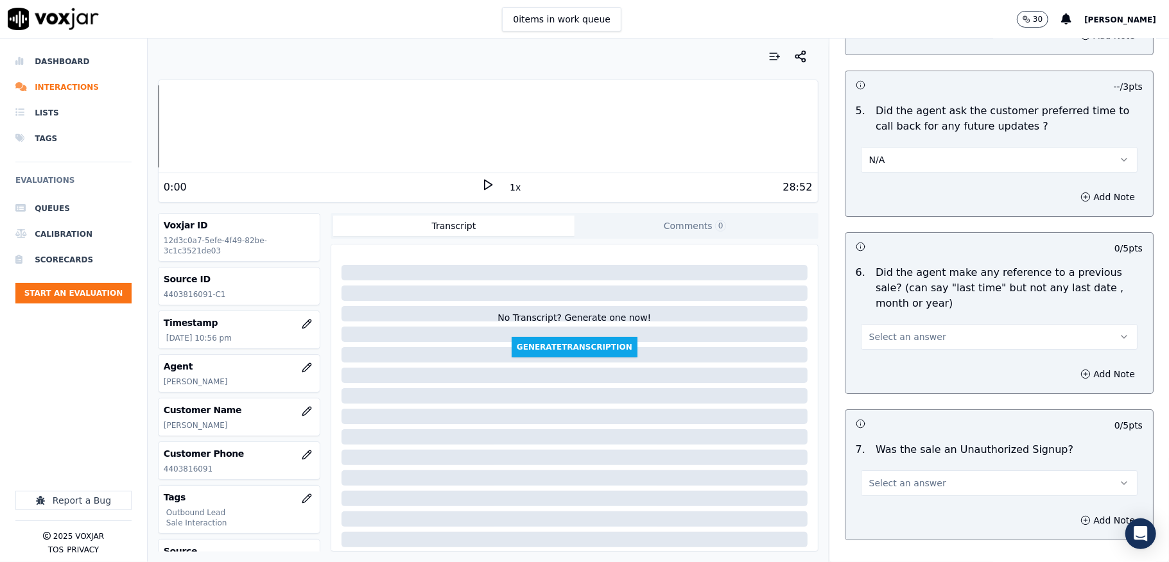
scroll to position [3251, 0]
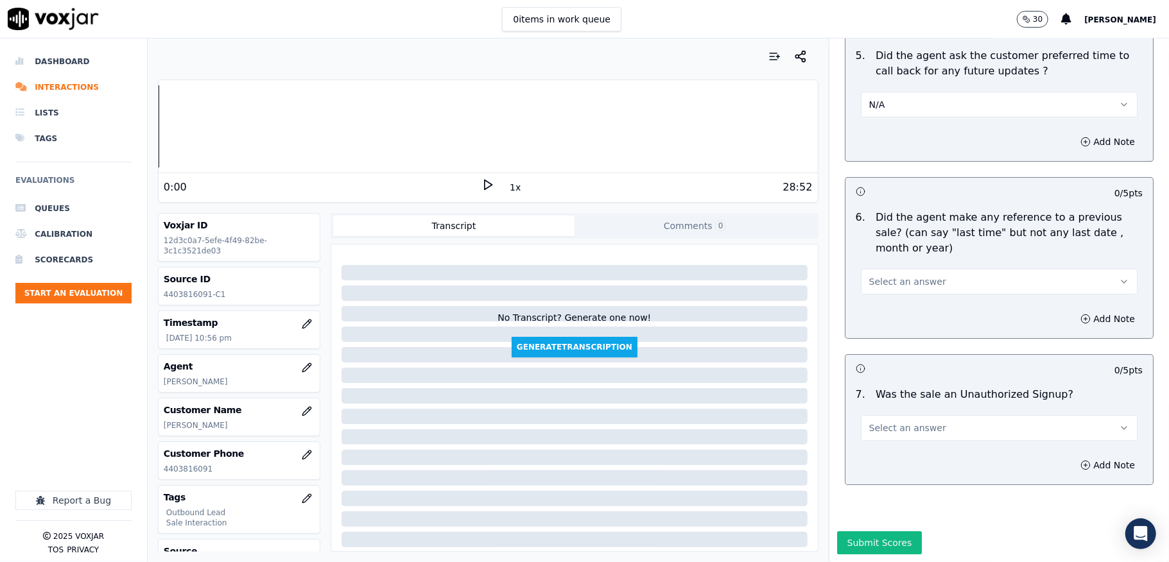
click at [909, 266] on div "Select an answer" at bounding box center [999, 280] width 277 height 28
drag, startPoint x: 884, startPoint y: 245, endPoint x: 889, endPoint y: 255, distance: 11.5
click at [886, 275] on span "Select an answer" at bounding box center [907, 281] width 77 height 13
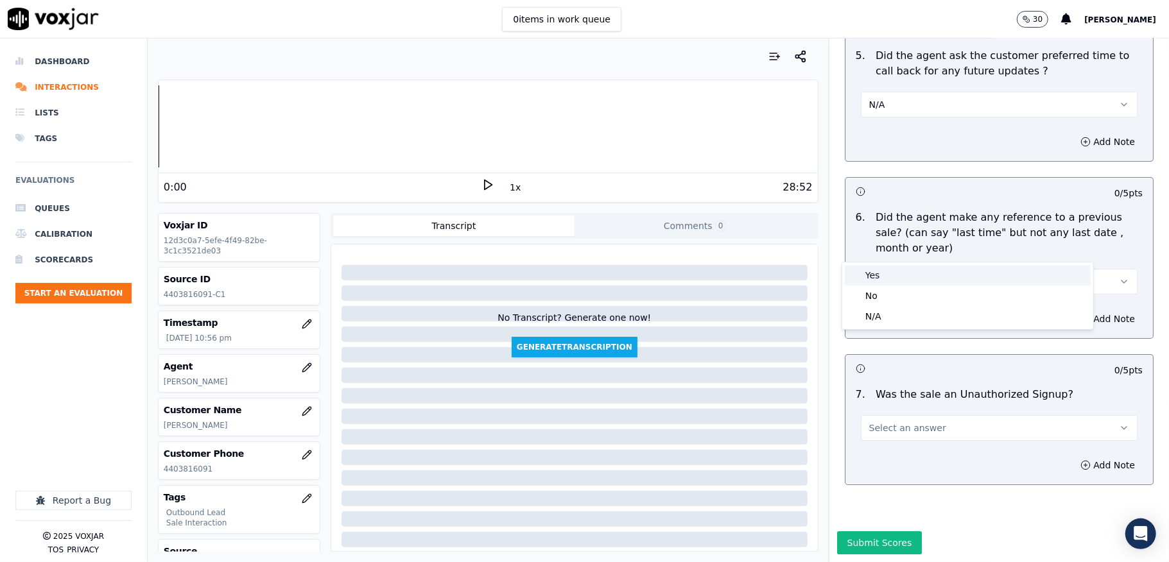
click at [878, 289] on div "No" at bounding box center [967, 296] width 246 height 21
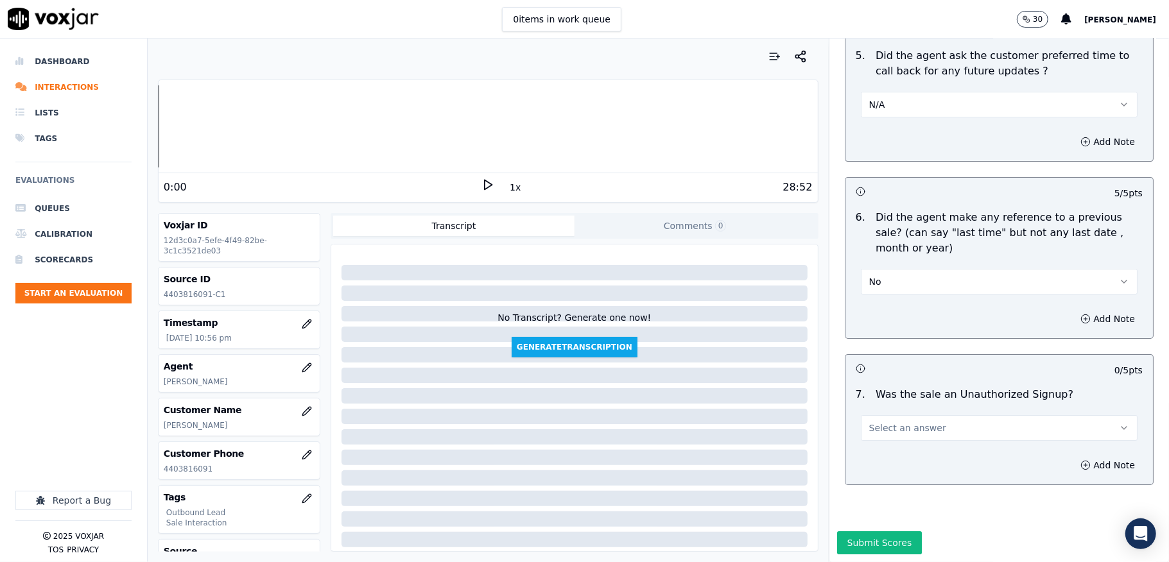
scroll to position [3260, 0]
click at [896, 422] on span "Select an answer" at bounding box center [907, 428] width 77 height 13
click at [878, 435] on div "No" at bounding box center [967, 433] width 246 height 21
click at [876, 531] on button "Submit Scores" at bounding box center [879, 542] width 85 height 23
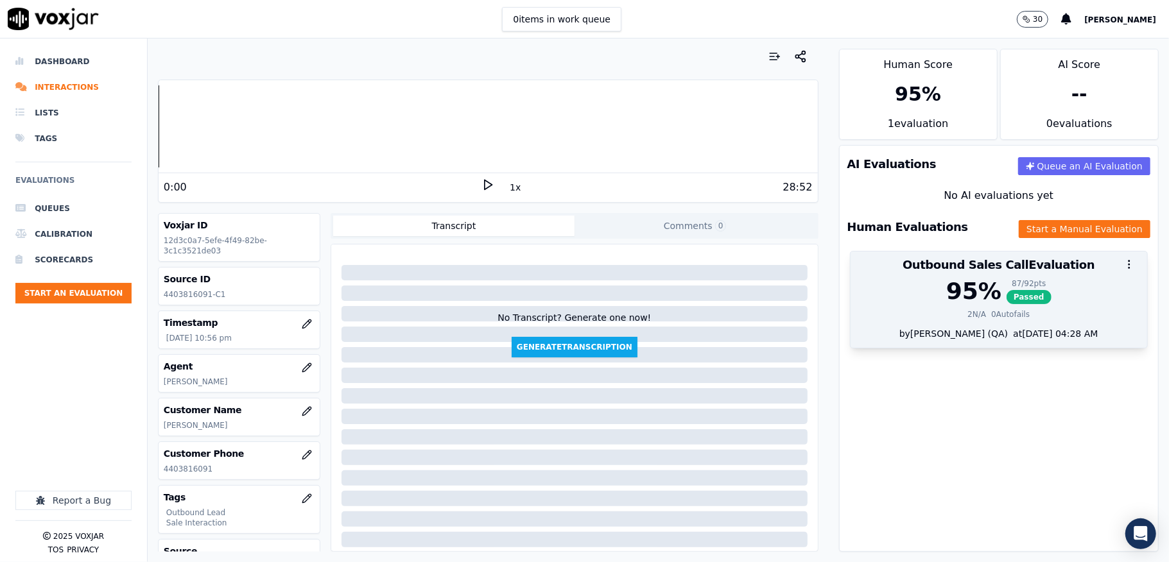
click at [958, 296] on div "95 %" at bounding box center [973, 291] width 55 height 26
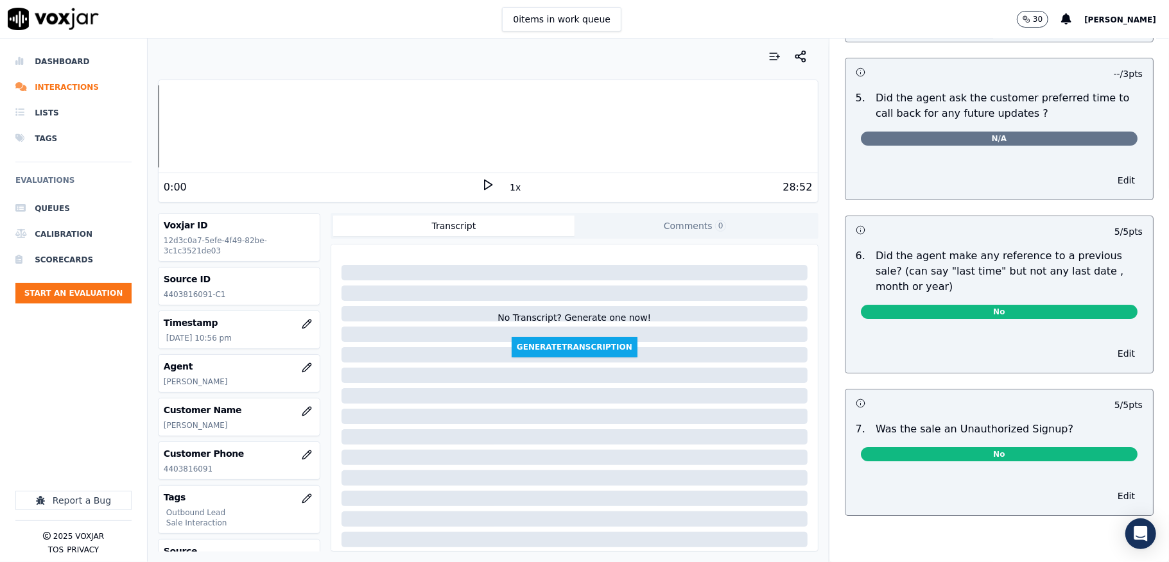
scroll to position [0, 0]
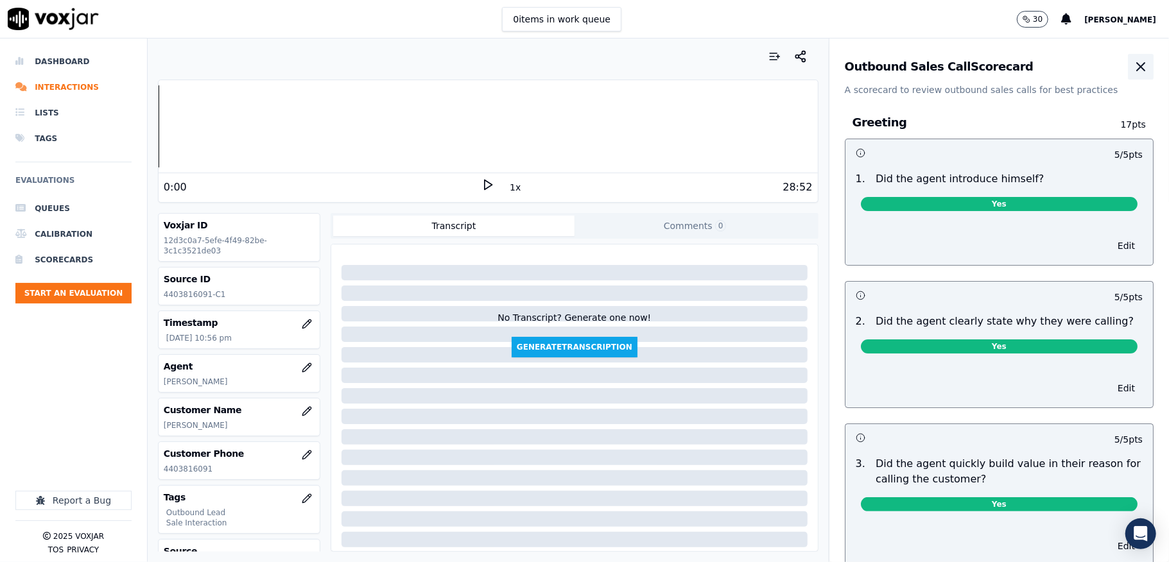
click at [1133, 63] on icon "button" at bounding box center [1140, 66] width 15 height 15
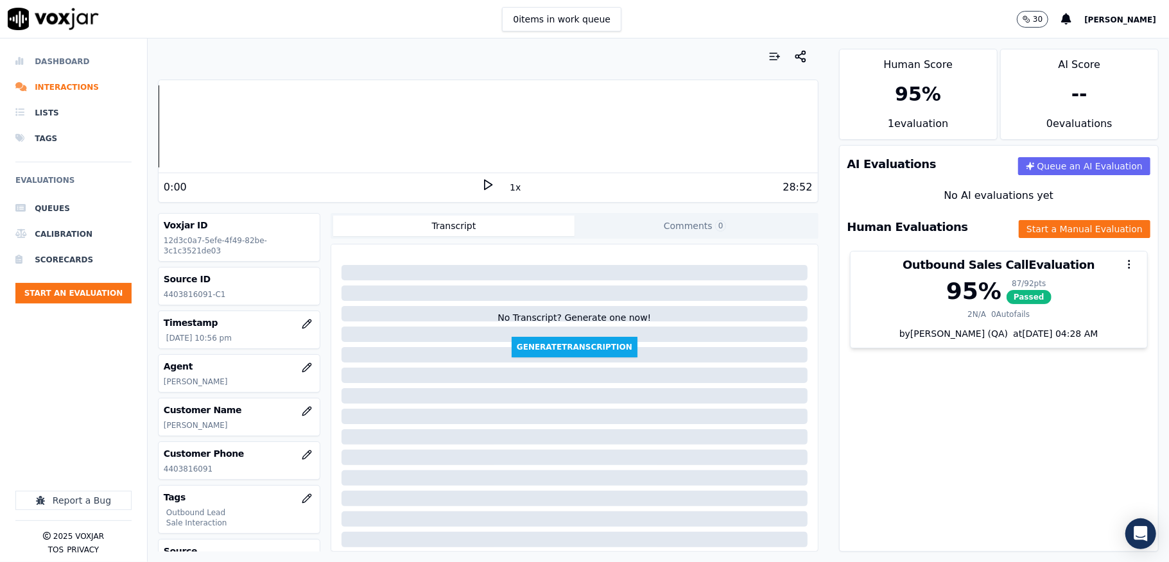
click at [50, 58] on li "Dashboard" at bounding box center [73, 62] width 116 height 26
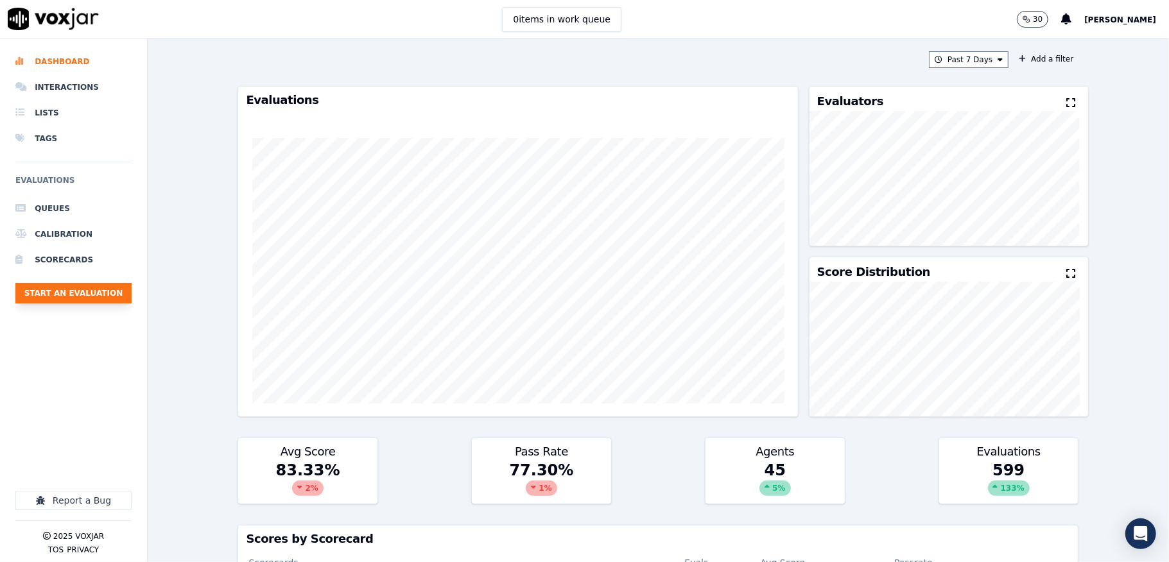
click at [117, 300] on button "Start an Evaluation" at bounding box center [73, 293] width 116 height 21
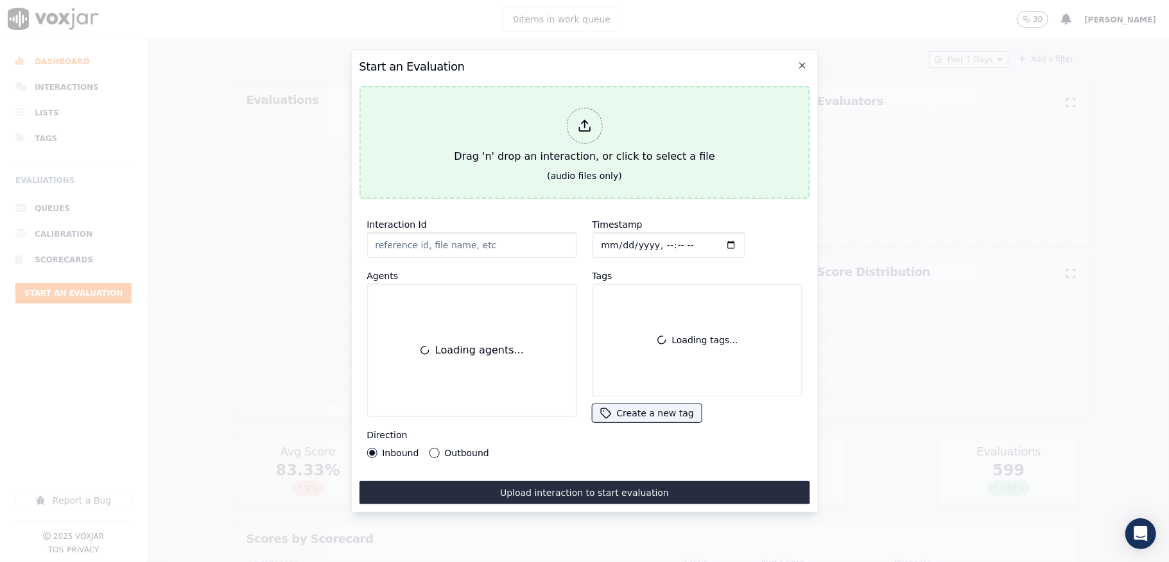
click at [588, 108] on div at bounding box center [584, 126] width 36 height 36
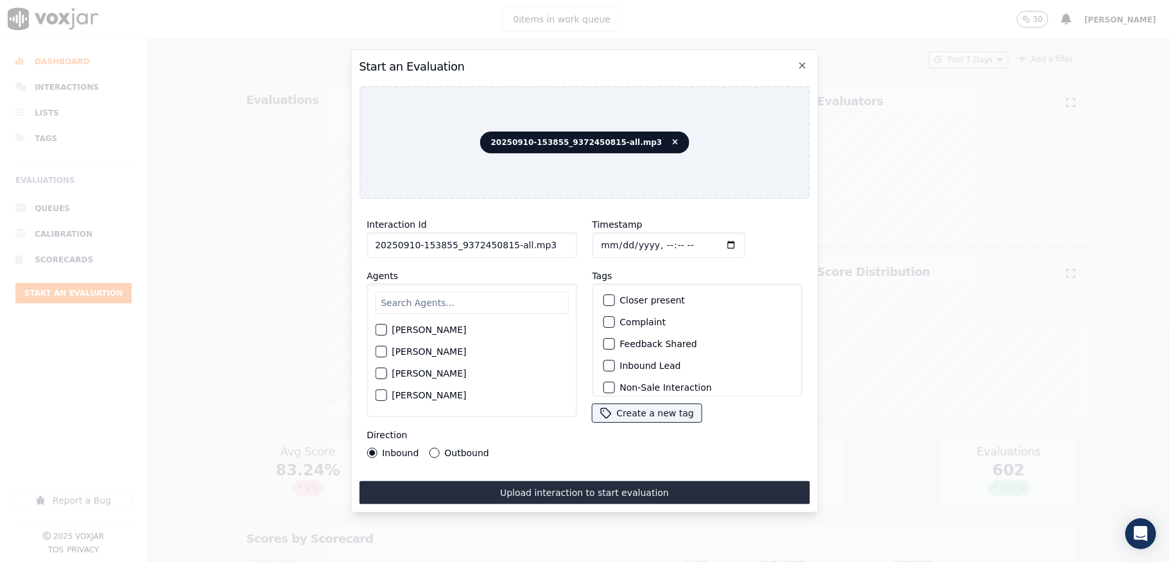
drag, startPoint x: 506, startPoint y: 241, endPoint x: 575, endPoint y: 235, distance: 69.6
click at [575, 235] on div "Interaction Id 20250910-153855_9372450815-all.mp3 Agents Harry Roy Aaron Biswas…" at bounding box center [471, 337] width 225 height 257
click at [560, 232] on input "20250910-153855_9372450815-C" at bounding box center [471, 245] width 210 height 26
type input "20250910-153855_9372450815-C1"
click at [615, 240] on input "Timestamp" at bounding box center [668, 245] width 153 height 26
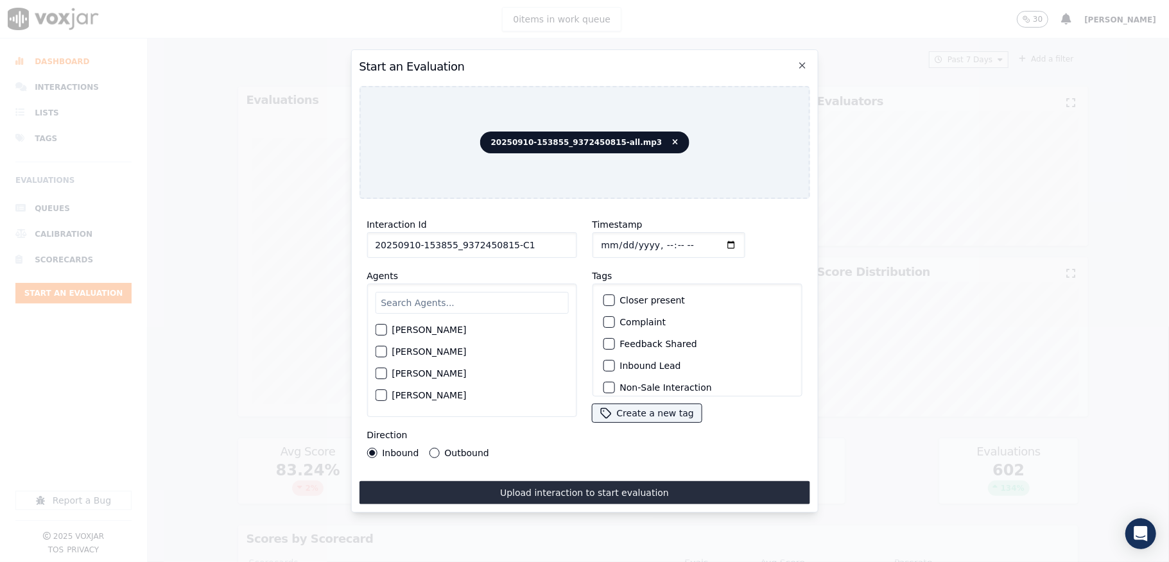
type input "2025-09-10T23:02"
click at [431, 304] on input "text" at bounding box center [471, 303] width 193 height 22
type input "ric"
click at [381, 351] on div "button" at bounding box center [379, 355] width 9 height 9
click at [603, 362] on div "button" at bounding box center [607, 365] width 9 height 9
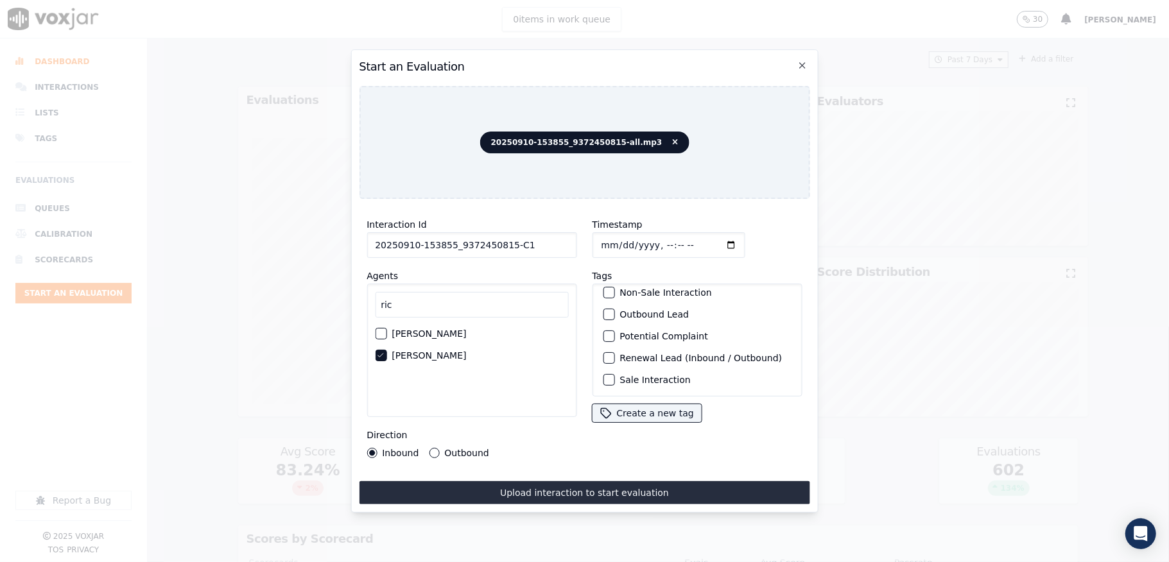
scroll to position [119, 0]
click at [603, 375] on div "button" at bounding box center [607, 379] width 9 height 9
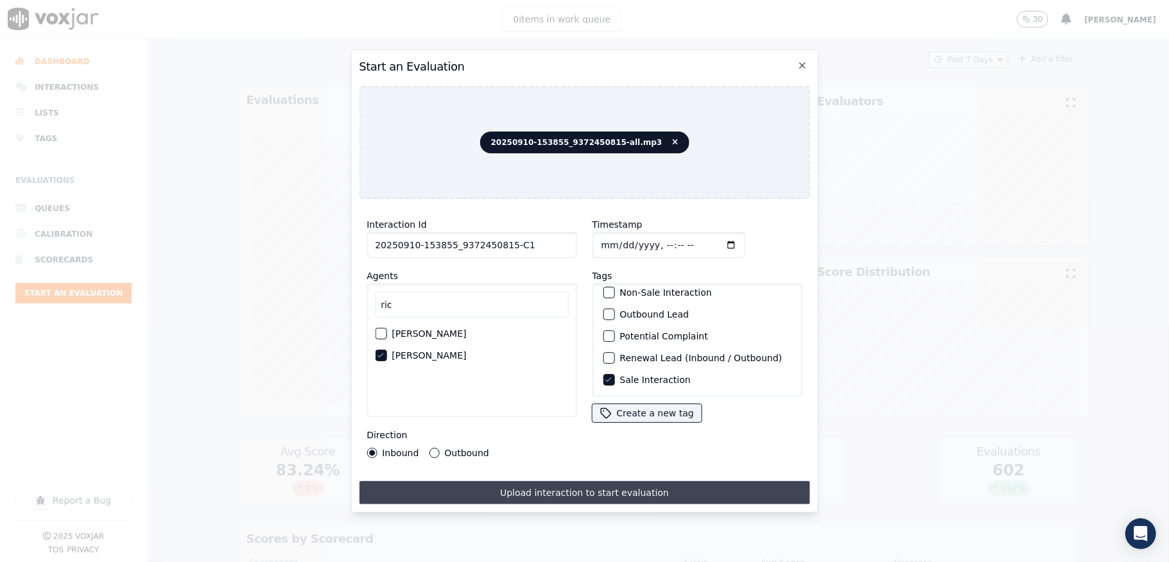
click at [555, 488] on button "Upload interaction to start evaluation" at bounding box center [584, 492] width 450 height 23
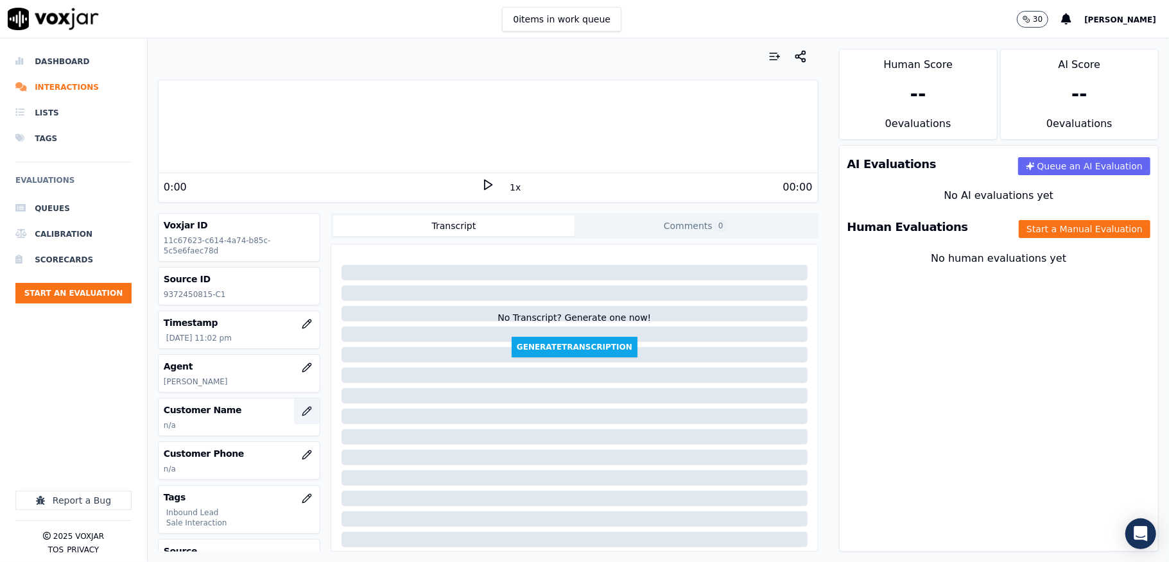
click at [294, 414] on button "button" at bounding box center [307, 411] width 26 height 26
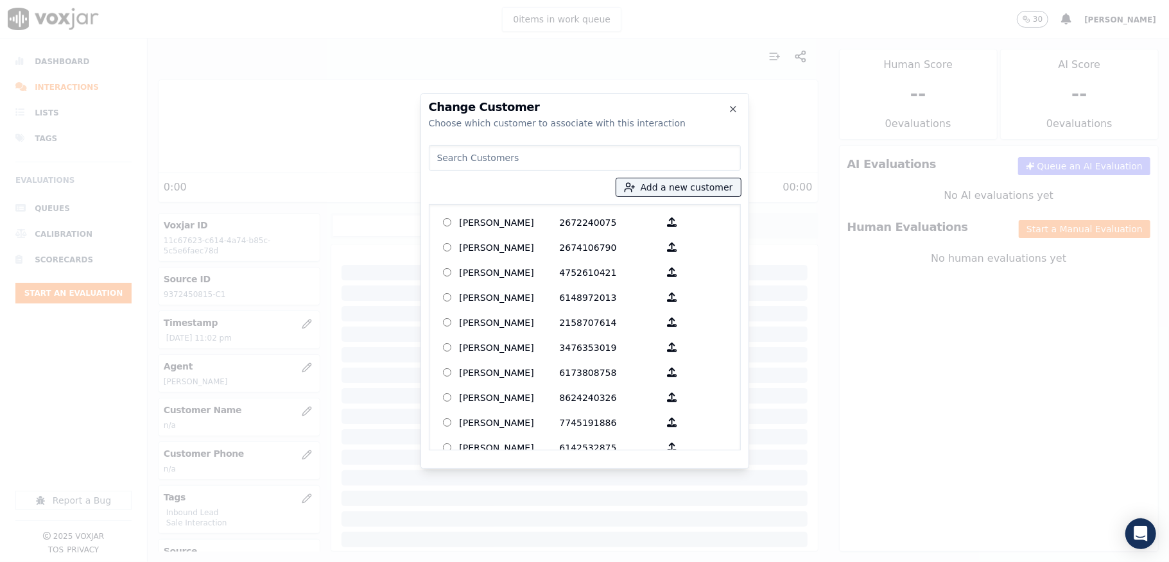
type input "JOHN BOB HAKIZEMANA"
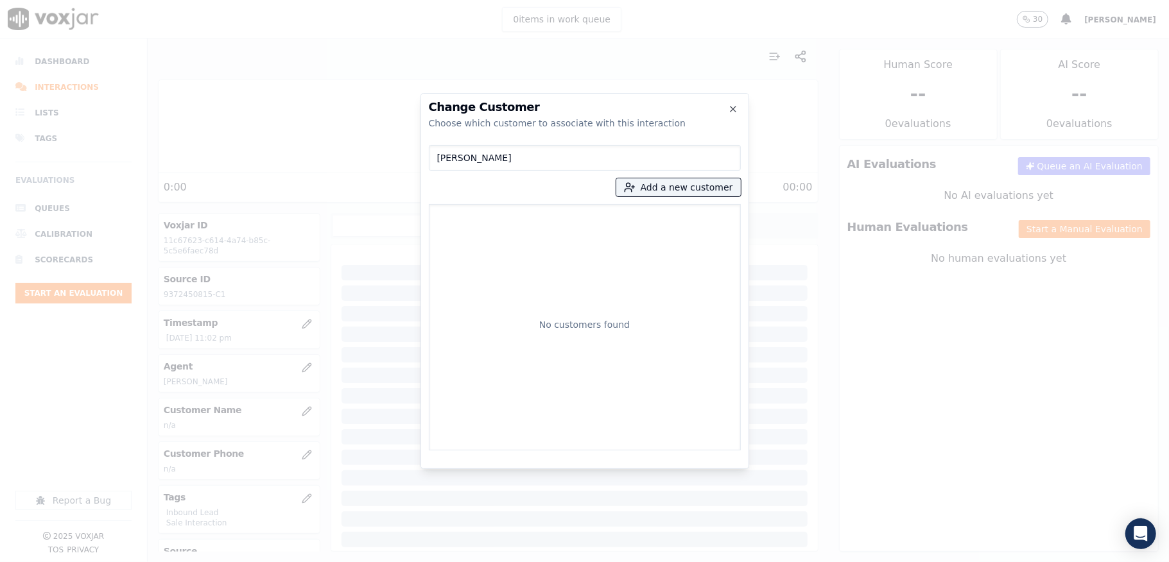
drag, startPoint x: 552, startPoint y: 158, endPoint x: 363, endPoint y: 178, distance: 190.3
click at [363, 561] on div "Change Customer Choose which customer to associate with this interaction JOHN B…" at bounding box center [584, 562] width 1169 height 0
click at [658, 182] on button "Add a new customer" at bounding box center [678, 187] width 124 height 18
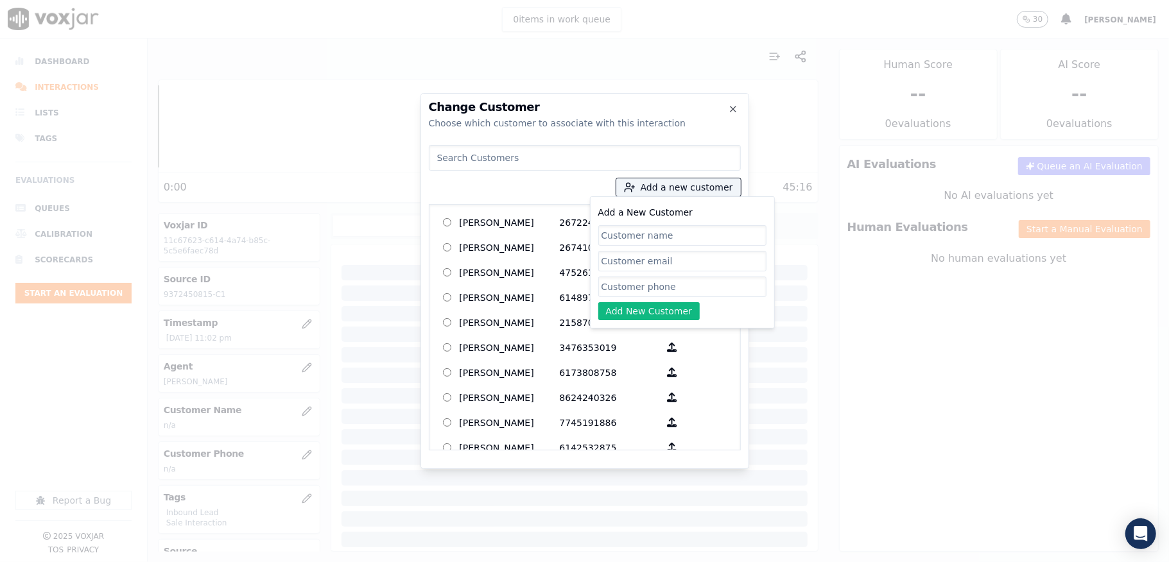
paste input "JOHN BOB HAKIZEMANA"
type input "JOHN BOB HAKIZEMANA"
click at [637, 282] on input "Add a New Customer" at bounding box center [682, 287] width 168 height 21
paste input "9372450815"
type input "9372450815"
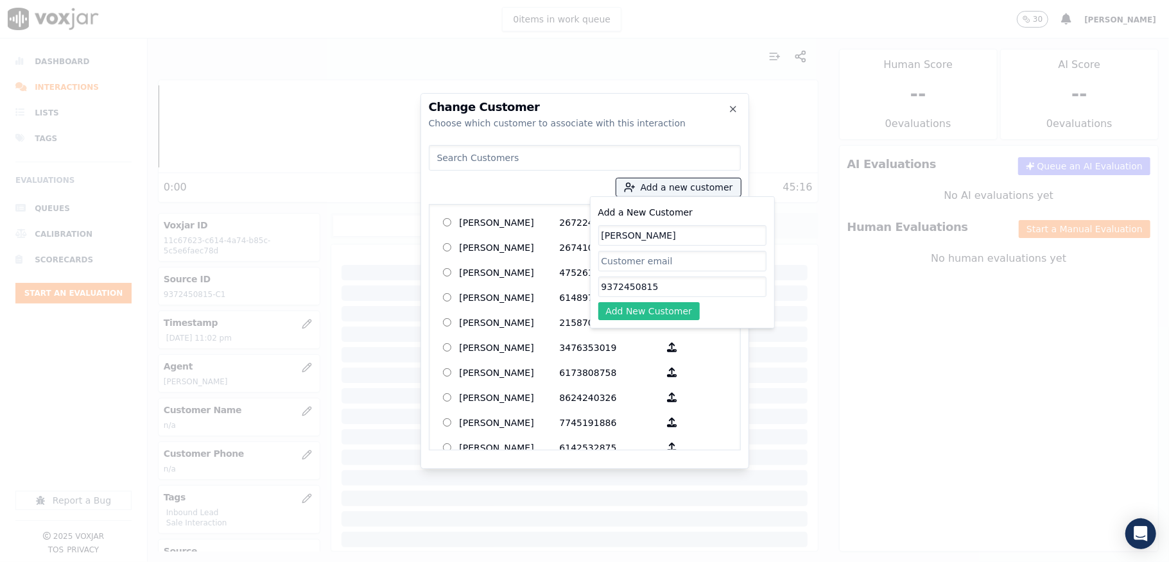
click at [621, 311] on button "Add New Customer" at bounding box center [649, 311] width 102 height 18
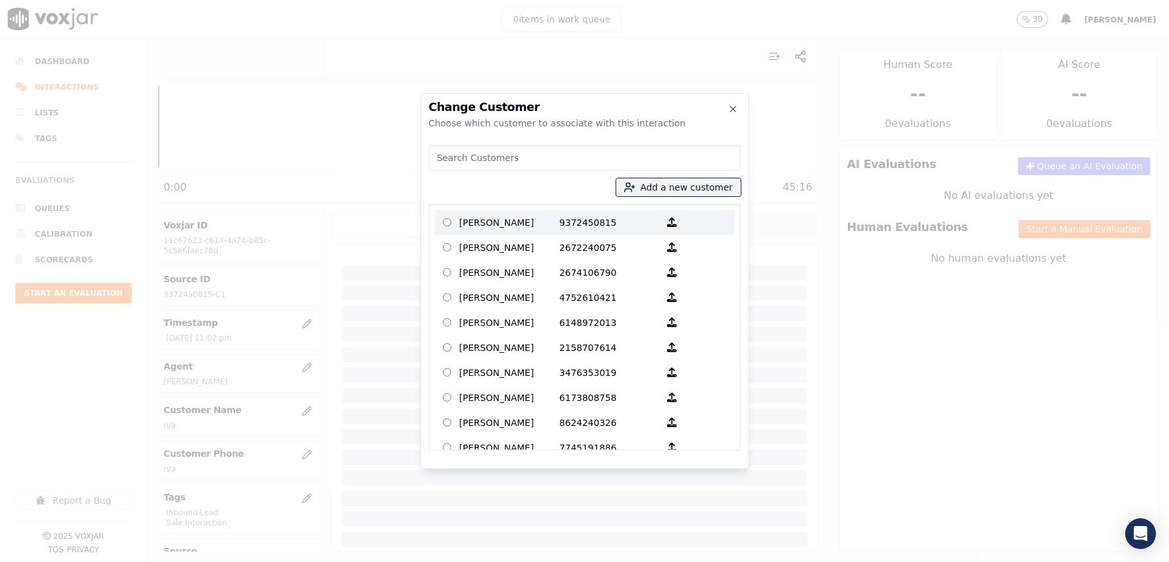
click at [565, 222] on p "9372450815" at bounding box center [610, 222] width 100 height 20
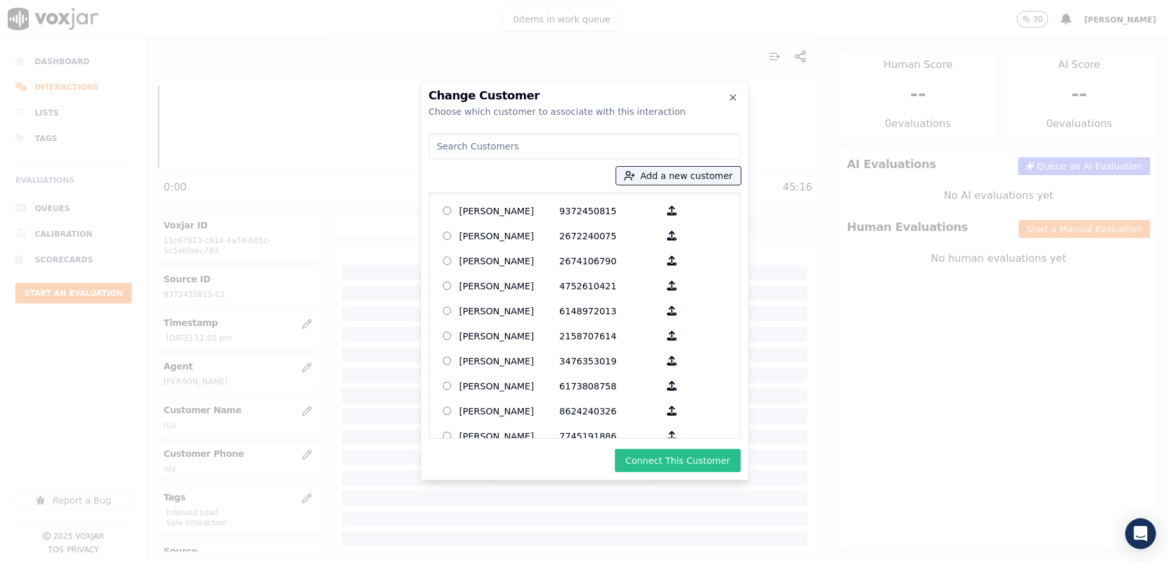
click at [679, 467] on button "Connect This Customer" at bounding box center [677, 460] width 125 height 23
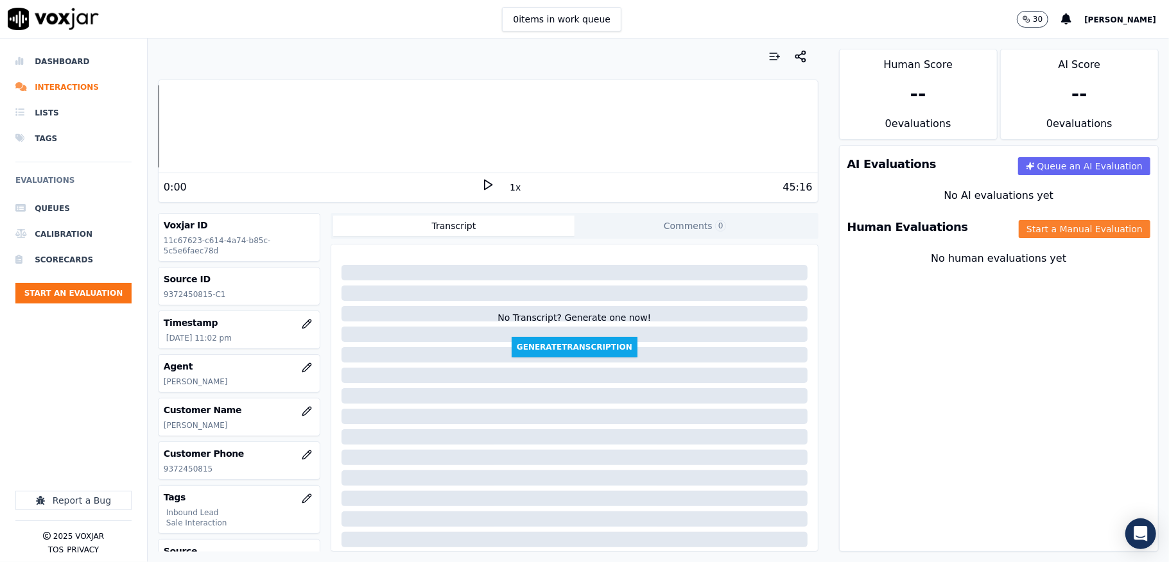
click at [1022, 234] on button "Start a Manual Evaluation" at bounding box center [1084, 229] width 132 height 18
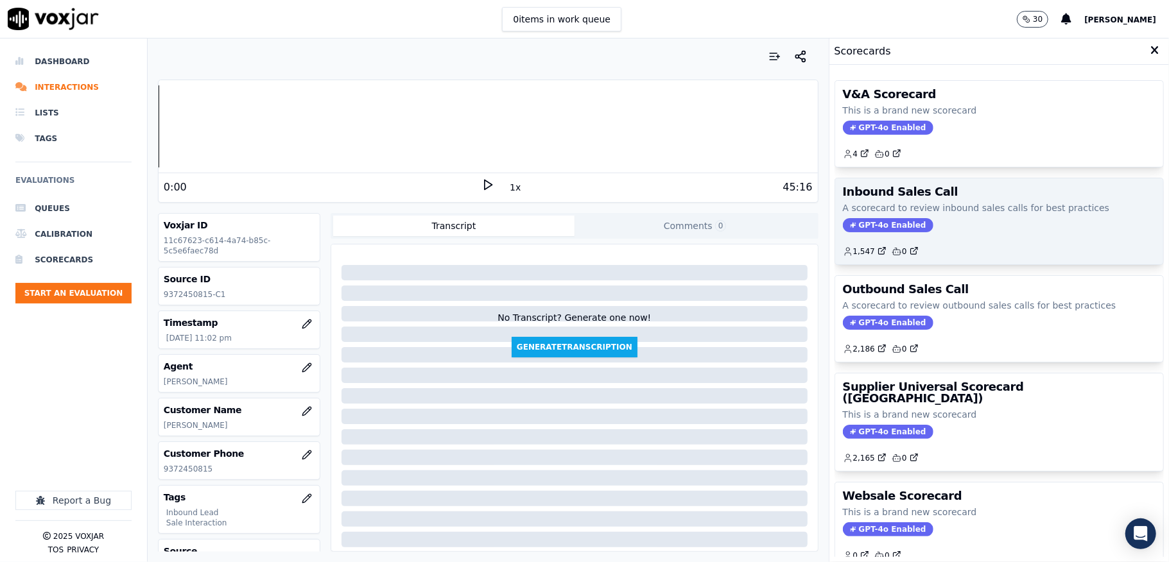
click at [866, 232] on span "GPT-4o Enabled" at bounding box center [888, 225] width 90 height 14
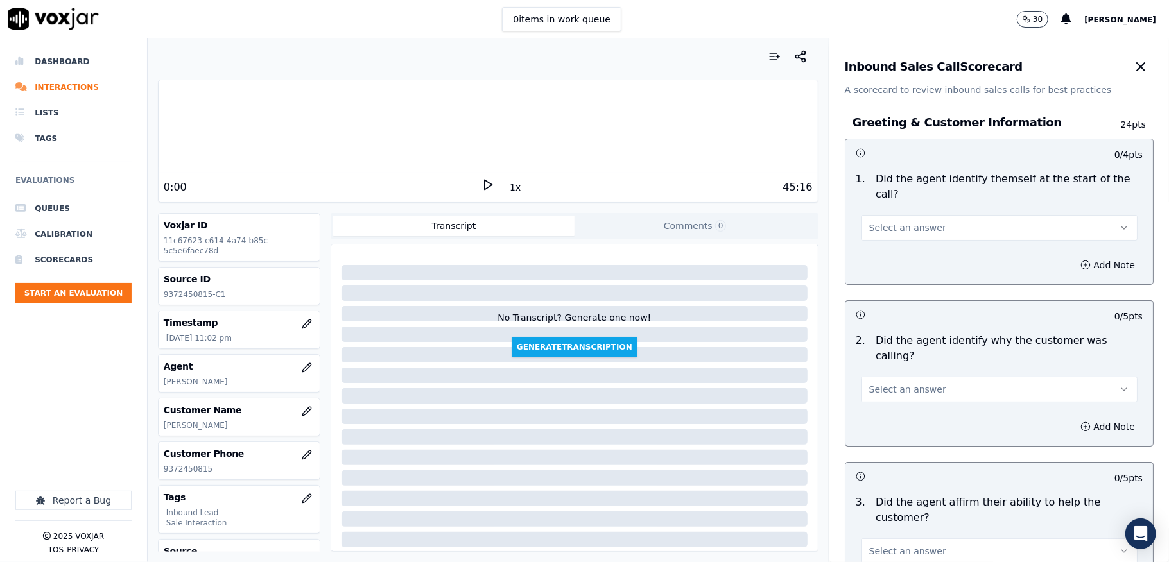
click at [889, 226] on span "Select an answer" at bounding box center [907, 227] width 77 height 13
drag, startPoint x: 889, startPoint y: 237, endPoint x: 883, endPoint y: 281, distance: 44.7
click at [887, 248] on div "Yes" at bounding box center [967, 257] width 246 height 21
click at [887, 381] on button "Select an answer" at bounding box center [999, 390] width 277 height 26
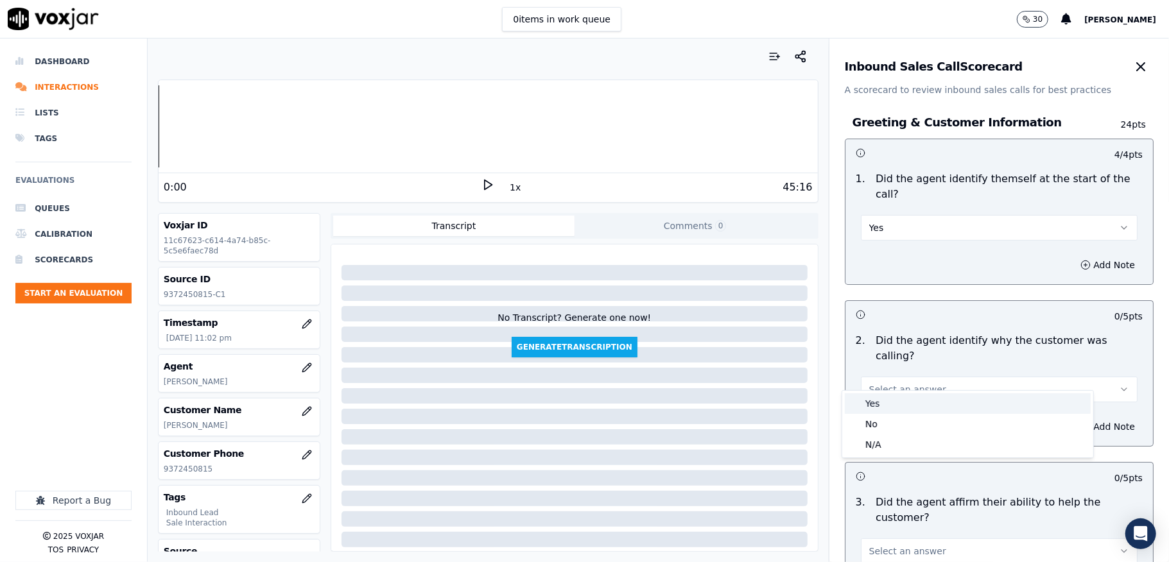
click at [883, 400] on div "Yes" at bounding box center [967, 403] width 246 height 21
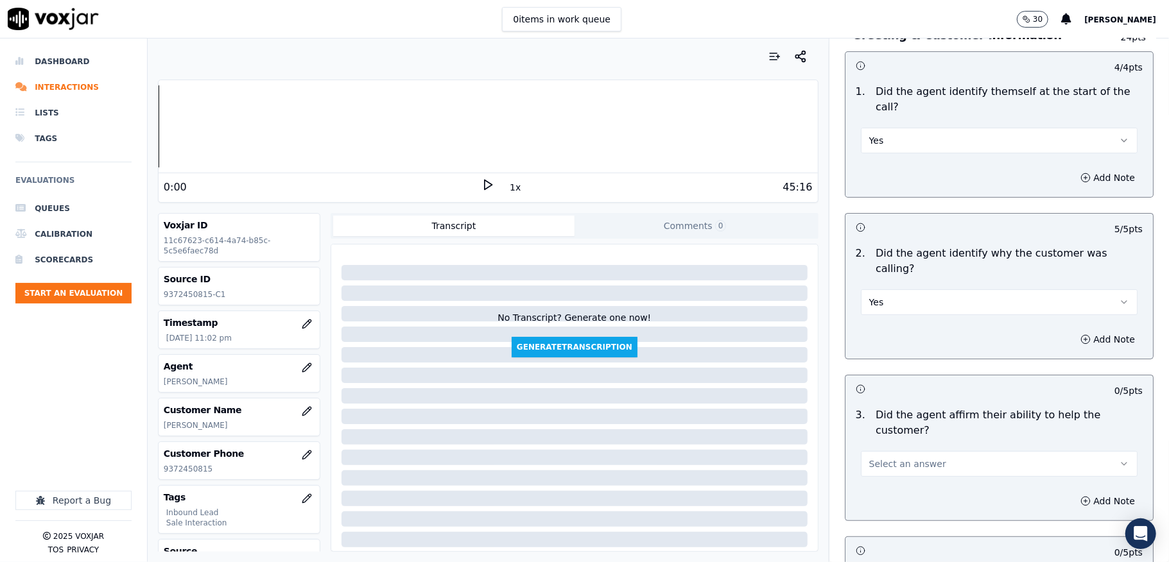
scroll to position [171, 0]
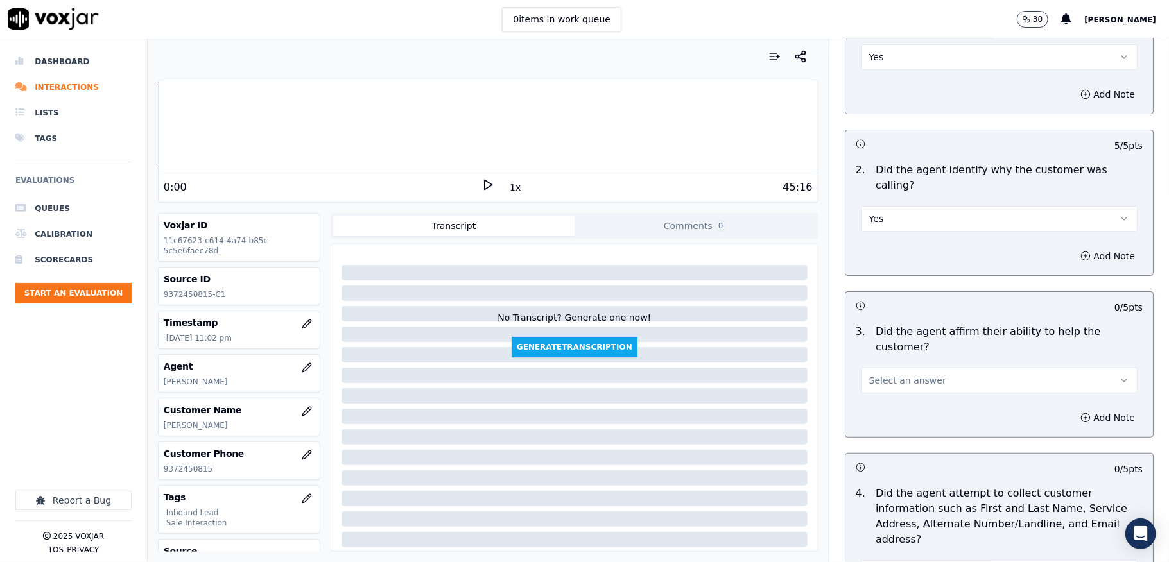
drag, startPoint x: 907, startPoint y: 359, endPoint x: 904, endPoint y: 366, distance: 6.9
click at [905, 374] on span "Select an answer" at bounding box center [907, 380] width 77 height 13
click at [891, 397] on div "Yes" at bounding box center [967, 394] width 246 height 21
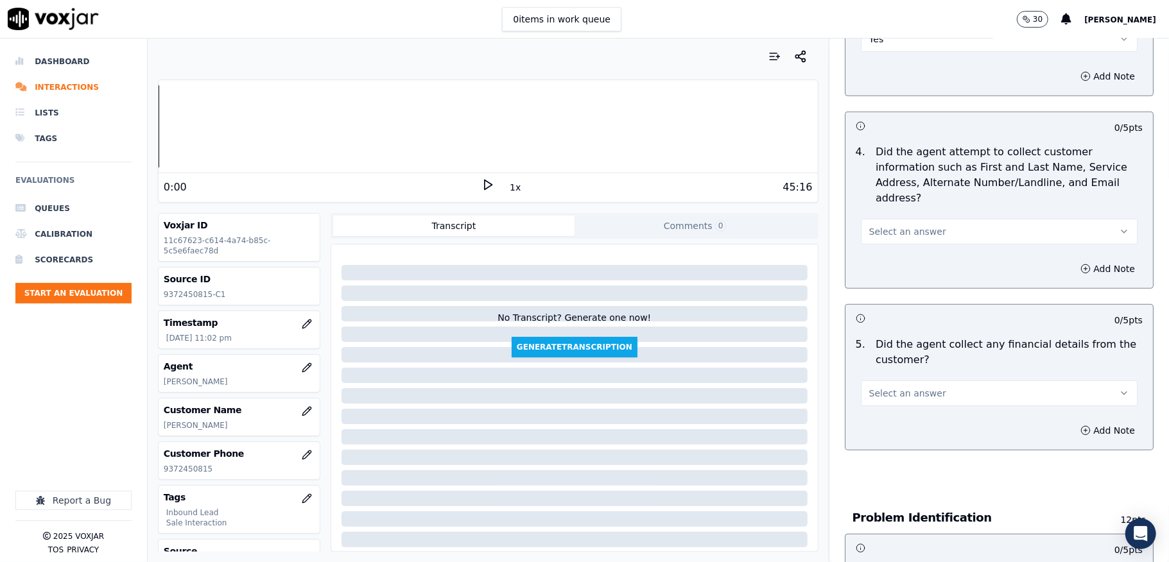
scroll to position [513, 0]
click at [927, 219] on button "Select an answer" at bounding box center [999, 231] width 277 height 26
click at [902, 252] on div "Yes" at bounding box center [967, 245] width 246 height 21
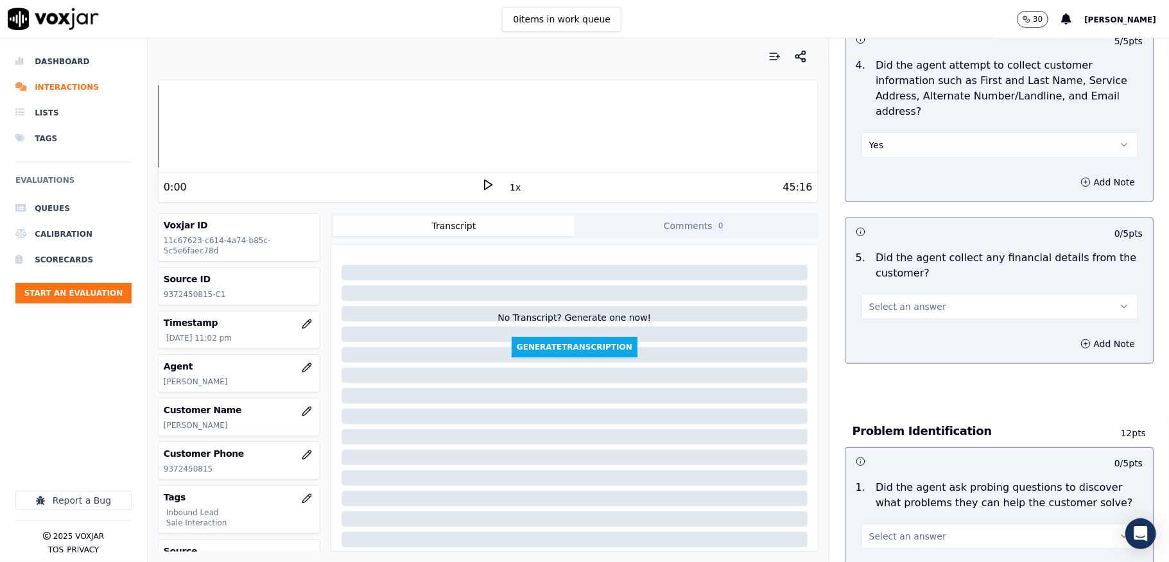
click at [907, 300] on span "Select an answer" at bounding box center [907, 306] width 77 height 13
drag, startPoint x: 883, startPoint y: 337, endPoint x: 874, endPoint y: 325, distance: 15.1
click at [882, 337] on div "No" at bounding box center [967, 342] width 246 height 21
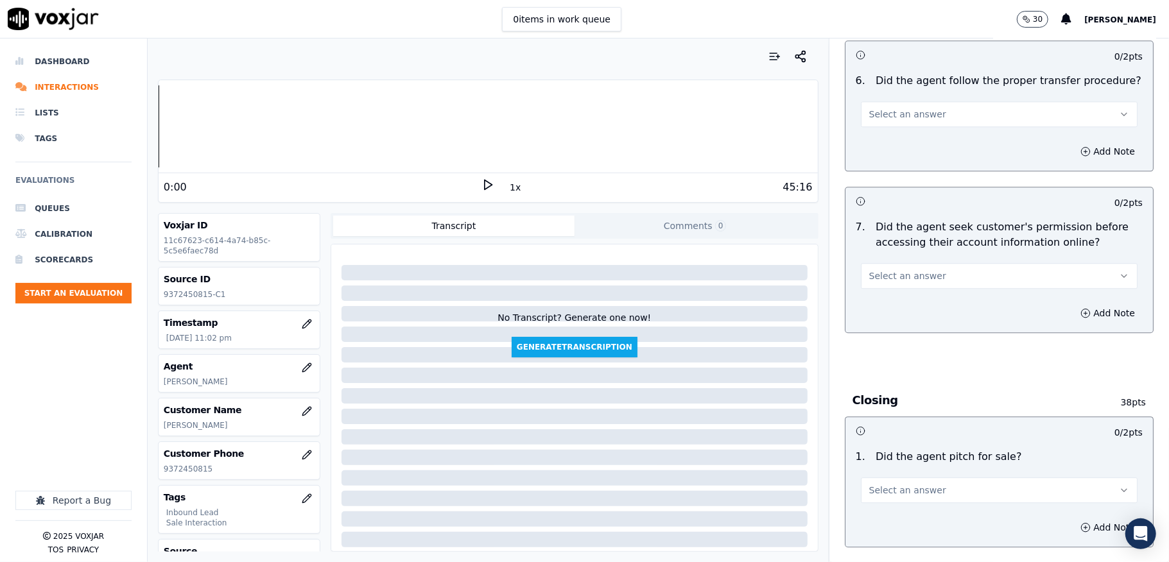
scroll to position [2481, 0]
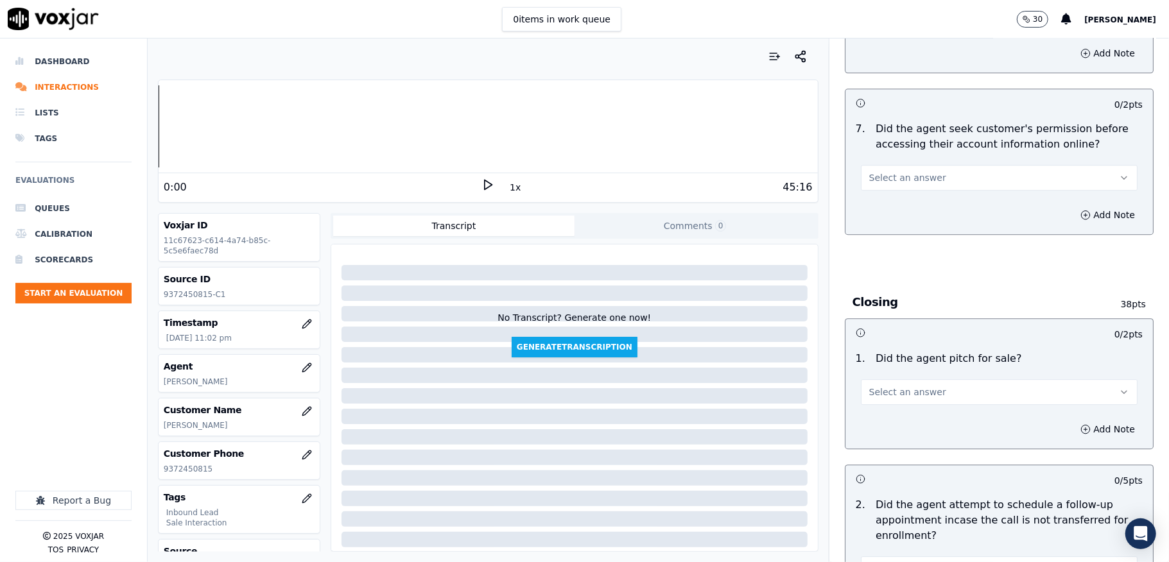
click at [922, 165] on button "Select an answer" at bounding box center [999, 178] width 277 height 26
click at [879, 203] on div "No" at bounding box center [967, 202] width 246 height 21
click at [1072, 206] on button "Add Note" at bounding box center [1107, 215] width 70 height 18
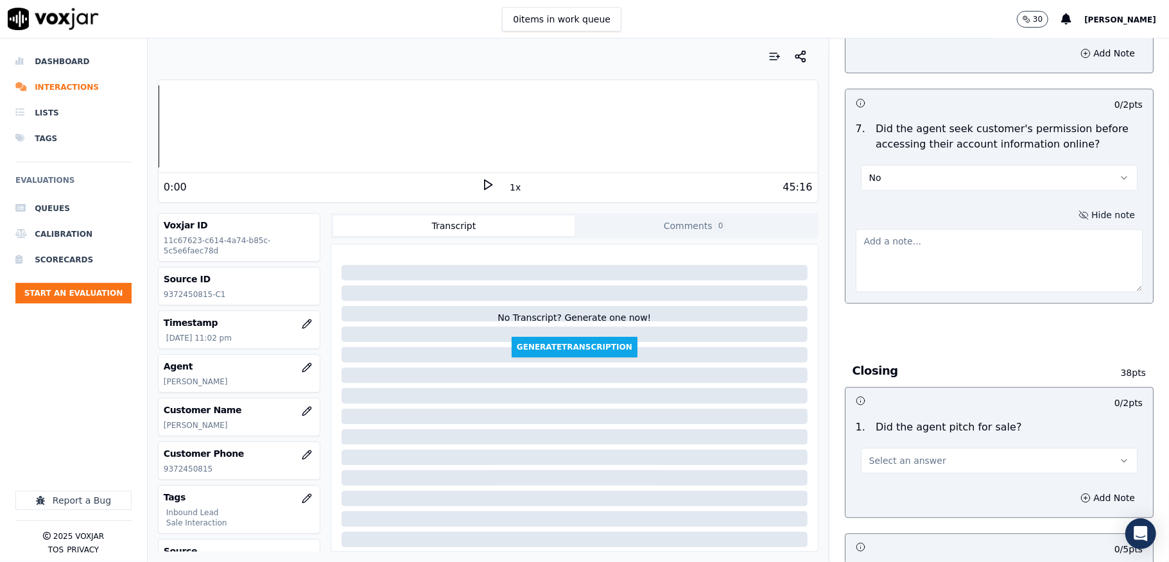
click at [975, 229] on textarea at bounding box center [998, 260] width 287 height 63
paste textarea "@4:33 Ricky informed - your last month's bill was $105 and that's the reason wh…"
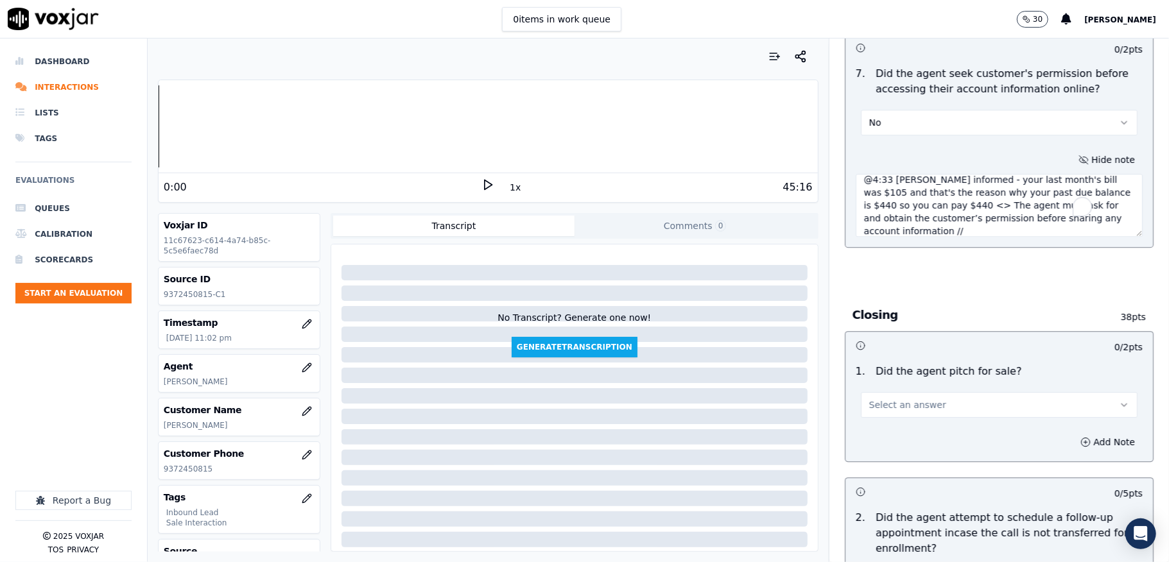
scroll to position [2567, 0]
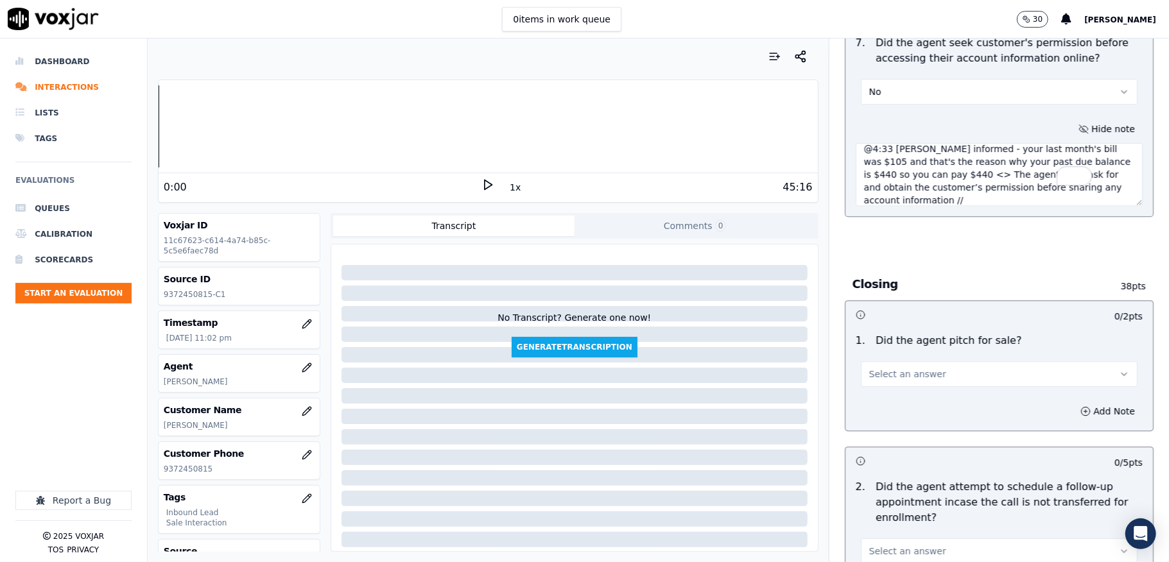
type textarea "@4:33 Ricky informed - your last month's bill was $105 and that's the reason wh…"
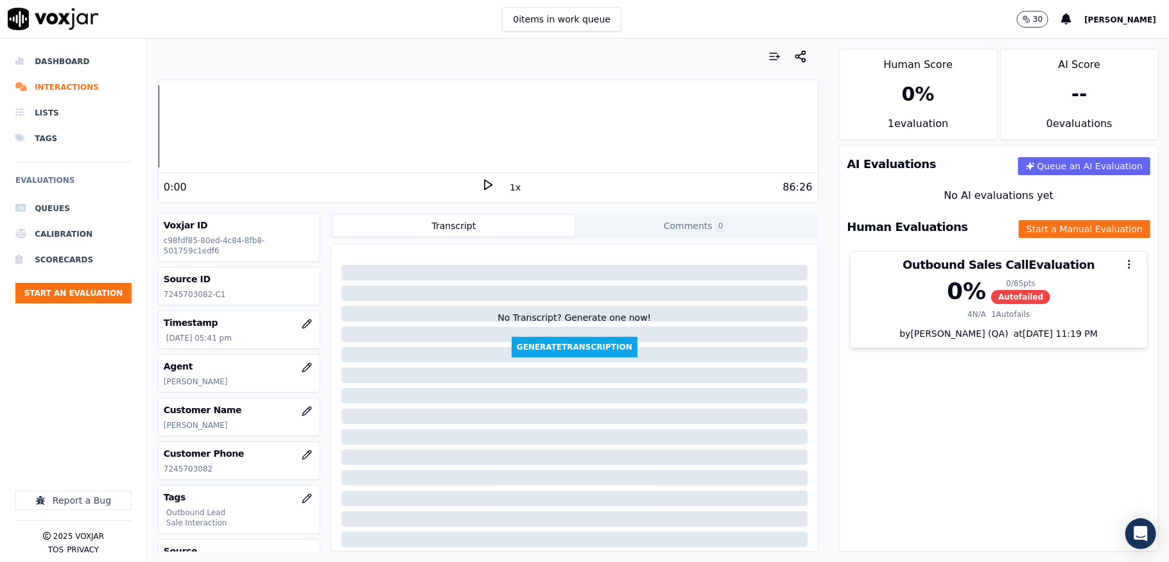
click at [270, 24] on div "0 items in work queue 30 Sudip Roy" at bounding box center [584, 19] width 1169 height 39
click at [794, 56] on icon "button" at bounding box center [800, 56] width 13 height 13
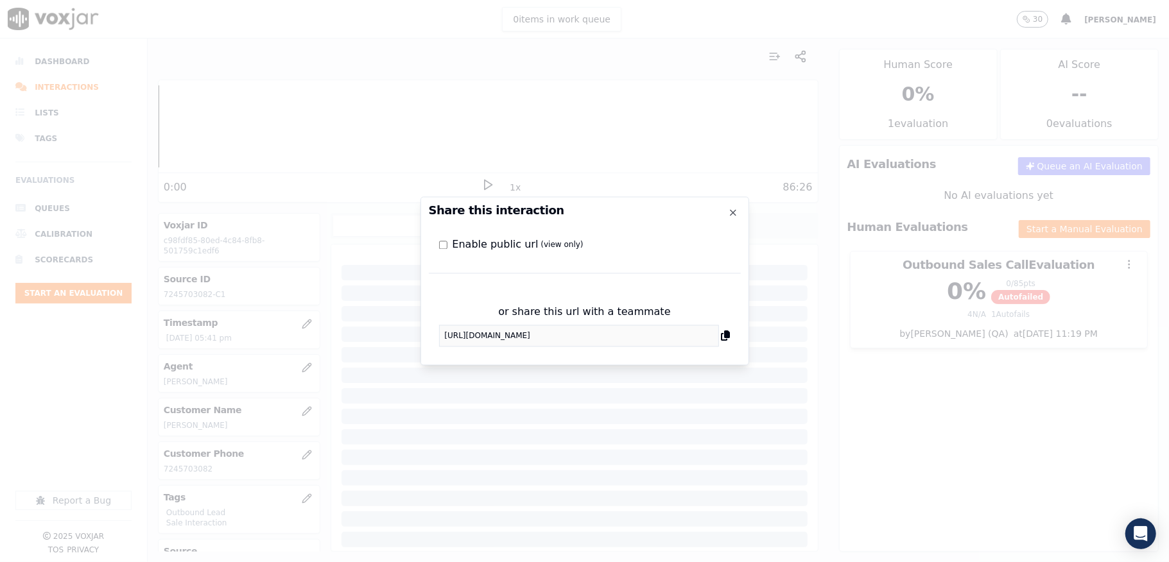
click at [726, 336] on icon at bounding box center [725, 336] width 9 height 10
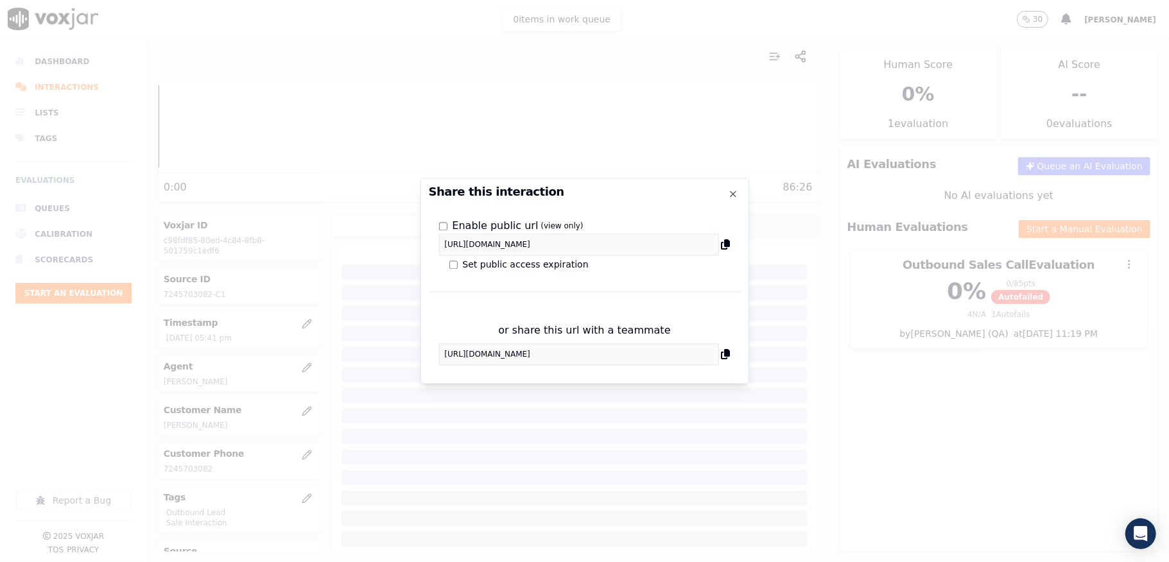
click at [726, 243] on icon at bounding box center [725, 245] width 9 height 10
click at [733, 196] on icon "button" at bounding box center [733, 194] width 10 height 10
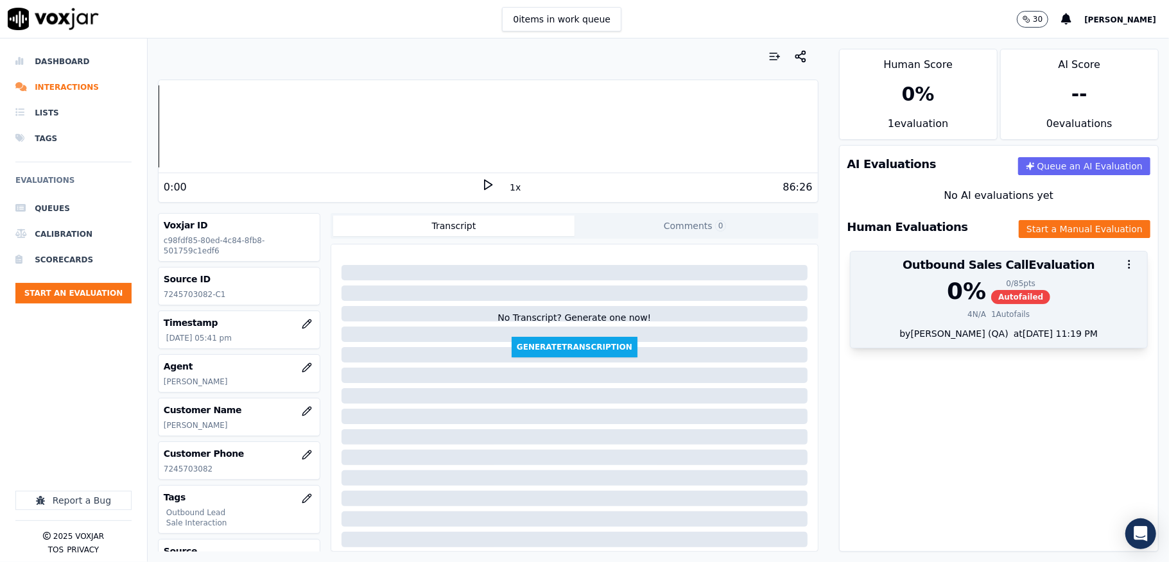
click at [991, 301] on span "Autofailed" at bounding box center [1020, 297] width 59 height 14
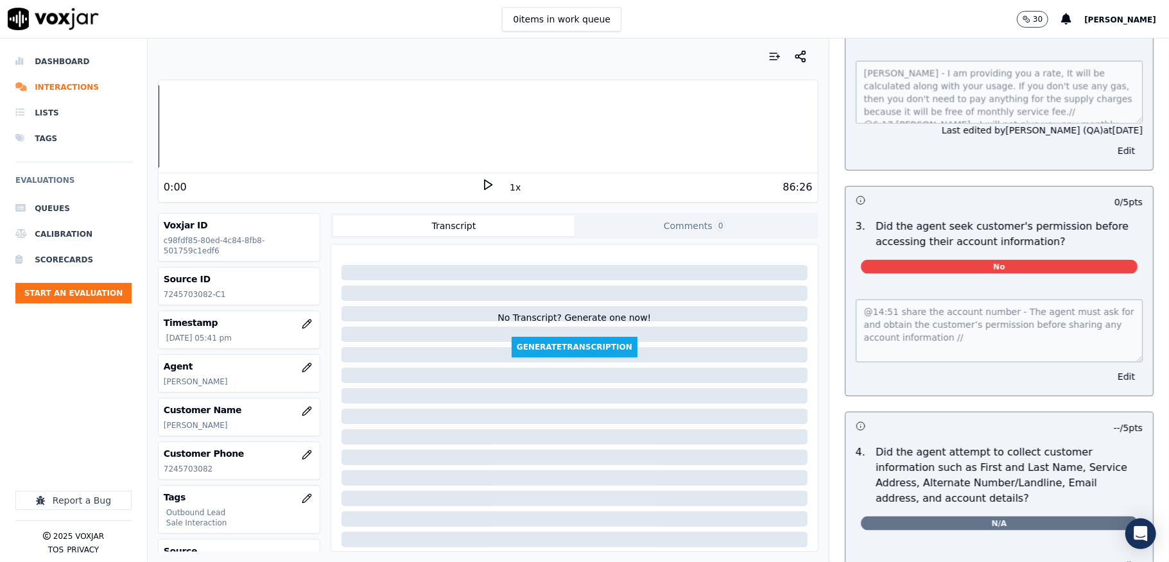
scroll to position [1100, 0]
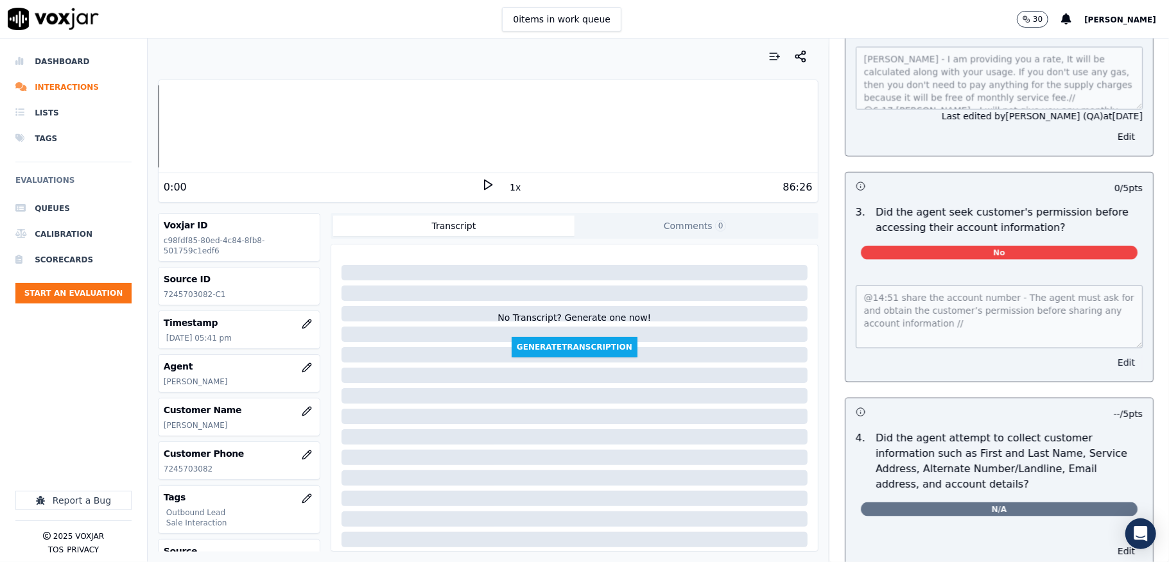
click at [1109, 370] on button "Edit" at bounding box center [1125, 363] width 33 height 18
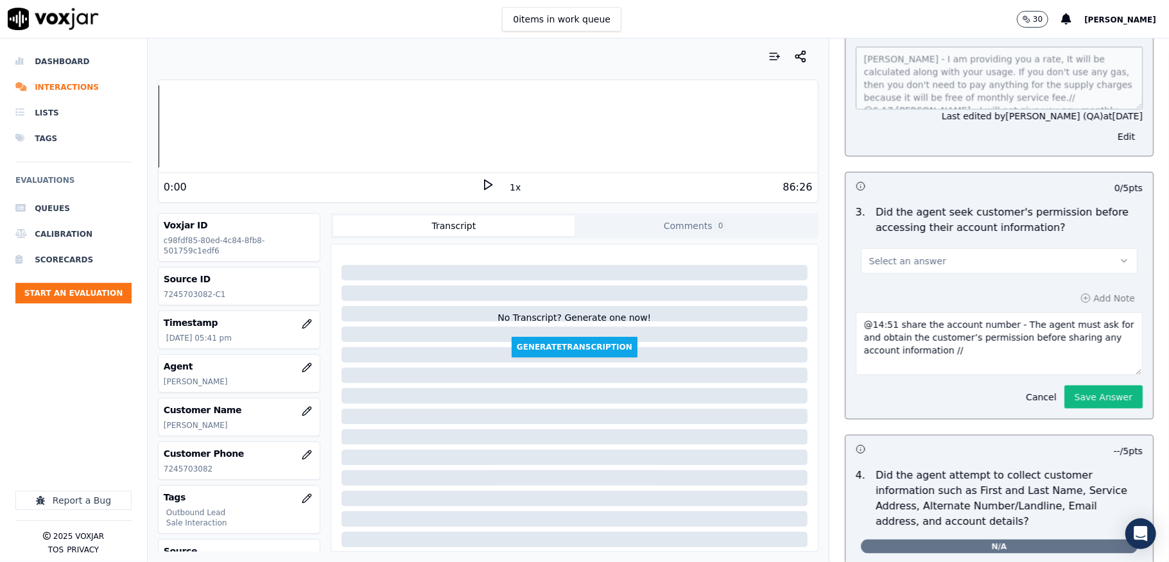
click at [1010, 285] on div "Add Note @14:51 share the account number - The agent must ask for and obtain th…" at bounding box center [998, 349] width 307 height 140
click at [1002, 274] on button "Select an answer" at bounding box center [999, 261] width 277 height 26
click at [951, 301] on div "Yes" at bounding box center [967, 296] width 246 height 21
drag, startPoint x: 953, startPoint y: 366, endPoint x: 825, endPoint y: 326, distance: 134.4
click at [844, 326] on div "5 / 5 pts 3 . Did the agent seek customer's permission before accessing their a…" at bounding box center [998, 296] width 309 height 248
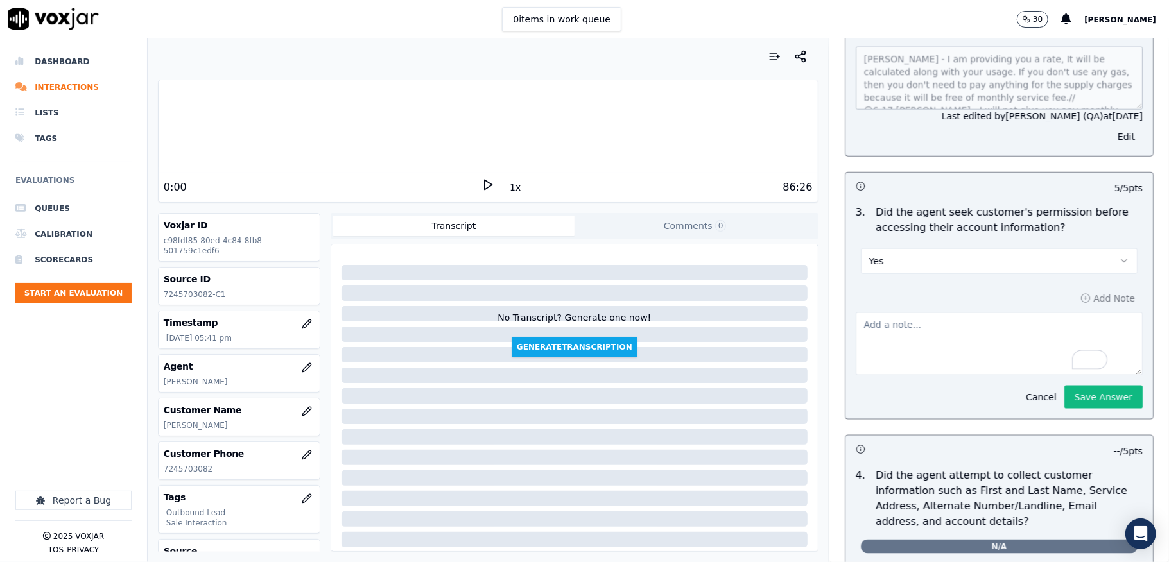
click at [1071, 303] on div "Add Note Cancel Save Answer" at bounding box center [998, 349] width 307 height 140
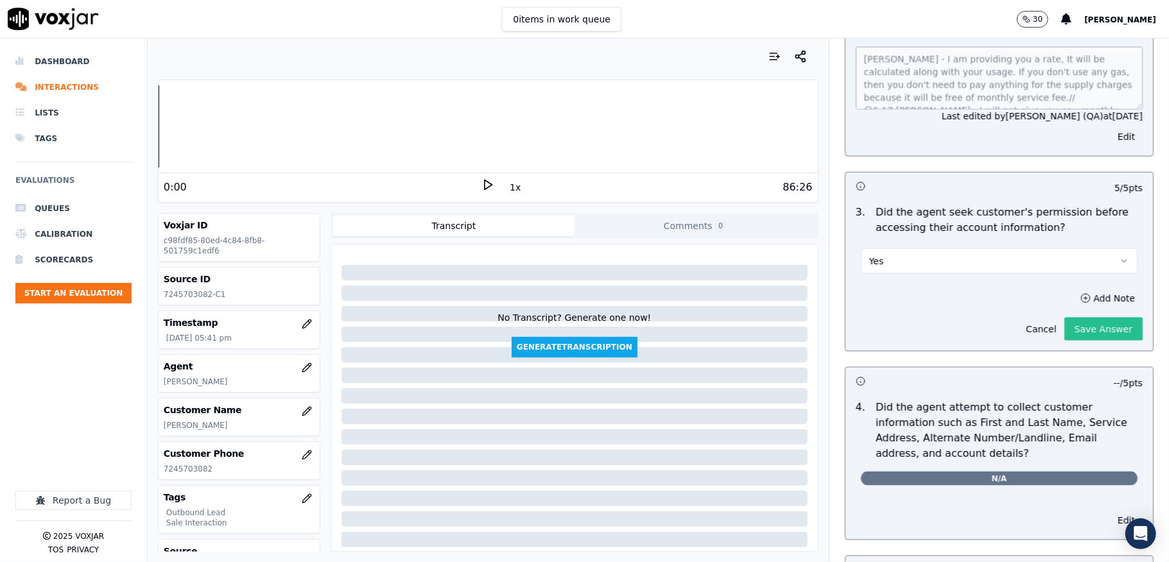
click at [1064, 334] on button "Save Answer" at bounding box center [1103, 329] width 78 height 23
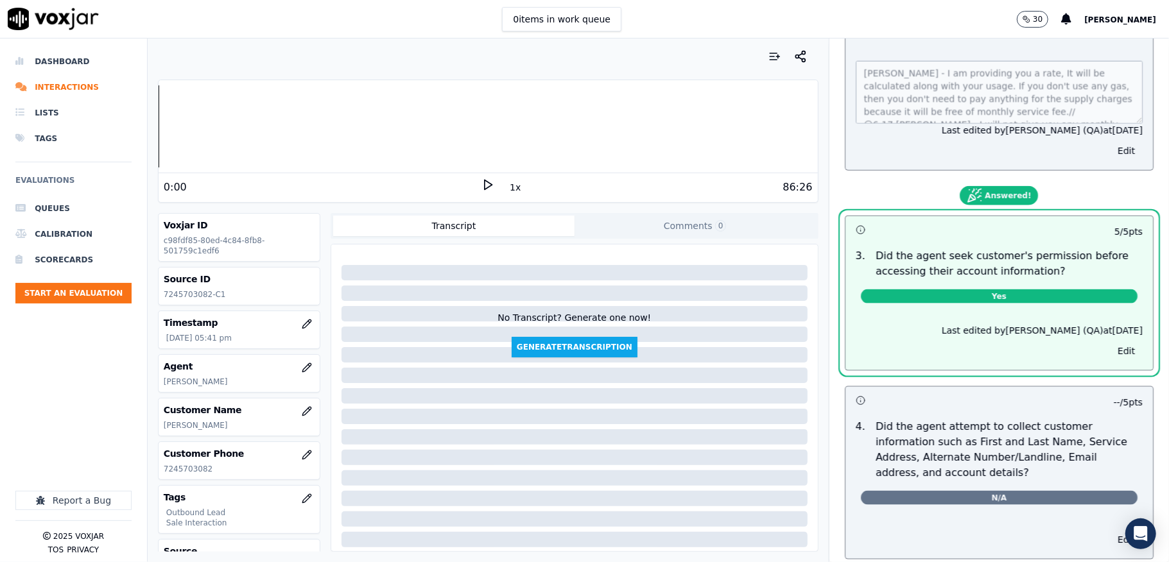
scroll to position [0, 0]
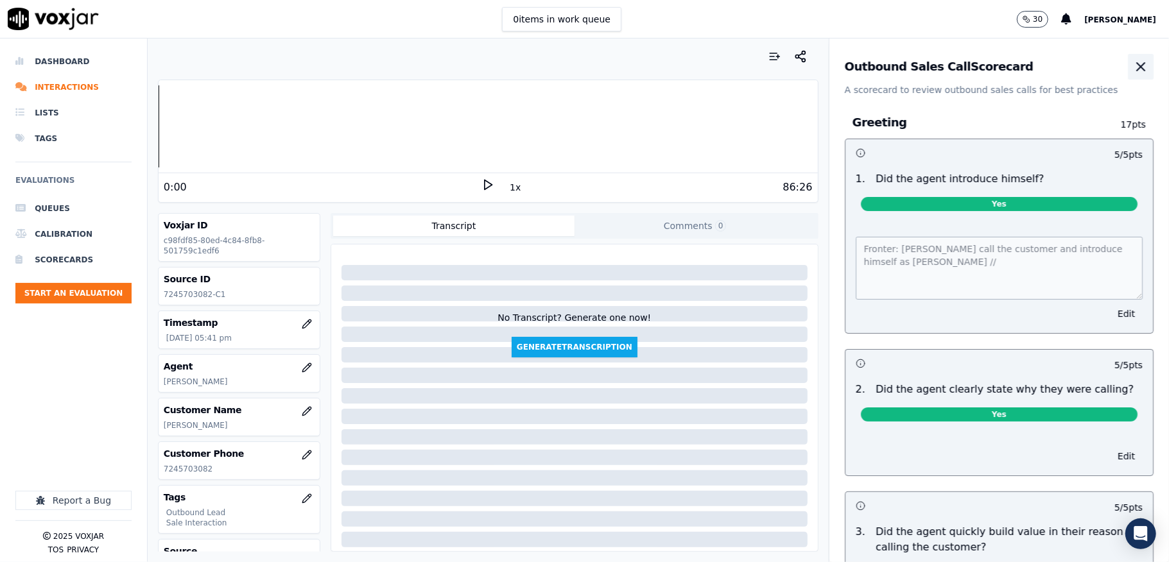
click at [1133, 73] on icon "button" at bounding box center [1140, 66] width 15 height 15
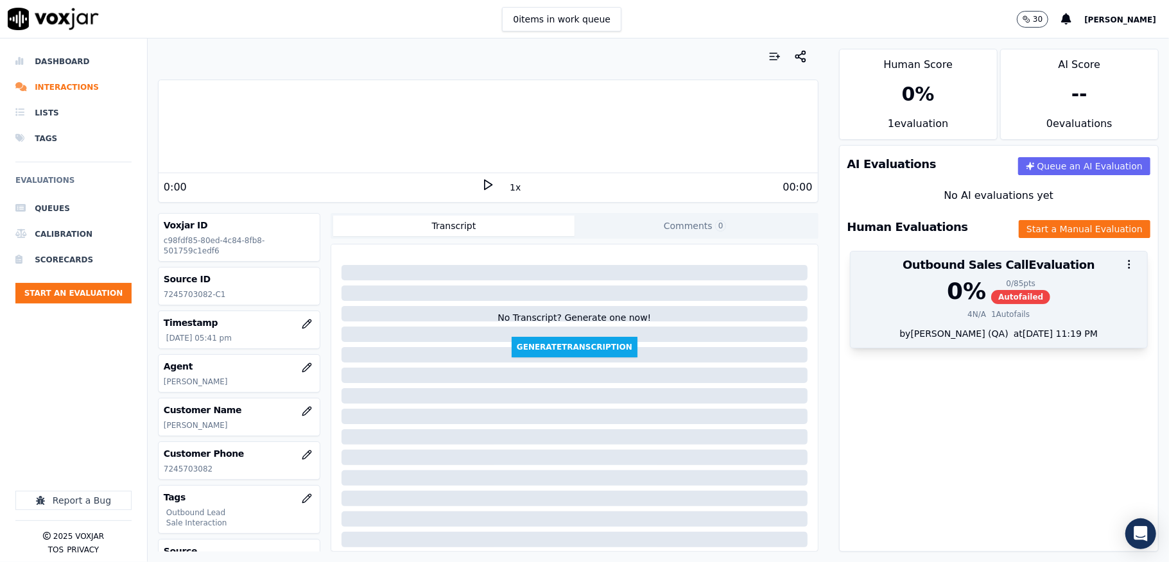
click at [1020, 295] on div "0 % 0 / 85 pts Autofailed" at bounding box center [998, 291] width 281 height 26
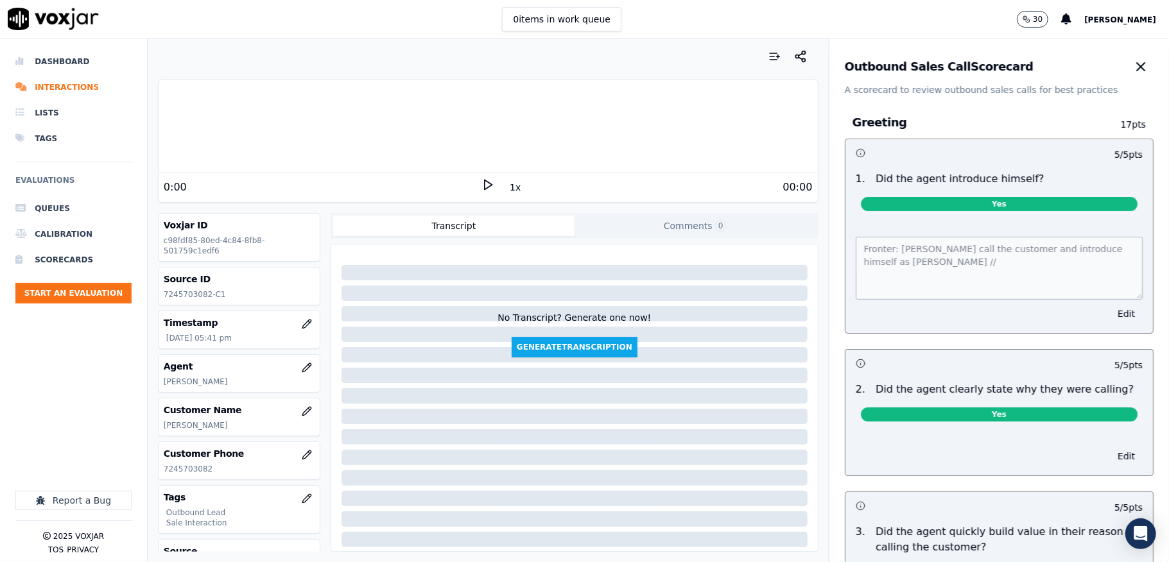
click at [1122, 92] on div "Outbound Sales Call Scorecard A scorecard to review outbound sales calls for be…" at bounding box center [998, 68] width 339 height 58
click at [1133, 67] on icon "button" at bounding box center [1140, 66] width 15 height 15
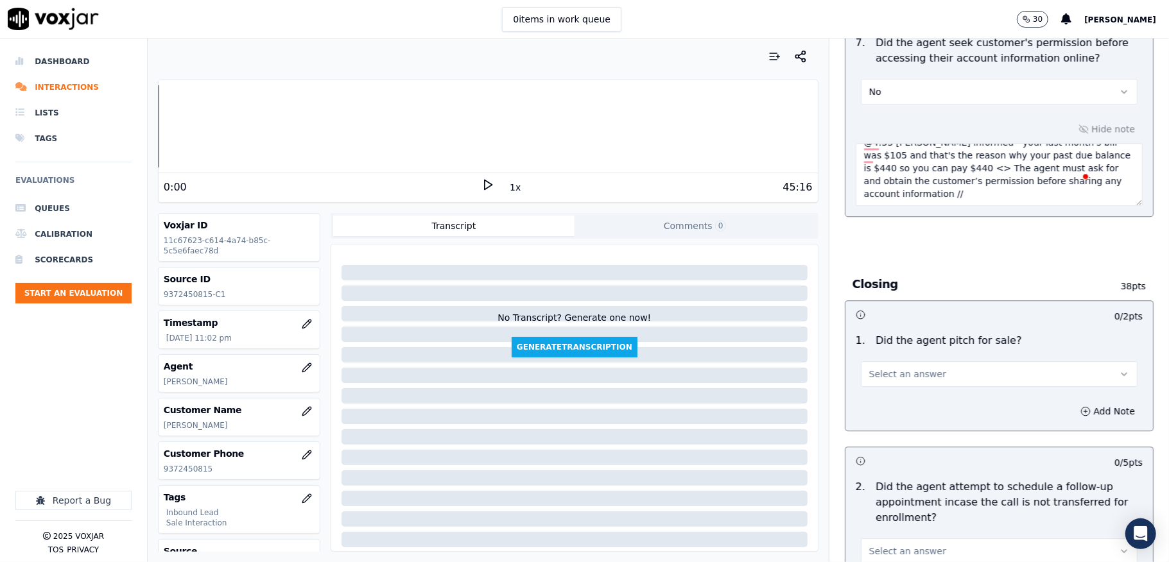
scroll to position [2652, 0]
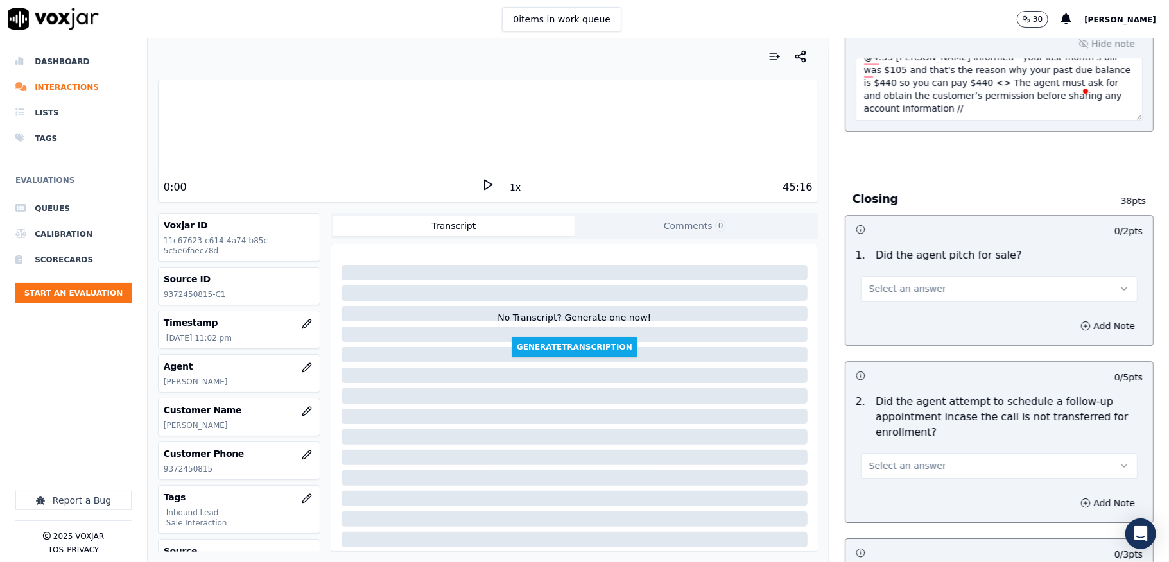
drag, startPoint x: 1123, startPoint y: 355, endPoint x: 1120, endPoint y: 399, distance: 44.4
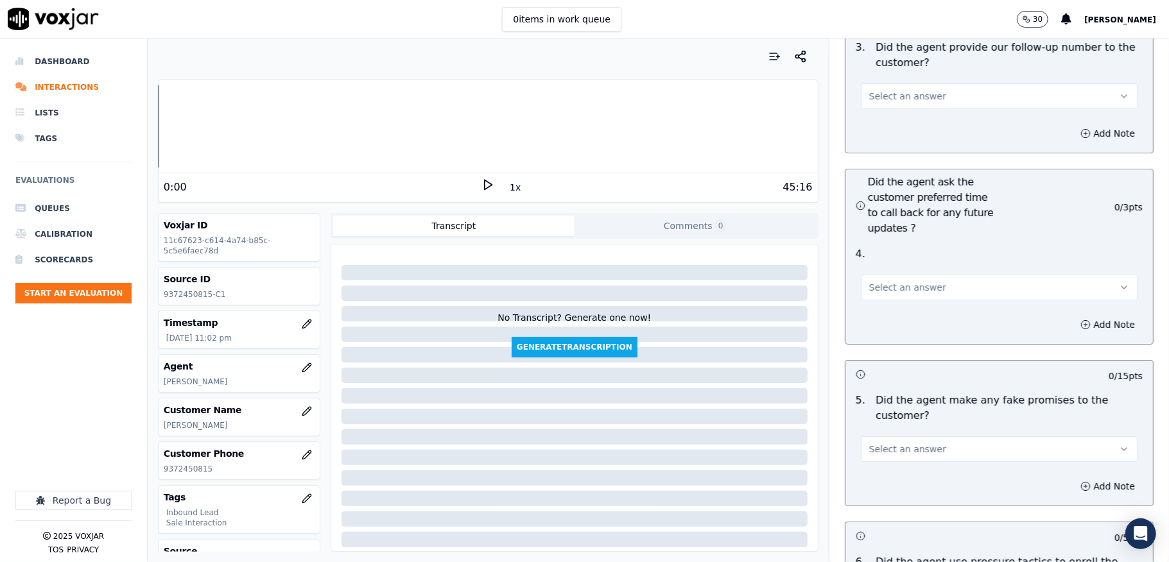
scroll to position [3069, 0]
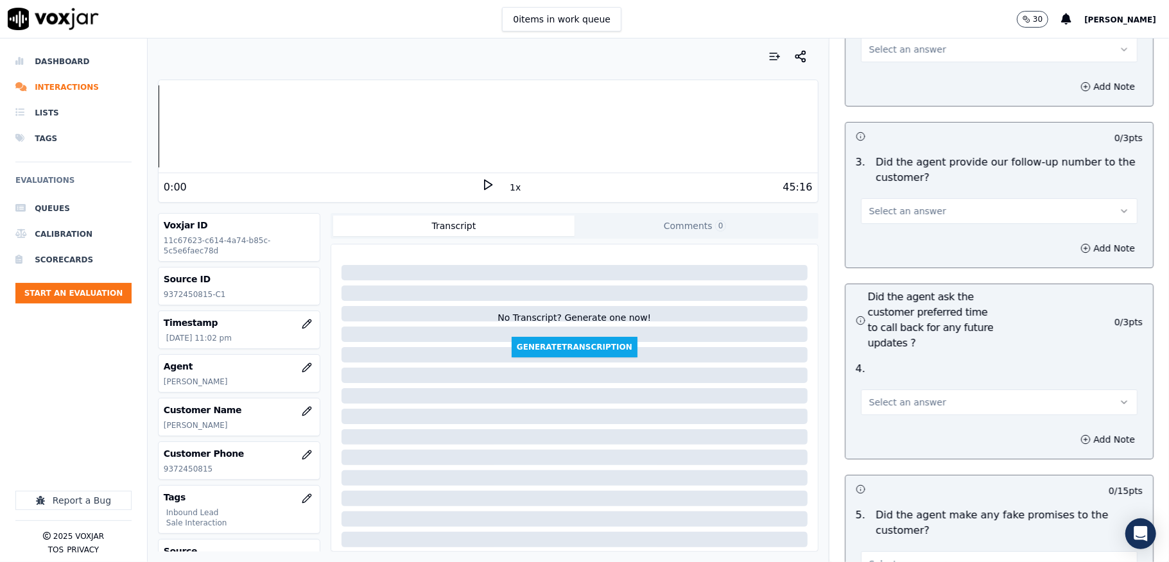
drag, startPoint x: 923, startPoint y: 185, endPoint x: 923, endPoint y: 196, distance: 10.3
click at [923, 198] on button "Select an answer" at bounding box center [999, 211] width 277 height 26
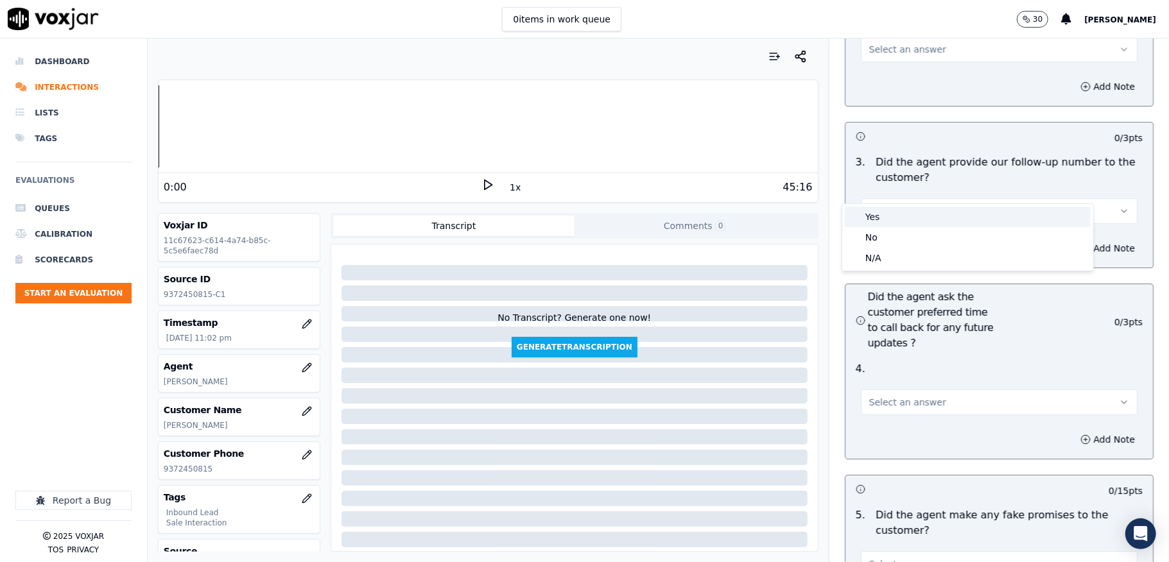
click at [909, 214] on div "Yes" at bounding box center [967, 217] width 246 height 21
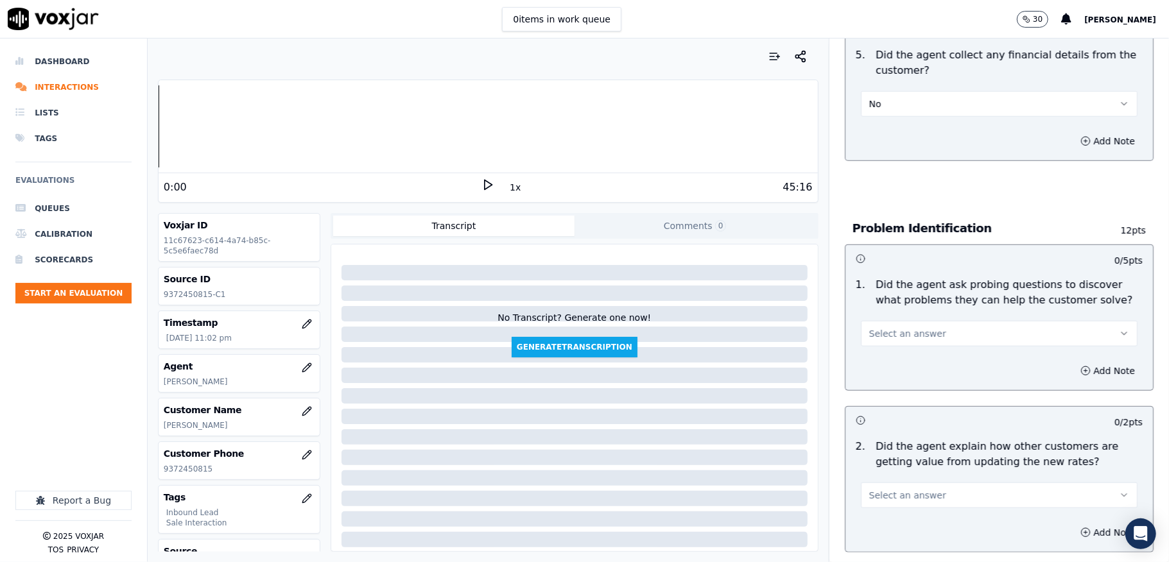
scroll to position [936, 0]
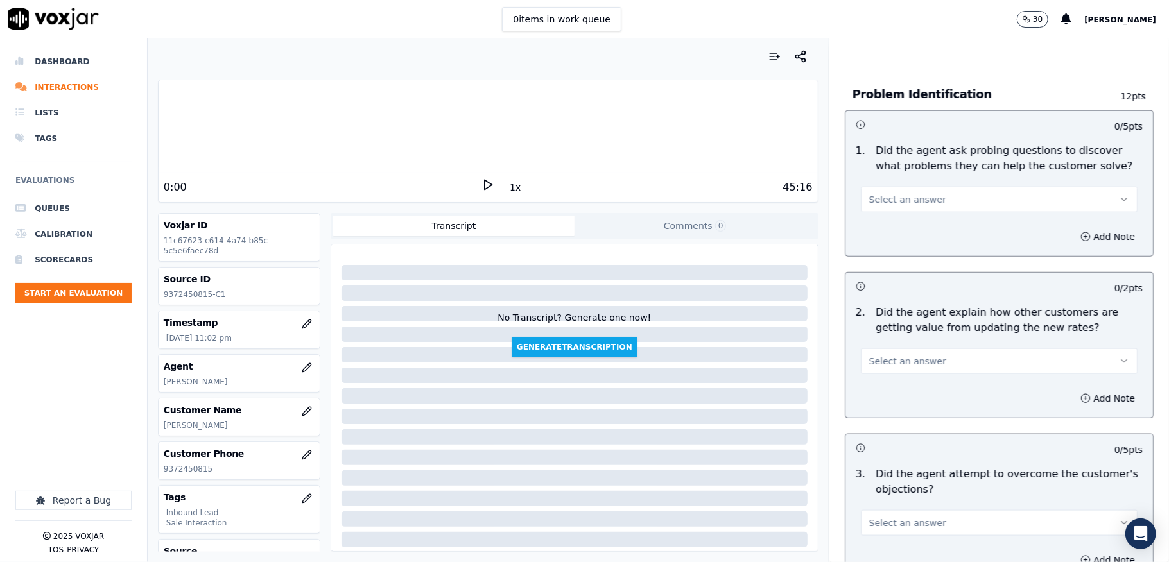
click at [1002, 187] on button "Select an answer" at bounding box center [999, 200] width 277 height 26
click at [901, 235] on div "No" at bounding box center [967, 235] width 246 height 21
click at [883, 187] on button "No" at bounding box center [999, 200] width 277 height 26
click at [888, 218] on div "Yes" at bounding box center [967, 215] width 246 height 21
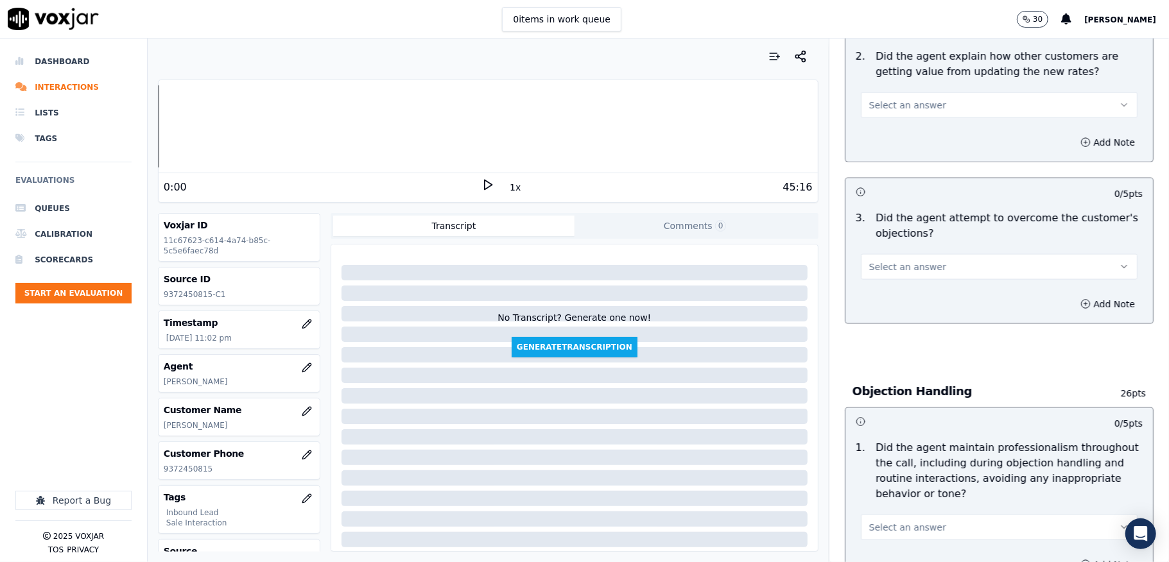
scroll to position [1192, 0]
click at [911, 98] on span "Select an answer" at bounding box center [907, 104] width 77 height 13
click at [878, 155] on div "N/A" at bounding box center [967, 161] width 246 height 21
click at [892, 260] on span "Select an answer" at bounding box center [907, 266] width 77 height 13
click at [887, 276] on div "Yes" at bounding box center [967, 283] width 246 height 21
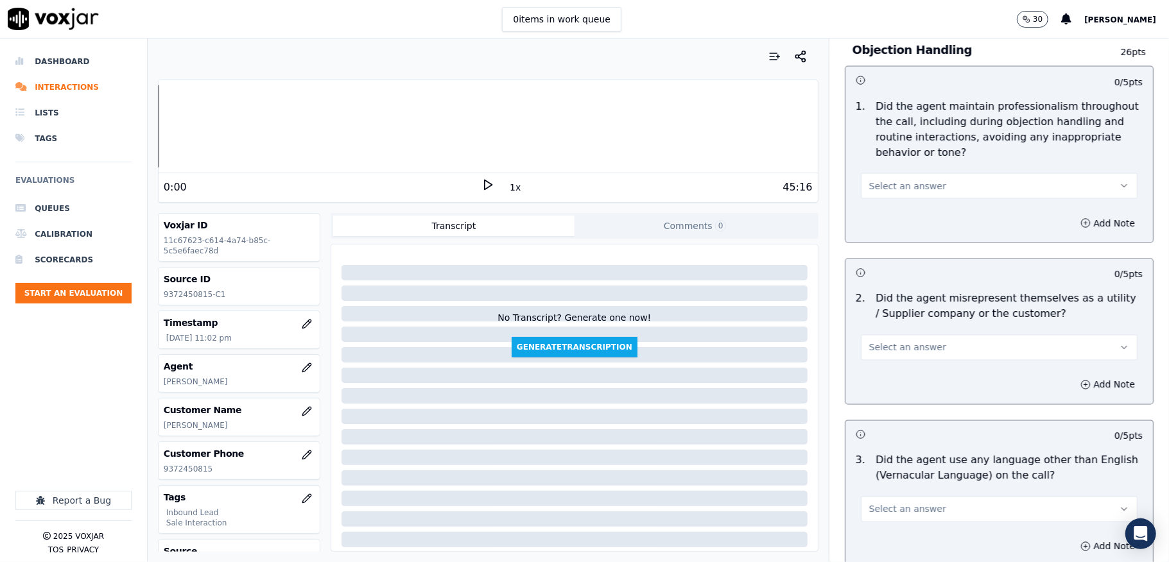
scroll to position [1535, 0]
click at [893, 178] on span "Select an answer" at bounding box center [907, 184] width 77 height 13
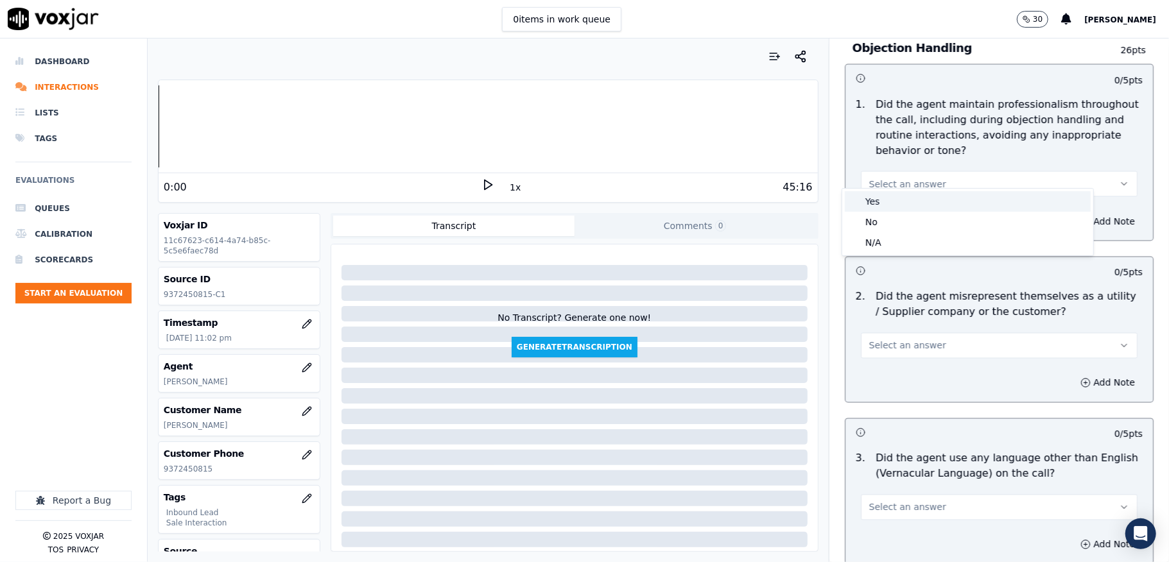
click at [891, 198] on div "Yes" at bounding box center [967, 201] width 246 height 21
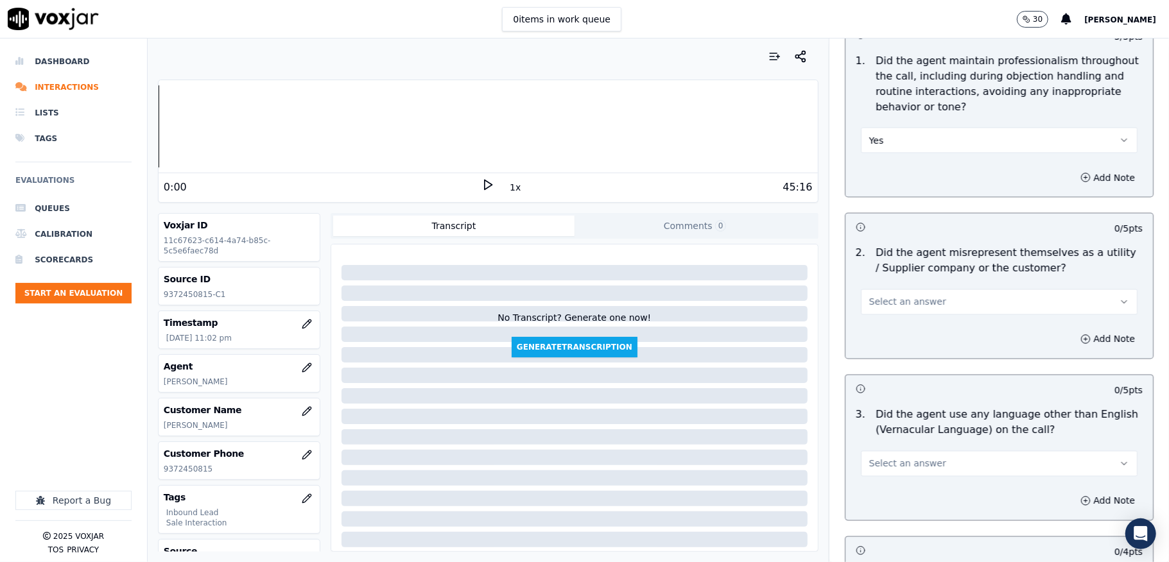
scroll to position [1620, 0]
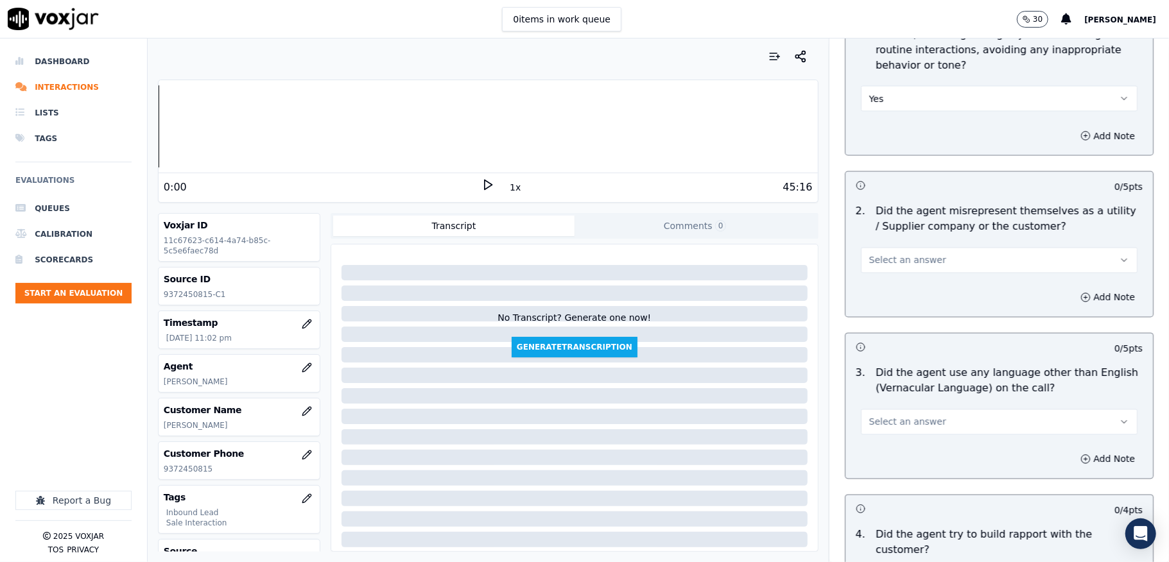
click at [897, 254] on span "Select an answer" at bounding box center [907, 260] width 77 height 13
click at [889, 296] on div "No" at bounding box center [967, 298] width 246 height 21
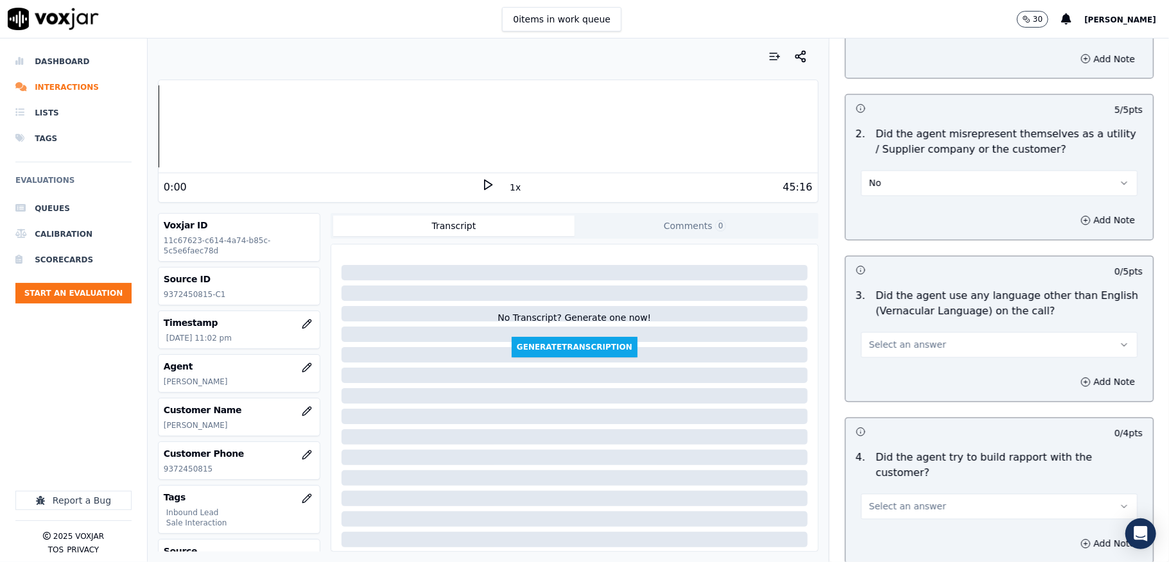
scroll to position [1877, 0]
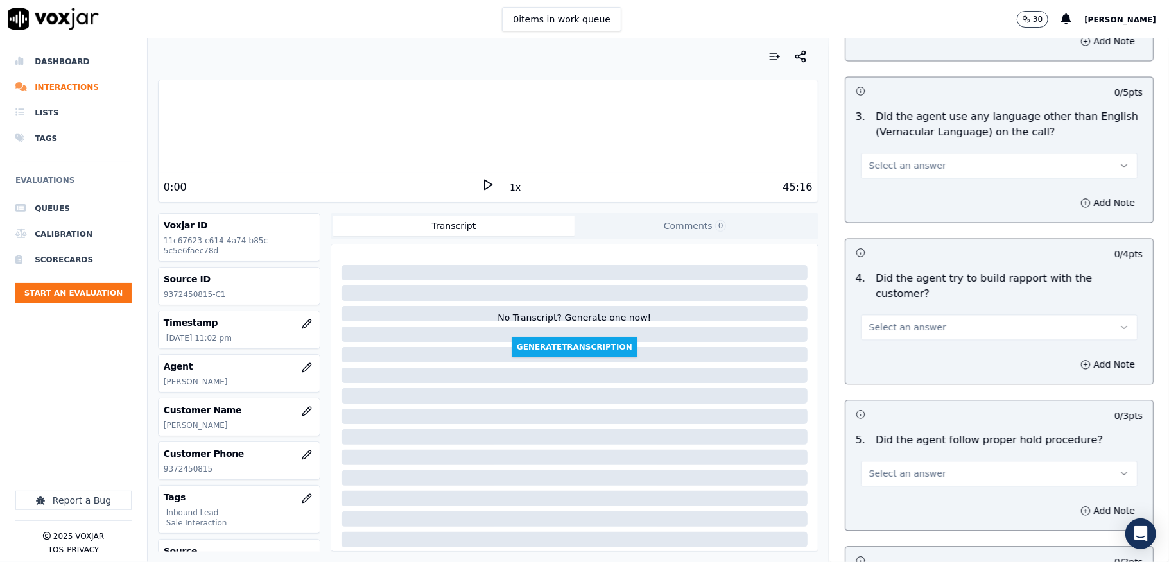
click at [900, 159] on span "Select an answer" at bounding box center [907, 165] width 77 height 13
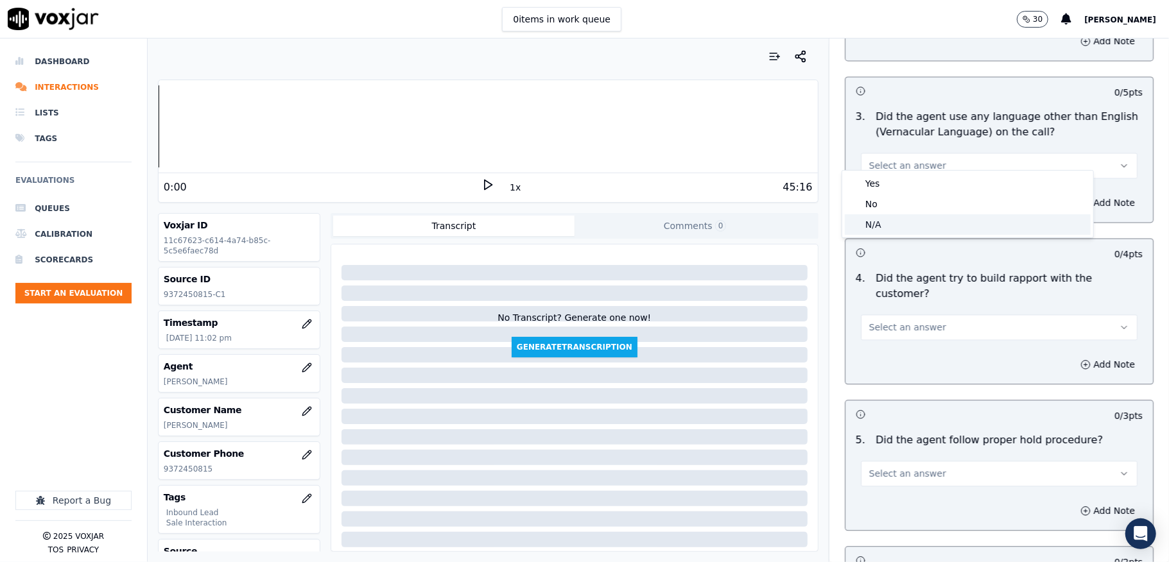
click at [894, 203] on div "No" at bounding box center [967, 204] width 246 height 21
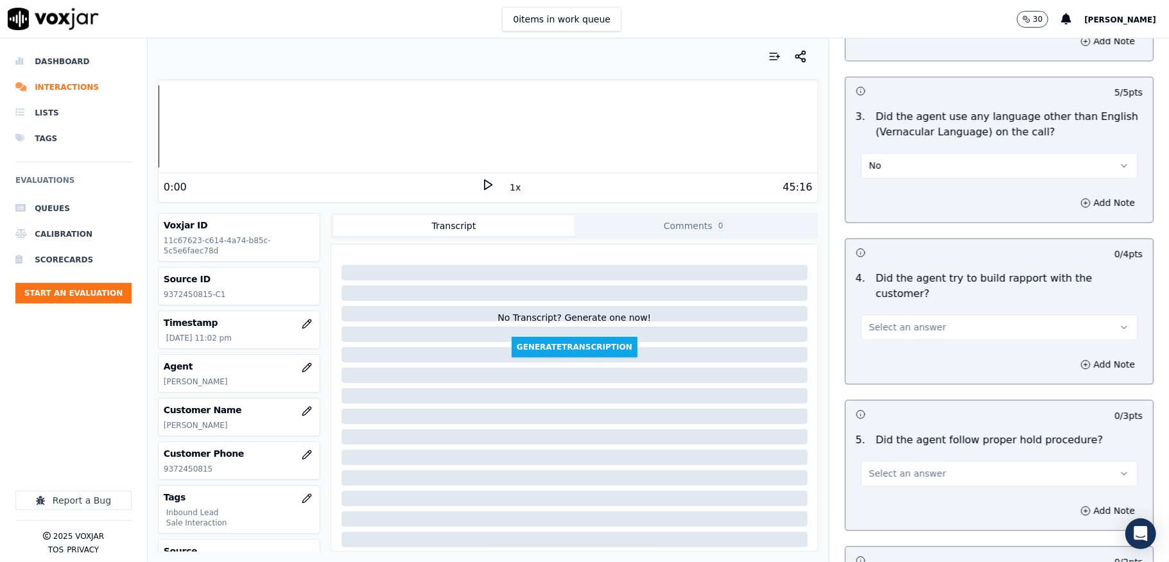
click at [916, 314] on button "Select an answer" at bounding box center [999, 327] width 277 height 26
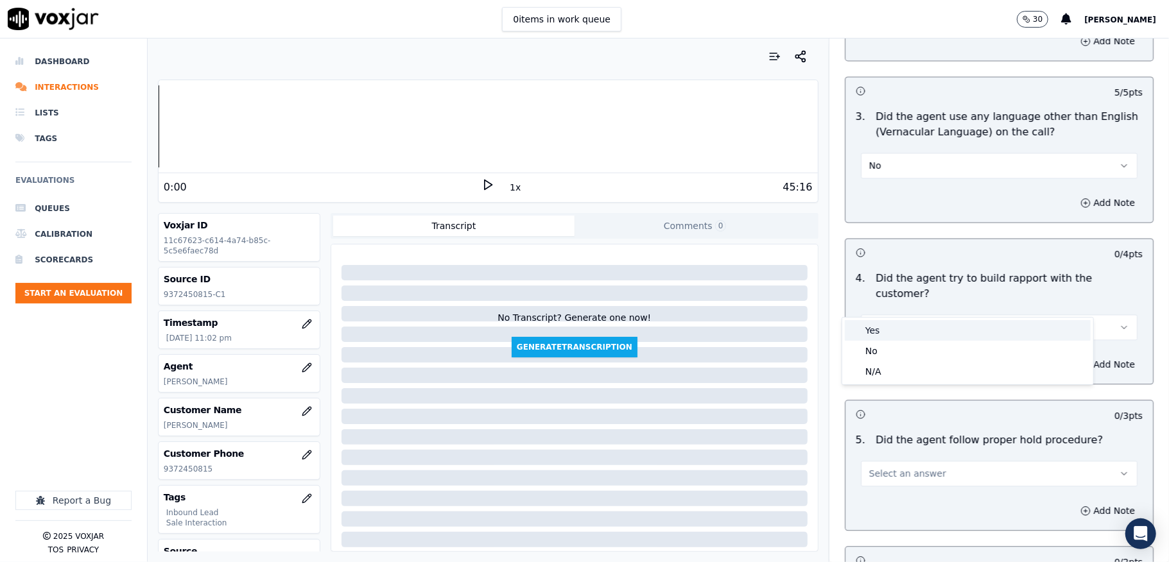
click at [896, 325] on div "Yes" at bounding box center [967, 330] width 246 height 21
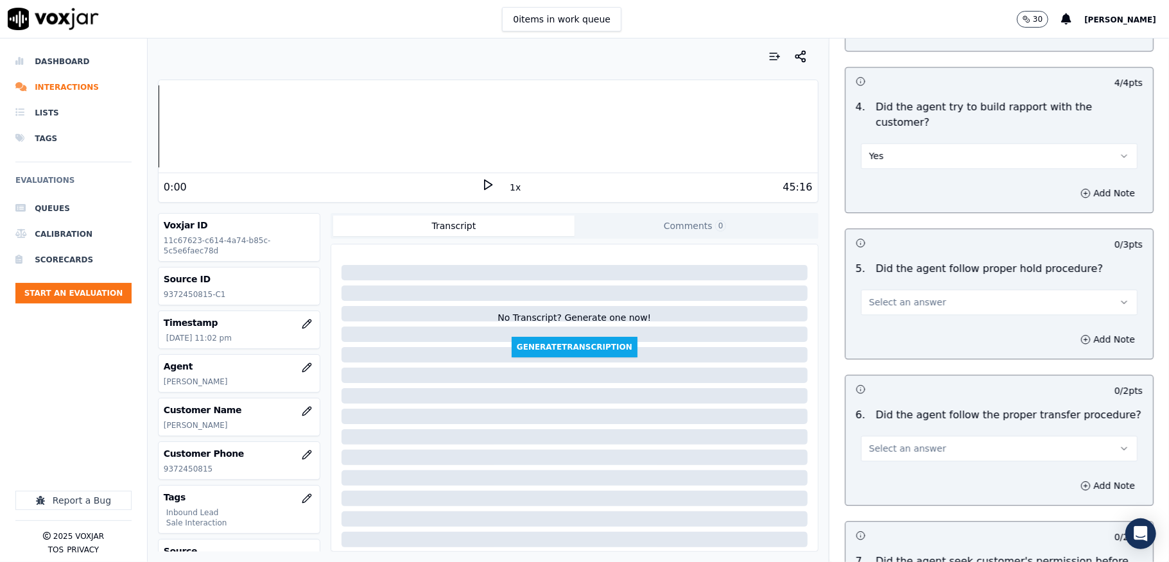
click at [898, 289] on button "Select an answer" at bounding box center [999, 302] width 277 height 26
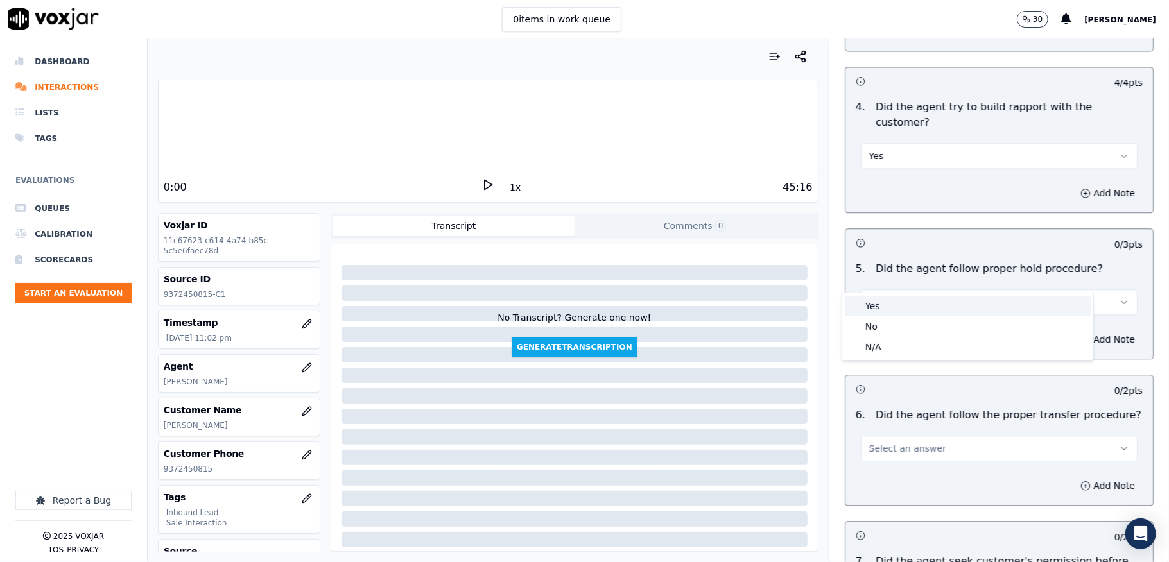
click at [889, 307] on div "Yes" at bounding box center [967, 306] width 246 height 21
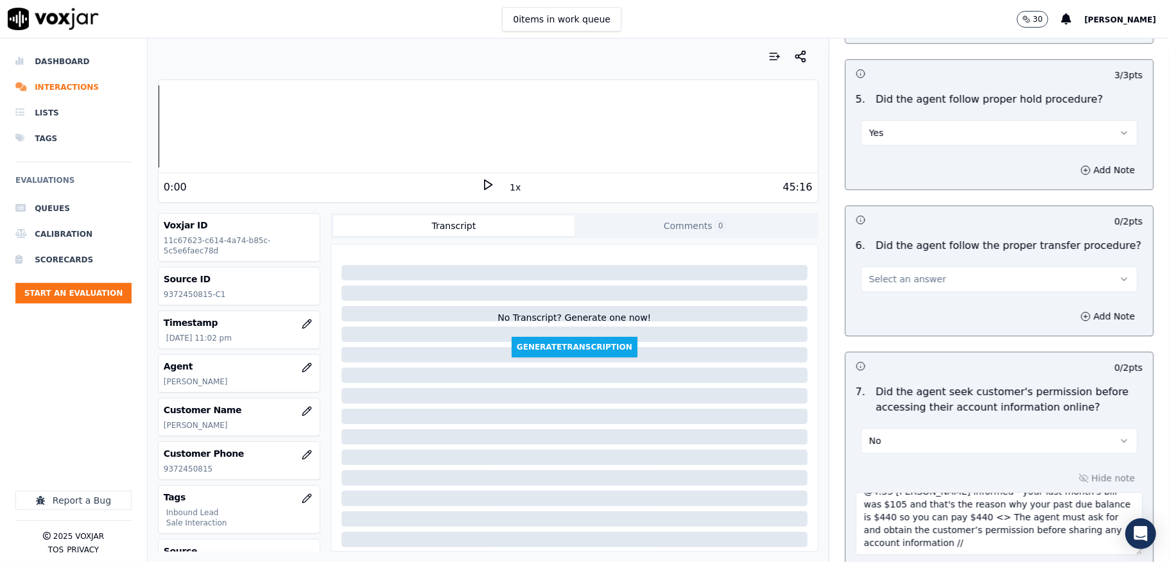
scroll to position [2219, 0]
click at [902, 271] on span "Select an answer" at bounding box center [907, 277] width 77 height 13
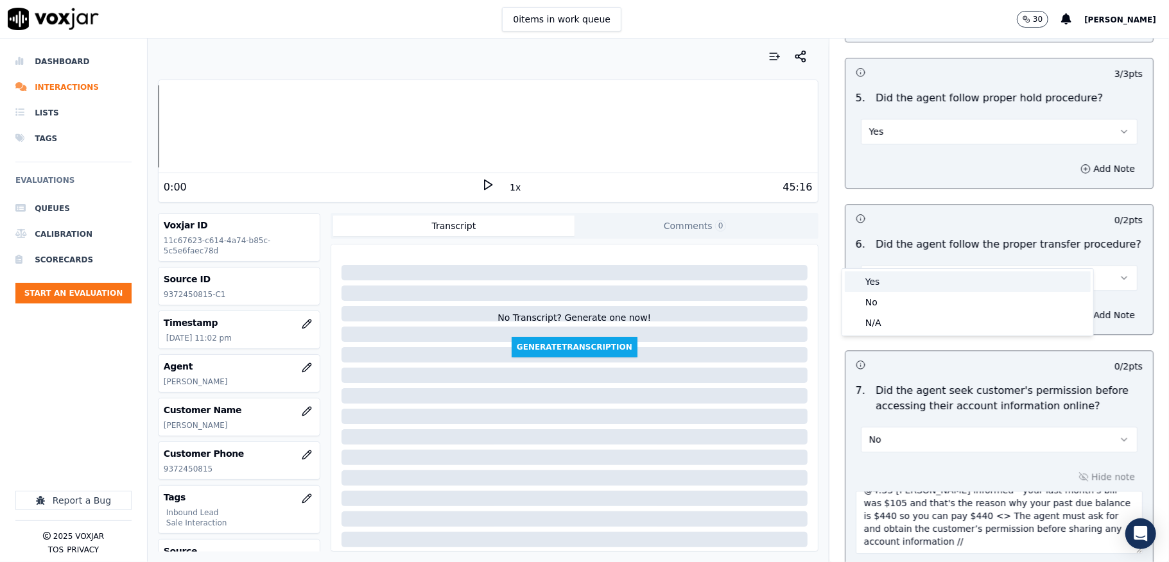
click at [889, 273] on div "Yes" at bounding box center [967, 281] width 246 height 21
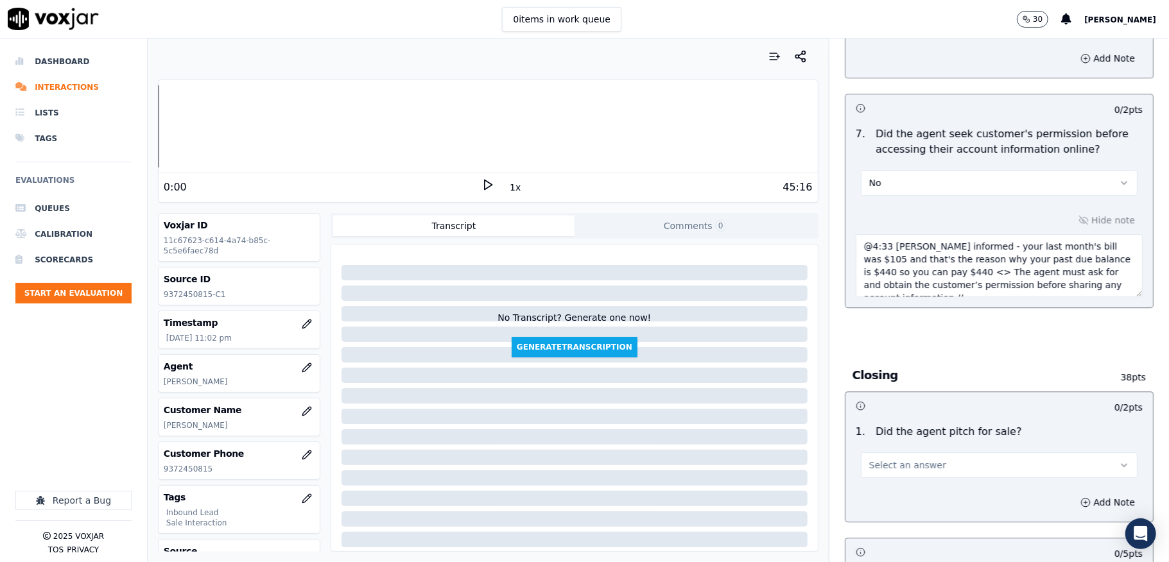
scroll to position [13, 0]
click at [942, 262] on textarea "@4:33 Ricky informed - your last month's bill was $105 and that's the reason wh…" at bounding box center [998, 265] width 287 height 63
paste textarea "Call id - 20250910-162526_"
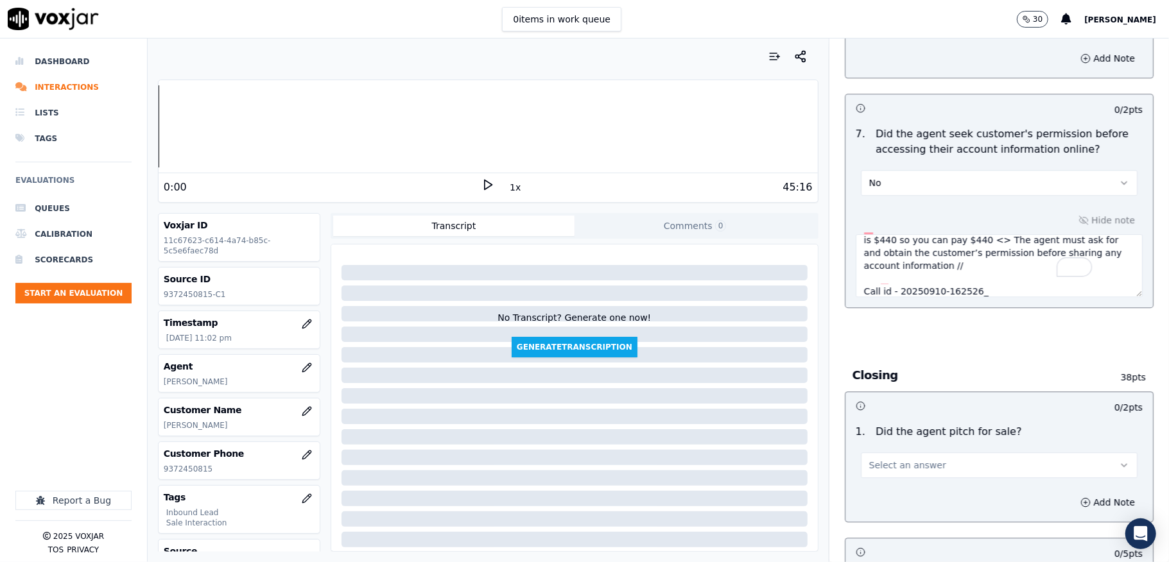
paste textarea "@3:08 Ricky asked for permission ( I have your permission to take a look at you…"
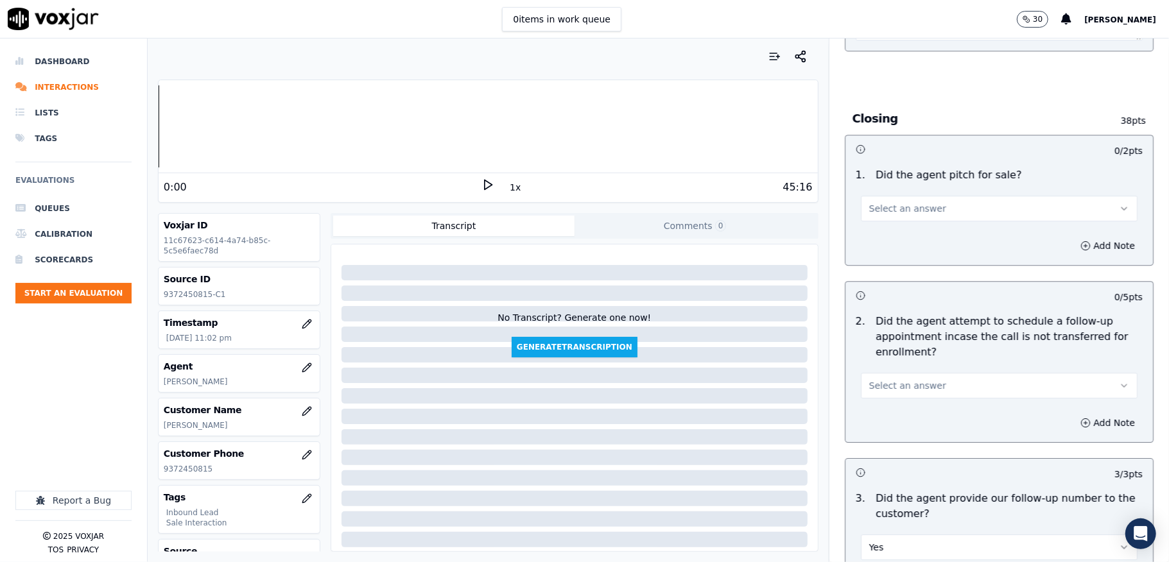
type textarea "@4:33 Ricky informed - your last month's bill was $105 and that's the reason wh…"
click at [907, 202] on span "Select an answer" at bounding box center [907, 208] width 77 height 13
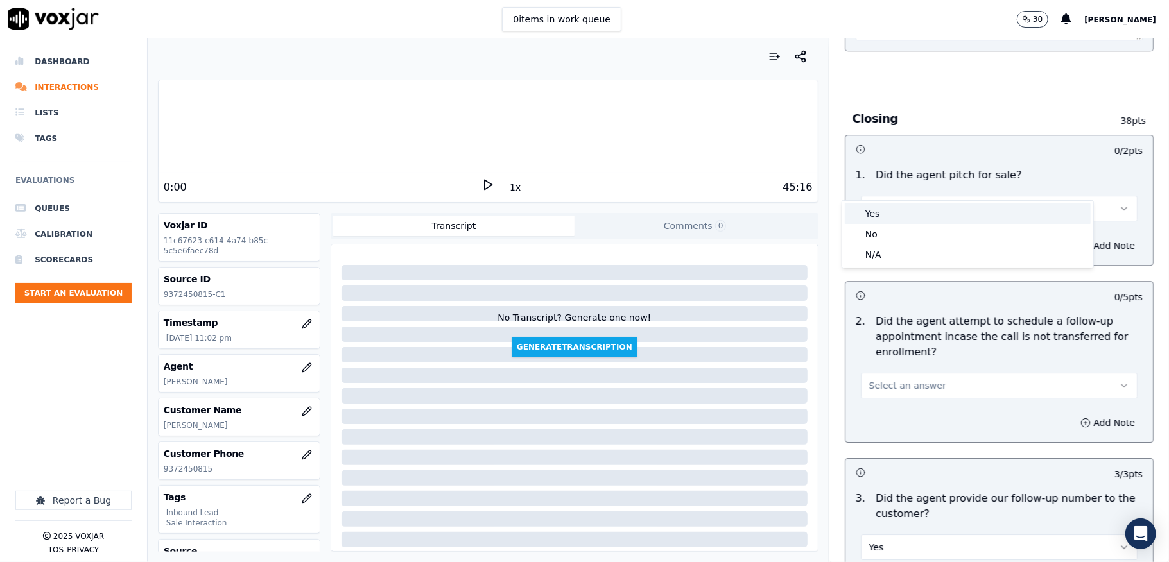
click at [891, 214] on div "Yes" at bounding box center [967, 213] width 246 height 21
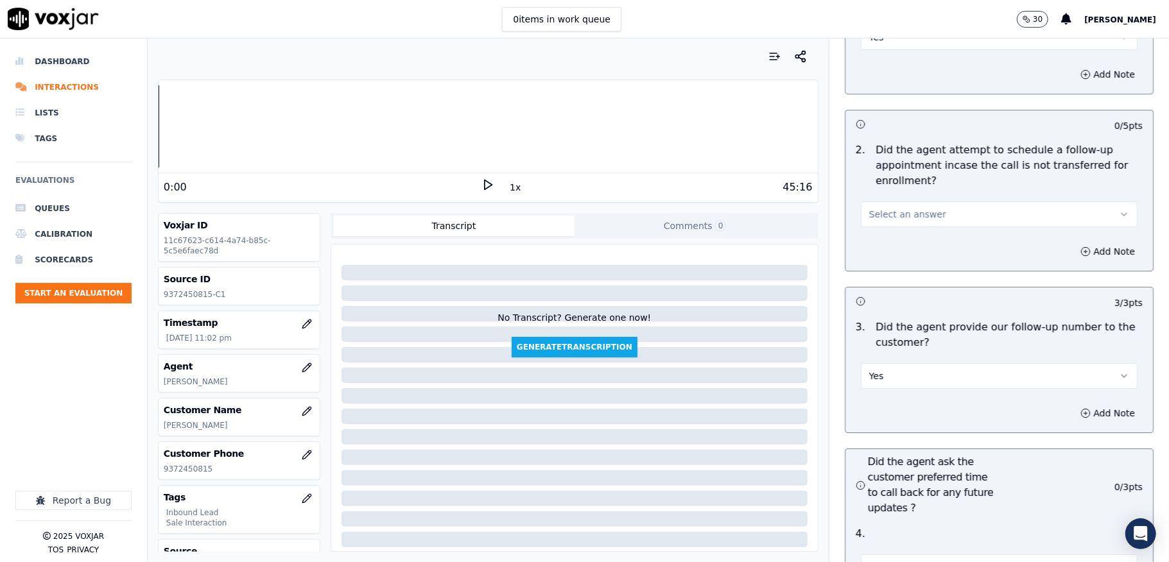
click at [907, 201] on button "Select an answer" at bounding box center [999, 214] width 277 height 26
click at [882, 260] on div "N/A" at bounding box center [967, 261] width 246 height 21
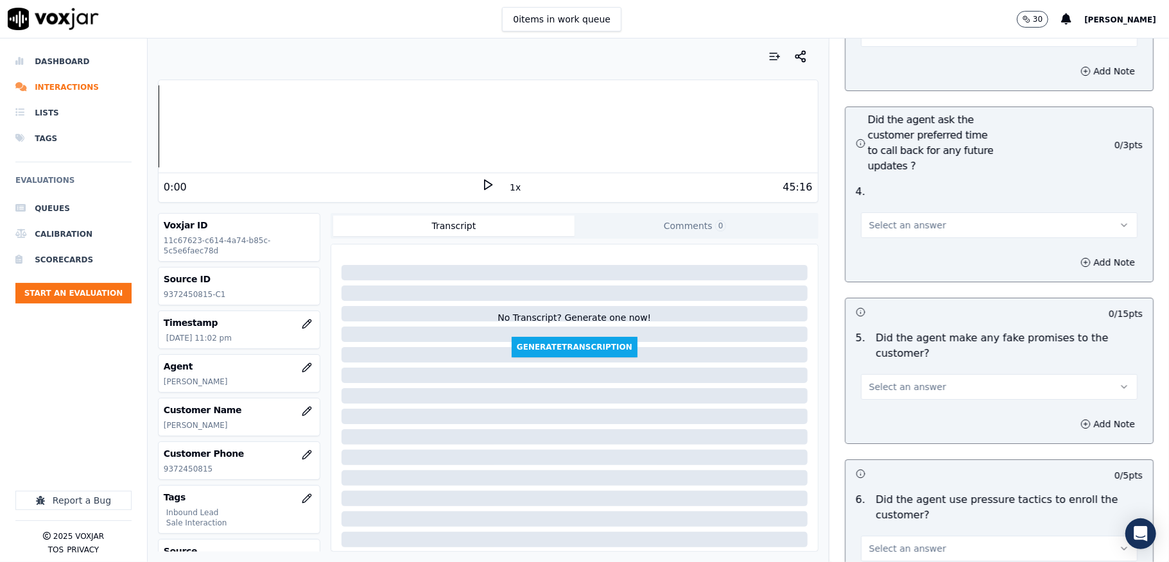
drag, startPoint x: 911, startPoint y: 193, endPoint x: 912, endPoint y: 209, distance: 16.1
click at [911, 212] on button "Select an answer" at bounding box center [999, 225] width 277 height 26
click at [882, 273] on div "N/A" at bounding box center [967, 272] width 246 height 21
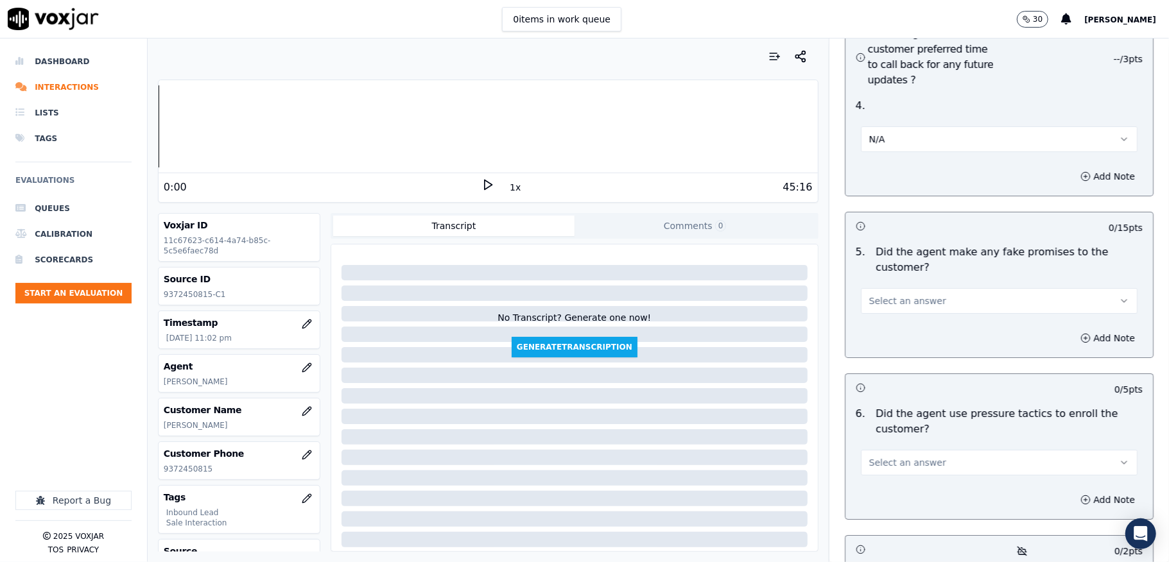
click at [873, 295] on span "Select an answer" at bounding box center [907, 301] width 77 height 13
click at [873, 324] on div "No" at bounding box center [967, 328] width 246 height 21
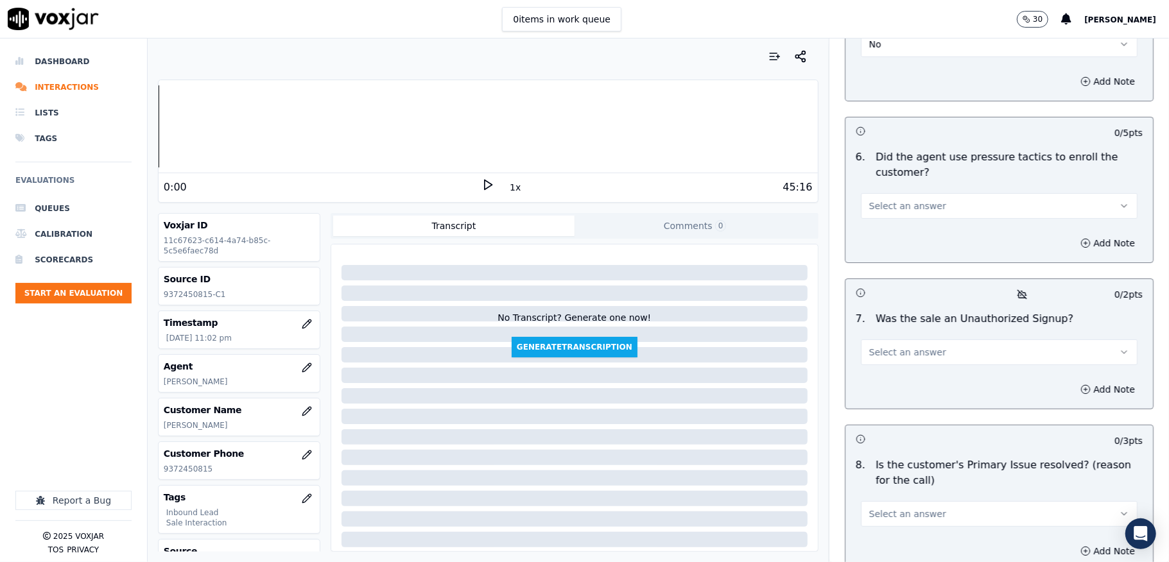
click at [916, 193] on button "Select an answer" at bounding box center [999, 206] width 277 height 26
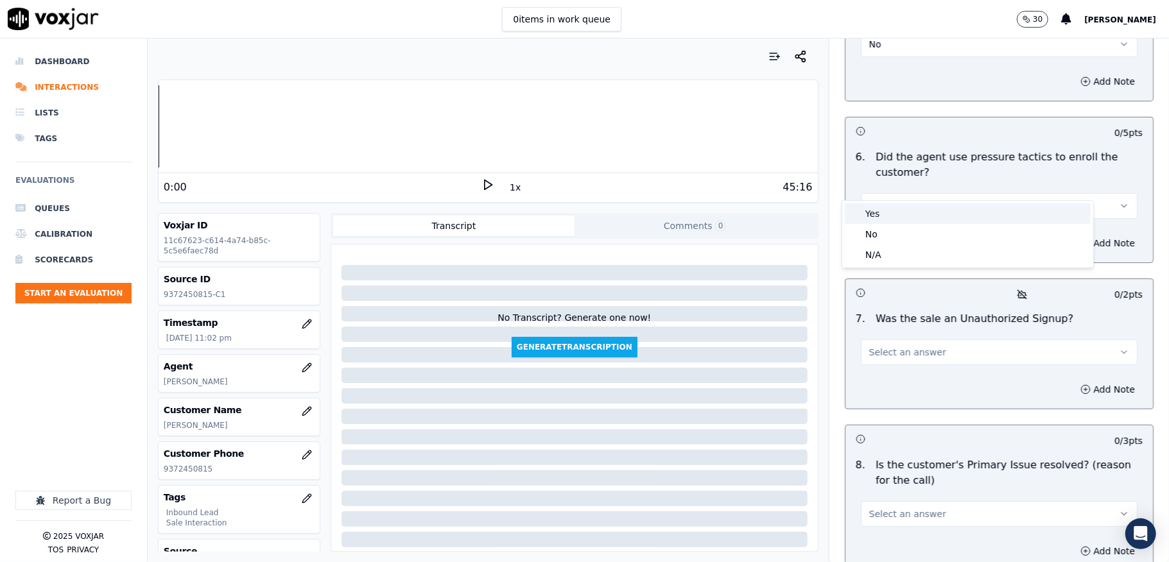
click at [892, 219] on div "Yes" at bounding box center [967, 213] width 246 height 21
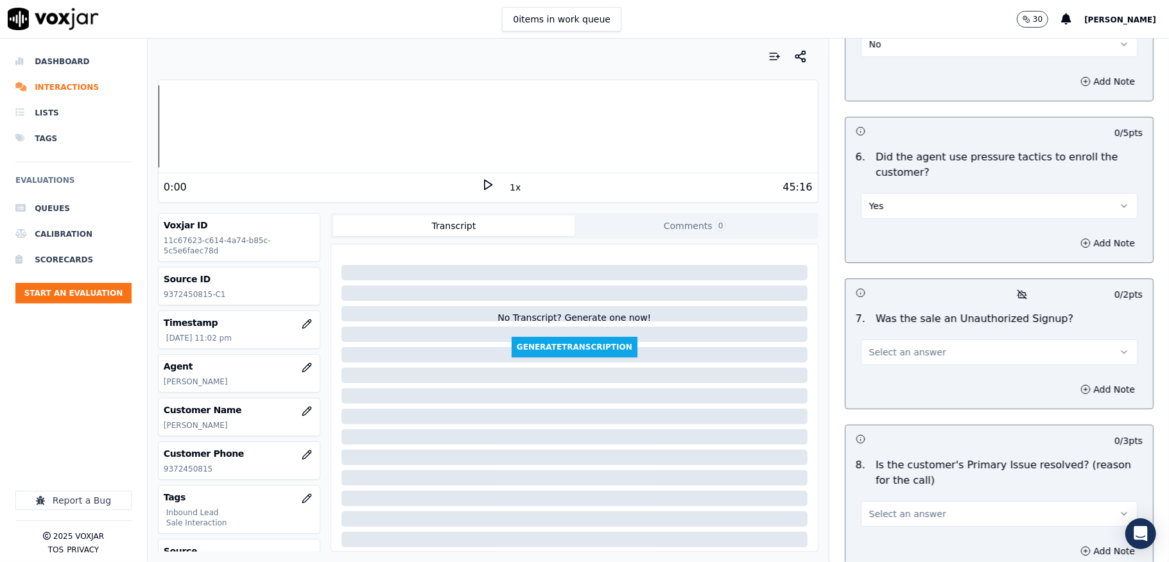
click at [886, 193] on button "Yes" at bounding box center [999, 206] width 277 height 26
click at [879, 230] on div "No" at bounding box center [967, 234] width 246 height 21
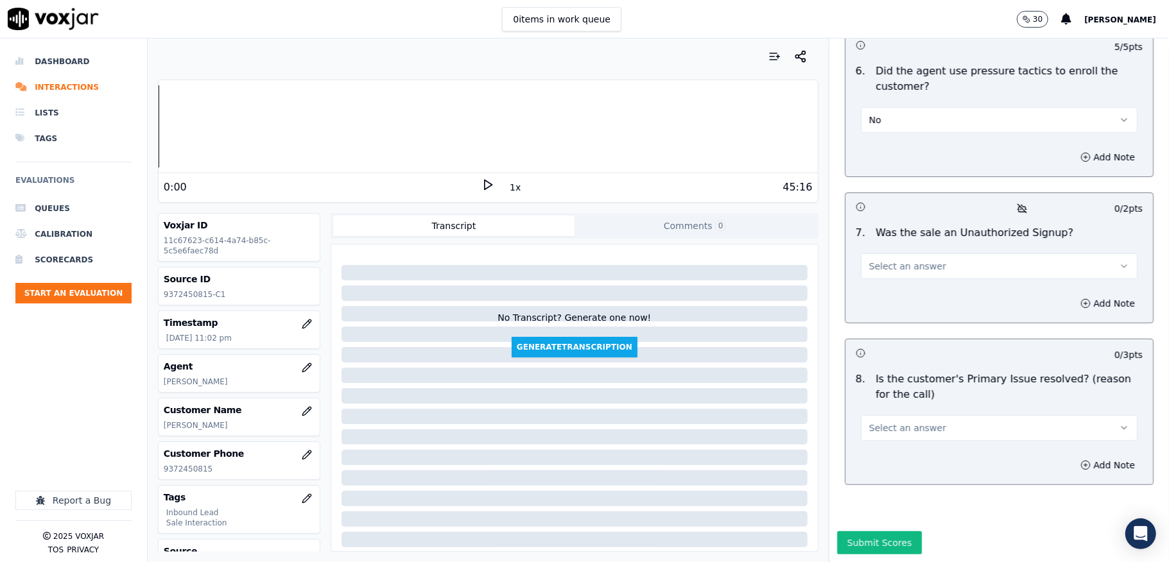
click at [917, 253] on button "Select an answer" at bounding box center [999, 266] width 277 height 26
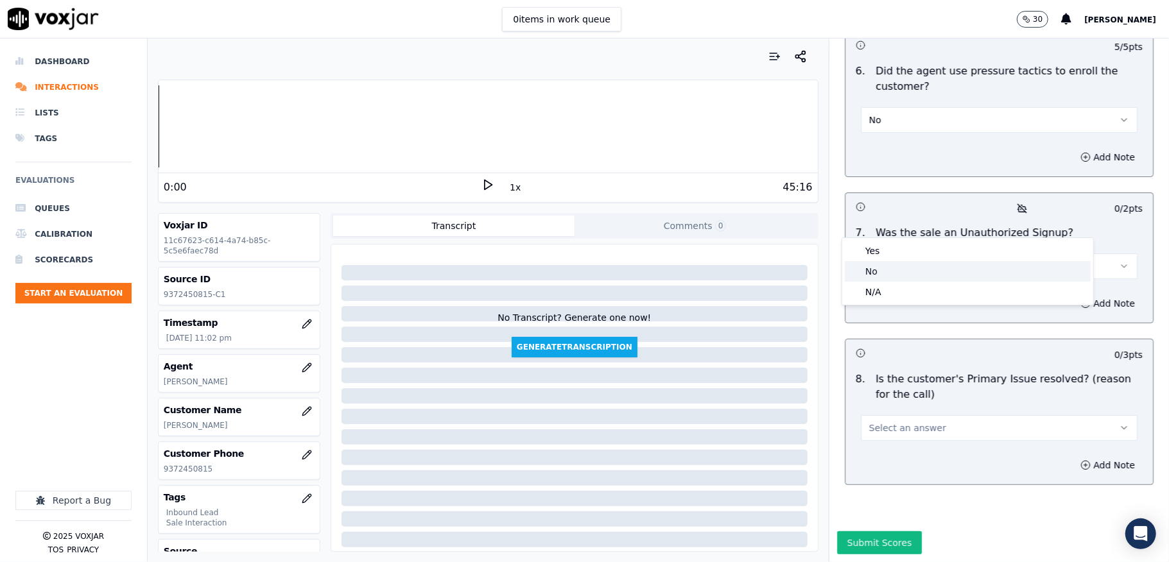
click at [886, 270] on div "No" at bounding box center [967, 271] width 246 height 21
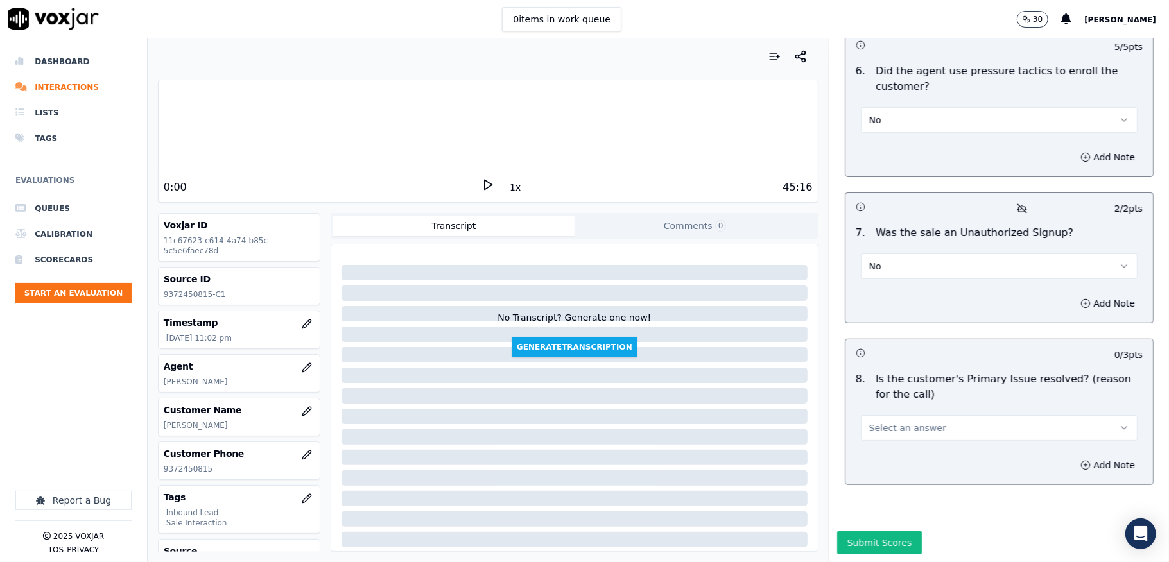
click at [923, 415] on button "Select an answer" at bounding box center [999, 428] width 277 height 26
click at [882, 411] on div "Yes" at bounding box center [967, 412] width 246 height 21
click at [851, 531] on button "Submit Scores" at bounding box center [879, 542] width 85 height 23
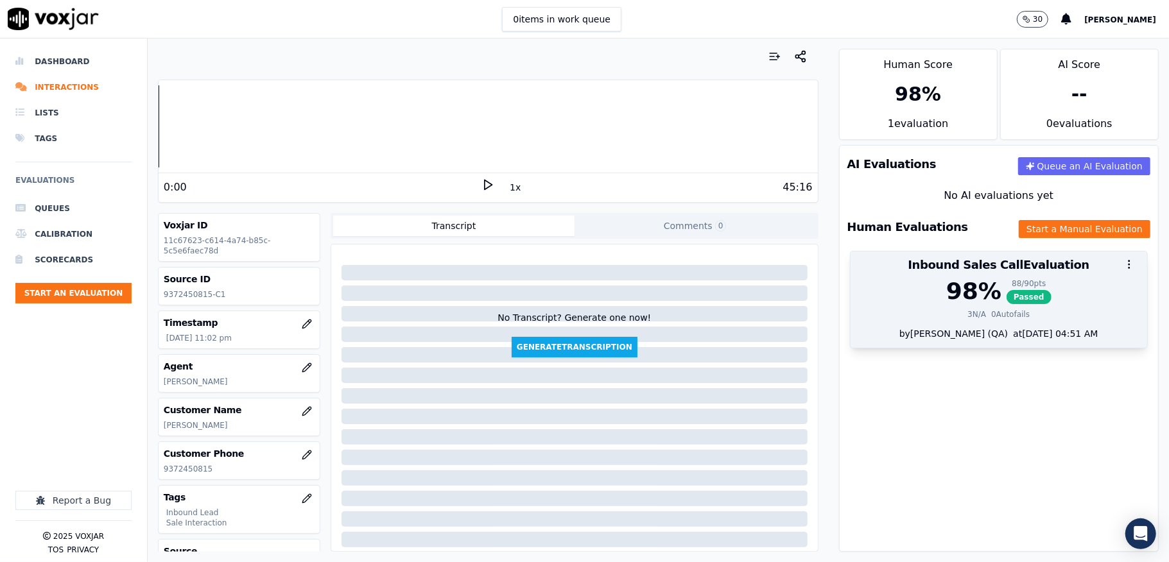
click at [1006, 296] on span "Passed" at bounding box center [1028, 297] width 45 height 14
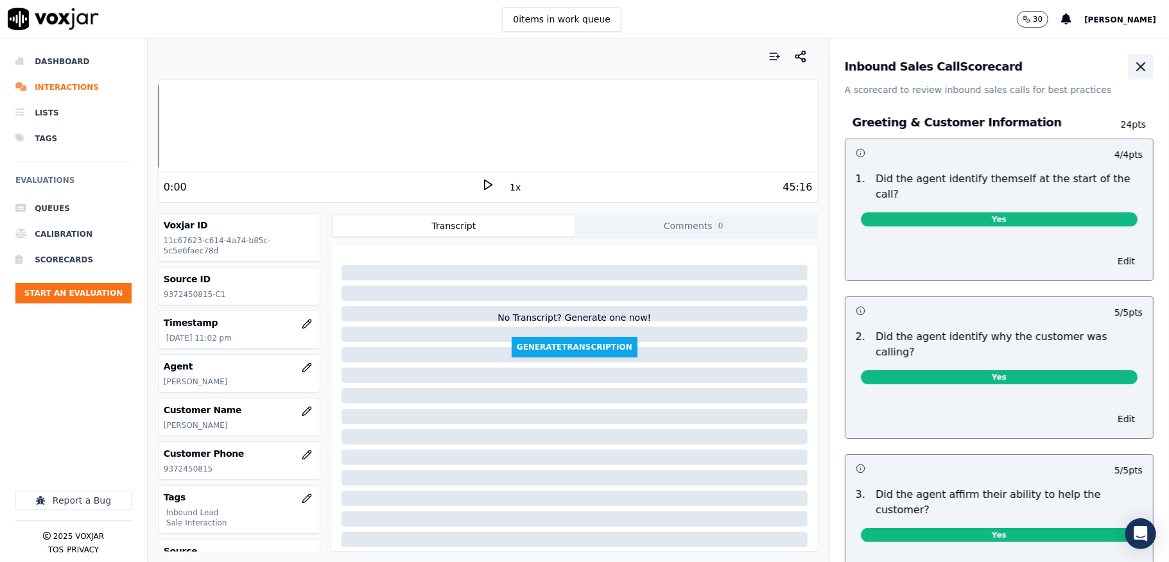
click at [1127, 69] on button "button" at bounding box center [1140, 67] width 26 height 26
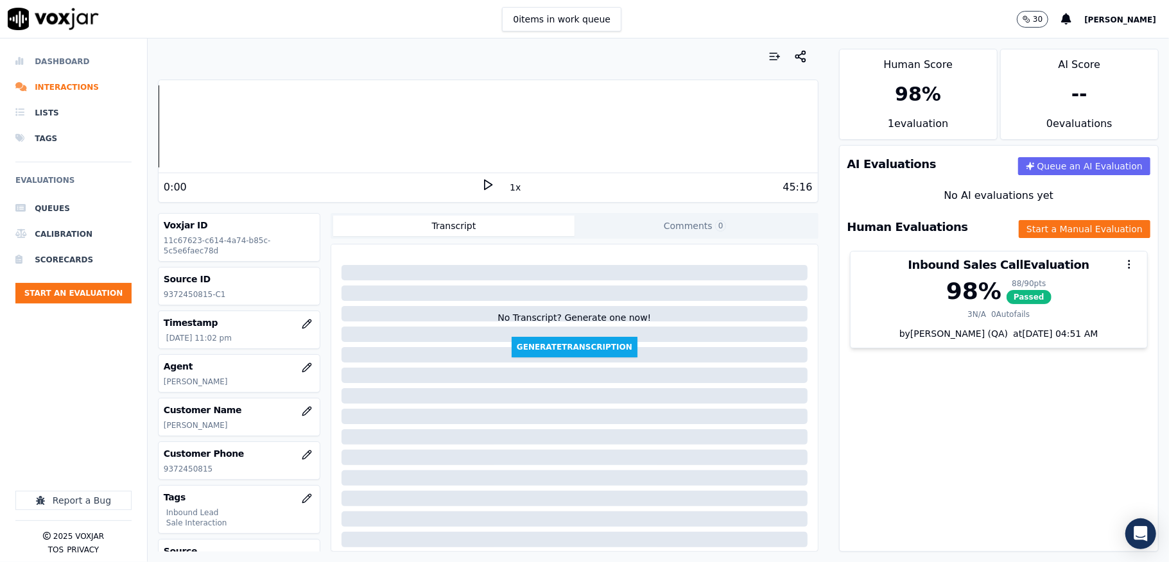
click at [42, 62] on li "Dashboard" at bounding box center [73, 62] width 116 height 26
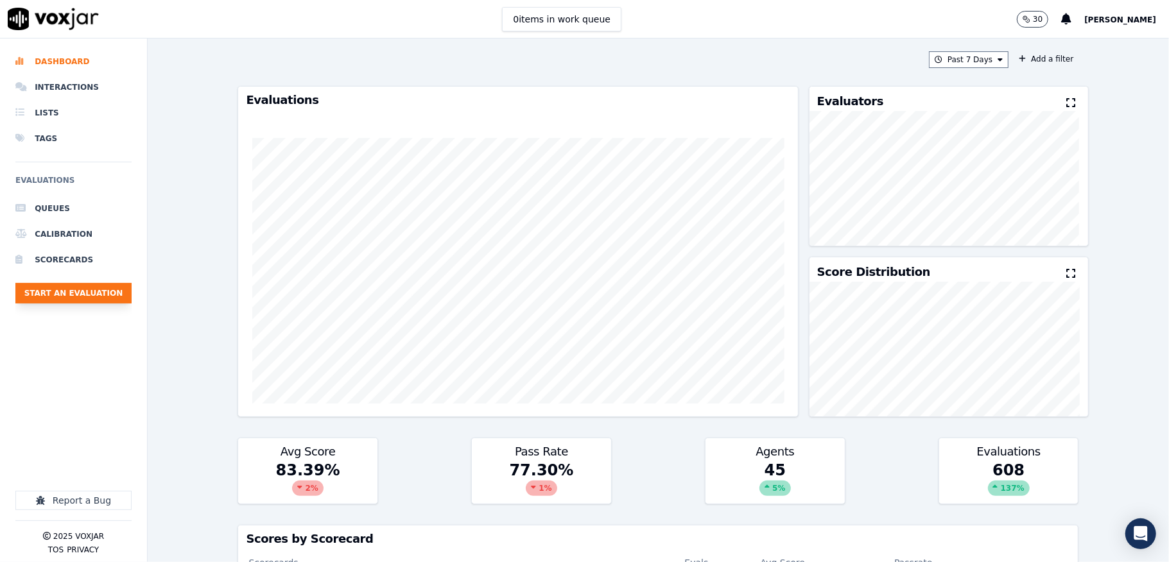
click at [108, 290] on button "Start an Evaluation" at bounding box center [73, 293] width 116 height 21
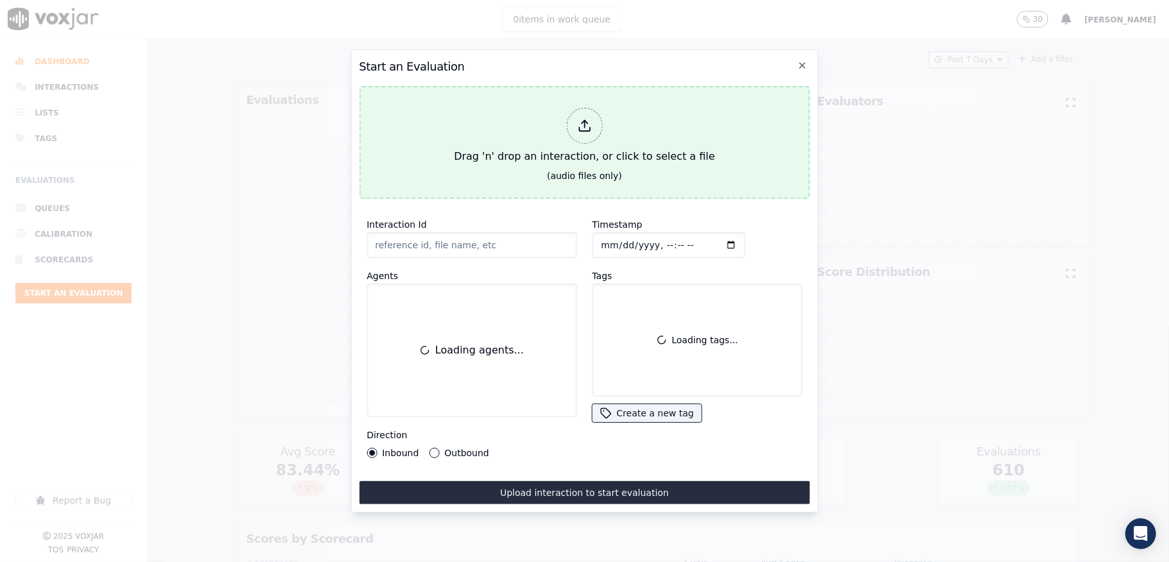
click at [551, 126] on div "Drag 'n' drop an interaction, or click to select a file" at bounding box center [584, 136] width 271 height 67
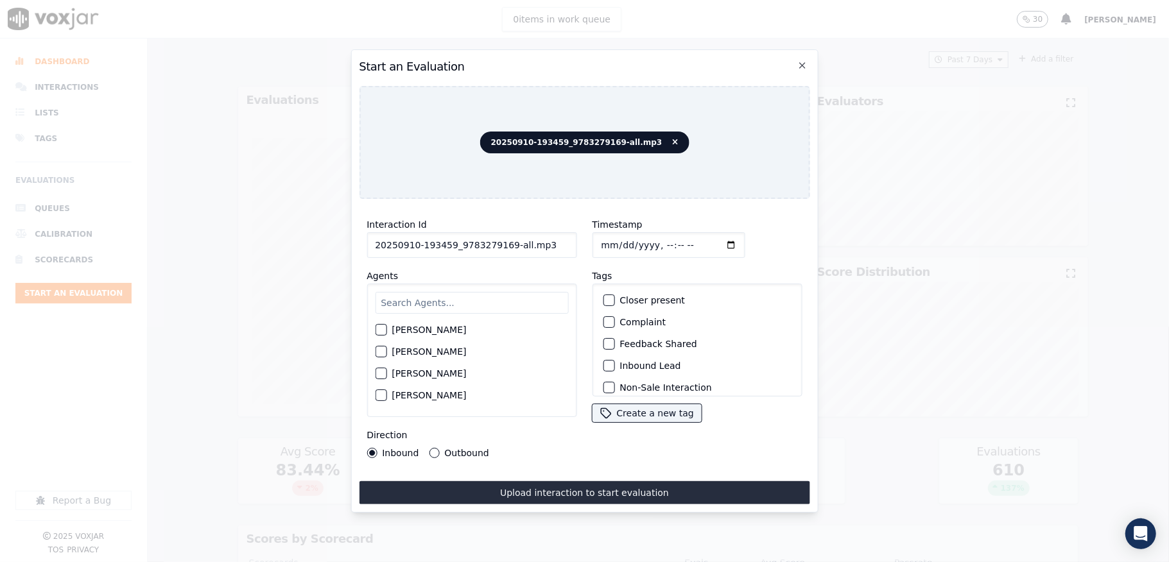
drag, startPoint x: 503, startPoint y: 242, endPoint x: 595, endPoint y: 242, distance: 92.4
click at [595, 242] on div "Interaction Id 20250910-193459_9783279169-all.mp3 Agents Harry Roy Aaron Biswas…" at bounding box center [584, 337] width 450 height 257
type input "20250910-193459_9783279169-C1"
click at [612, 237] on input "Timestamp" at bounding box center [668, 245] width 153 height 26
type input "2025-09-10T23:29"
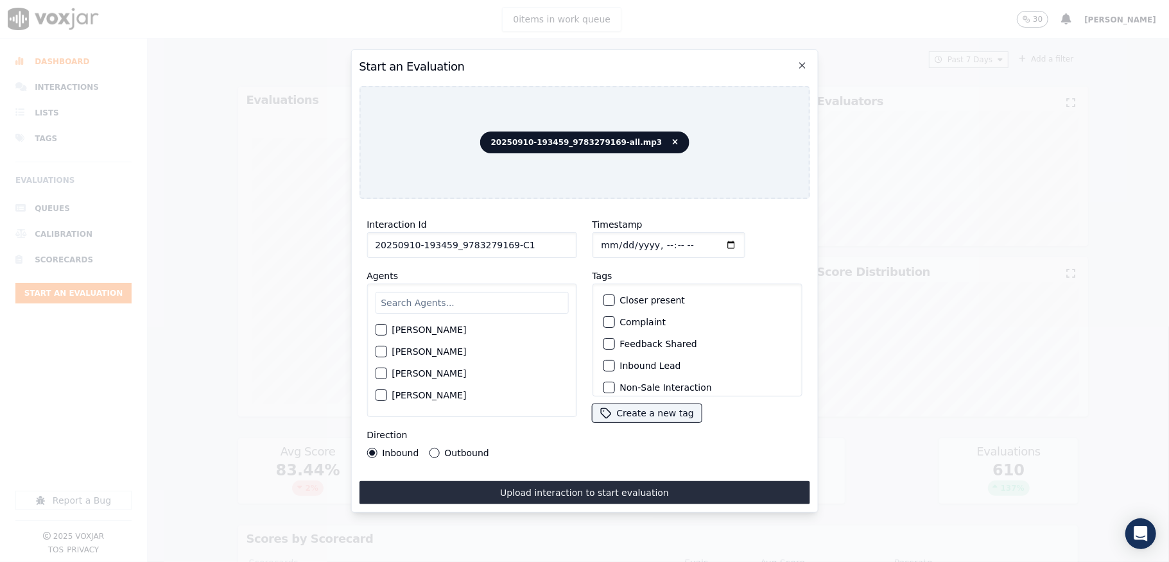
click at [412, 308] on input "text" at bounding box center [471, 303] width 193 height 22
type input "mark"
click at [378, 329] on div "button" at bounding box center [379, 333] width 9 height 9
click at [430, 450] on button "Outbound" at bounding box center [434, 453] width 10 height 10
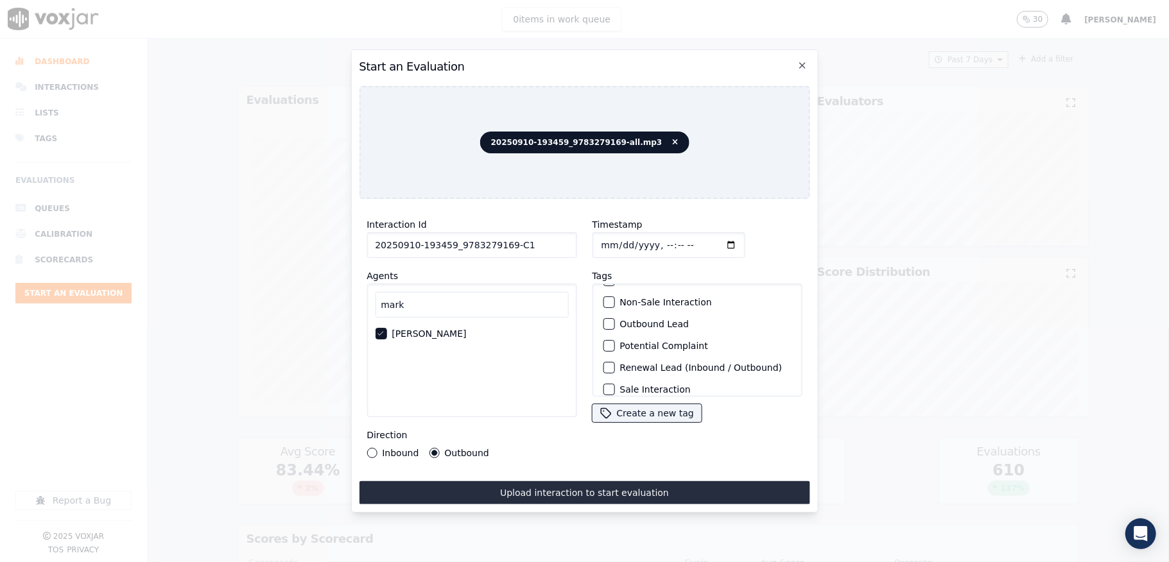
click at [603, 320] on div "button" at bounding box center [607, 324] width 9 height 9
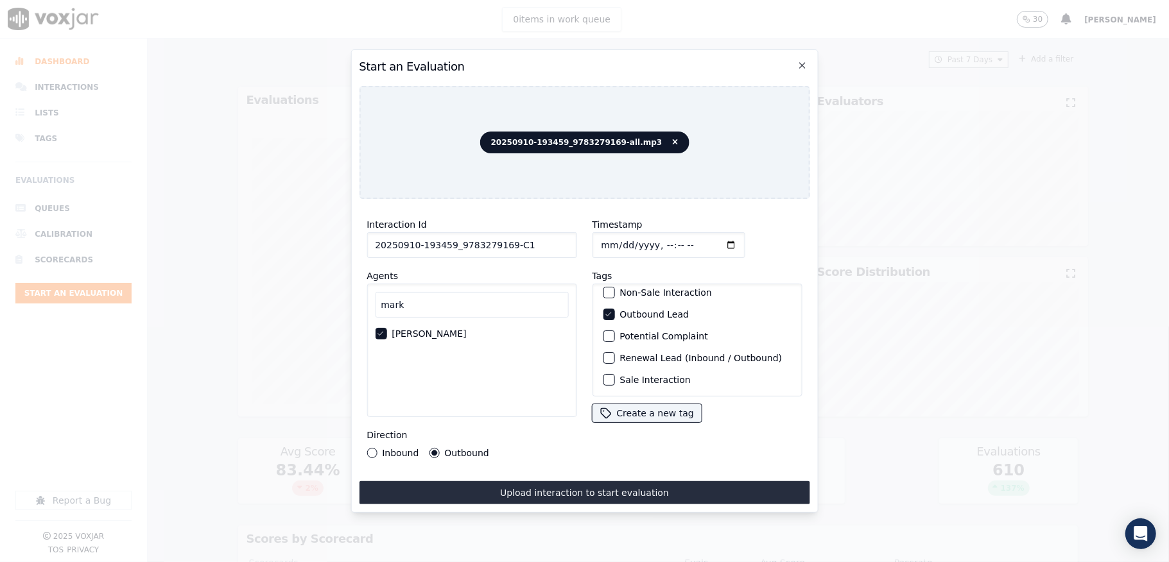
scroll to position [119, 0]
click at [604, 375] on div "button" at bounding box center [607, 379] width 9 height 9
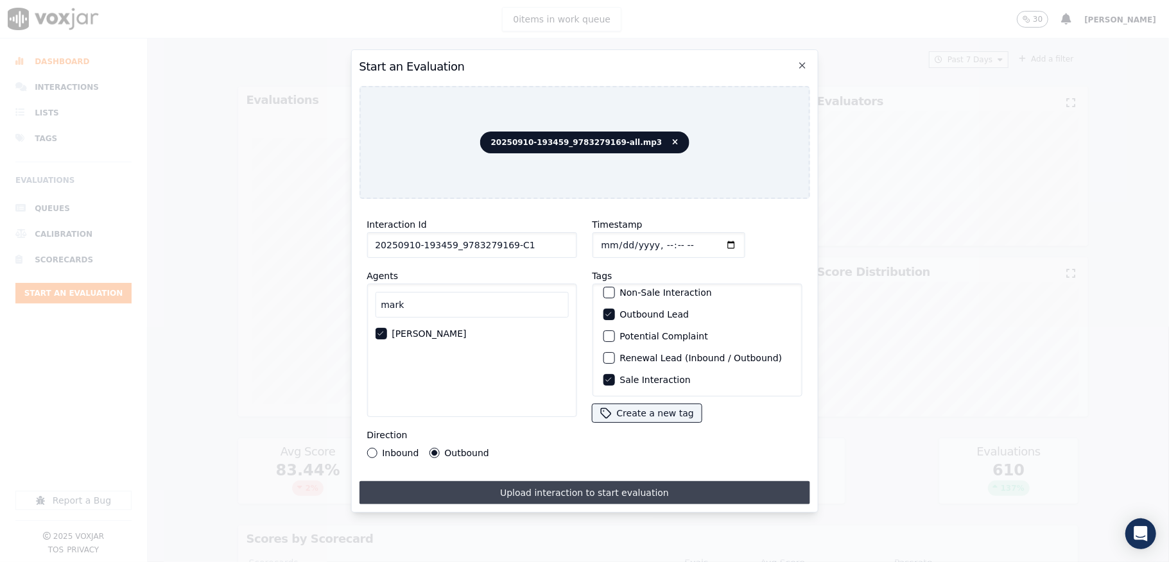
click at [578, 495] on button "Upload interaction to start evaluation" at bounding box center [584, 492] width 450 height 23
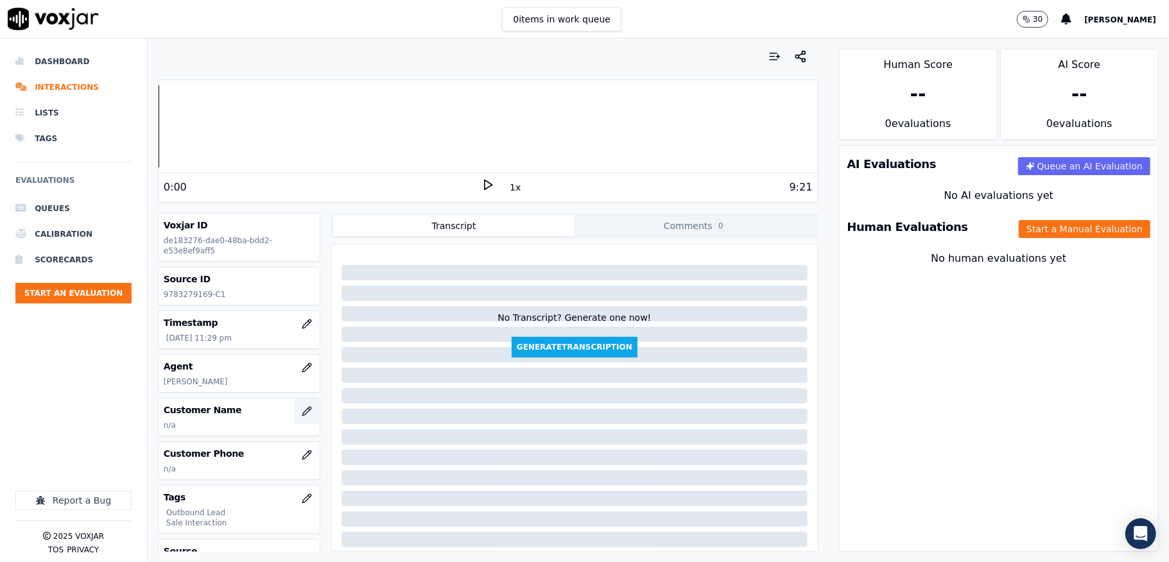
click at [302, 409] on icon "button" at bounding box center [307, 411] width 10 height 10
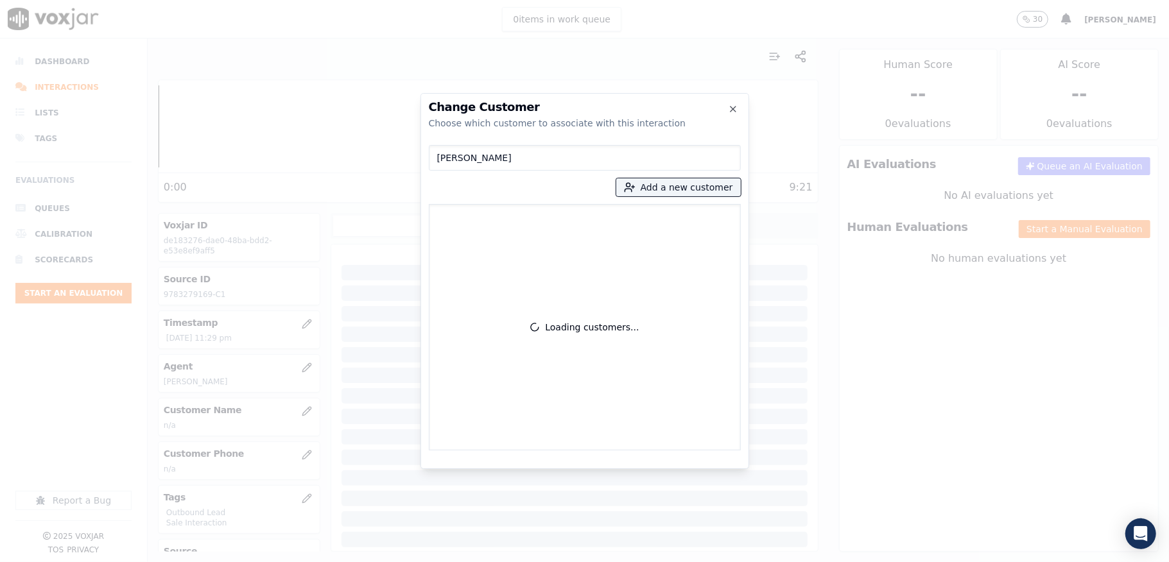
click at [441, 162] on input "JOSEPHINE HOLGUIN" at bounding box center [585, 158] width 312 height 26
drag, startPoint x: 532, startPoint y: 154, endPoint x: 329, endPoint y: 158, distance: 203.5
click at [329, 561] on div "Change Customer Choose which customer to associate with this interaction JOSEPH…" at bounding box center [584, 562] width 1169 height 0
type input "JOSEPHINE HOLGUIN"
click at [520, 219] on p "JOSEPHINE HOLGUIN" at bounding box center [509, 222] width 100 height 20
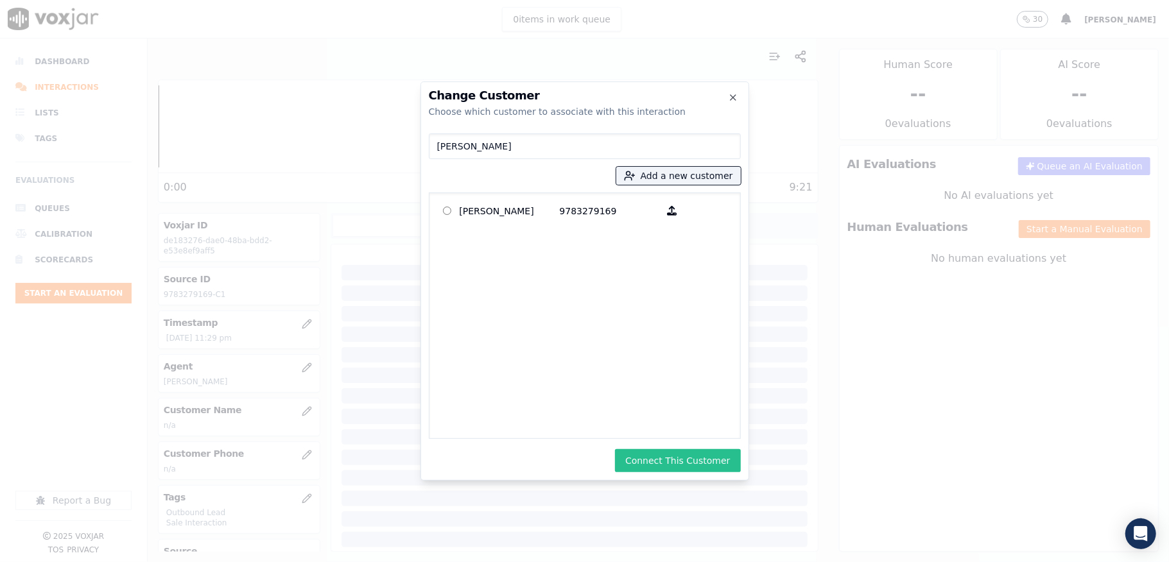
click at [676, 450] on button "Connect This Customer" at bounding box center [677, 460] width 125 height 23
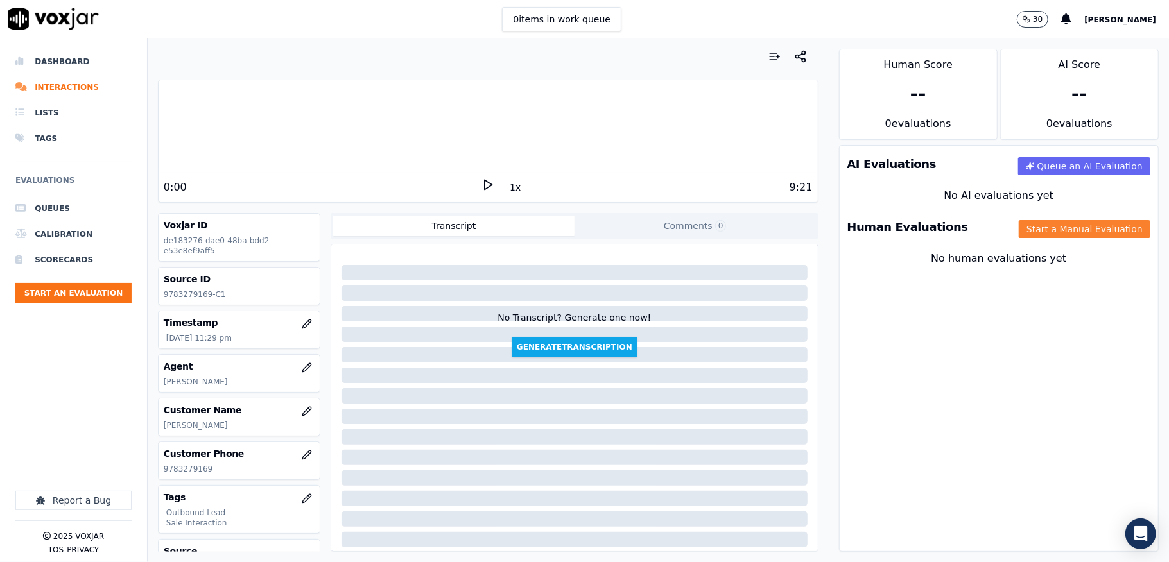
click at [1032, 227] on button "Start a Manual Evaluation" at bounding box center [1084, 229] width 132 height 18
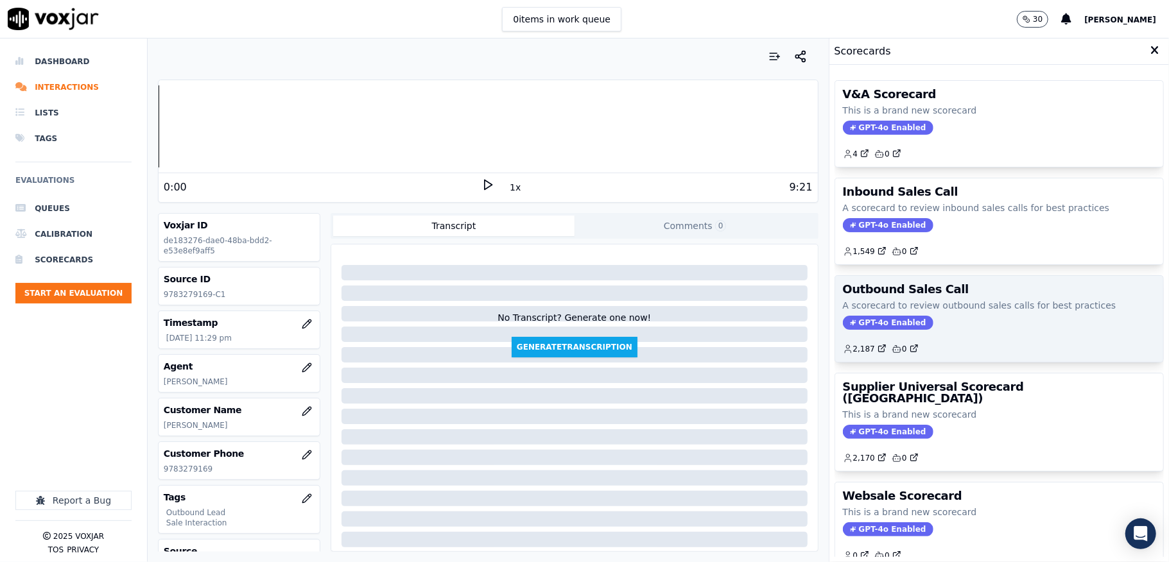
click at [870, 325] on span "GPT-4o Enabled" at bounding box center [888, 323] width 90 height 14
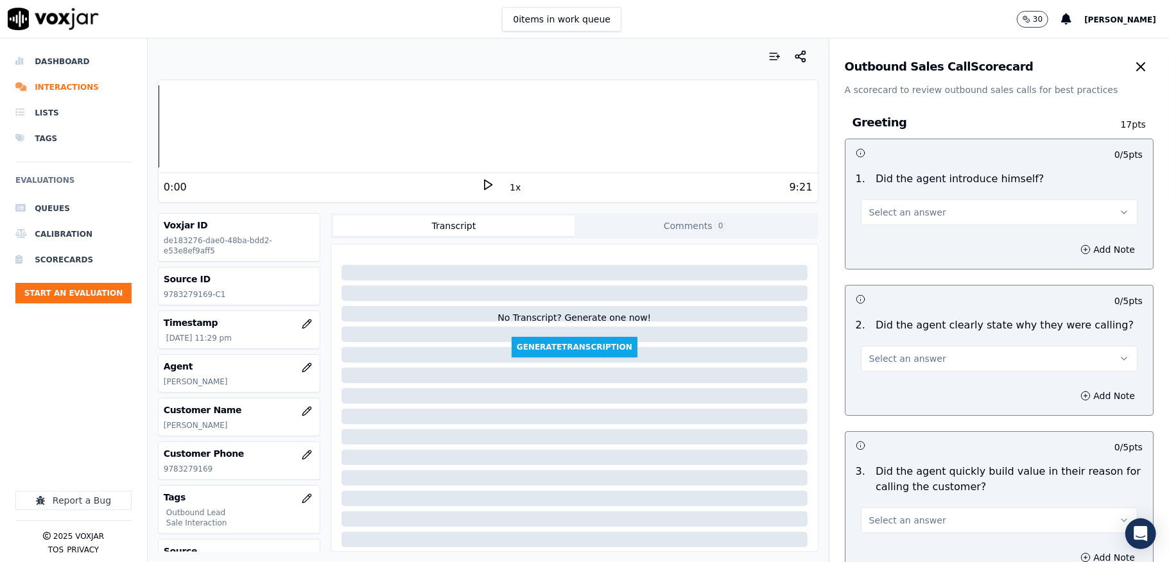
click at [927, 214] on button "Select an answer" at bounding box center [999, 213] width 277 height 26
click at [909, 240] on div "Yes" at bounding box center [967, 242] width 246 height 21
click at [898, 355] on span "Select an answer" at bounding box center [907, 358] width 77 height 13
click at [884, 388] on div "Yes" at bounding box center [967, 388] width 246 height 21
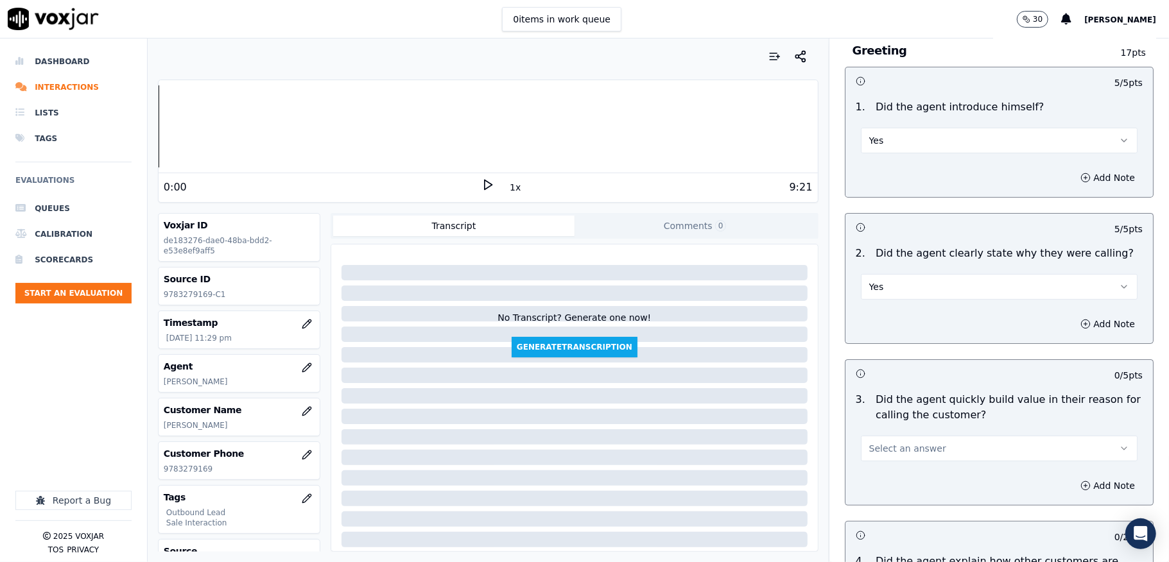
scroll to position [171, 0]
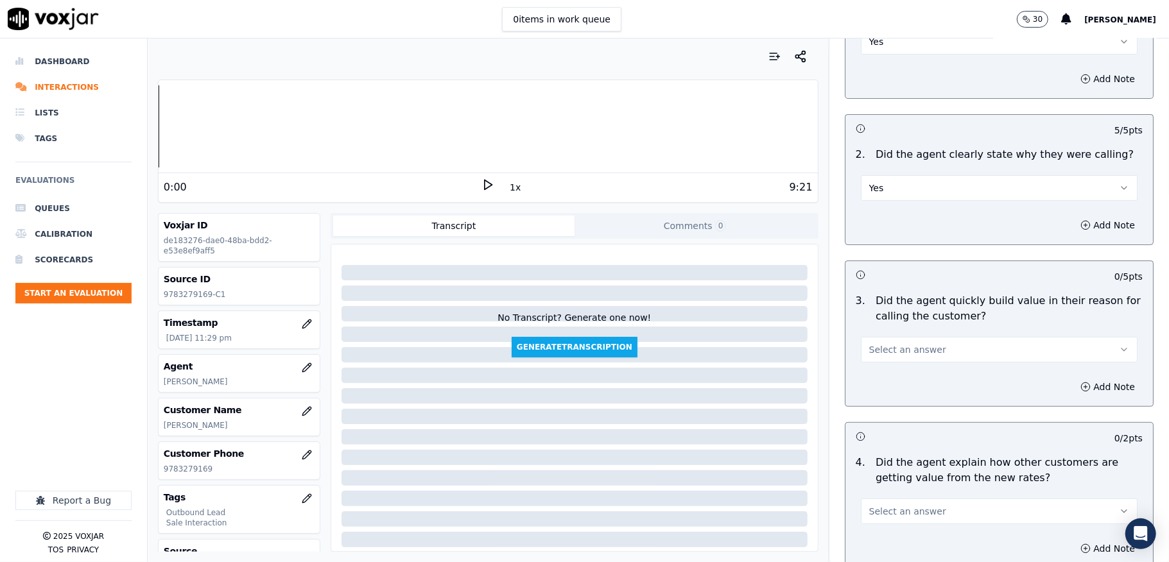
click at [898, 344] on span "Select an answer" at bounding box center [907, 349] width 77 height 13
click at [886, 375] on div "Yes" at bounding box center [967, 379] width 246 height 21
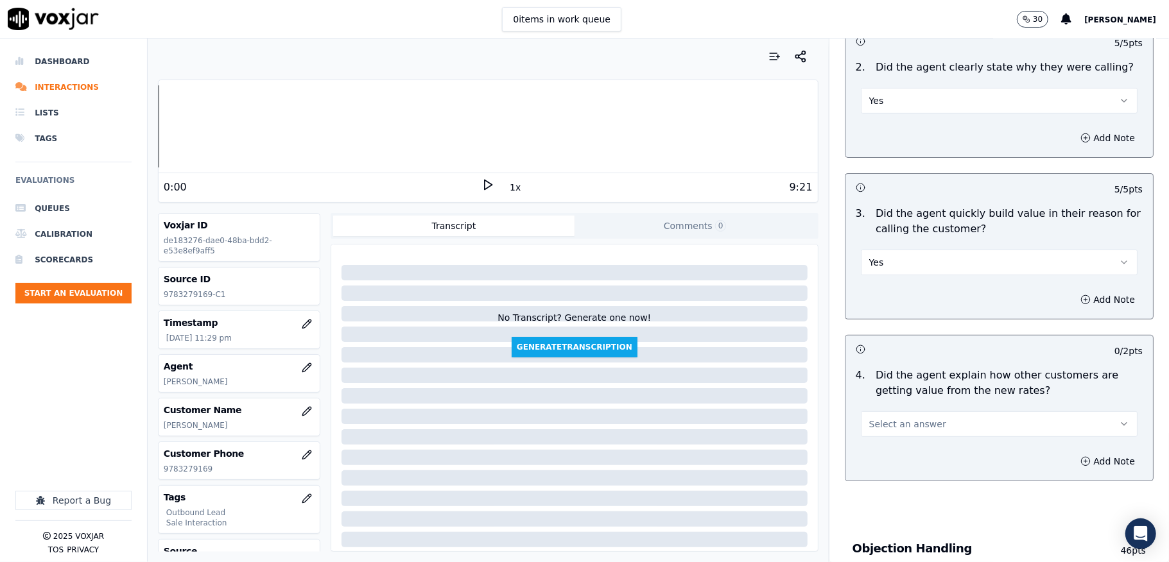
scroll to position [342, 0]
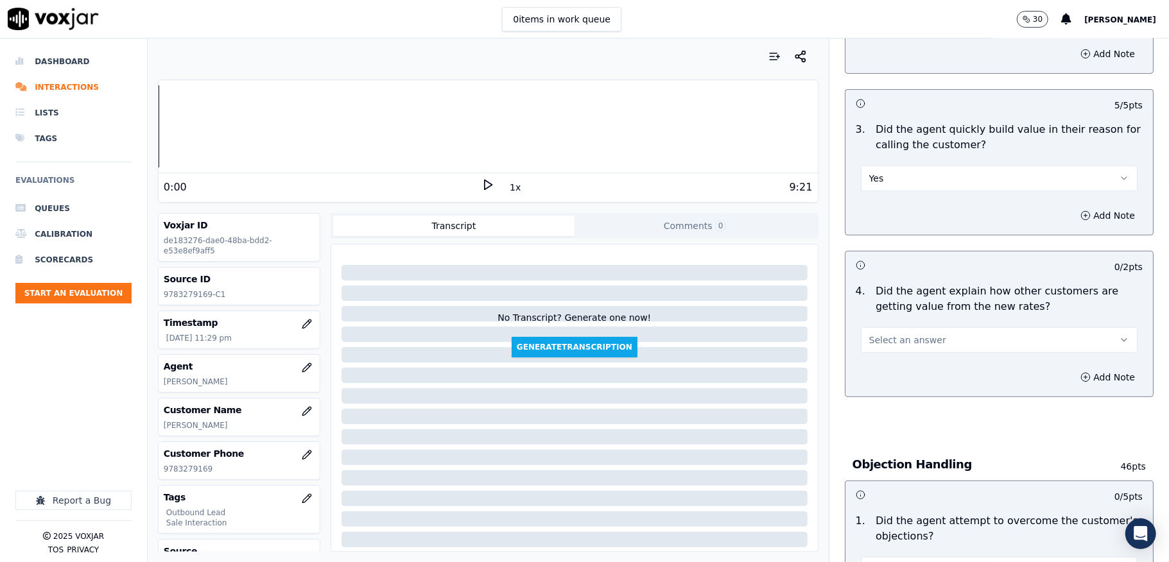
drag, startPoint x: 898, startPoint y: 344, endPoint x: 898, endPoint y: 353, distance: 9.0
click at [898, 345] on span "Select an answer" at bounding box center [907, 340] width 77 height 13
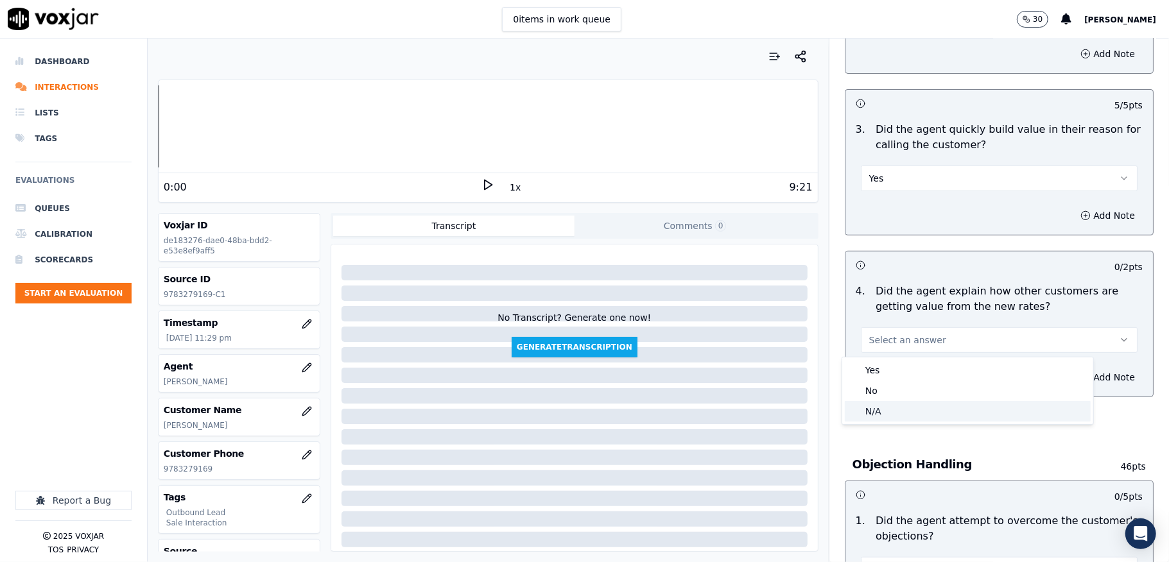
click at [879, 414] on div "N/A" at bounding box center [967, 411] width 246 height 21
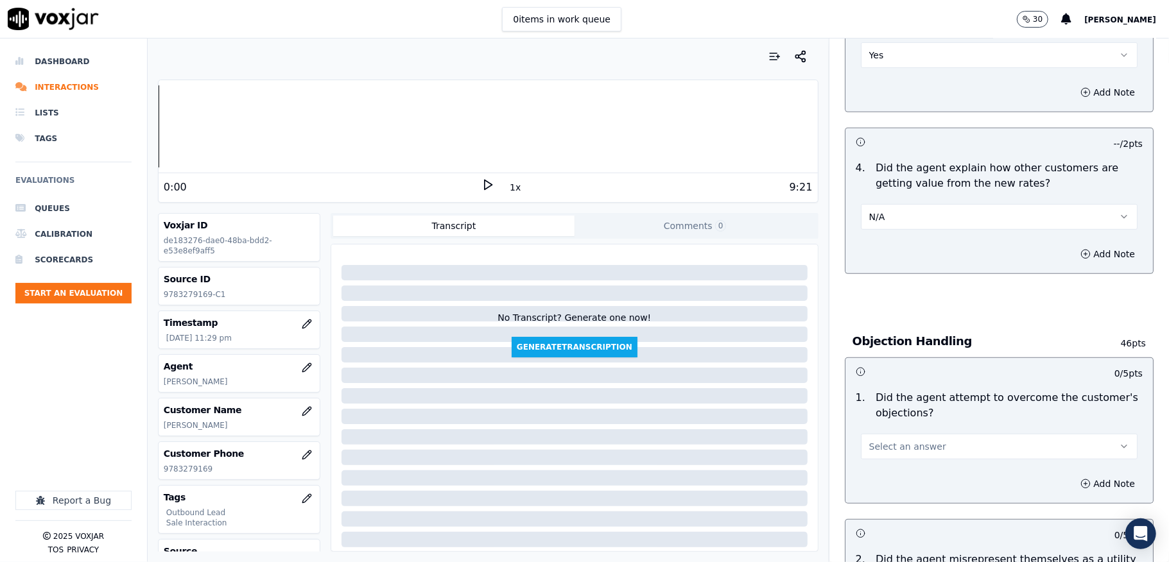
scroll to position [599, 0]
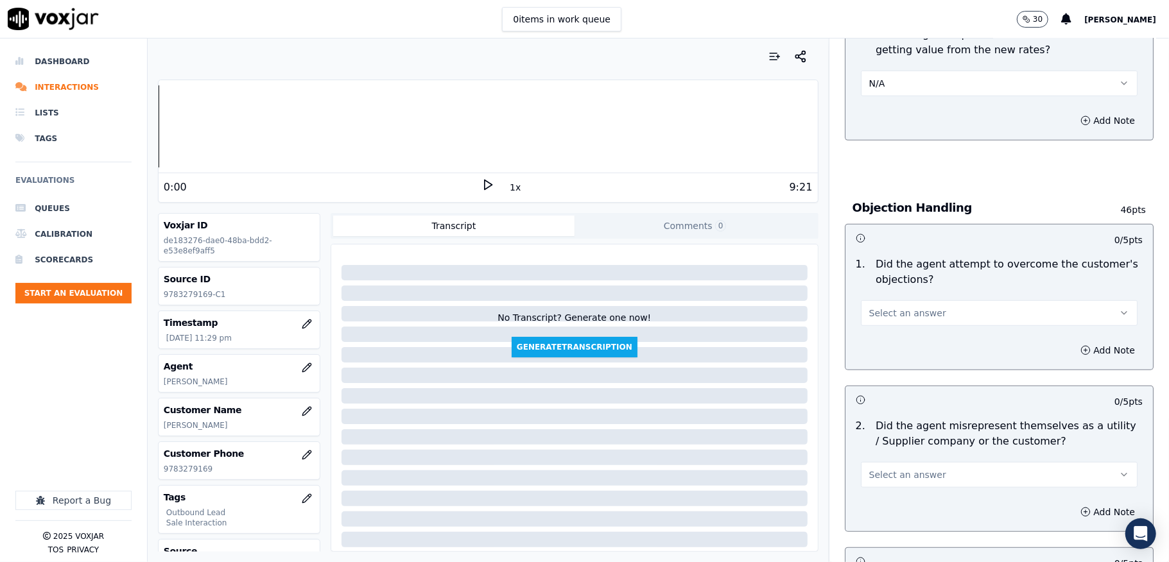
drag, startPoint x: 899, startPoint y: 309, endPoint x: 889, endPoint y: 324, distance: 17.6
click at [900, 309] on span "Select an answer" at bounding box center [907, 313] width 77 height 13
click at [883, 337] on div "Yes" at bounding box center [967, 344] width 246 height 21
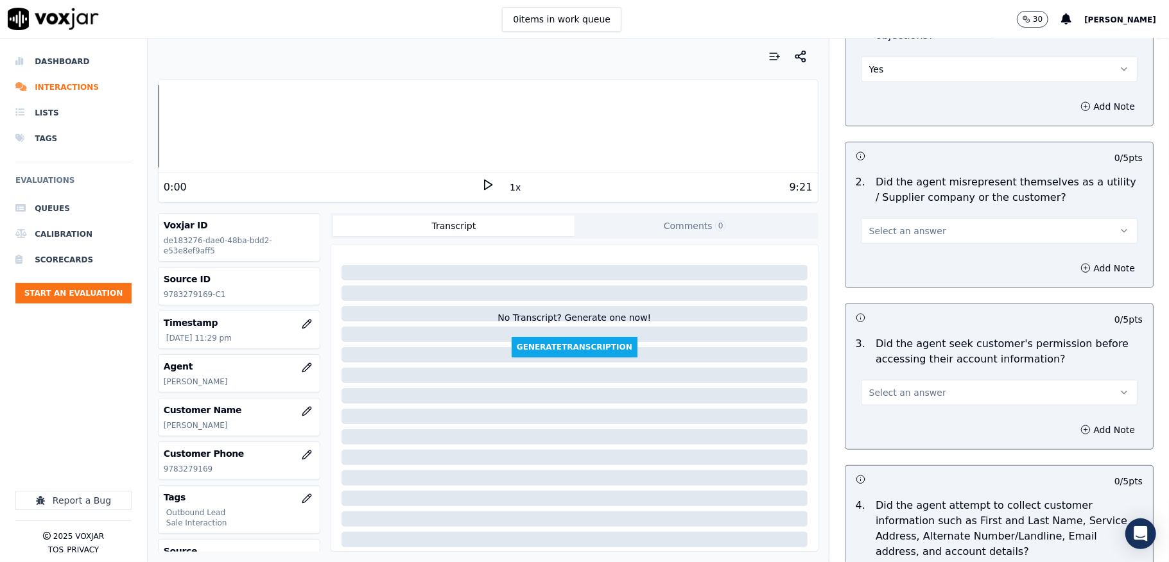
scroll to position [855, 0]
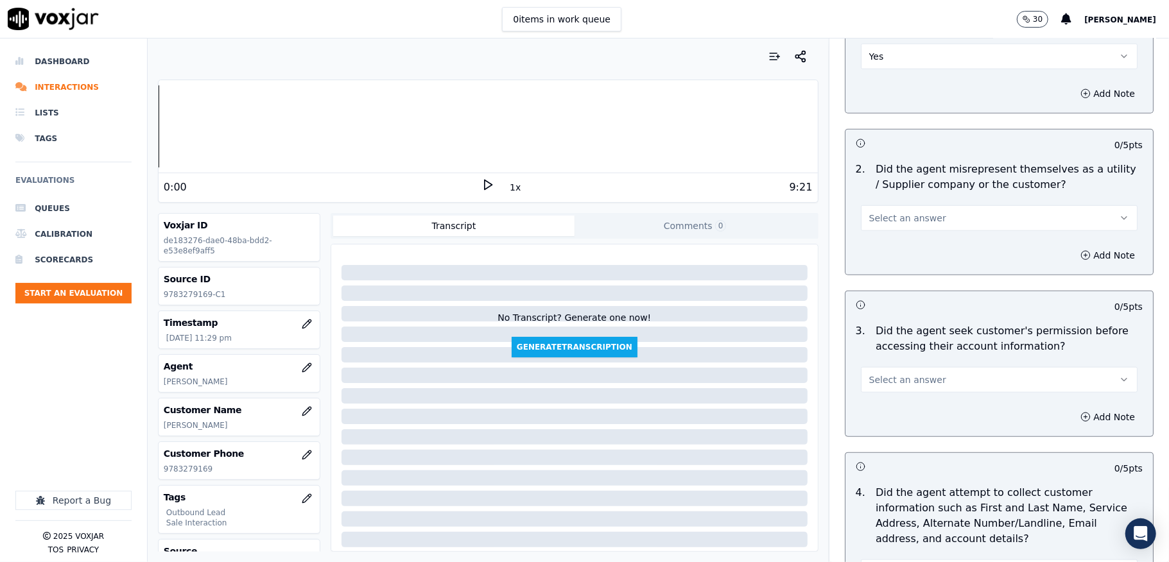
click at [930, 216] on button "Select an answer" at bounding box center [999, 218] width 277 height 26
click at [881, 271] on div "No" at bounding box center [967, 270] width 246 height 21
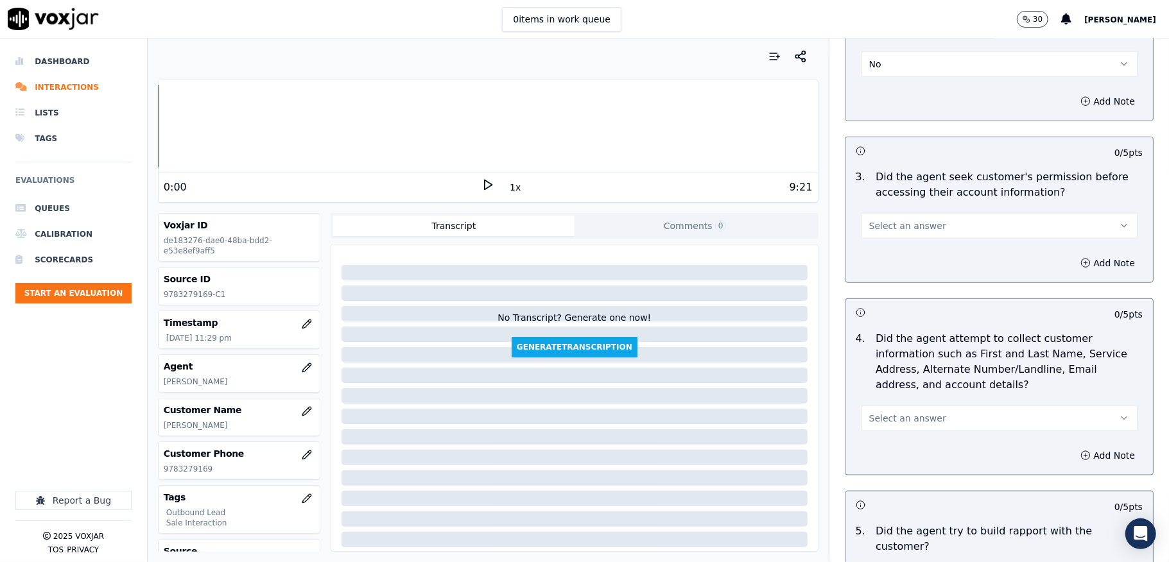
scroll to position [1027, 0]
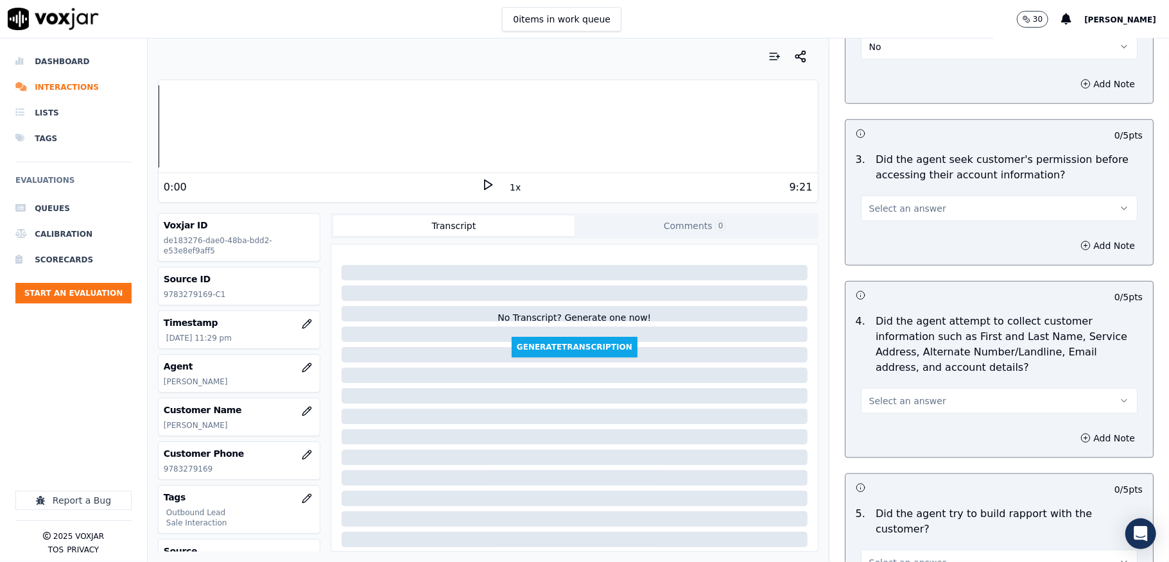
drag, startPoint x: 923, startPoint y: 199, endPoint x: 920, endPoint y: 214, distance: 15.6
click at [925, 200] on button "Select an answer" at bounding box center [999, 209] width 277 height 26
click at [883, 260] on div "No" at bounding box center [967, 261] width 246 height 21
click at [1072, 246] on button "Add Note" at bounding box center [1107, 246] width 70 height 18
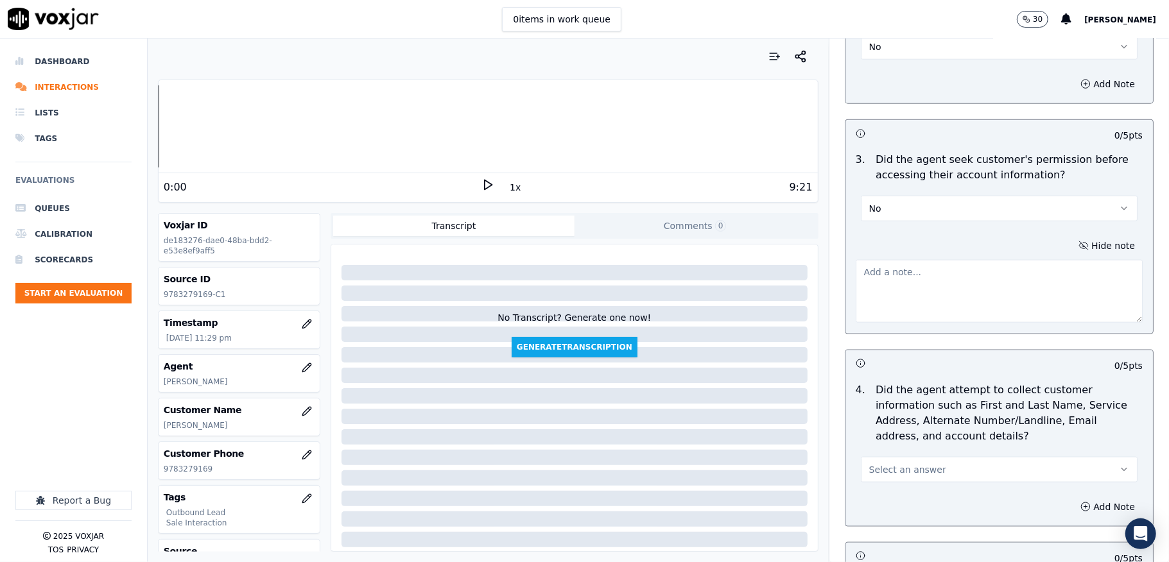
click at [956, 278] on textarea at bounding box center [998, 291] width 287 height 63
paste textarea "@2:01 Mark shares customer electric account number <> The agent must ask for an…"
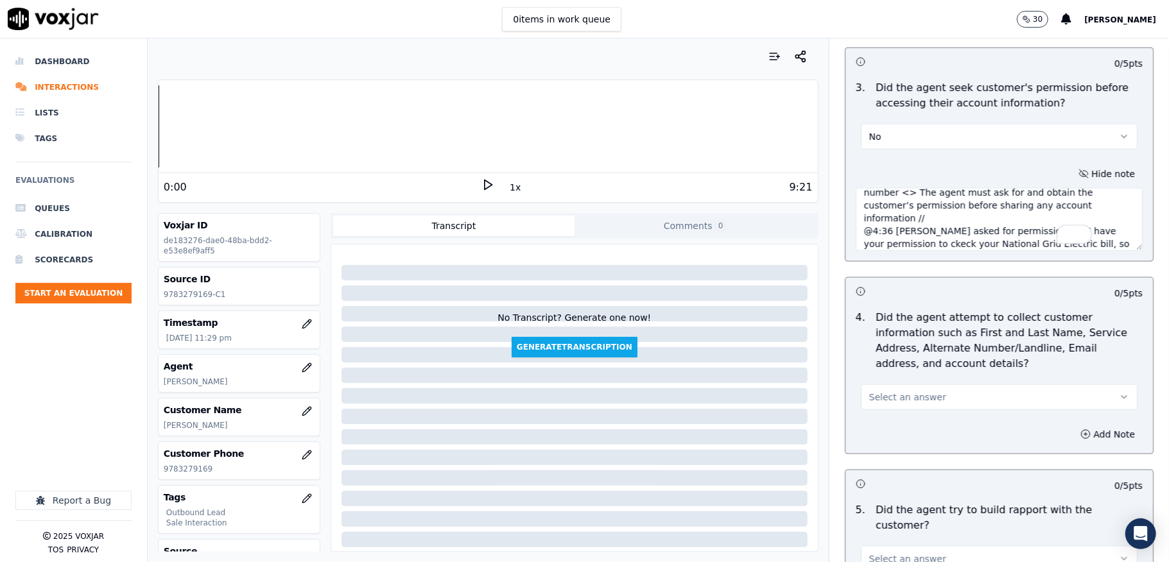
scroll to position [1197, 0]
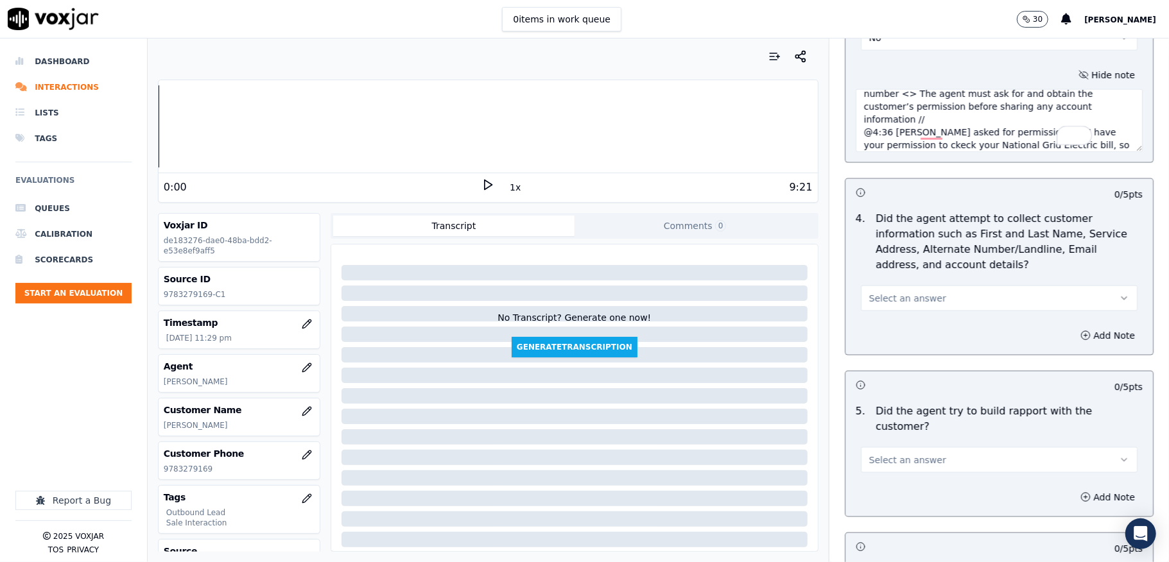
type textarea "@2:01 Mark shares customer electric account number <> The agent must ask for an…"
click at [925, 302] on button "Select an answer" at bounding box center [999, 299] width 277 height 26
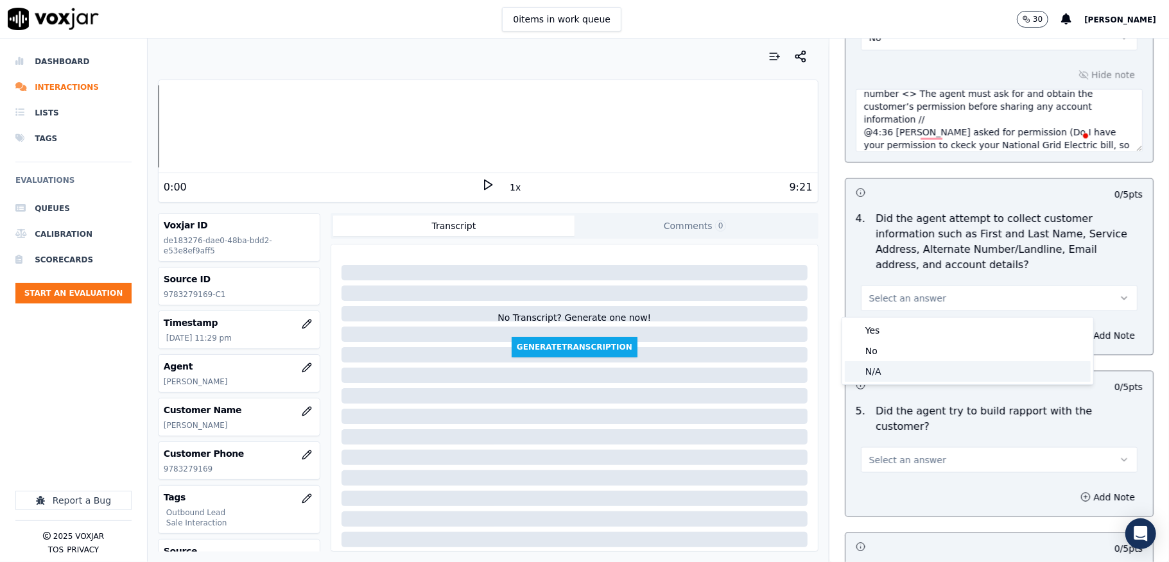
click at [882, 366] on div "N/A" at bounding box center [967, 371] width 246 height 21
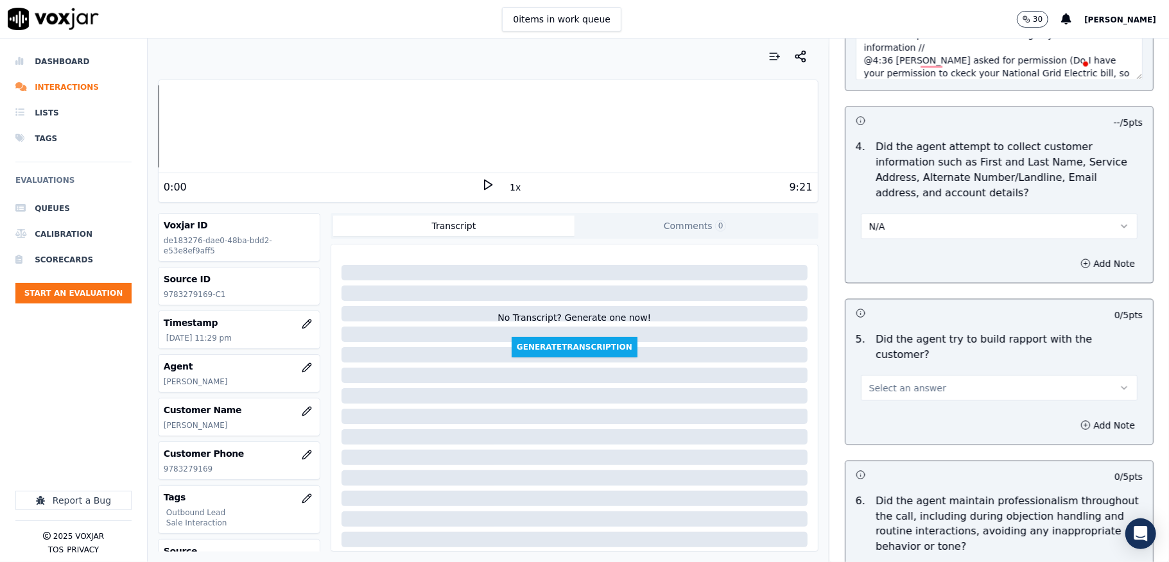
scroll to position [1369, 0]
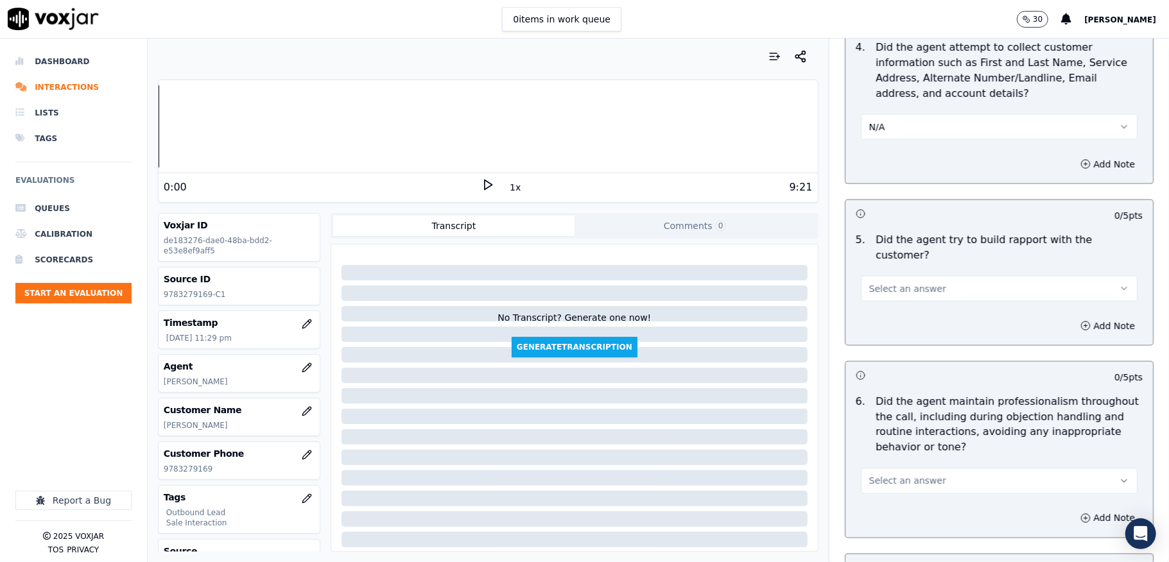
click at [942, 276] on button "Select an answer" at bounding box center [999, 289] width 277 height 26
click at [889, 302] on div "Yes" at bounding box center [967, 306] width 246 height 21
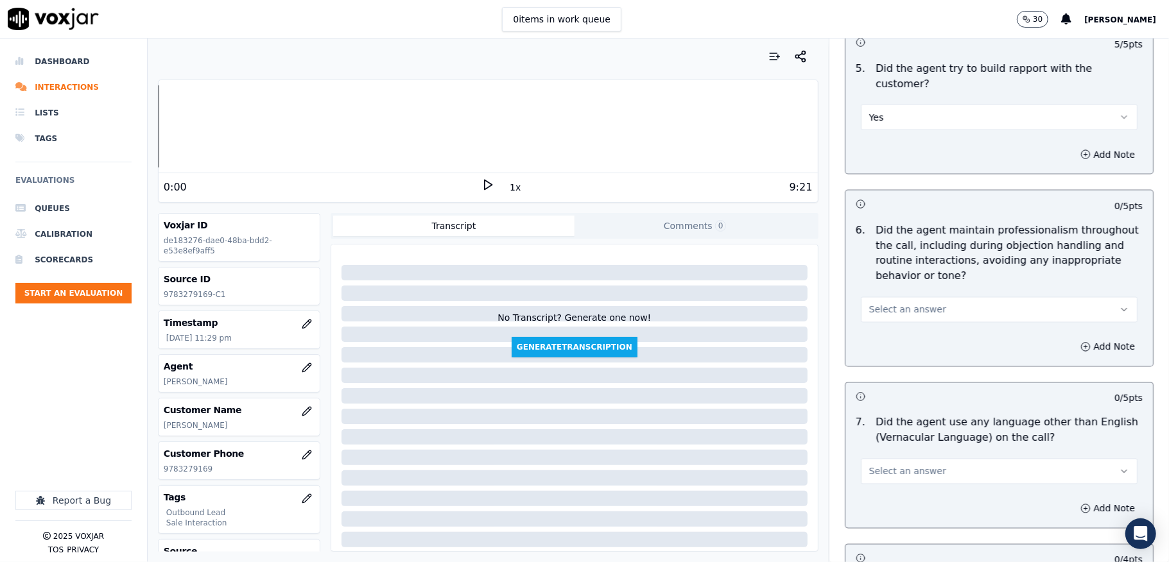
click at [897, 304] on span "Select an answer" at bounding box center [907, 310] width 77 height 13
click at [876, 324] on div "Yes" at bounding box center [967, 328] width 246 height 21
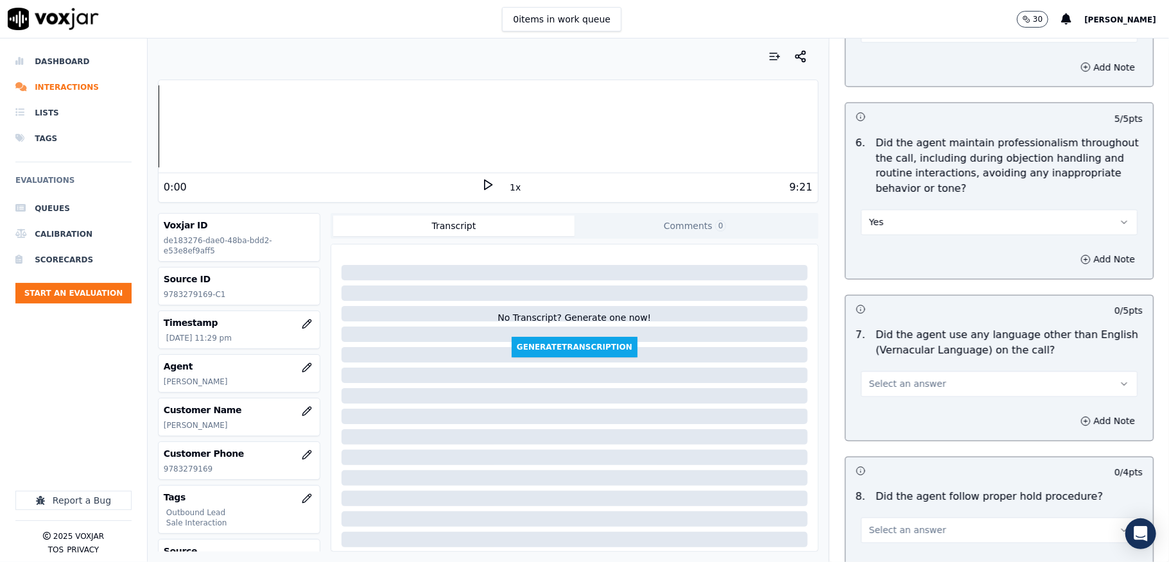
scroll to position [1711, 0]
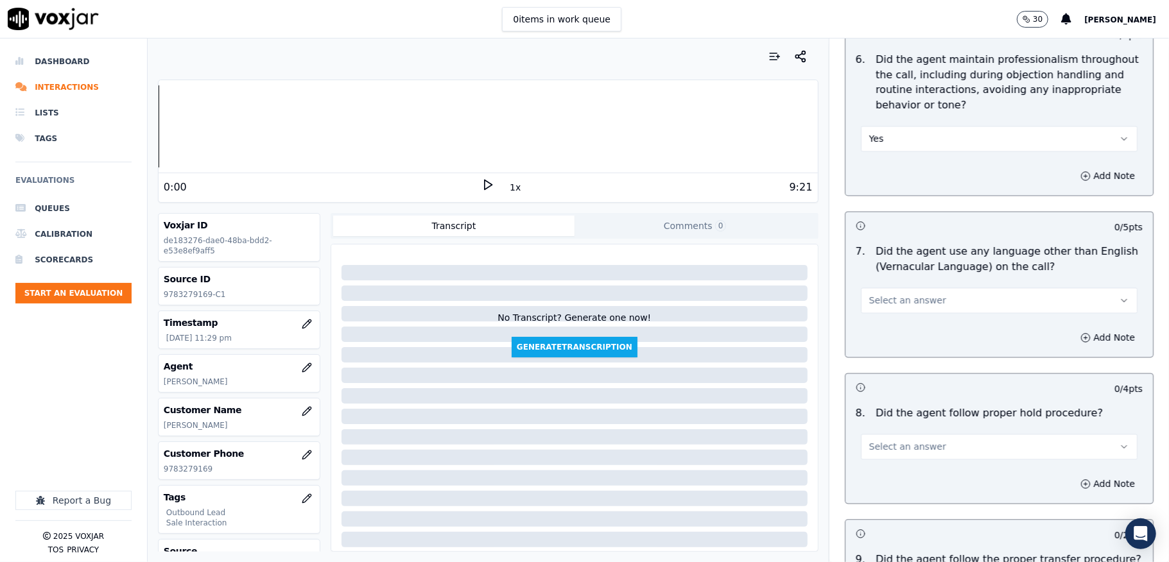
click at [904, 295] on span "Select an answer" at bounding box center [907, 301] width 77 height 13
click at [878, 353] on div "N/A" at bounding box center [967, 360] width 246 height 21
click at [878, 290] on button "N/A" at bounding box center [999, 301] width 277 height 26
click at [878, 336] on div "No" at bounding box center [967, 339] width 246 height 21
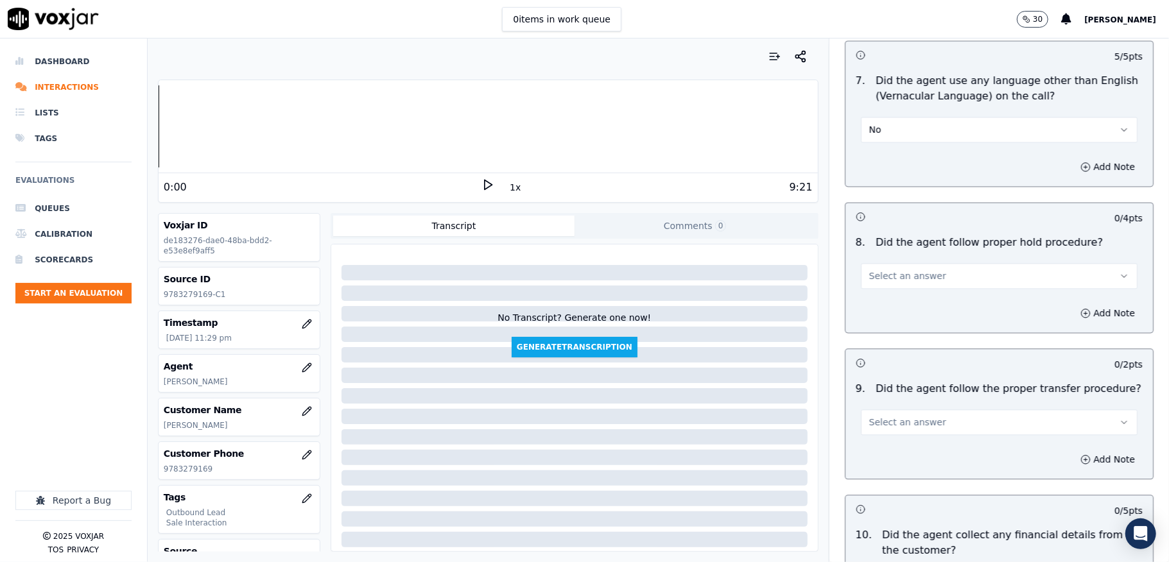
click at [911, 278] on button "Select an answer" at bounding box center [999, 276] width 277 height 26
click at [883, 293] on div "Yes" at bounding box center [967, 294] width 246 height 21
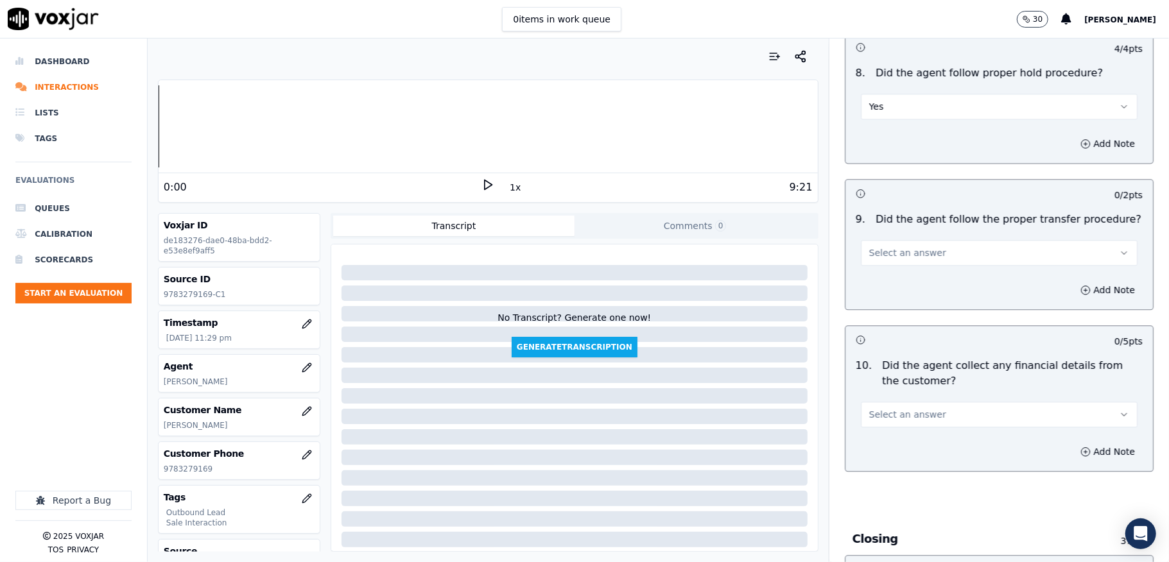
scroll to position [2053, 0]
click at [914, 248] on button "Select an answer" at bounding box center [999, 251] width 277 height 26
click at [884, 293] on div "No" at bounding box center [967, 290] width 246 height 21
drag, startPoint x: 889, startPoint y: 232, endPoint x: 891, endPoint y: 250, distance: 18.1
click at [889, 238] on button "No" at bounding box center [999, 251] width 277 height 26
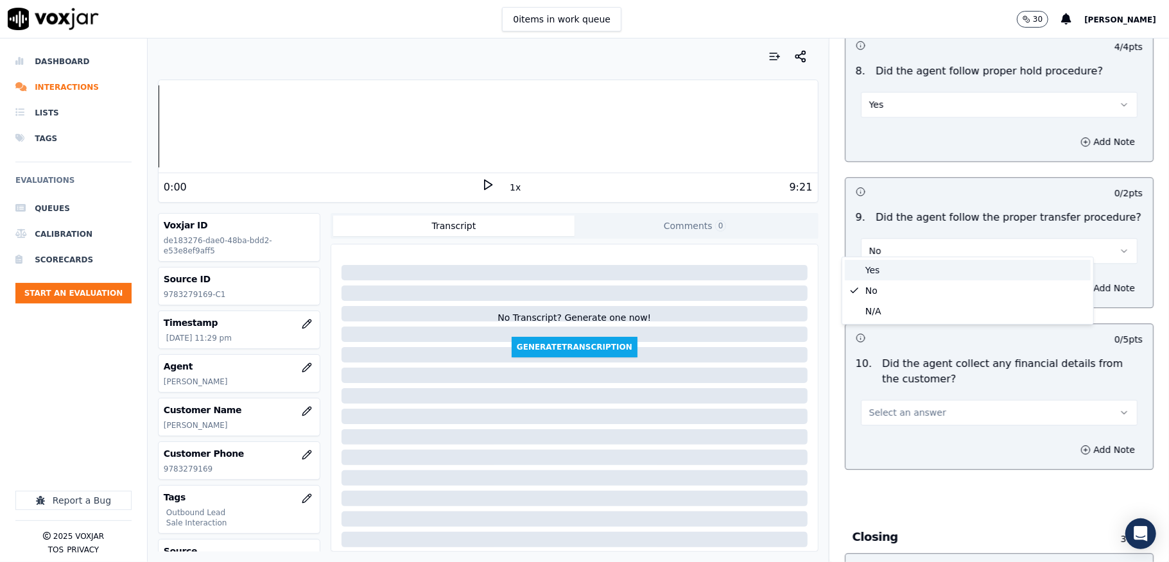
click at [882, 267] on div "Yes" at bounding box center [967, 270] width 246 height 21
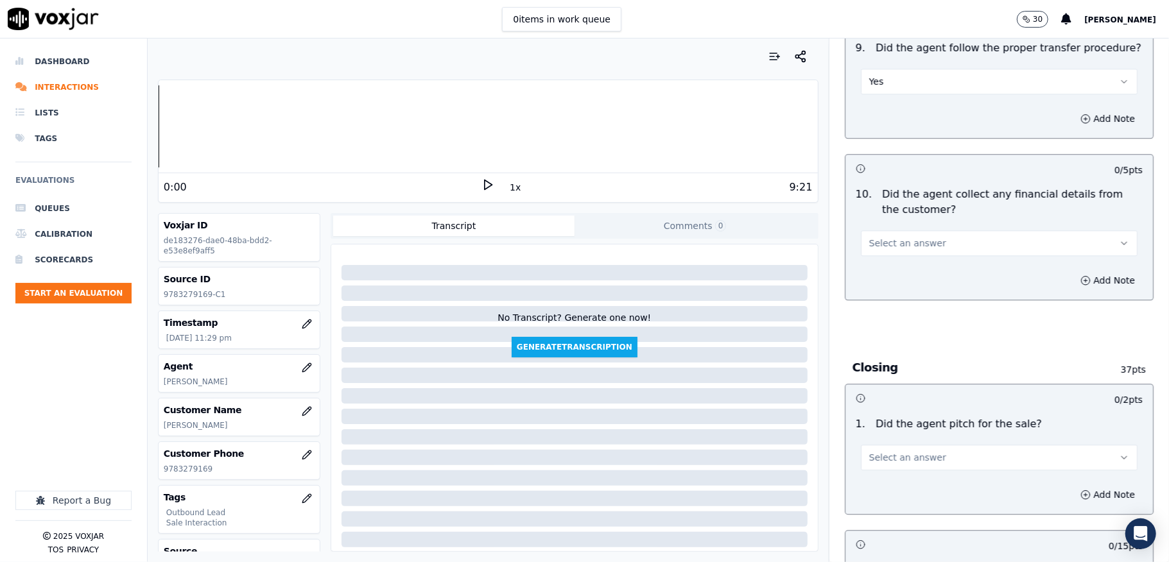
scroll to position [2224, 0]
drag, startPoint x: 910, startPoint y: 234, endPoint x: 910, endPoint y: 243, distance: 9.0
click at [910, 235] on span "Select an answer" at bounding box center [907, 241] width 77 height 13
click at [892, 273] on div "No" at bounding box center [967, 281] width 246 height 21
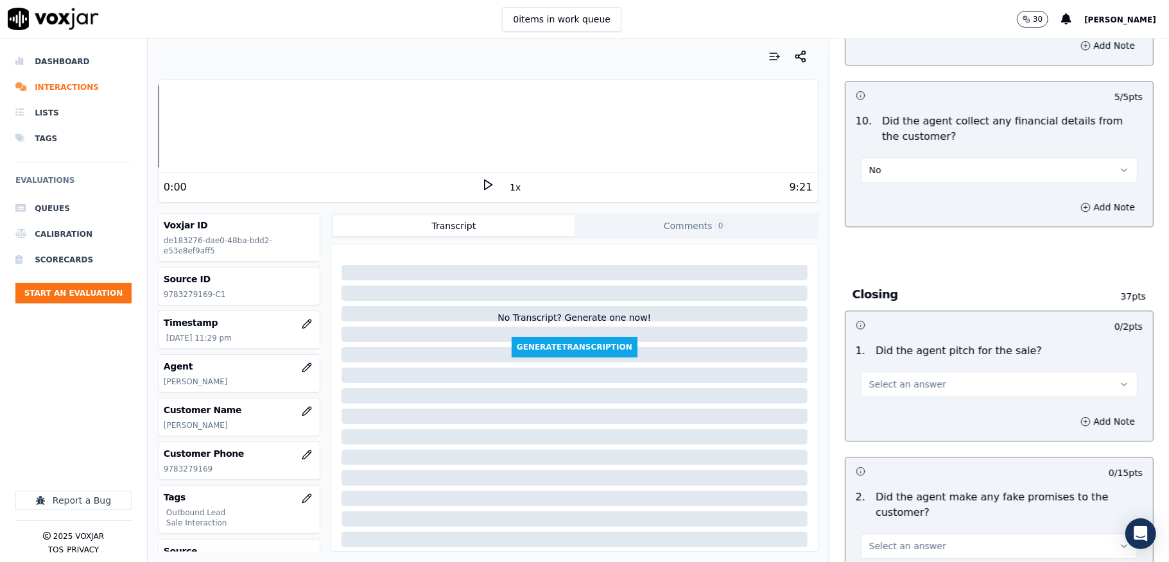
scroll to position [2395, 0]
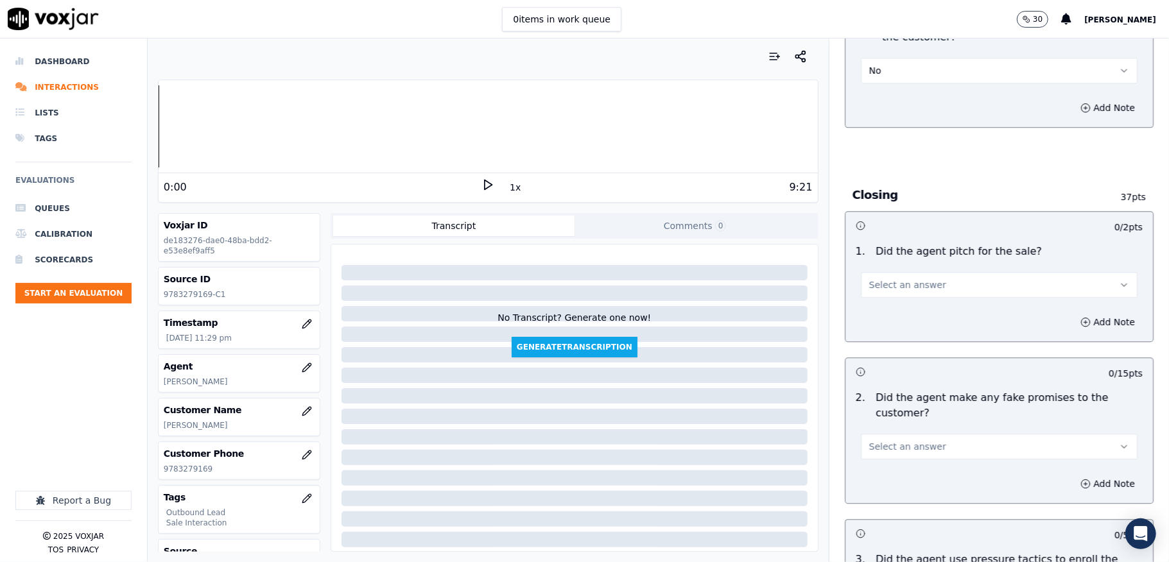
click at [891, 278] on span "Select an answer" at bounding box center [907, 284] width 77 height 13
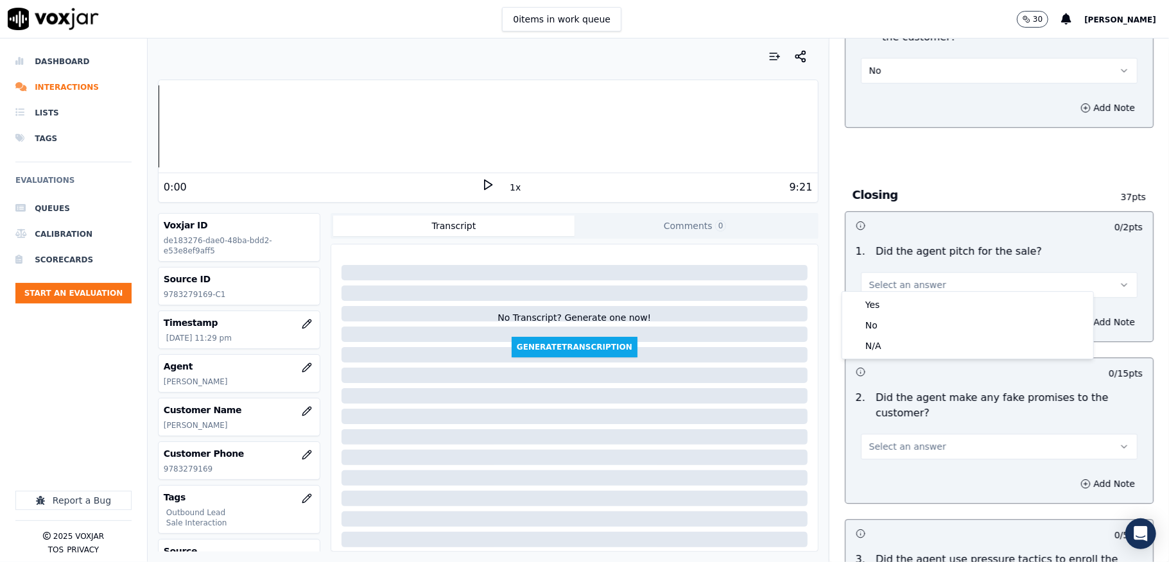
click at [881, 298] on div "Yes" at bounding box center [967, 305] width 246 height 21
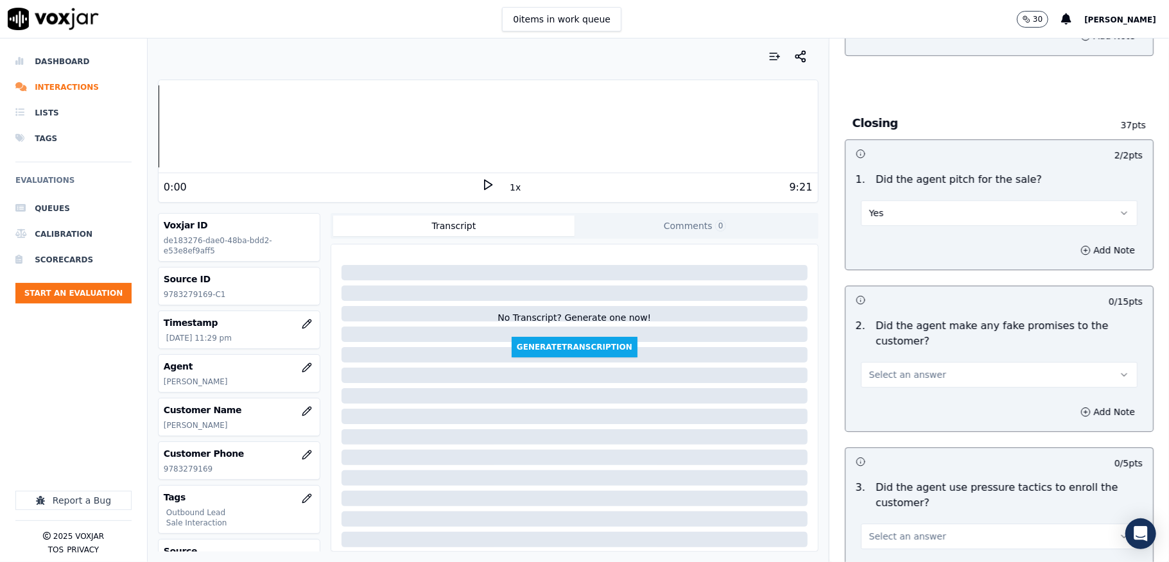
scroll to position [2567, 0]
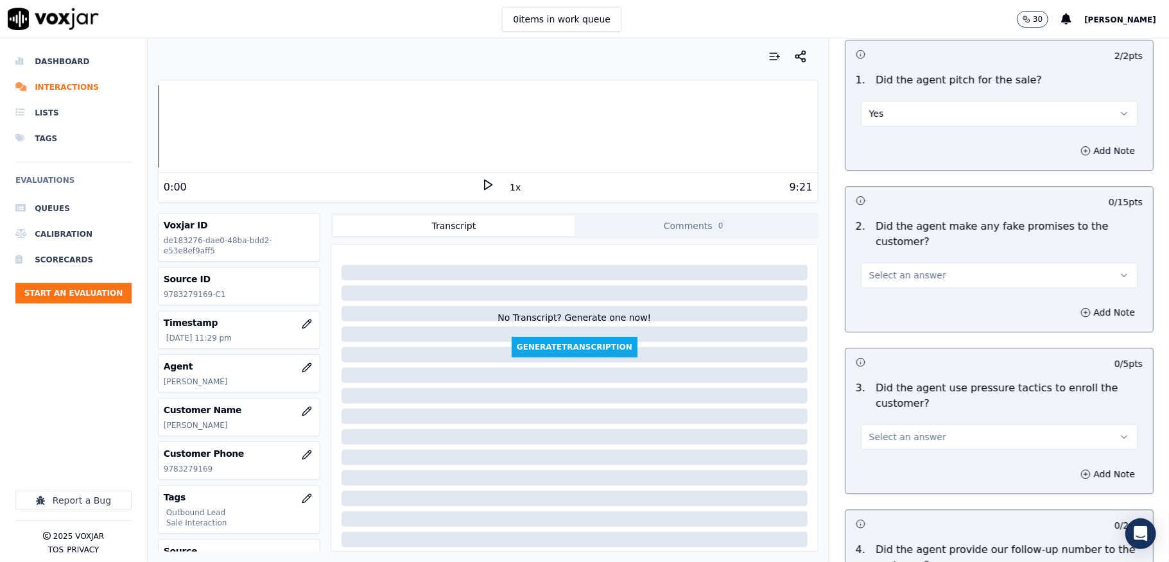
click at [912, 262] on button "Select an answer" at bounding box center [999, 275] width 277 height 26
click at [888, 313] on div "No" at bounding box center [967, 316] width 246 height 21
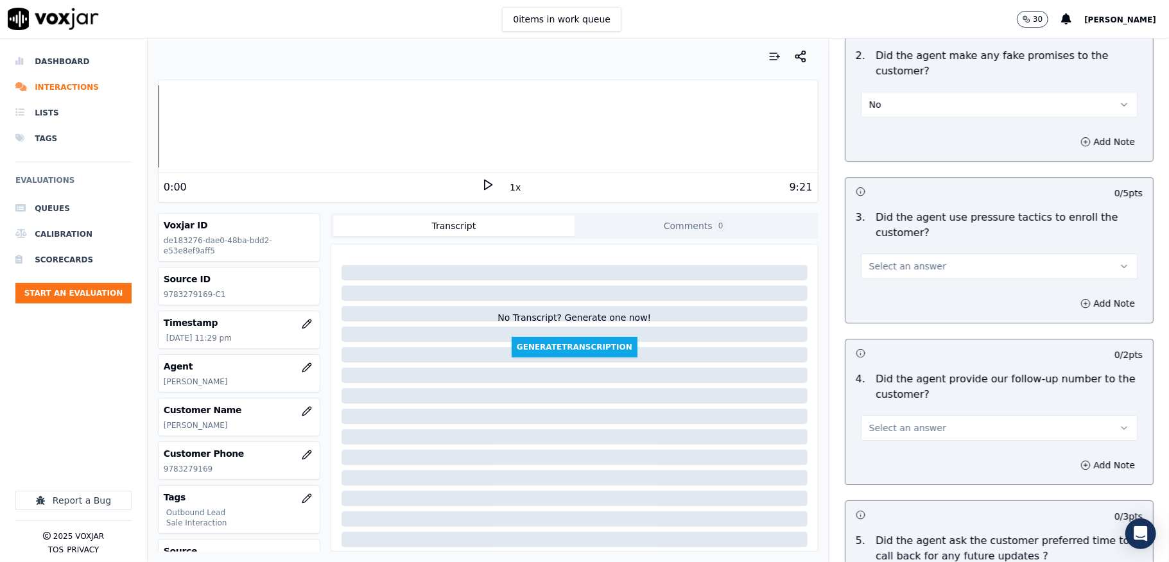
click at [909, 260] on span "Select an answer" at bounding box center [907, 266] width 77 height 13
click at [891, 304] on div "No" at bounding box center [967, 307] width 246 height 21
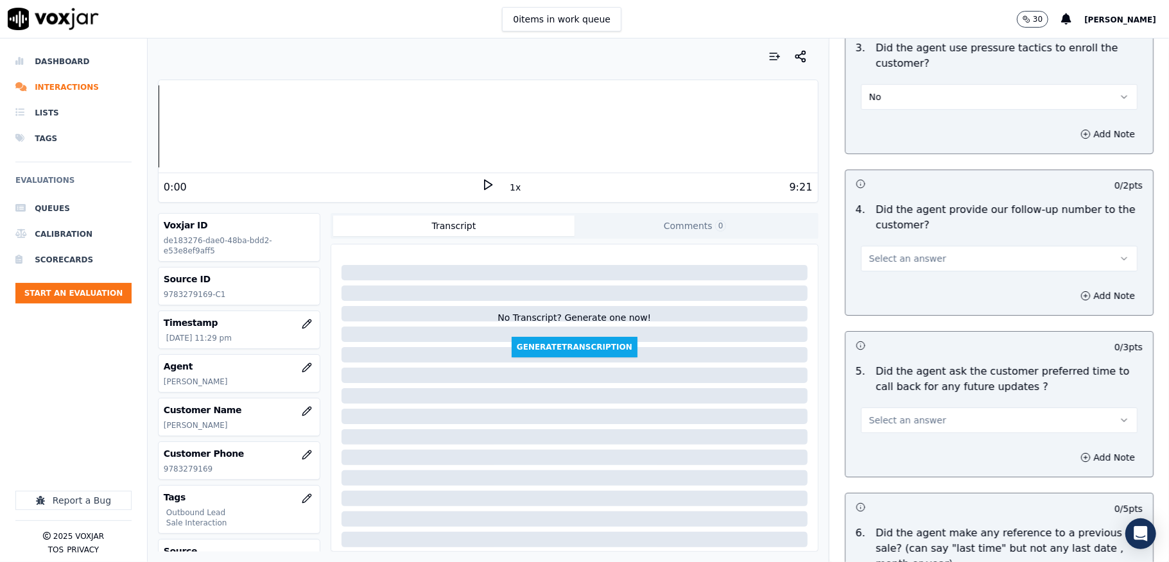
scroll to position [2909, 0]
click at [920, 244] on button "Select an answer" at bounding box center [999, 257] width 277 height 26
click at [879, 275] on div "Yes" at bounding box center [967, 278] width 246 height 21
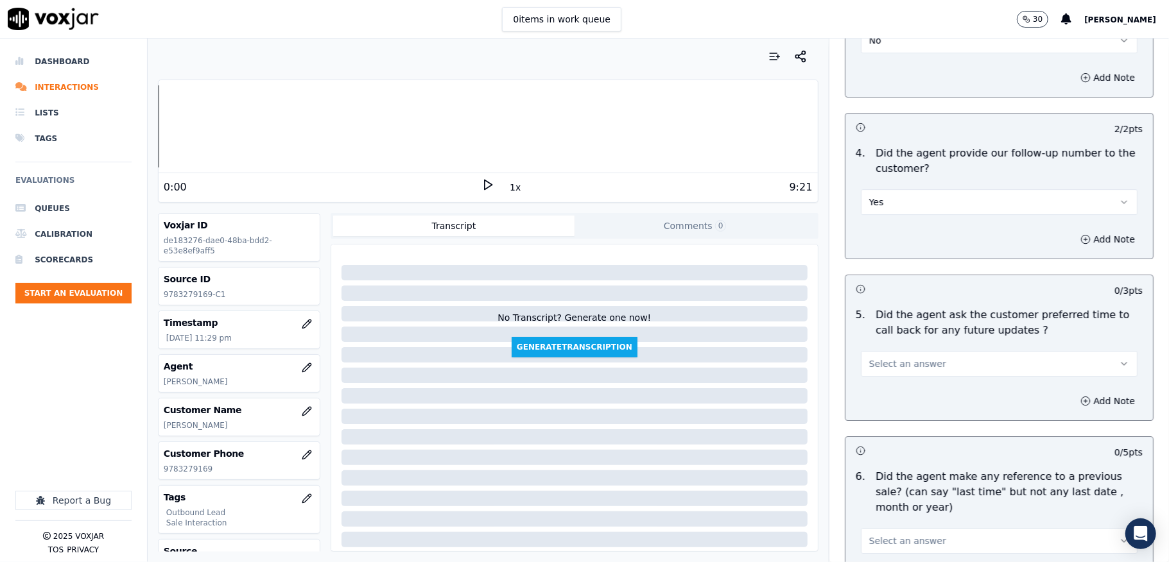
scroll to position [2994, 0]
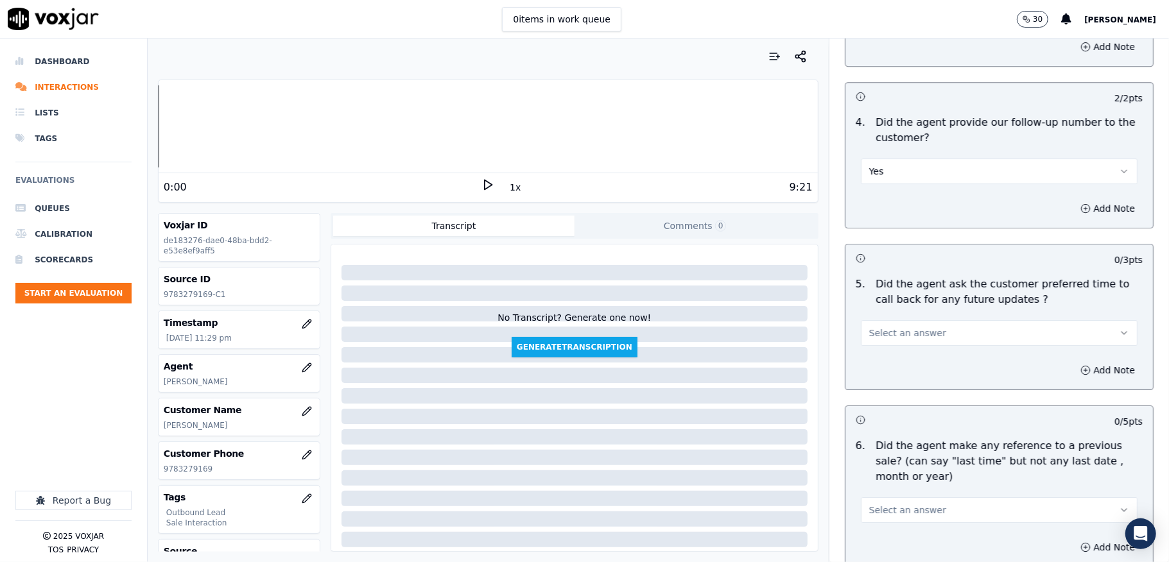
click at [898, 327] on span "Select an answer" at bounding box center [907, 333] width 77 height 13
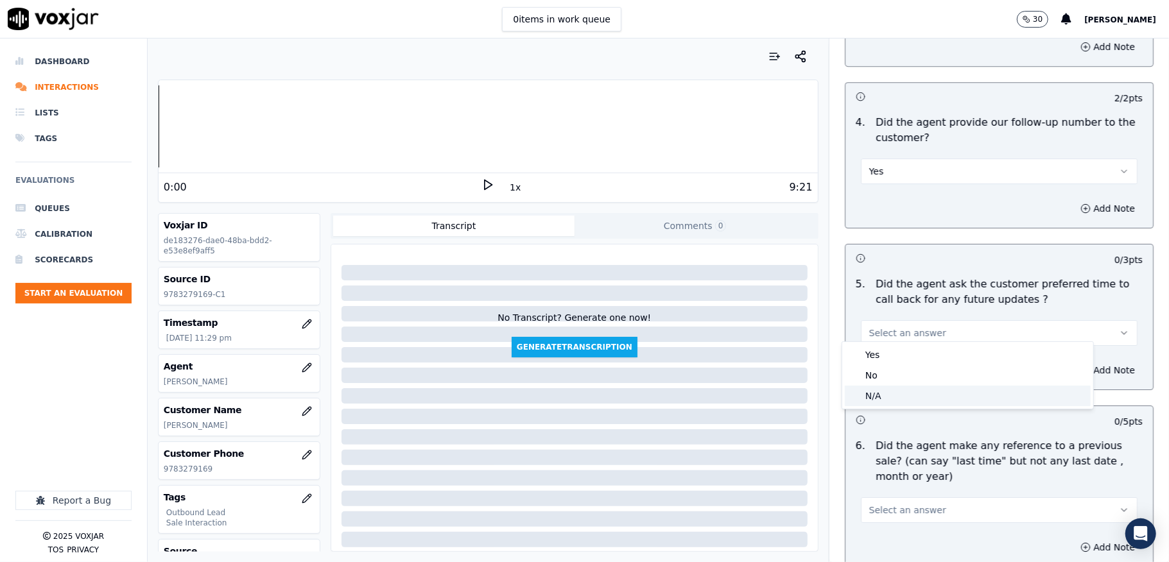
drag, startPoint x: 883, startPoint y: 390, endPoint x: 887, endPoint y: 342, distance: 48.3
click at [884, 390] on div "N/A" at bounding box center [967, 396] width 246 height 21
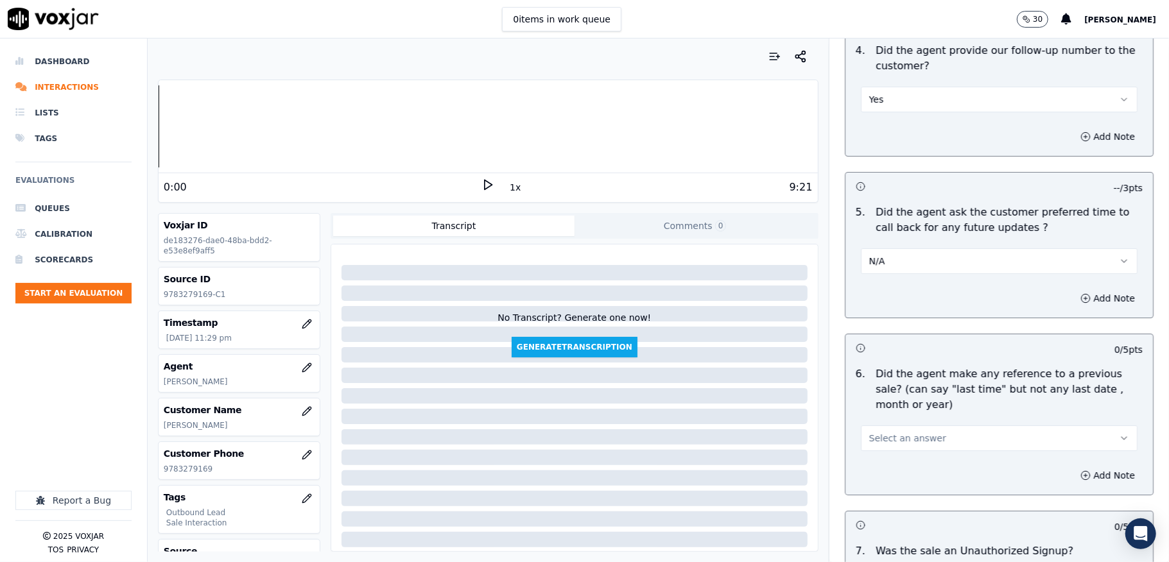
scroll to position [3165, 0]
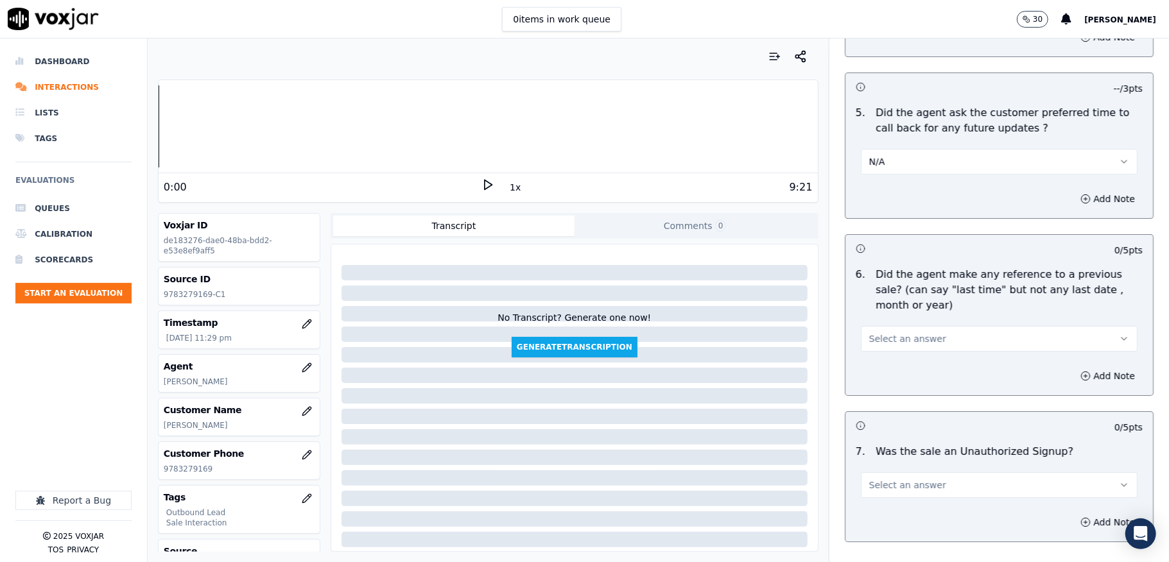
click at [900, 326] on button "Select an answer" at bounding box center [999, 339] width 277 height 26
click at [876, 381] on div "No" at bounding box center [967, 382] width 246 height 21
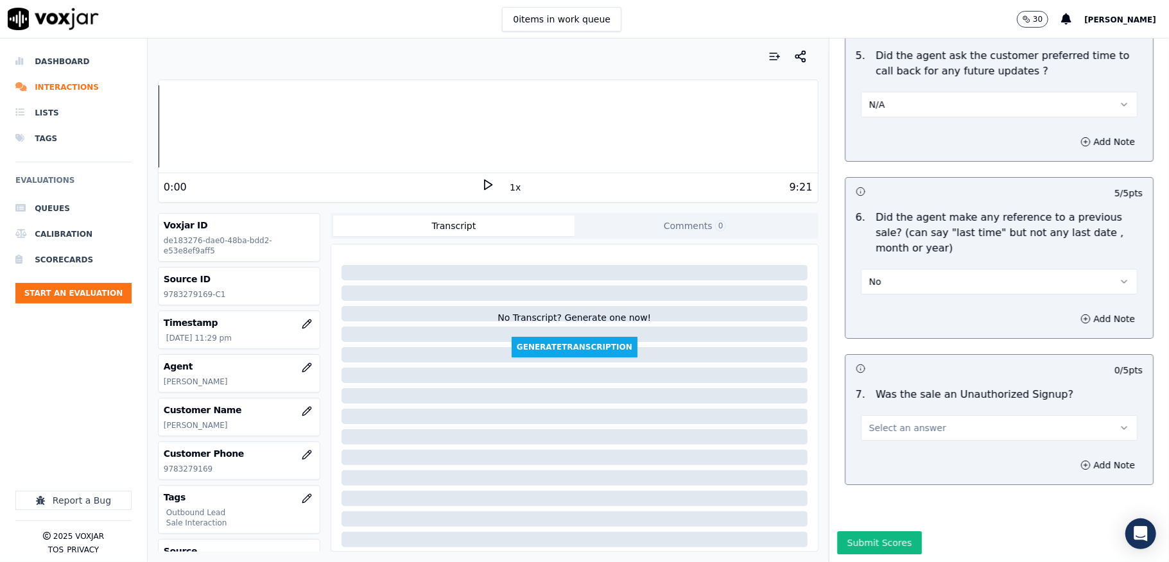
scroll to position [3260, 0]
click at [923, 415] on button "Select an answer" at bounding box center [999, 428] width 277 height 26
click at [883, 413] on div "Yes" at bounding box center [967, 412] width 246 height 21
click at [902, 415] on button "Yes" at bounding box center [999, 428] width 277 height 26
click at [875, 434] on div "No" at bounding box center [967, 433] width 246 height 21
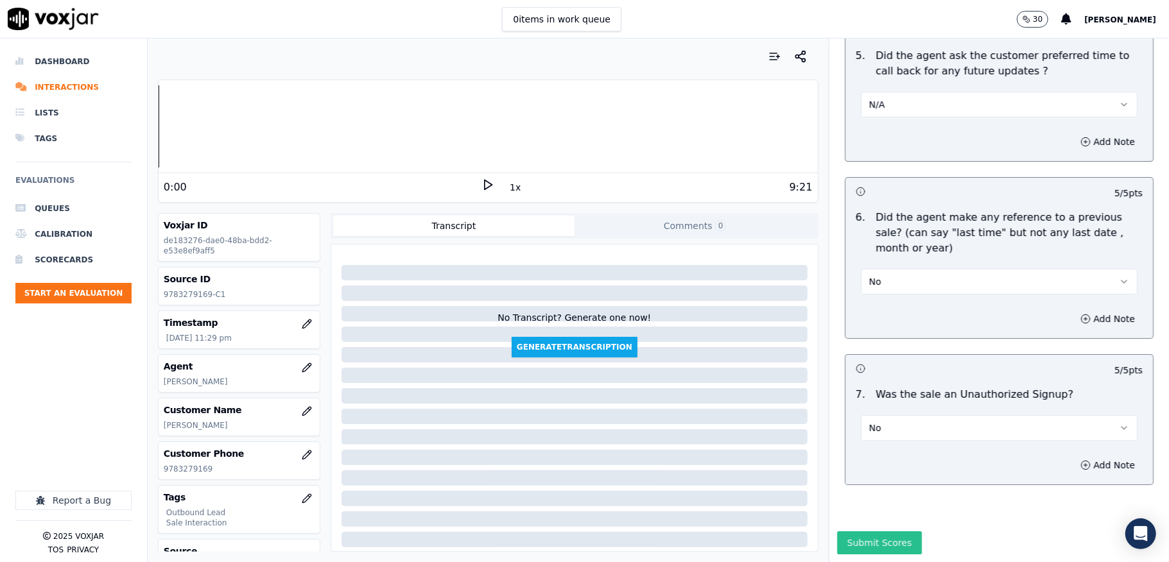
click at [856, 531] on button "Submit Scores" at bounding box center [879, 542] width 85 height 23
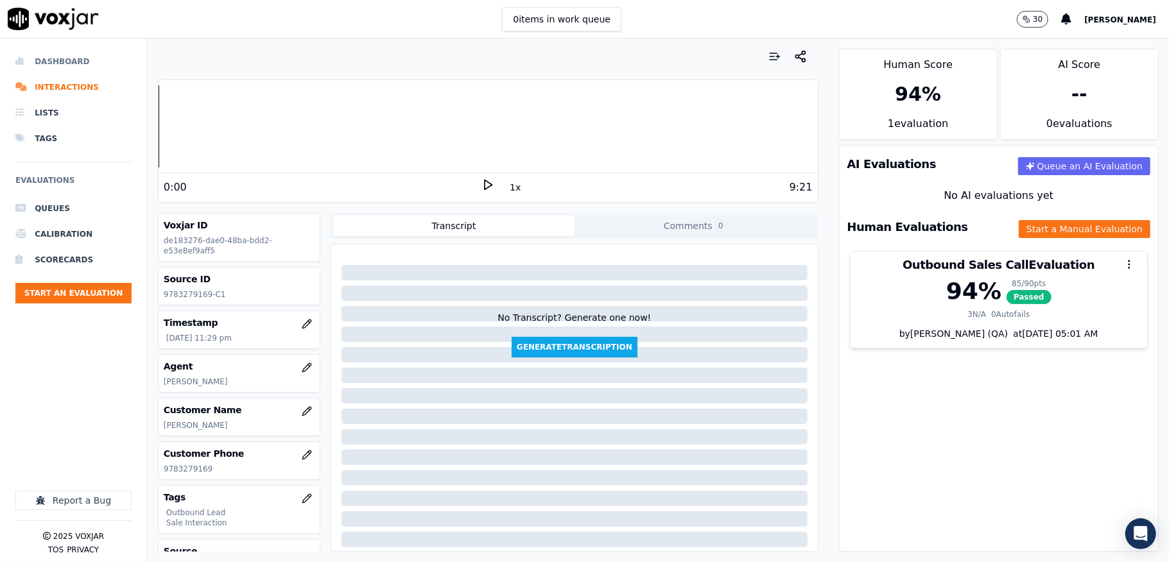
click at [55, 56] on li "Dashboard" at bounding box center [73, 62] width 116 height 26
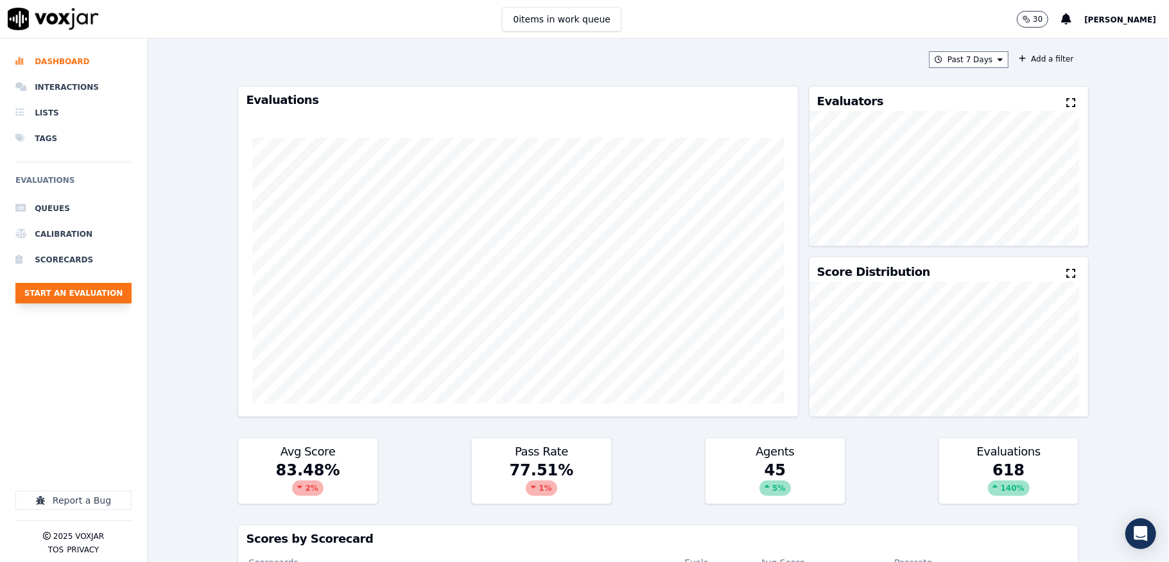
click at [98, 296] on button "Start an Evaluation" at bounding box center [73, 293] width 116 height 21
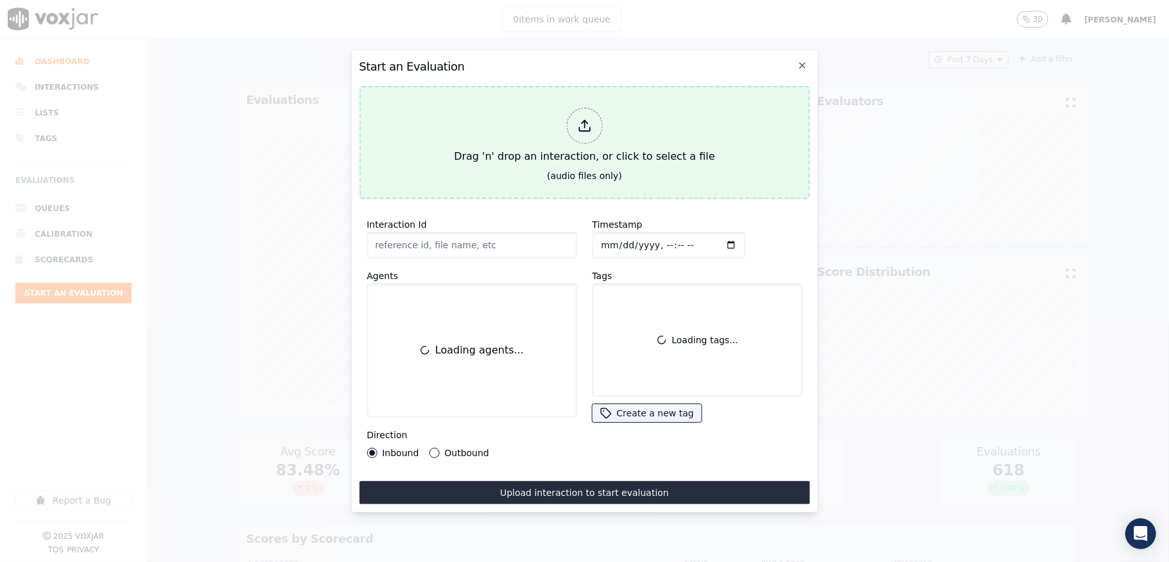
click at [580, 128] on icon at bounding box center [584, 130] width 11 height 4
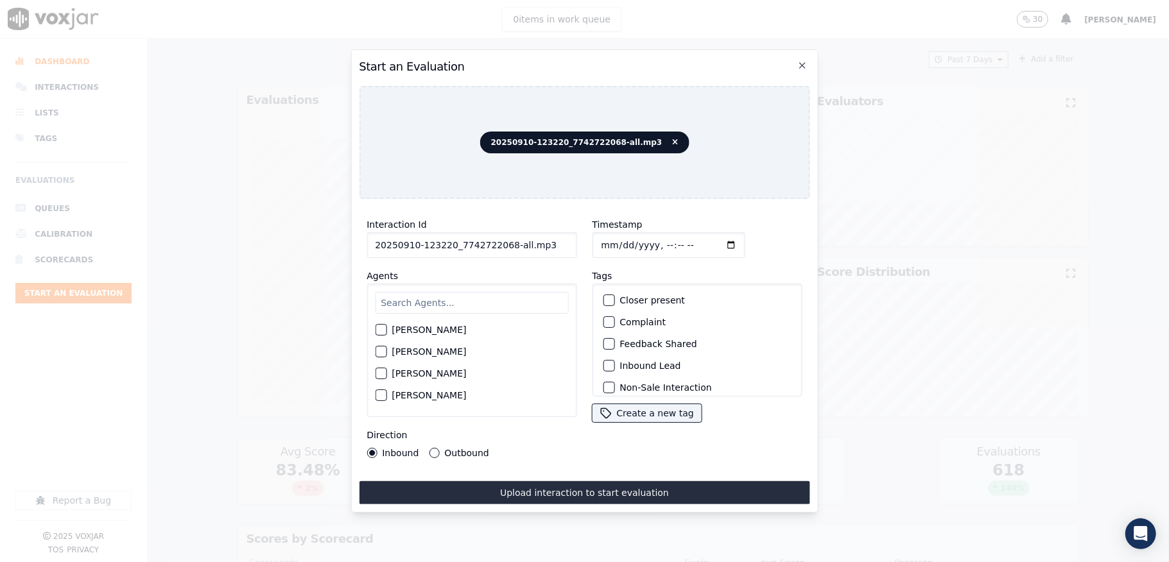
drag, startPoint x: 504, startPoint y: 240, endPoint x: 558, endPoint y: 243, distance: 54.6
click at [556, 240] on input "20250910-123220_7742722068-all.mp3" at bounding box center [471, 245] width 210 height 26
type input "20250910-123220_7742722068-C1"
click at [614, 239] on input "Timestamp" at bounding box center [668, 245] width 153 height 26
type input "2025-09-10T23:44"
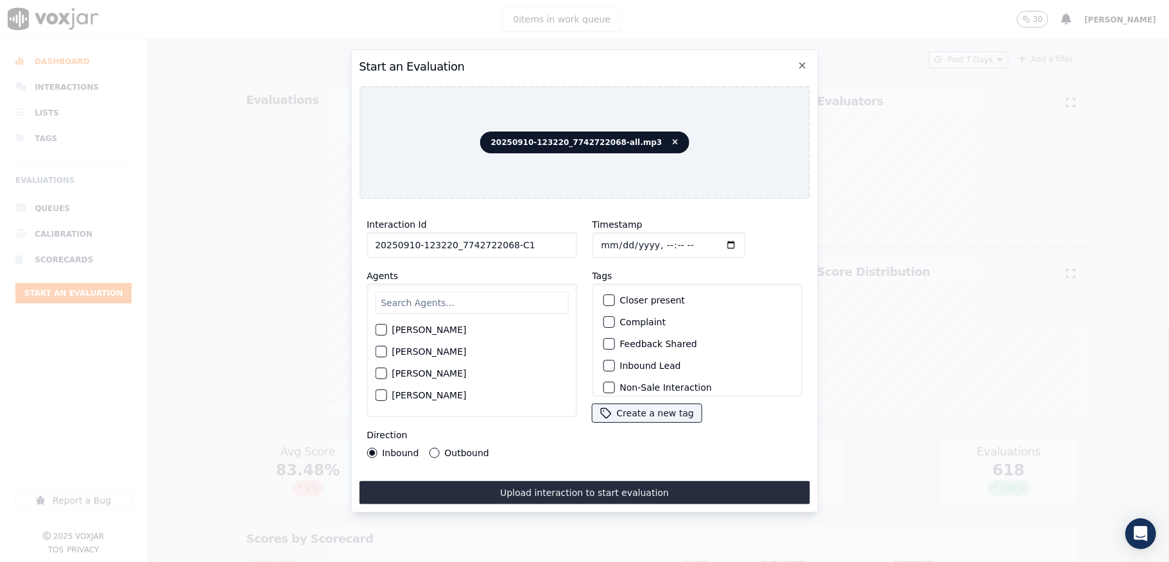
click at [493, 293] on input "text" at bounding box center [471, 303] width 193 height 22
type input "jim"
click at [386, 329] on button "[PERSON_NAME]" at bounding box center [381, 334] width 12 height 12
click at [426, 448] on div "Inbound Outbound" at bounding box center [427, 453] width 123 height 10
click at [429, 448] on button "Outbound" at bounding box center [434, 453] width 10 height 10
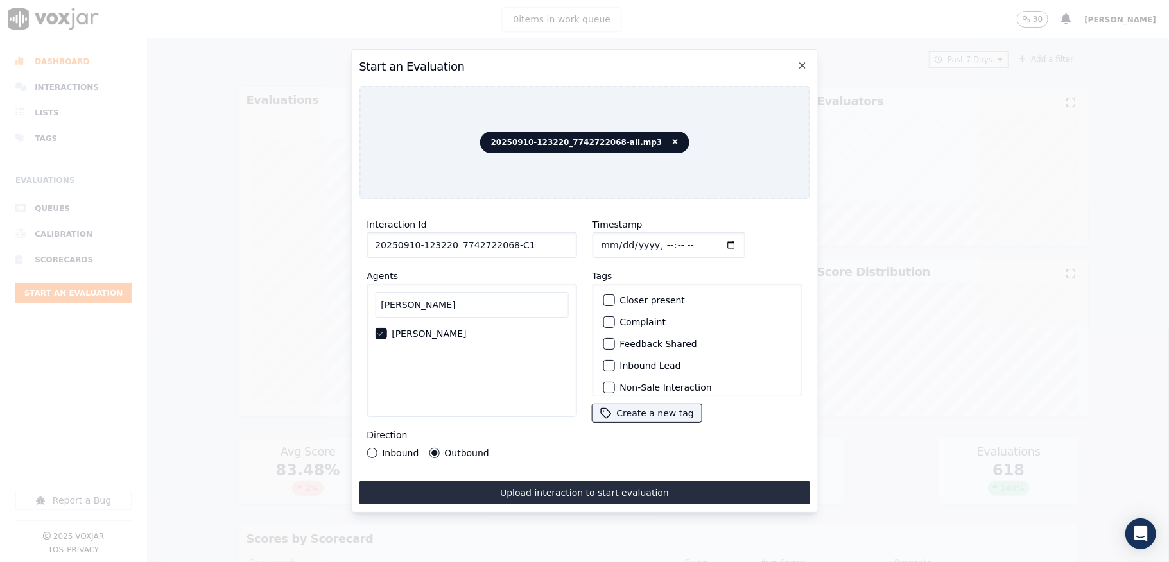
scroll to position [85, 0]
click at [603, 320] on div "button" at bounding box center [607, 324] width 9 height 9
click at [603, 375] on div "button" at bounding box center [607, 379] width 9 height 9
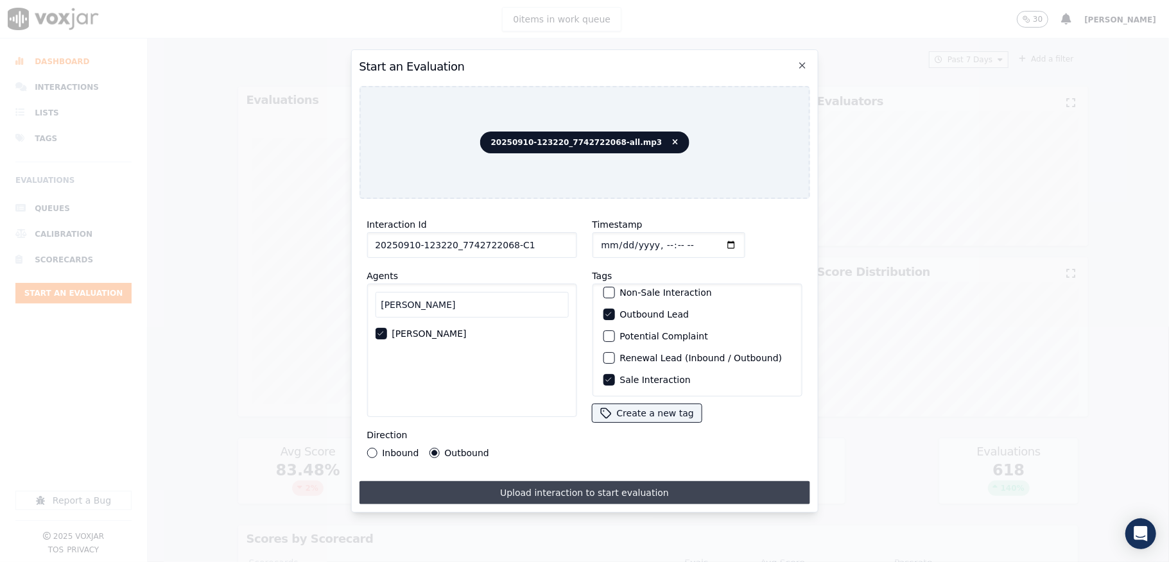
click at [573, 493] on button "Upload interaction to start evaluation" at bounding box center [584, 492] width 450 height 23
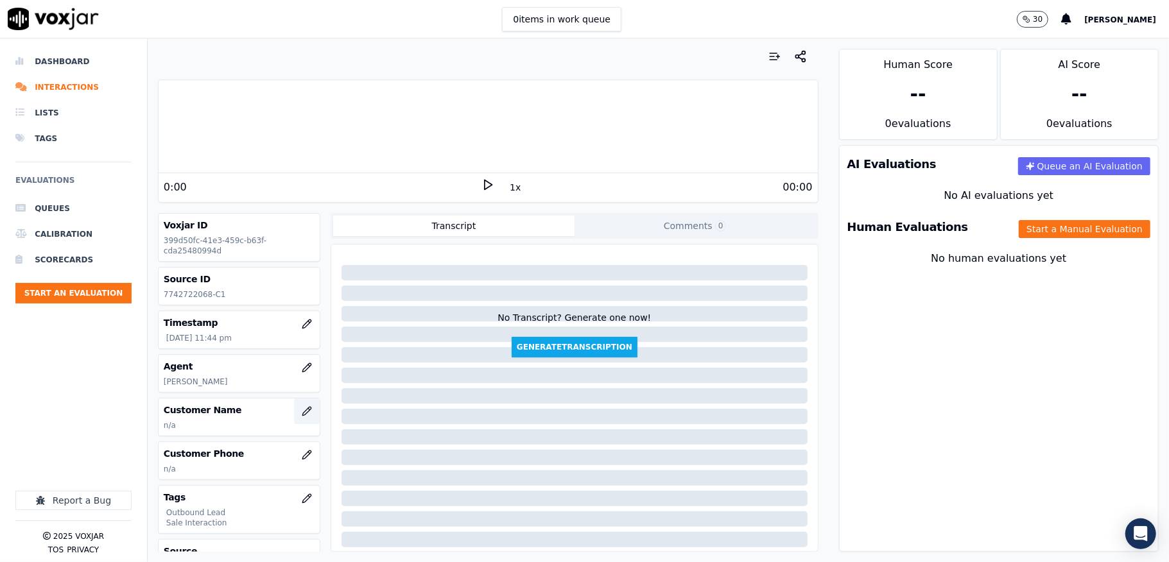
click at [302, 411] on icon "button" at bounding box center [307, 411] width 10 height 10
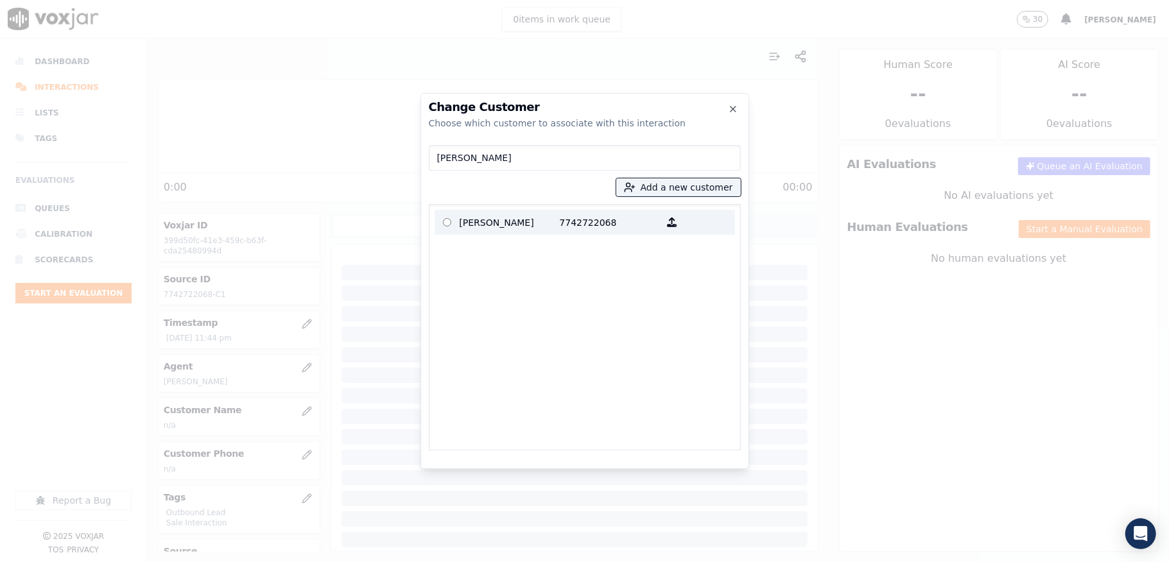
type input "Kelly Orcett"
click at [517, 214] on p "Kelly Orcett" at bounding box center [509, 222] width 100 height 20
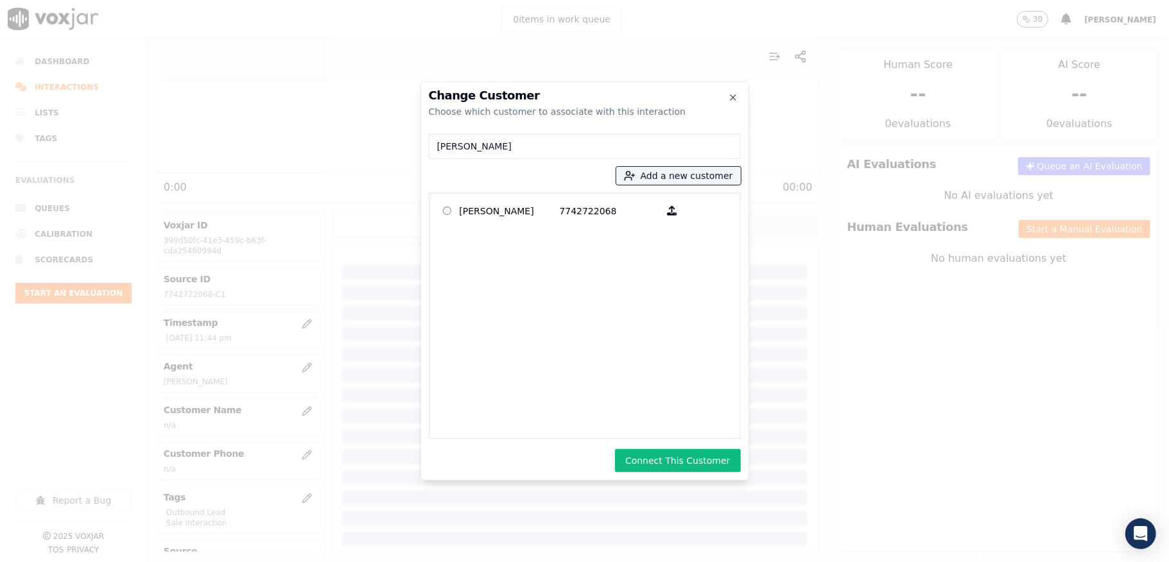
click at [673, 447] on div "Change Customer Choose which customer to associate with this interaction Kelly …" at bounding box center [584, 280] width 329 height 399
click at [672, 456] on button "Connect This Customer" at bounding box center [677, 460] width 125 height 23
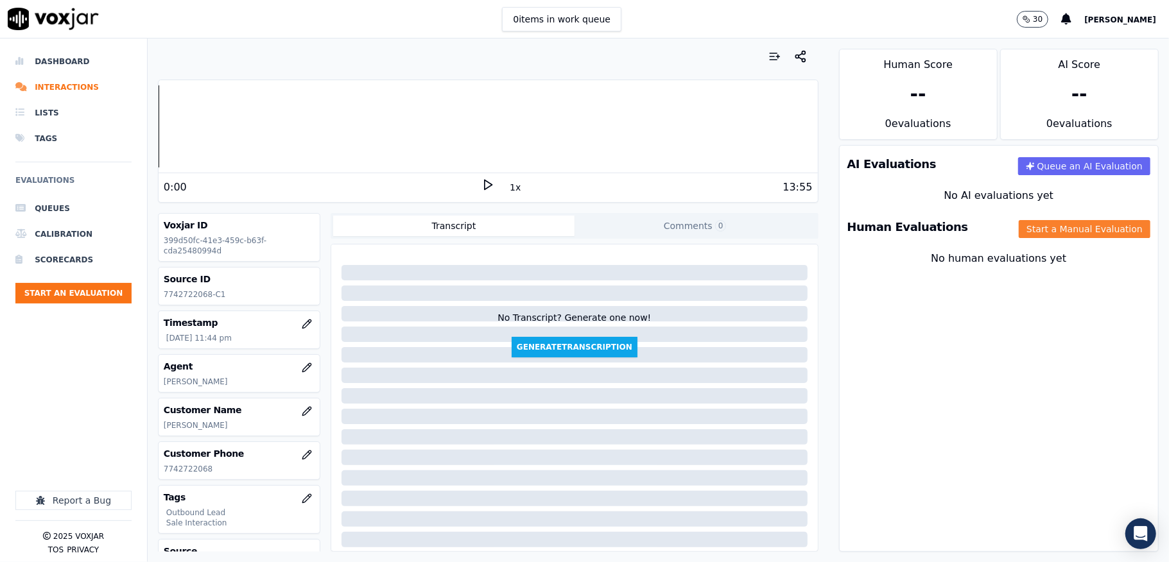
click at [1040, 227] on button "Start a Manual Evaluation" at bounding box center [1084, 229] width 132 height 18
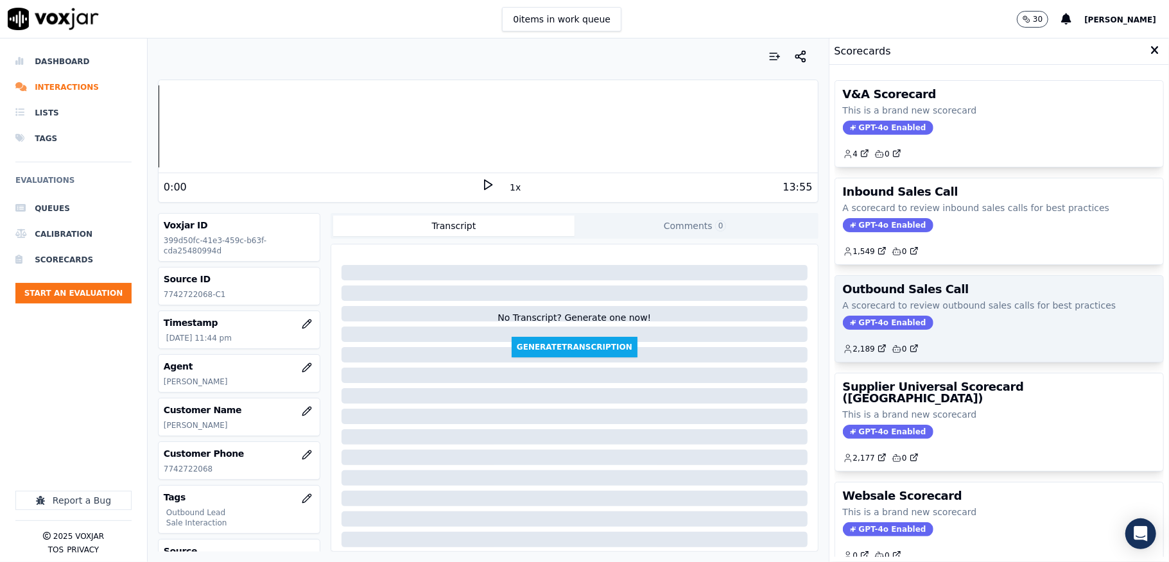
click at [891, 321] on span "GPT-4o Enabled" at bounding box center [888, 323] width 90 height 14
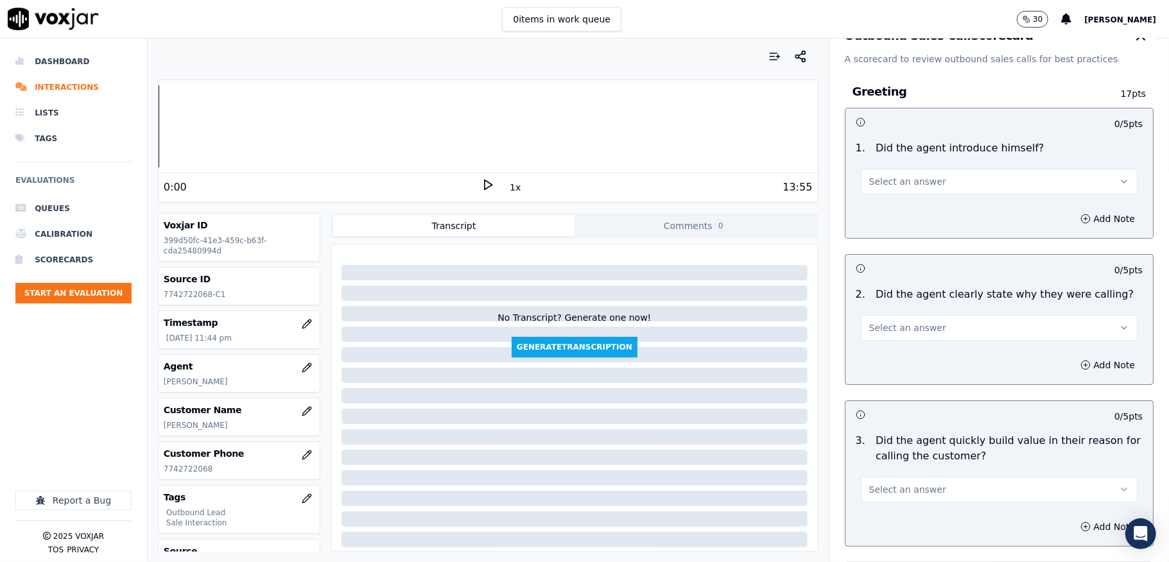
scroll to position [85, 0]
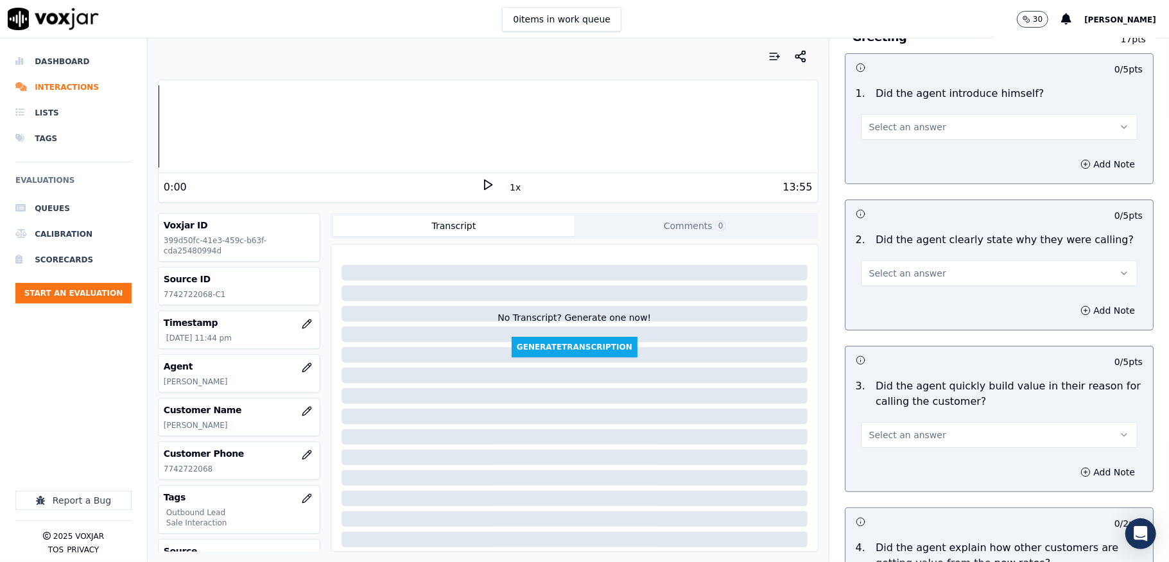
drag, startPoint x: 939, startPoint y: 130, endPoint x: 939, endPoint y: 139, distance: 9.0
click at [939, 129] on button "Select an answer" at bounding box center [999, 127] width 277 height 26
click at [928, 153] on div "Yes" at bounding box center [967, 156] width 246 height 21
click at [924, 273] on button "Select an answer" at bounding box center [999, 274] width 277 height 26
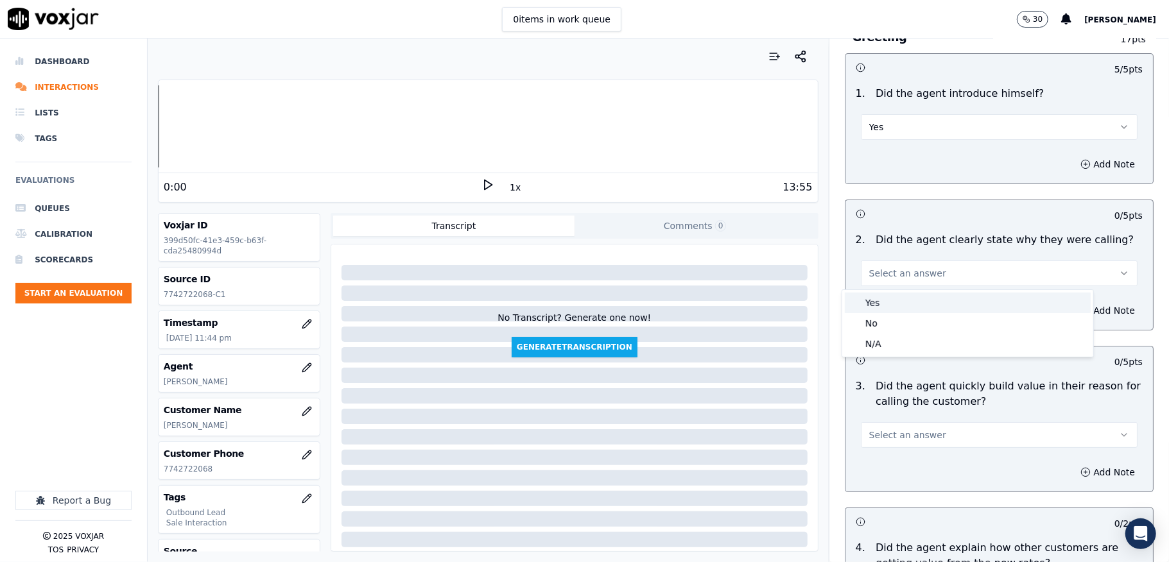
click at [907, 302] on div "Yes" at bounding box center [967, 303] width 246 height 21
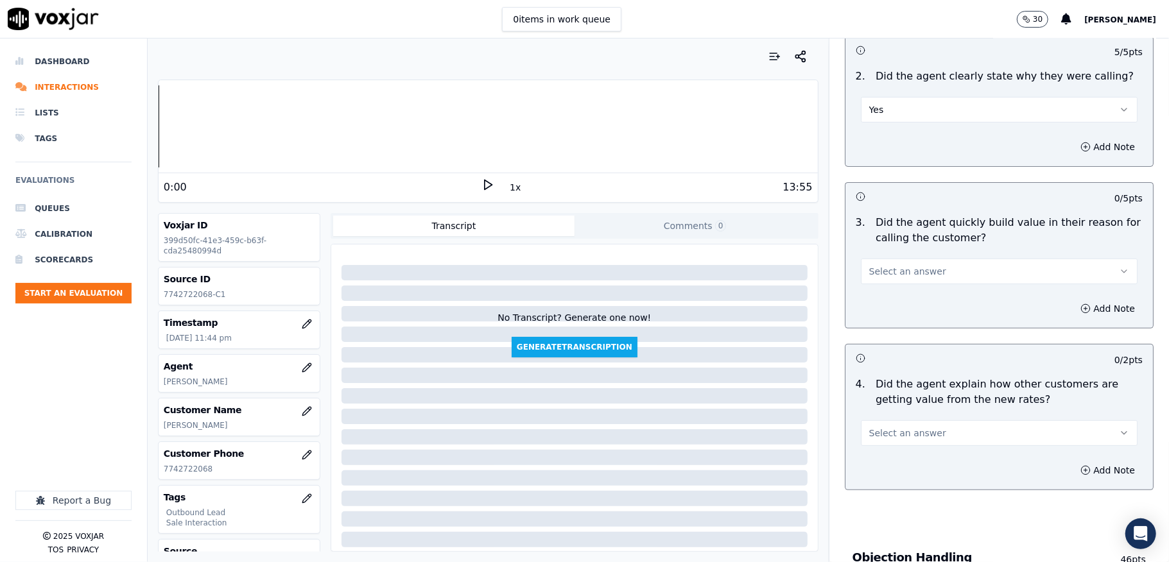
scroll to position [257, 0]
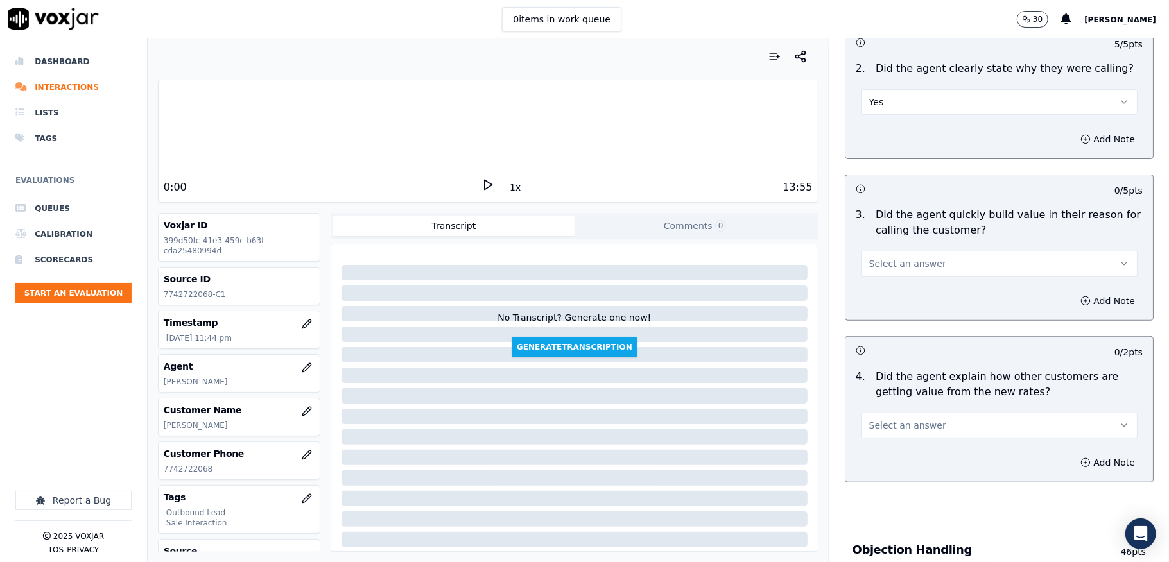
click at [915, 264] on span "Select an answer" at bounding box center [907, 263] width 77 height 13
click at [891, 291] on div "Yes" at bounding box center [967, 294] width 246 height 21
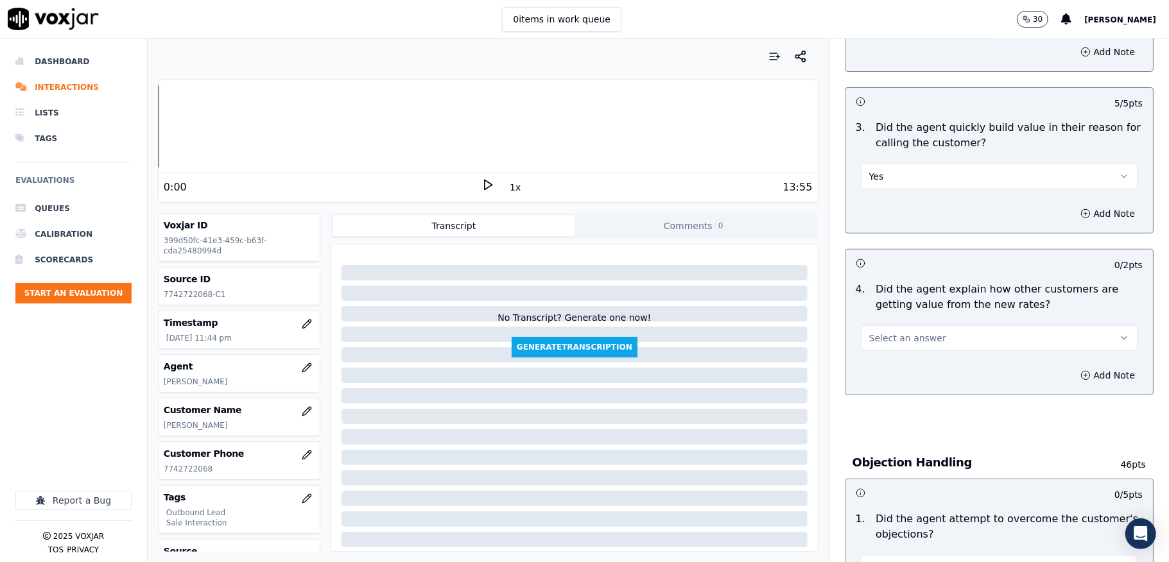
scroll to position [427, 0]
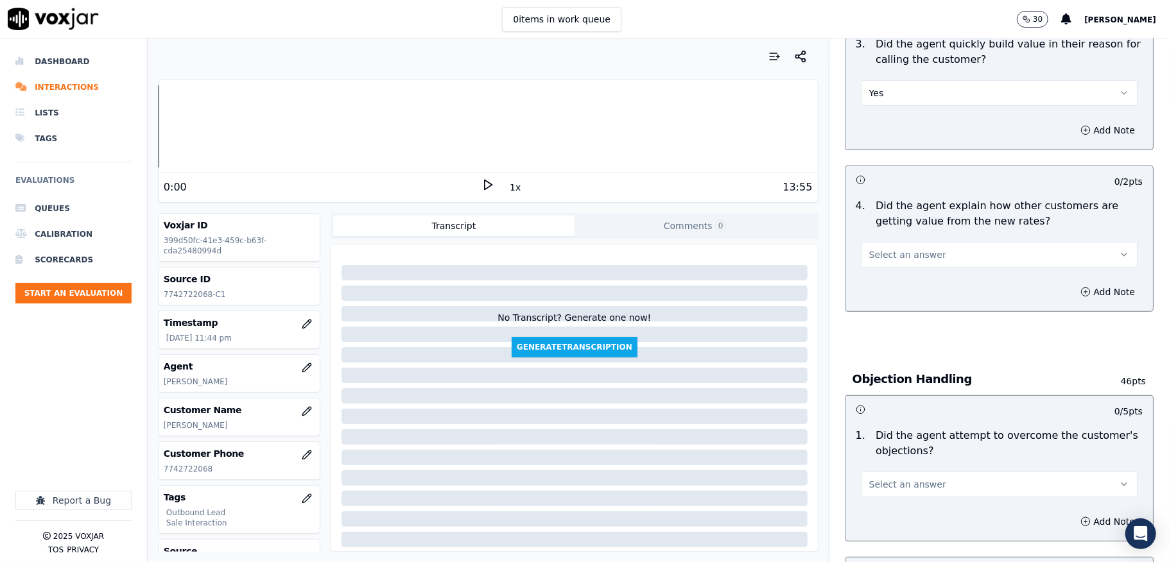
click at [920, 260] on button "Select an answer" at bounding box center [999, 255] width 277 height 26
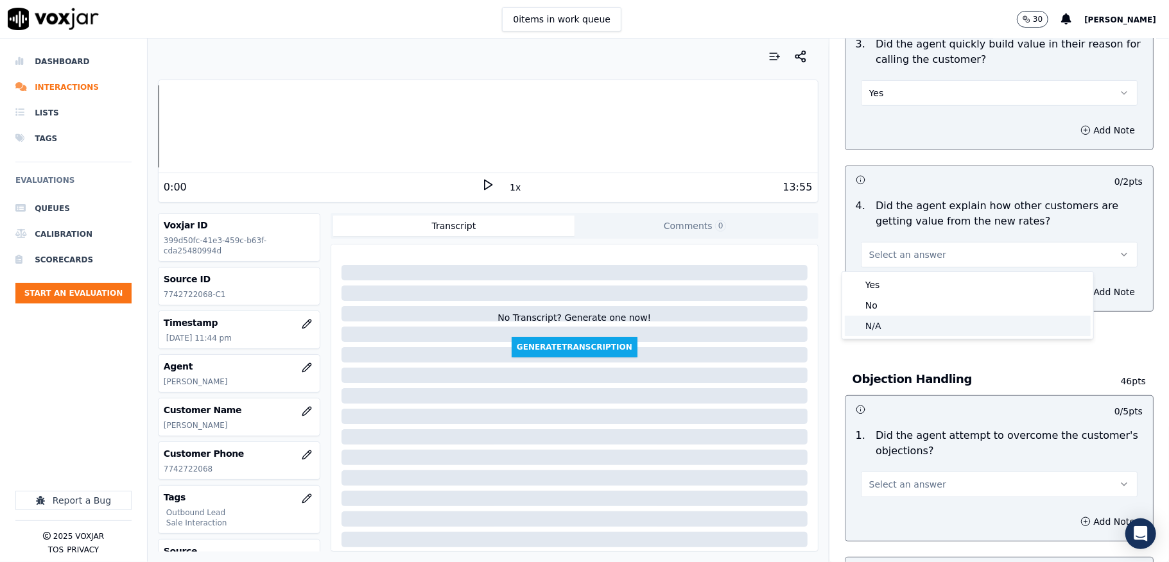
click at [901, 327] on div "N/A" at bounding box center [967, 326] width 246 height 21
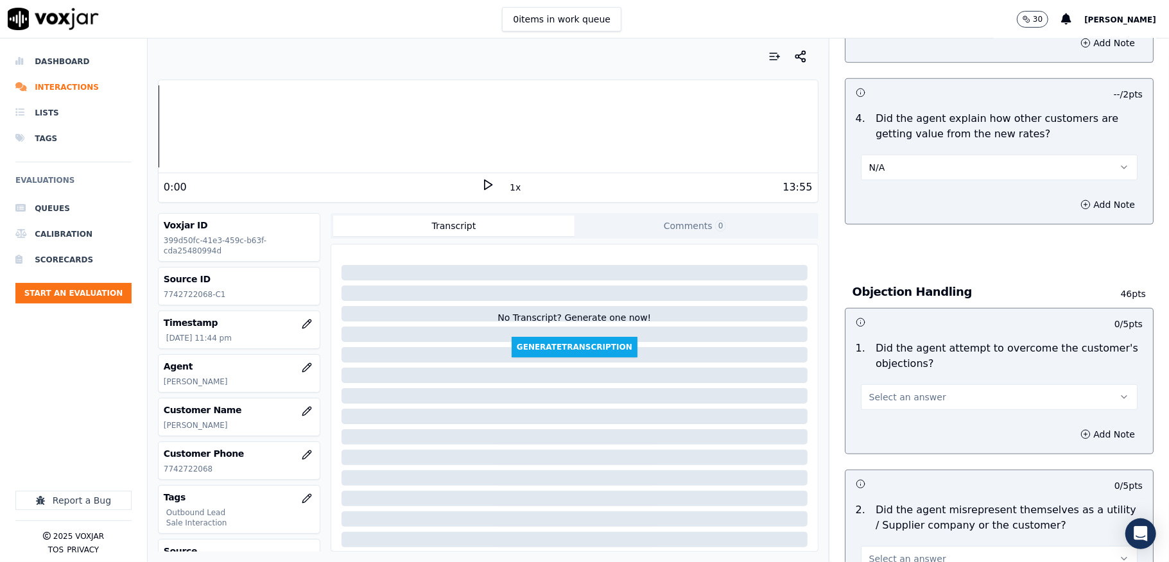
scroll to position [599, 0]
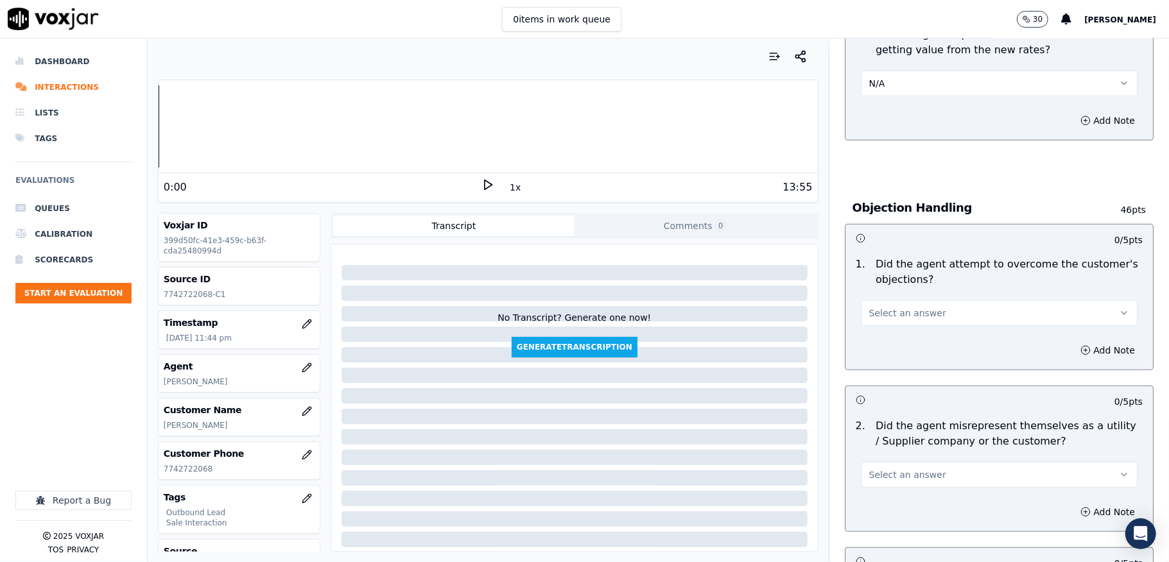
click at [902, 311] on span "Select an answer" at bounding box center [907, 313] width 77 height 13
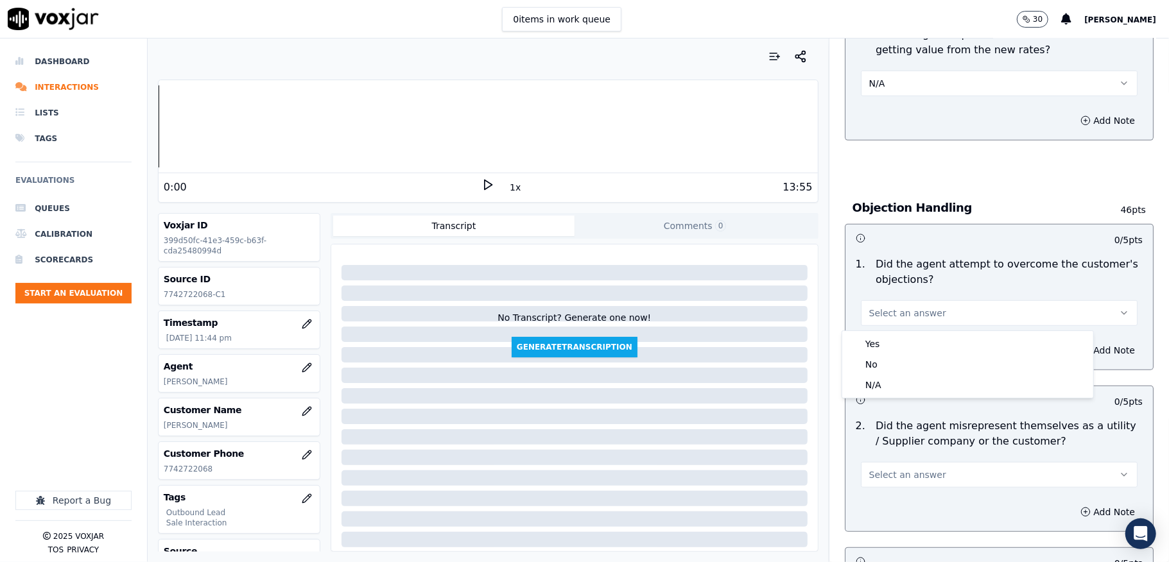
click at [884, 347] on div "Yes" at bounding box center [967, 344] width 246 height 21
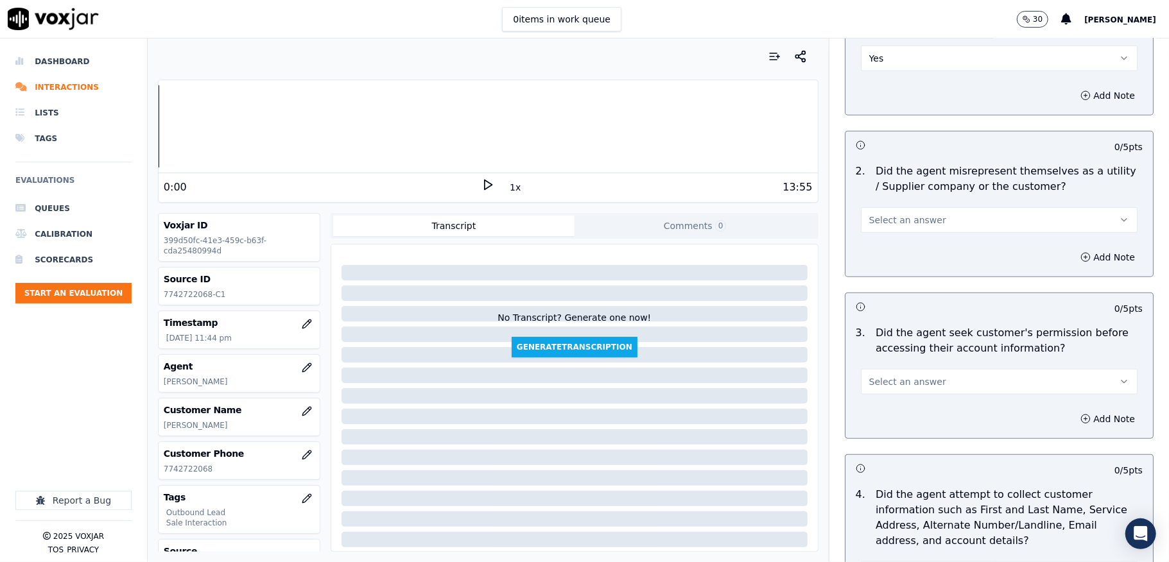
scroll to position [855, 0]
click at [914, 218] on span "Select an answer" at bounding box center [907, 218] width 77 height 13
click at [884, 271] on div "No" at bounding box center [967, 270] width 246 height 21
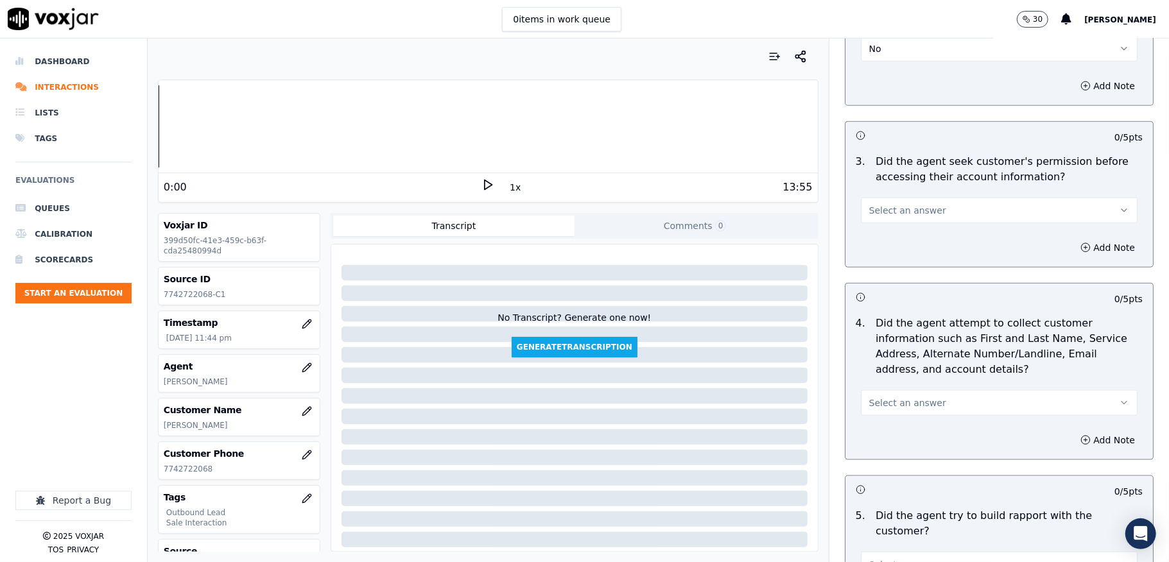
scroll to position [1027, 0]
click at [943, 206] on button "Select an answer" at bounding box center [999, 209] width 277 height 26
click at [892, 257] on div "No" at bounding box center [967, 261] width 246 height 21
click at [1072, 248] on button "Add Note" at bounding box center [1107, 246] width 70 height 18
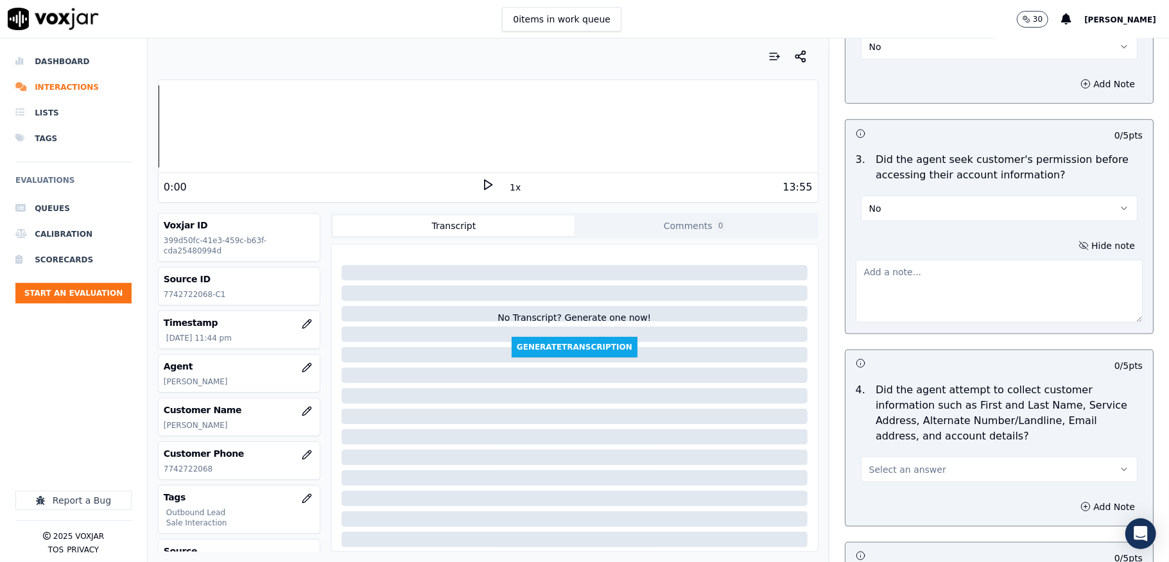
click at [904, 295] on textarea at bounding box center [998, 291] width 287 height 63
paste textarea "@2:41 Jim shares the electric account number <> The agent must ask for and obta…"
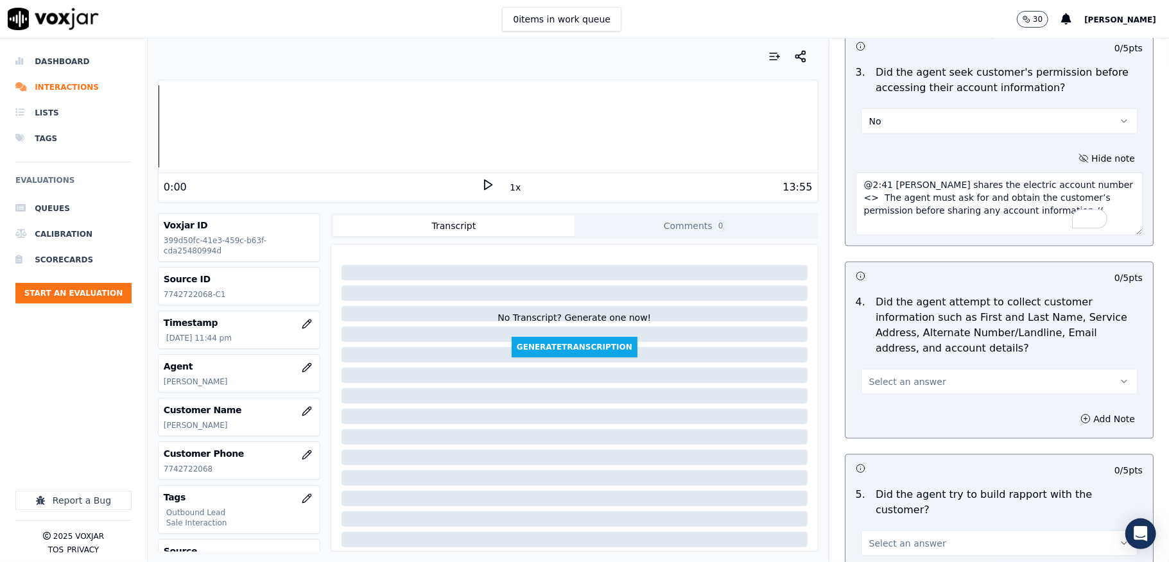
scroll to position [1197, 0]
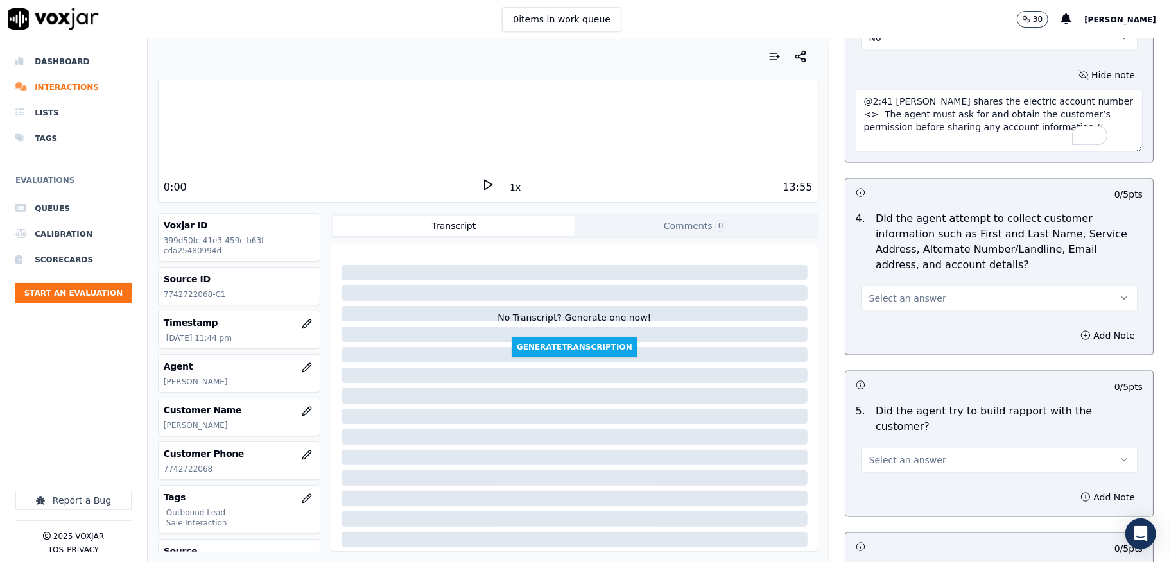
type textarea "@2:41 Jim shares the electric account number <> The agent must ask for and obta…"
click at [946, 300] on button "Select an answer" at bounding box center [999, 299] width 277 height 26
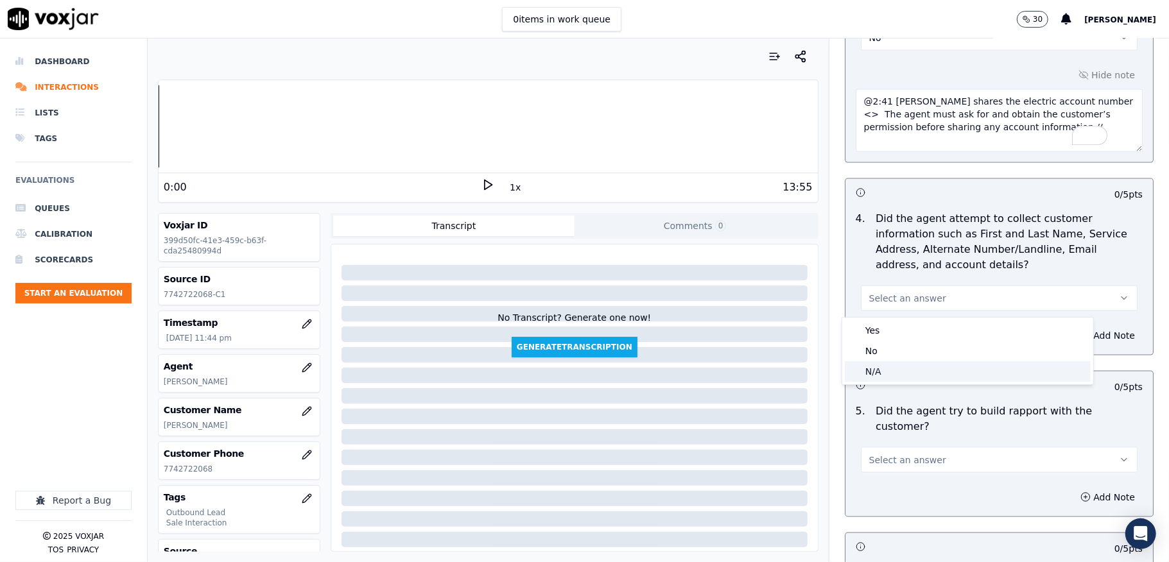
drag, startPoint x: 898, startPoint y: 368, endPoint x: 894, endPoint y: 339, distance: 29.2
click at [898, 370] on div "N/A" at bounding box center [967, 371] width 246 height 21
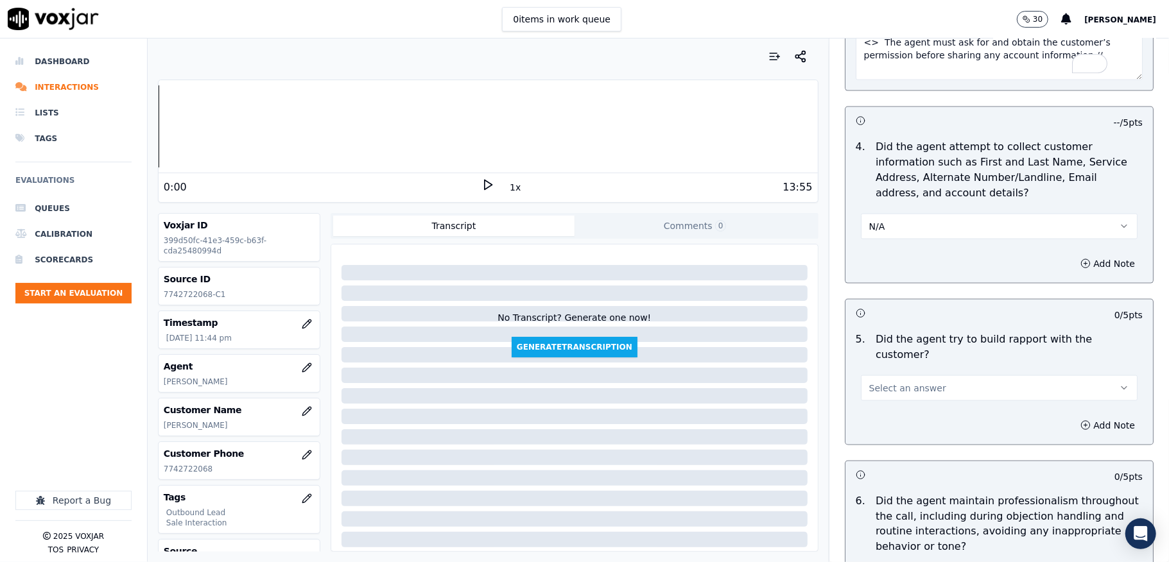
scroll to position [1369, 0]
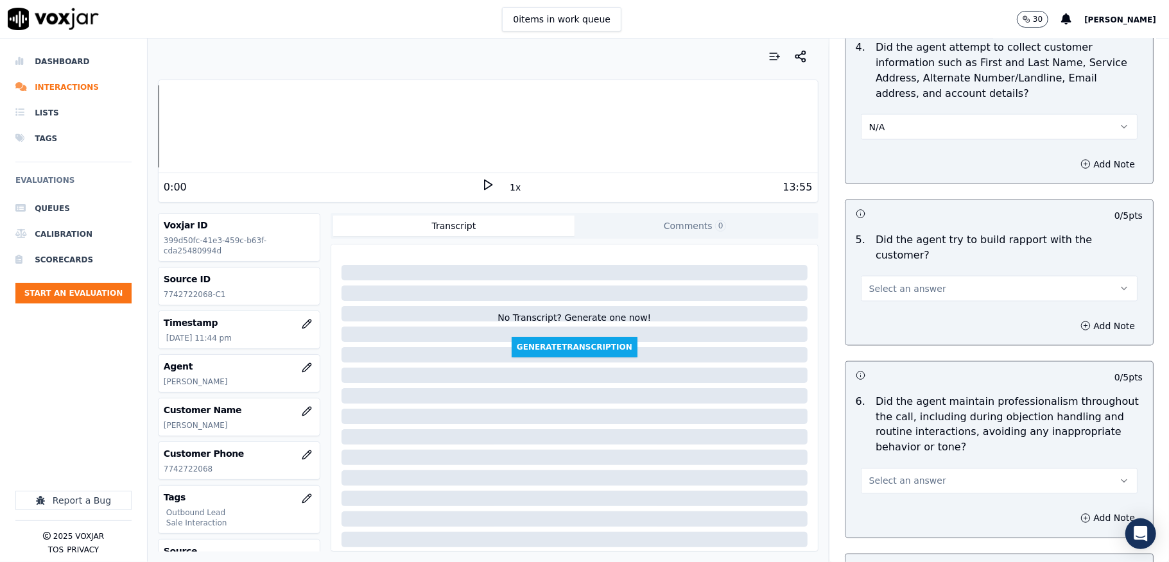
click at [923, 273] on div "Select an answer" at bounding box center [999, 287] width 277 height 28
click at [918, 280] on button "Select an answer" at bounding box center [999, 289] width 277 height 26
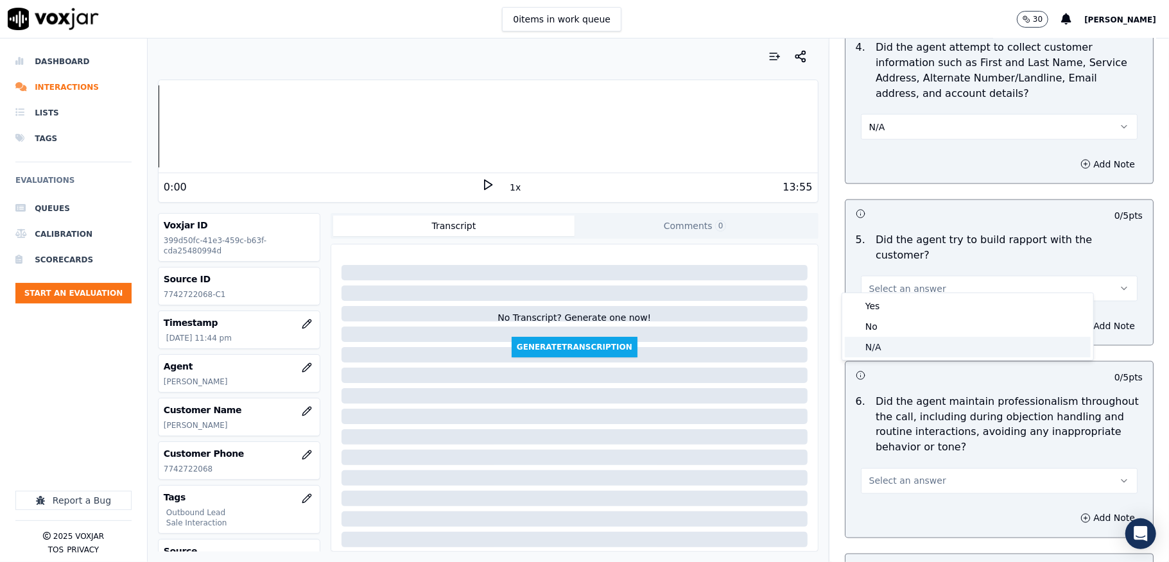
click at [889, 347] on div "N/A" at bounding box center [967, 347] width 246 height 21
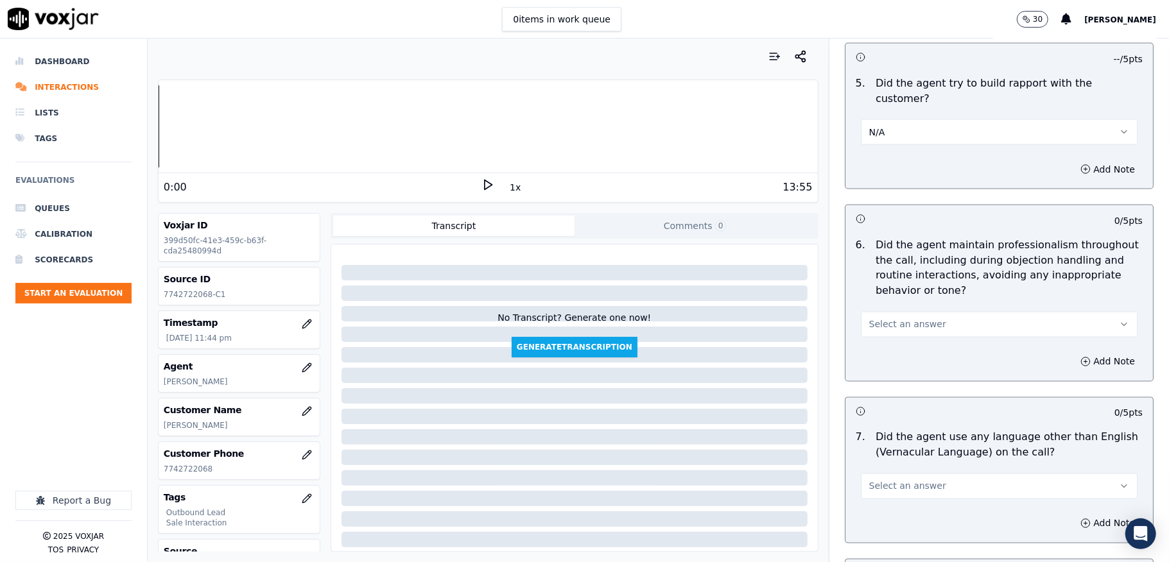
scroll to position [1540, 0]
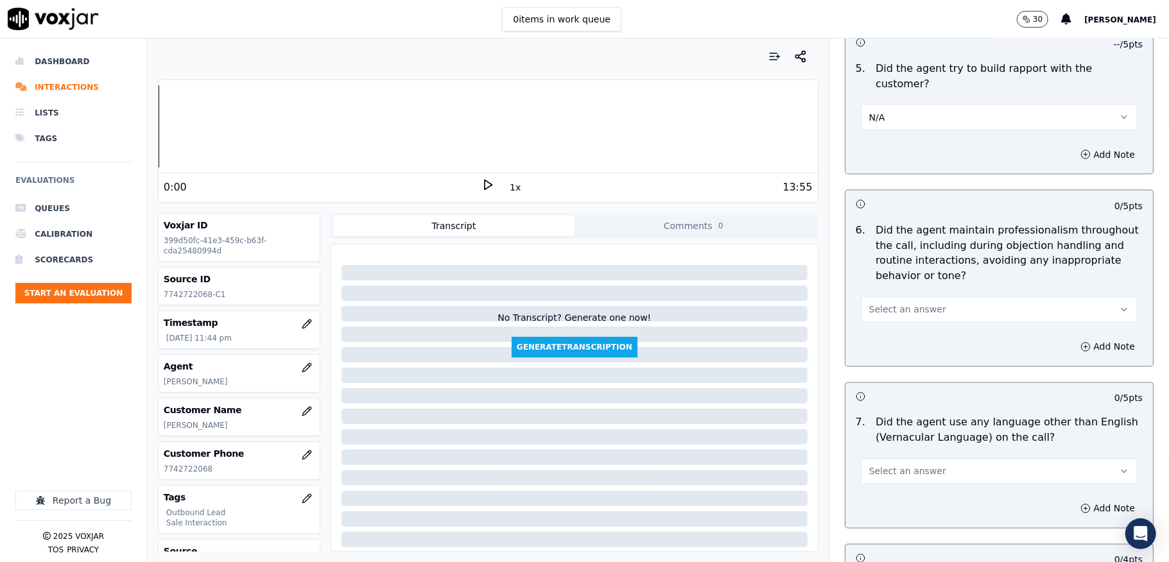
click at [914, 304] on span "Select an answer" at bounding box center [907, 310] width 77 height 13
drag, startPoint x: 898, startPoint y: 325, endPoint x: 903, endPoint y: 296, distance: 29.3
click at [899, 324] on div "Yes" at bounding box center [967, 328] width 246 height 21
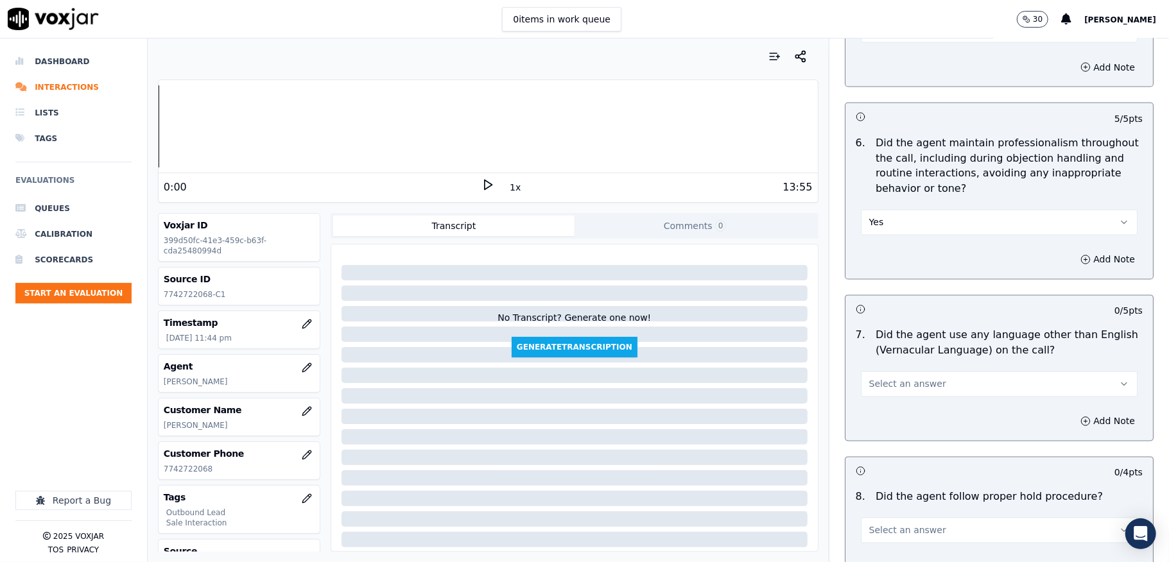
scroll to position [1711, 0]
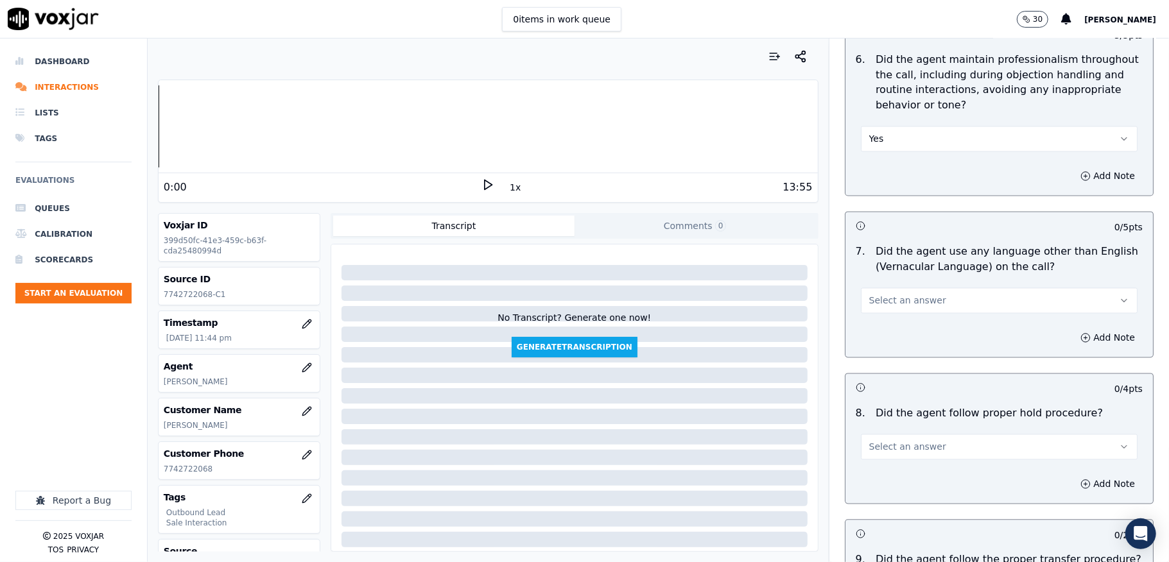
click at [947, 288] on button "Select an answer" at bounding box center [999, 301] width 277 height 26
click at [897, 337] on div "No" at bounding box center [967, 339] width 246 height 21
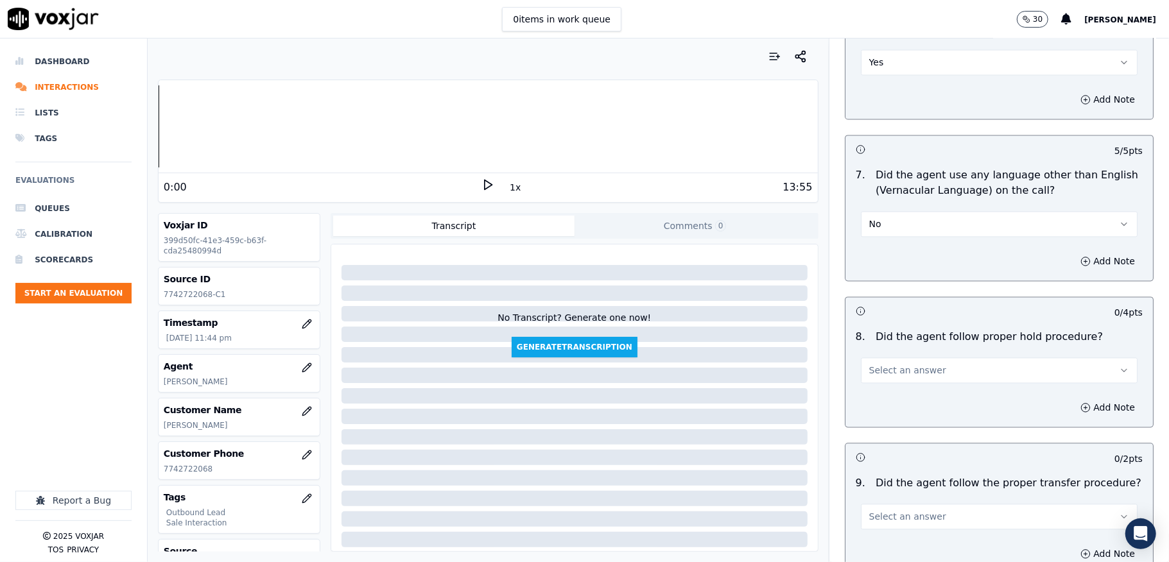
scroll to position [1967, 0]
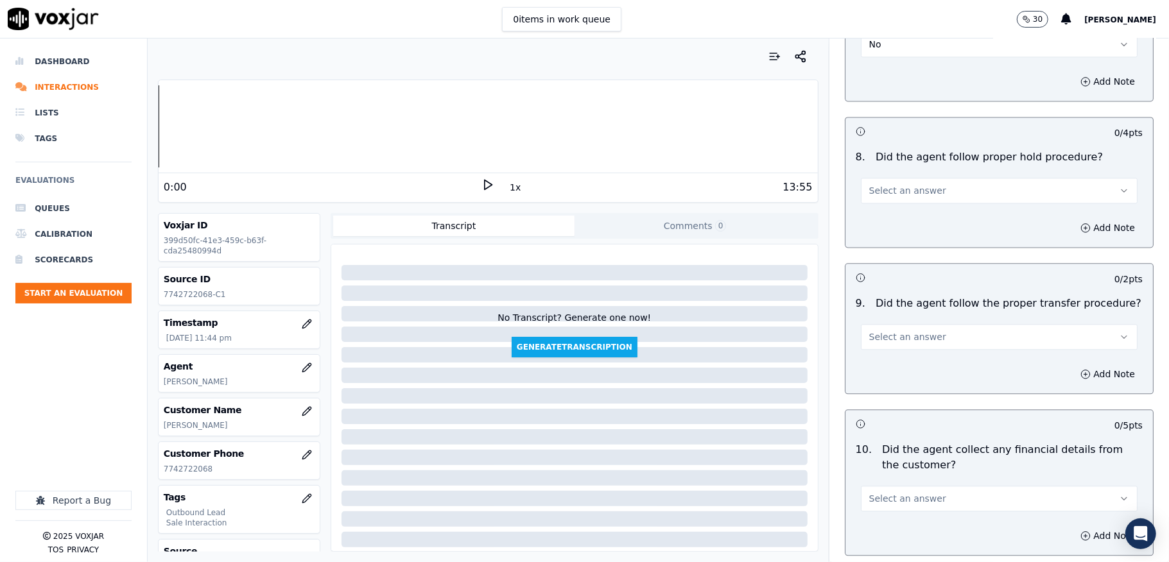
click at [946, 182] on button "Select an answer" at bounding box center [999, 191] width 277 height 26
click at [887, 194] on div "8 . Did the agent follow proper hold procedure? Select an answer" at bounding box center [998, 176] width 307 height 64
click at [886, 209] on div "Add Note" at bounding box center [998, 228] width 307 height 39
click at [940, 178] on button "Select an answer" at bounding box center [999, 191] width 277 height 26
click at [902, 205] on div "Yes" at bounding box center [967, 209] width 246 height 21
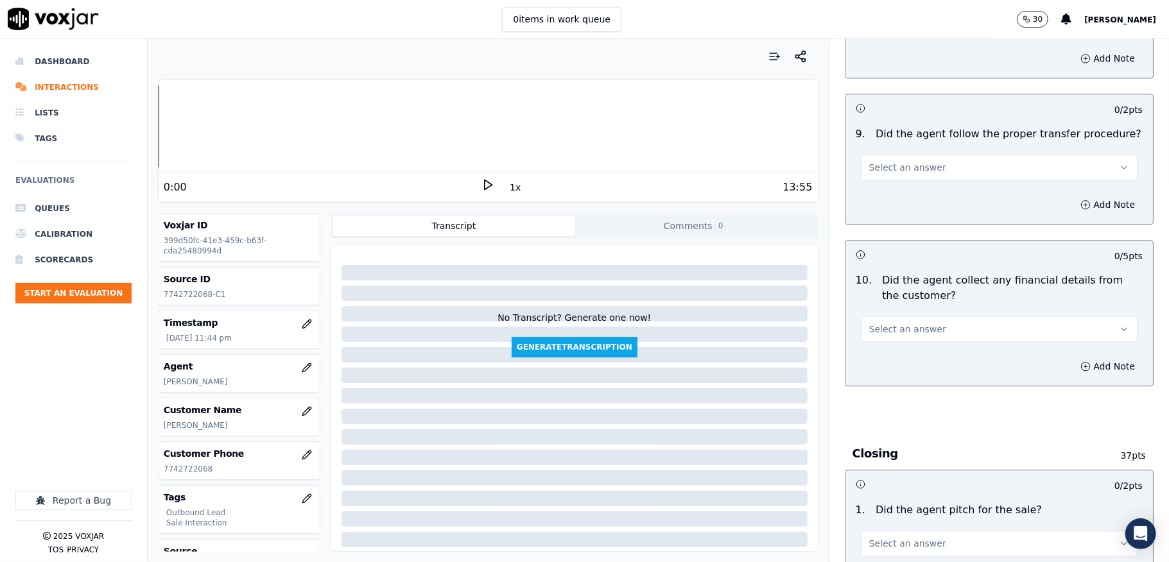
scroll to position [2139, 0]
drag, startPoint x: 934, startPoint y: 157, endPoint x: 929, endPoint y: 167, distance: 11.5
click at [935, 157] on button "Select an answer" at bounding box center [999, 166] width 277 height 26
click at [894, 204] on div "No" at bounding box center [967, 205] width 246 height 21
click at [1072, 194] on button "Add Note" at bounding box center [1107, 203] width 70 height 18
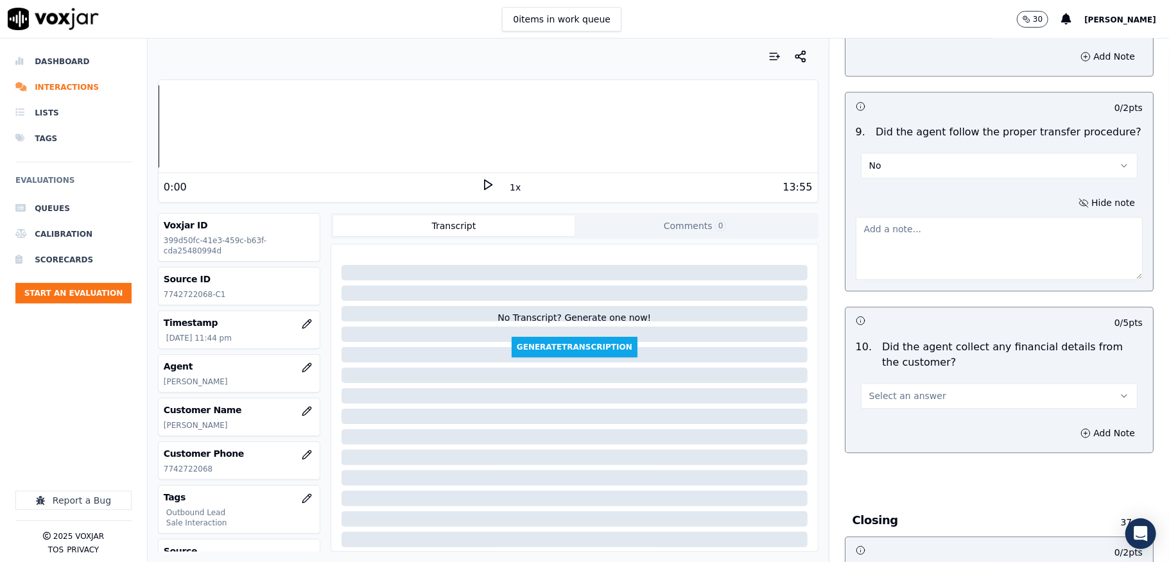
click at [978, 240] on textarea at bounding box center [998, 248] width 287 height 63
paste textarea "@10:49 - Without informed the customer the call transfer to another agent //"
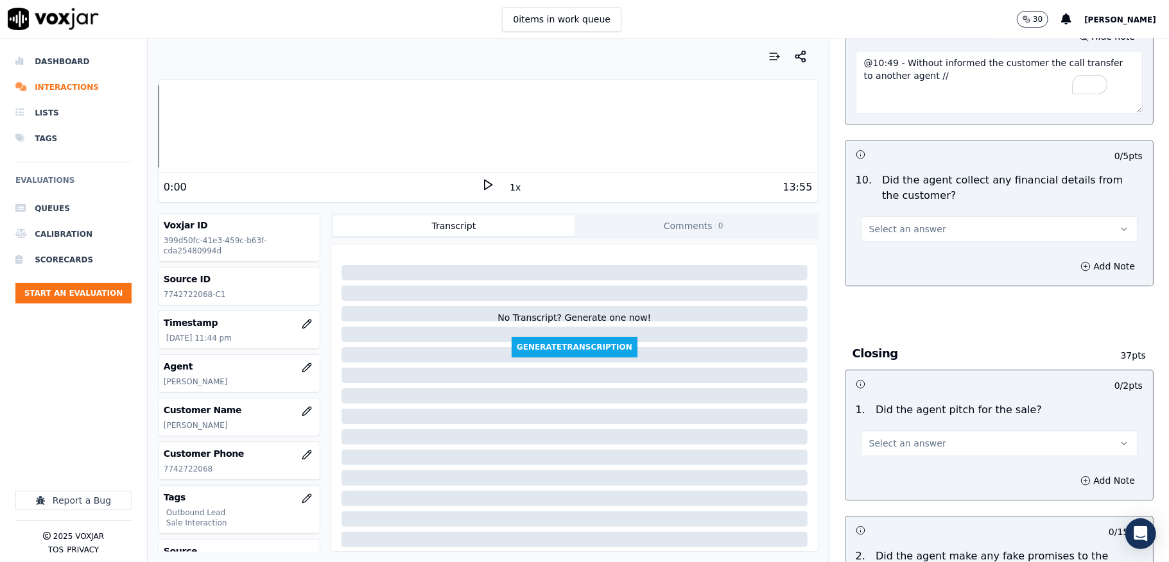
scroll to position [2310, 0]
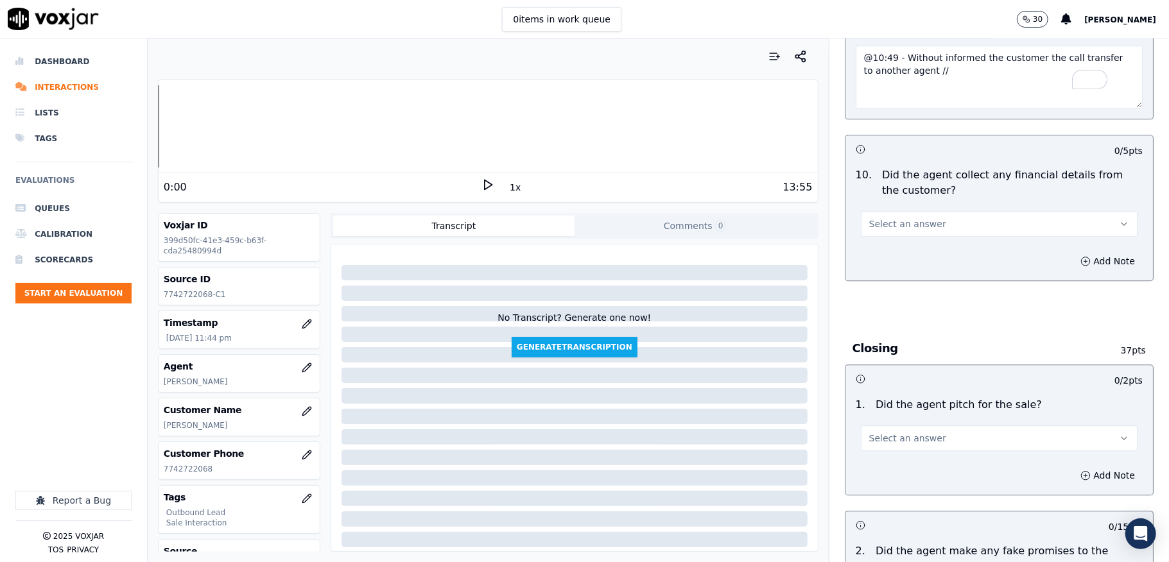
type textarea "@10:49 - Without informed the customer the call transfer to another agent //"
click at [952, 211] on button "Select an answer" at bounding box center [999, 224] width 277 height 26
click at [891, 259] on div "No" at bounding box center [967, 265] width 246 height 21
click at [914, 432] on span "Select an answer" at bounding box center [907, 438] width 77 height 13
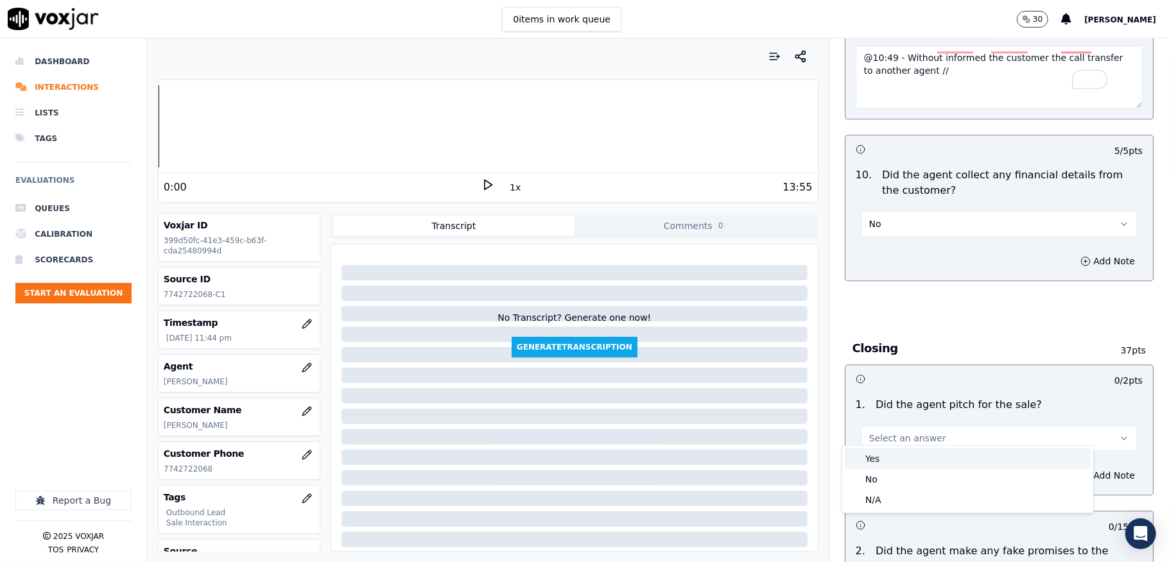
click at [886, 457] on div "Yes" at bounding box center [967, 459] width 246 height 21
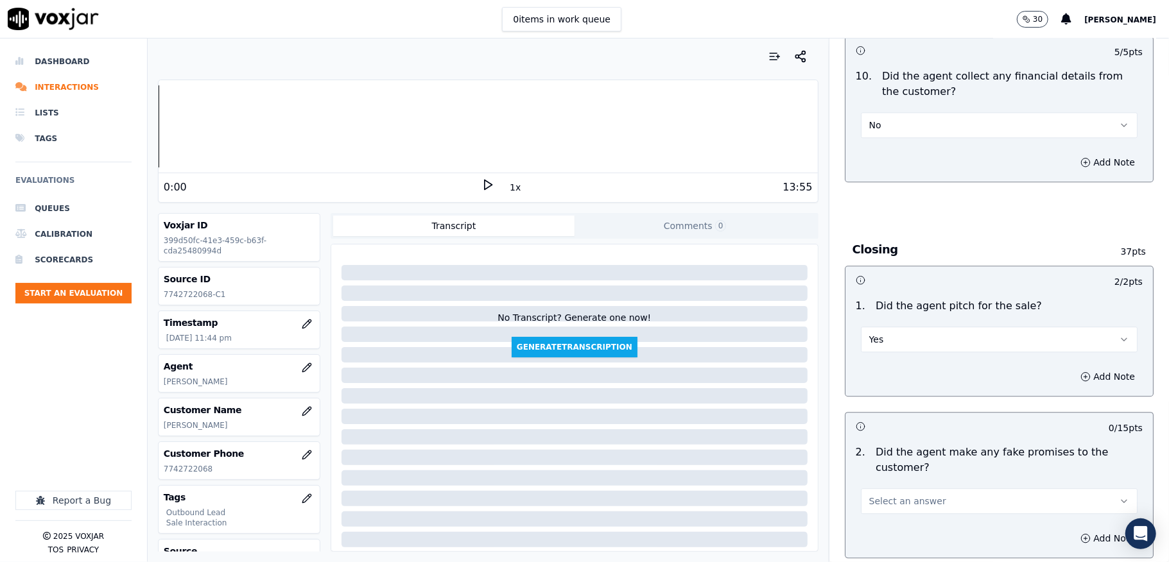
scroll to position [2567, 0]
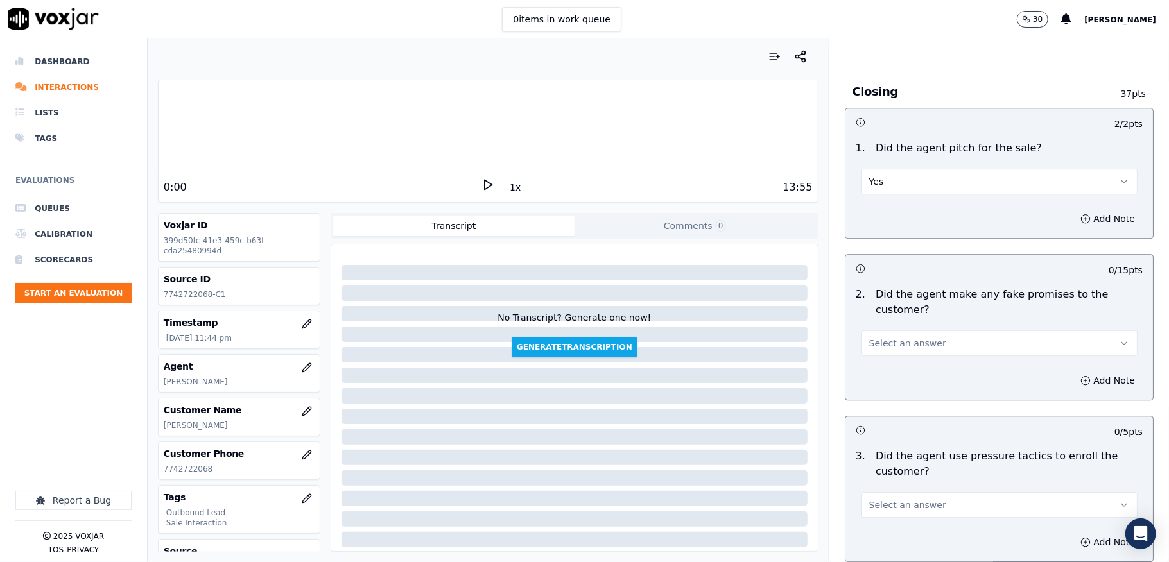
click at [912, 330] on button "Select an answer" at bounding box center [999, 343] width 277 height 26
click at [864, 382] on div "No" at bounding box center [967, 385] width 246 height 21
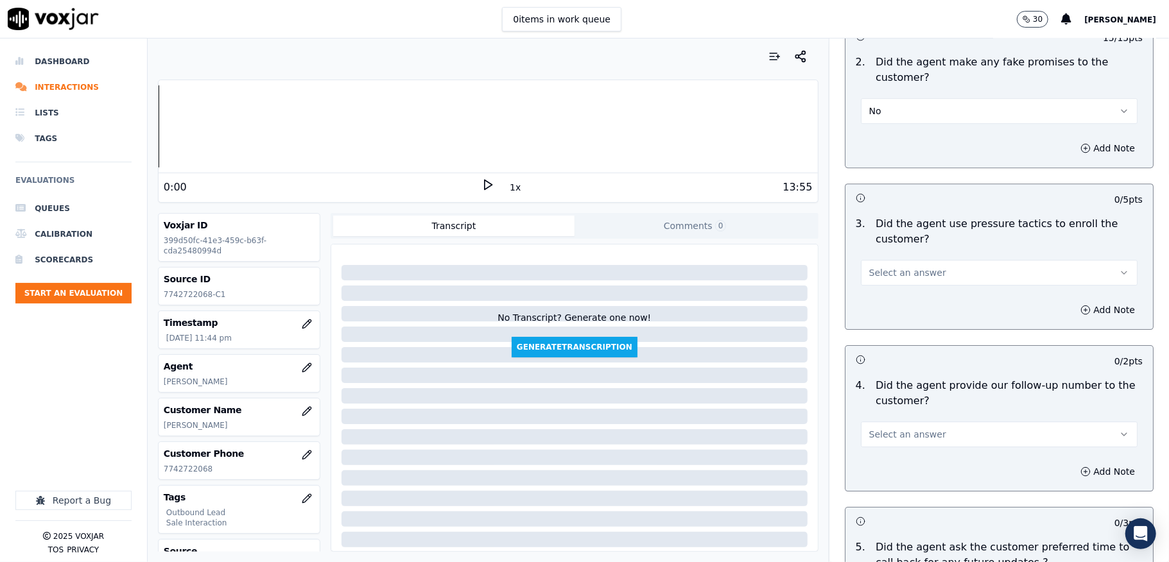
scroll to position [2823, 0]
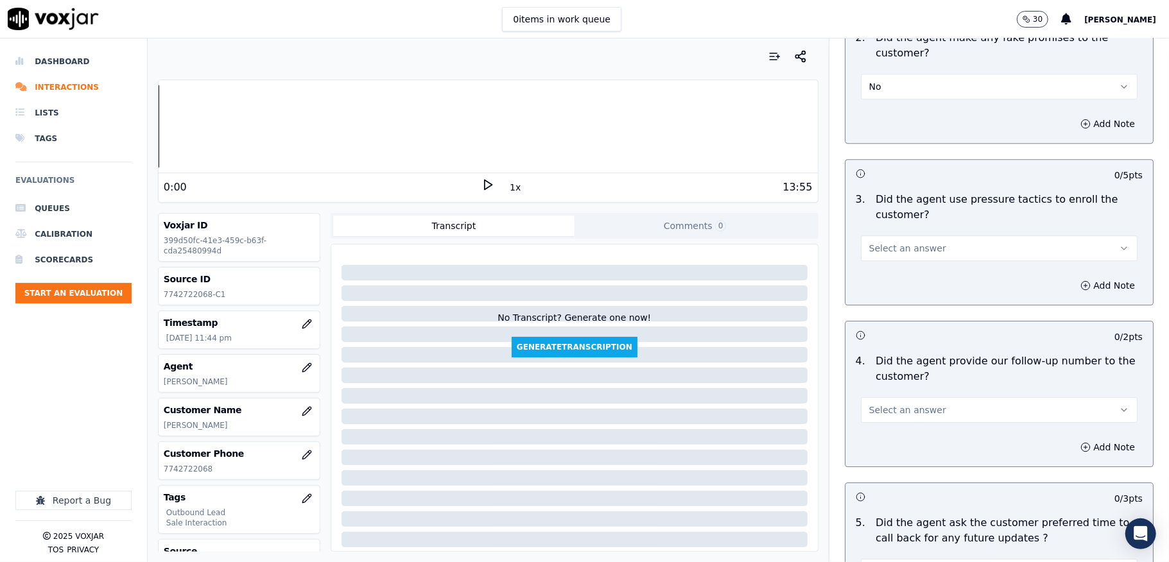
click at [938, 235] on button "Select an answer" at bounding box center [999, 248] width 277 height 26
click at [880, 290] on div "No" at bounding box center [967, 290] width 246 height 21
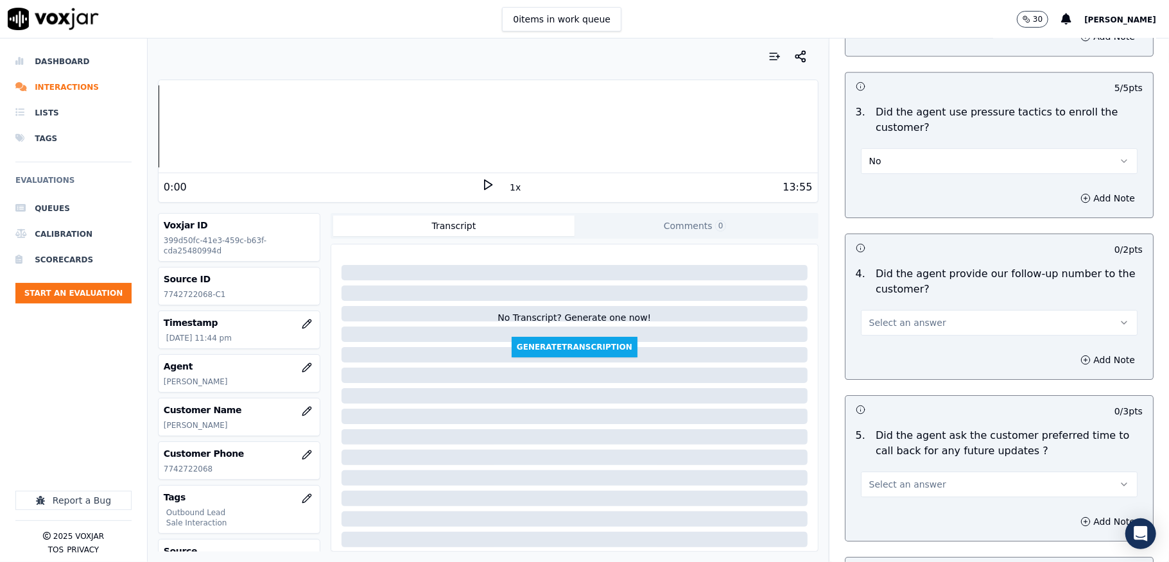
scroll to position [2994, 0]
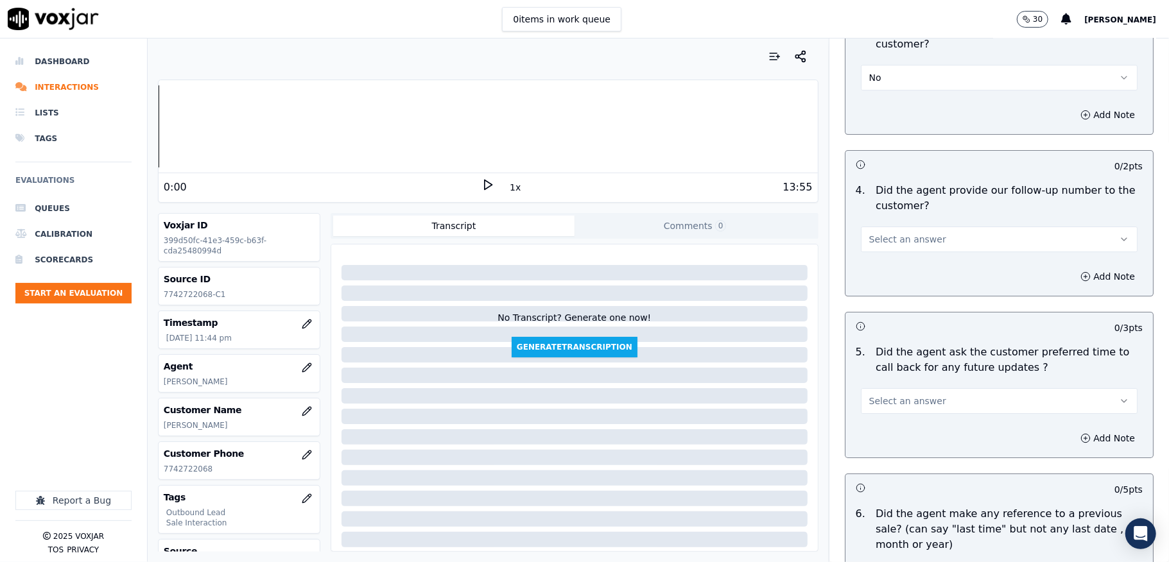
click at [916, 227] on button "Select an answer" at bounding box center [999, 240] width 277 height 26
click at [878, 275] on div "No" at bounding box center [967, 281] width 246 height 21
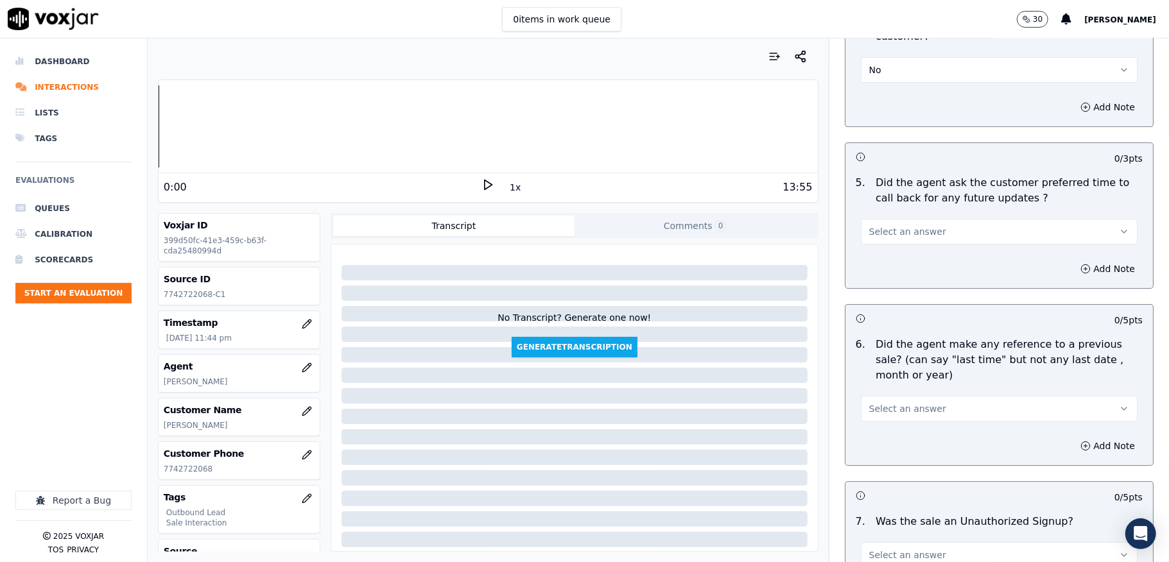
scroll to position [3165, 0]
click at [911, 225] on span "Select an answer" at bounding box center [907, 229] width 77 height 13
click at [894, 275] on div "No" at bounding box center [967, 272] width 246 height 21
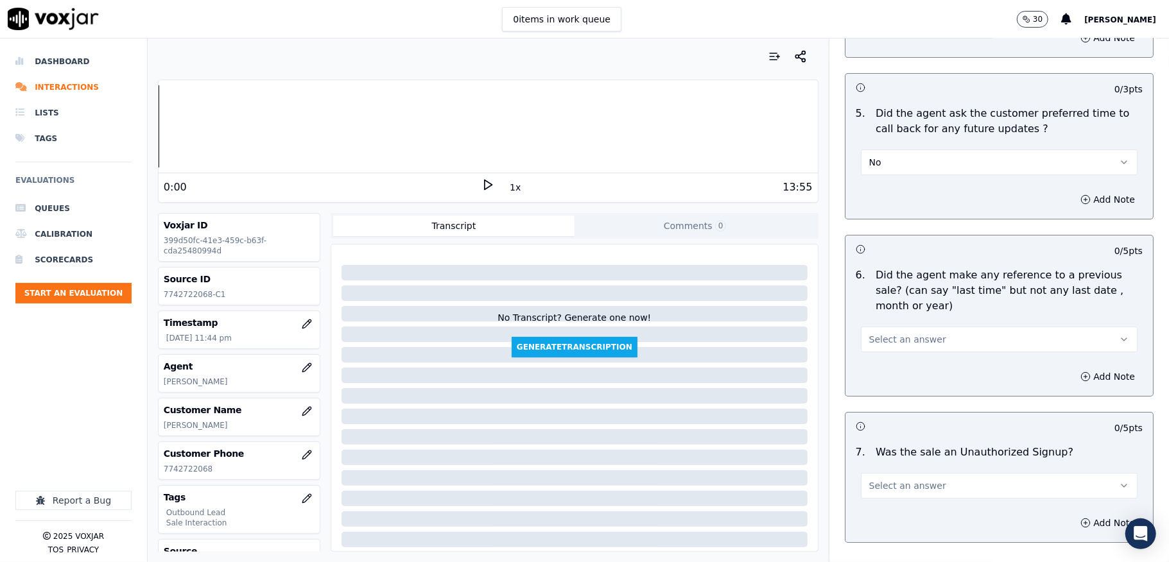
scroll to position [3329, 0]
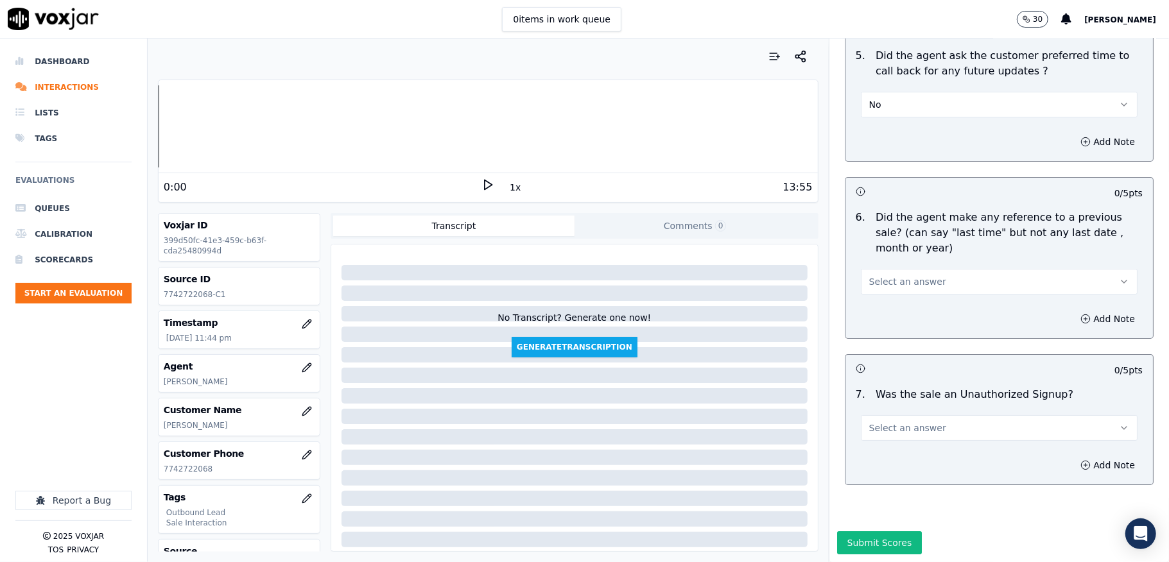
click at [878, 92] on button "No" at bounding box center [999, 105] width 277 height 26
click at [884, 123] on div "N/A" at bounding box center [967, 129] width 246 height 21
drag, startPoint x: 922, startPoint y: 234, endPoint x: 917, endPoint y: 247, distance: 13.8
click at [923, 269] on button "Select an answer" at bounding box center [999, 282] width 277 height 26
click at [889, 280] on div "No" at bounding box center [967, 287] width 246 height 21
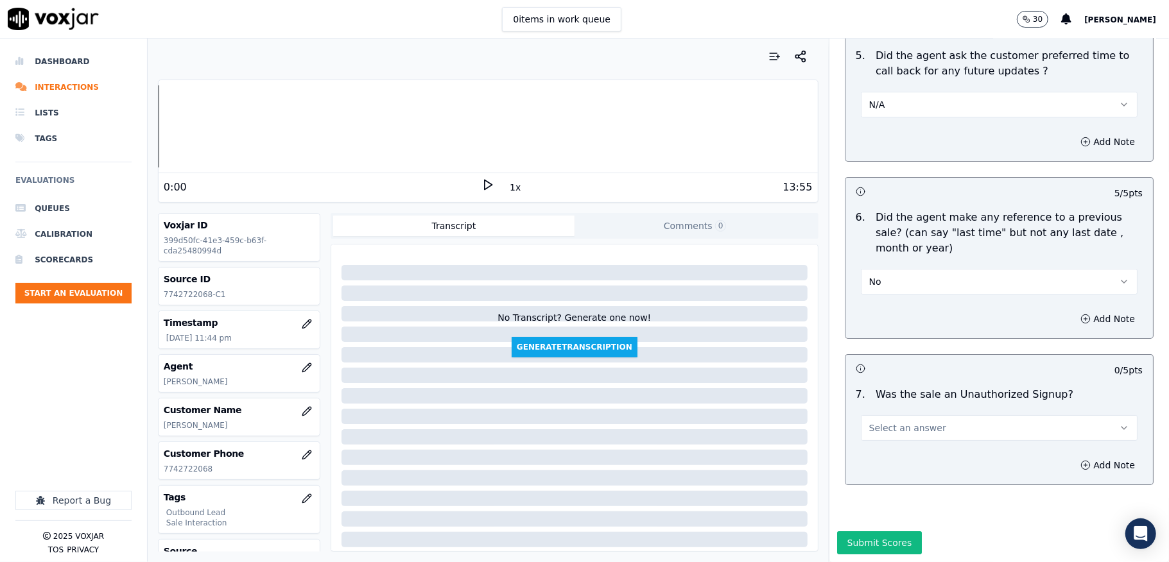
click at [898, 415] on button "Select an answer" at bounding box center [999, 428] width 277 height 26
click at [887, 424] on div "No" at bounding box center [967, 433] width 246 height 21
click at [869, 531] on button "Submit Scores" at bounding box center [879, 542] width 85 height 23
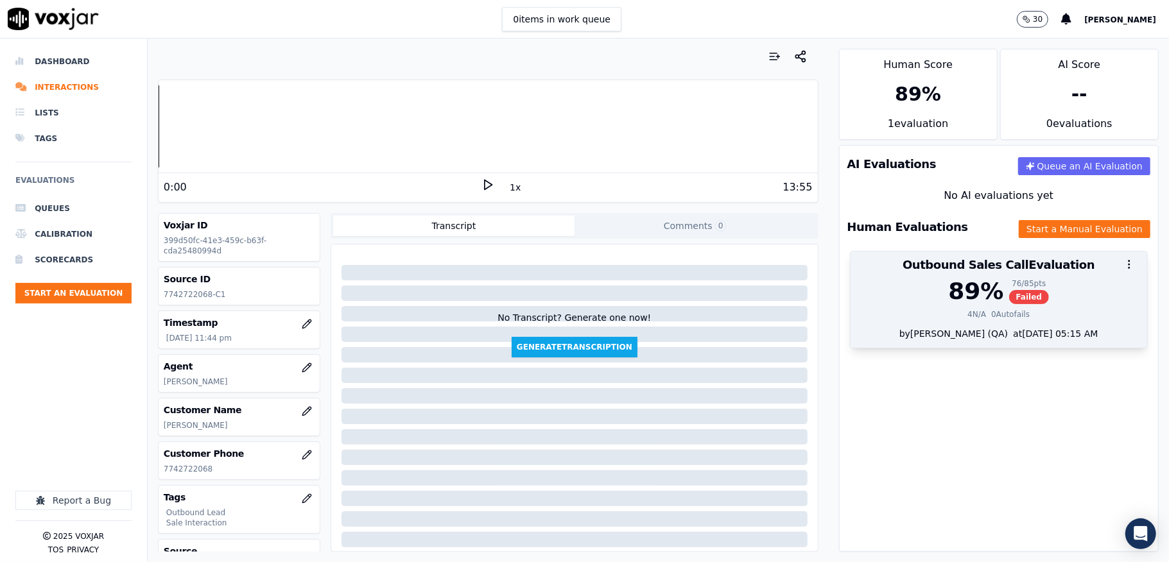
click at [1022, 278] on div "89 % 76 / 85 pts Failed" at bounding box center [998, 291] width 281 height 26
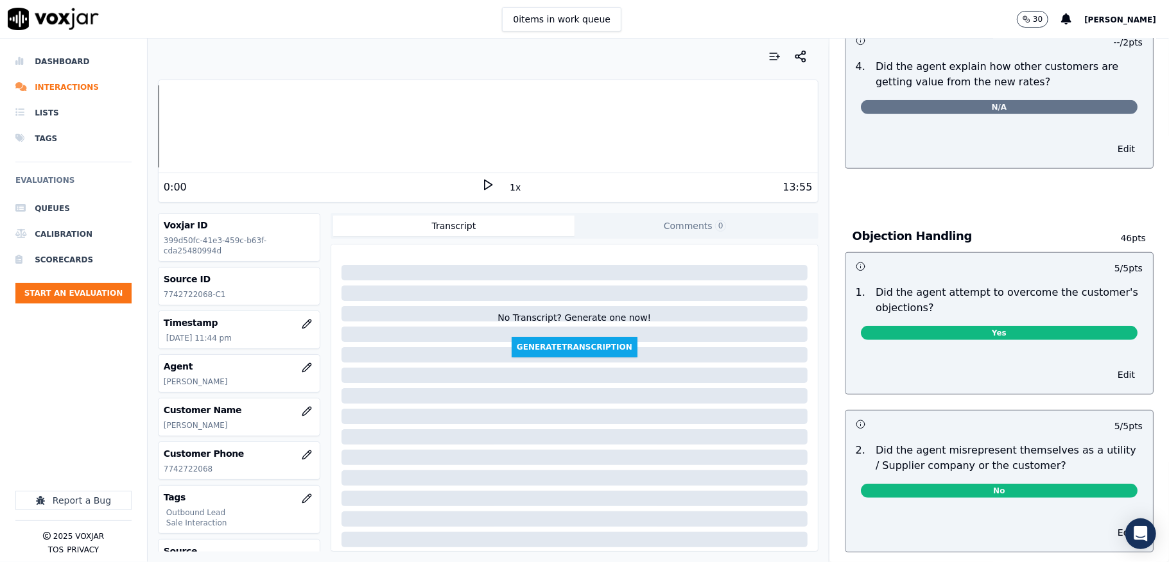
scroll to position [28, 0]
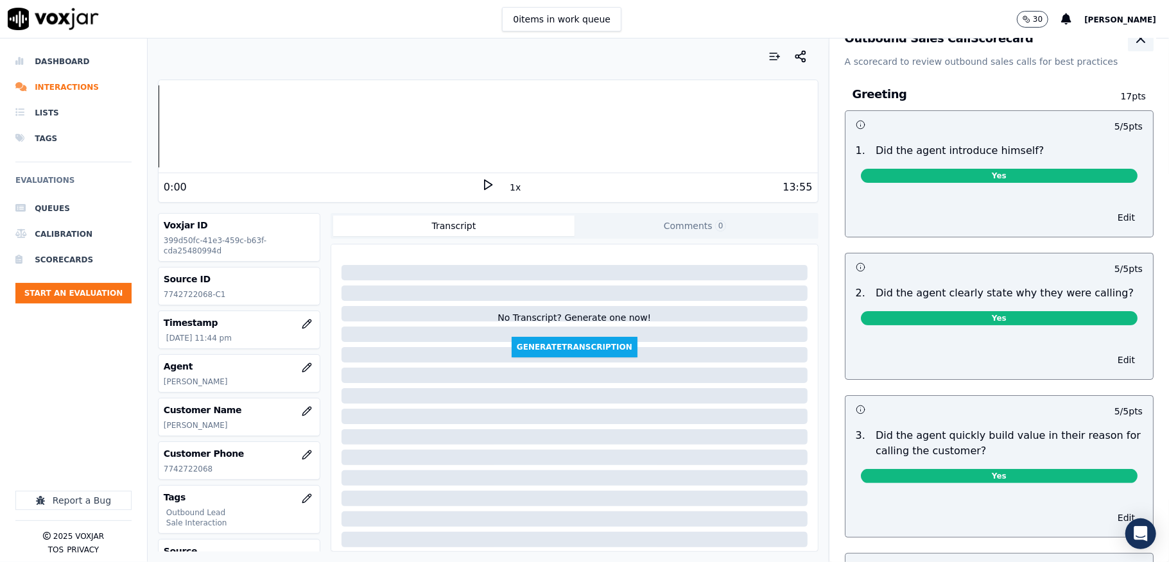
click at [1133, 41] on icon "button" at bounding box center [1140, 38] width 15 height 15
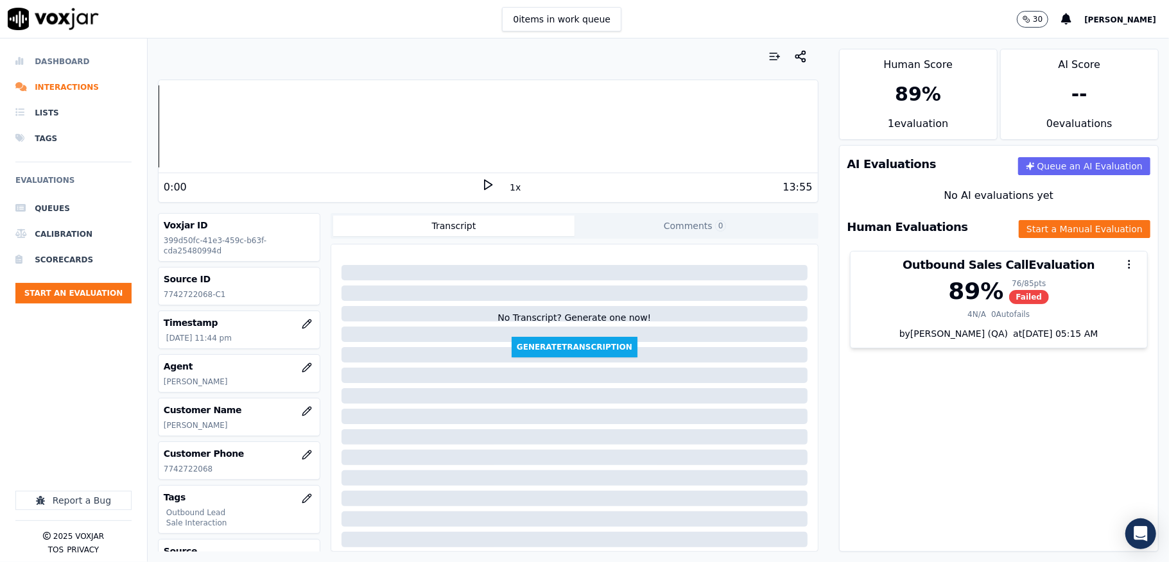
click at [60, 55] on li "Dashboard" at bounding box center [73, 62] width 116 height 26
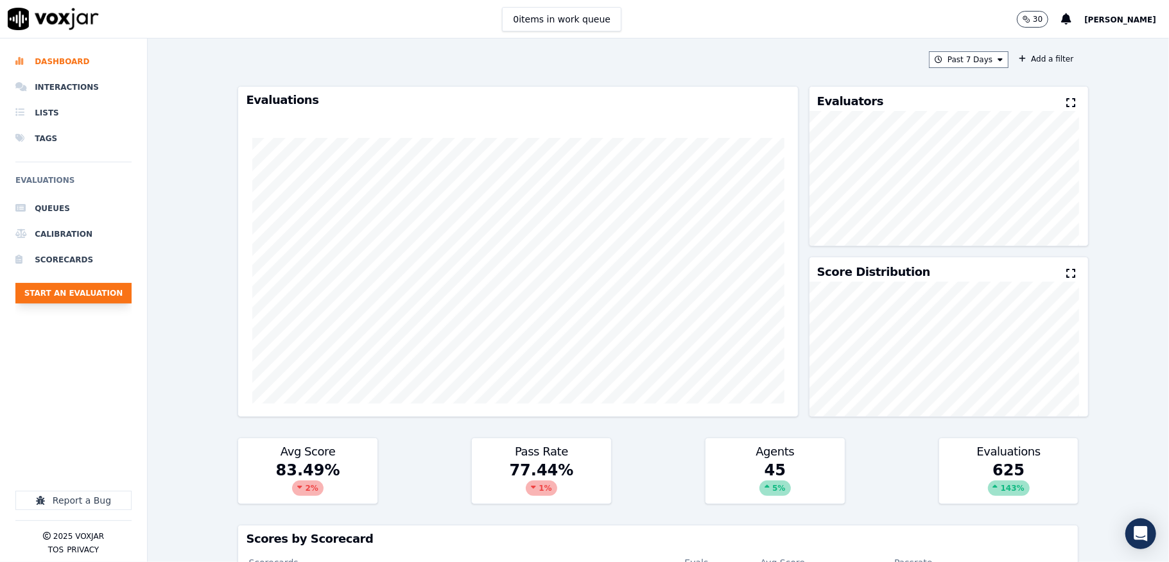
click at [103, 289] on button "Start an Evaluation" at bounding box center [73, 293] width 116 height 21
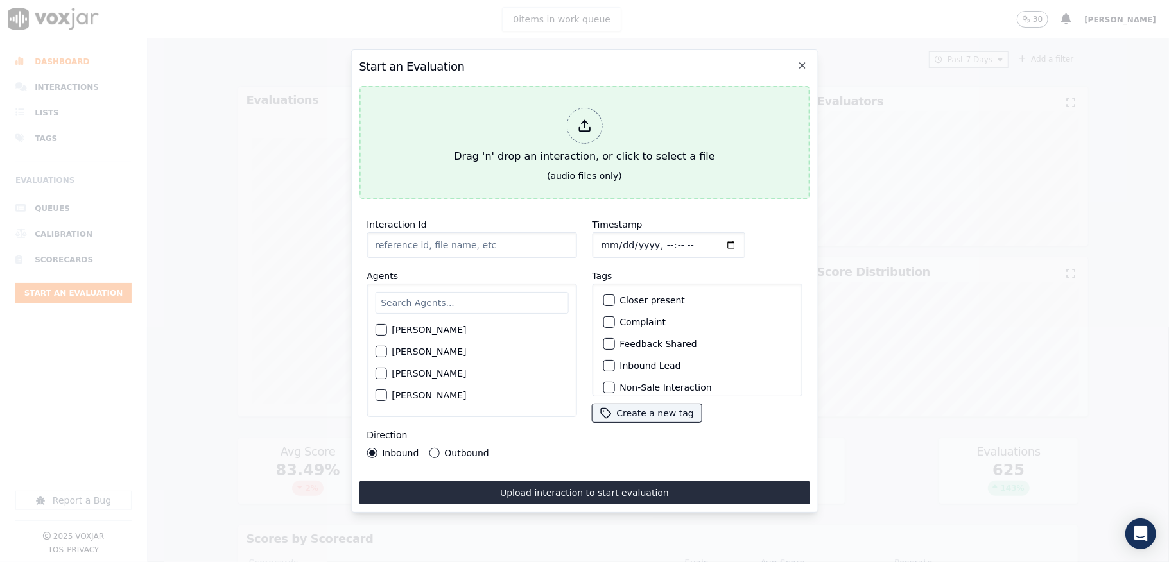
click at [566, 116] on div at bounding box center [584, 126] width 36 height 36
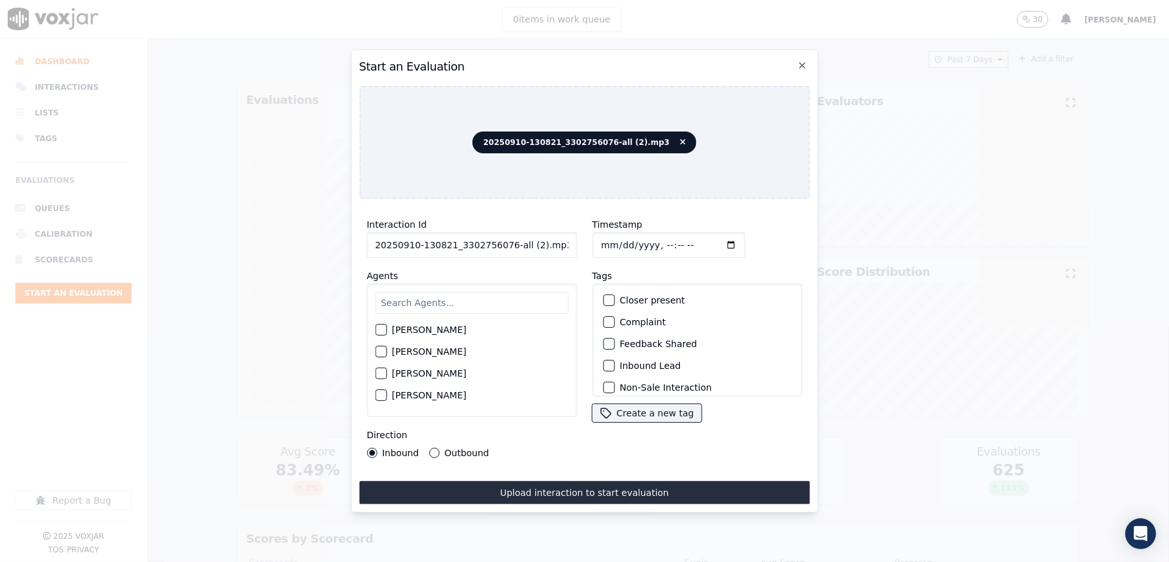
drag, startPoint x: 503, startPoint y: 239, endPoint x: 596, endPoint y: 241, distance: 93.1
click at [596, 239] on div "Interaction Id 20250910-130821_3302756076-all (2).mp3 Agents Harry Roy Aaron Bi…" at bounding box center [584, 337] width 450 height 257
type input "20250910-130821_3302756076-C1"
click at [615, 237] on input "Timestamp" at bounding box center [668, 245] width 153 height 26
type input "2025-09-10T23:54"
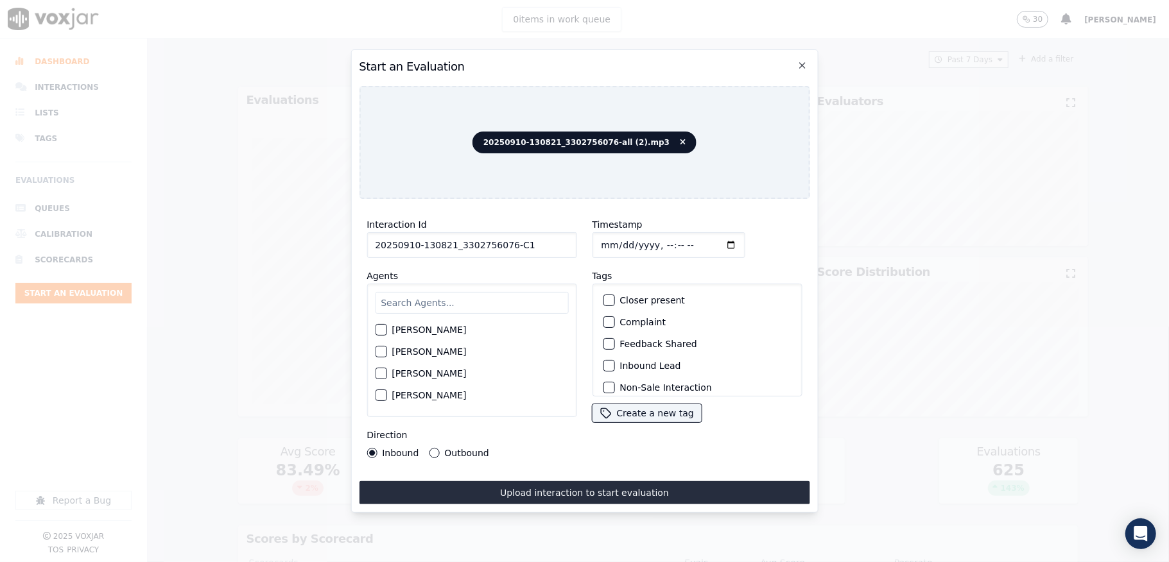
click at [425, 301] on input "text" at bounding box center [471, 303] width 193 height 22
type input "ed"
click at [375, 330] on div "button" at bounding box center [379, 333] width 9 height 9
click at [432, 448] on button "Outbound" at bounding box center [434, 453] width 10 height 10
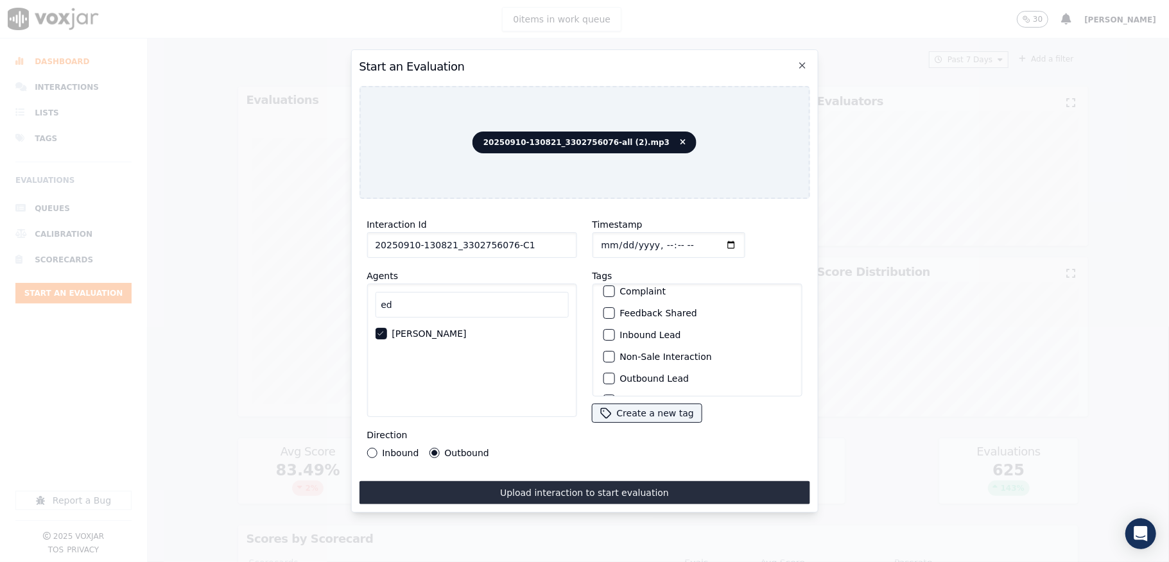
scroll to position [85, 0]
click at [604, 320] on div "button" at bounding box center [607, 324] width 9 height 9
click at [604, 369] on div "Sale Interaction" at bounding box center [696, 380] width 198 height 22
click at [604, 374] on button "Sale Interaction" at bounding box center [609, 380] width 12 height 12
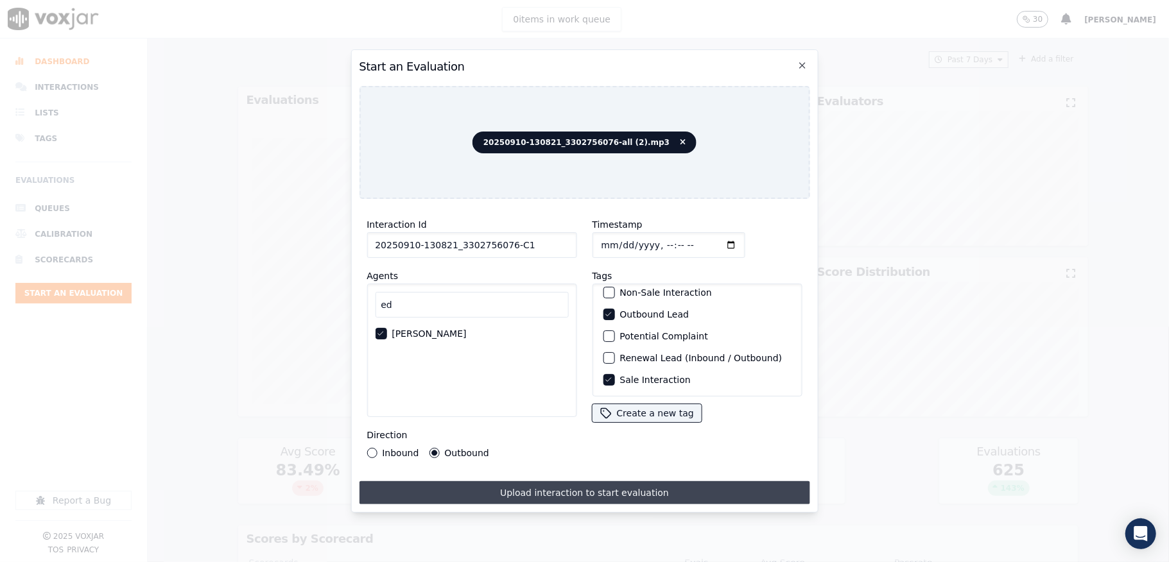
click at [578, 491] on button "Upload interaction to start evaluation" at bounding box center [584, 492] width 450 height 23
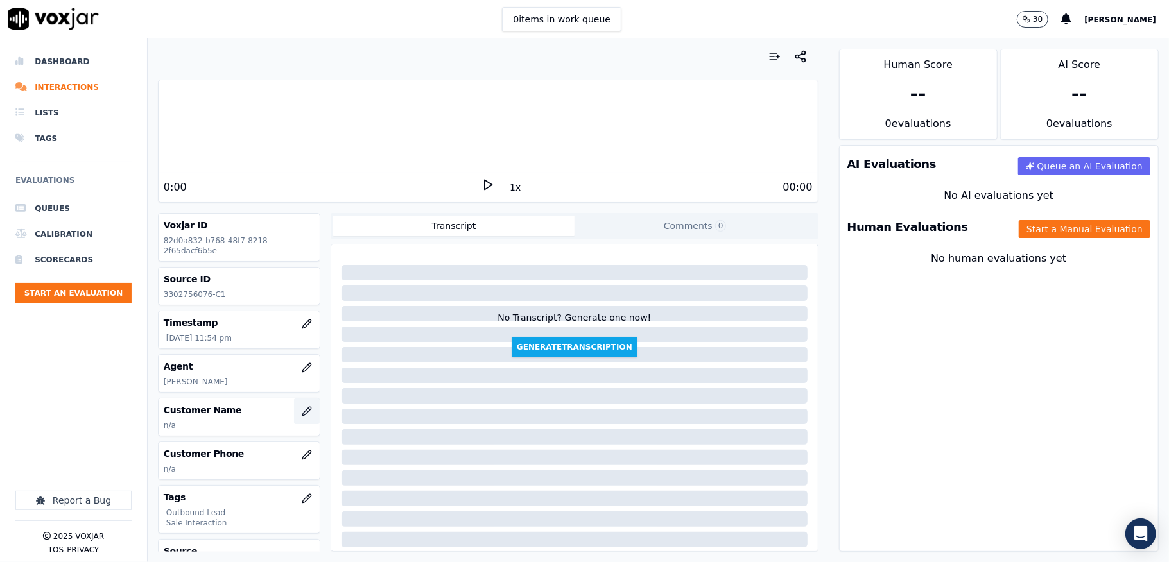
click at [294, 420] on button "button" at bounding box center [307, 411] width 26 height 26
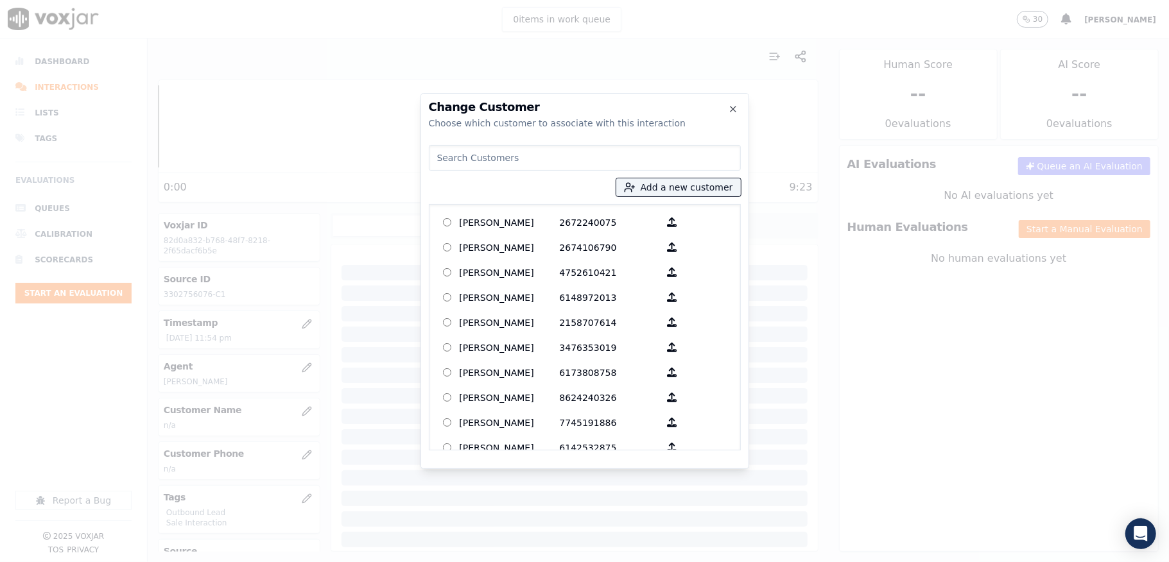
type input "SHARON SHRIMPLIN"
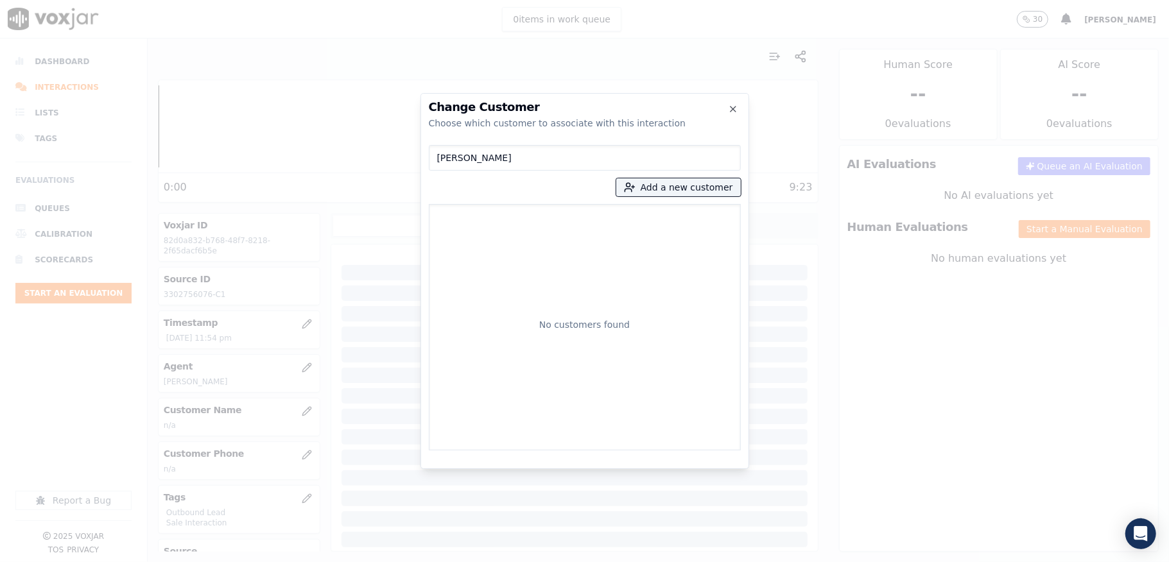
drag, startPoint x: 411, startPoint y: 155, endPoint x: 342, endPoint y: 155, distance: 69.3
click at [347, 561] on div "Change Customer Choose which customer to associate with this interaction SHARON…" at bounding box center [584, 562] width 1169 height 0
click at [671, 189] on button "Add a new customer" at bounding box center [678, 187] width 124 height 18
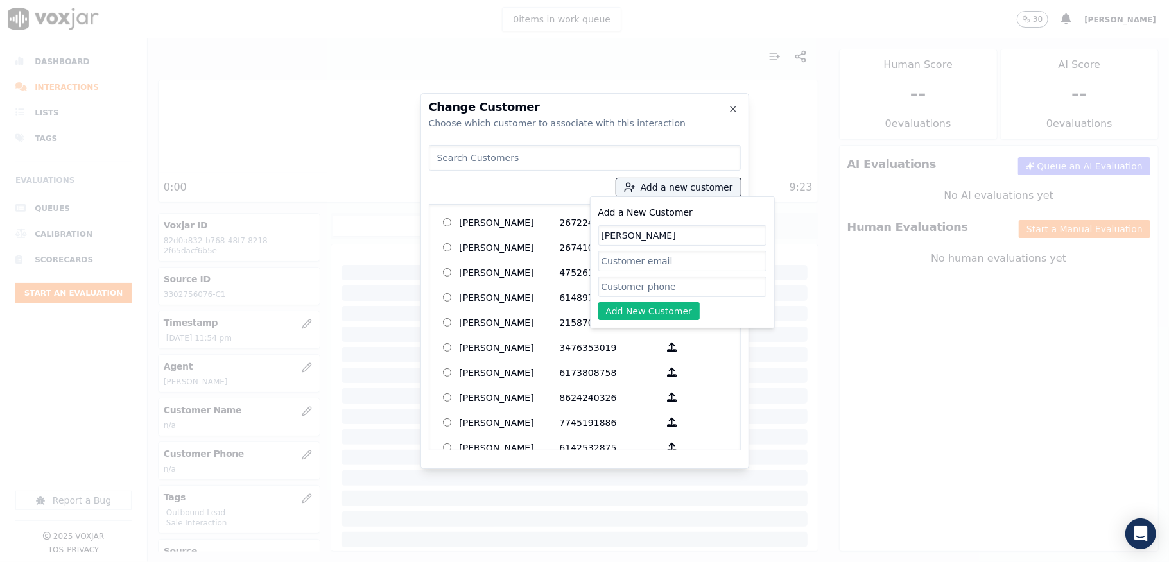
type input "SHARON SHRIMPLIN"
click at [617, 291] on input "Add a New Customer" at bounding box center [682, 287] width 168 height 21
paste input "3302756076"
paste input "3307390044"
type input "3302756076_3307390044"
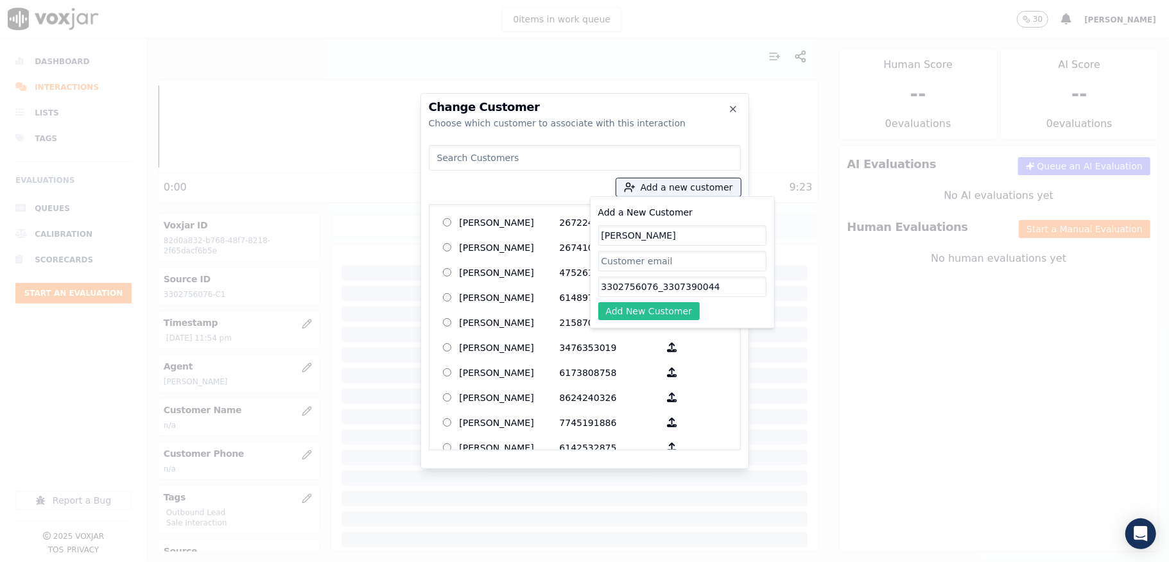
click at [645, 316] on button "Add New Customer" at bounding box center [649, 311] width 102 height 18
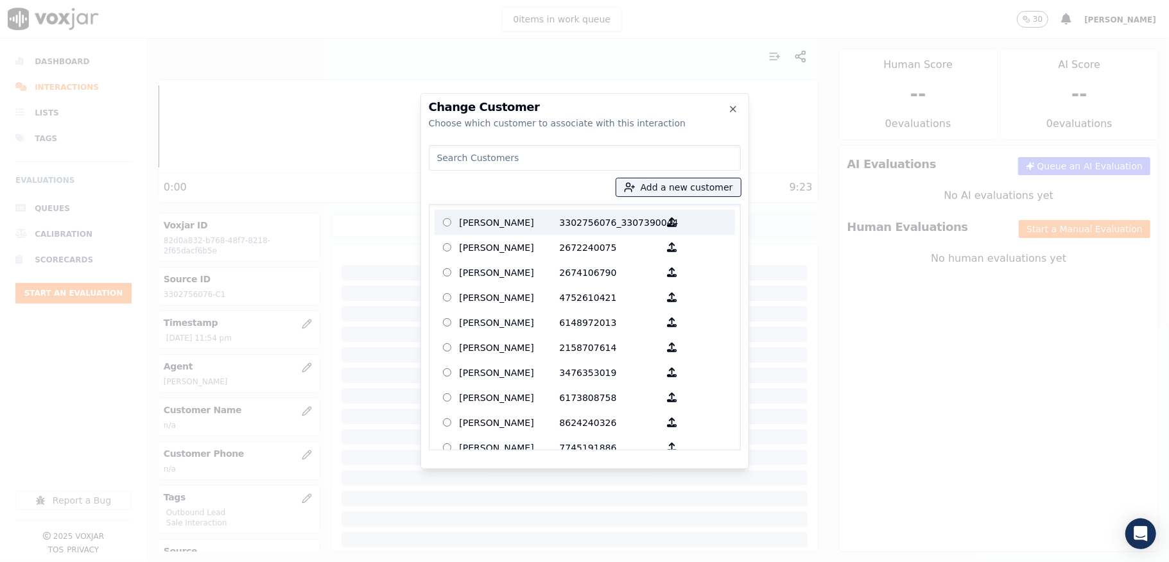
click at [504, 216] on p "SHARON SHRIMPLIN" at bounding box center [509, 222] width 100 height 20
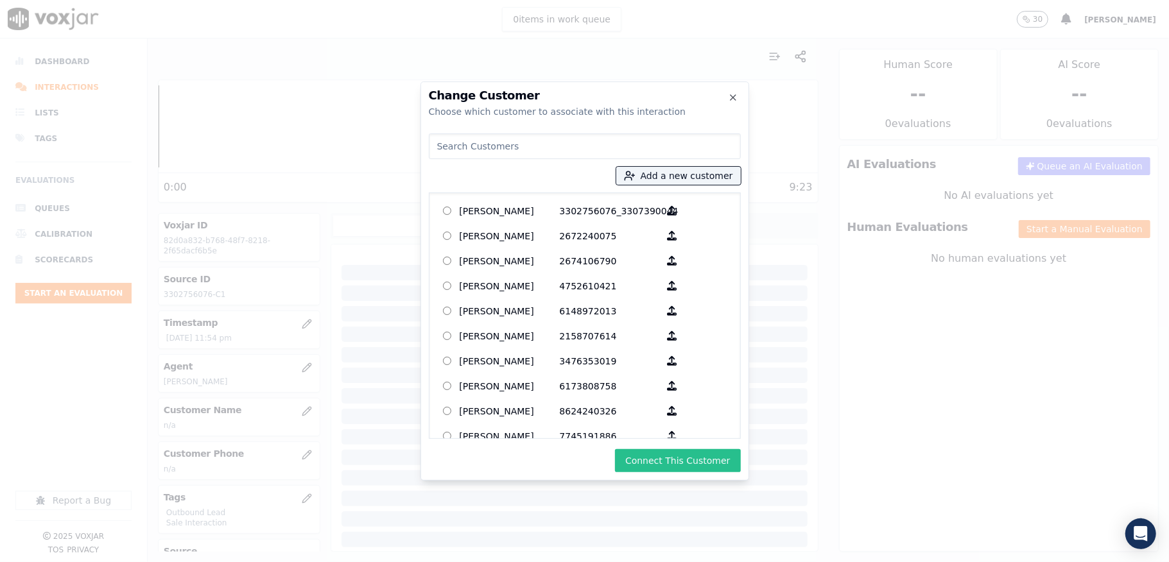
click at [667, 465] on button "Connect This Customer" at bounding box center [677, 460] width 125 height 23
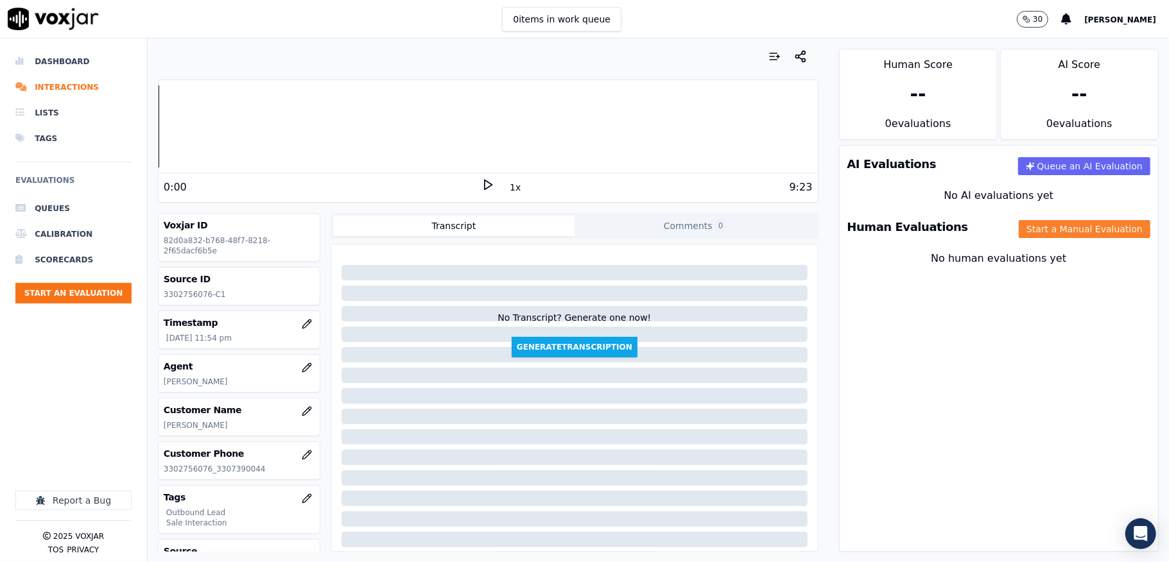
click at [1018, 230] on button "Start a Manual Evaluation" at bounding box center [1084, 229] width 132 height 18
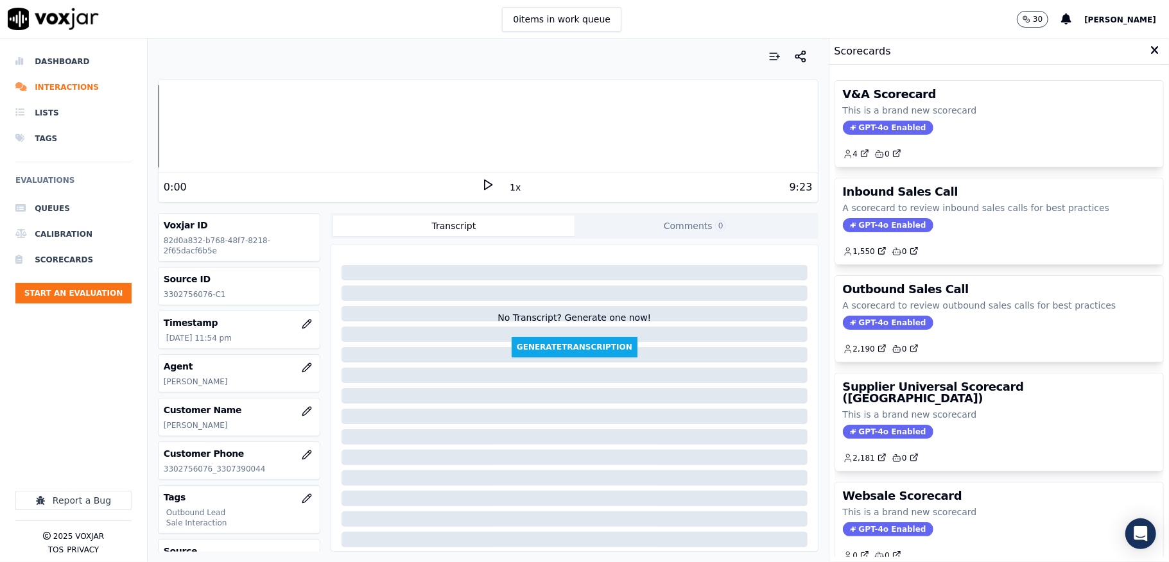
drag, startPoint x: 871, startPoint y: 332, endPoint x: 878, endPoint y: 283, distance: 49.2
click at [871, 332] on div "Outbound Sales Call A scorecard to review outbound sales calls for best practic…" at bounding box center [999, 319] width 328 height 86
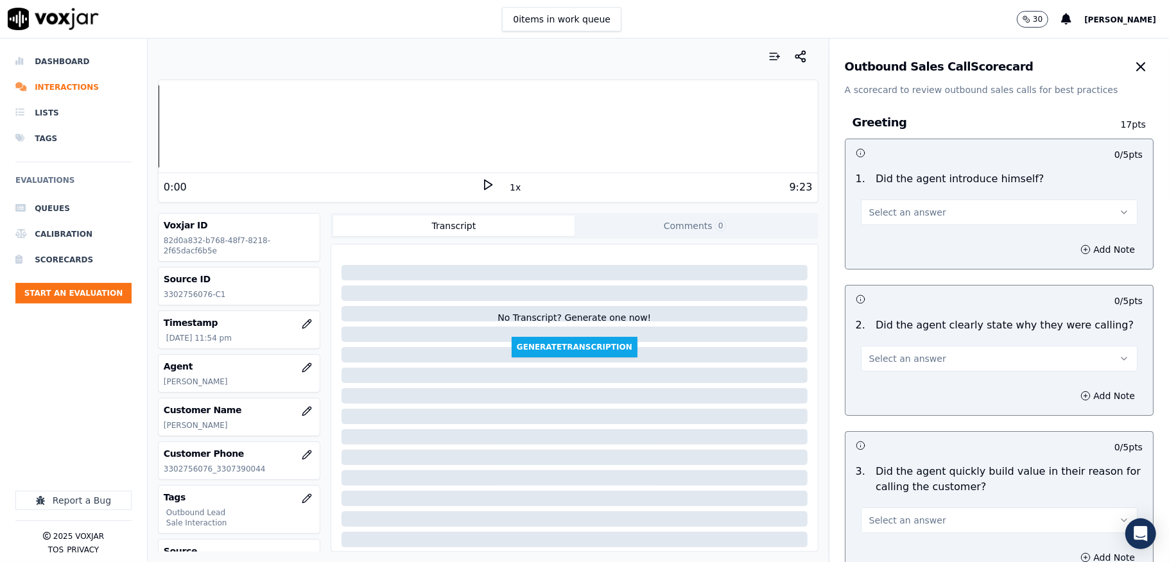
click at [932, 212] on button "Select an answer" at bounding box center [999, 213] width 277 height 26
click at [920, 244] on div "Yes" at bounding box center [967, 242] width 246 height 21
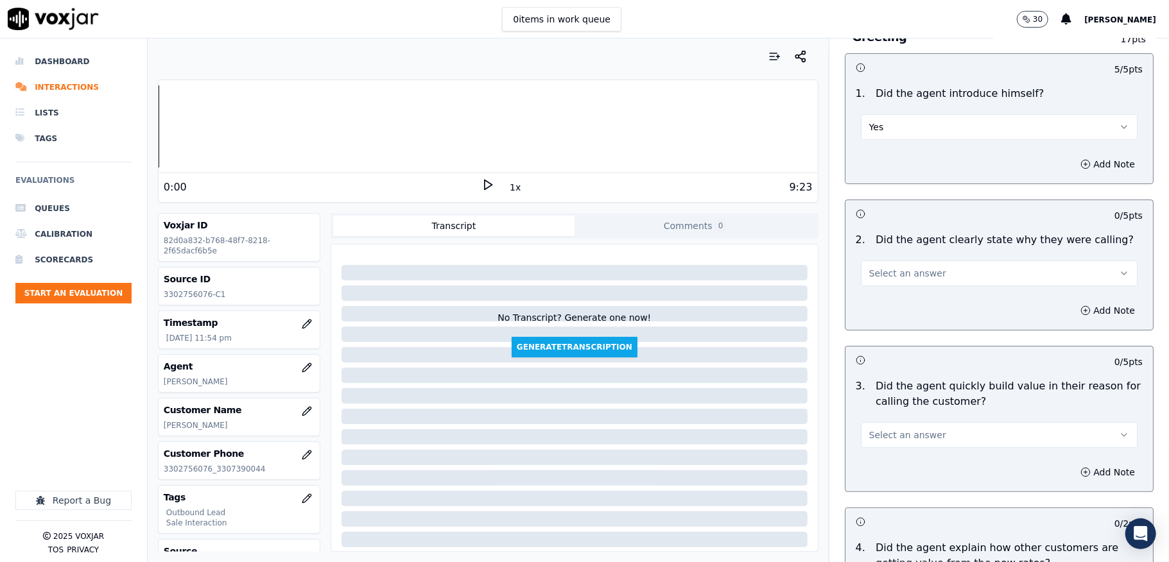
click at [886, 275] on span "Select an answer" at bounding box center [907, 273] width 77 height 13
click at [907, 298] on div "Yes" at bounding box center [967, 303] width 246 height 21
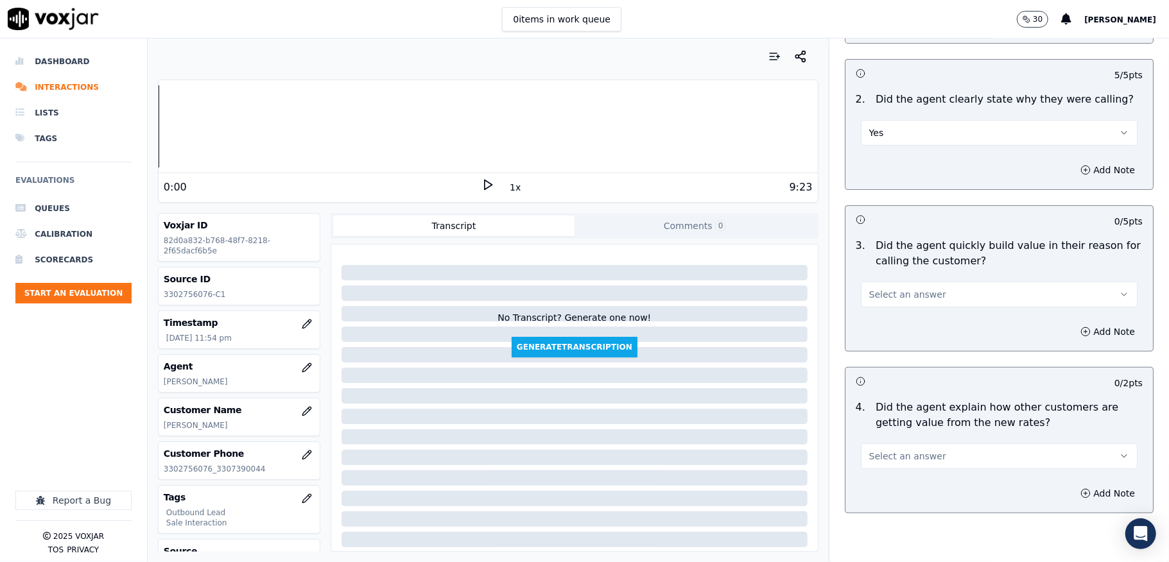
scroll to position [257, 0]
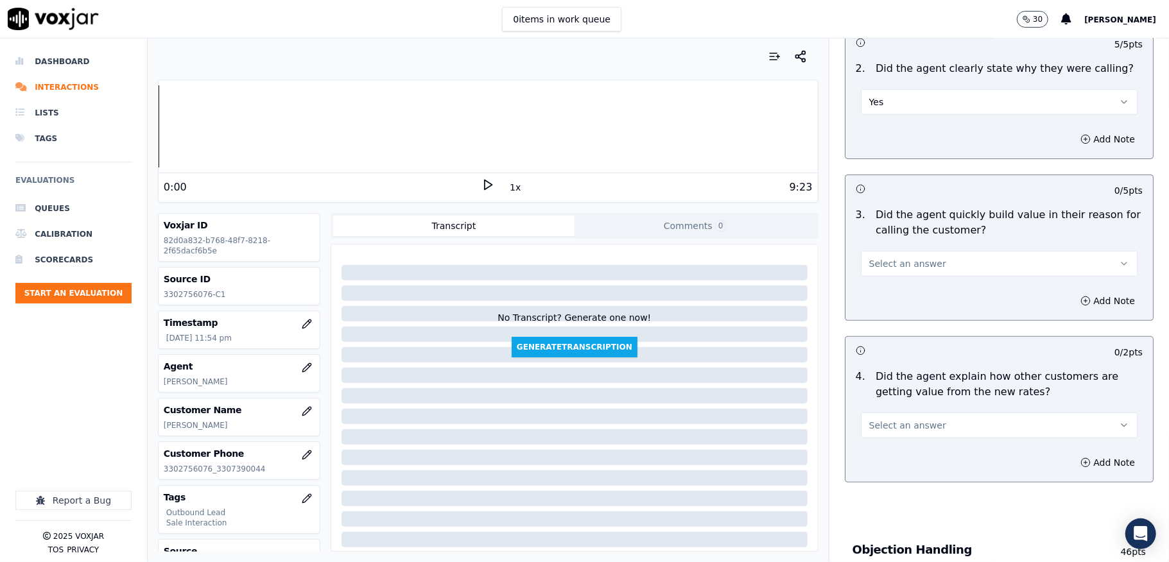
click at [922, 262] on button "Select an answer" at bounding box center [999, 264] width 277 height 26
click at [891, 288] on div "Yes" at bounding box center [967, 294] width 246 height 21
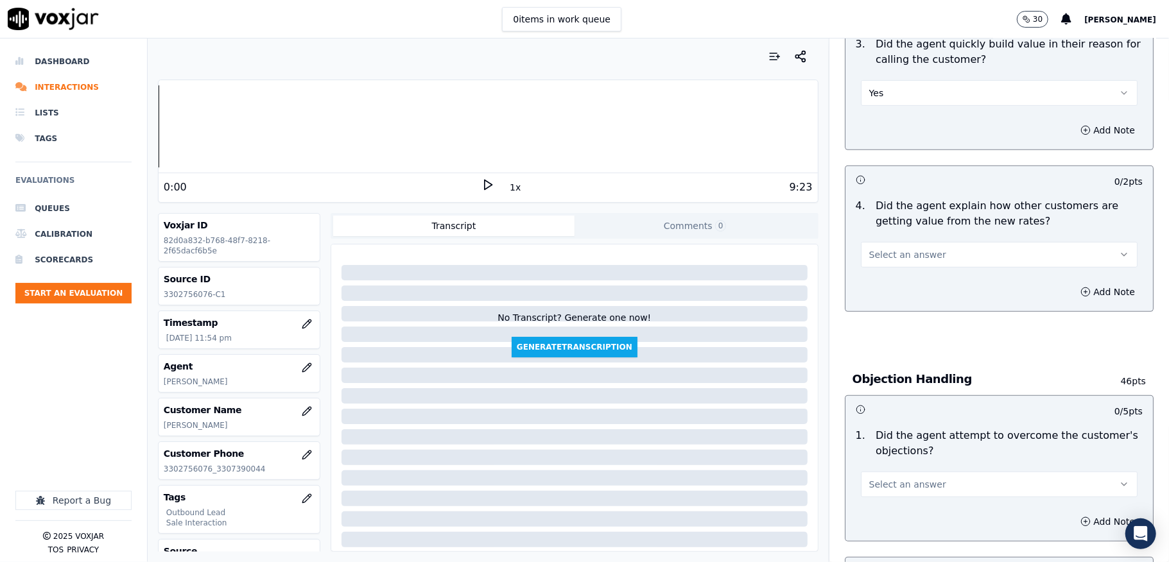
click at [925, 246] on button "Select an answer" at bounding box center [999, 255] width 277 height 26
click at [892, 284] on div "Yes" at bounding box center [967, 285] width 246 height 21
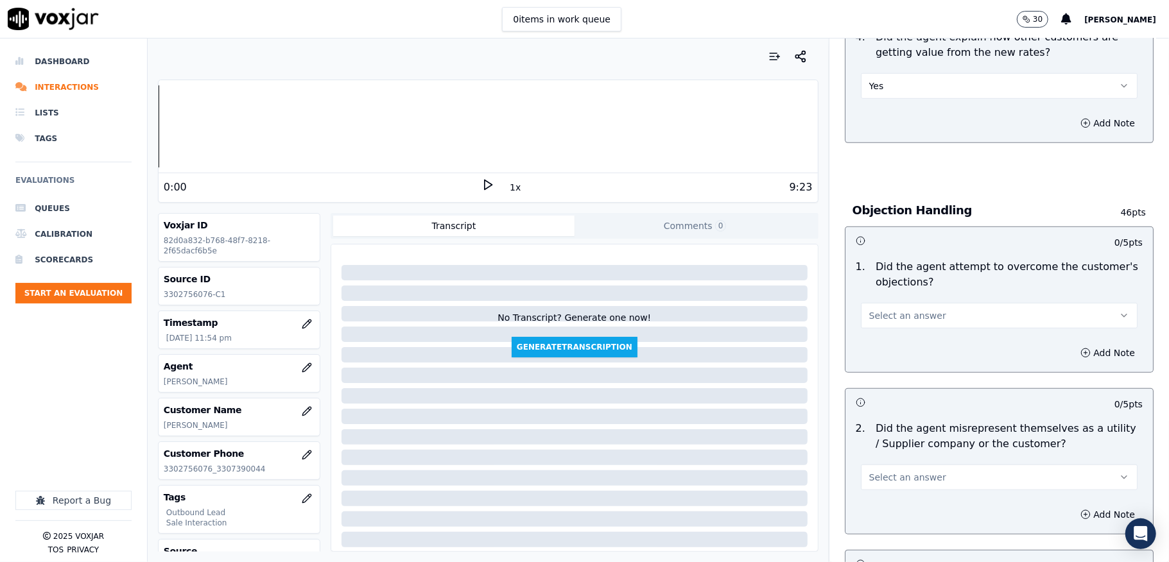
scroll to position [599, 0]
click at [934, 303] on button "Select an answer" at bounding box center [999, 313] width 277 height 26
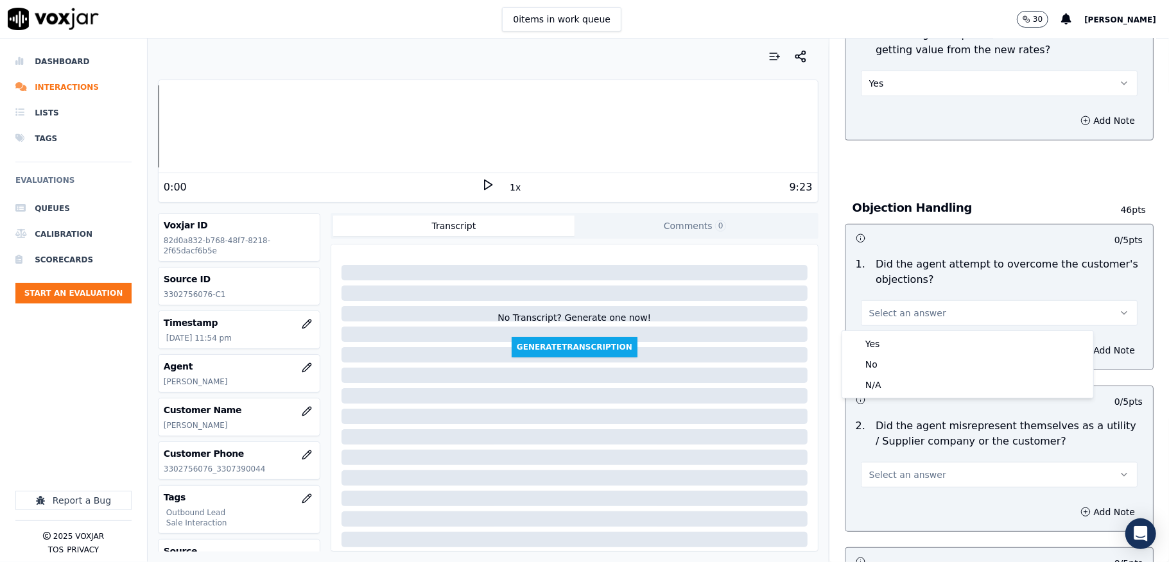
click at [884, 339] on div "Yes" at bounding box center [967, 344] width 246 height 21
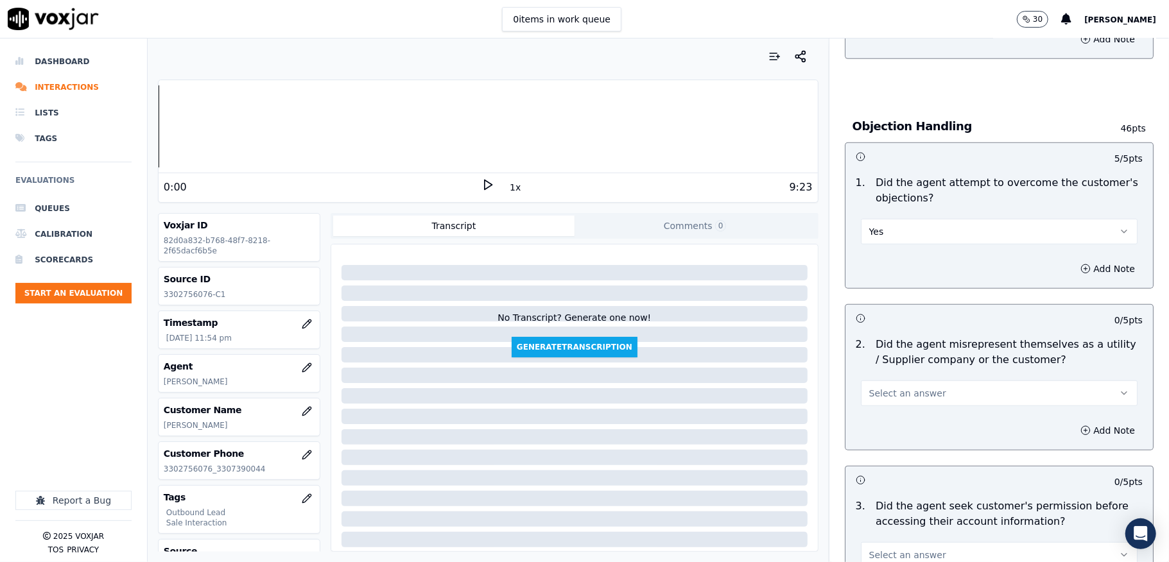
scroll to position [770, 0]
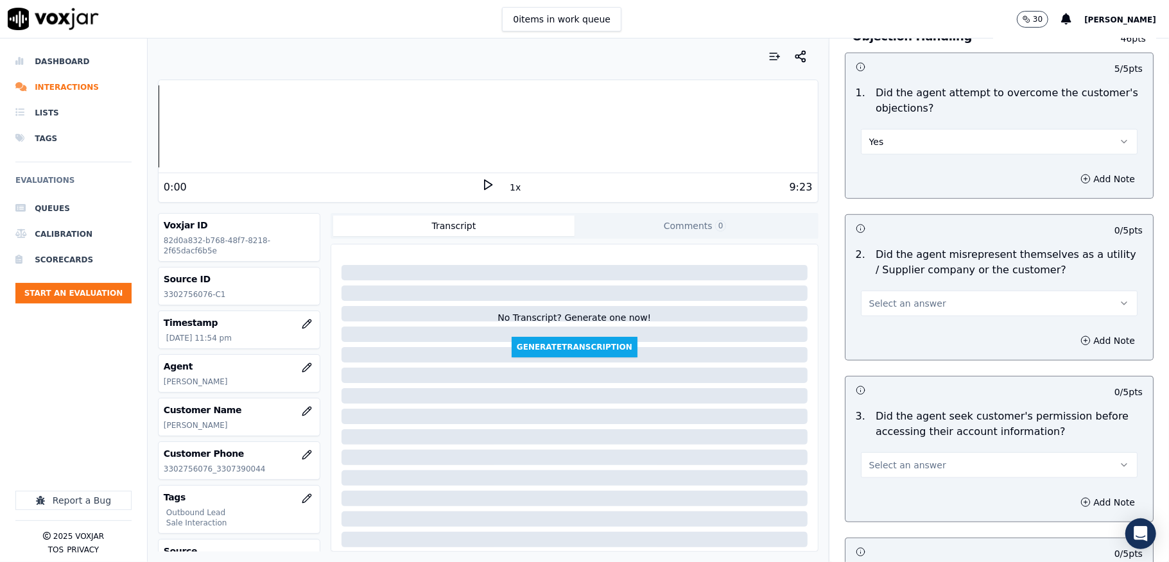
click at [907, 303] on span "Select an answer" at bounding box center [907, 303] width 77 height 13
click at [878, 361] on div "No" at bounding box center [967, 355] width 246 height 21
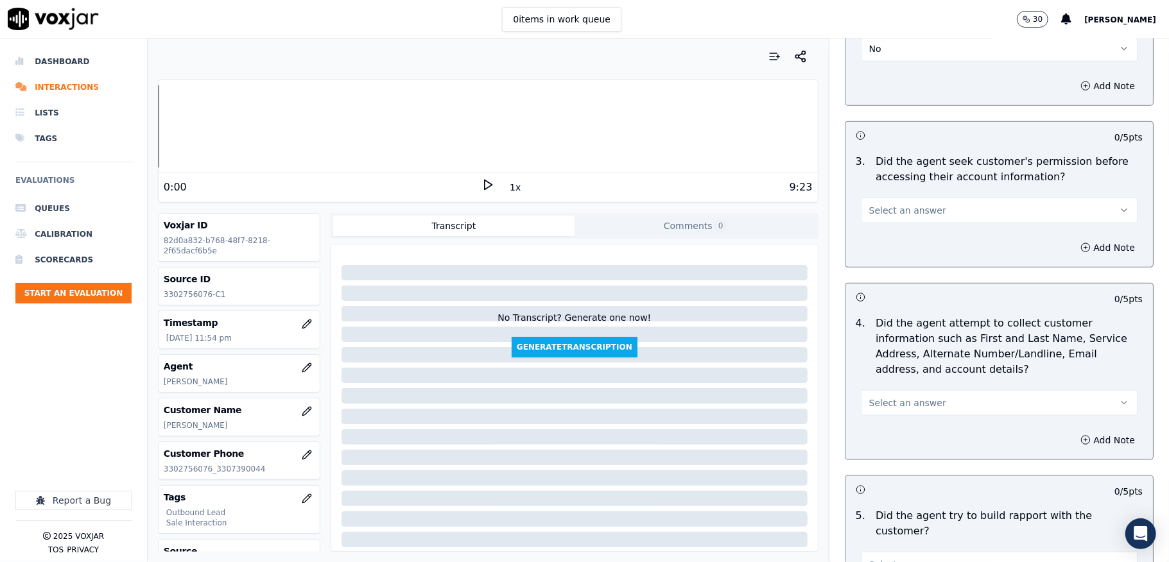
scroll to position [1027, 0]
click at [919, 205] on button "Select an answer" at bounding box center [999, 209] width 277 height 26
click at [880, 280] on div "N/A" at bounding box center [967, 281] width 246 height 21
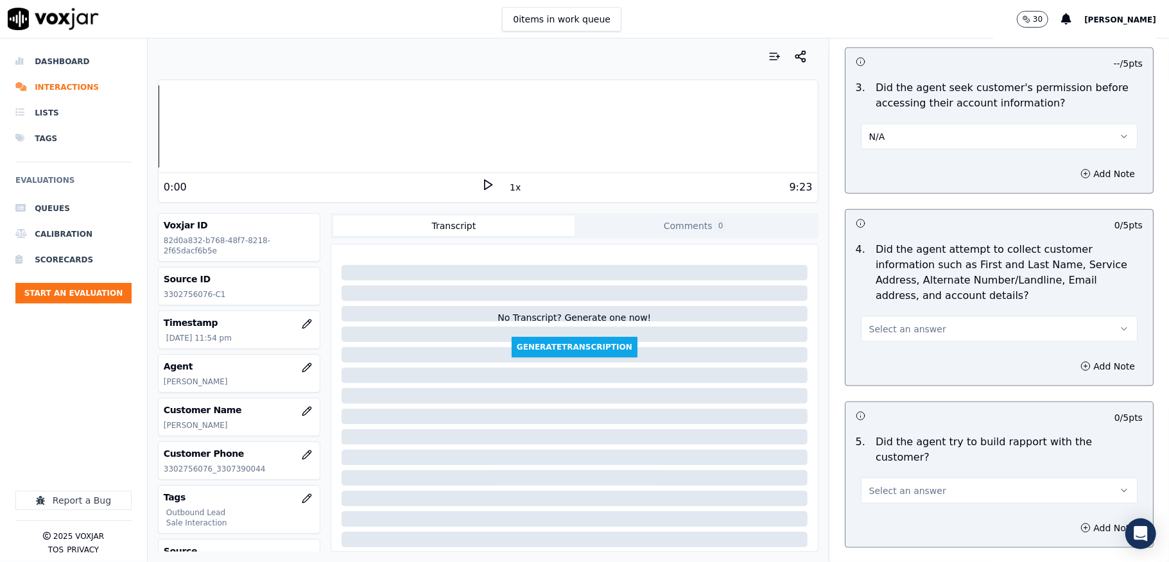
scroll to position [1197, 0]
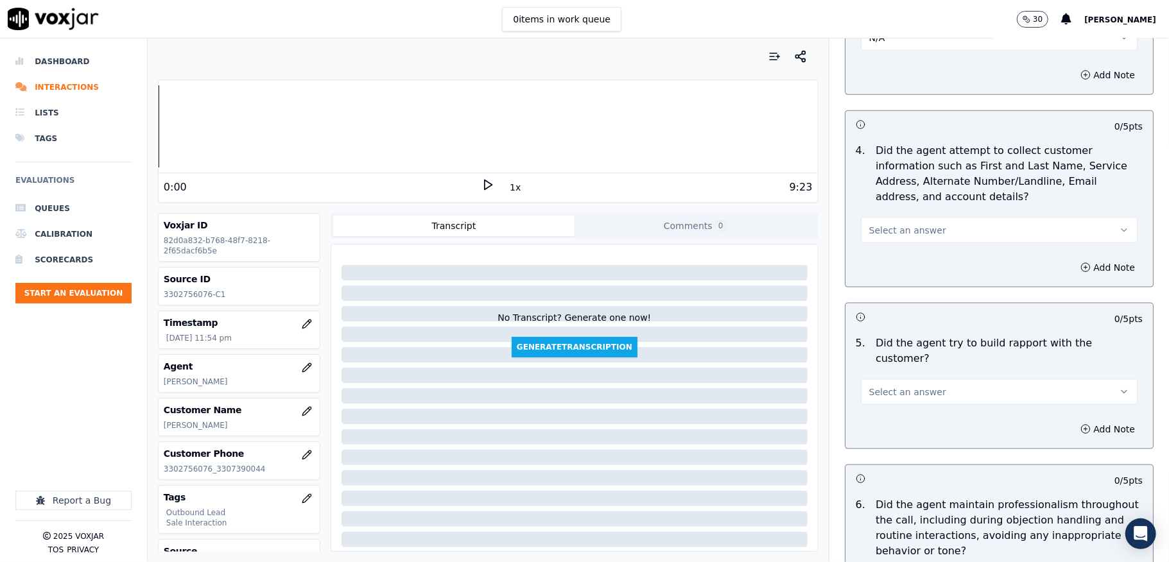
click at [915, 226] on button "Select an answer" at bounding box center [999, 231] width 277 height 26
click at [891, 298] on div "N/A" at bounding box center [967, 303] width 246 height 21
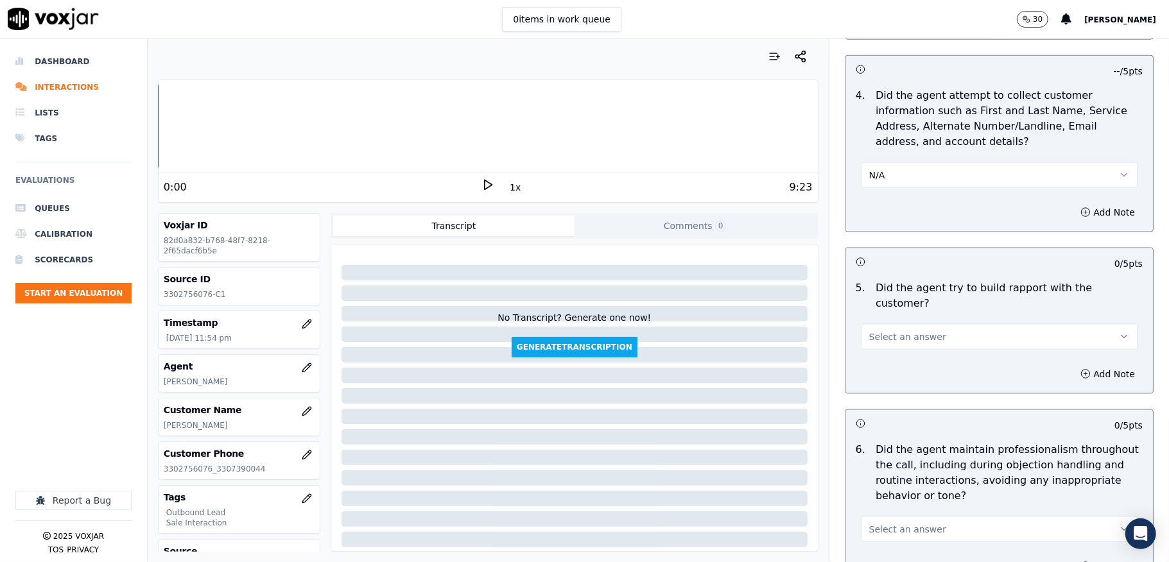
scroll to position [1283, 0]
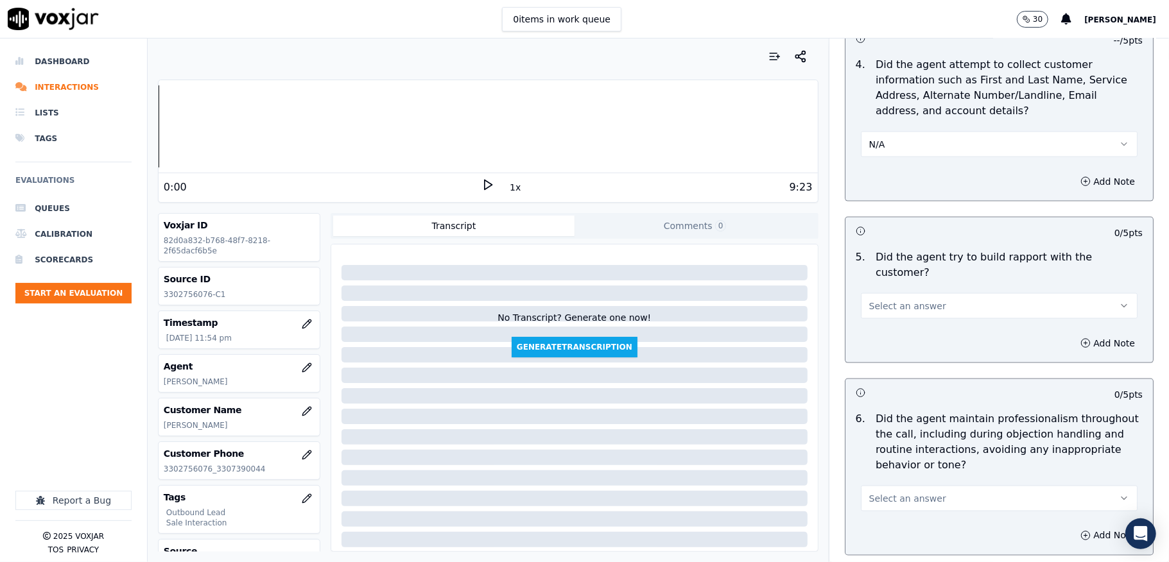
click at [916, 293] on button "Select an answer" at bounding box center [999, 306] width 277 height 26
click at [889, 316] on div "Yes" at bounding box center [967, 323] width 246 height 21
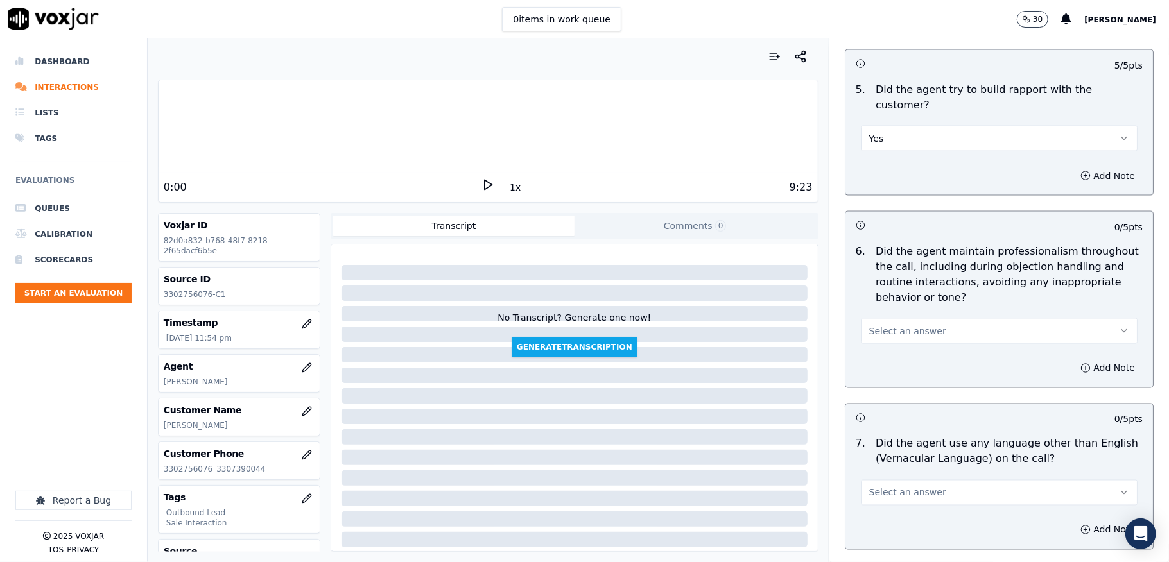
scroll to position [1454, 0]
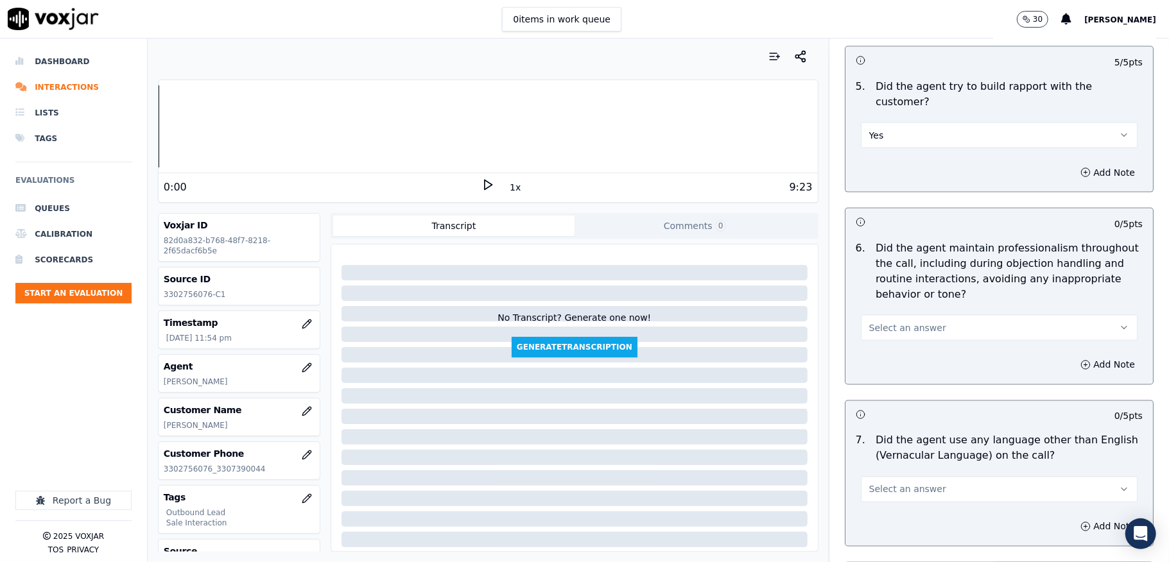
click at [901, 321] on span "Select an answer" at bounding box center [907, 327] width 77 height 13
click at [886, 344] on div "Yes" at bounding box center [967, 345] width 246 height 21
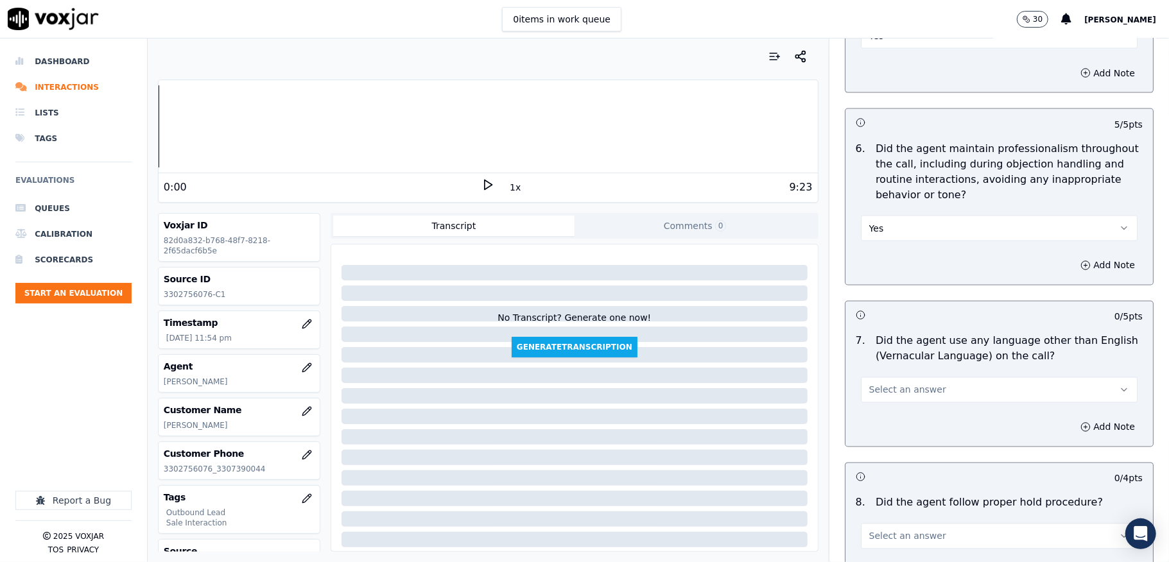
scroll to position [1711, 0]
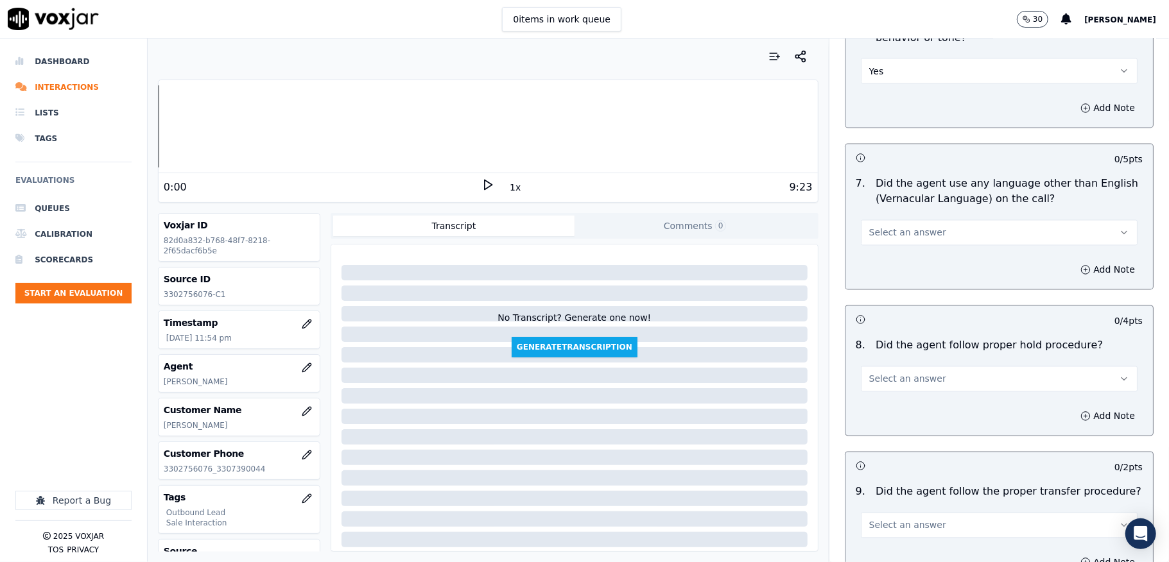
click at [937, 220] on button "Select an answer" at bounding box center [999, 233] width 277 height 26
click at [876, 272] on div "No" at bounding box center [967, 271] width 246 height 21
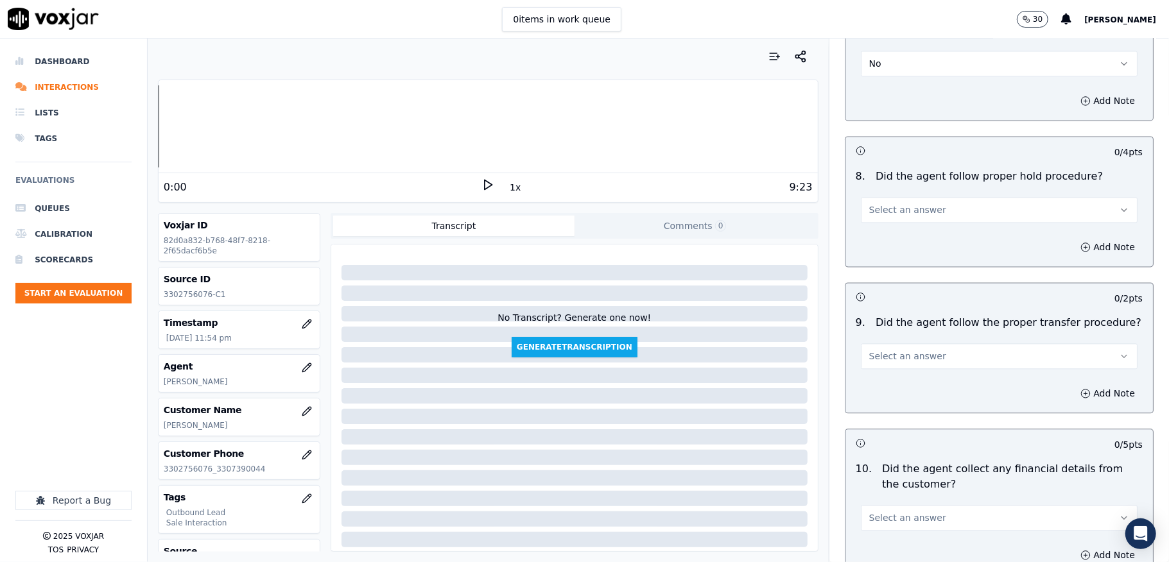
scroll to position [1882, 0]
click at [904, 201] on span "Select an answer" at bounding box center [907, 207] width 77 height 13
drag, startPoint x: 897, startPoint y: 227, endPoint x: 894, endPoint y: 262, distance: 36.1
click at [897, 228] on div "Yes" at bounding box center [967, 226] width 246 height 21
click at [897, 352] on button "Select an answer" at bounding box center [999, 354] width 277 height 26
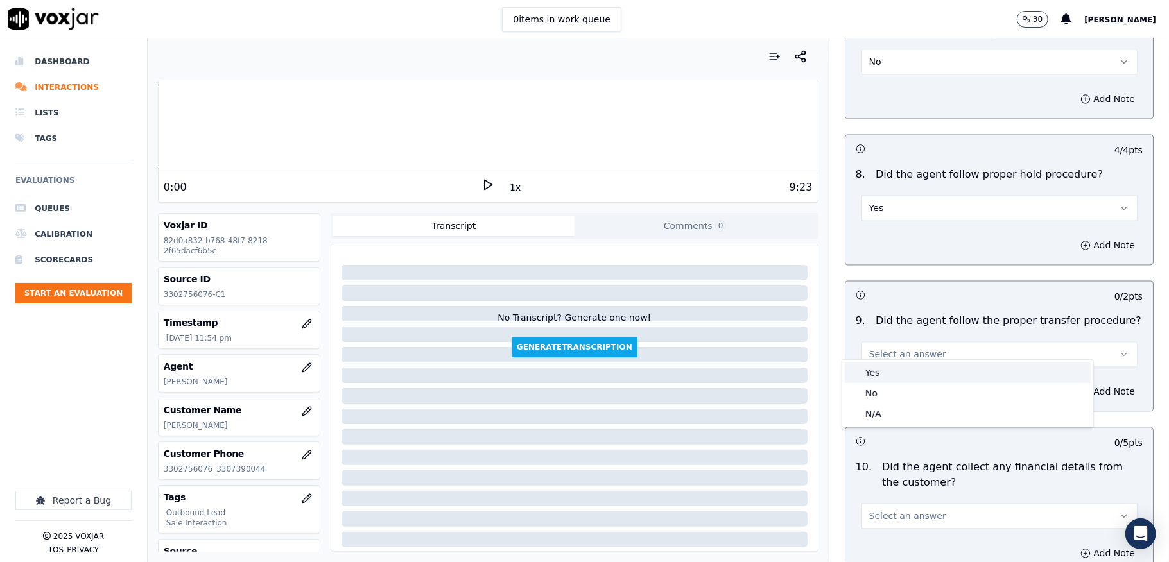
click at [891, 373] on div "Yes" at bounding box center [967, 373] width 246 height 21
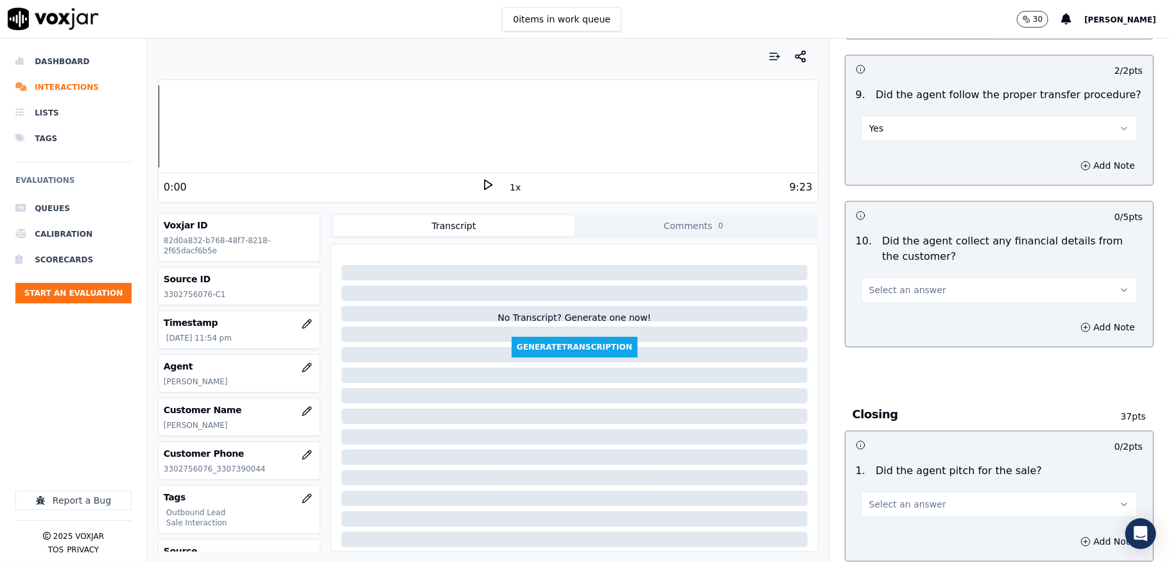
scroll to position [2139, 0]
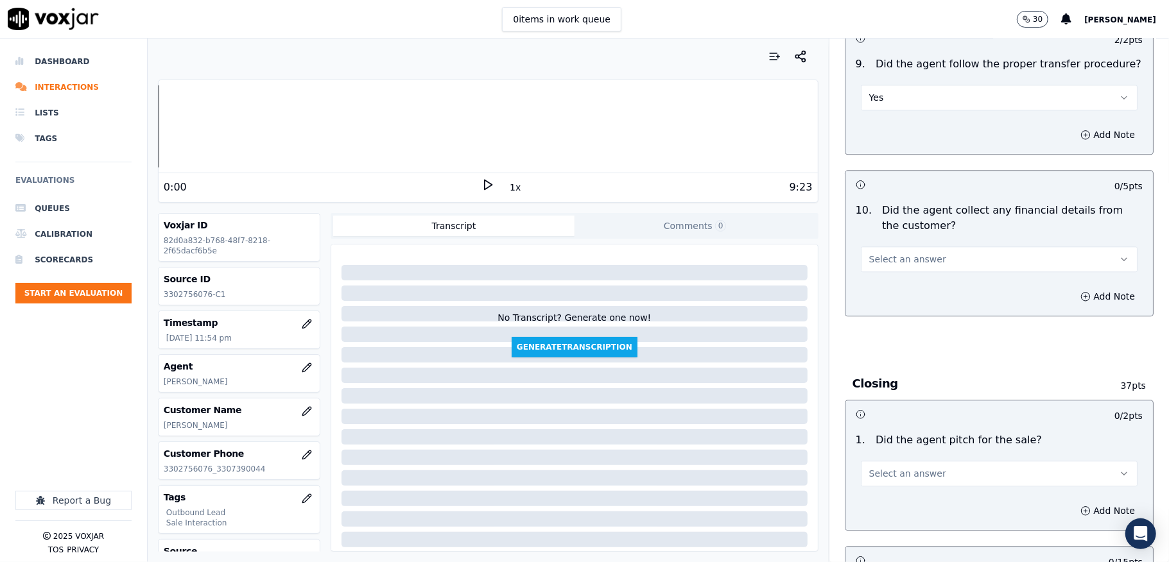
click at [909, 253] on span "Select an answer" at bounding box center [907, 259] width 77 height 13
click at [876, 296] on div "No" at bounding box center [967, 299] width 246 height 21
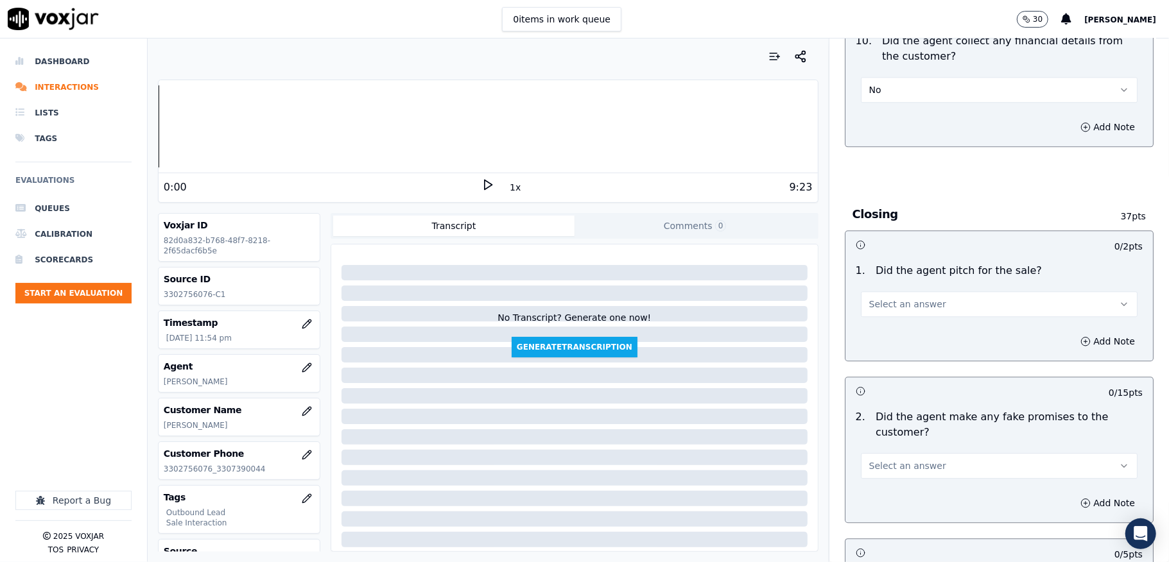
scroll to position [2310, 0]
click at [909, 296] on span "Select an answer" at bounding box center [907, 302] width 77 height 13
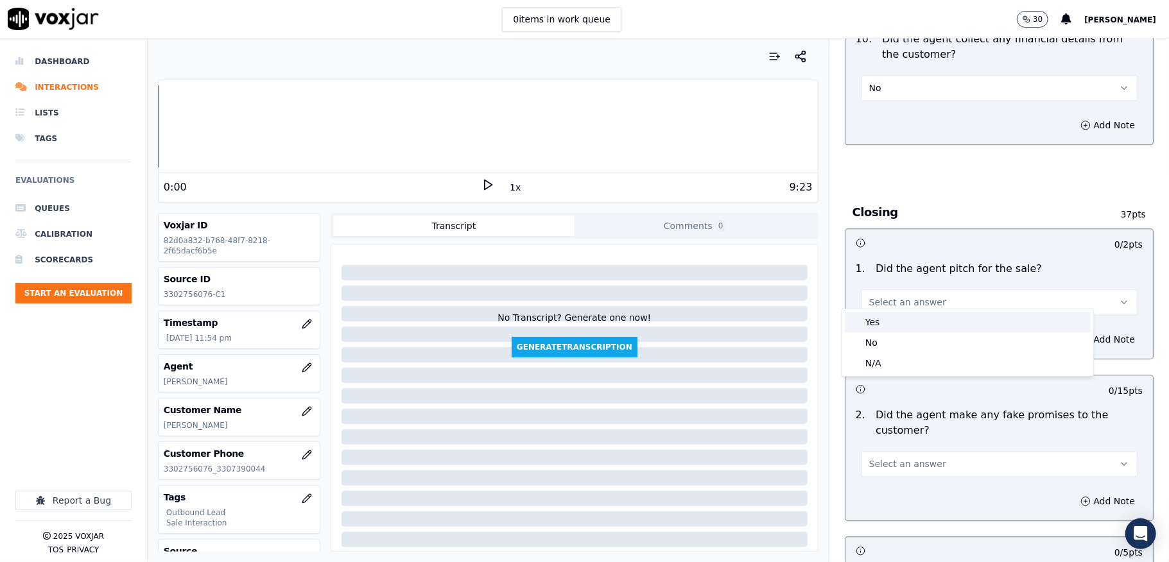
click at [889, 317] on div "Yes" at bounding box center [967, 322] width 246 height 21
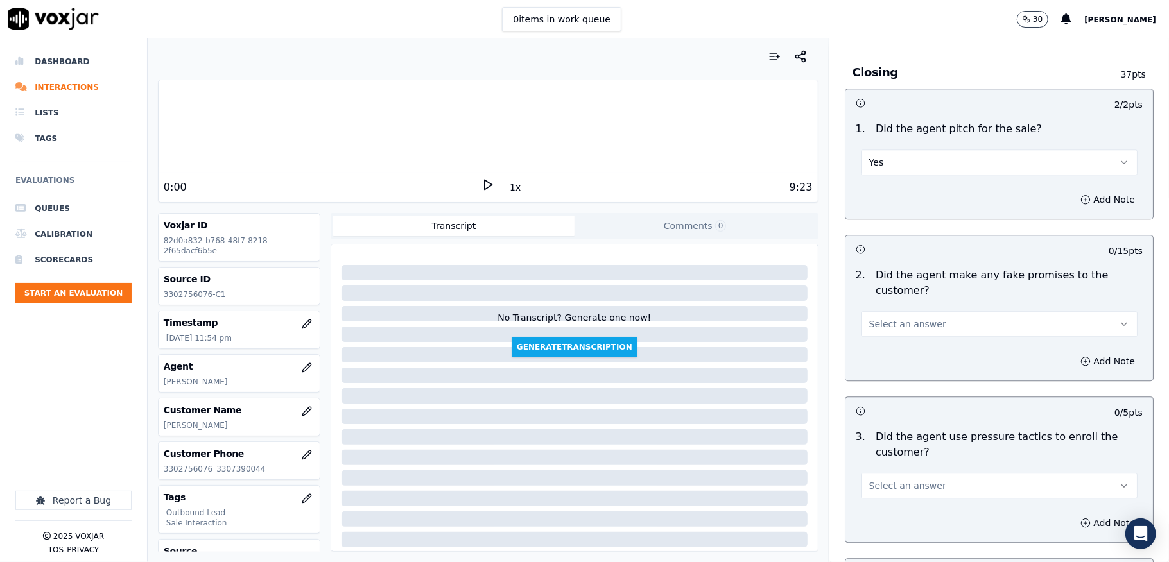
scroll to position [2481, 0]
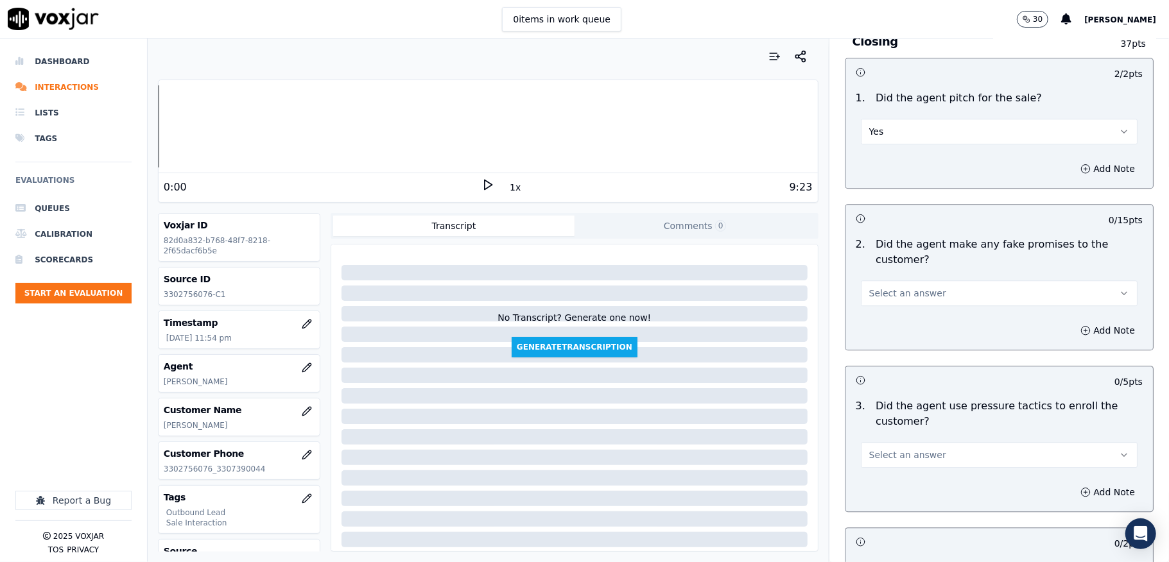
click at [912, 287] on span "Select an answer" at bounding box center [907, 293] width 77 height 13
click at [889, 311] on div "Yes" at bounding box center [967, 313] width 246 height 21
click at [900, 283] on button "Yes" at bounding box center [999, 293] width 277 height 26
drag, startPoint x: 887, startPoint y: 327, endPoint x: 884, endPoint y: 288, distance: 38.6
click at [886, 326] on div "No" at bounding box center [967, 333] width 246 height 21
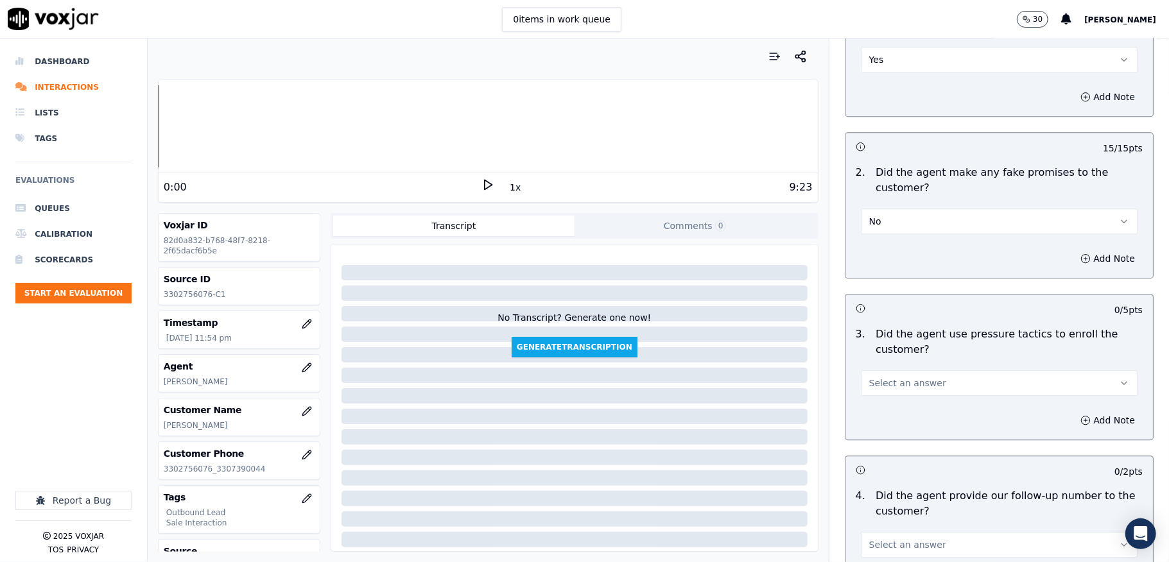
scroll to position [2652, 0]
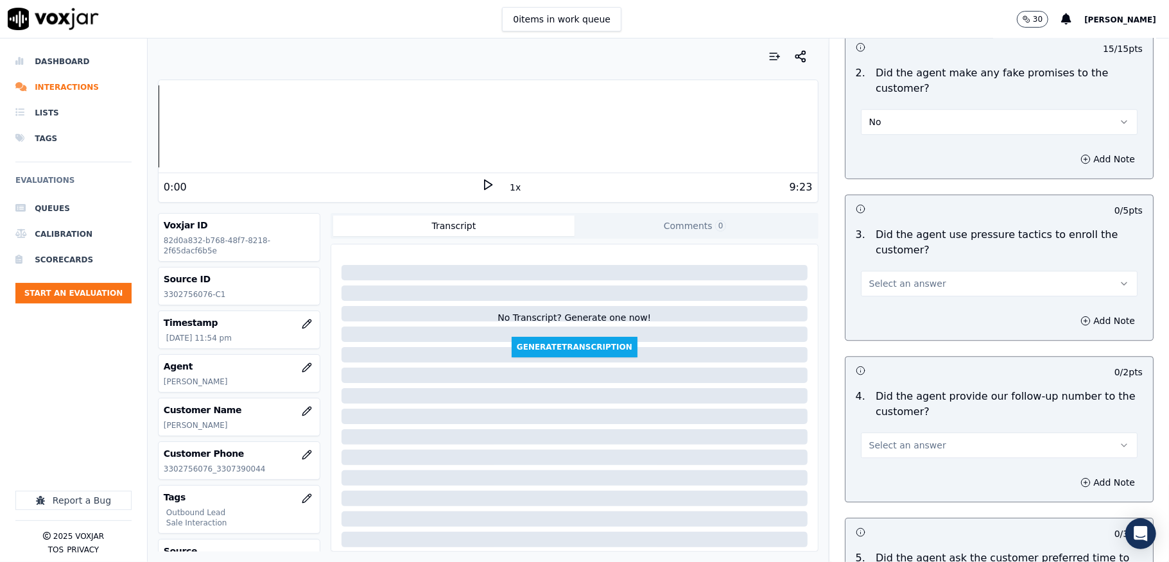
click at [914, 277] on span "Select an answer" at bounding box center [907, 283] width 77 height 13
click at [889, 298] on div "Yes" at bounding box center [967, 304] width 246 height 21
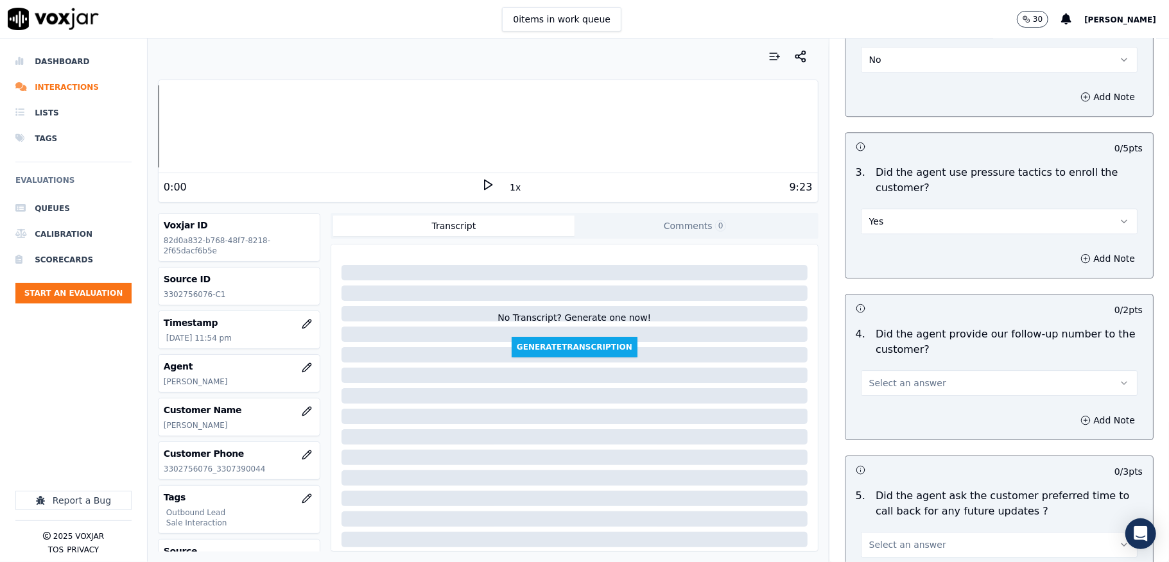
scroll to position [2823, 0]
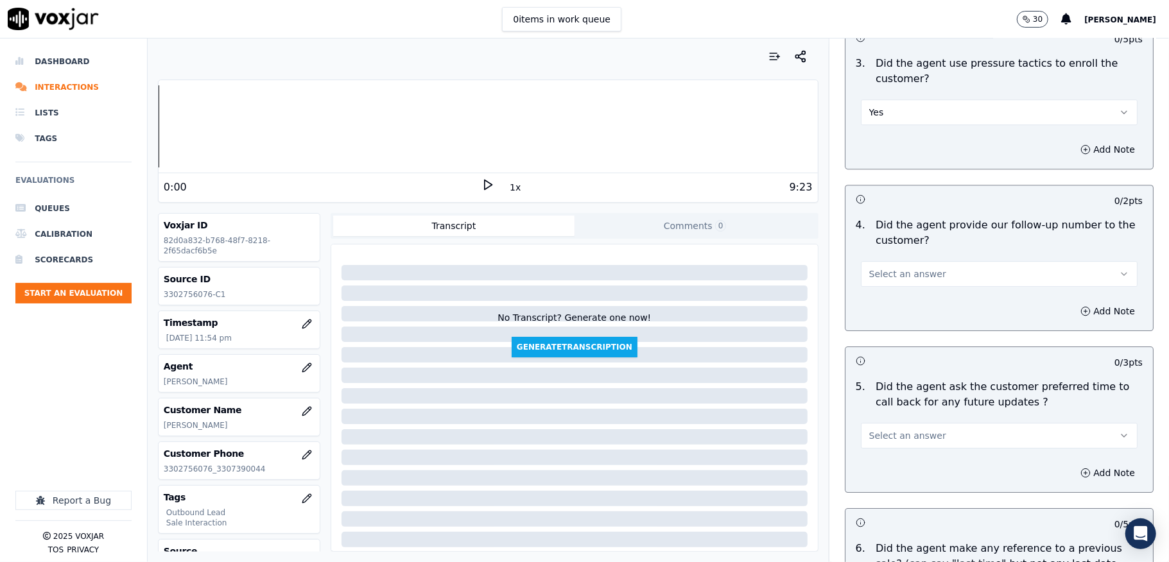
click at [889, 103] on button "Yes" at bounding box center [999, 112] width 277 height 26
click at [871, 145] on div "No" at bounding box center [967, 153] width 246 height 21
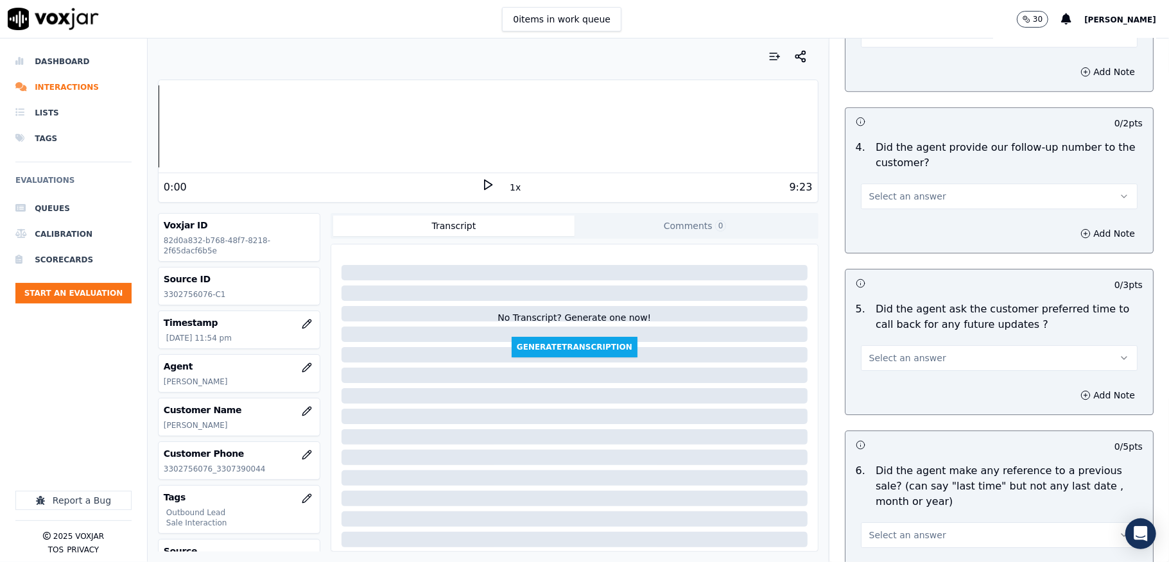
scroll to position [2909, 0]
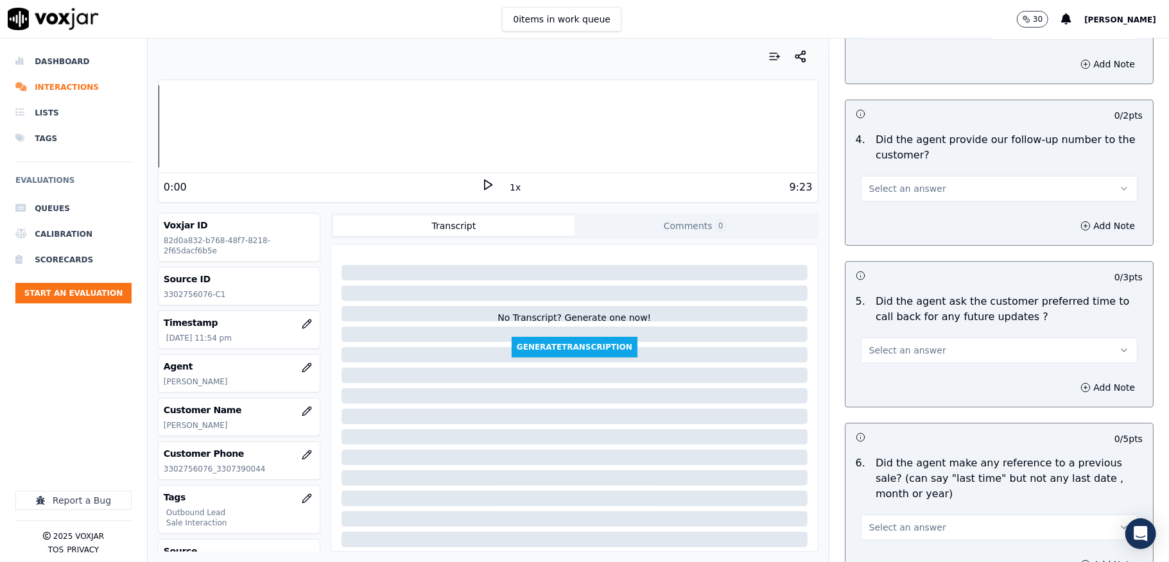
click at [921, 176] on button "Select an answer" at bounding box center [999, 189] width 277 height 26
click at [877, 203] on div "Yes" at bounding box center [967, 210] width 246 height 21
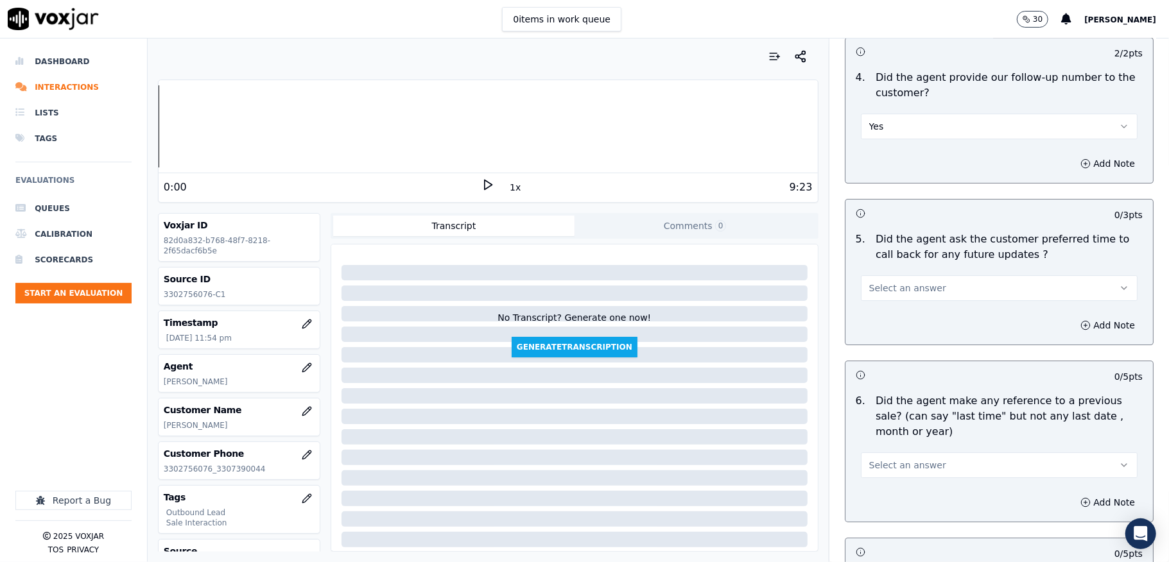
scroll to position [3080, 0]
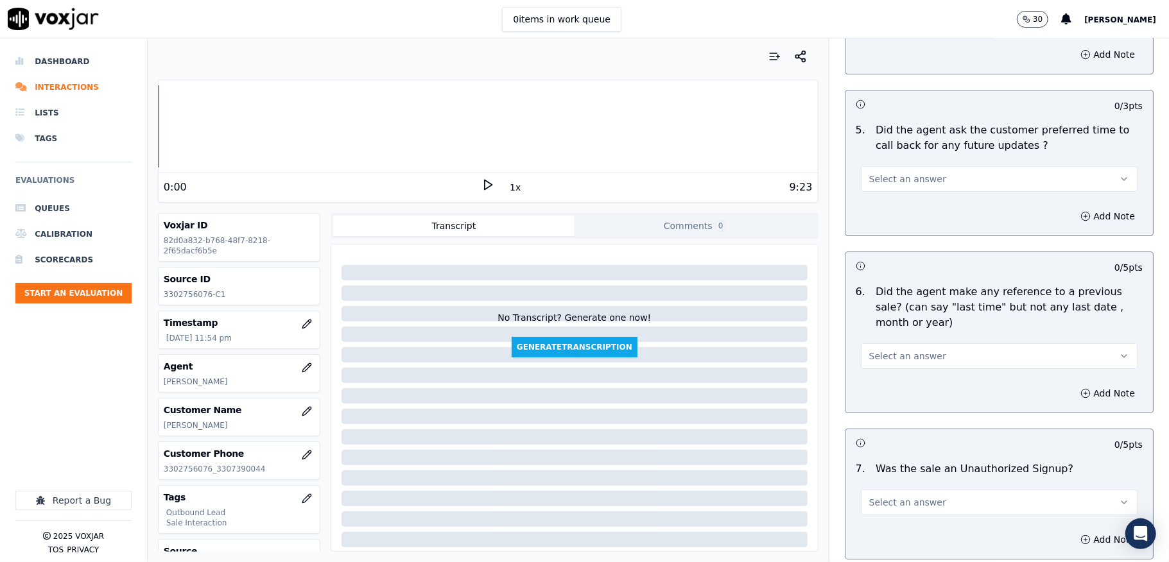
click at [912, 173] on span "Select an answer" at bounding box center [907, 179] width 77 height 13
click at [884, 246] on div "N/A" at bounding box center [967, 242] width 246 height 21
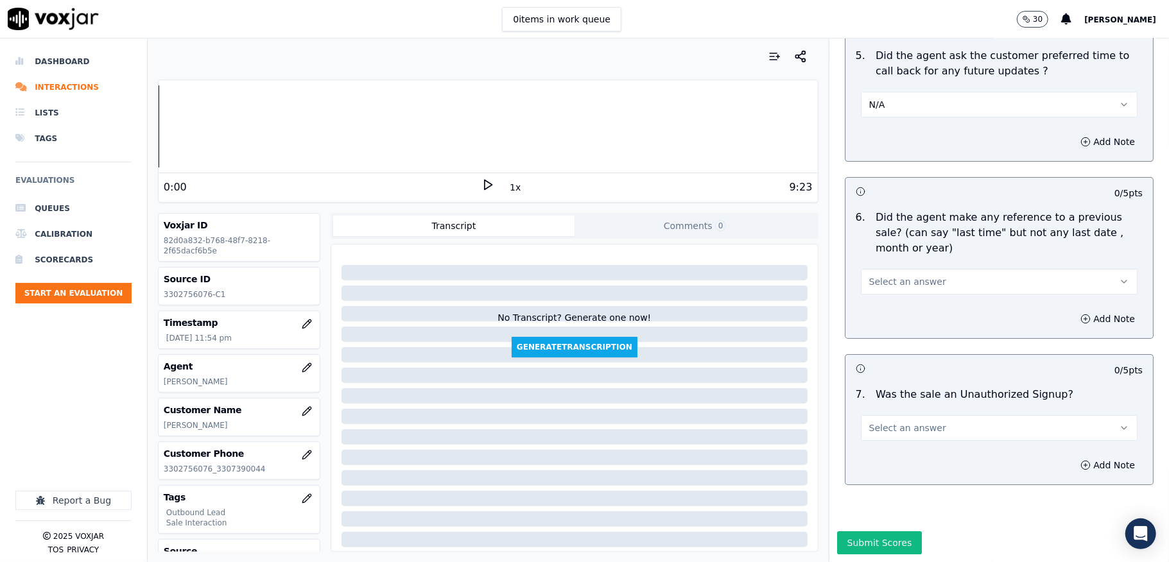
scroll to position [3192, 0]
click at [895, 269] on button "Select an answer" at bounding box center [999, 282] width 277 height 26
click at [878, 286] on div "No" at bounding box center [967, 287] width 246 height 21
click at [914, 422] on span "Select an answer" at bounding box center [907, 428] width 77 height 13
click at [878, 436] on div "No" at bounding box center [967, 433] width 246 height 21
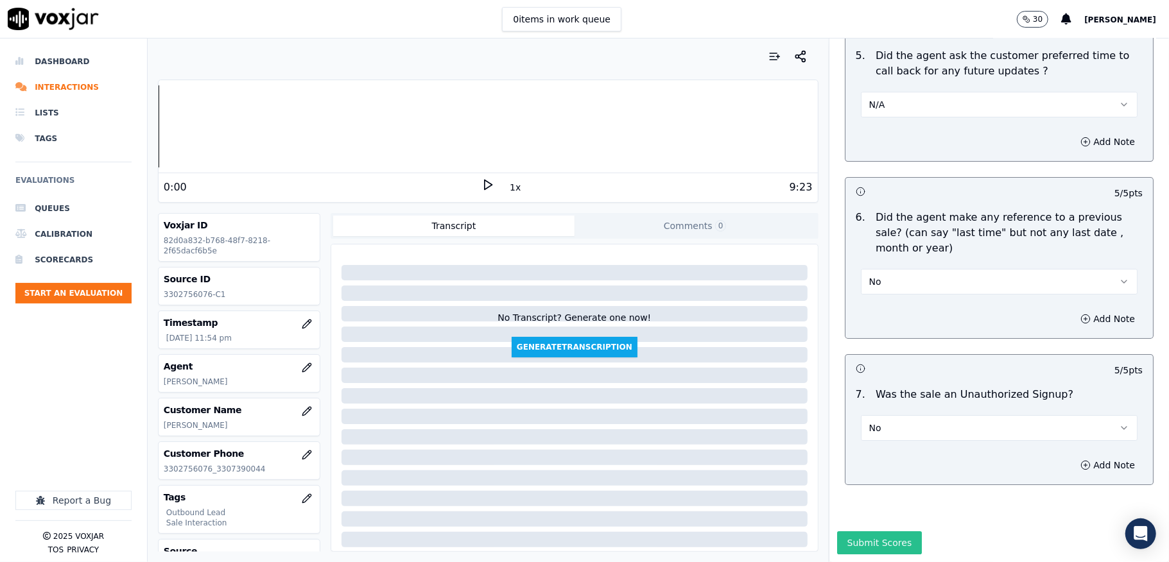
click at [874, 531] on button "Submit Scores" at bounding box center [879, 542] width 85 height 23
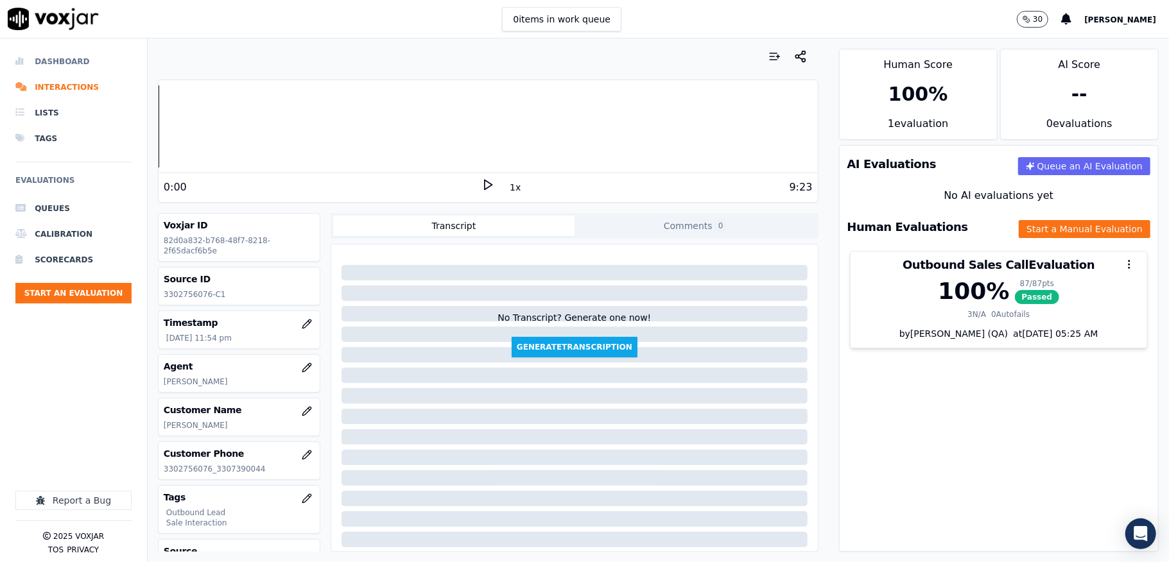
click at [62, 62] on li "Dashboard" at bounding box center [73, 62] width 116 height 26
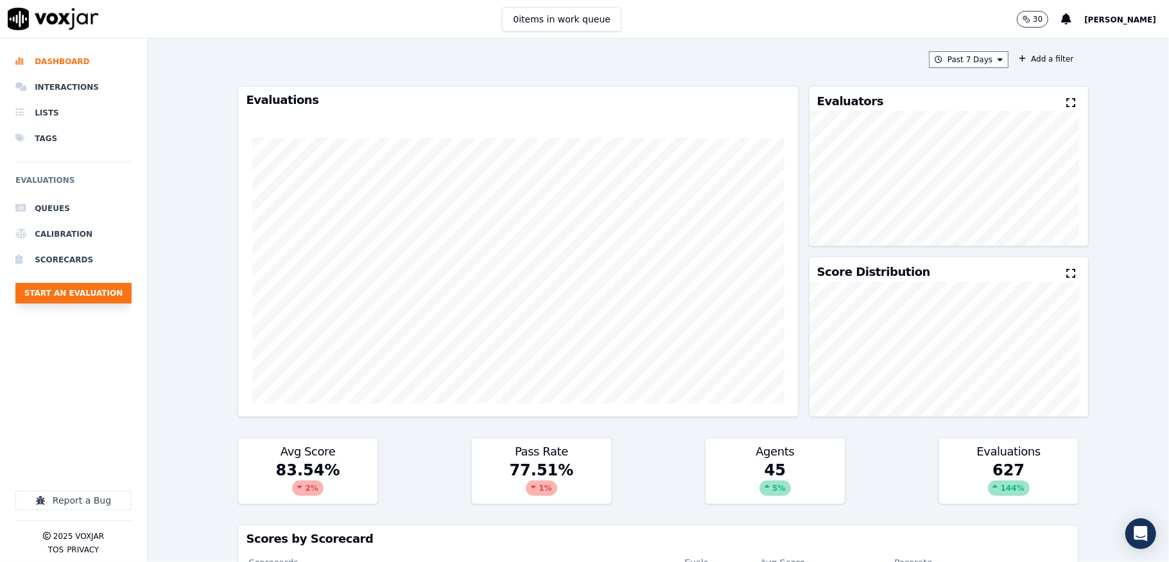
click at [85, 289] on button "Start an Evaluation" at bounding box center [73, 293] width 116 height 21
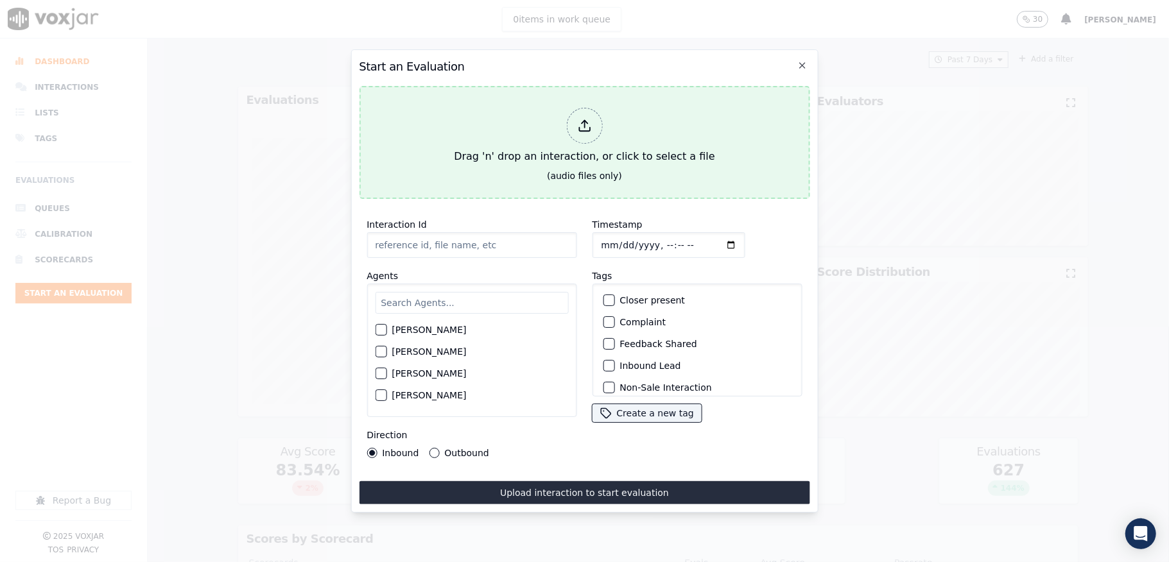
click at [599, 117] on div at bounding box center [584, 126] width 36 height 36
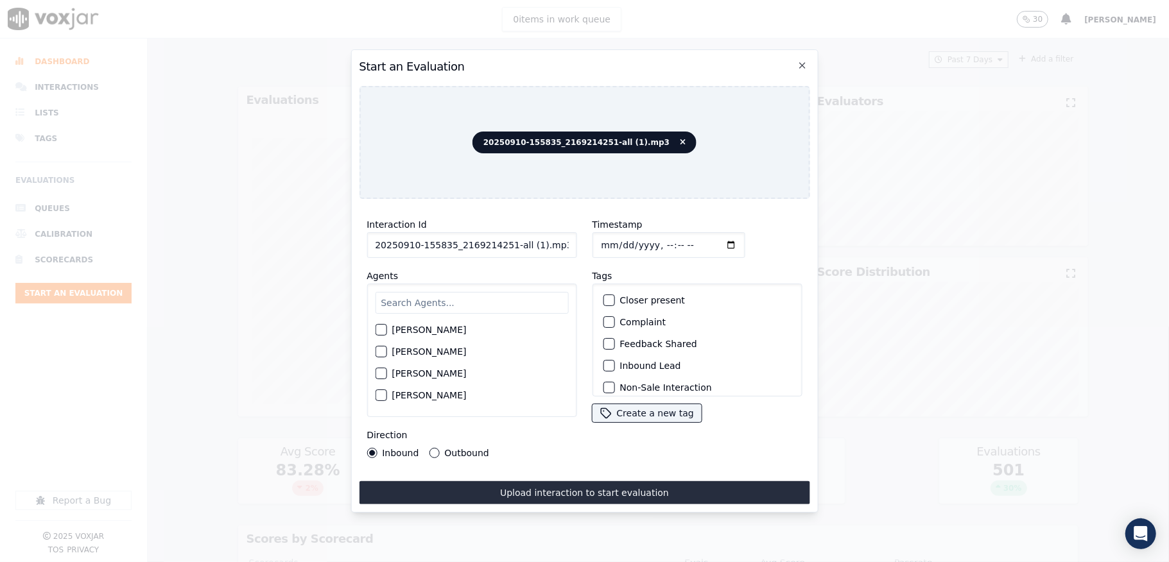
drag, startPoint x: 501, startPoint y: 240, endPoint x: 616, endPoint y: 240, distance: 114.9
click at [616, 240] on div "Interaction Id 20250910-155835_2169214251-all (1).mp3 Agents Harry Roy Aaron Bi…" at bounding box center [584, 337] width 450 height 257
type input "20250910-155835_2169214251-C1"
click at [613, 240] on input "Timestamp" at bounding box center [668, 245] width 153 height 26
type input "2025-09-10T00:00"
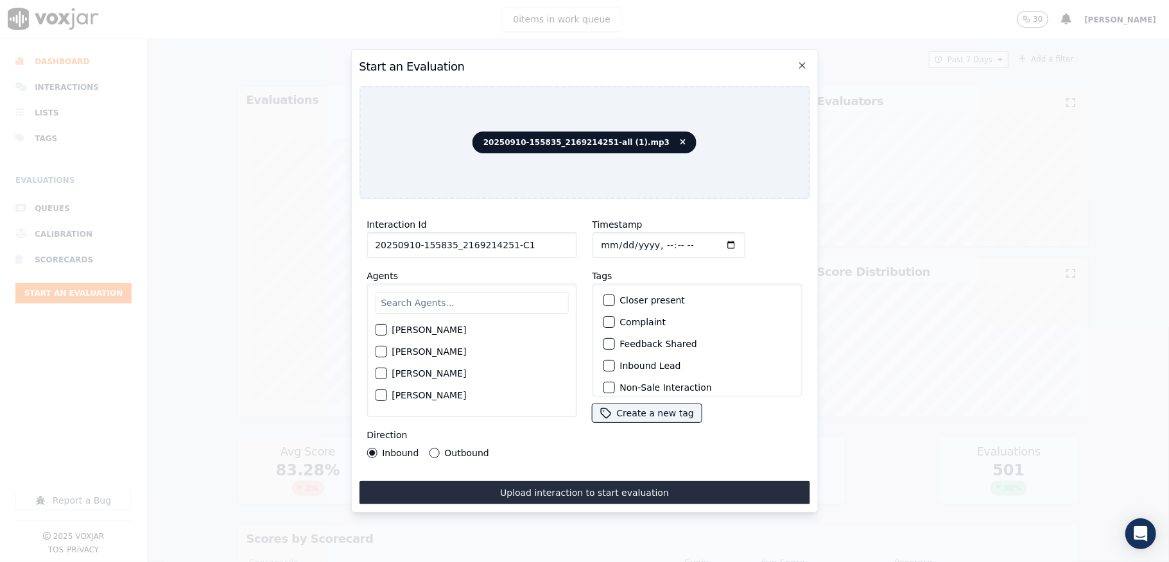
click at [492, 293] on input "text" at bounding box center [471, 303] width 193 height 22
type input "ven"
click at [381, 329] on div "button" at bounding box center [379, 333] width 9 height 9
click at [432, 448] on button "Outbound" at bounding box center [434, 453] width 10 height 10
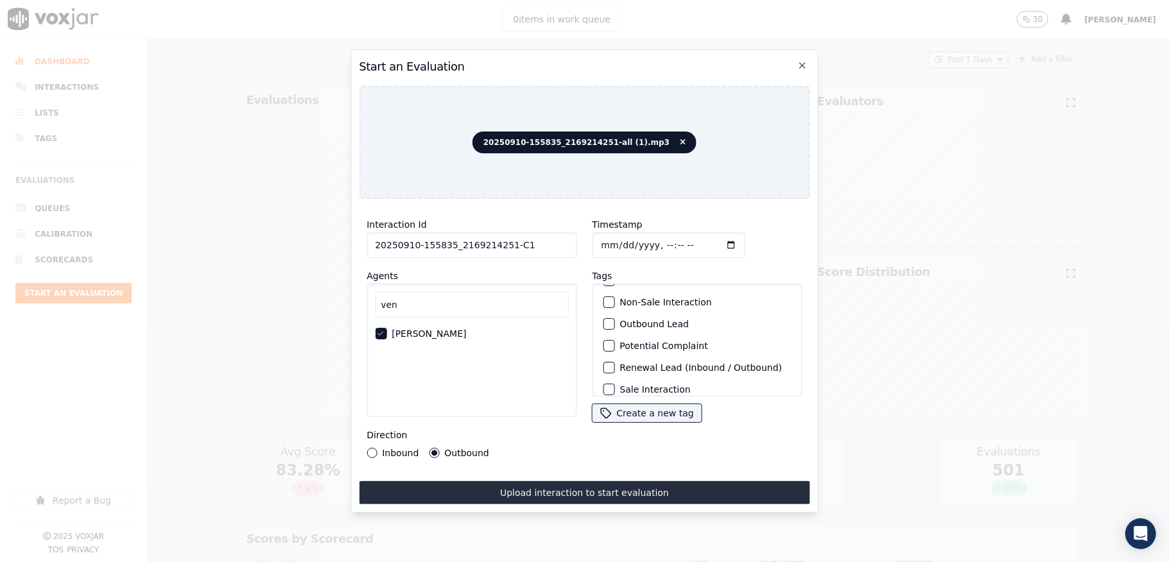
click at [603, 320] on div "button" at bounding box center [607, 324] width 9 height 9
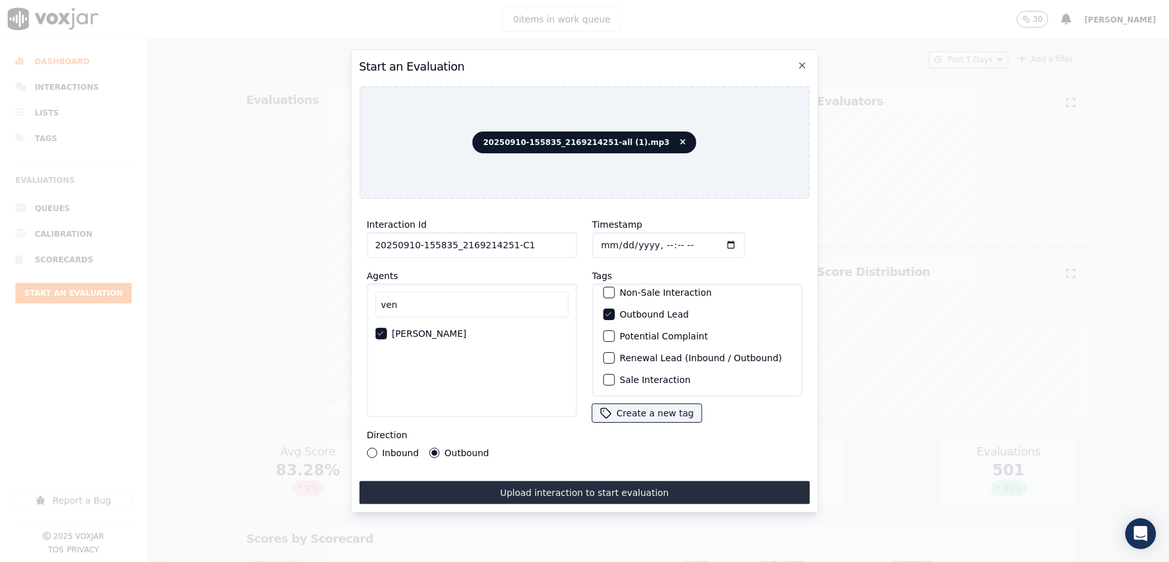
scroll to position [119, 0]
click at [603, 374] on button "Sale Interaction" at bounding box center [609, 380] width 12 height 12
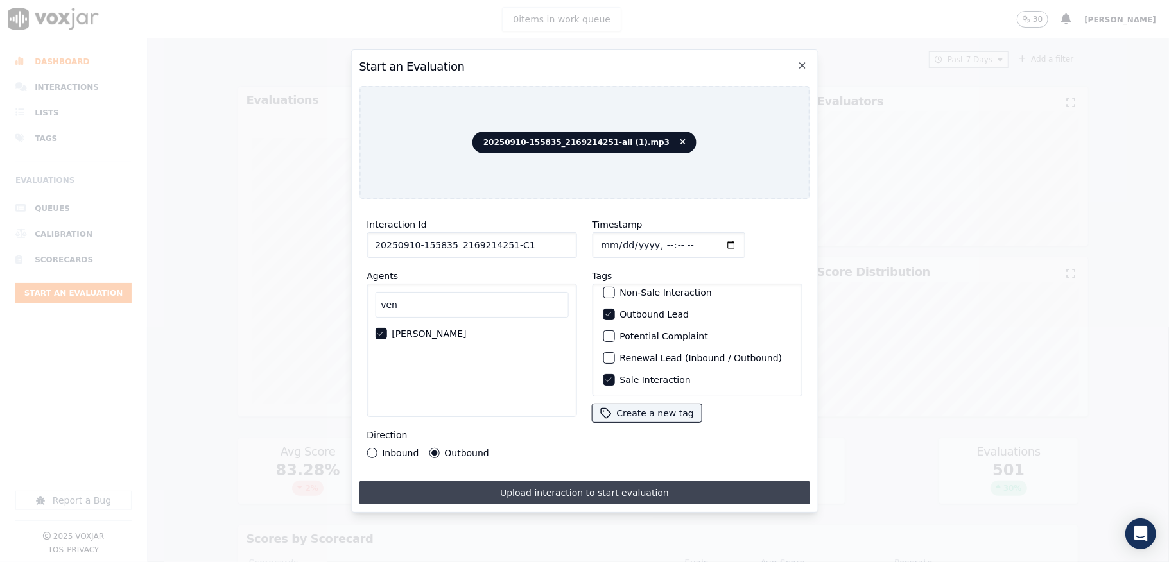
click at [576, 486] on button "Upload interaction to start evaluation" at bounding box center [584, 492] width 450 height 23
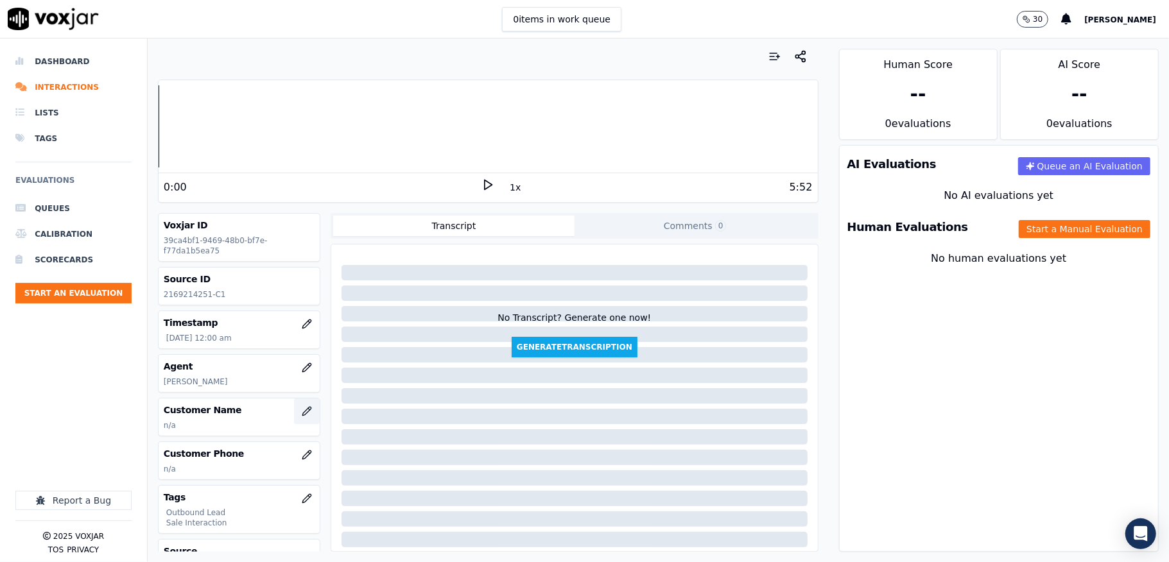
click at [302, 411] on icon "button" at bounding box center [307, 411] width 10 height 10
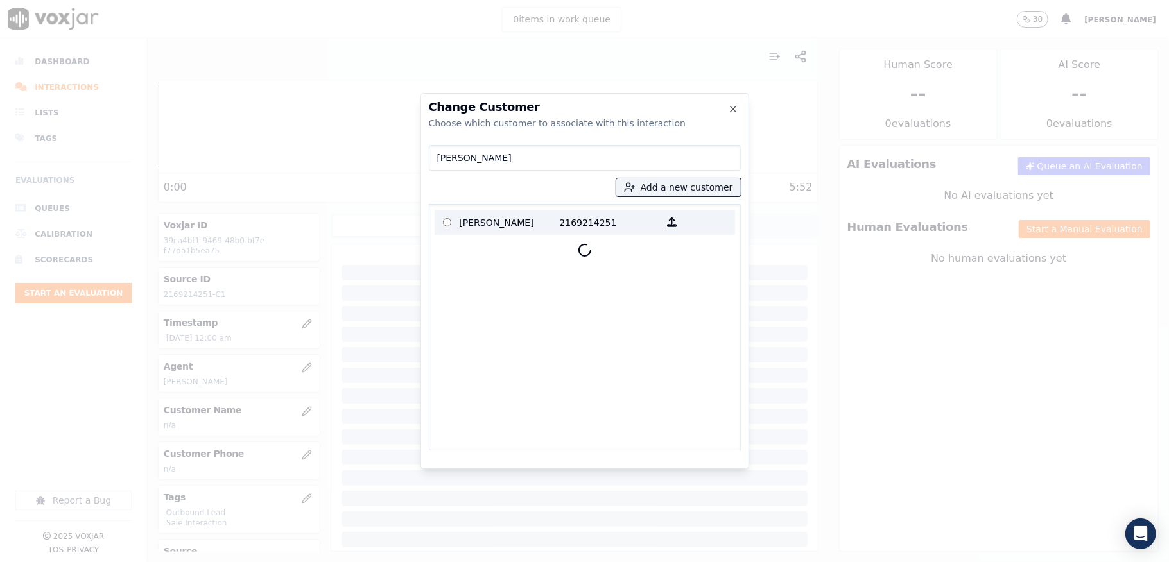
type input "IDA L JOHNSON"
click at [503, 222] on p "IDA L JOHNSON" at bounding box center [509, 222] width 100 height 20
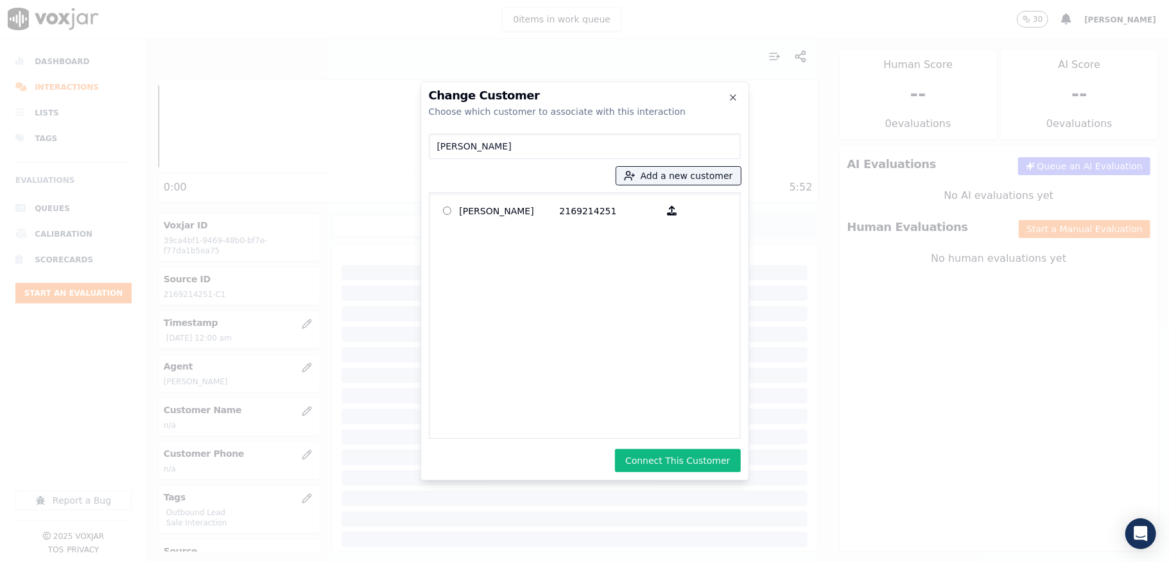
click at [670, 459] on button "Connect This Customer" at bounding box center [677, 460] width 125 height 23
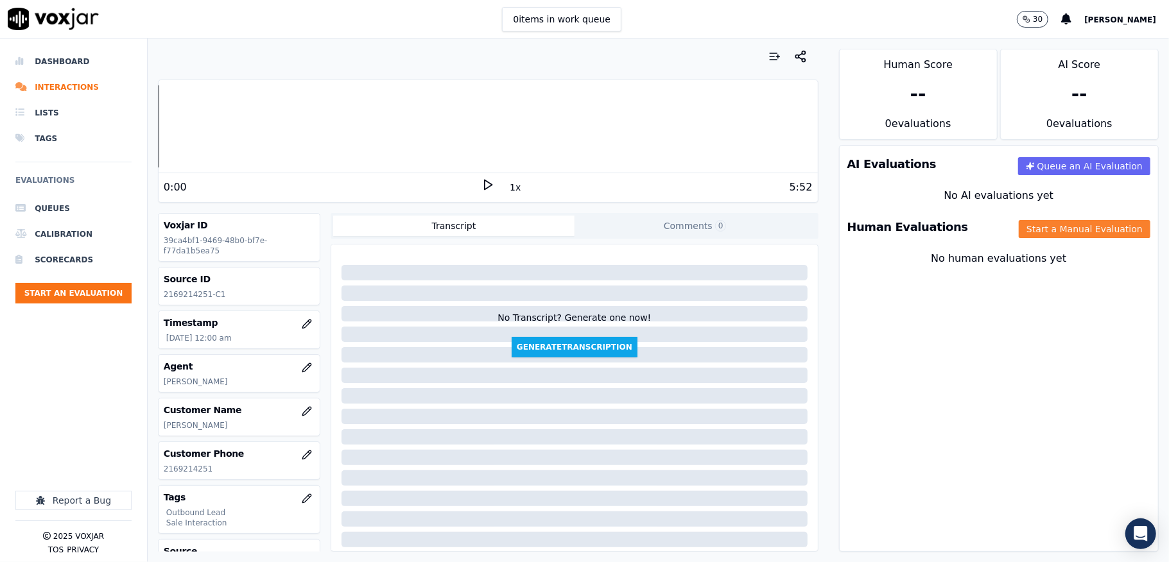
click at [1018, 237] on button "Start a Manual Evaluation" at bounding box center [1084, 229] width 132 height 18
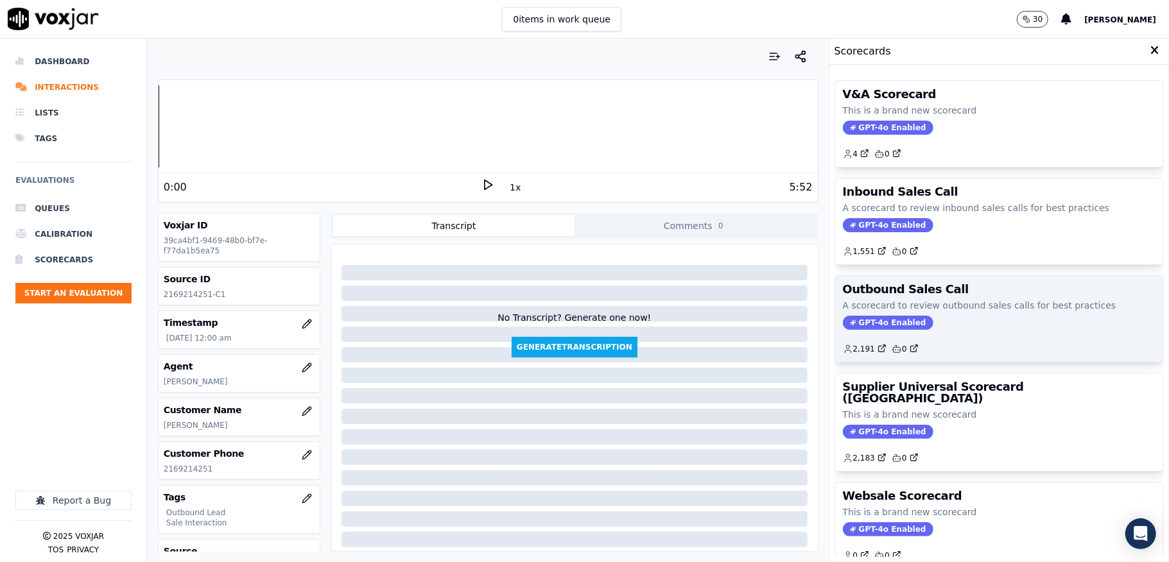
click at [850, 330] on span "GPT-4o Enabled" at bounding box center [888, 323] width 90 height 14
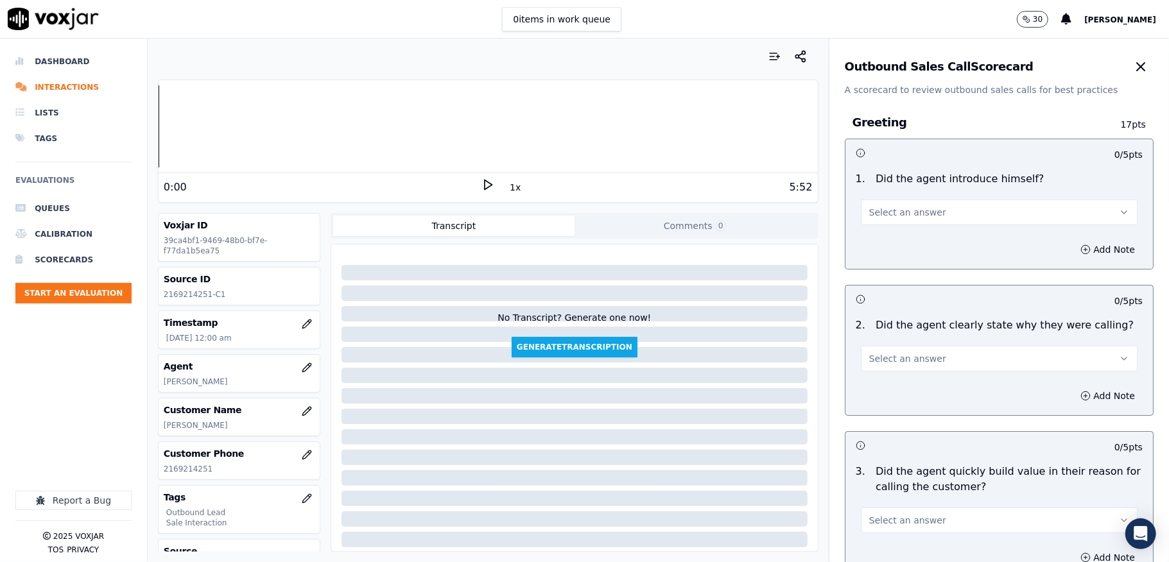
drag, startPoint x: 966, startPoint y: 209, endPoint x: 948, endPoint y: 224, distance: 23.3
click at [964, 211] on button "Select an answer" at bounding box center [999, 213] width 277 height 26
click at [910, 236] on div "Yes" at bounding box center [967, 242] width 246 height 21
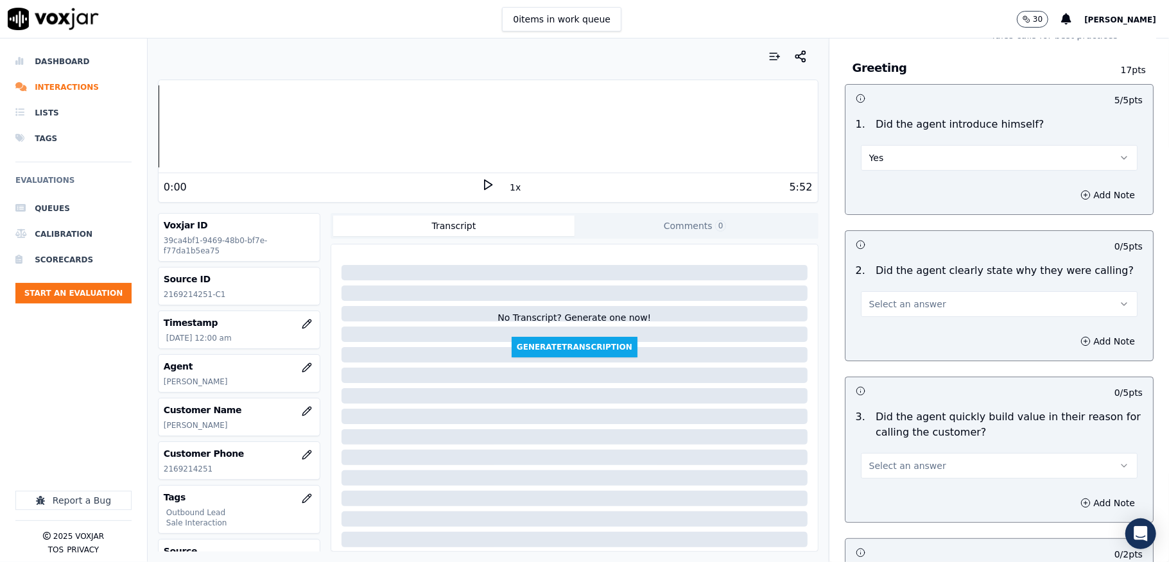
scroll to position [85, 0]
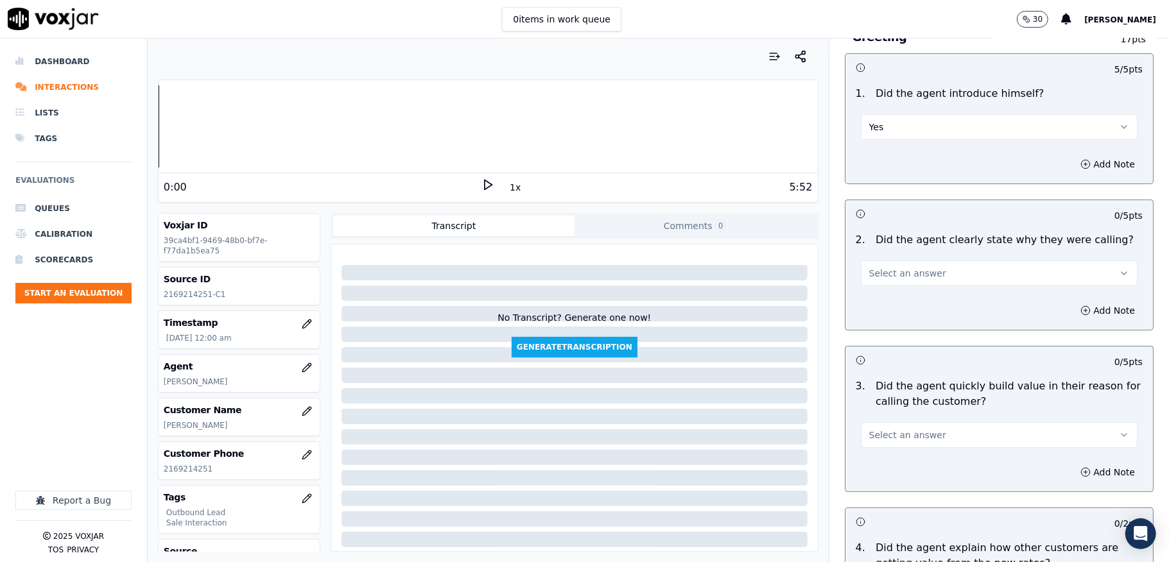
click at [912, 273] on span "Select an answer" at bounding box center [907, 273] width 77 height 13
click at [889, 301] on div "Yes" at bounding box center [967, 303] width 246 height 21
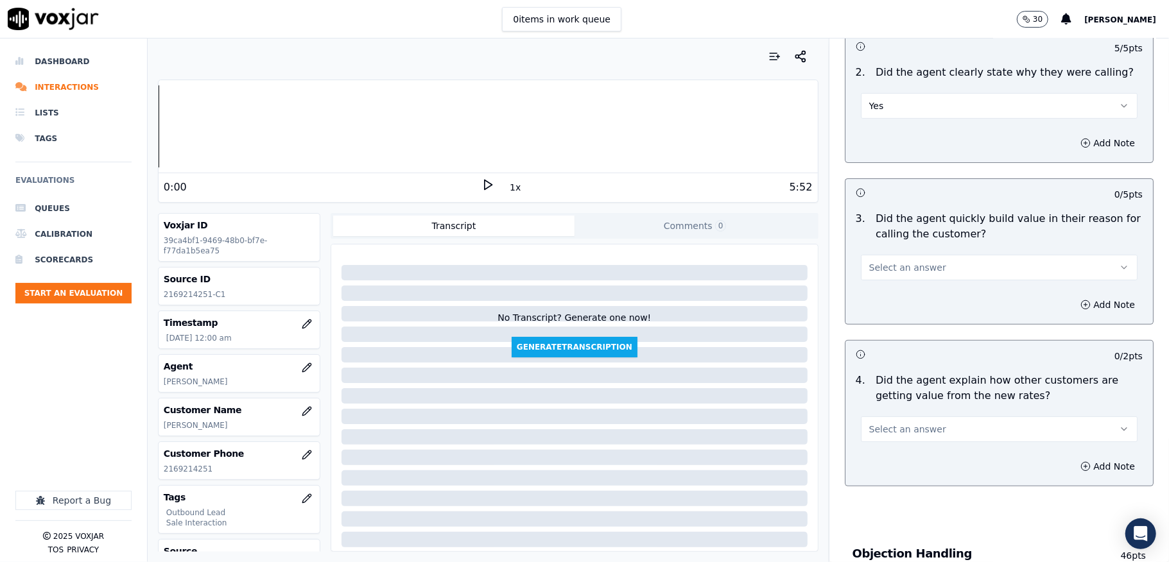
scroll to position [257, 0]
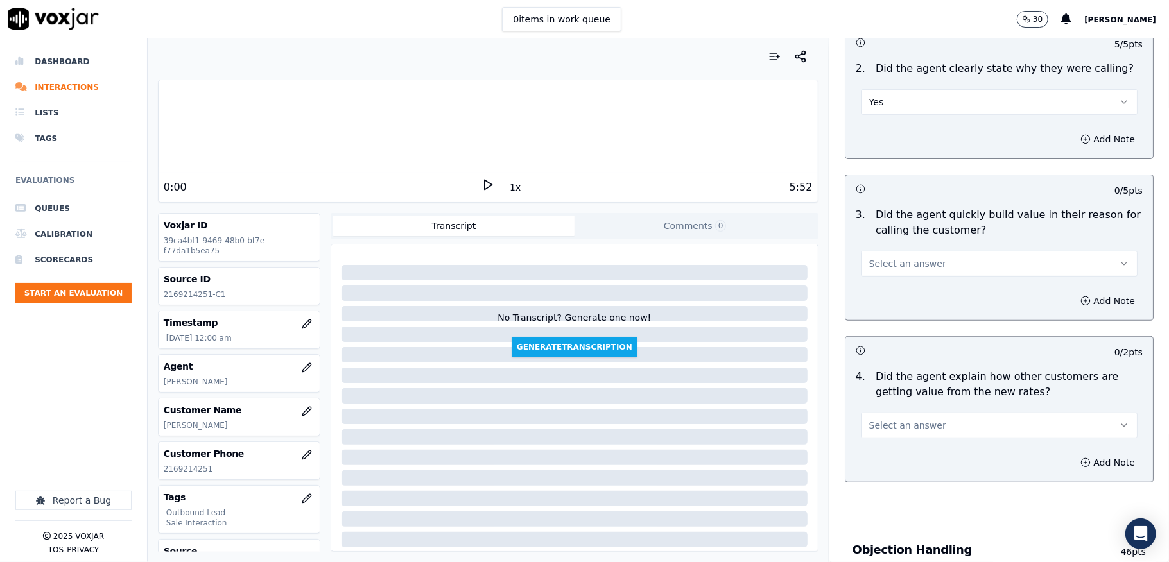
click at [900, 273] on button "Select an answer" at bounding box center [999, 264] width 277 height 26
click at [880, 296] on div "Yes" at bounding box center [967, 294] width 246 height 21
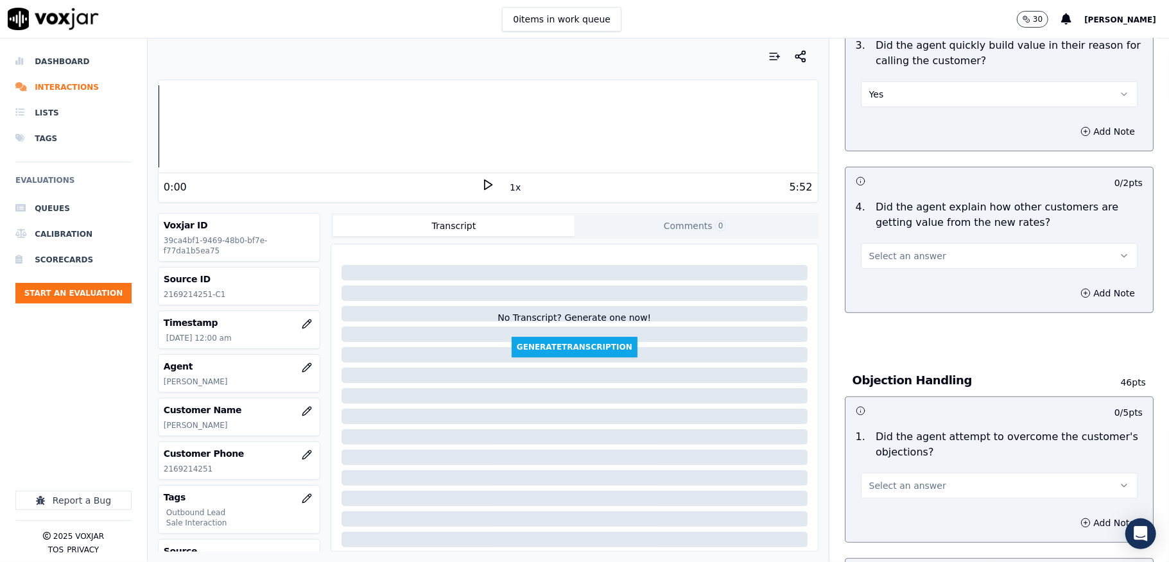
scroll to position [427, 0]
click at [933, 250] on button "Select an answer" at bounding box center [999, 255] width 277 height 26
click at [891, 322] on div "N/A" at bounding box center [967, 326] width 246 height 21
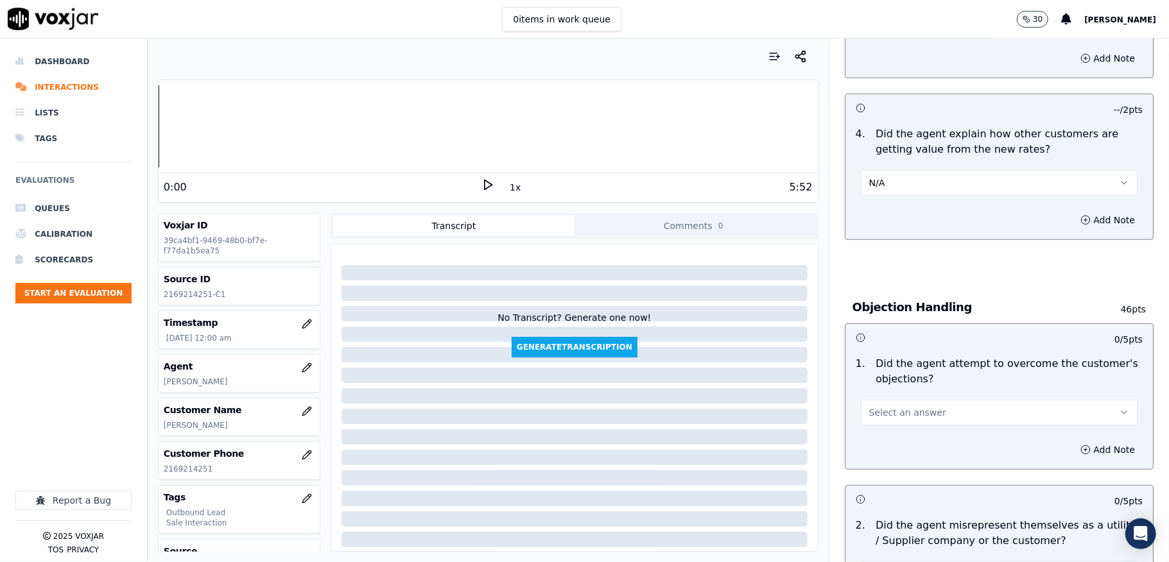
scroll to position [599, 0]
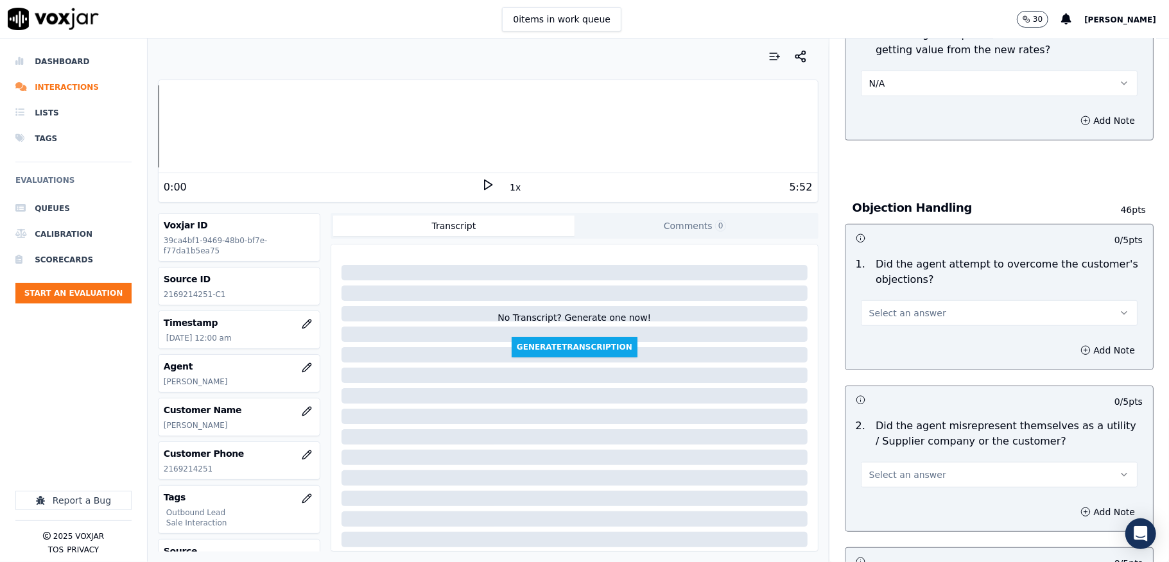
drag, startPoint x: 889, startPoint y: 309, endPoint x: 888, endPoint y: 323, distance: 14.2
click at [889, 312] on span "Select an answer" at bounding box center [907, 313] width 77 height 13
drag, startPoint x: 886, startPoint y: 336, endPoint x: 880, endPoint y: 329, distance: 8.7
click at [886, 339] on div "Yes" at bounding box center [967, 344] width 246 height 21
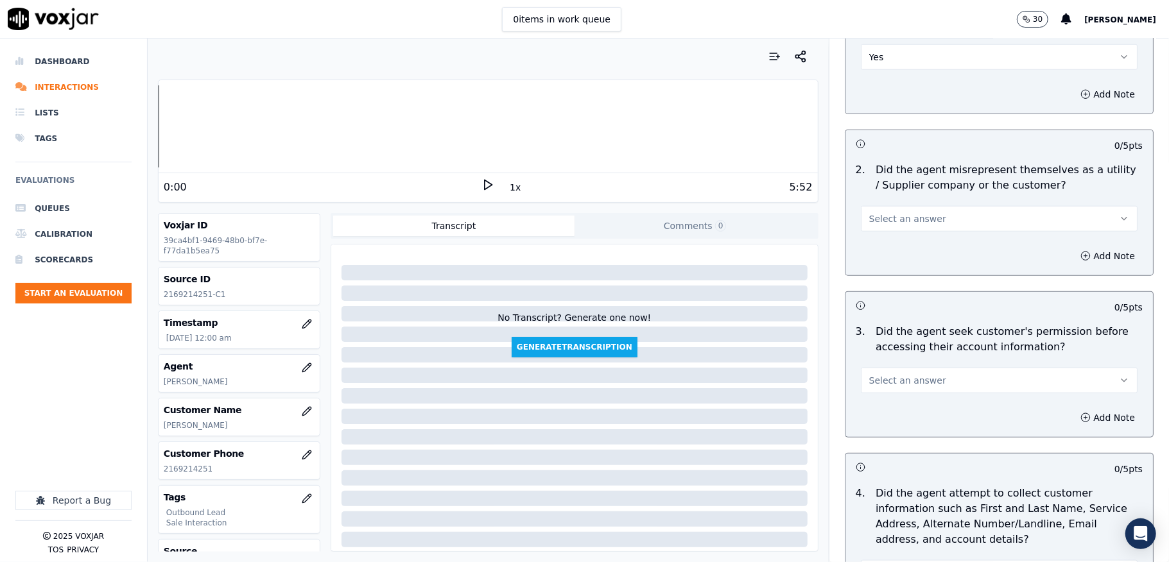
scroll to position [855, 0]
click at [921, 221] on button "Select an answer" at bounding box center [999, 218] width 277 height 26
drag, startPoint x: 879, startPoint y: 268, endPoint x: 878, endPoint y: 280, distance: 12.3
click at [879, 270] on div "No" at bounding box center [967, 270] width 246 height 21
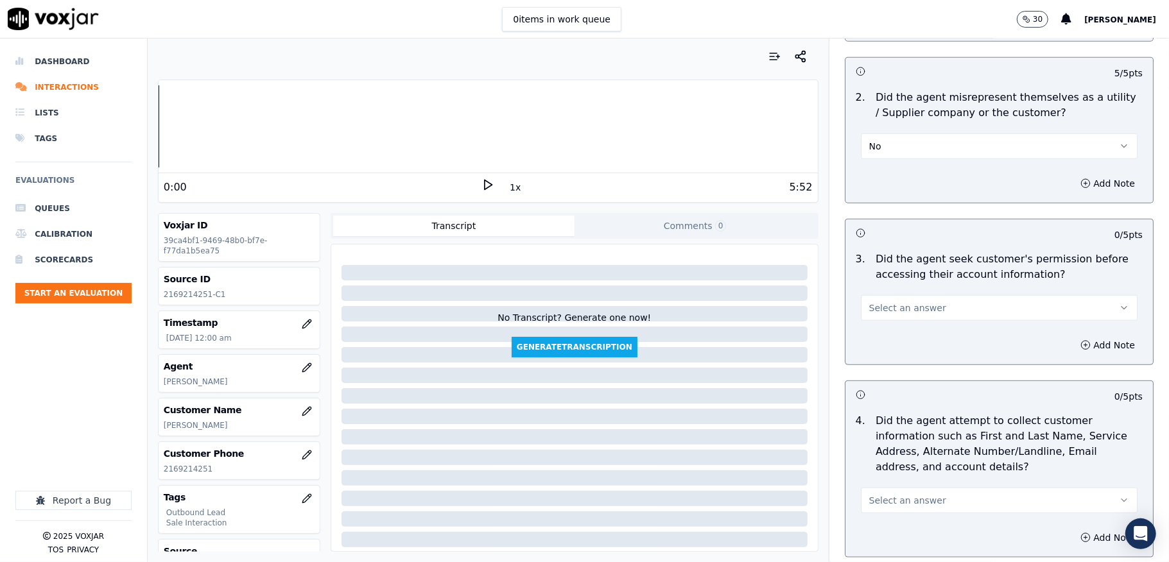
scroll to position [1027, 0]
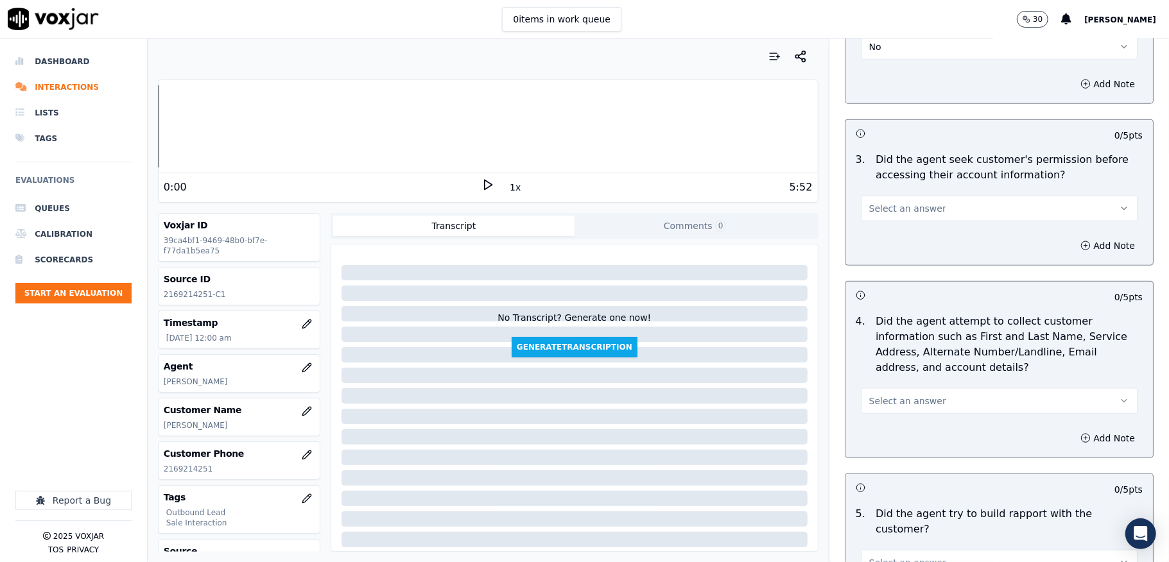
click at [901, 212] on span "Select an answer" at bounding box center [907, 208] width 77 height 13
click at [880, 244] on div "Yes" at bounding box center [967, 240] width 246 height 21
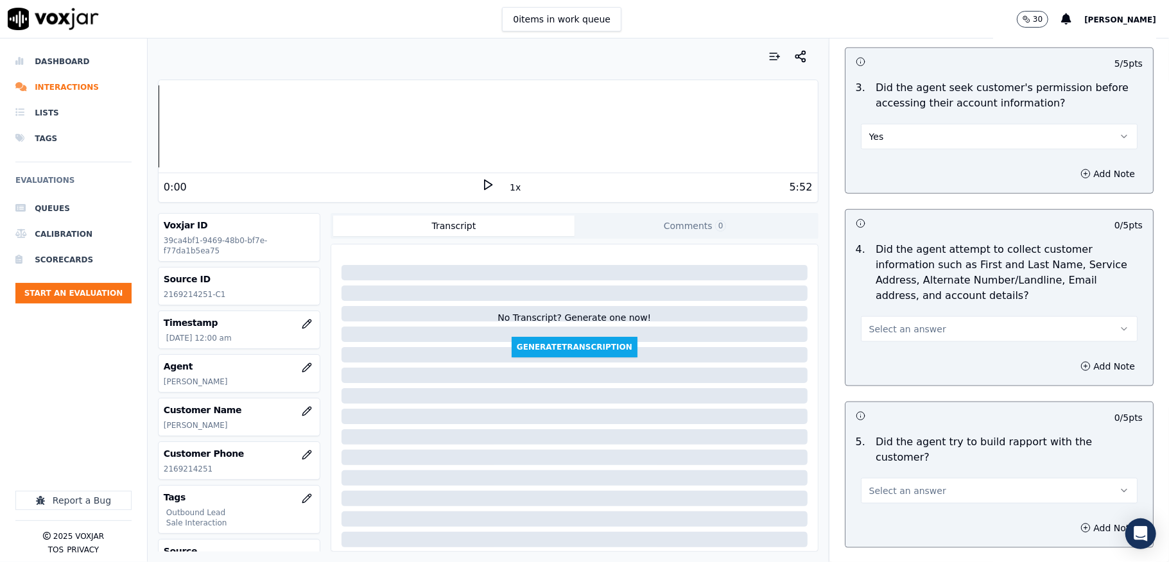
scroll to position [1197, 0]
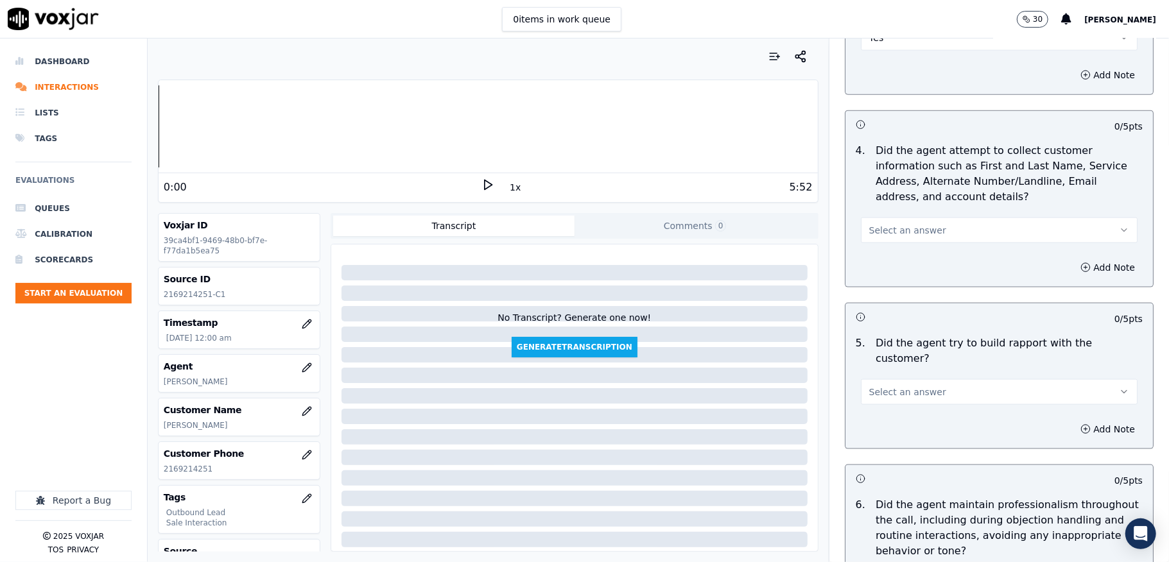
click at [899, 225] on button "Select an answer" at bounding box center [999, 231] width 277 height 26
click at [877, 304] on div "N/A" at bounding box center [967, 303] width 246 height 21
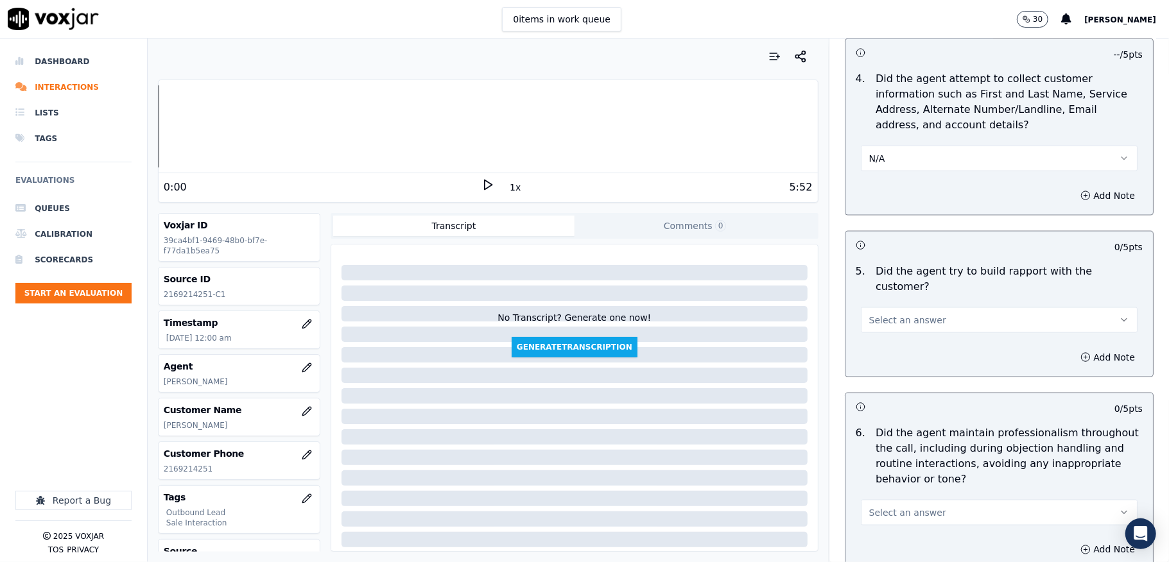
scroll to position [1369, 0]
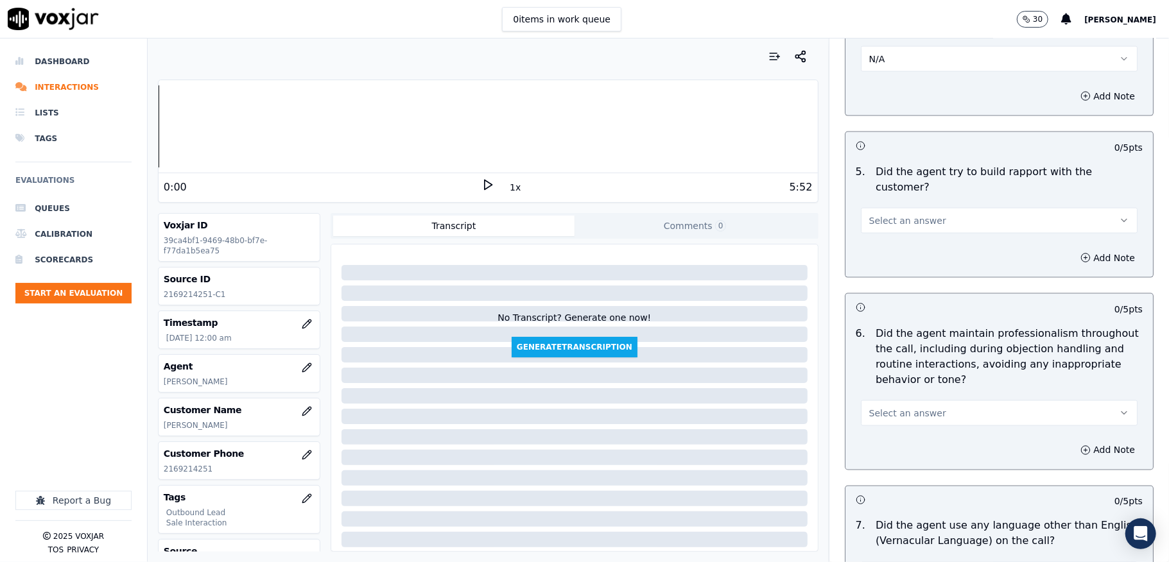
drag, startPoint x: 899, startPoint y: 198, endPoint x: 902, endPoint y: 204, distance: 6.9
click at [900, 208] on button "Select an answer" at bounding box center [999, 221] width 277 height 26
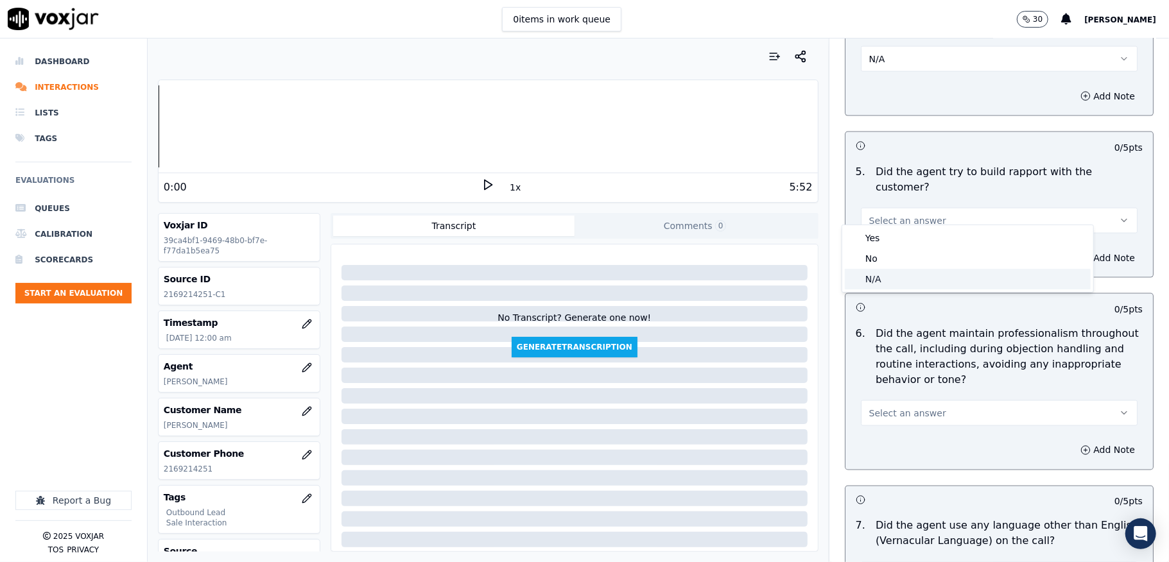
click at [878, 277] on div "N/A" at bounding box center [967, 279] width 246 height 21
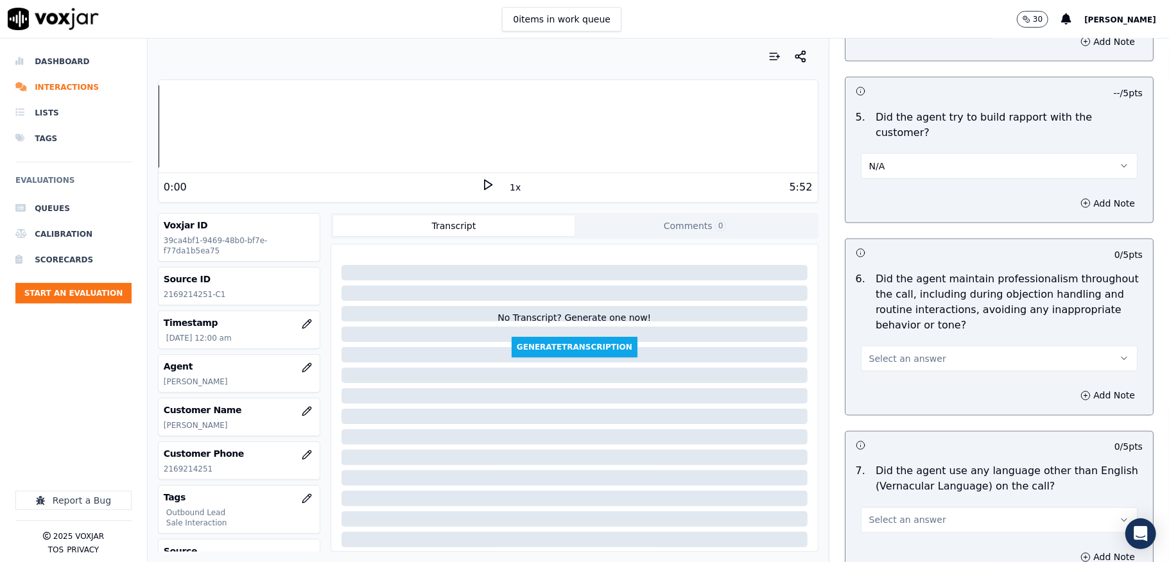
scroll to position [1454, 0]
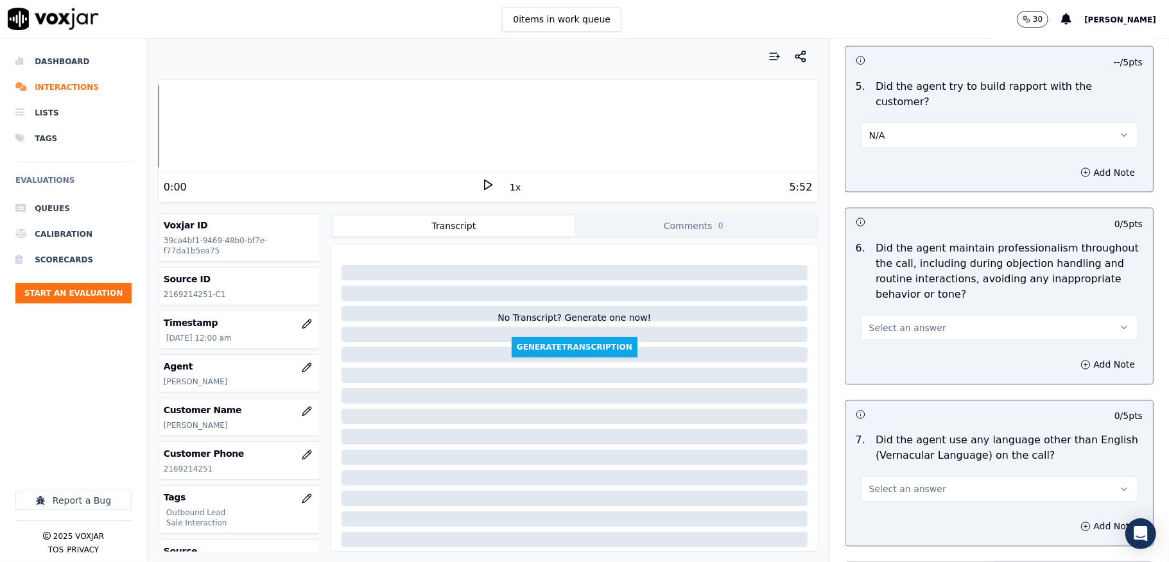
drag, startPoint x: 906, startPoint y: 300, endPoint x: 901, endPoint y: 322, distance: 22.4
click at [905, 313] on div "Select an answer" at bounding box center [999, 327] width 277 height 28
click at [899, 321] on span "Select an answer" at bounding box center [907, 327] width 77 height 13
click at [891, 339] on div "Yes" at bounding box center [967, 345] width 246 height 21
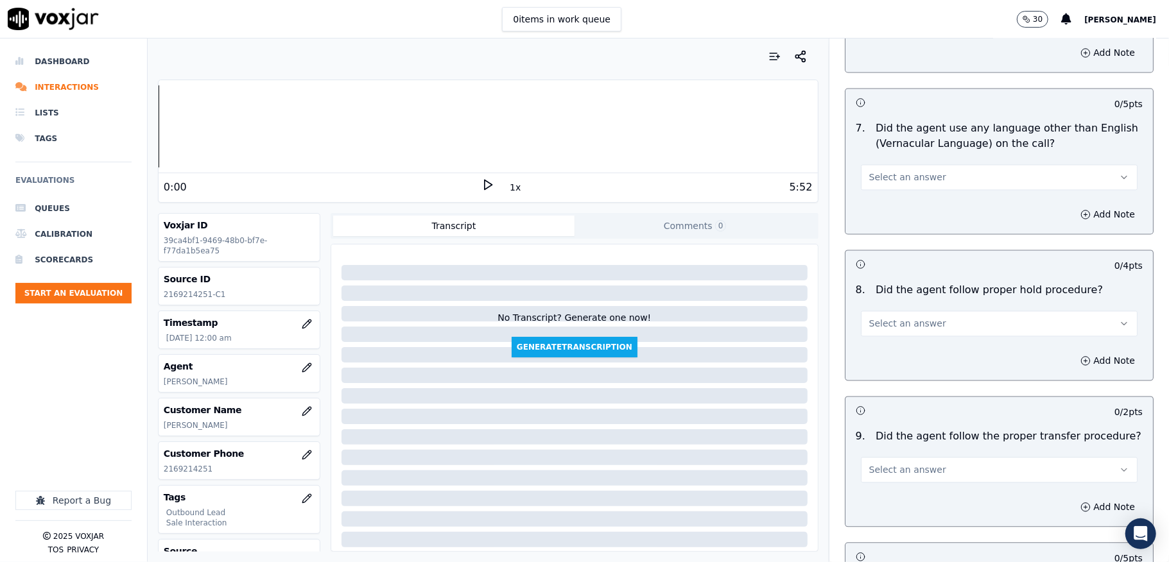
scroll to position [1797, 0]
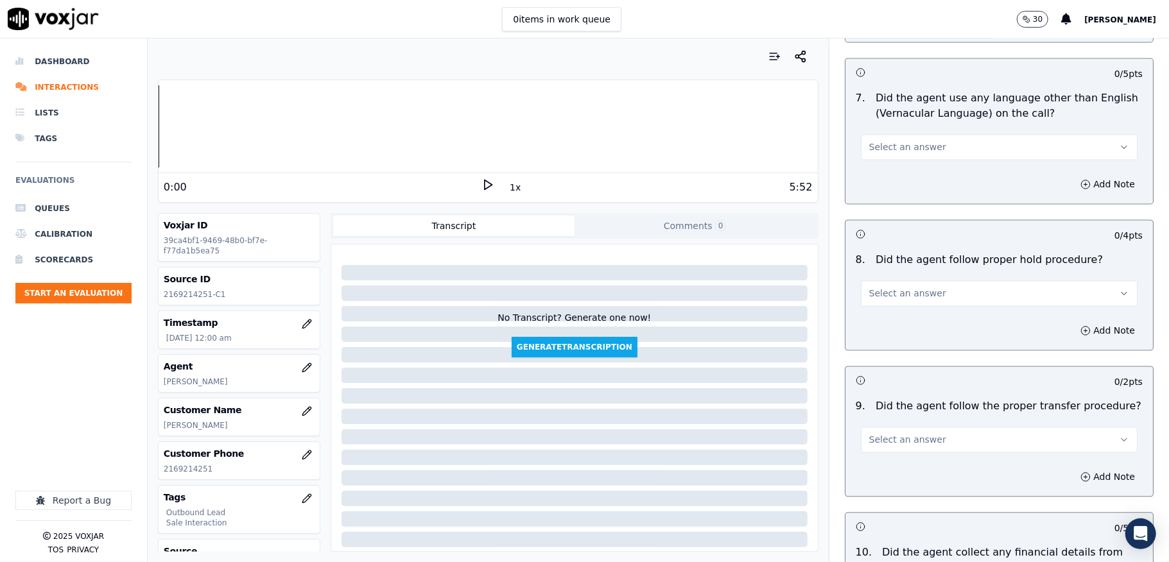
click at [920, 134] on button "Select an answer" at bounding box center [999, 147] width 277 height 26
click at [889, 187] on div "No" at bounding box center [967, 185] width 246 height 21
click at [919, 280] on button "Select an answer" at bounding box center [999, 293] width 277 height 26
click at [901, 308] on div "Yes" at bounding box center [967, 312] width 246 height 21
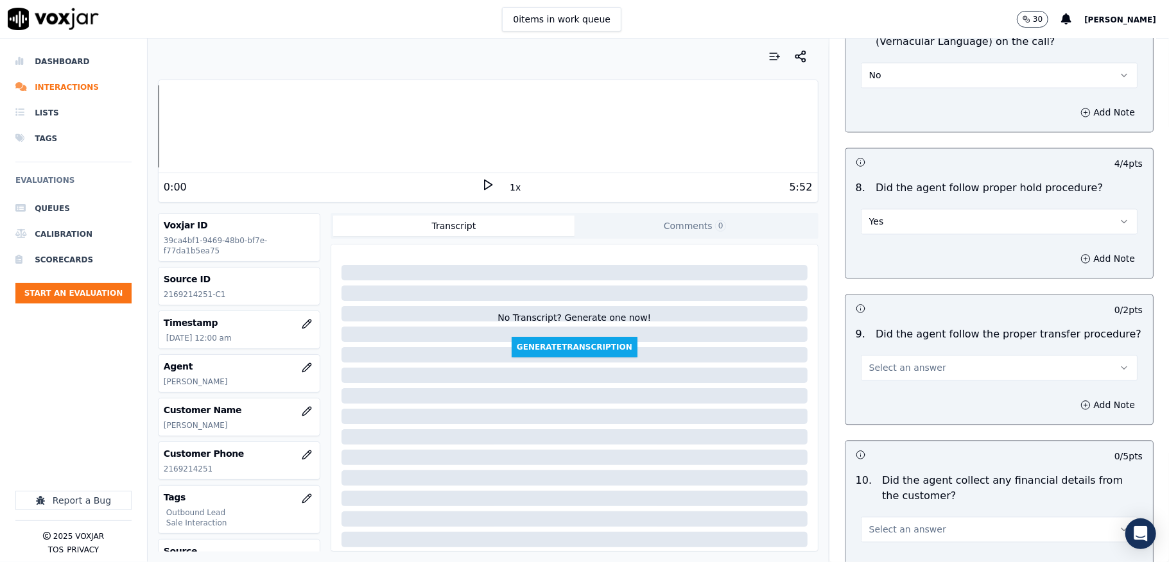
scroll to position [1967, 0]
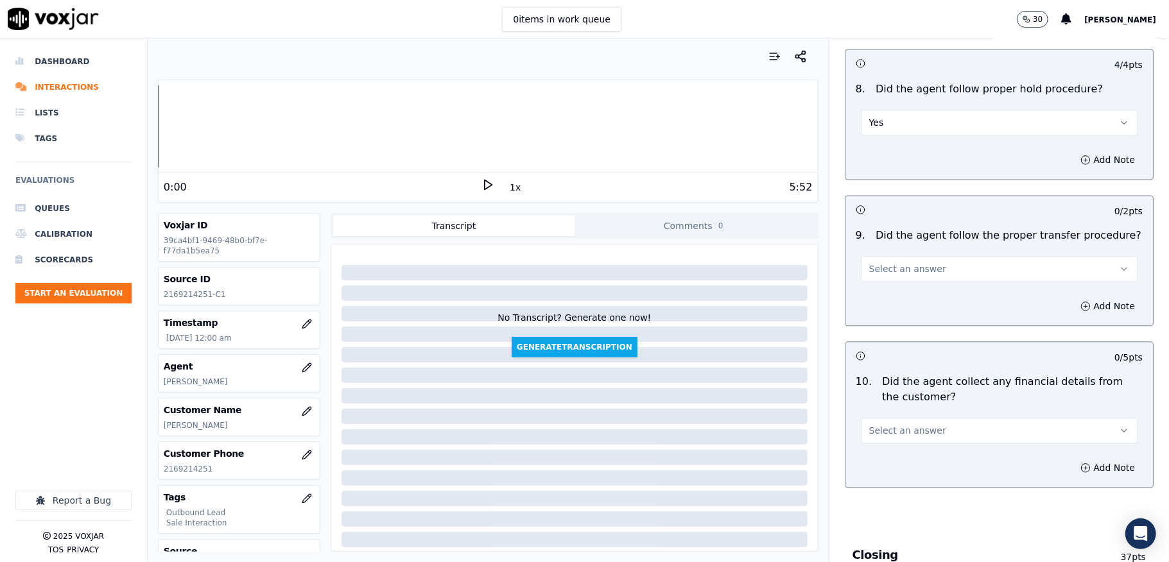
click at [892, 262] on span "Select an answer" at bounding box center [907, 268] width 77 height 13
drag, startPoint x: 892, startPoint y: 268, endPoint x: 889, endPoint y: 284, distance: 16.2
click at [891, 284] on div "Yes" at bounding box center [967, 287] width 246 height 21
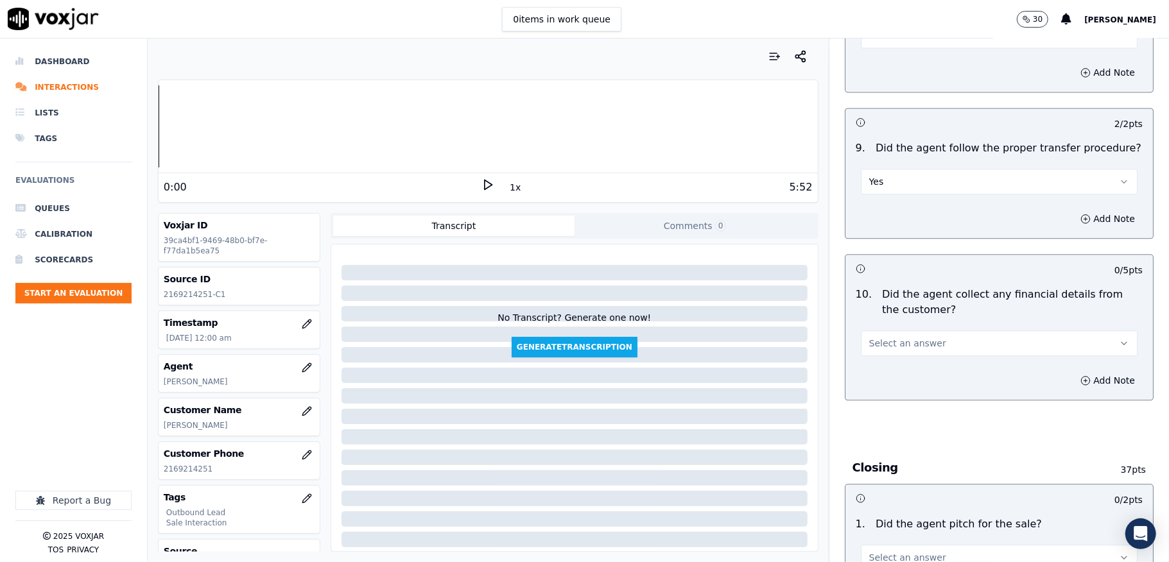
scroll to position [2139, 0]
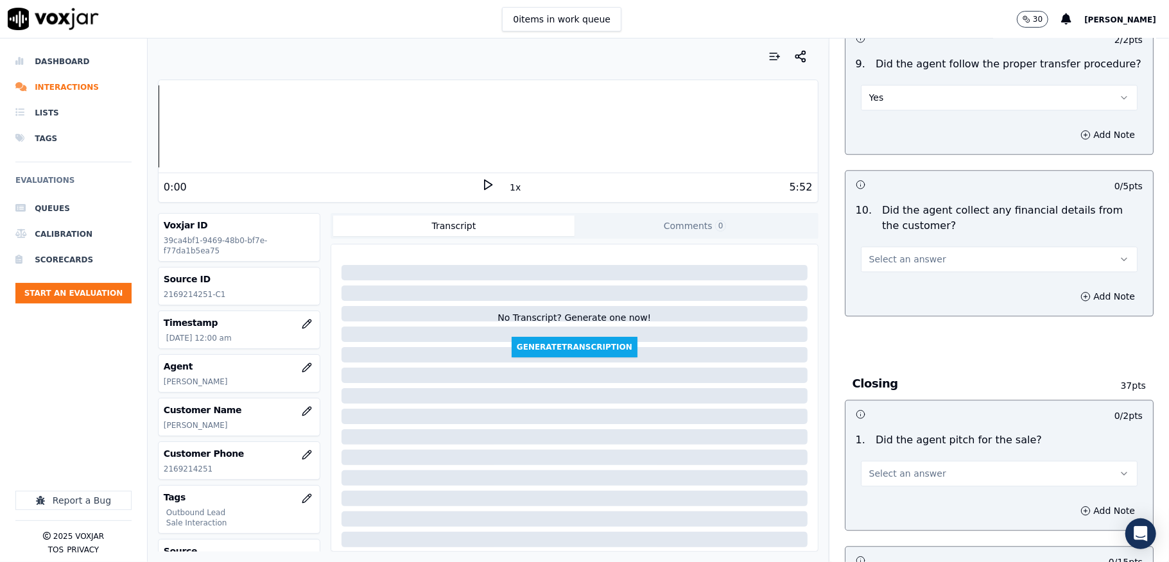
click at [930, 246] on button "Select an answer" at bounding box center [999, 259] width 277 height 26
click at [881, 298] on div "No" at bounding box center [967, 299] width 246 height 21
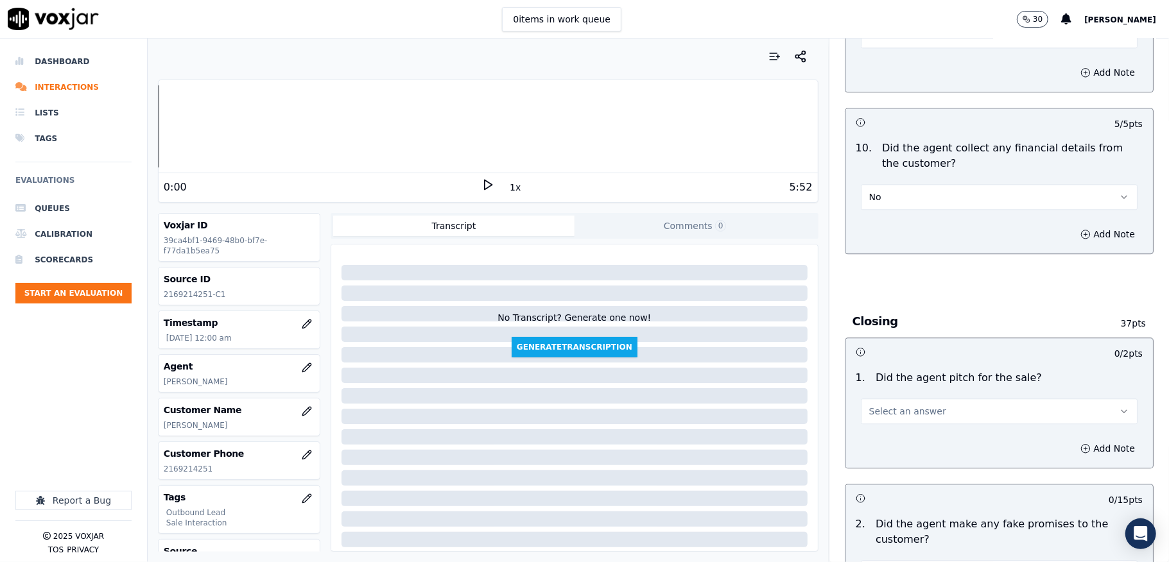
scroll to position [2310, 0]
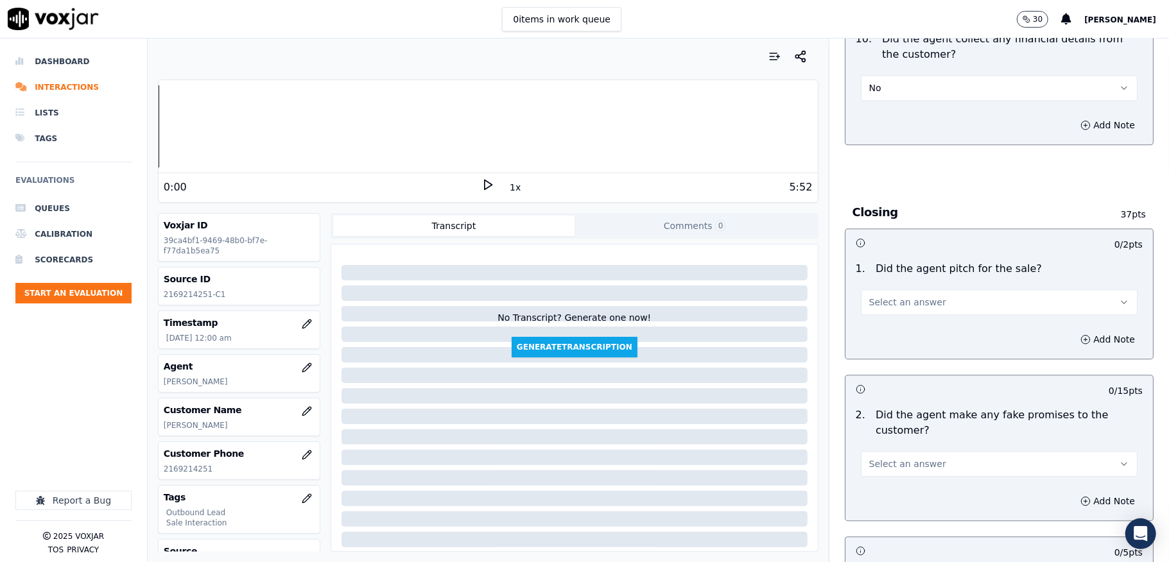
click at [901, 296] on span "Select an answer" at bounding box center [907, 302] width 77 height 13
click at [873, 320] on div "Yes" at bounding box center [967, 322] width 246 height 21
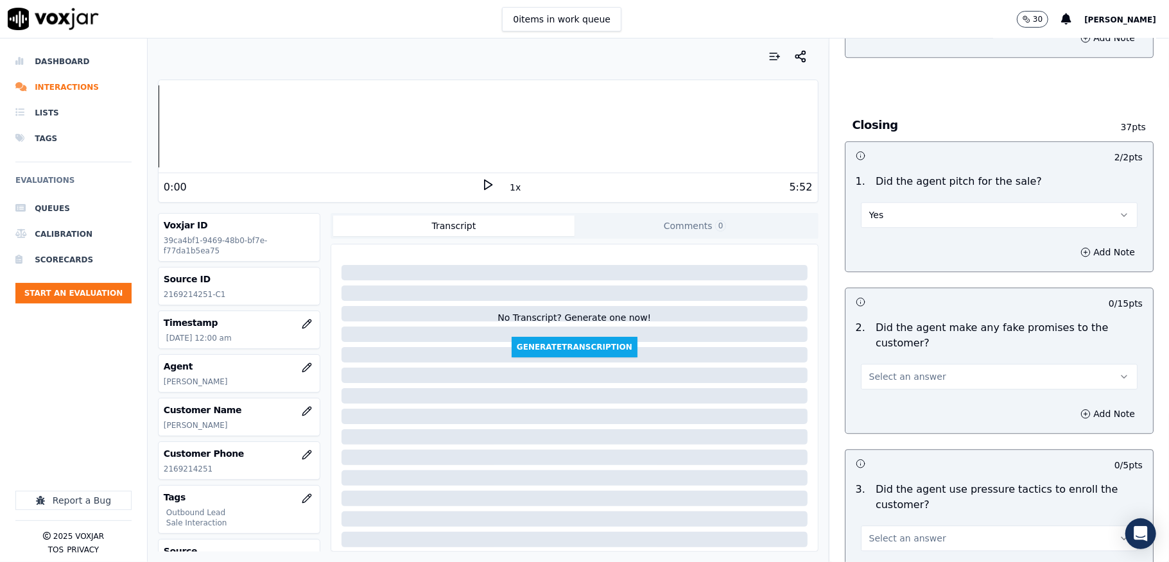
scroll to position [2481, 0]
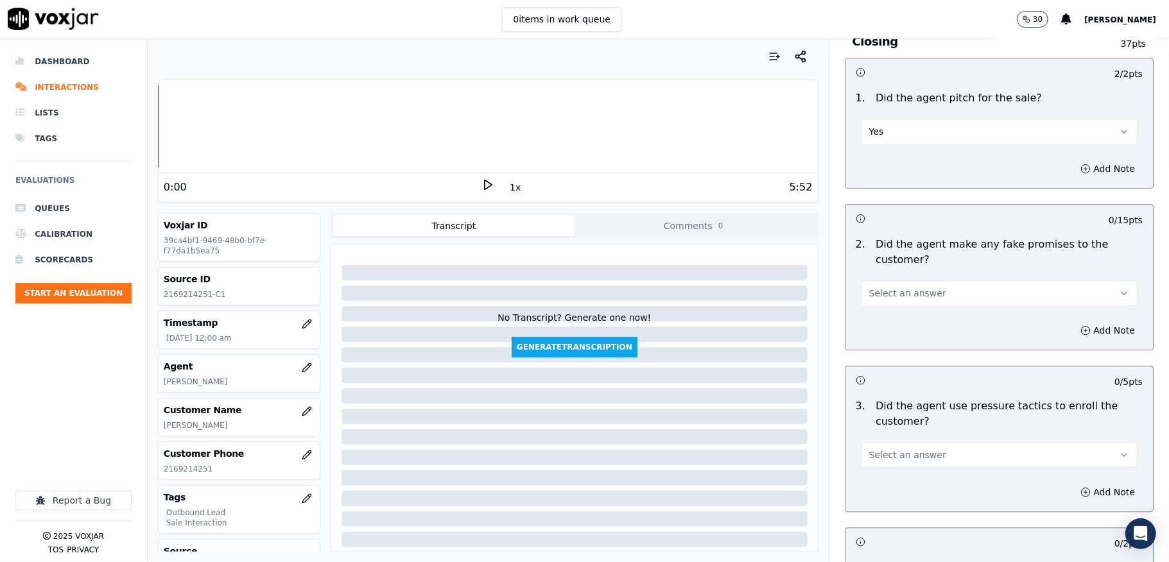
click at [916, 280] on button "Select an answer" at bounding box center [999, 293] width 277 height 26
click at [875, 331] on div "No" at bounding box center [967, 333] width 246 height 21
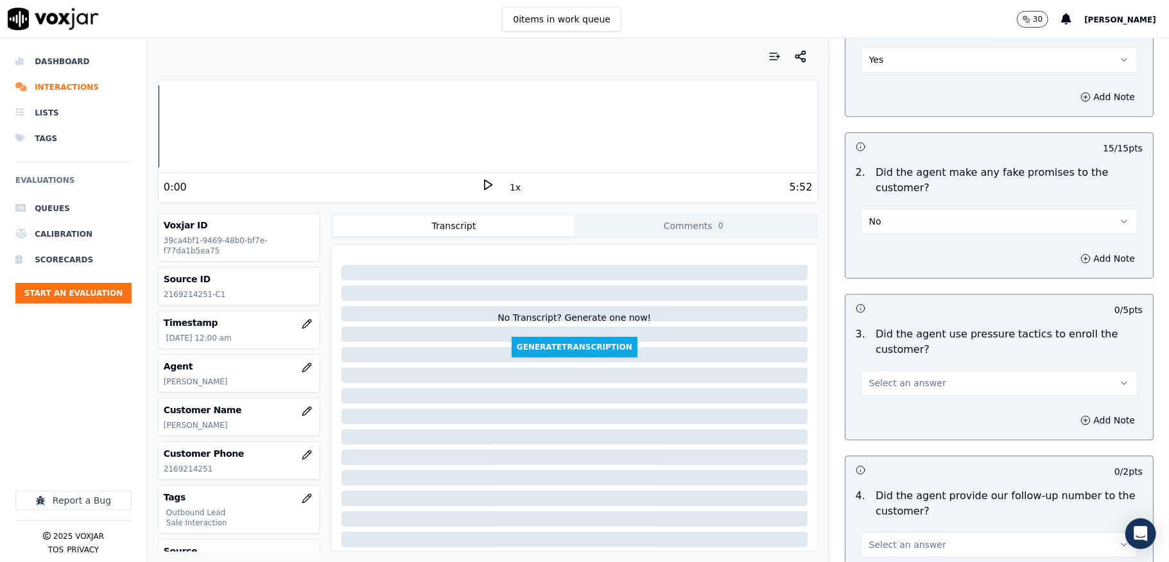
scroll to position [2652, 0]
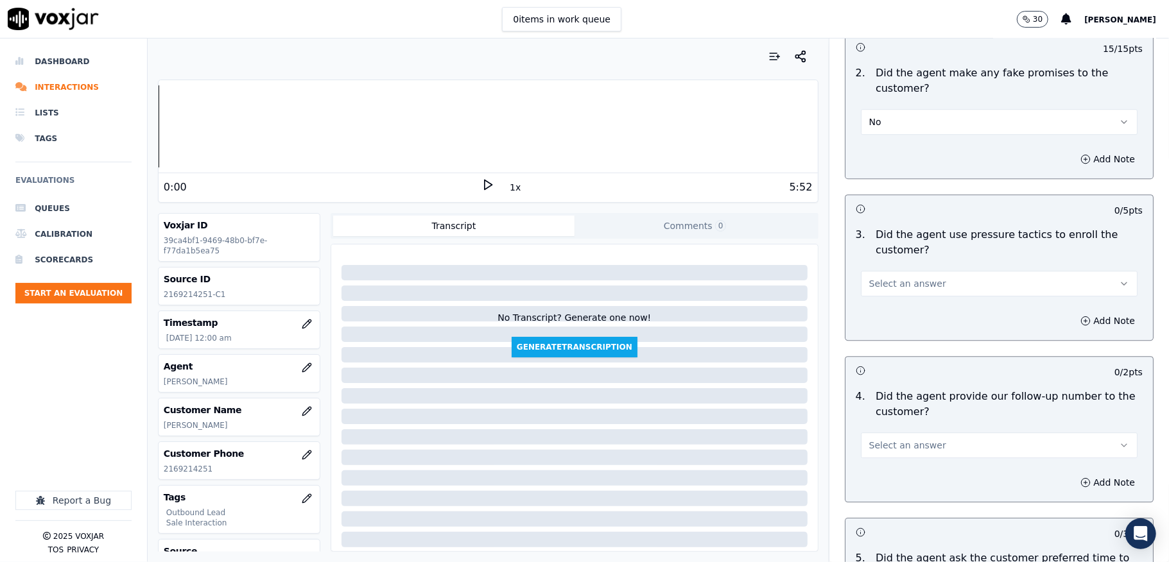
click at [920, 268] on div "Select an answer" at bounding box center [999, 282] width 277 height 28
drag, startPoint x: 897, startPoint y: 278, endPoint x: 903, endPoint y: 281, distance: 7.2
click at [899, 278] on span "Select an answer" at bounding box center [907, 283] width 77 height 13
click at [883, 325] on div "No" at bounding box center [967, 324] width 246 height 21
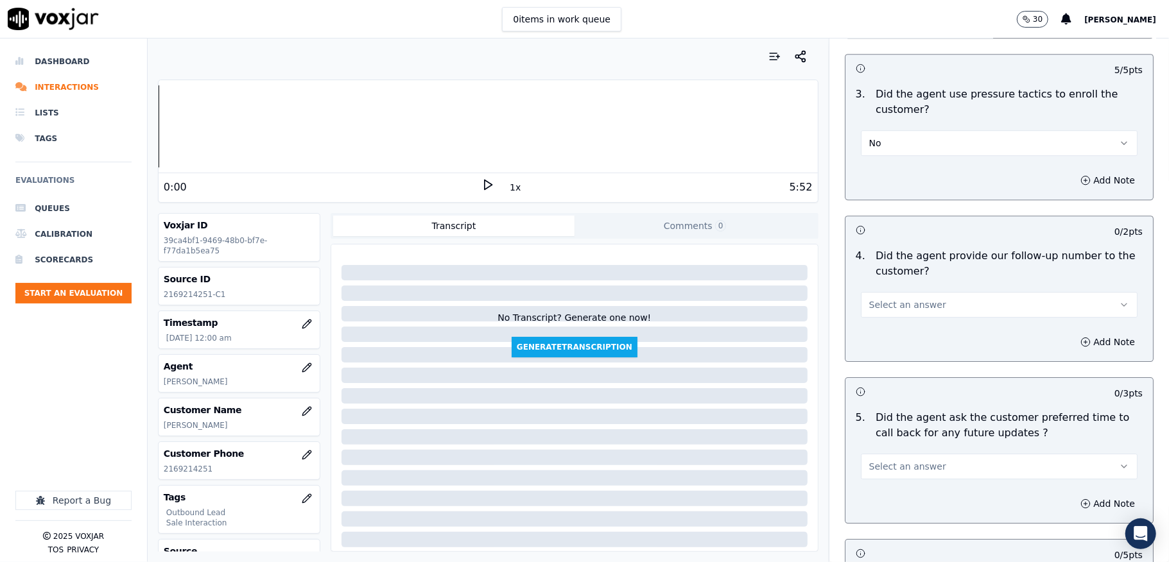
scroll to position [2823, 0]
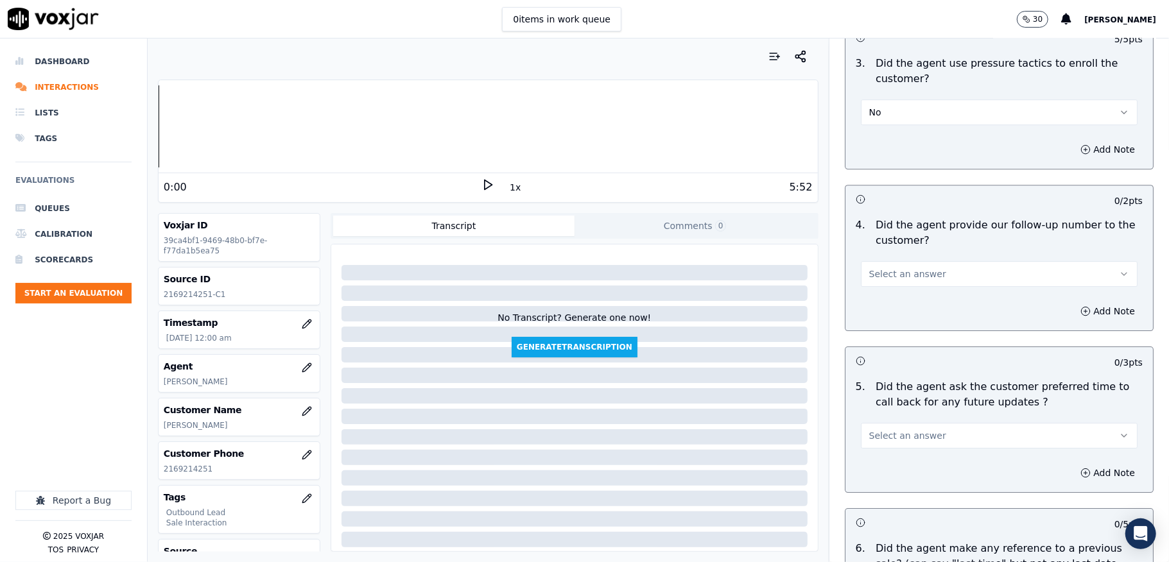
click at [930, 352] on h3 at bounding box center [927, 360] width 144 height 17
click at [912, 268] on span "Select an answer" at bounding box center [907, 274] width 77 height 13
click at [880, 316] on div "No" at bounding box center [967, 315] width 246 height 21
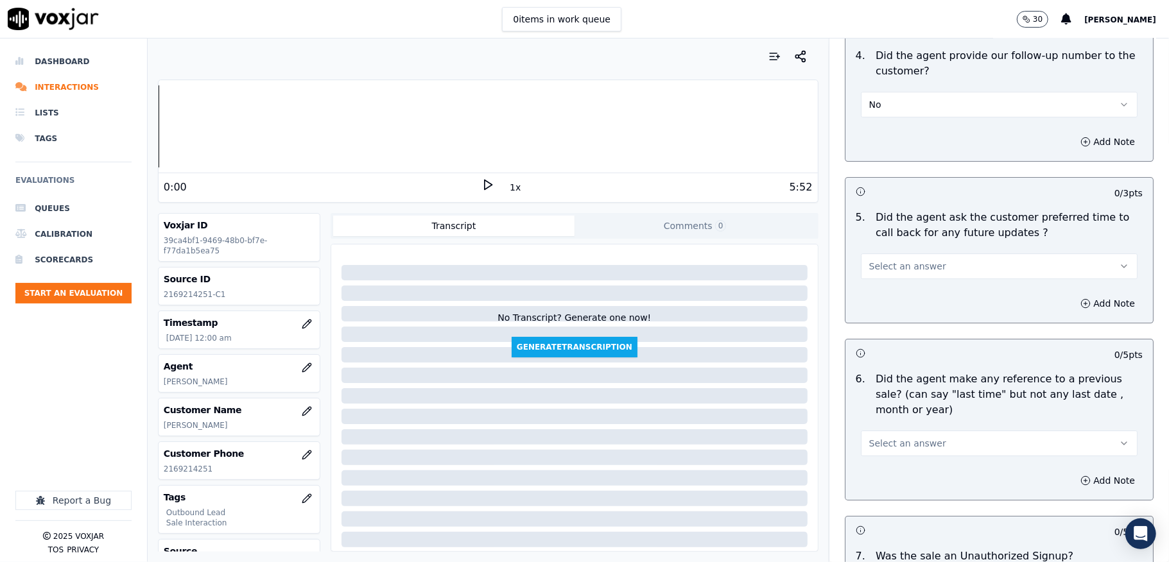
scroll to position [2994, 0]
click at [932, 252] on button "Select an answer" at bounding box center [999, 265] width 277 height 26
click at [882, 323] on div "N/A" at bounding box center [967, 327] width 246 height 21
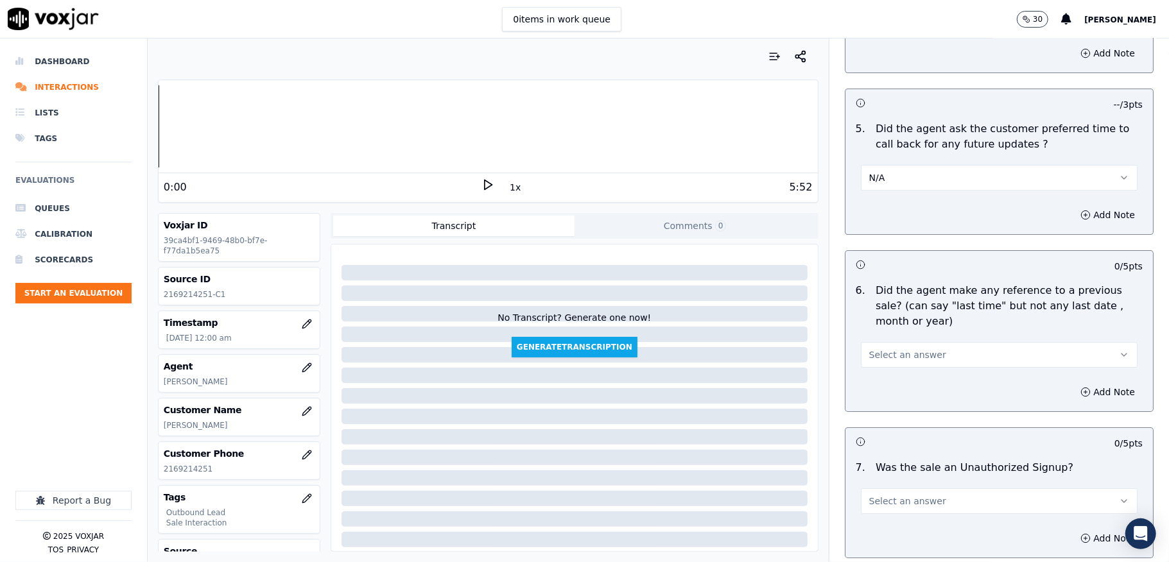
scroll to position [3165, 0]
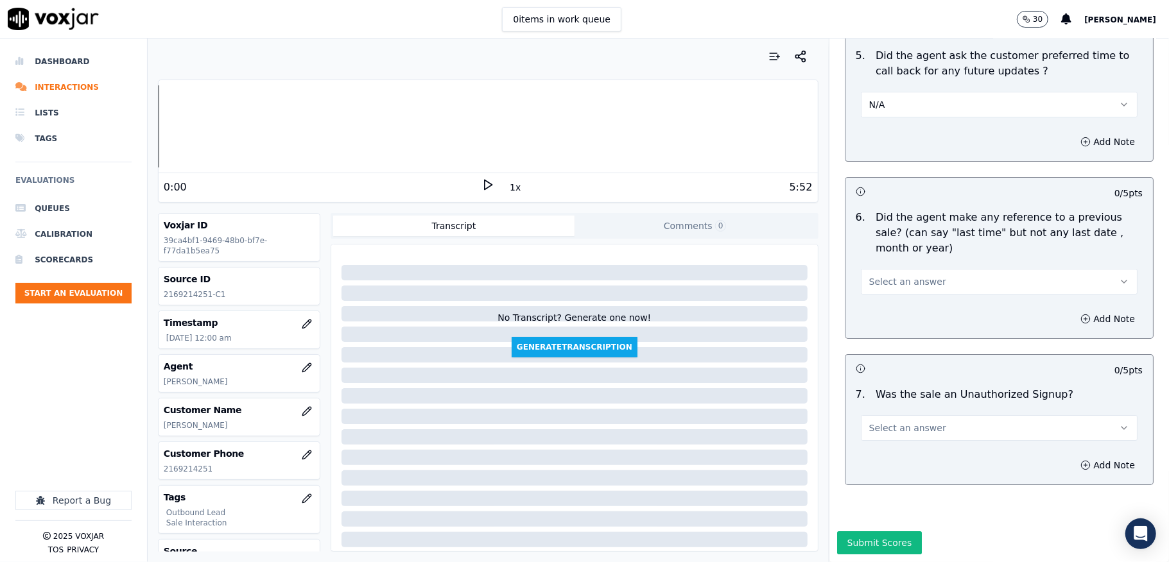
drag, startPoint x: 893, startPoint y: 236, endPoint x: 896, endPoint y: 260, distance: 23.9
click at [895, 237] on p "Did the agent make any reference to a previous sale? (can say "last time" but n…" at bounding box center [1008, 233] width 267 height 46
drag, startPoint x: 896, startPoint y: 260, endPoint x: 895, endPoint y: 276, distance: 16.1
click at [895, 275] on span "Select an answer" at bounding box center [907, 281] width 77 height 13
click at [887, 311] on div "No" at bounding box center [967, 313] width 246 height 21
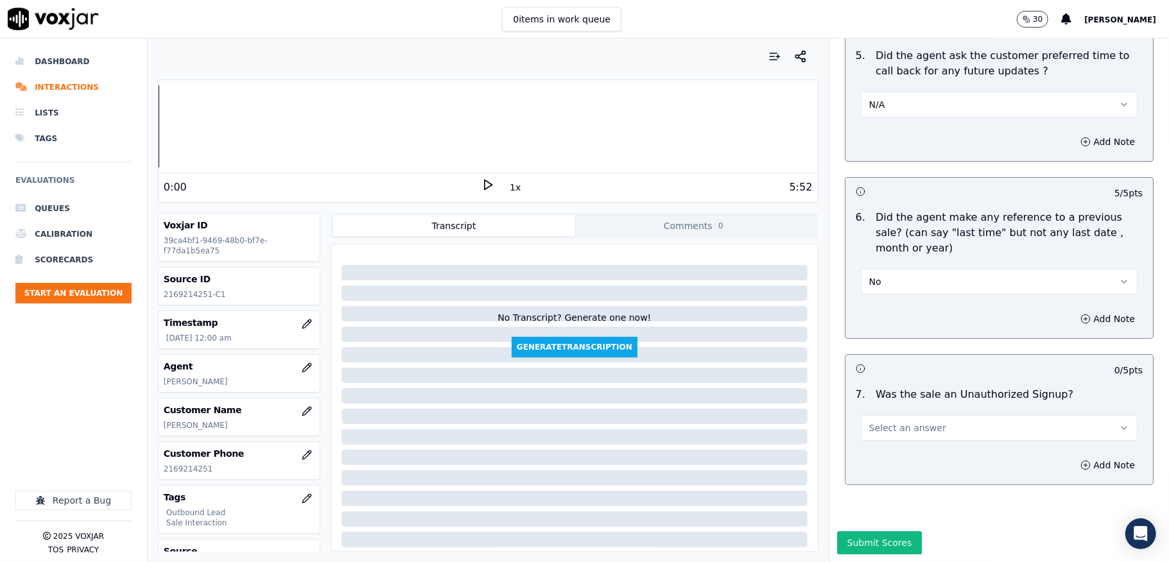
click at [921, 415] on button "Select an answer" at bounding box center [999, 428] width 277 height 26
click at [874, 452] on div "No" at bounding box center [967, 460] width 246 height 21
click at [866, 531] on button "Submit Scores" at bounding box center [879, 542] width 85 height 23
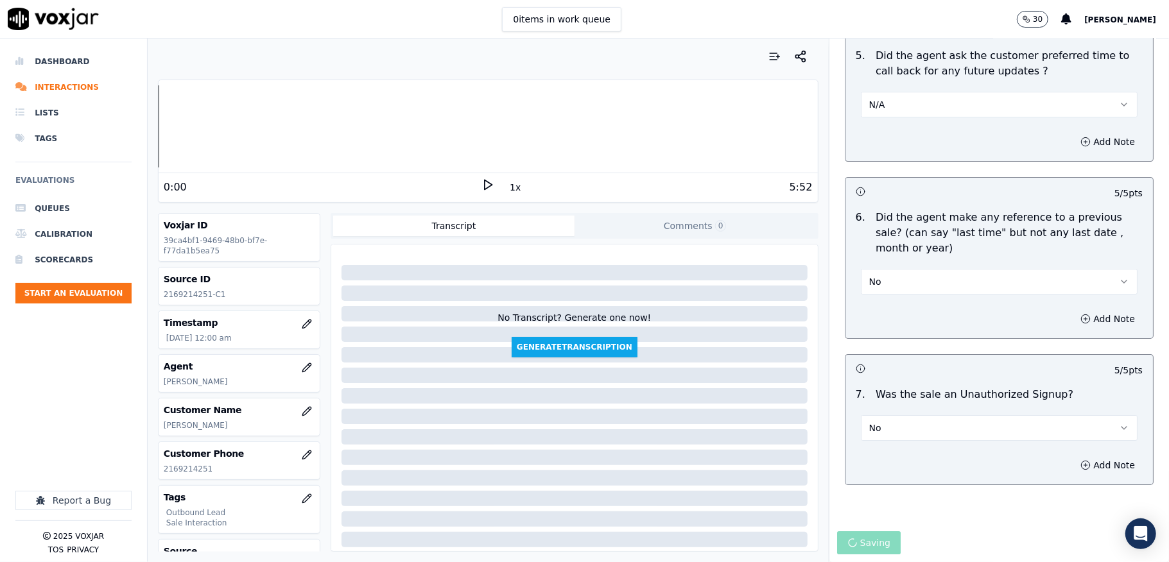
scroll to position [3192, 0]
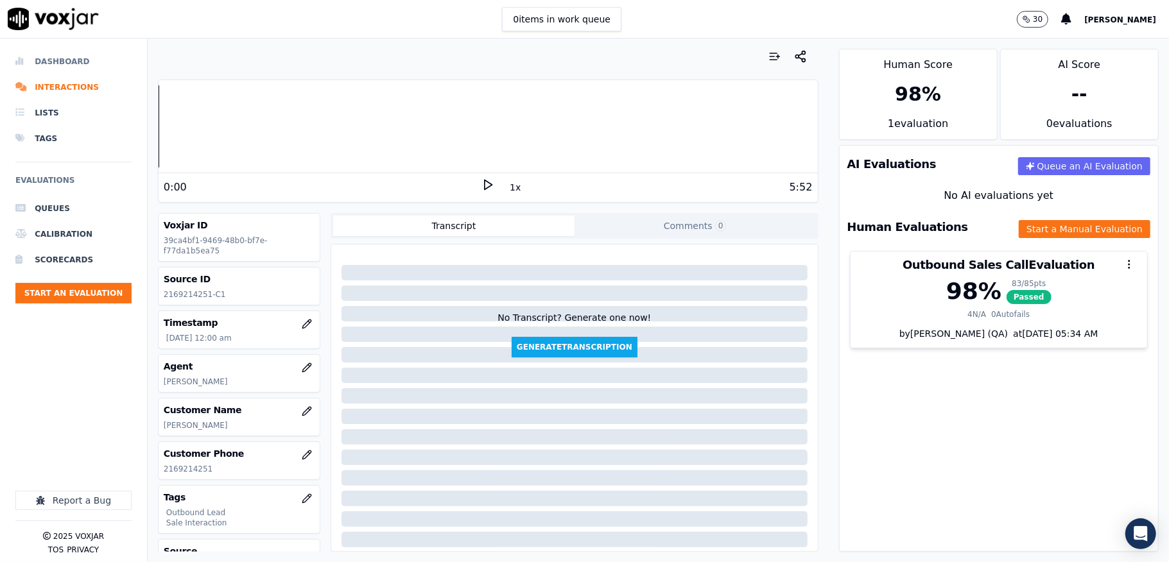
click at [77, 57] on li "Dashboard" at bounding box center [73, 62] width 116 height 26
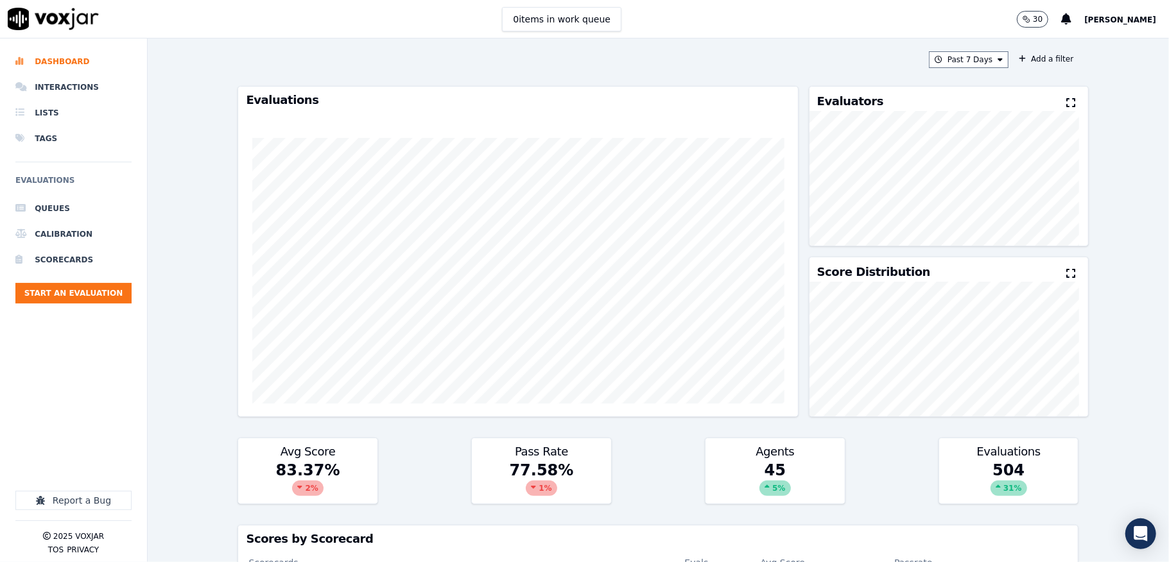
click at [117, 304] on ul "Queues Calibration Scorecards Start an Evaluation" at bounding box center [73, 255] width 116 height 118
click at [114, 299] on button "Start an Evaluation" at bounding box center [73, 293] width 116 height 21
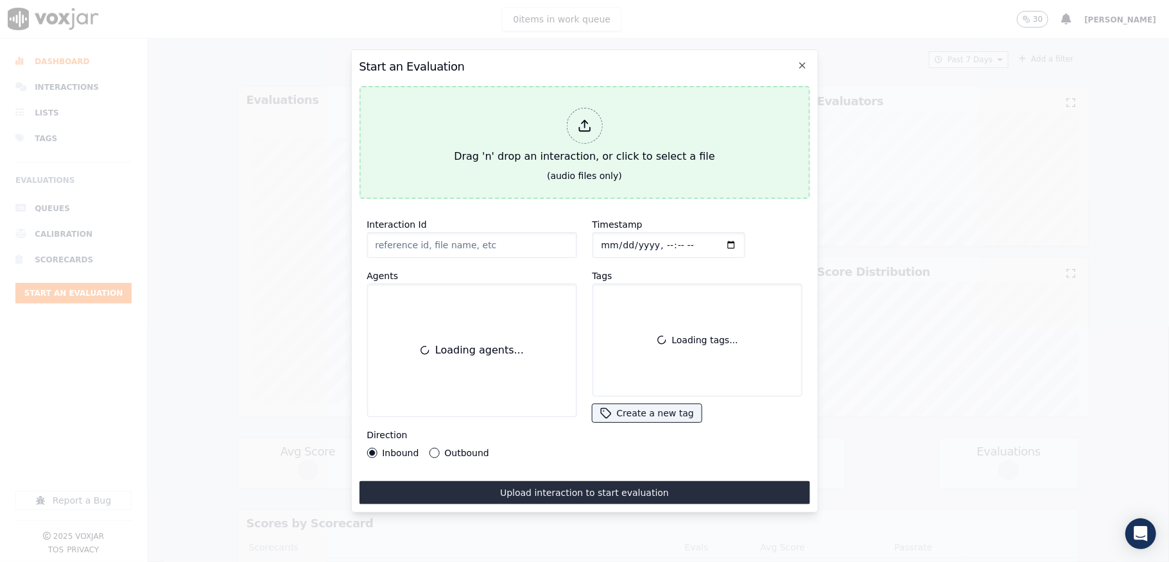
click at [565, 116] on div "Drag 'n' drop an interaction, or click to select a file" at bounding box center [584, 136] width 271 height 67
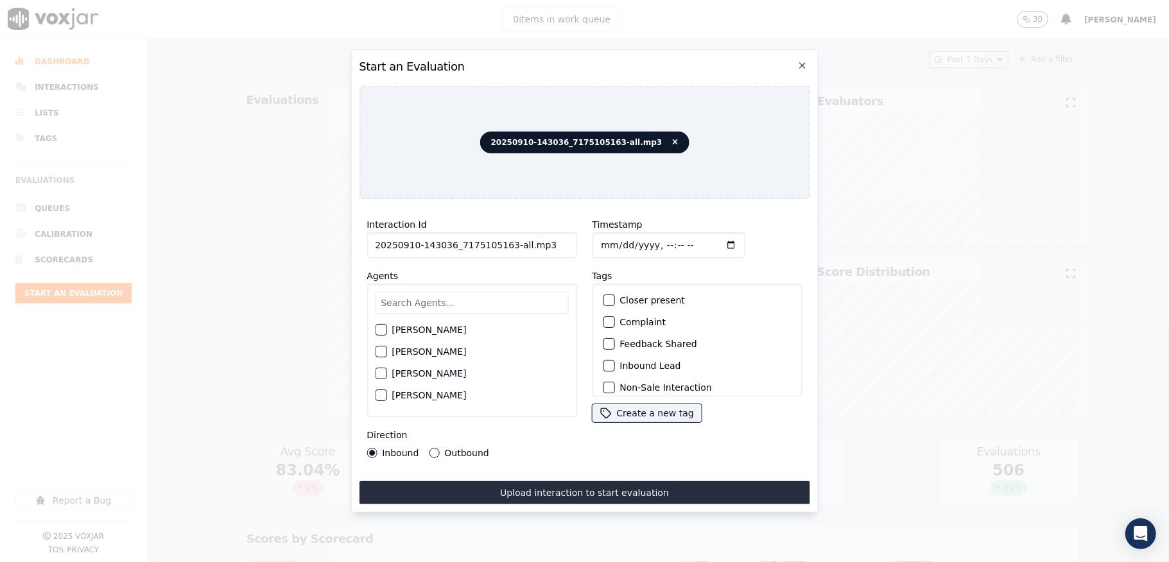
drag, startPoint x: 504, startPoint y: 237, endPoint x: 607, endPoint y: 244, distance: 103.6
click at [598, 242] on div "Interaction Id 20250910-143036_7175105163-all.mp3 Agents Harry Roy Aaron Biswas…" at bounding box center [584, 337] width 450 height 257
type input "20250910-143036_7175105163-C1"
click at [612, 239] on input "Timestamp" at bounding box center [668, 245] width 153 height 26
type input "2025-09-10T00:08"
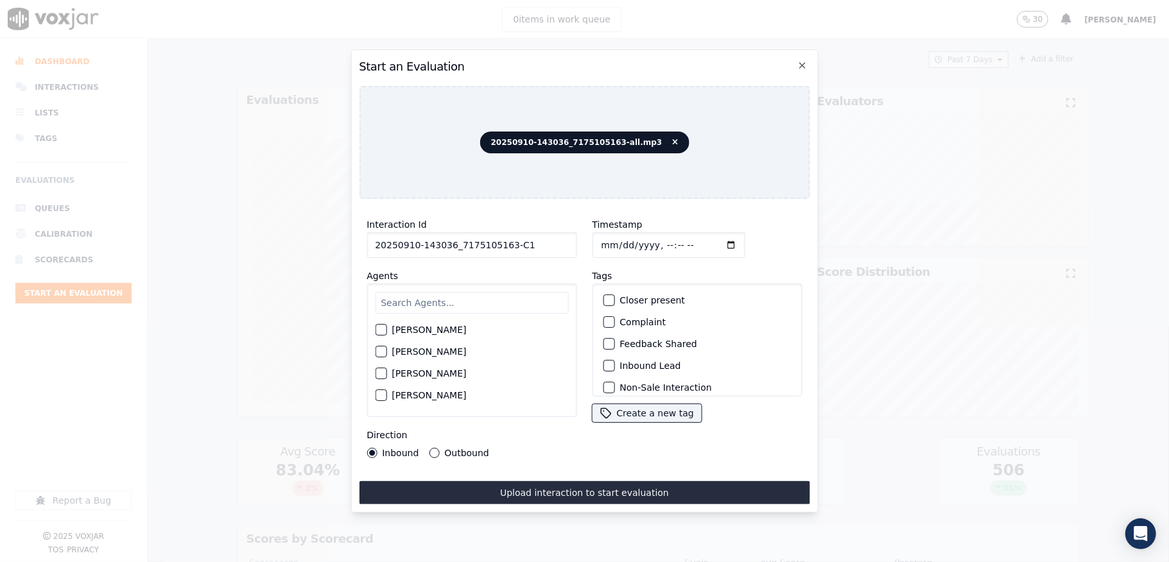
click at [474, 298] on input "text" at bounding box center [471, 303] width 193 height 22
type input "Jim"
click at [384, 329] on div "button" at bounding box center [379, 333] width 9 height 9
click at [603, 363] on div "button" at bounding box center [607, 365] width 9 height 9
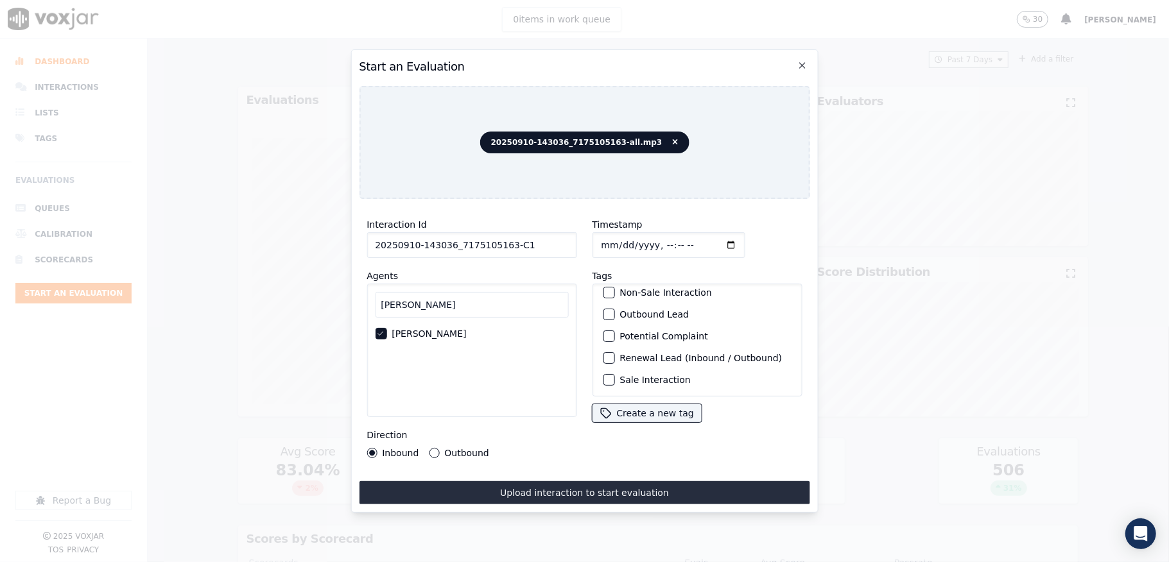
scroll to position [119, 0]
click at [606, 374] on button "Sale Interaction" at bounding box center [609, 380] width 12 height 12
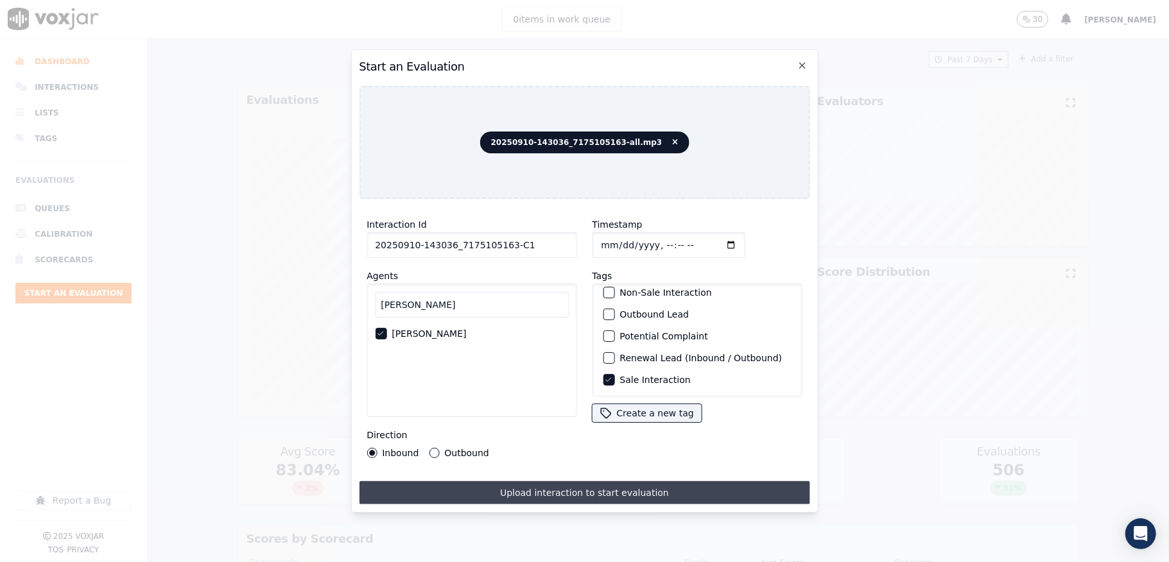
click at [573, 490] on button "Upload interaction to start evaluation" at bounding box center [584, 492] width 450 height 23
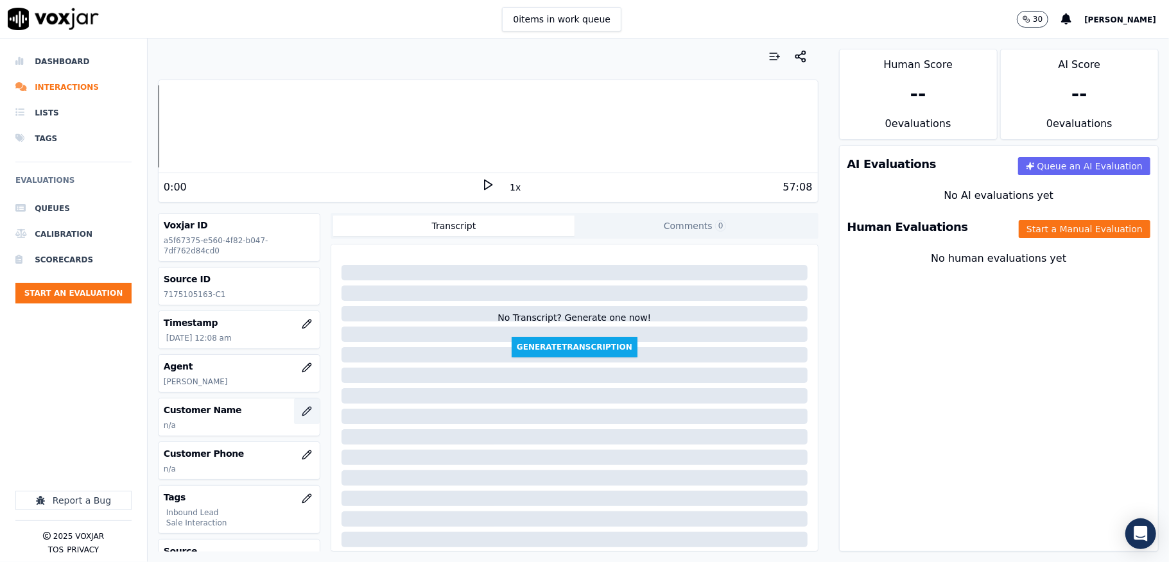
click at [294, 422] on button "button" at bounding box center [307, 411] width 26 height 26
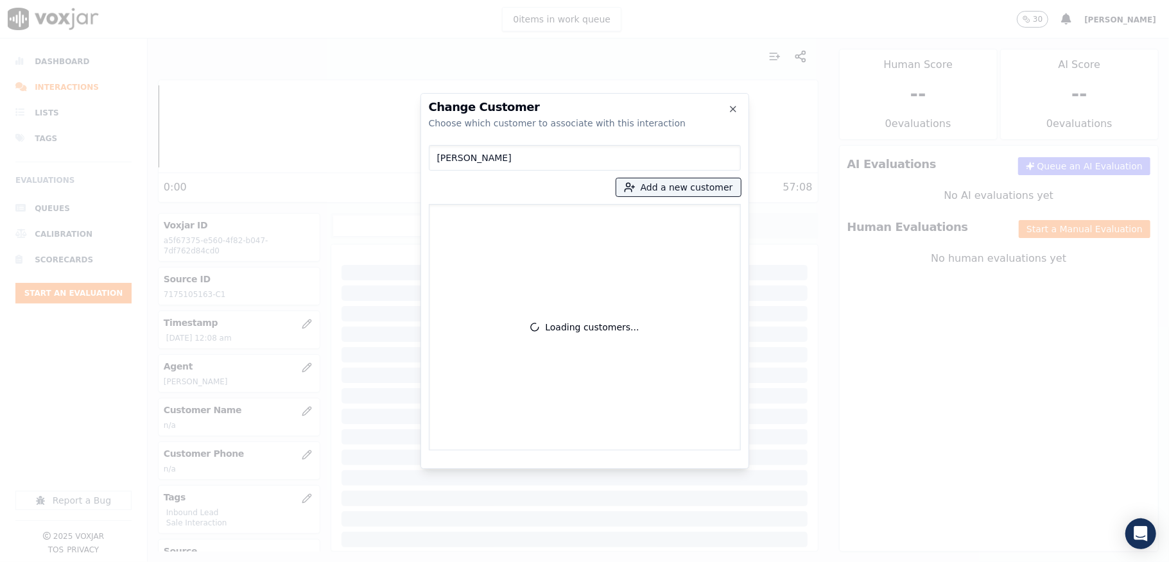
click at [440, 163] on input "[PERSON_NAME]" at bounding box center [585, 158] width 312 height 26
type input "[PERSON_NAME]"
click at [527, 216] on p "[PERSON_NAME]" at bounding box center [509, 222] width 100 height 20
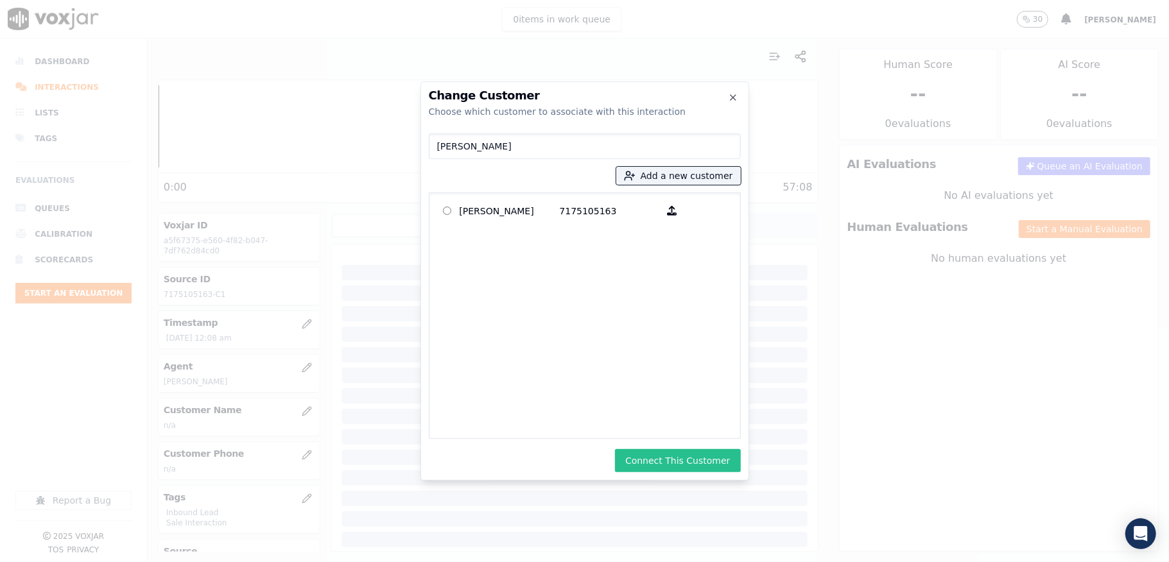
click at [689, 463] on button "Connect This Customer" at bounding box center [677, 460] width 125 height 23
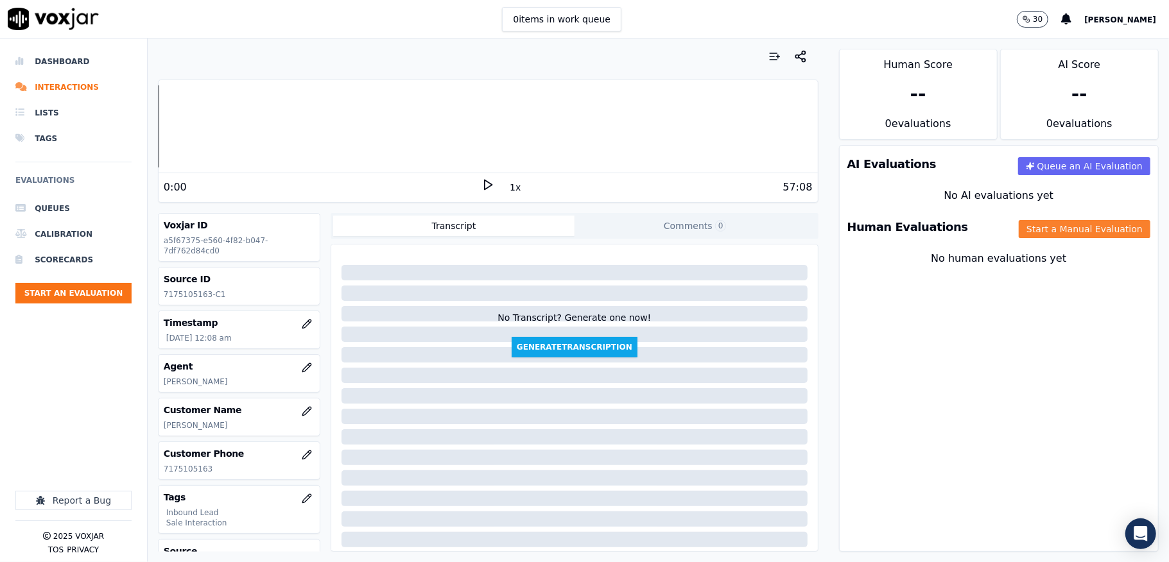
click at [1018, 231] on button "Start a Manual Evaluation" at bounding box center [1084, 229] width 132 height 18
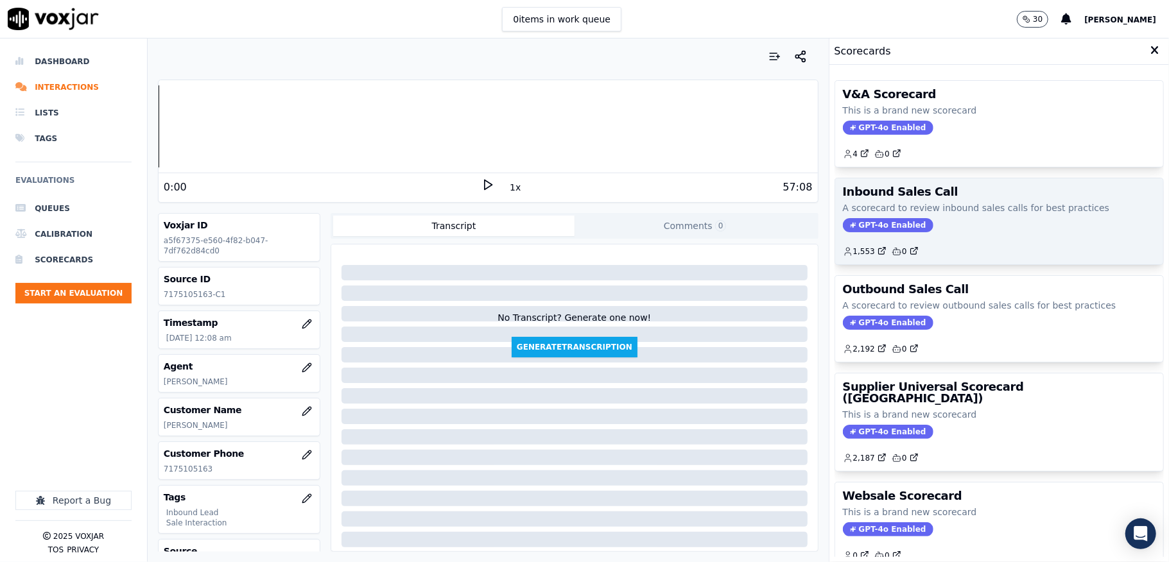
click at [850, 228] on span "GPT-4o Enabled" at bounding box center [888, 225] width 90 height 14
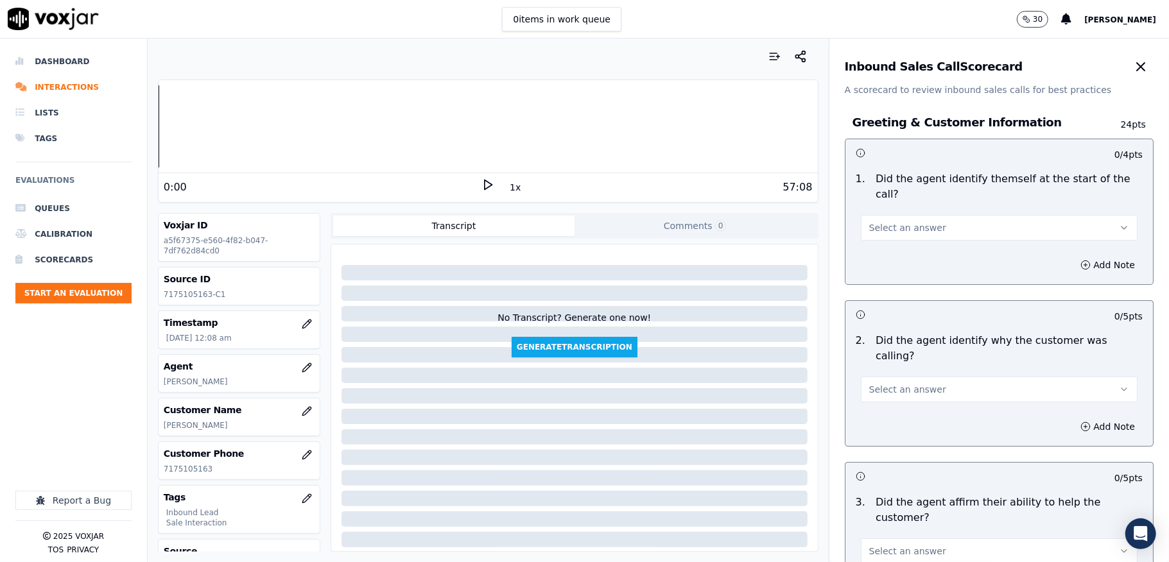
click at [904, 232] on span "Select an answer" at bounding box center [907, 227] width 77 height 13
click at [887, 263] on div "Yes" at bounding box center [967, 257] width 246 height 21
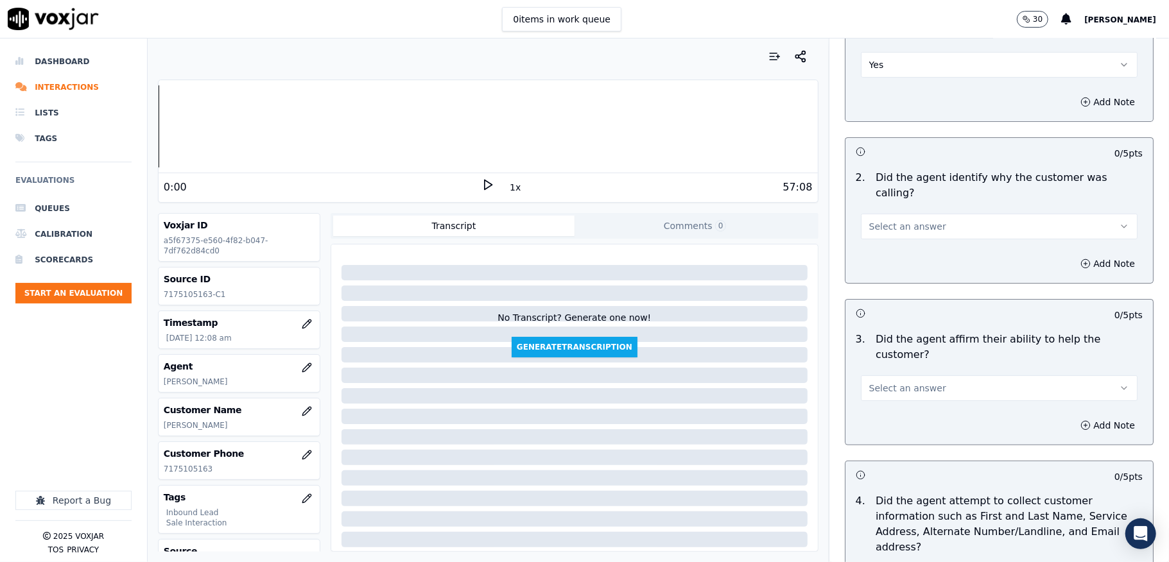
scroll to position [171, 0]
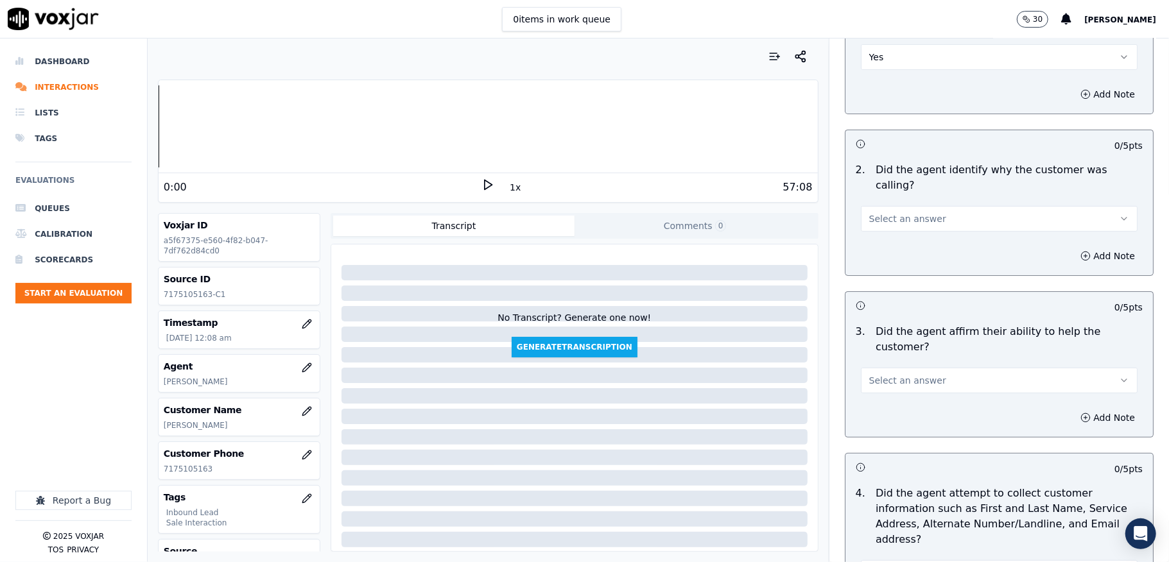
click at [917, 206] on button "Select an answer" at bounding box center [999, 219] width 277 height 26
click at [898, 232] on div "Yes" at bounding box center [967, 233] width 246 height 21
click at [907, 374] on span "Select an answer" at bounding box center [907, 380] width 77 height 13
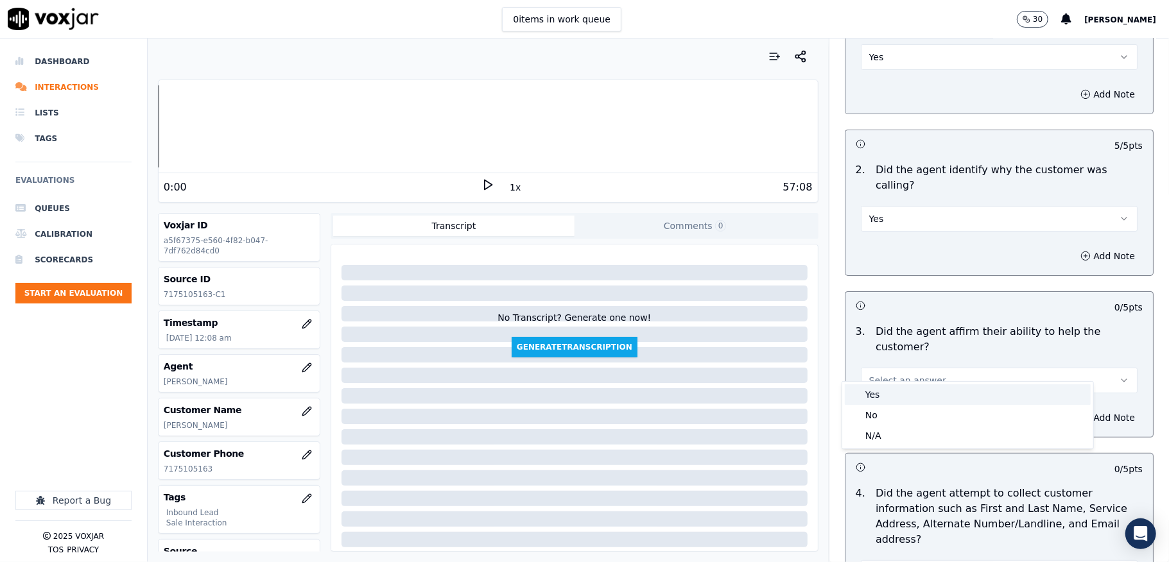
click at [896, 390] on div "Yes" at bounding box center [967, 394] width 246 height 21
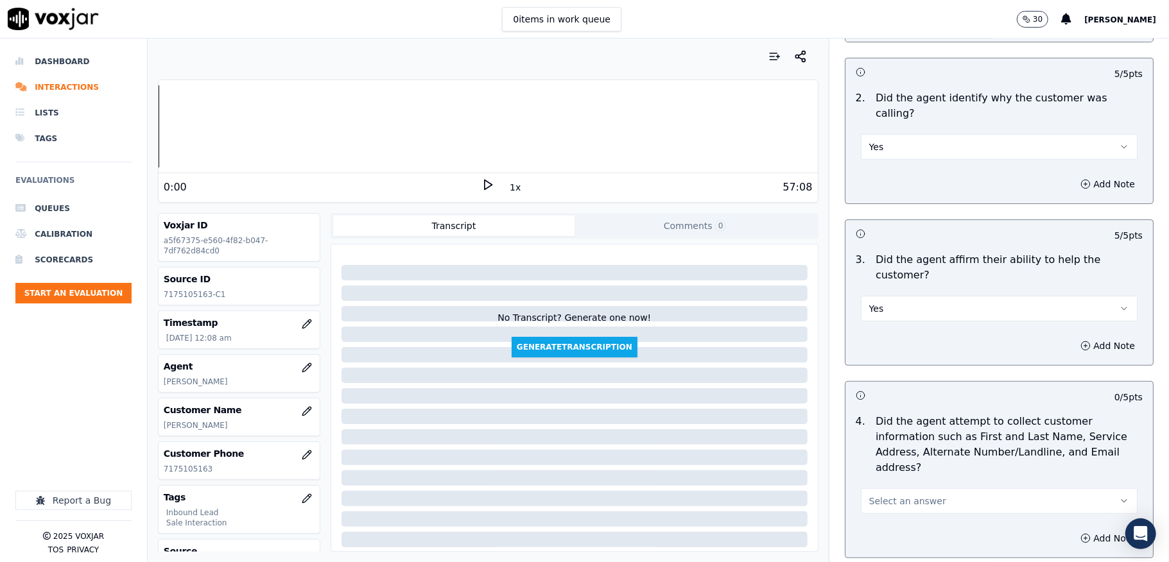
scroll to position [342, 0]
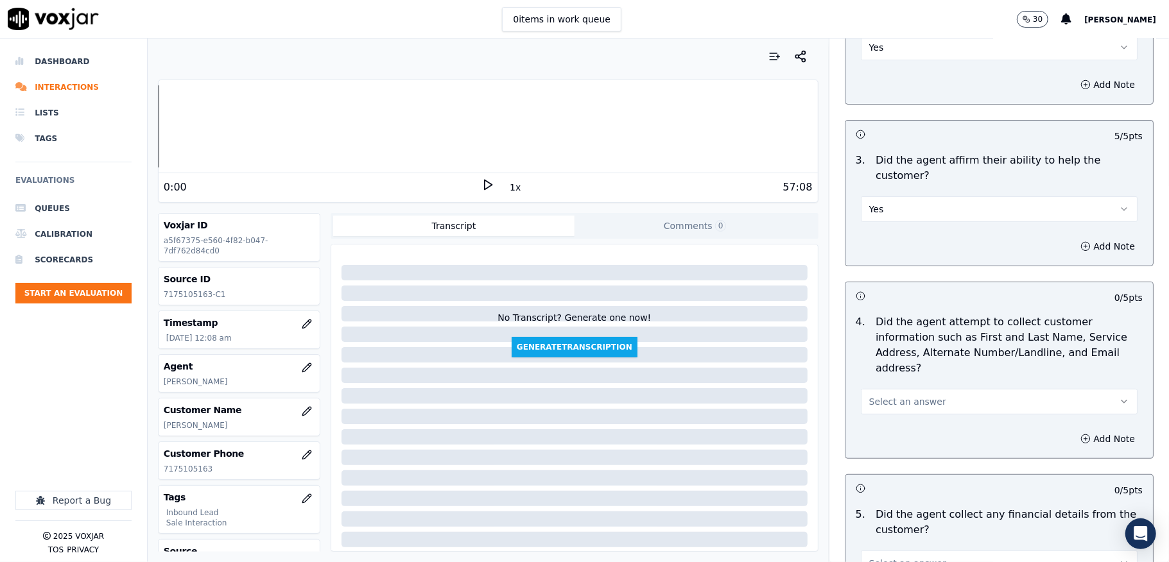
click at [893, 395] on span "Select an answer" at bounding box center [907, 401] width 77 height 13
click at [892, 412] on div "Yes" at bounding box center [967, 416] width 246 height 21
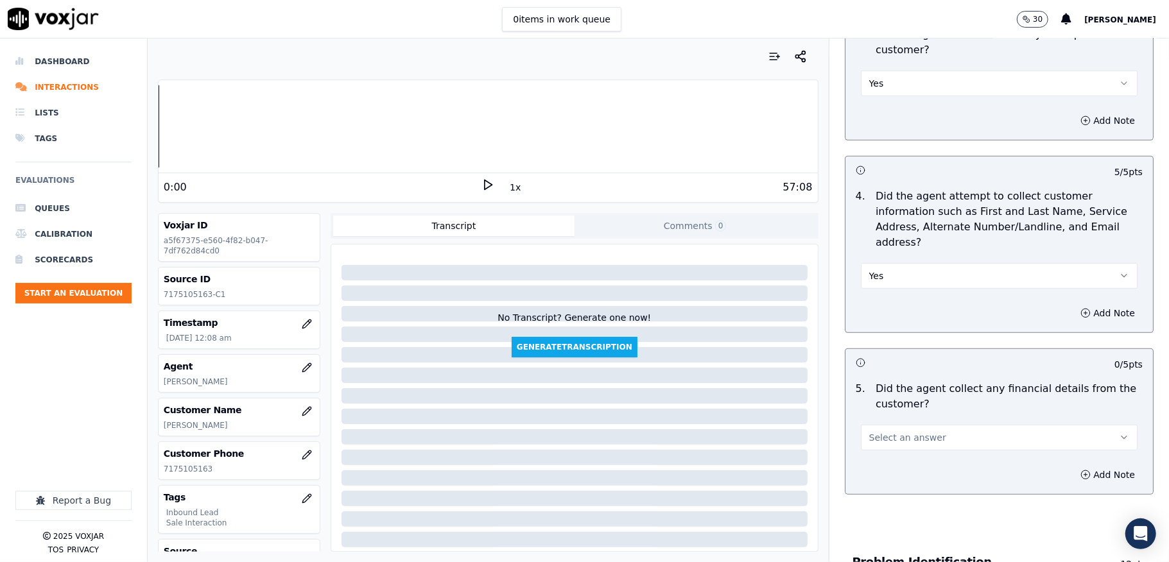
scroll to position [599, 0]
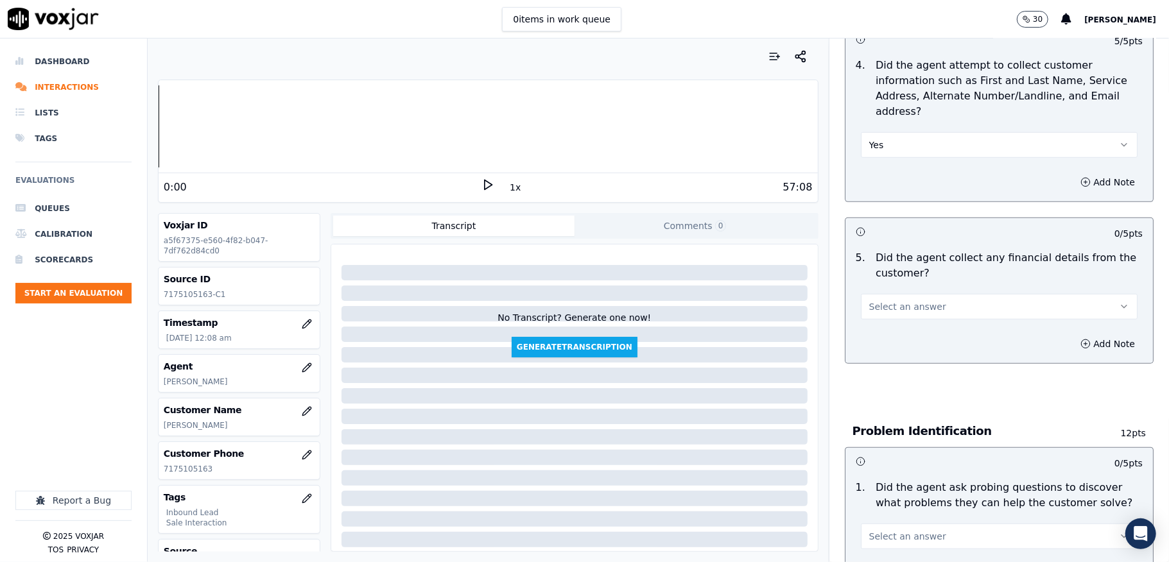
drag, startPoint x: 904, startPoint y: 283, endPoint x: 907, endPoint y: 291, distance: 8.9
click at [906, 294] on button "Select an answer" at bounding box center [999, 307] width 277 height 26
drag, startPoint x: 884, startPoint y: 339, endPoint x: 877, endPoint y: 311, distance: 29.9
click at [883, 340] on div "No" at bounding box center [967, 342] width 246 height 21
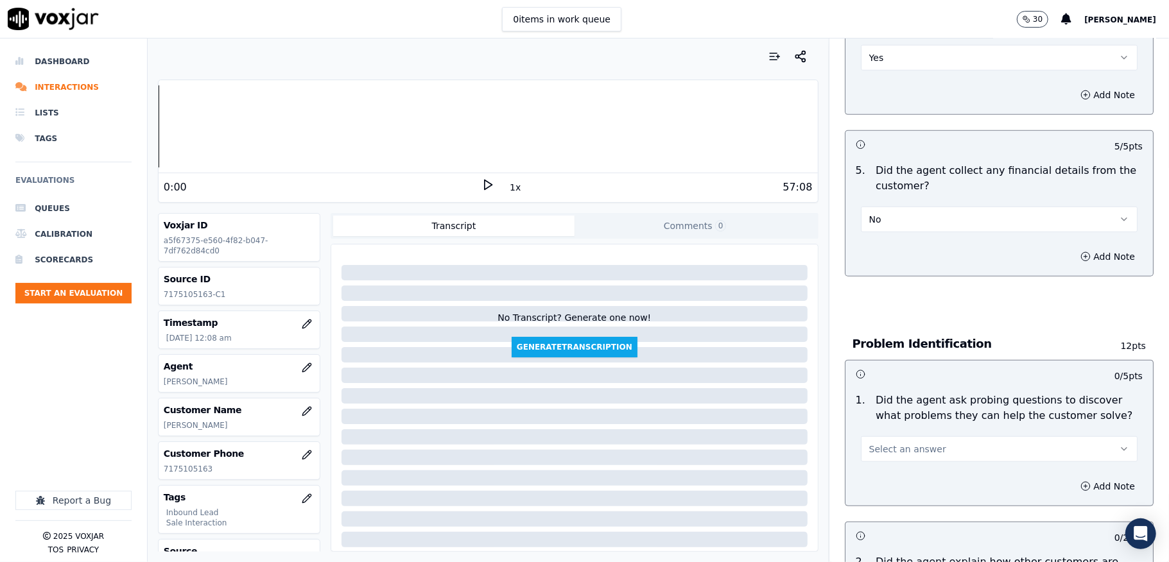
scroll to position [770, 0]
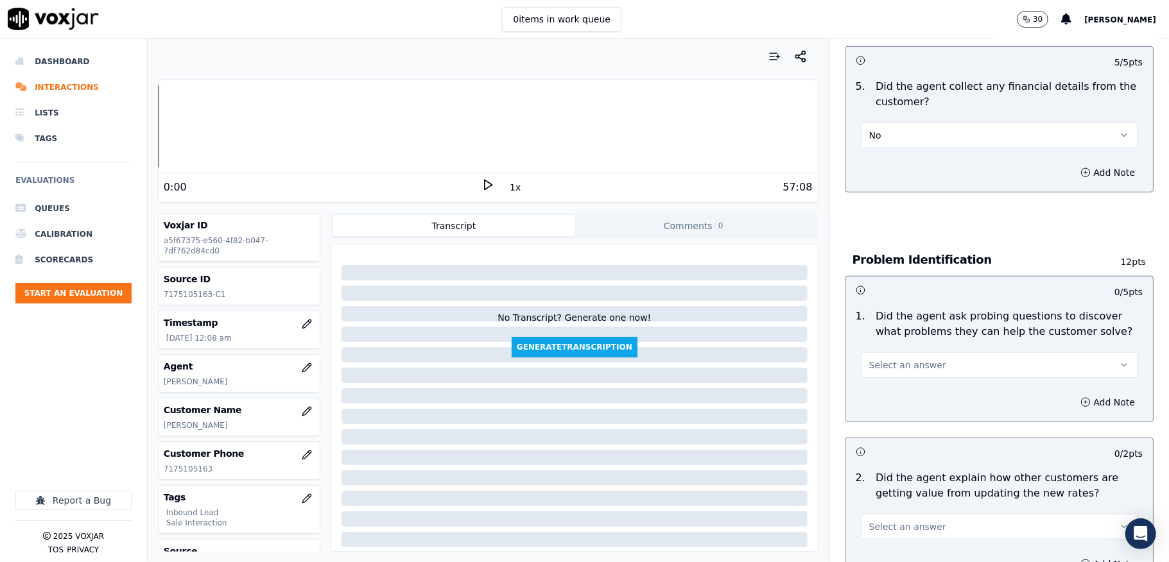
click at [889, 359] on span "Select an answer" at bounding box center [907, 365] width 77 height 13
click at [886, 378] on div "Yes" at bounding box center [967, 381] width 246 height 21
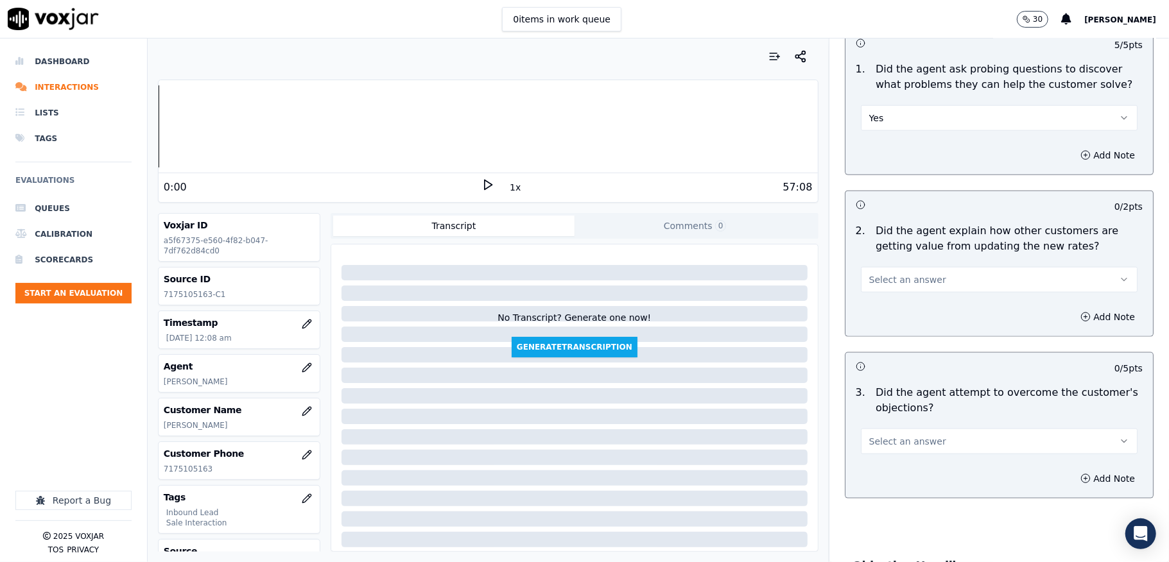
scroll to position [1027, 0]
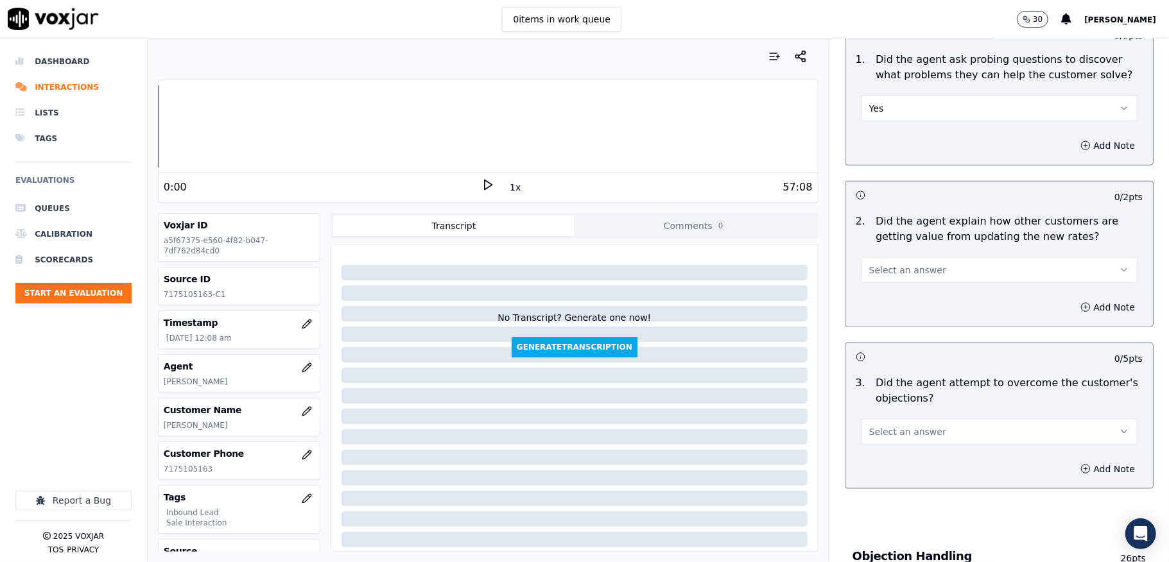
click at [907, 264] on span "Select an answer" at bounding box center [907, 270] width 77 height 13
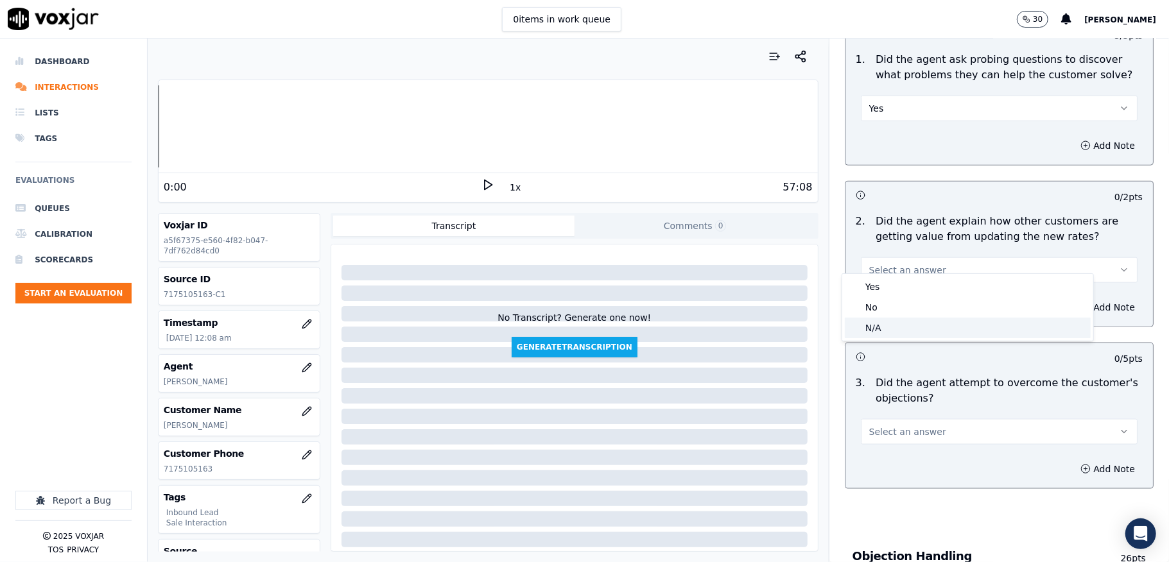
click at [882, 322] on div "N/A" at bounding box center [967, 328] width 246 height 21
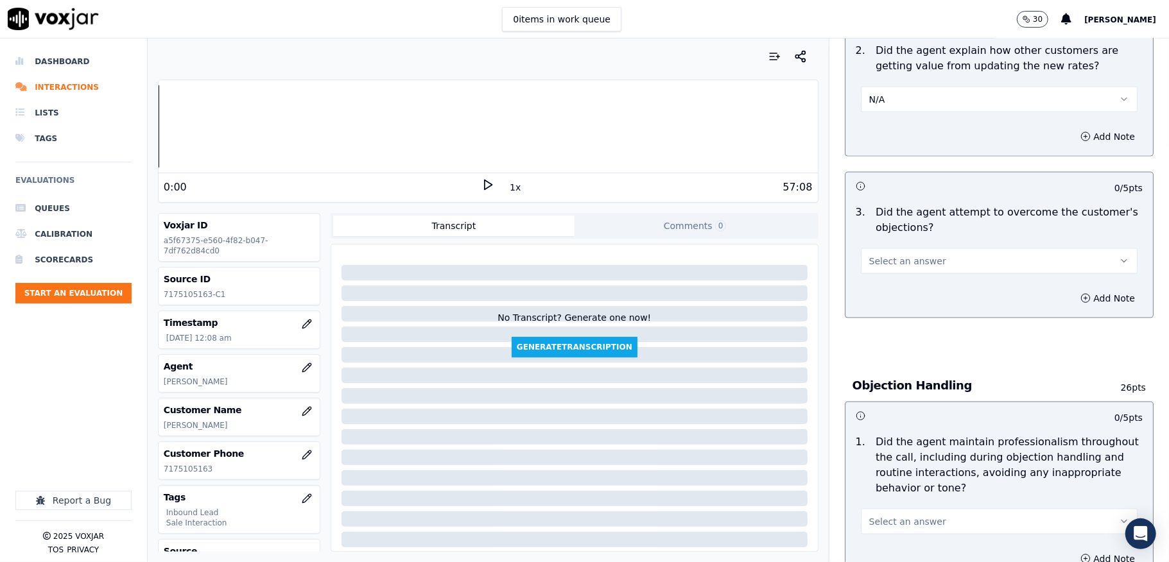
drag, startPoint x: 886, startPoint y: 250, endPoint x: 889, endPoint y: 261, distance: 10.8
click at [886, 255] on span "Select an answer" at bounding box center [907, 261] width 77 height 13
click at [884, 273] on div "Yes" at bounding box center [967, 278] width 246 height 21
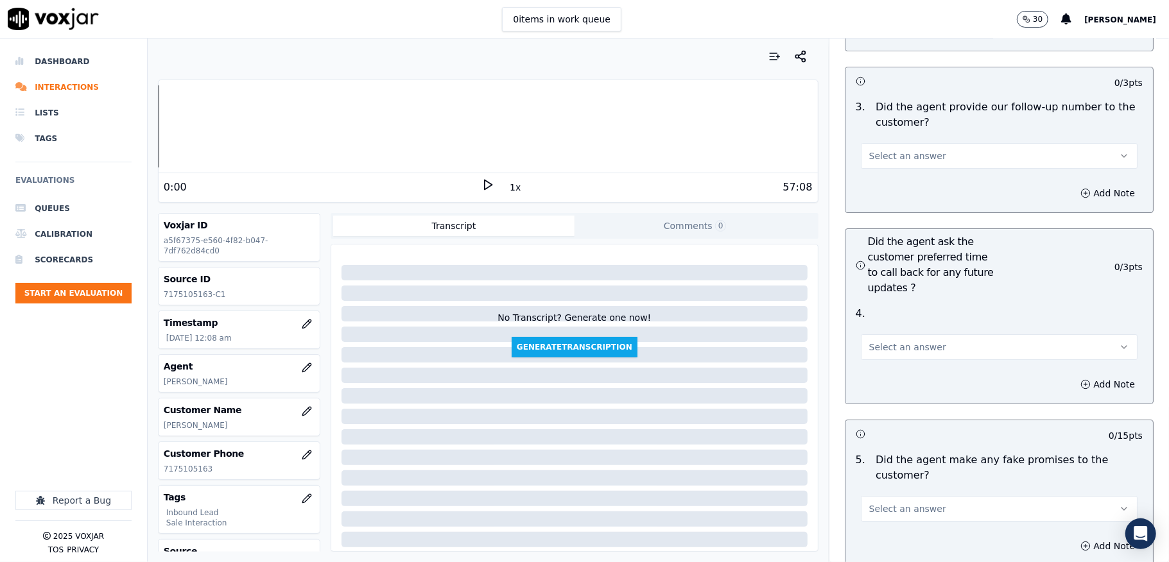
scroll to position [3030, 0]
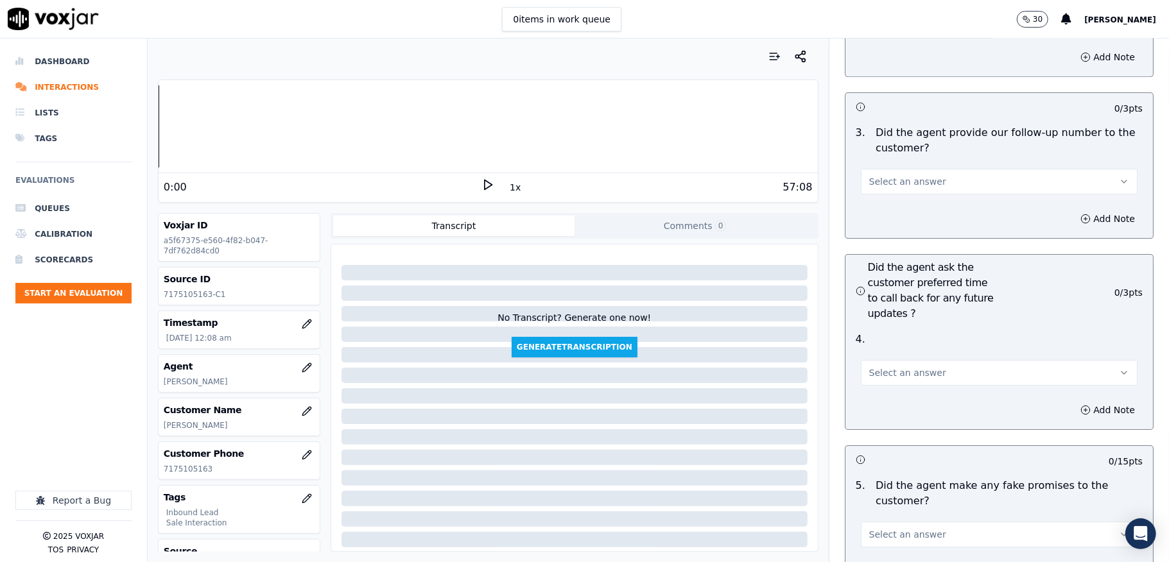
click at [907, 175] on span "Select an answer" at bounding box center [907, 181] width 77 height 13
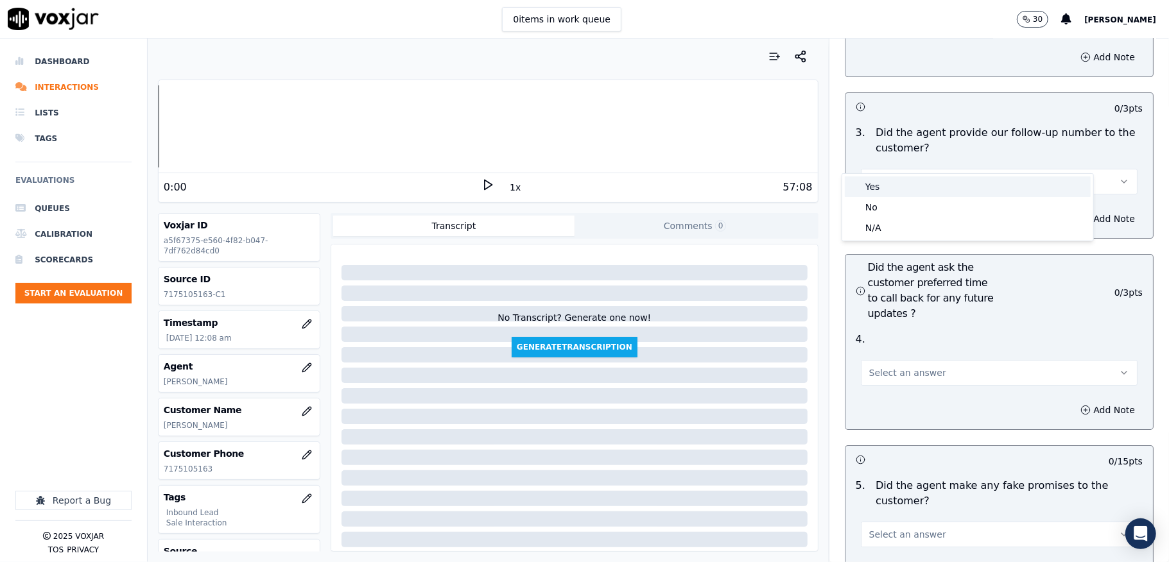
click at [903, 191] on div "Yes" at bounding box center [967, 186] width 246 height 21
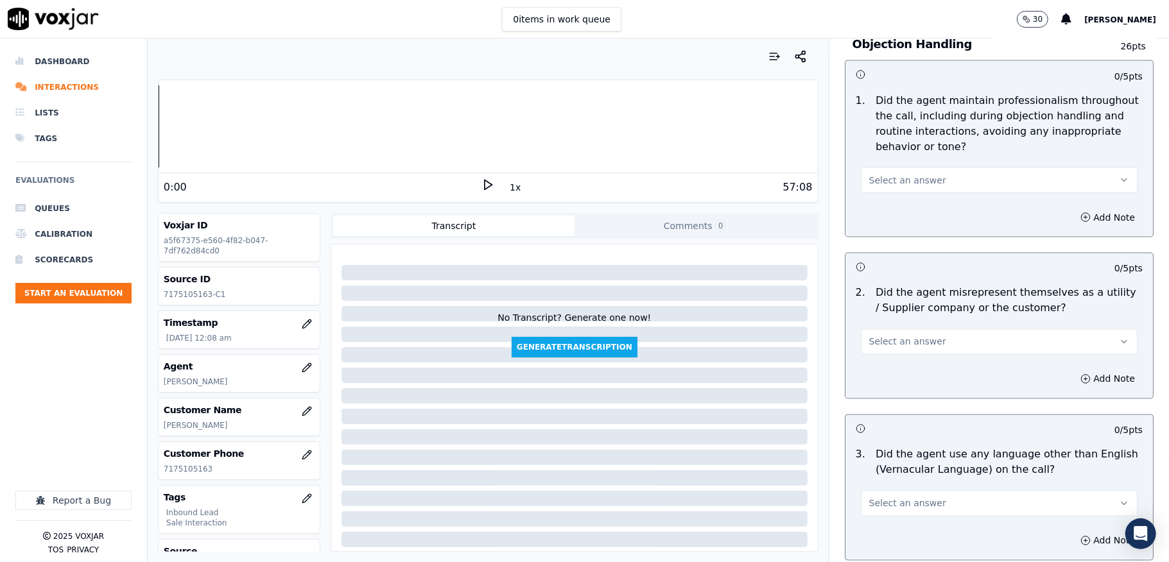
scroll to position [1540, 0]
click at [930, 166] on button "Select an answer" at bounding box center [999, 179] width 277 height 26
click at [910, 193] on div "Yes" at bounding box center [967, 196] width 246 height 21
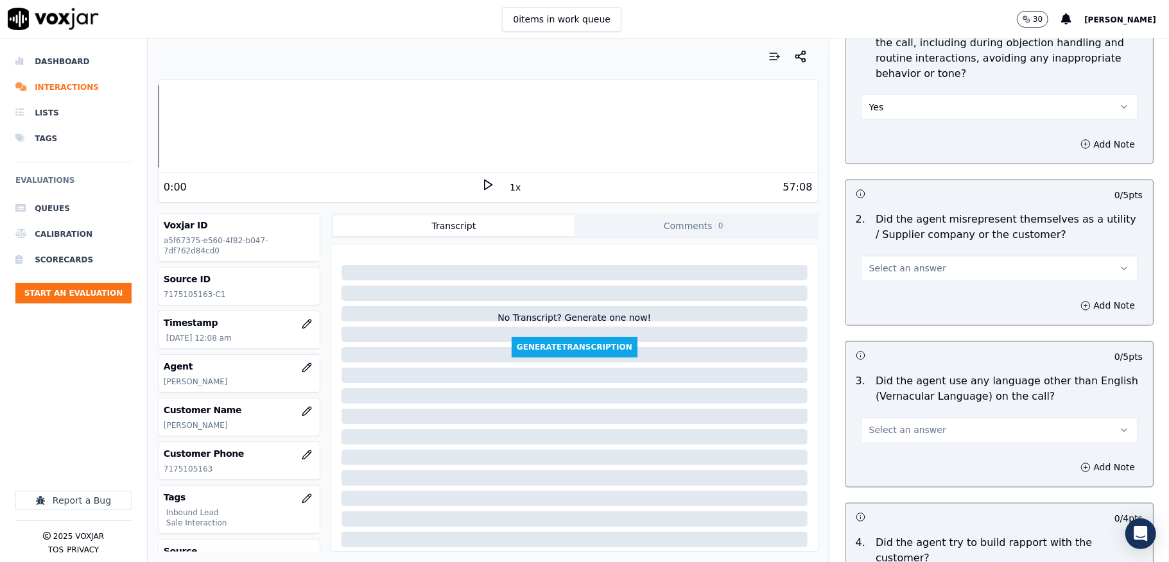
scroll to position [1711, 0]
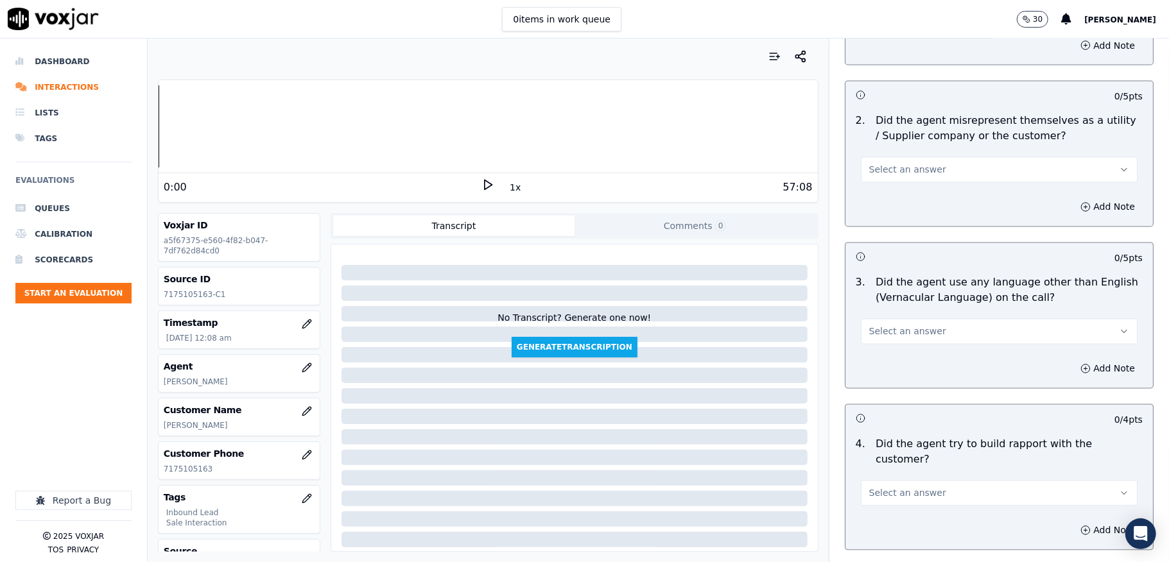
click at [948, 162] on button "Select an answer" at bounding box center [999, 170] width 277 height 26
click at [900, 204] on div "No" at bounding box center [967, 208] width 246 height 21
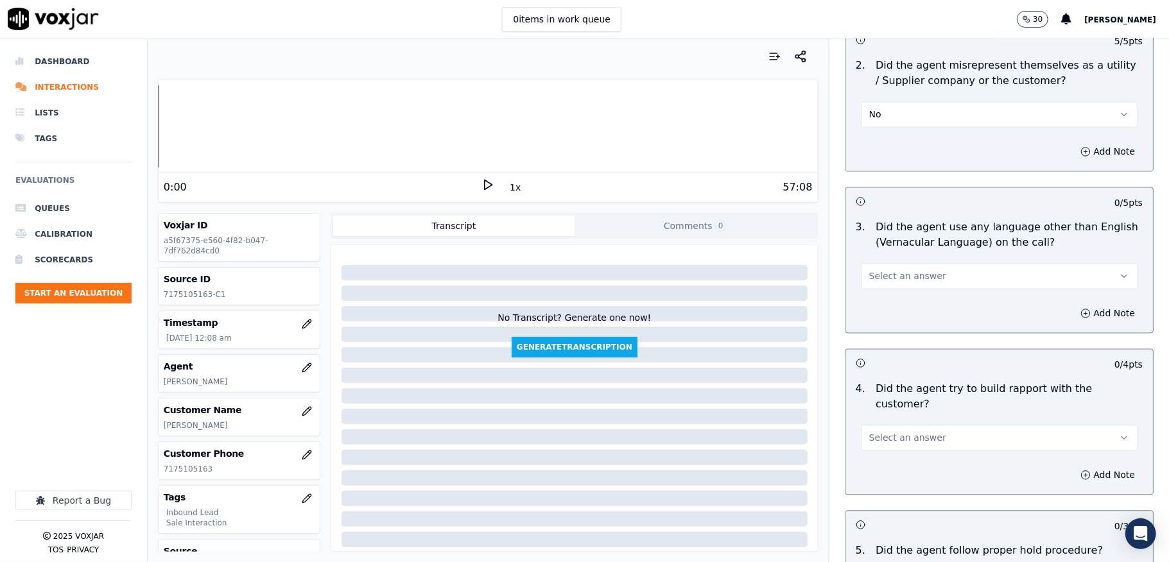
scroll to position [1797, 0]
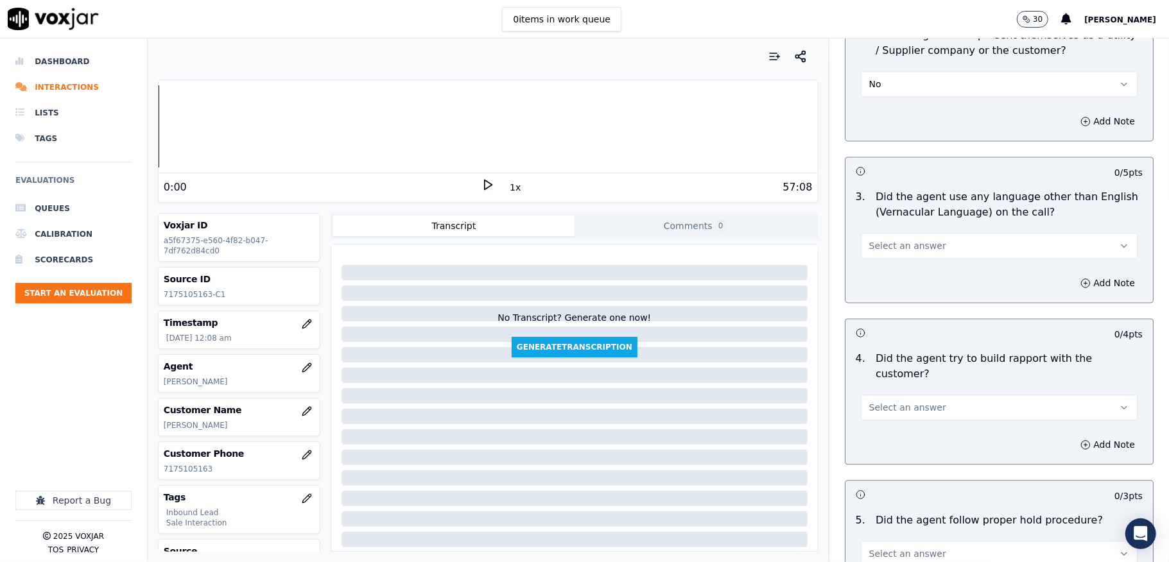
click at [895, 239] on span "Select an answer" at bounding box center [907, 245] width 77 height 13
click at [883, 278] on div "No" at bounding box center [967, 284] width 246 height 21
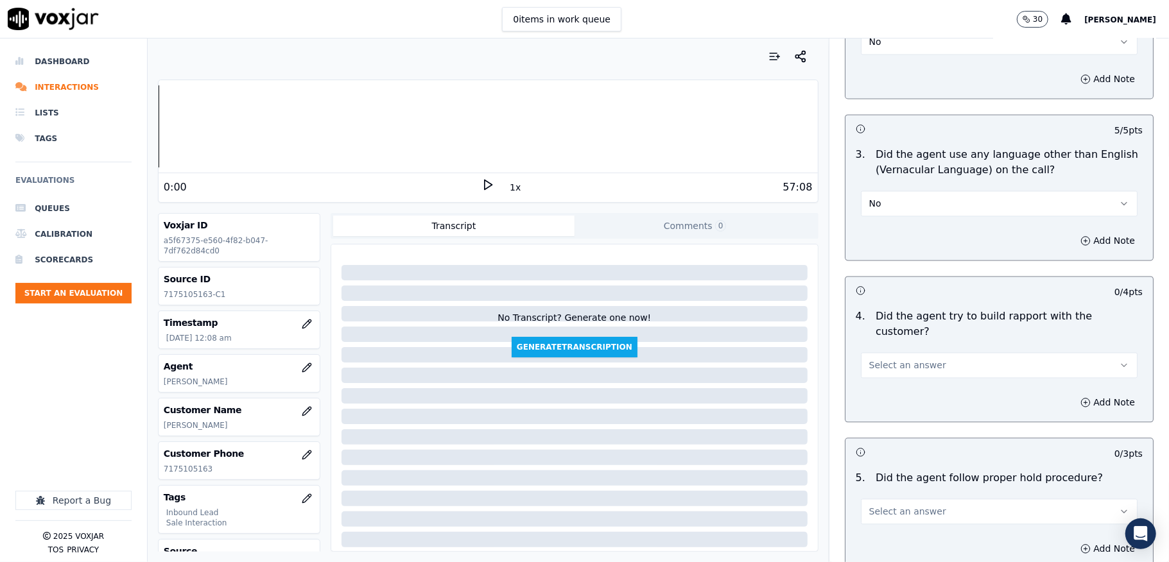
scroll to position [1882, 0]
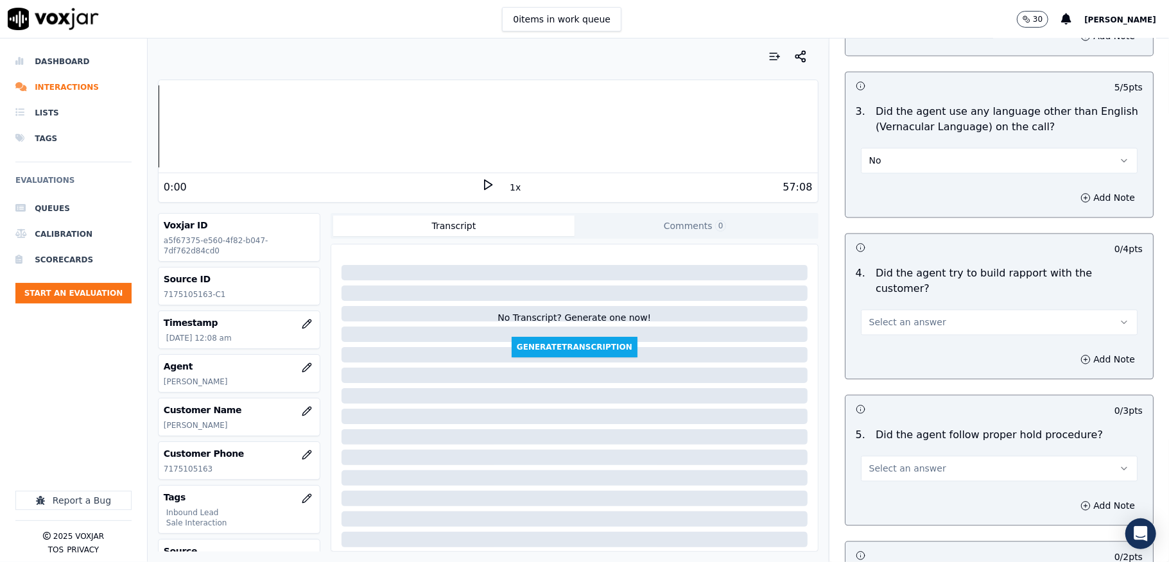
click at [888, 316] on span "Select an answer" at bounding box center [907, 322] width 77 height 13
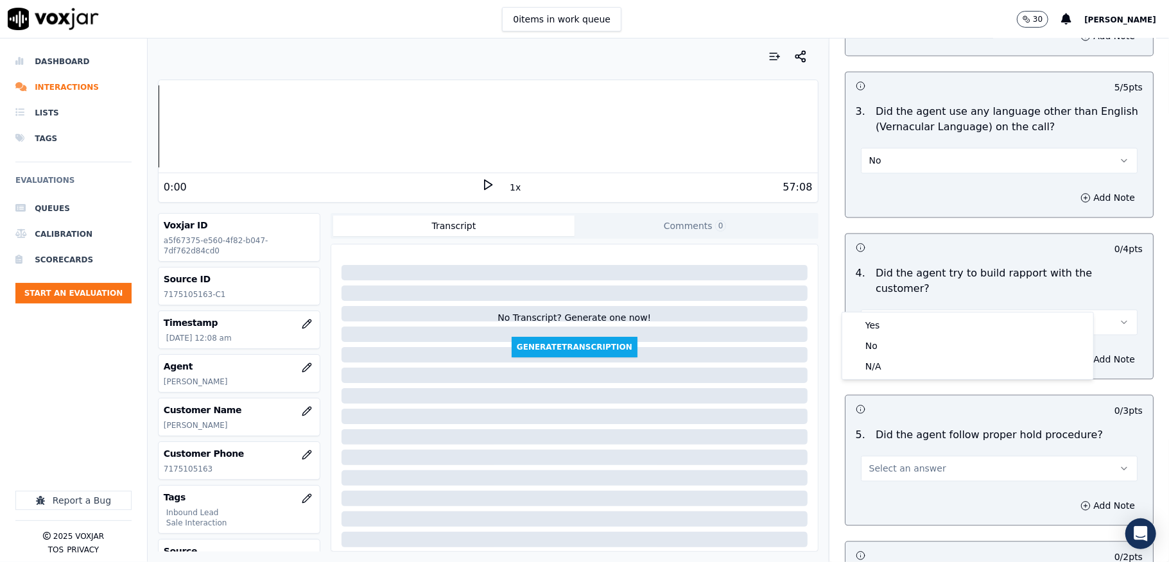
click at [883, 320] on div "Yes" at bounding box center [967, 325] width 246 height 21
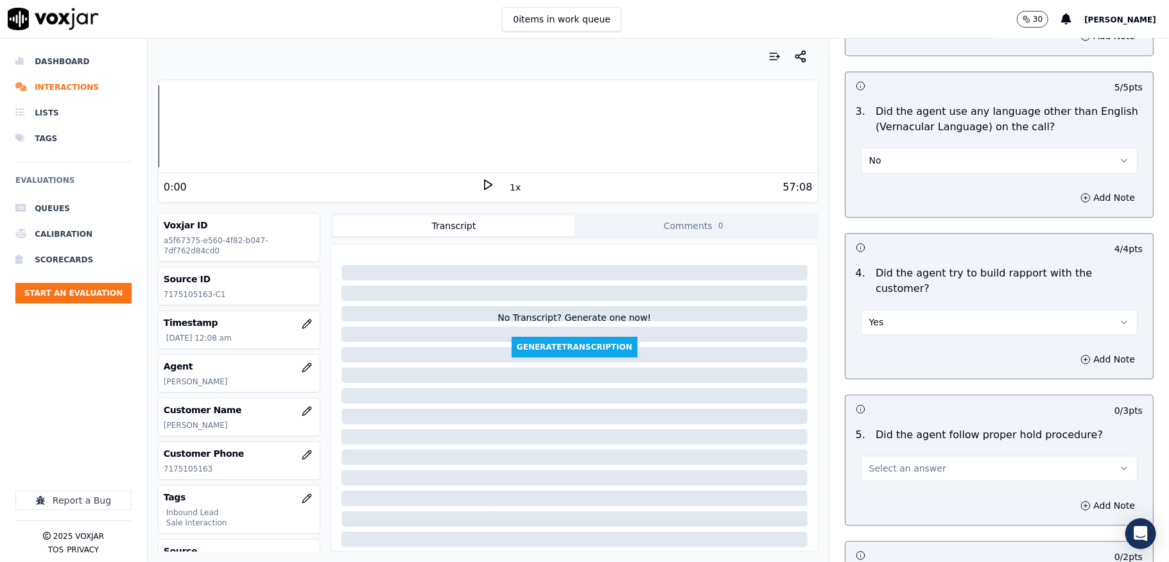
scroll to position [2053, 0]
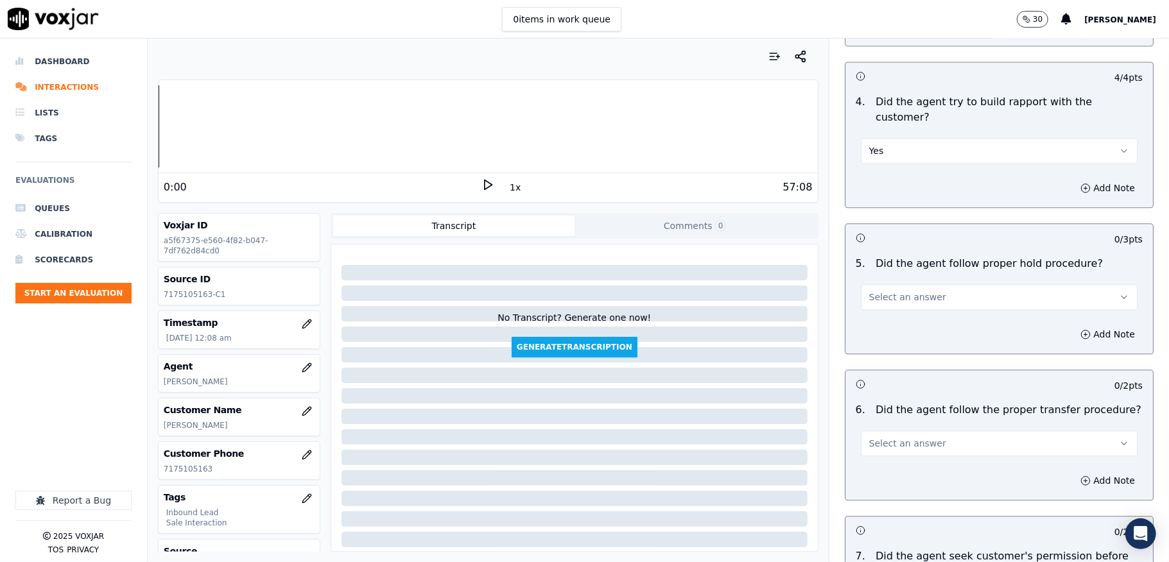
click at [897, 291] on span "Select an answer" at bounding box center [907, 297] width 77 height 13
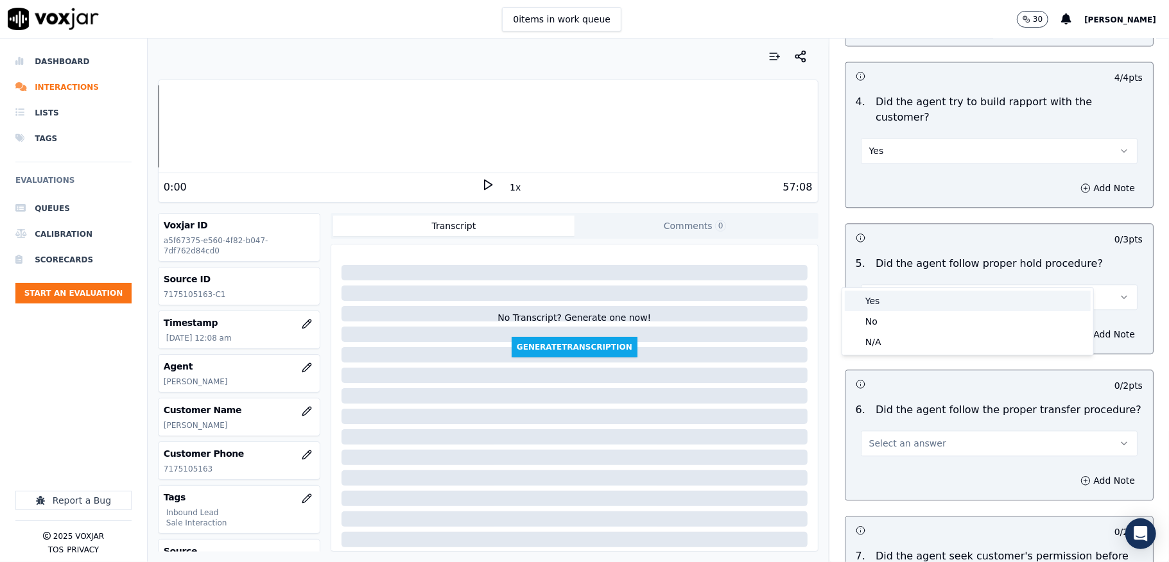
click at [882, 298] on div "Yes" at bounding box center [967, 301] width 246 height 21
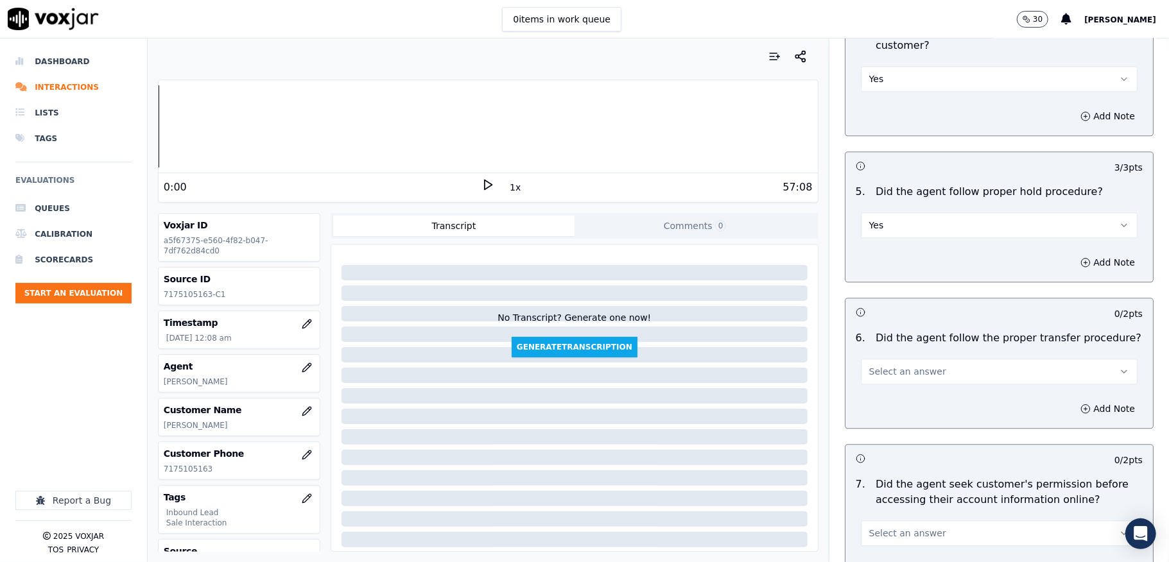
scroll to position [2224, 0]
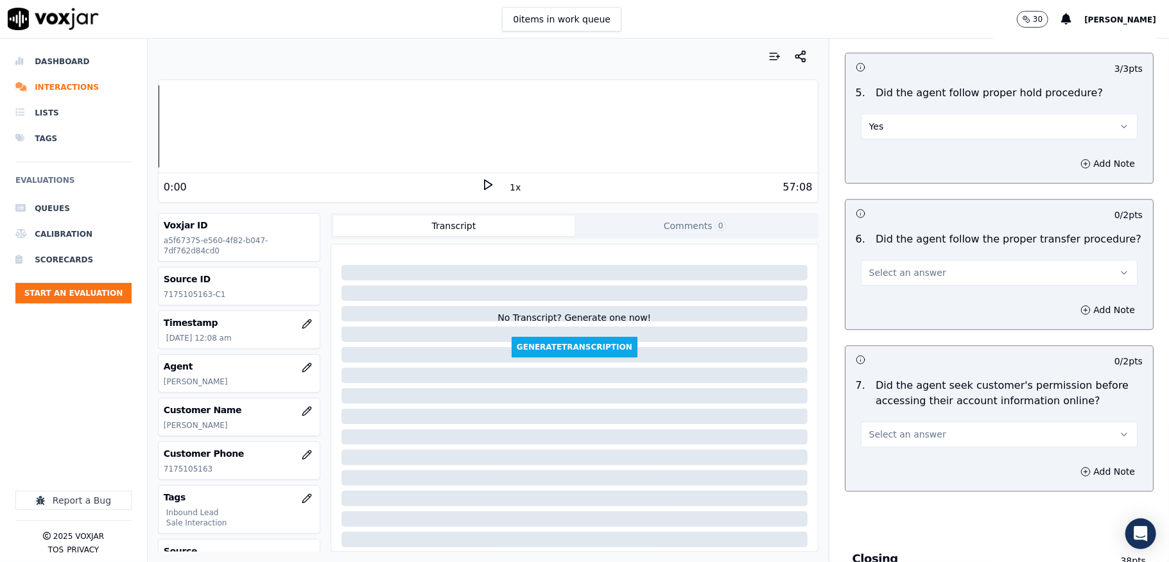
click at [912, 266] on span "Select an answer" at bounding box center [907, 272] width 77 height 13
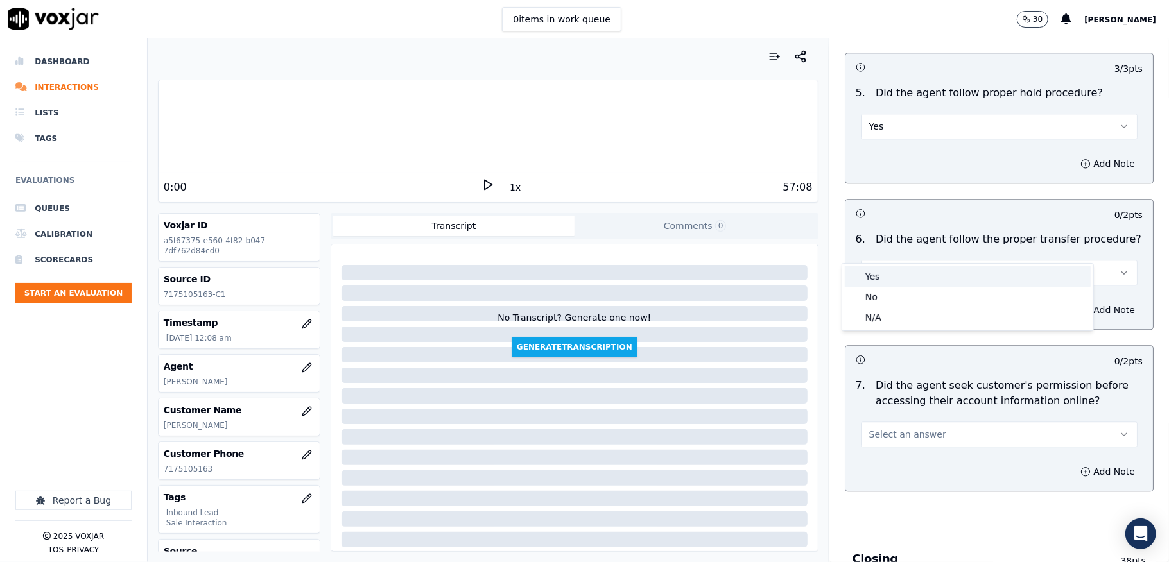
click at [893, 273] on div "Yes" at bounding box center [967, 276] width 246 height 21
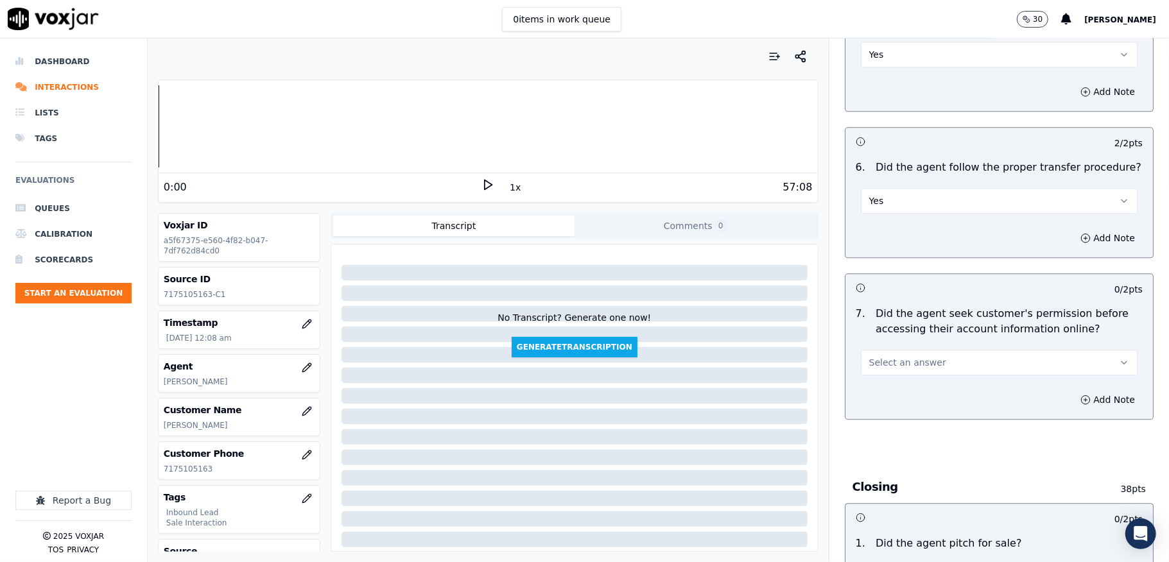
scroll to position [2481, 0]
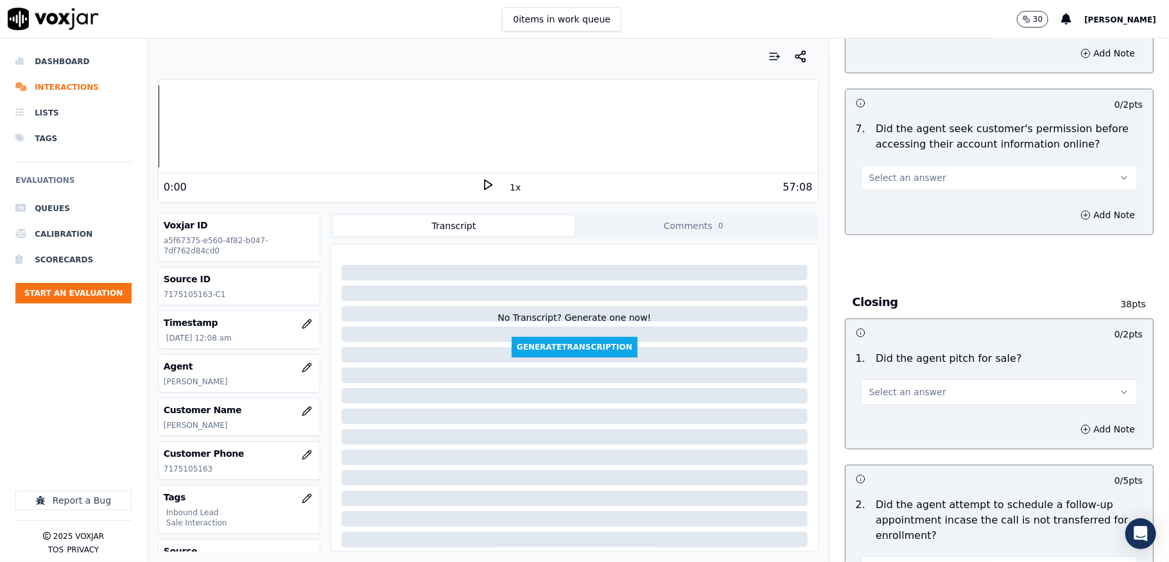
click at [906, 171] on span "Select an answer" at bounding box center [907, 177] width 77 height 13
click at [889, 193] on div "No" at bounding box center [967, 202] width 246 height 21
click at [1072, 206] on button "Add Note" at bounding box center [1107, 215] width 70 height 18
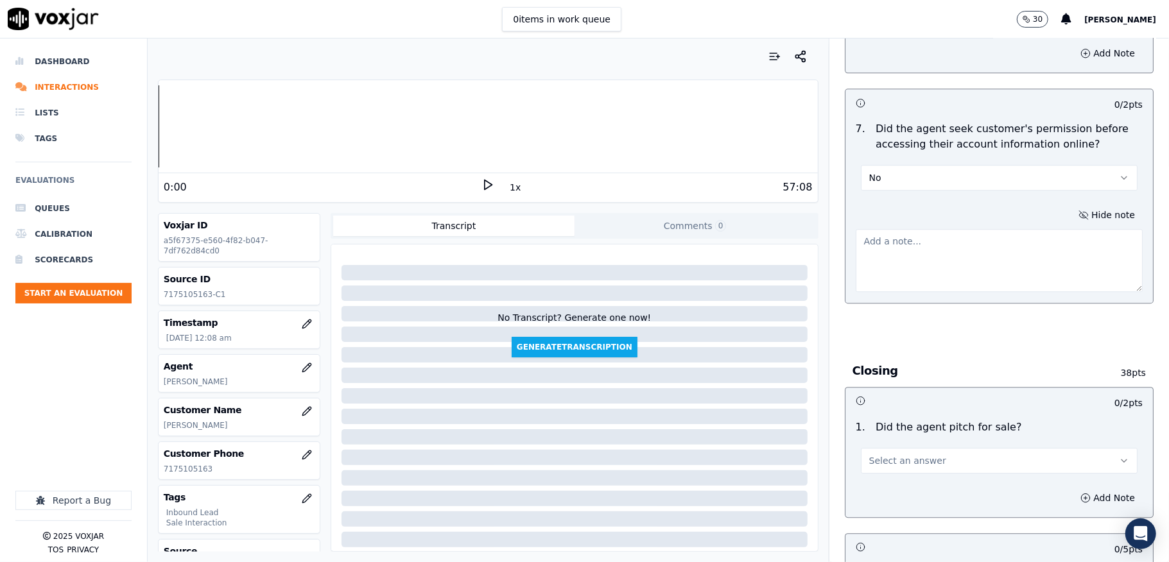
click at [963, 244] on textarea at bounding box center [998, 260] width 287 height 63
paste textarea "@21:29 [PERSON_NAME] shares the account number <> The agent must ask for and ob…"
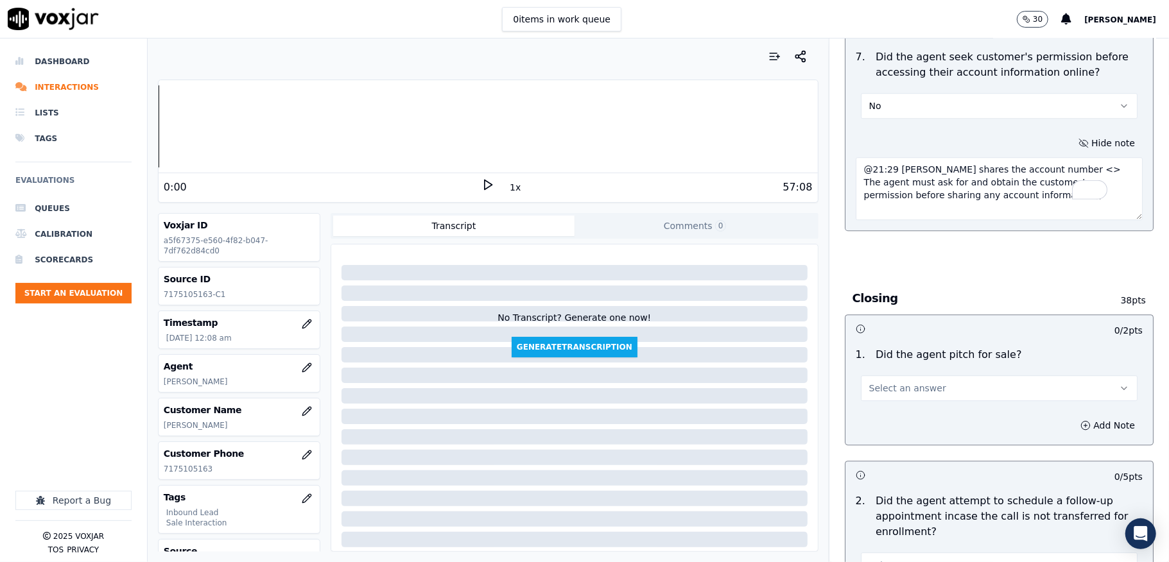
scroll to position [2652, 0]
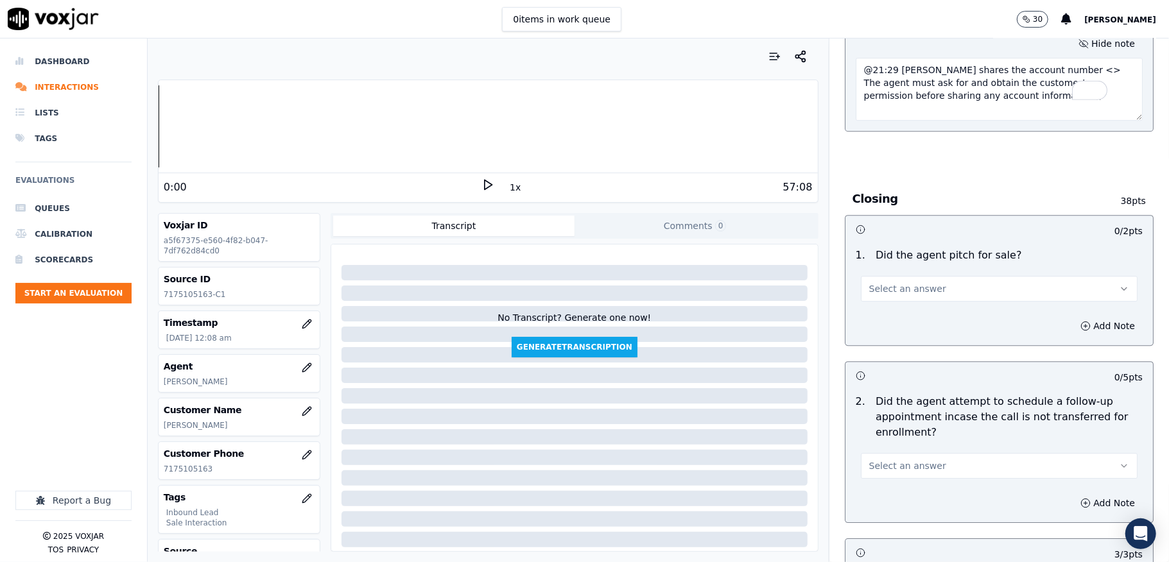
type textarea "@21:29 [PERSON_NAME] shares the account number <> The agent must ask for and ob…"
click at [927, 276] on button "Select an answer" at bounding box center [999, 289] width 277 height 26
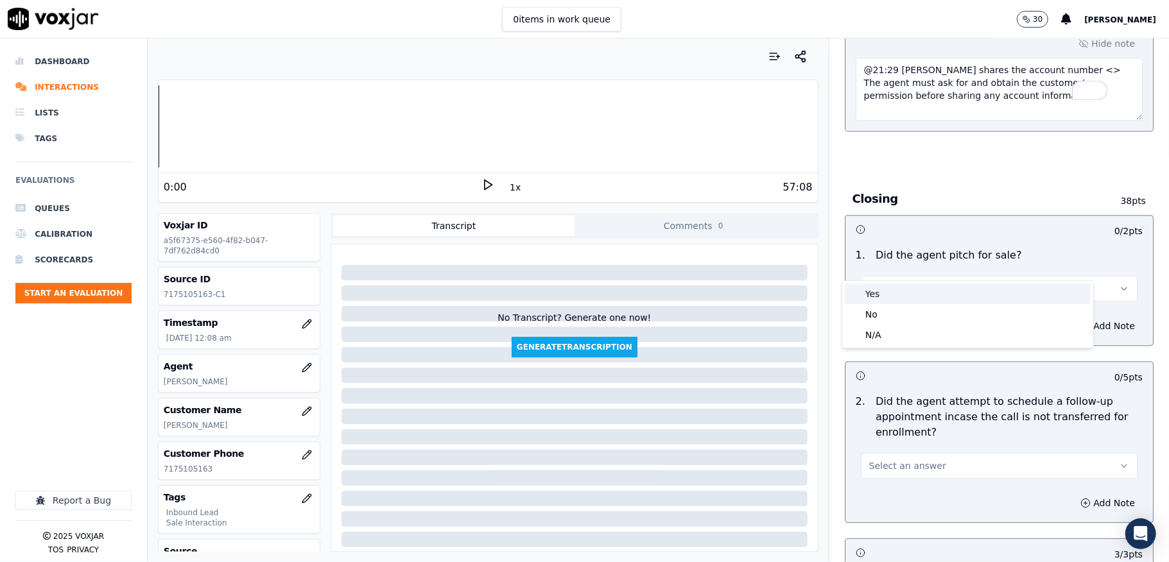
click at [884, 288] on div "Yes" at bounding box center [967, 294] width 246 height 21
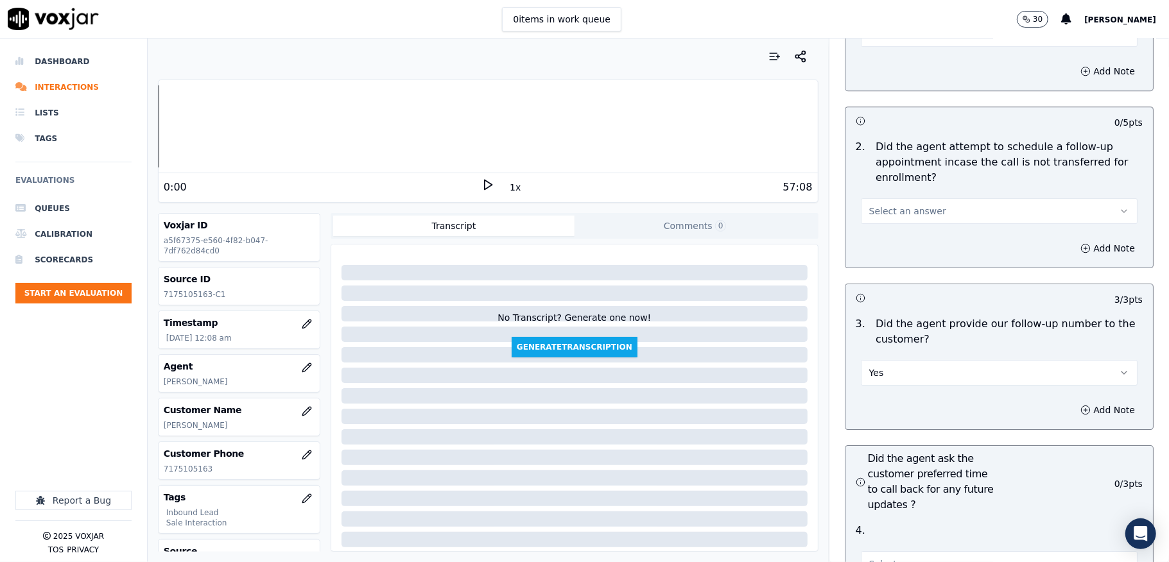
scroll to position [2909, 0]
click at [896, 203] on span "Select an answer" at bounding box center [907, 209] width 77 height 13
click at [878, 235] on div "No" at bounding box center [967, 235] width 246 height 21
click at [886, 196] on button "No" at bounding box center [999, 209] width 277 height 26
click at [879, 255] on div "N/A" at bounding box center [967, 256] width 246 height 21
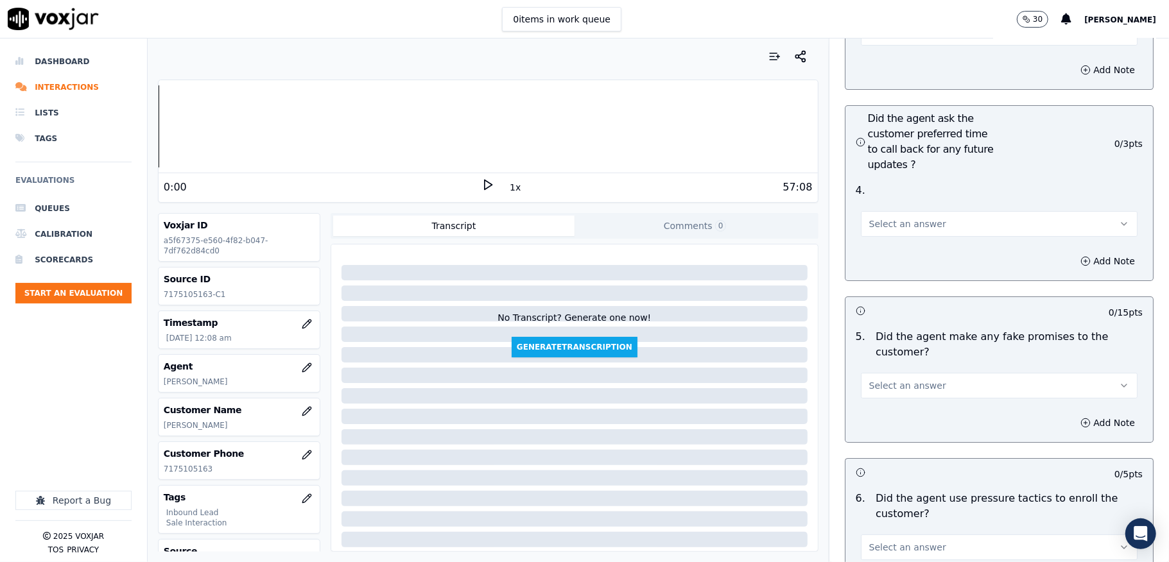
scroll to position [3251, 0]
drag, startPoint x: 879, startPoint y: 185, endPoint x: 882, endPoint y: 194, distance: 9.3
click at [882, 207] on button "Select an answer" at bounding box center [999, 220] width 277 height 26
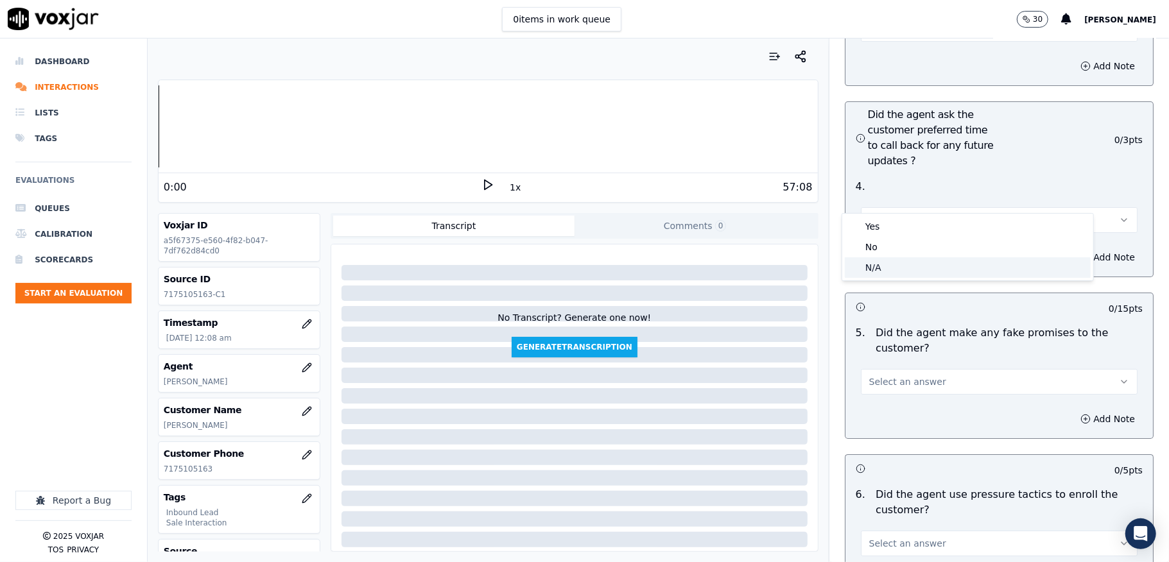
drag, startPoint x: 873, startPoint y: 266, endPoint x: 876, endPoint y: 254, distance: 11.8
click at [873, 268] on div "N/A" at bounding box center [967, 267] width 246 height 21
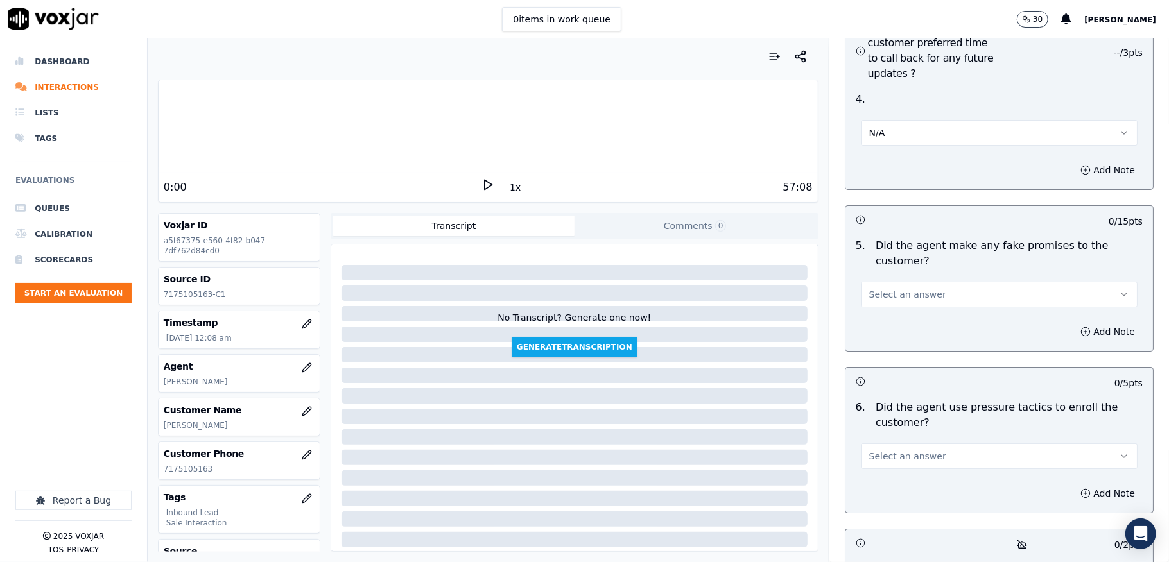
scroll to position [3422, 0]
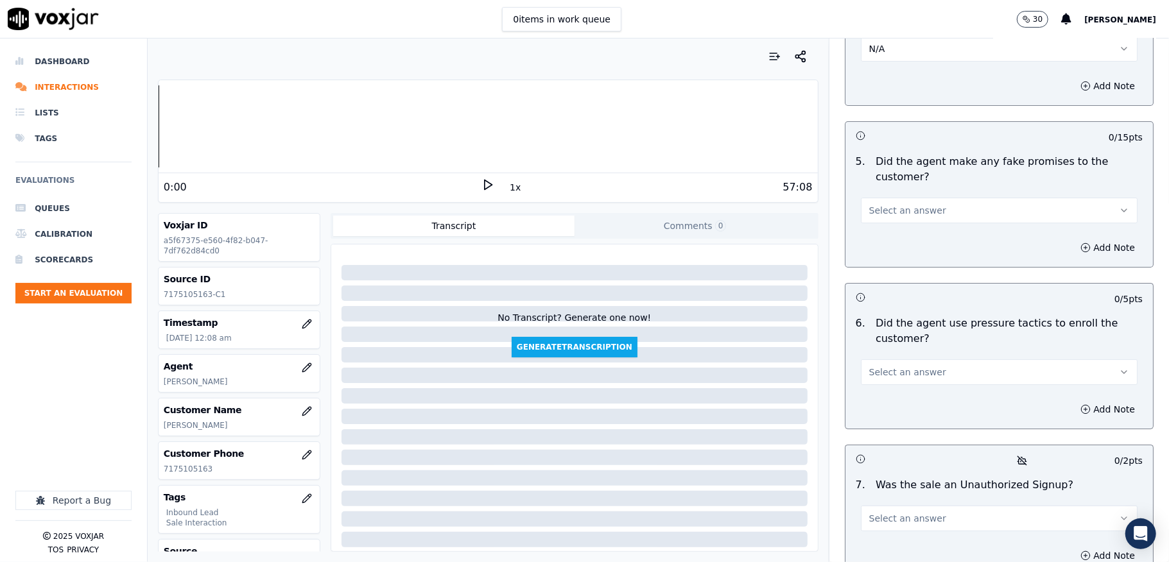
click at [896, 204] on span "Select an answer" at bounding box center [907, 210] width 77 height 13
click at [883, 236] on div "No" at bounding box center [967, 238] width 246 height 21
click at [899, 359] on button "Select an answer" at bounding box center [999, 372] width 277 height 26
click at [879, 406] on div "No" at bounding box center [967, 400] width 246 height 21
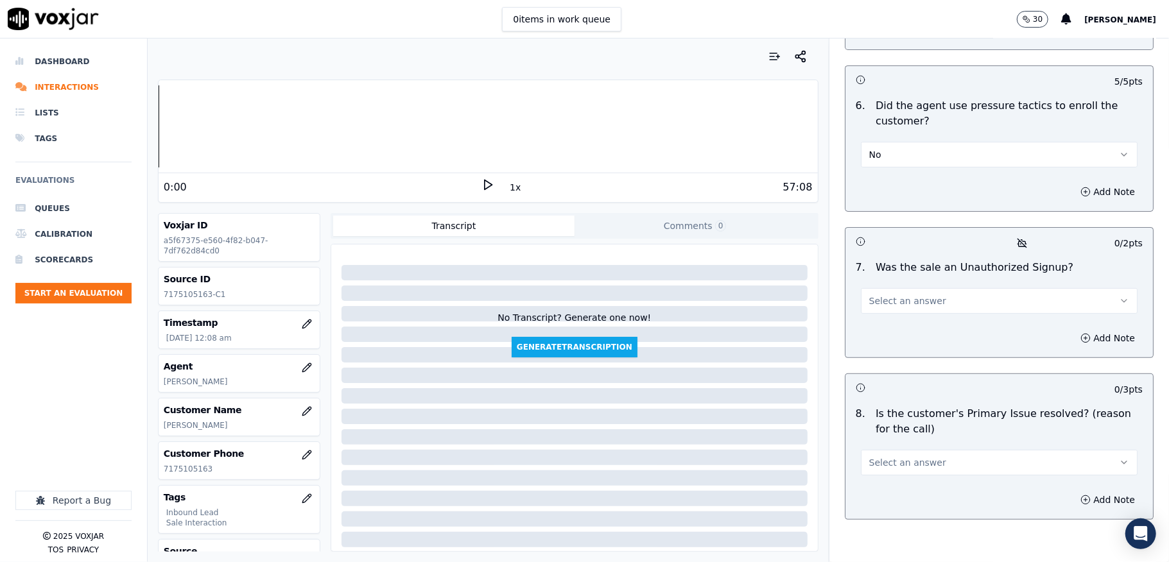
scroll to position [3679, 0]
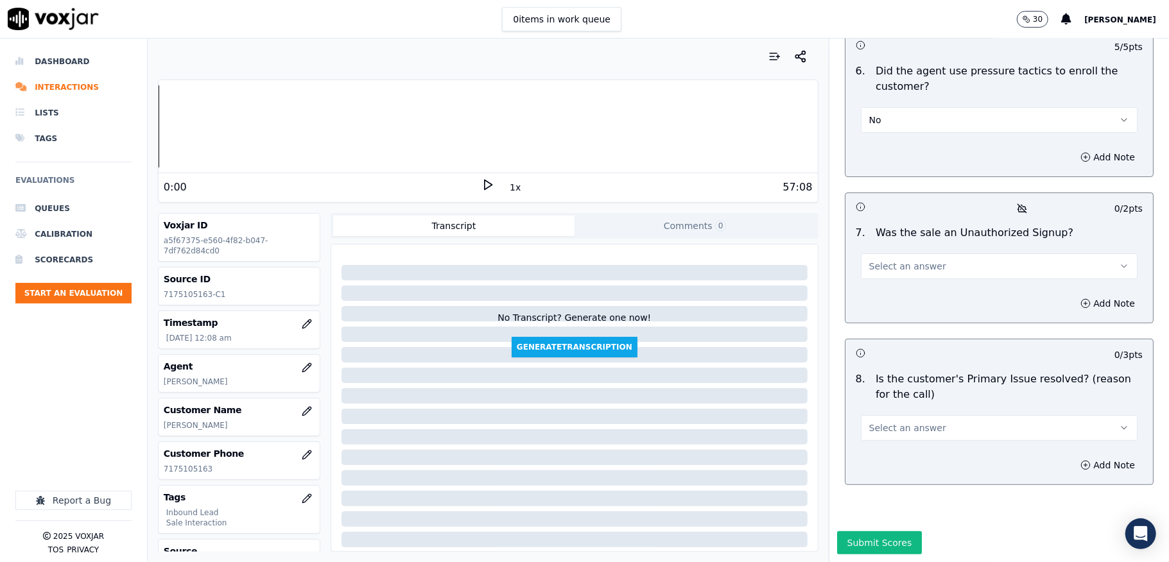
click at [909, 260] on span "Select an answer" at bounding box center [907, 266] width 77 height 13
click at [887, 283] on div "No" at bounding box center [967, 290] width 246 height 21
click at [900, 422] on span "Select an answer" at bounding box center [907, 428] width 77 height 13
click at [868, 407] on div "Yes" at bounding box center [967, 412] width 246 height 21
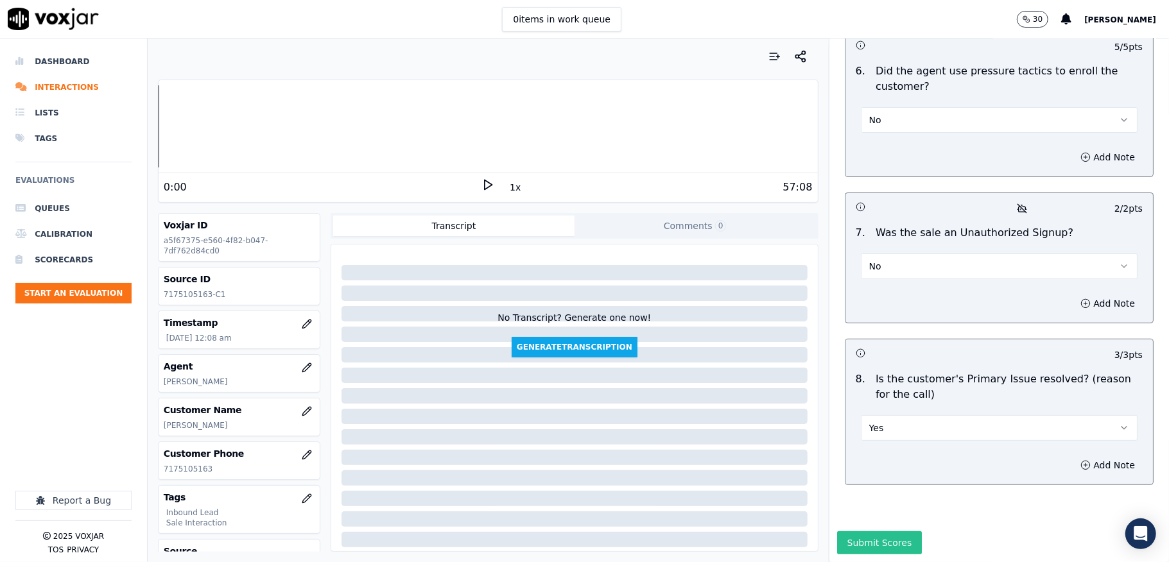
click at [856, 531] on button "Submit Scores" at bounding box center [879, 542] width 85 height 23
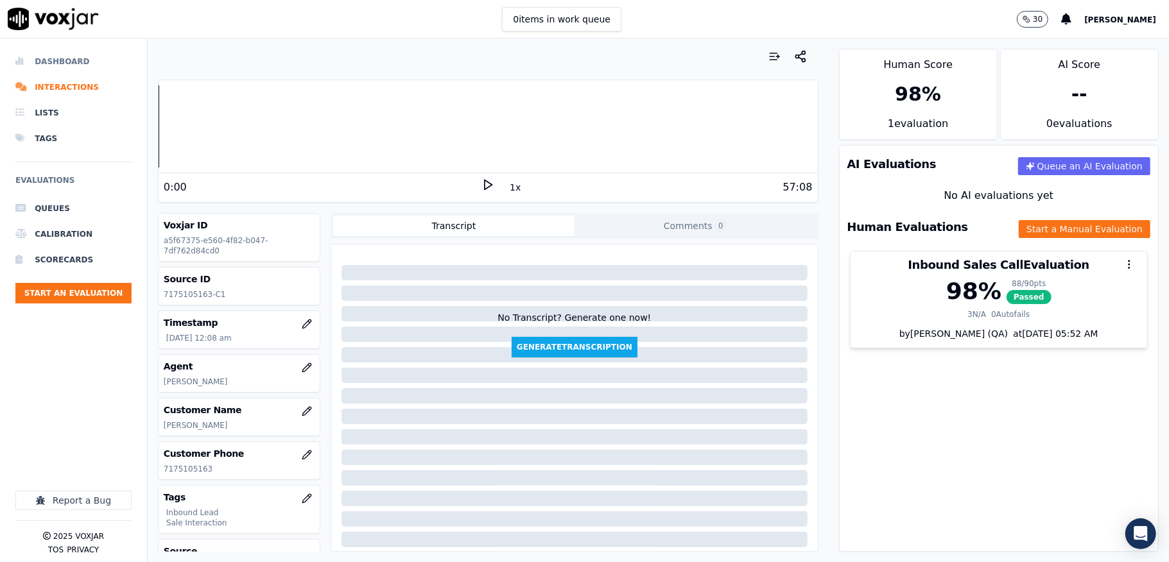
click at [49, 53] on li "Dashboard" at bounding box center [73, 62] width 116 height 26
